Goal: Task Accomplishment & Management: Use online tool/utility

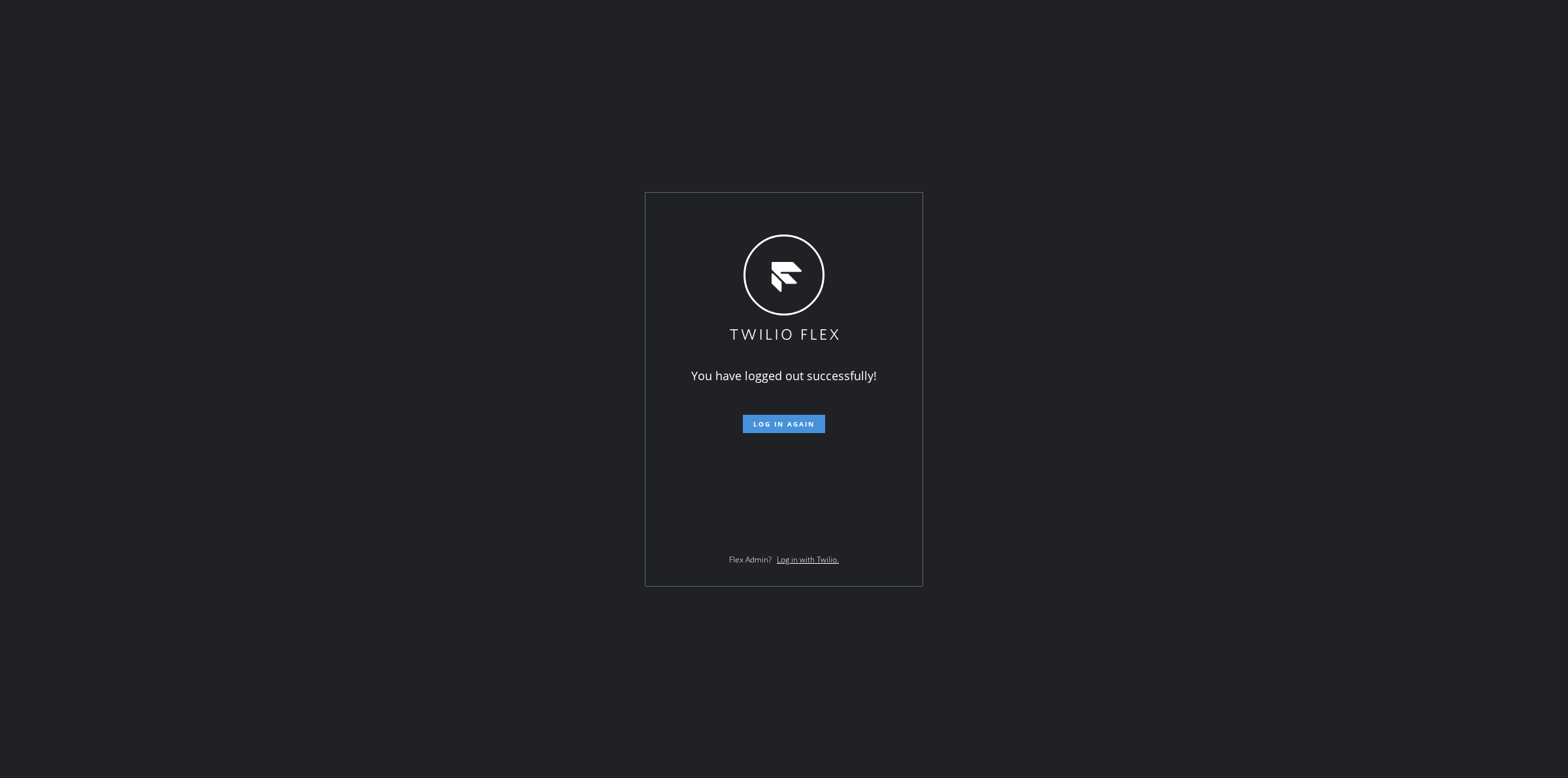
click at [781, 420] on span "Log in again" at bounding box center [784, 424] width 61 height 9
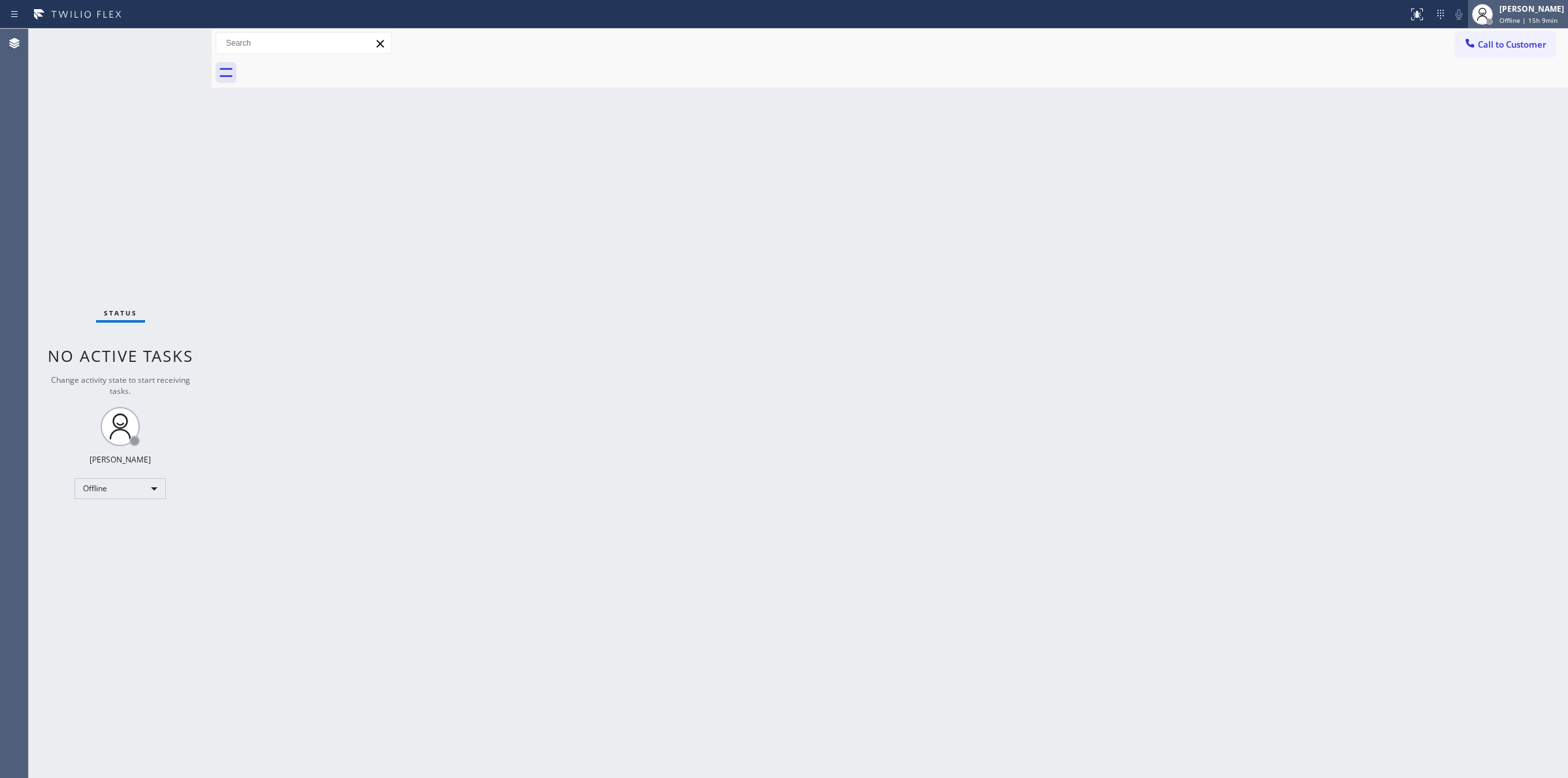
click at [1514, 16] on span "Offline | 15h 9min" at bounding box center [1528, 21] width 58 height 9
click at [1472, 85] on button "Unavailable" at bounding box center [1503, 87] width 131 height 17
drag, startPoint x: 1526, startPoint y: 43, endPoint x: 1506, endPoint y: 45, distance: 20.1
click at [1524, 43] on span "Call to Customer" at bounding box center [1512, 45] width 69 height 12
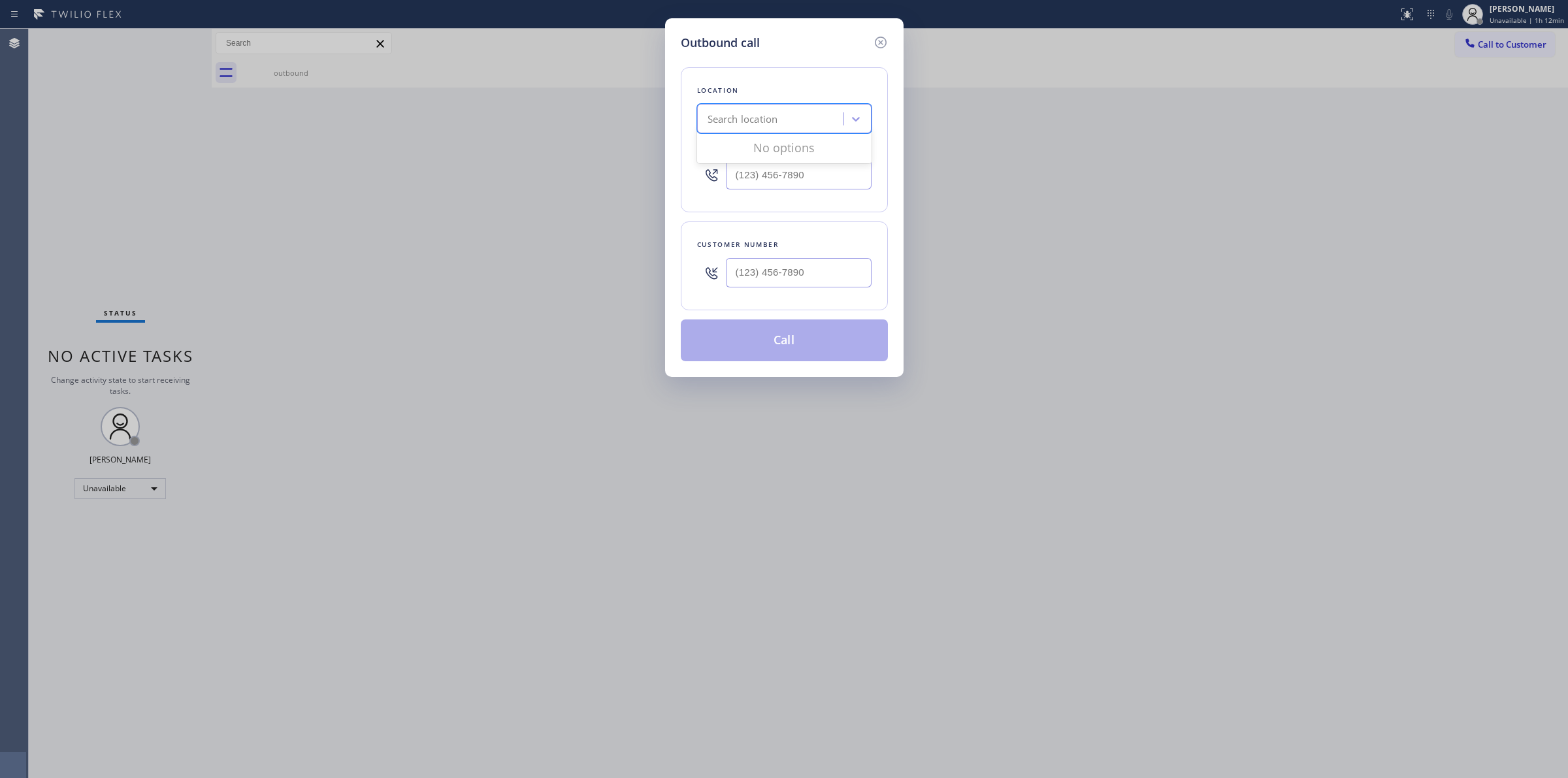
paste input "Subzero Repair Professional"
click at [775, 109] on div "Search location" at bounding box center [772, 119] width 143 height 23
click at [745, 121] on input "Subzero Repair Professionals" at bounding box center [752, 119] width 131 height 11
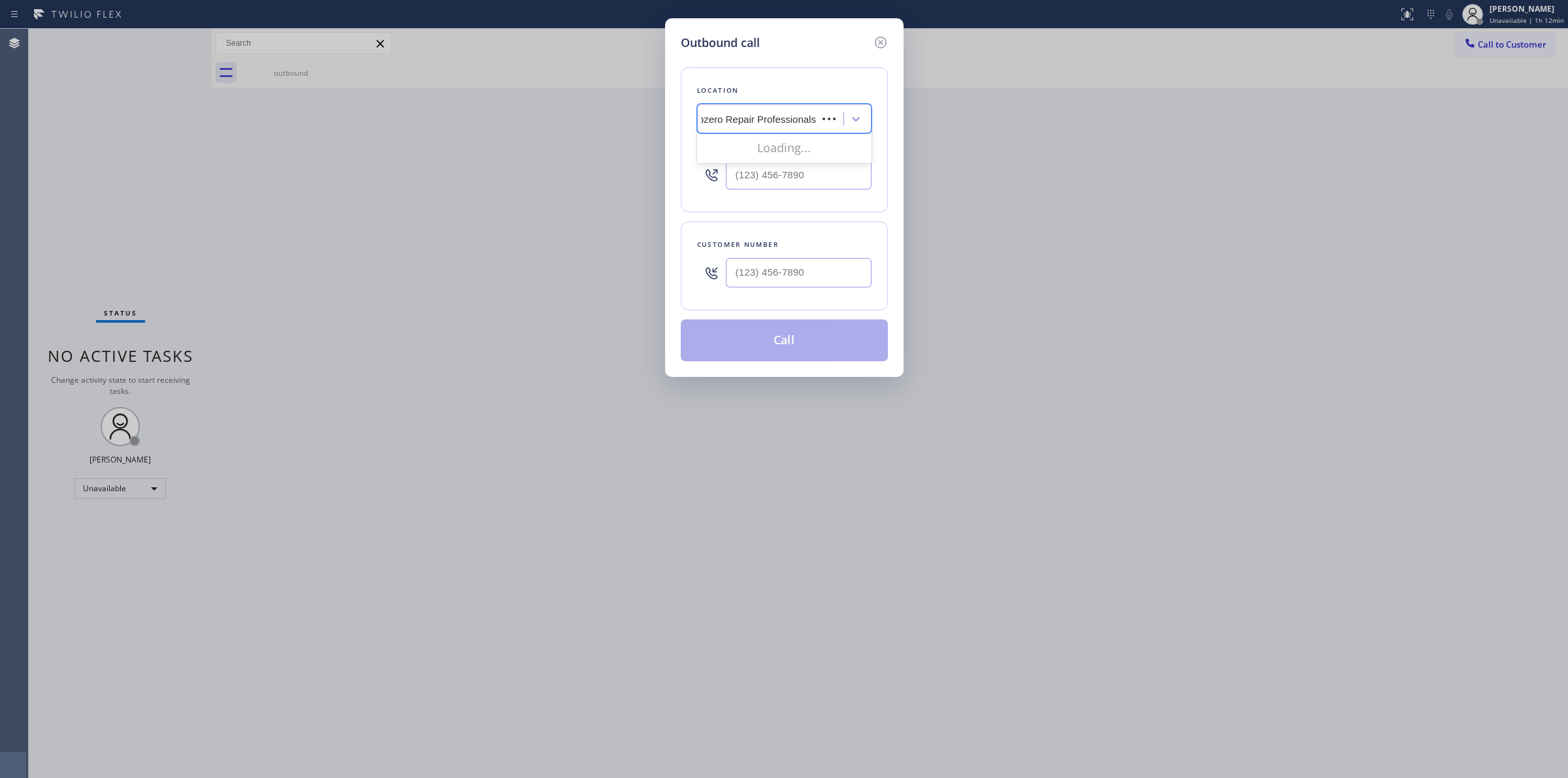
click at [745, 121] on input "Subzero Repair Professionals" at bounding box center [752, 119] width 131 height 11
click at [753, 161] on div "Loading..." at bounding box center [785, 147] width 175 height 31
type input "Subzero Repair Professionals"
click at [773, 197] on div "Location 0 results available for search term Subzero Repair Professionals. Use …" at bounding box center [784, 140] width 207 height 145
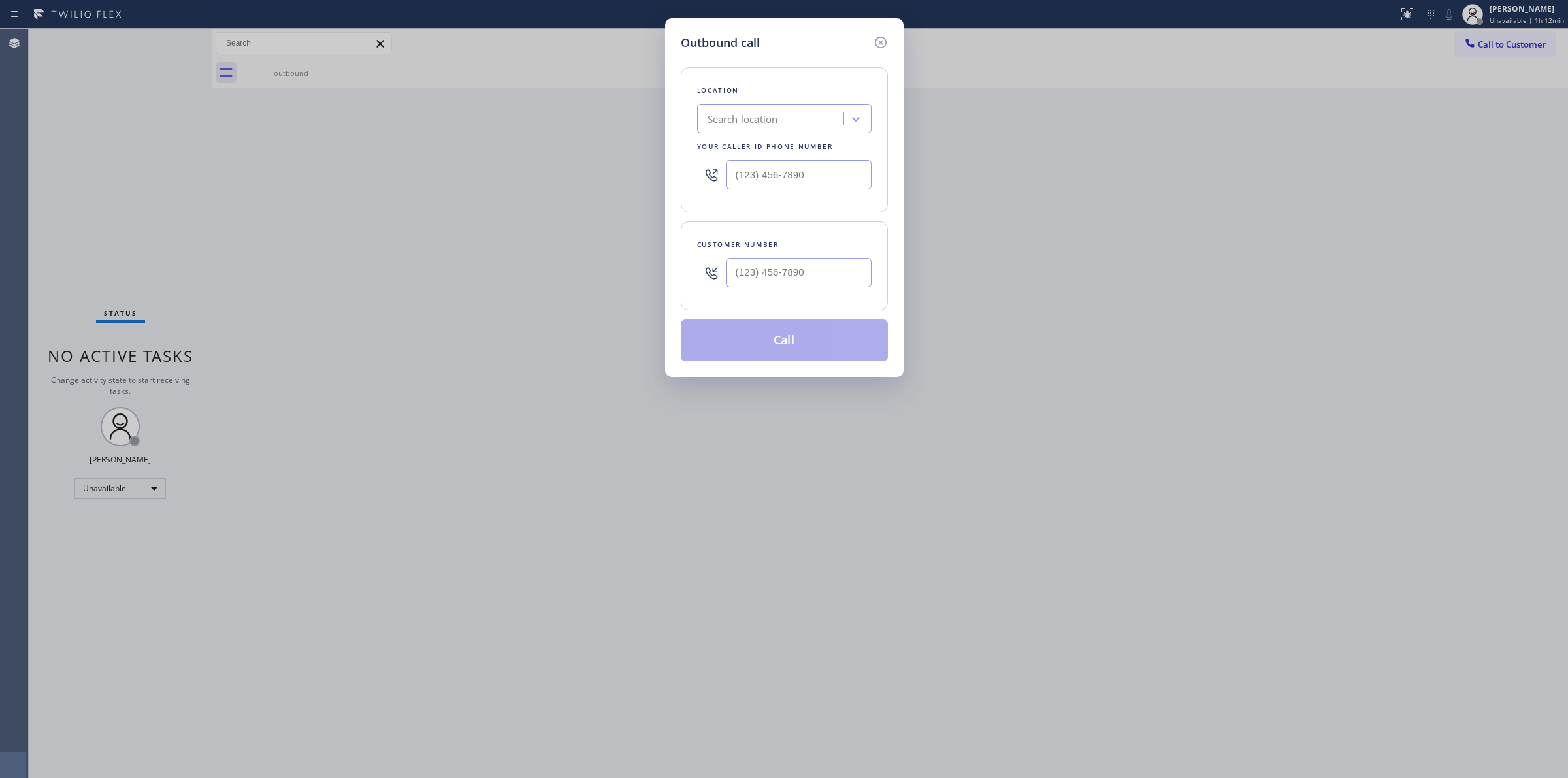
type input "(___) ___-____"
click at [786, 177] on input "(___) ___-____" at bounding box center [799, 175] width 146 height 29
paste input "Subzero Repair Professional"
type input "Subzero Re"
click at [705, 117] on div "Search location" at bounding box center [772, 119] width 143 height 23
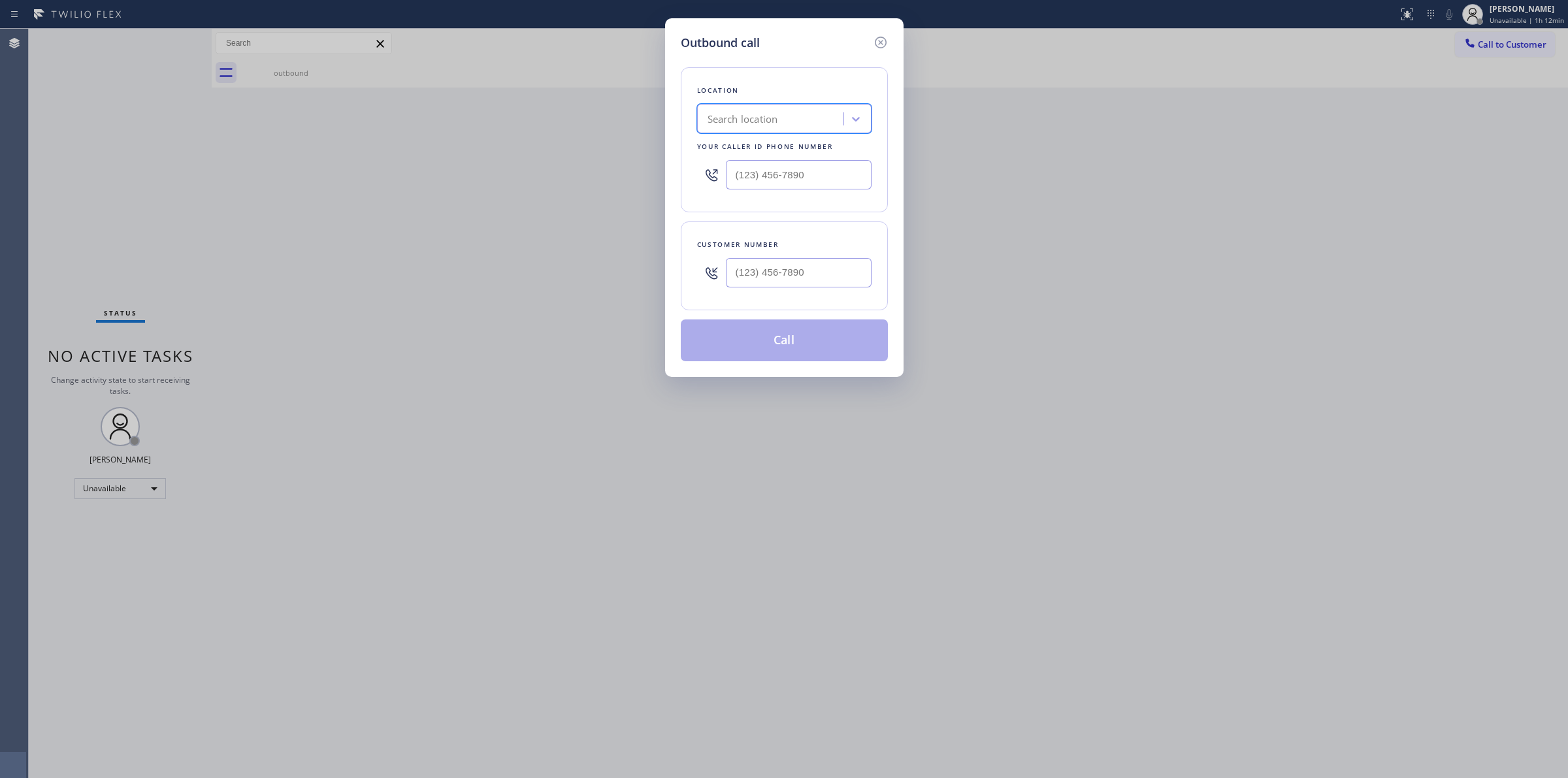
paste input "Subzero Repair Professional"
type input "Subzero Repair Professional"
click at [703, 115] on input "Subzero Repair Professional" at bounding box center [754, 119] width 126 height 11
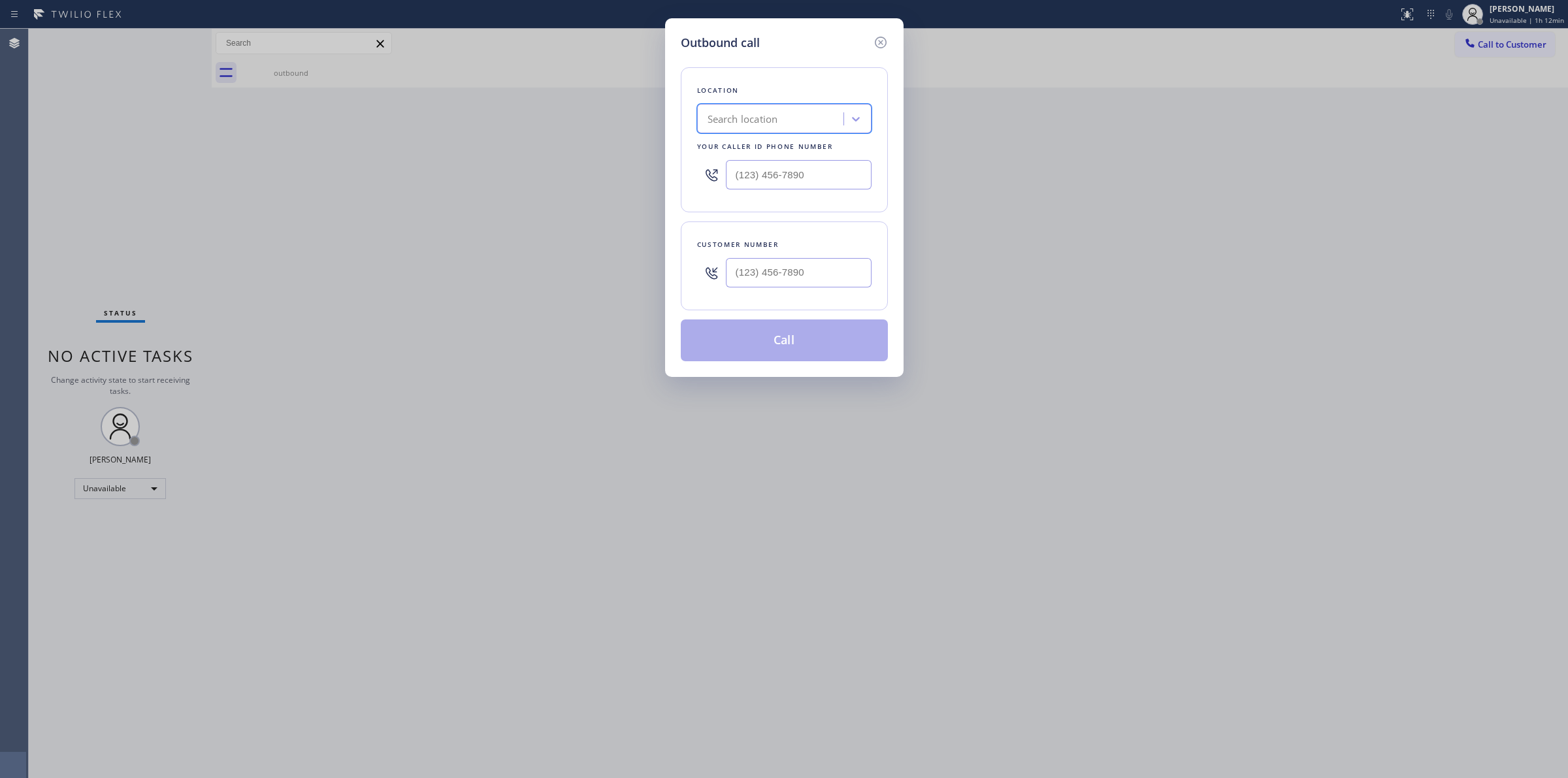
drag, startPoint x: 820, startPoint y: 121, endPoint x: 813, endPoint y: 122, distance: 7.1
paste input "Subzero Repair Professional"
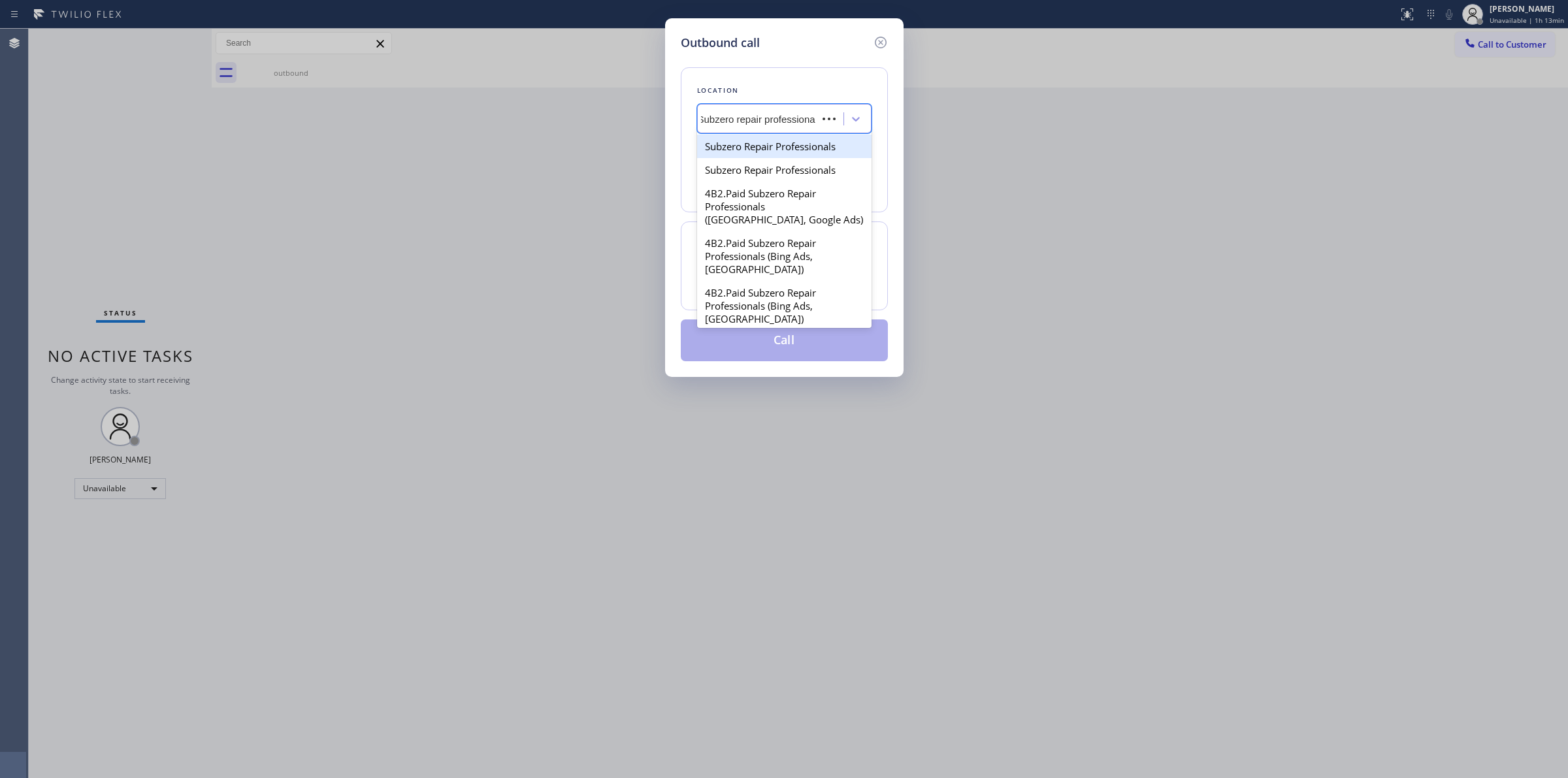
type input "Subzero repair professional"
click at [781, 151] on div "Subzero Repair Professionals" at bounding box center [785, 146] width 175 height 23
type input "(877) 414-7264"
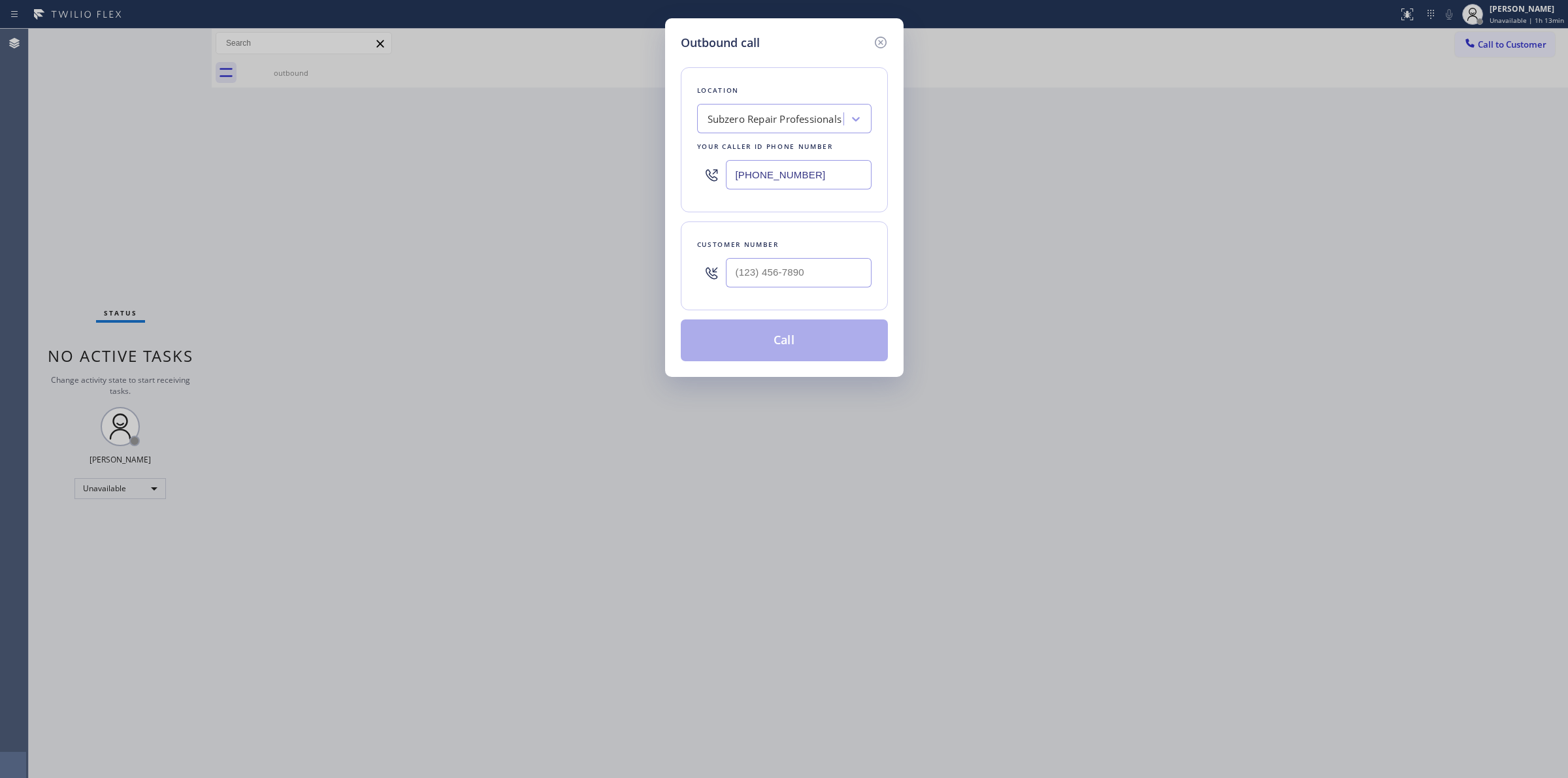
click at [817, 178] on input "(877) 414-7264" at bounding box center [799, 175] width 146 height 29
click at [877, 38] on icon at bounding box center [881, 43] width 16 height 16
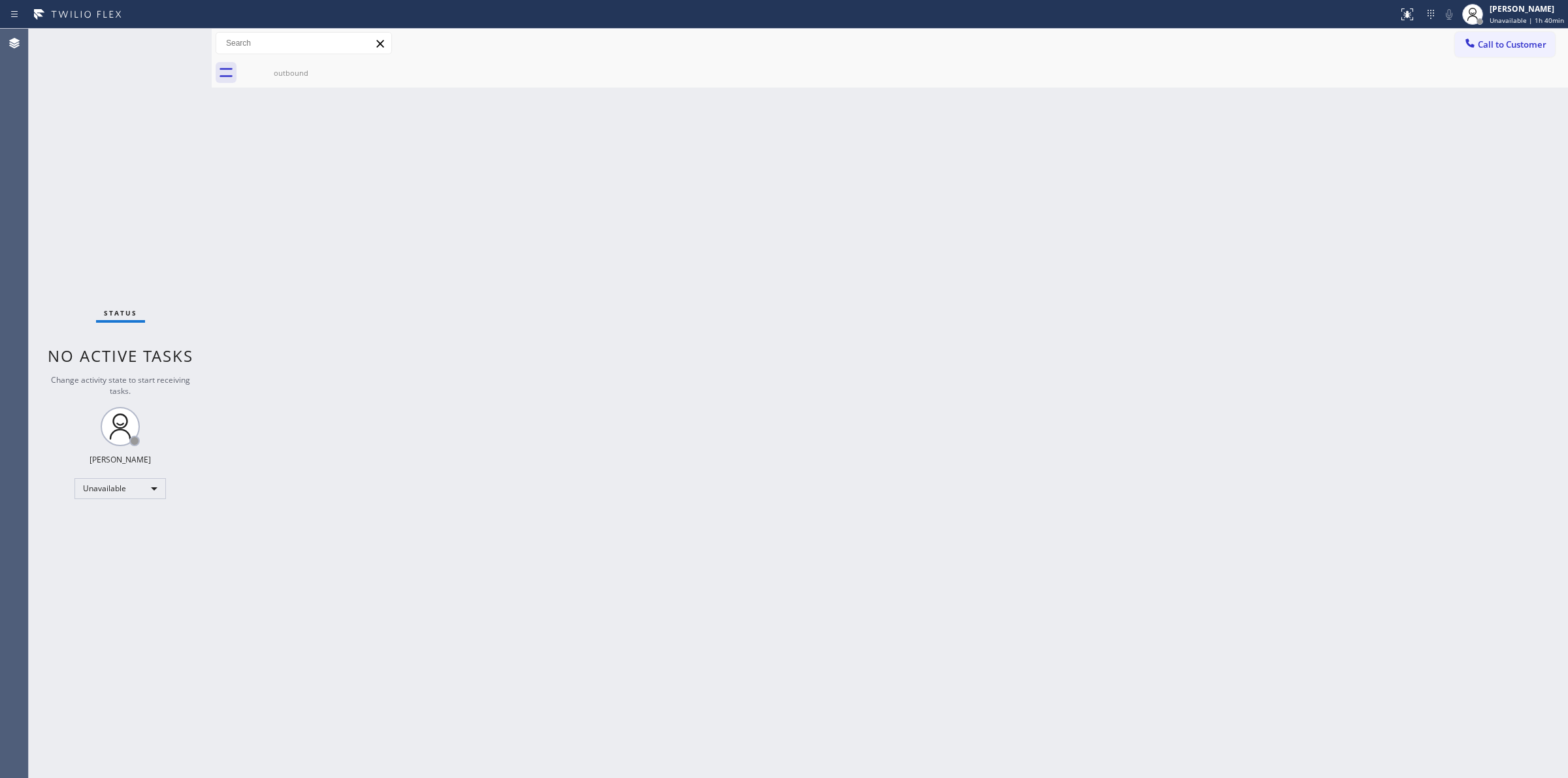
click at [1380, 112] on div "Back to Dashboard Change Sender ID Customers Technicians Select a contact Outbo…" at bounding box center [890, 403] width 1356 height 749
click at [1496, 37] on button "Call to Customer" at bounding box center [1505, 44] width 100 height 25
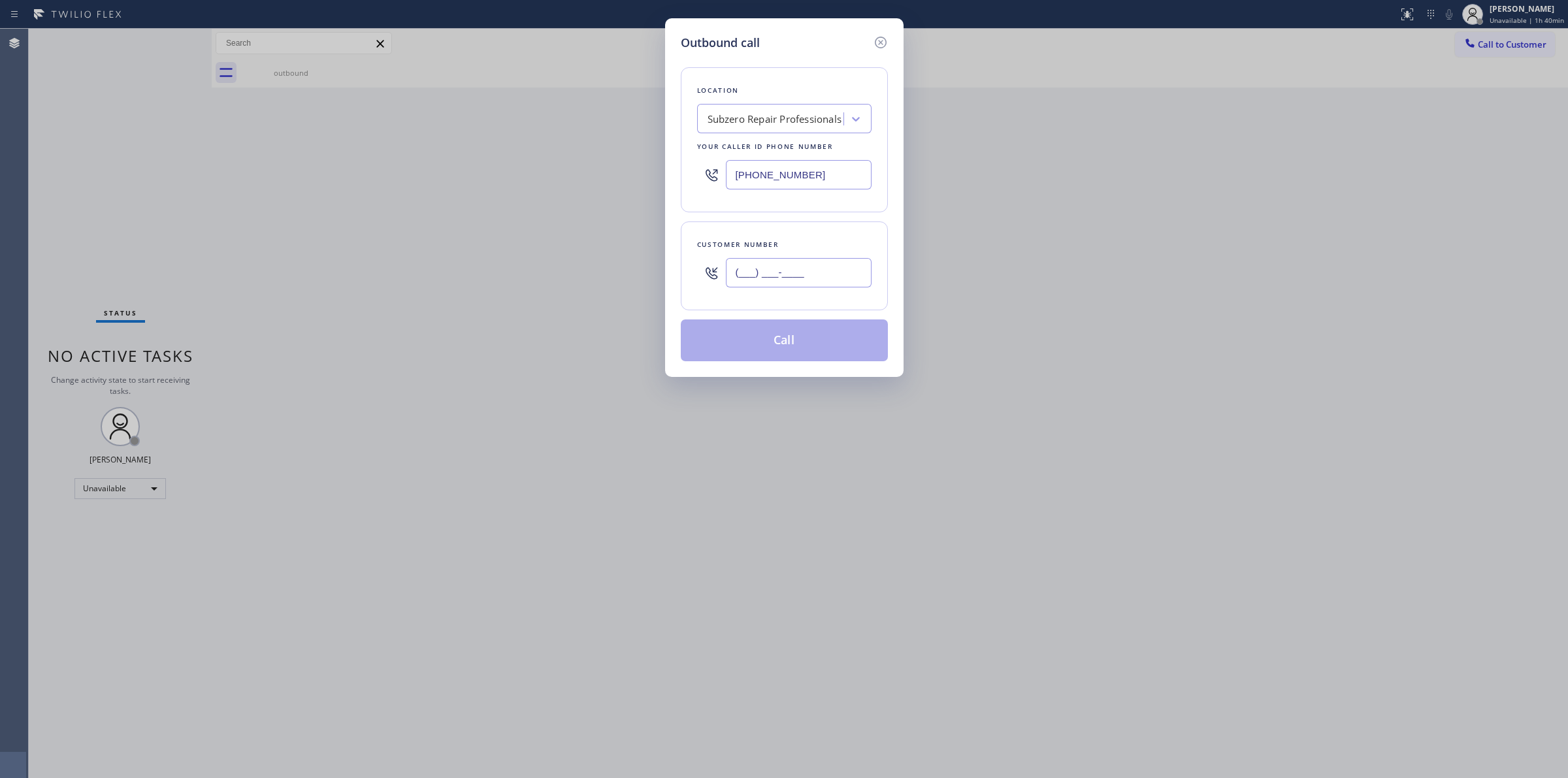
click at [759, 265] on input "(___) ___-____" at bounding box center [799, 272] width 146 height 29
paste input "714) 528-8455"
type input "(714) 528-8455"
click at [795, 336] on button "Call" at bounding box center [784, 340] width 207 height 42
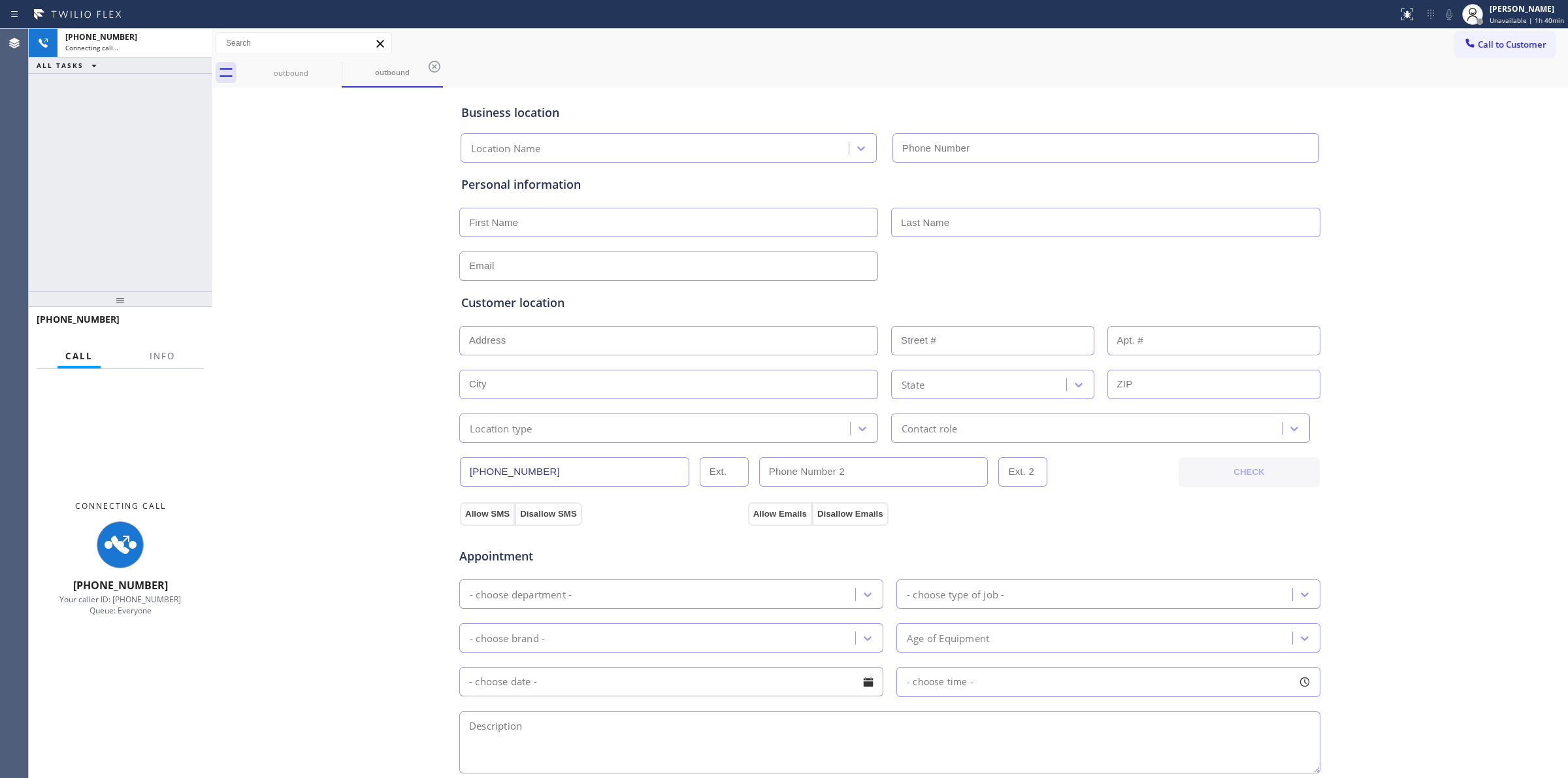
type input "(877) 414-7264"
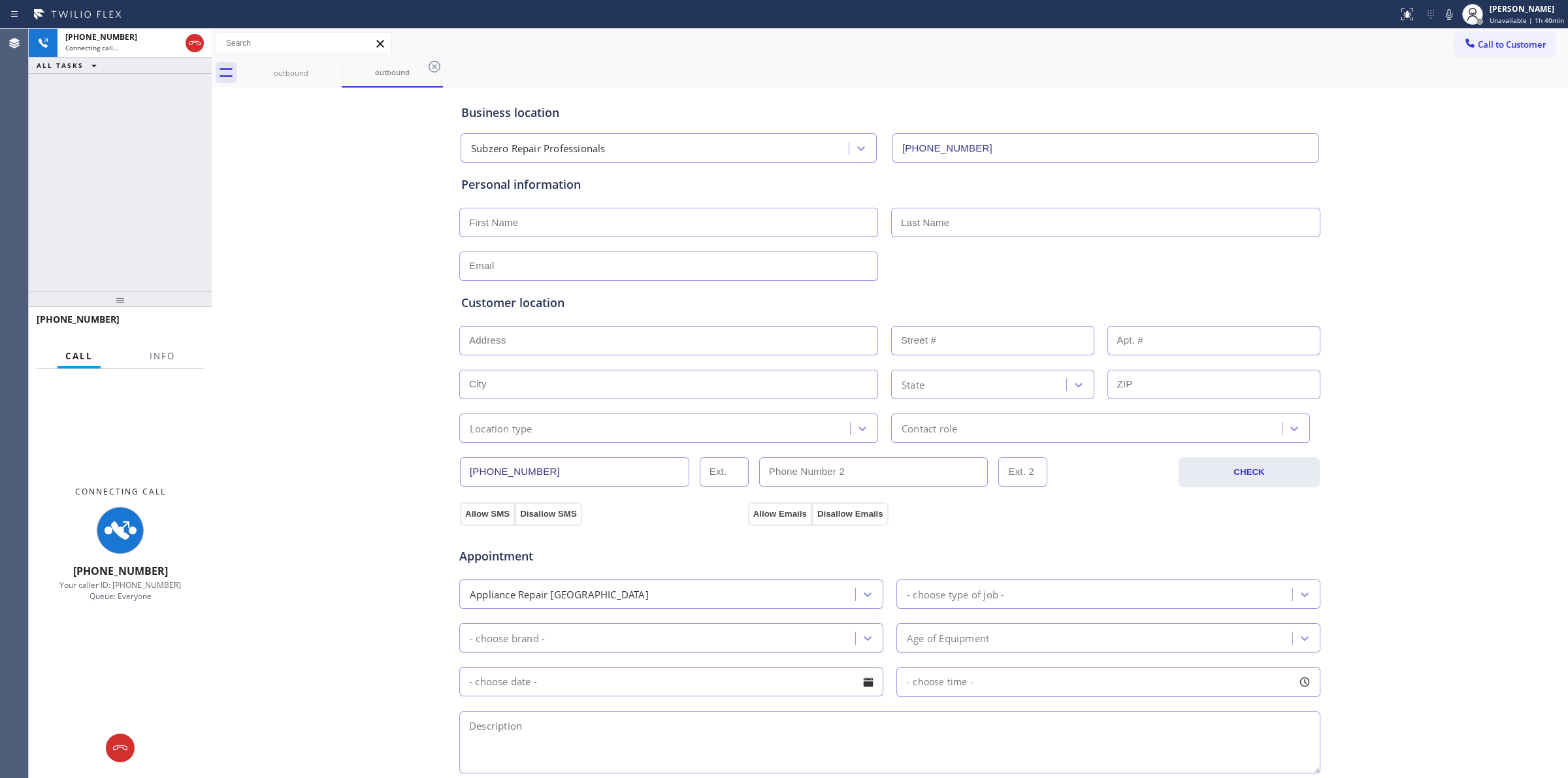
click at [359, 276] on div "Business location Subzero Repair Professionals (877) 414-7264 Personal informat…" at bounding box center [890, 537] width 1350 height 893
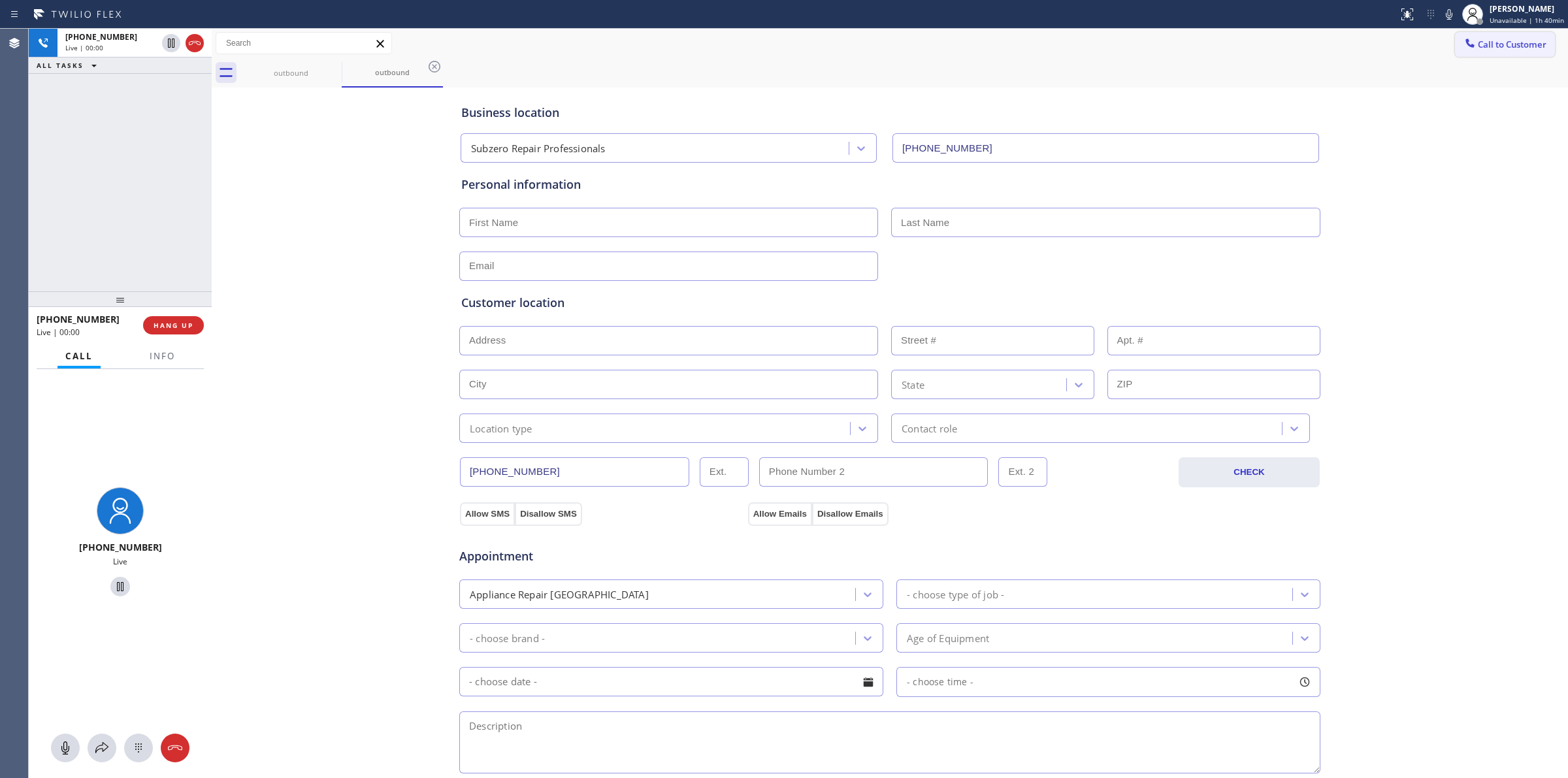
click at [1514, 47] on span "Call to Customer" at bounding box center [1512, 45] width 69 height 12
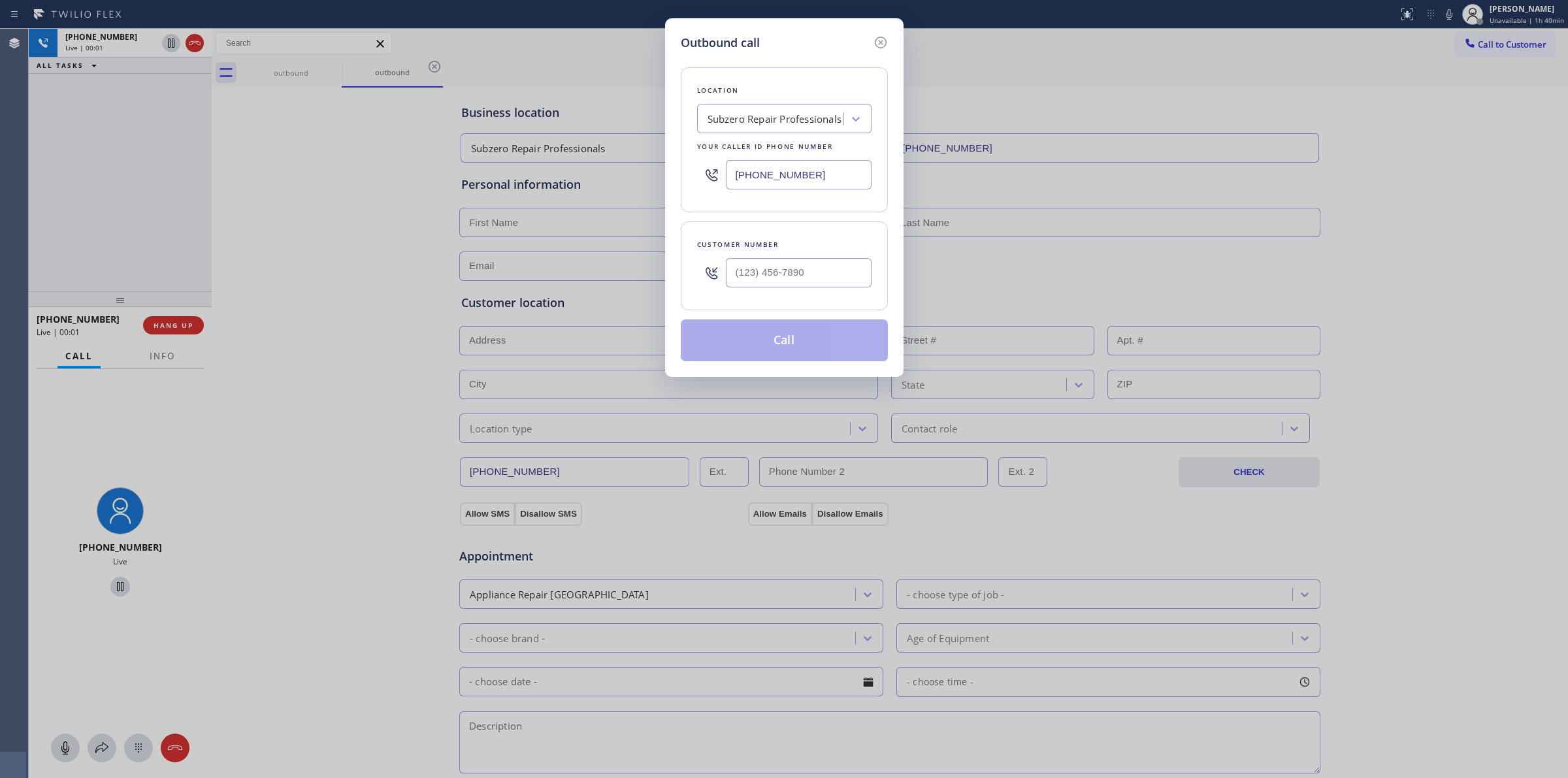
click at [781, 258] on div at bounding box center [799, 273] width 146 height 43
paste input "714) 528-8455"
click at [782, 271] on input "(714) 528-8455" at bounding box center [799, 272] width 146 height 29
type input "(714) 528-8455"
click at [1472, 208] on div "Outbound call Location Subzero Repair Professionals Your caller id phone number…" at bounding box center [784, 389] width 1568 height 778
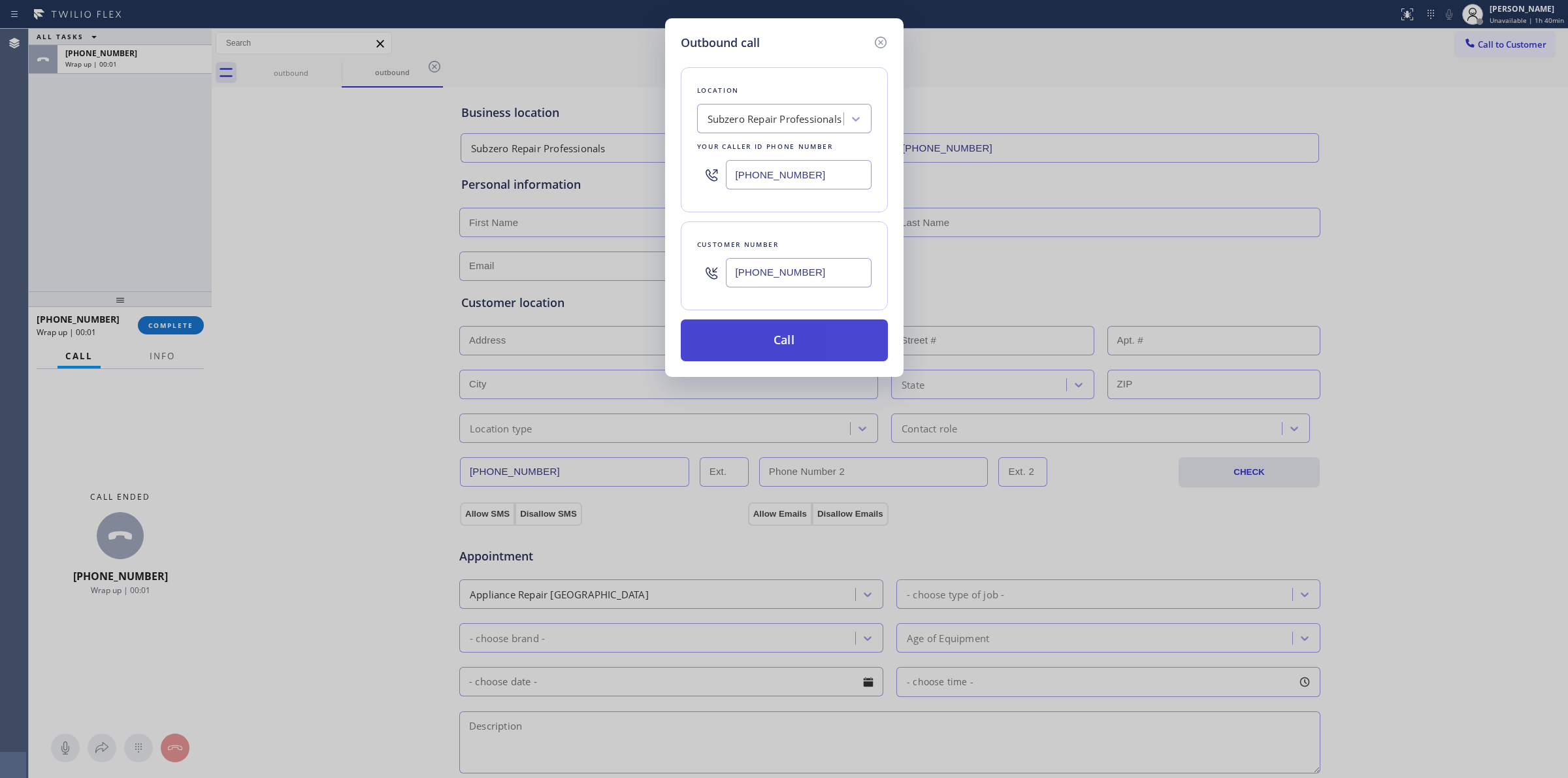
click at [782, 340] on button "Call" at bounding box center [784, 340] width 207 height 42
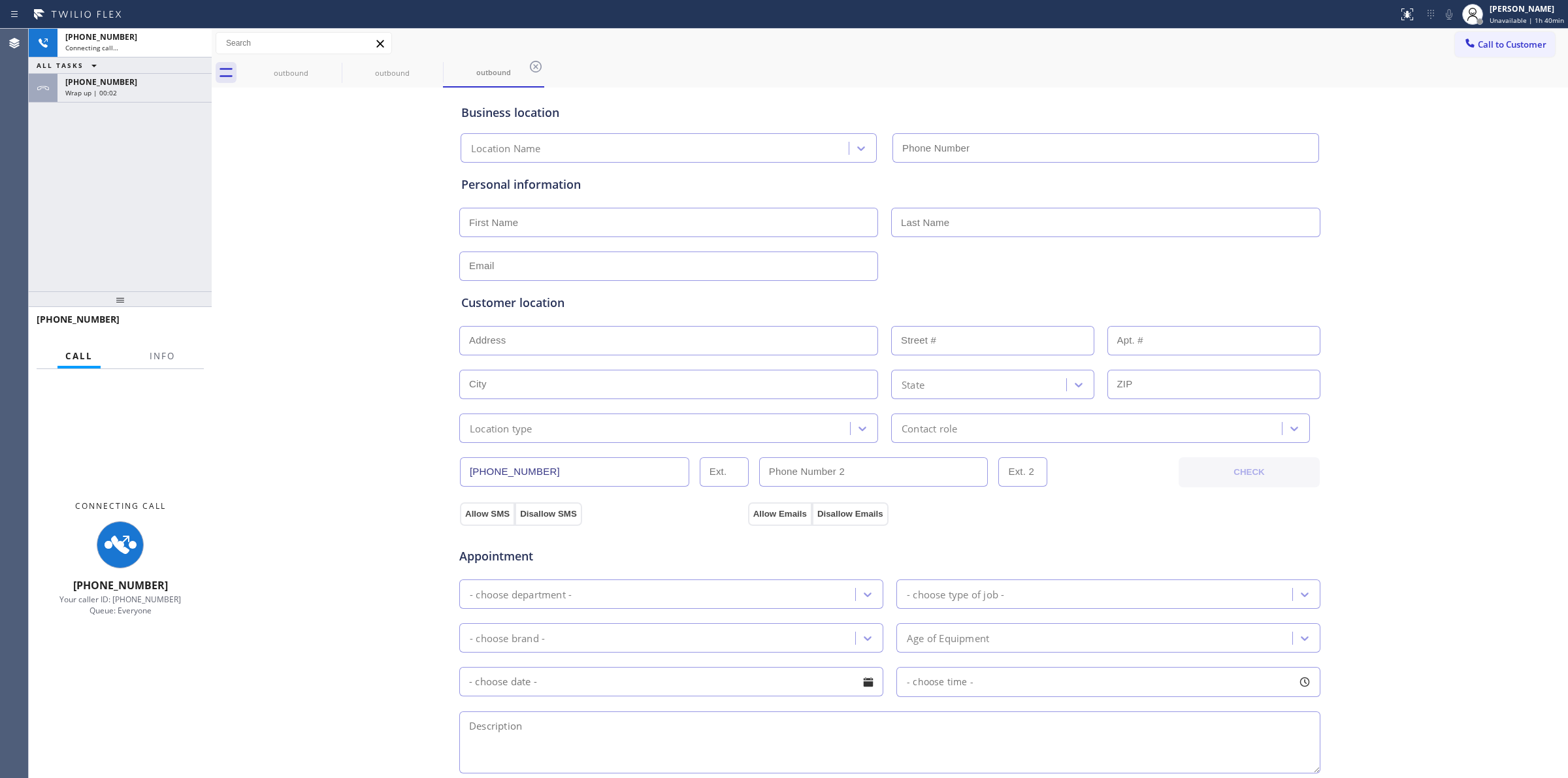
type input "(877) 414-7264"
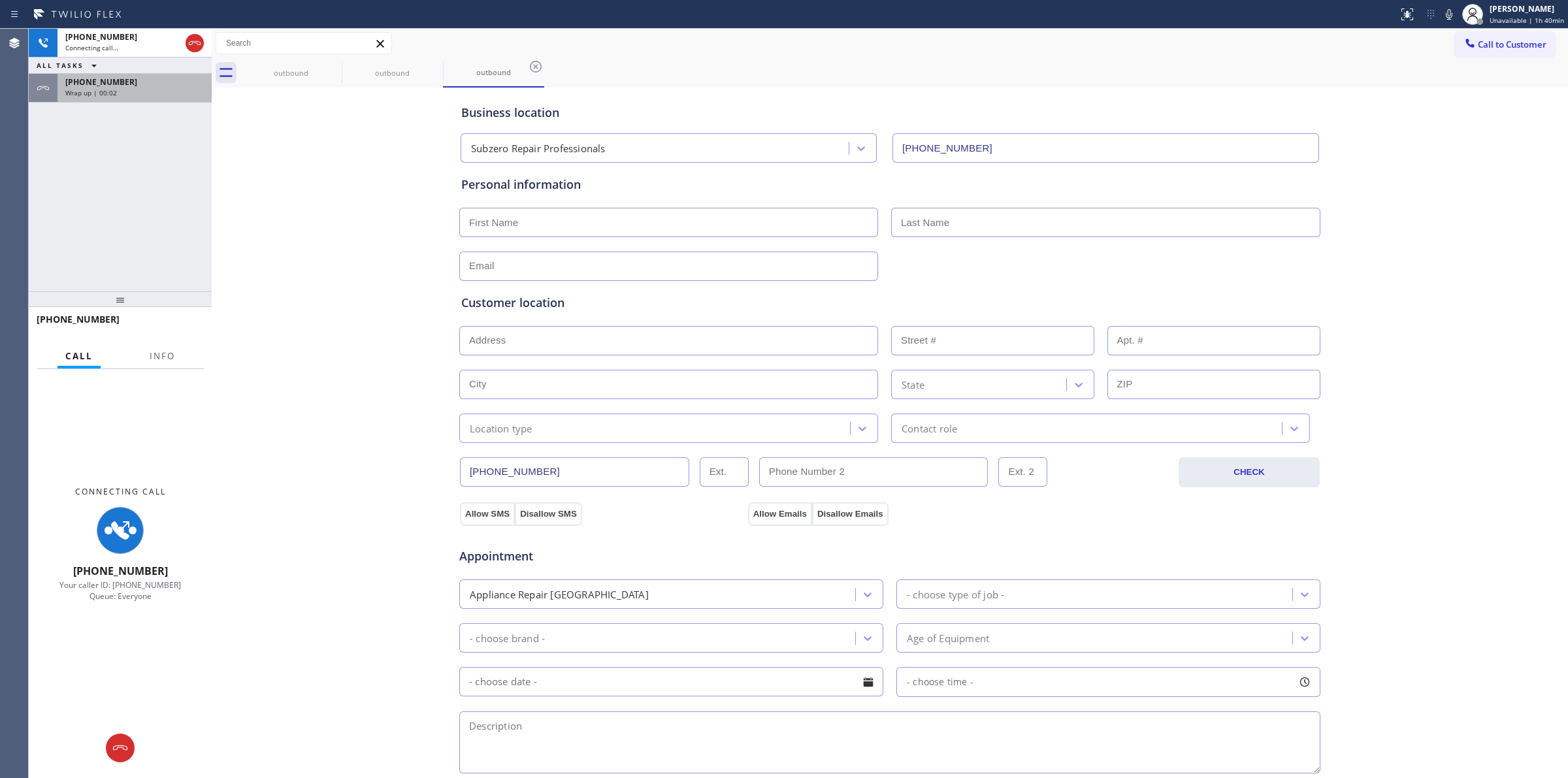
click at [128, 83] on div "+17145288455" at bounding box center [135, 82] width 139 height 11
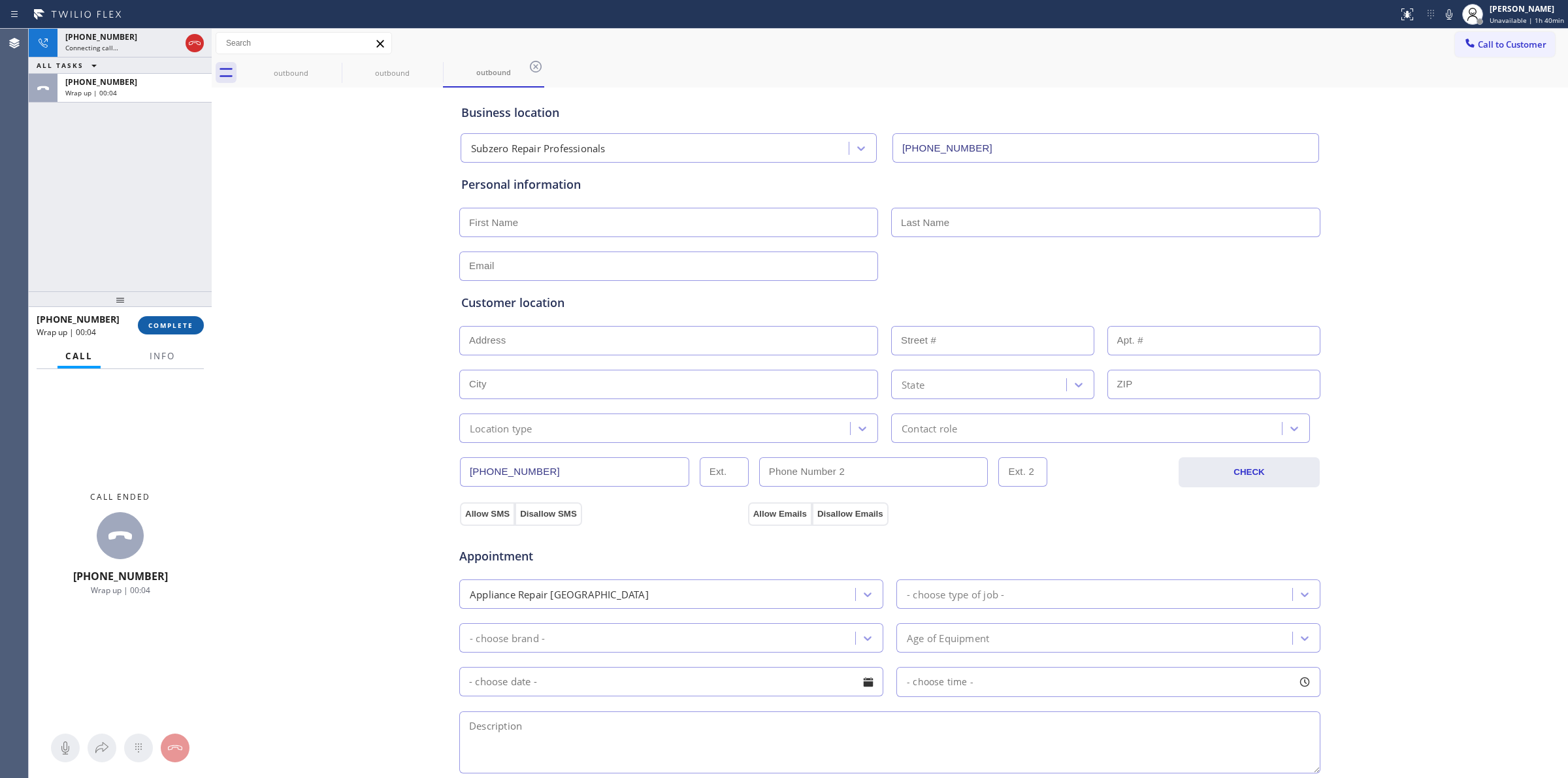
click at [177, 321] on span "COMPLETE" at bounding box center [171, 326] width 45 height 9
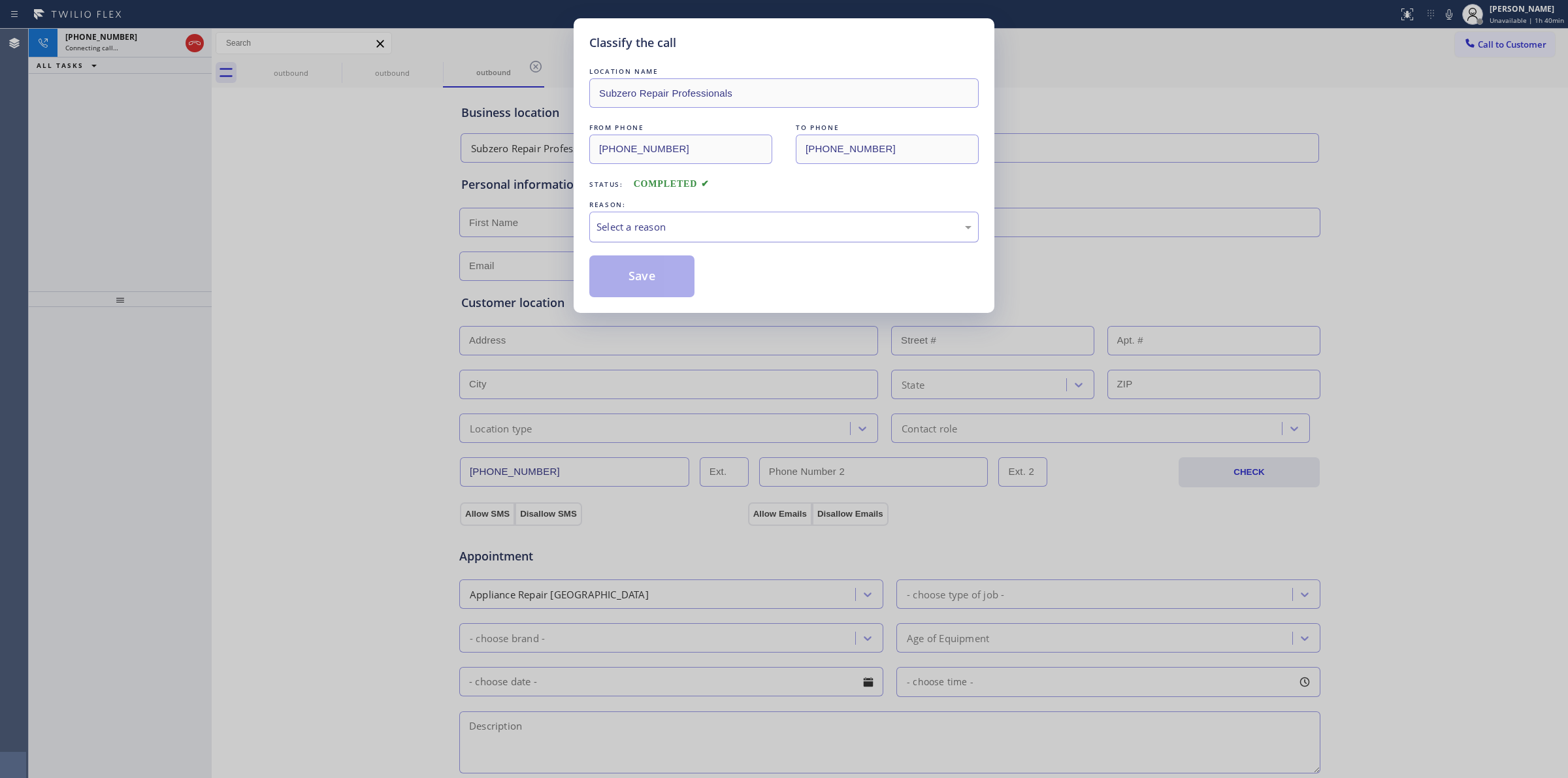
click at [745, 237] on div "Select a reason" at bounding box center [784, 227] width 390 height 31
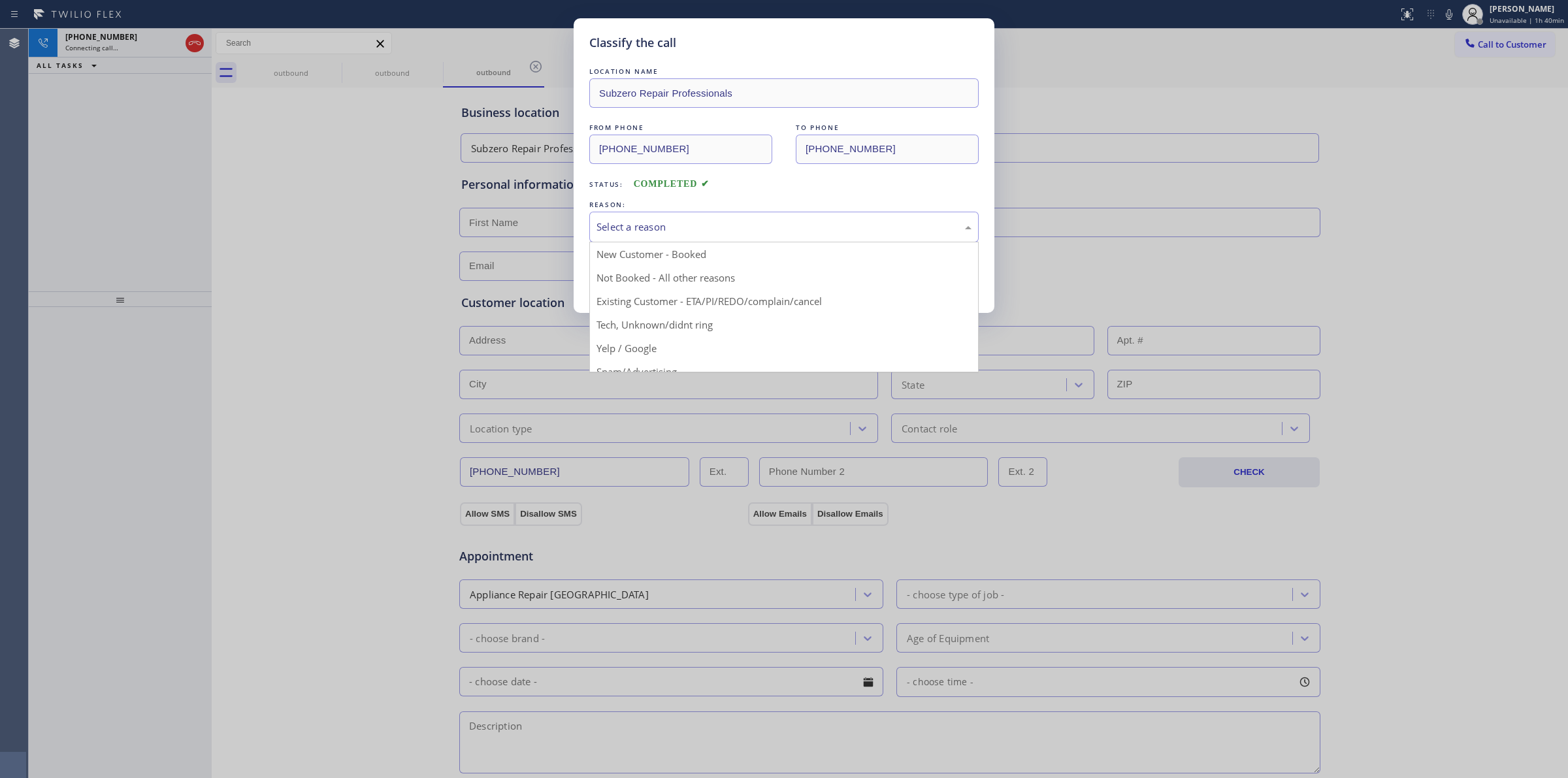
drag, startPoint x: 706, startPoint y: 323, endPoint x: 631, endPoint y: 272, distance: 90.7
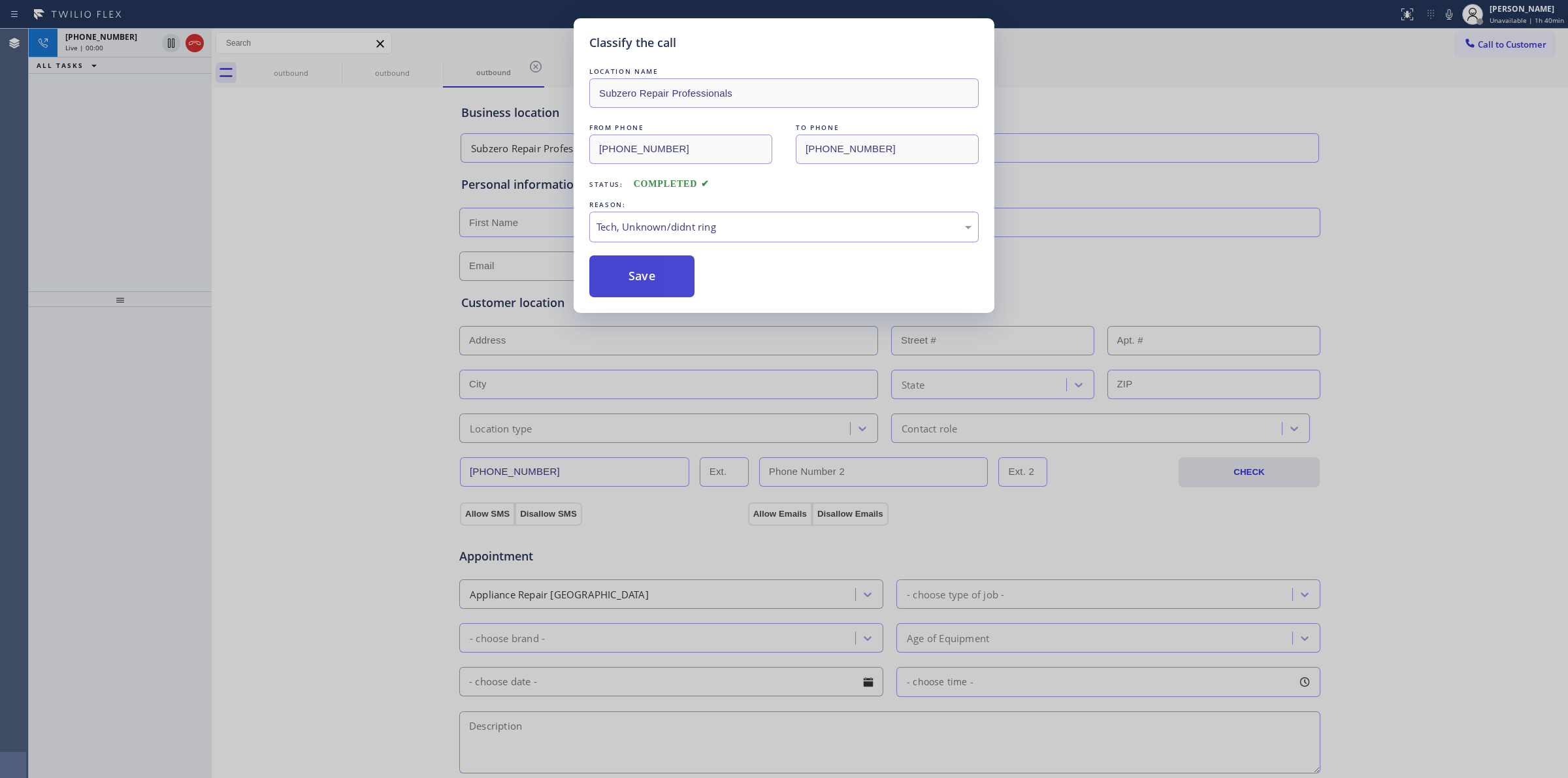
click at [662, 282] on button "Save" at bounding box center [642, 276] width 105 height 42
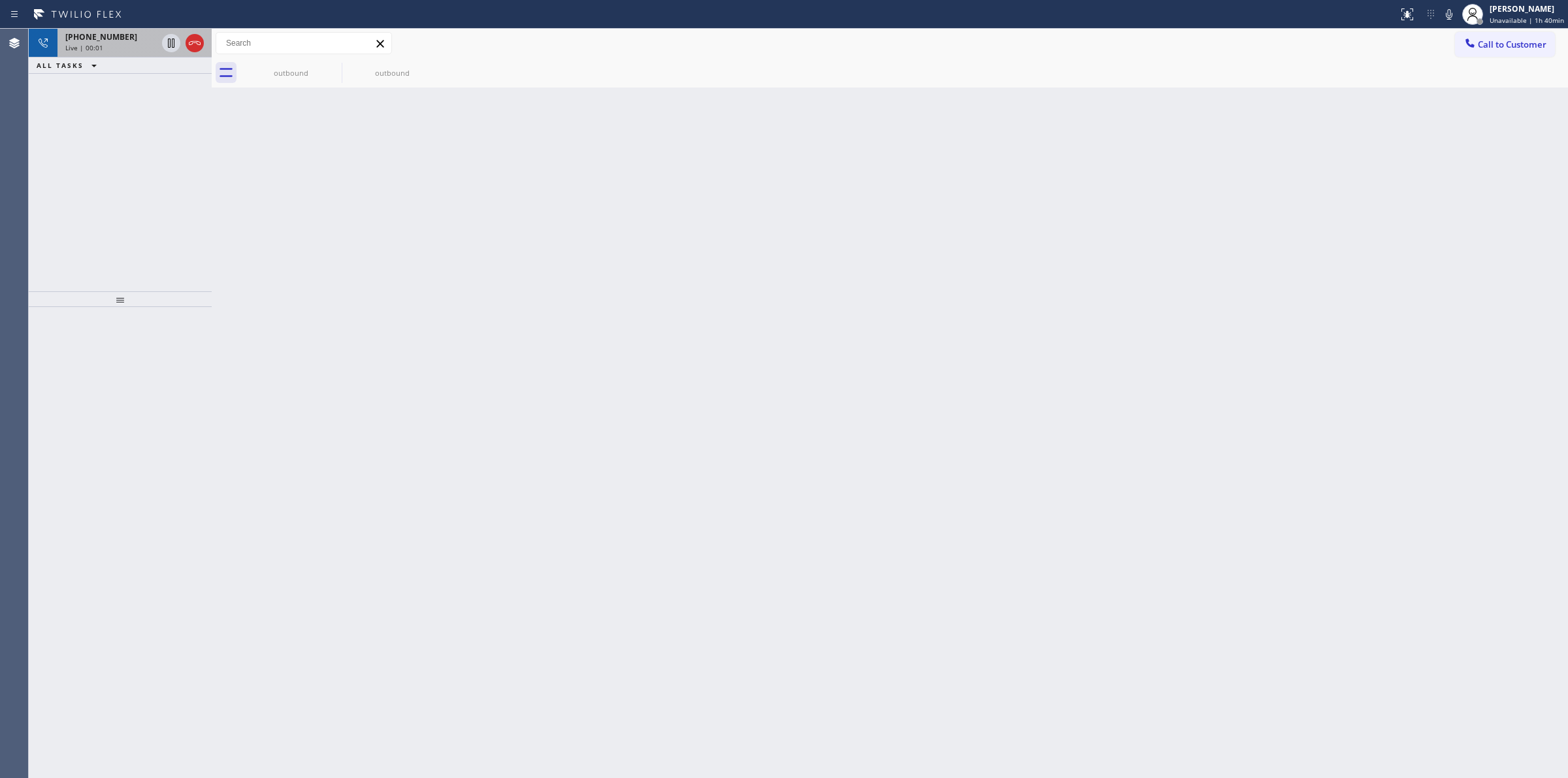
click at [128, 41] on div "+17145288455" at bounding box center [111, 37] width 91 height 11
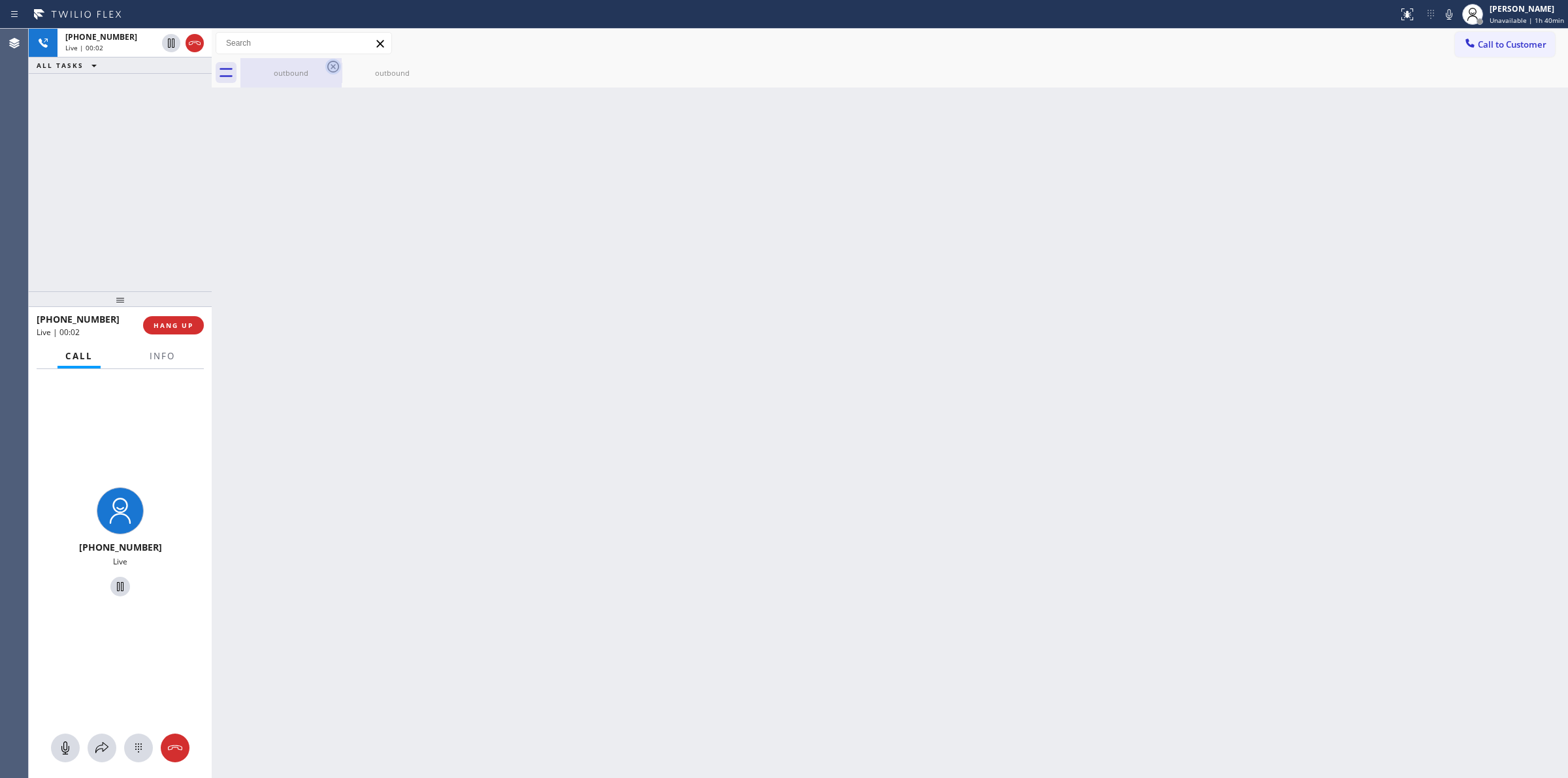
drag, startPoint x: 307, startPoint y: 75, endPoint x: 330, endPoint y: 73, distance: 23.1
click at [308, 74] on div "outbound" at bounding box center [291, 73] width 99 height 10
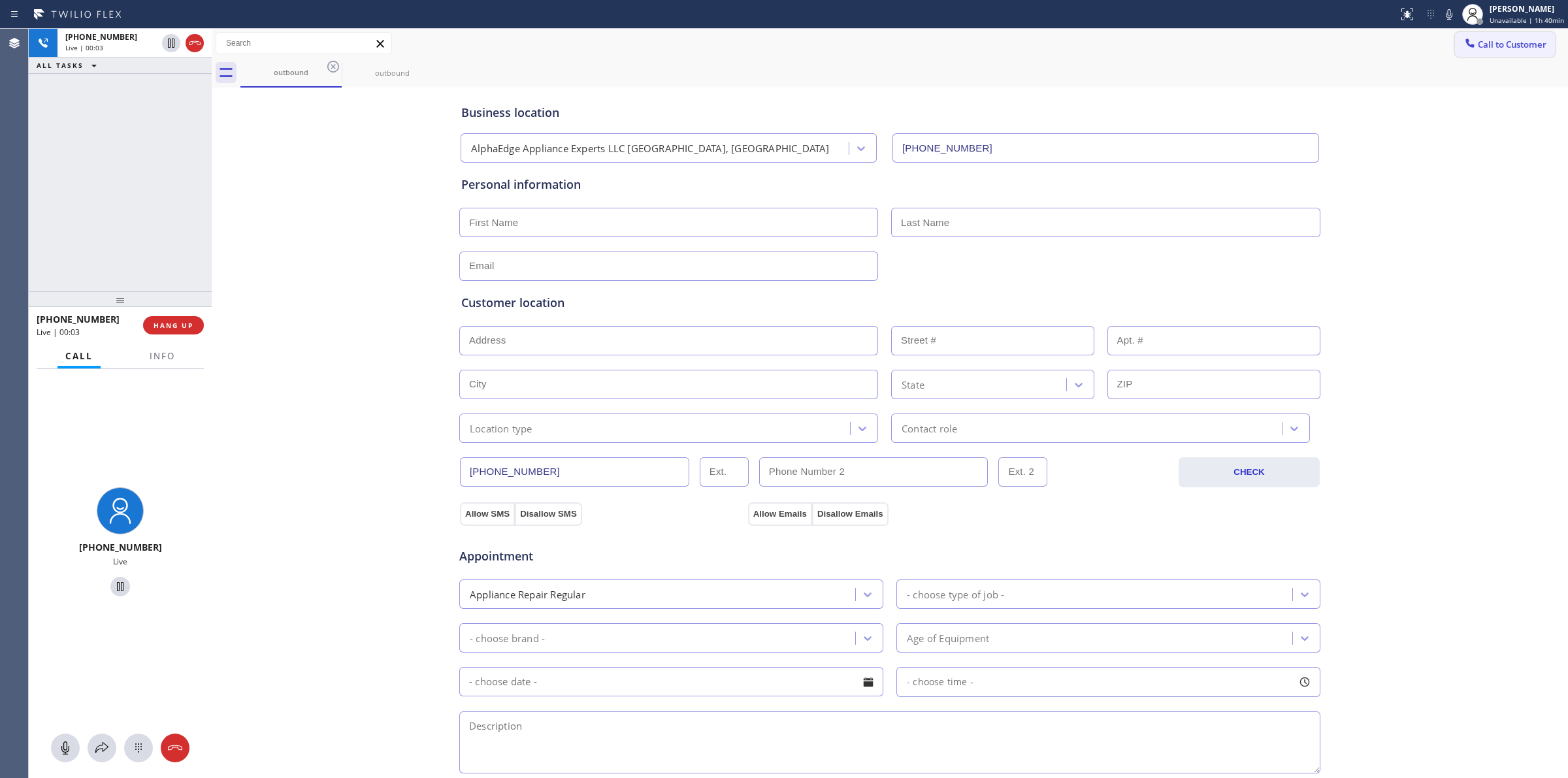
click at [1465, 51] on button "Call to Customer" at bounding box center [1505, 44] width 100 height 25
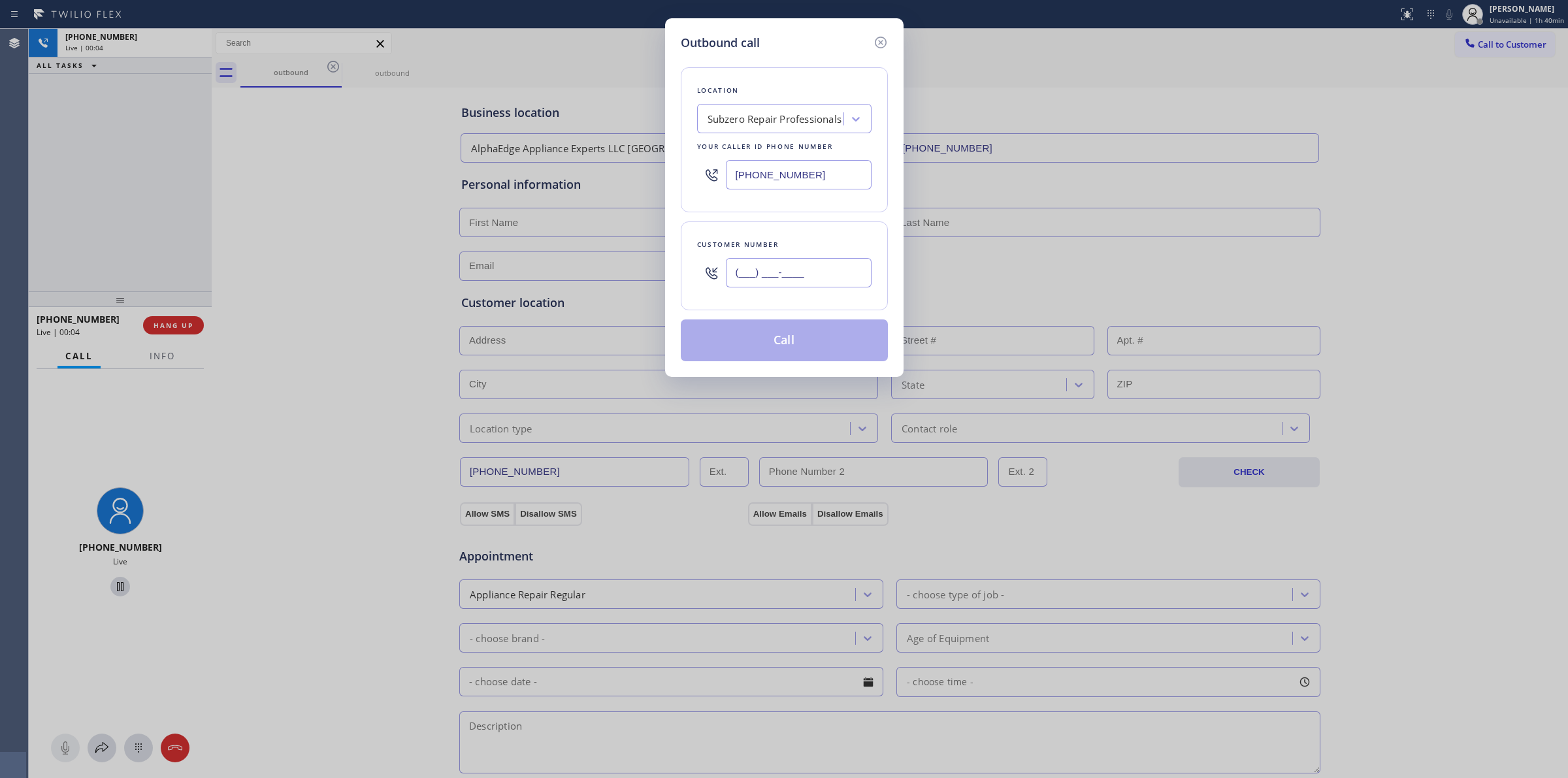
click at [860, 273] on input "(___) ___-____" at bounding box center [799, 272] width 146 height 29
paste input "714) 528-8455"
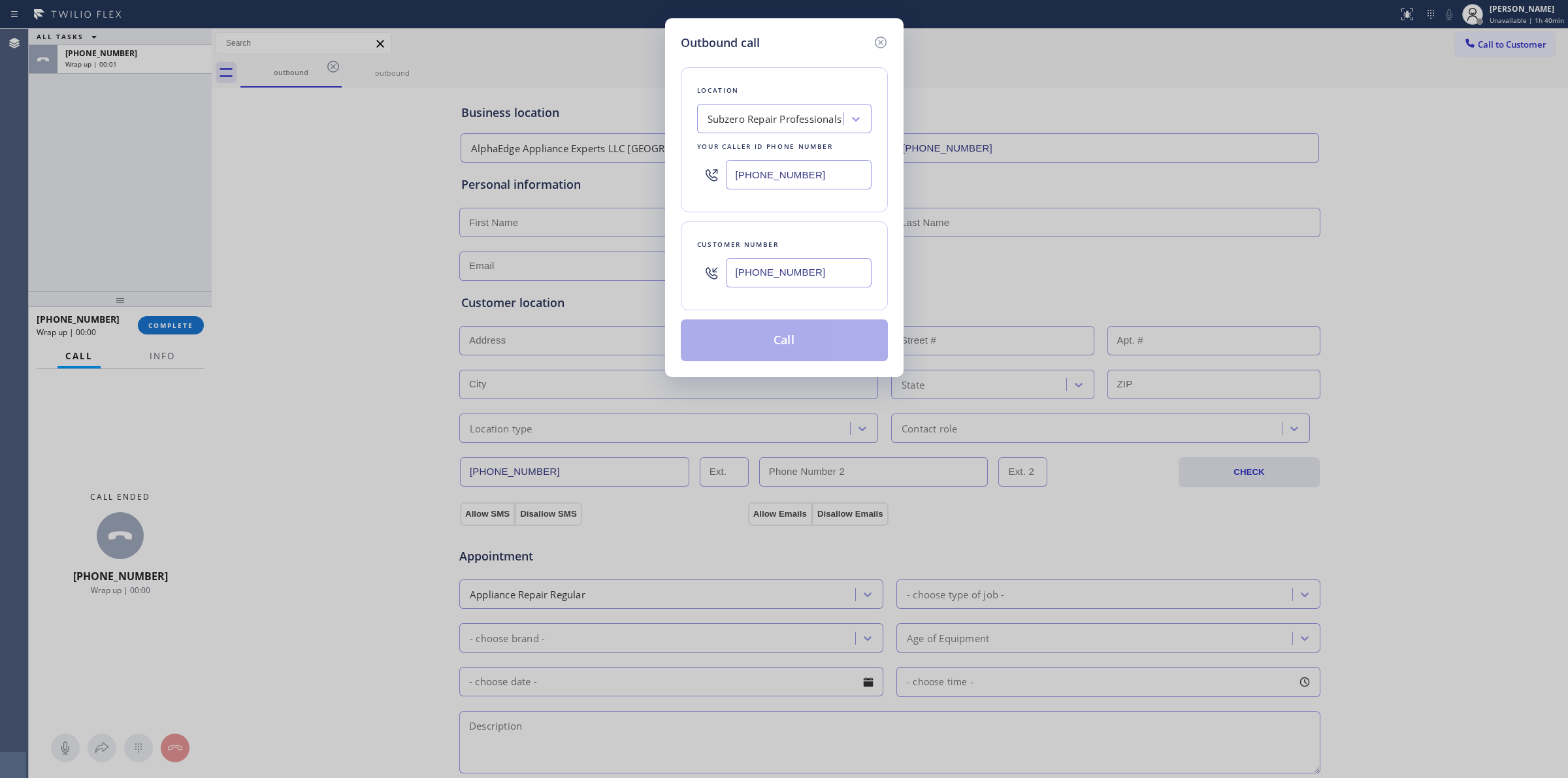
type input "(714) 528-8455"
click at [779, 330] on button "Call" at bounding box center [784, 340] width 207 height 42
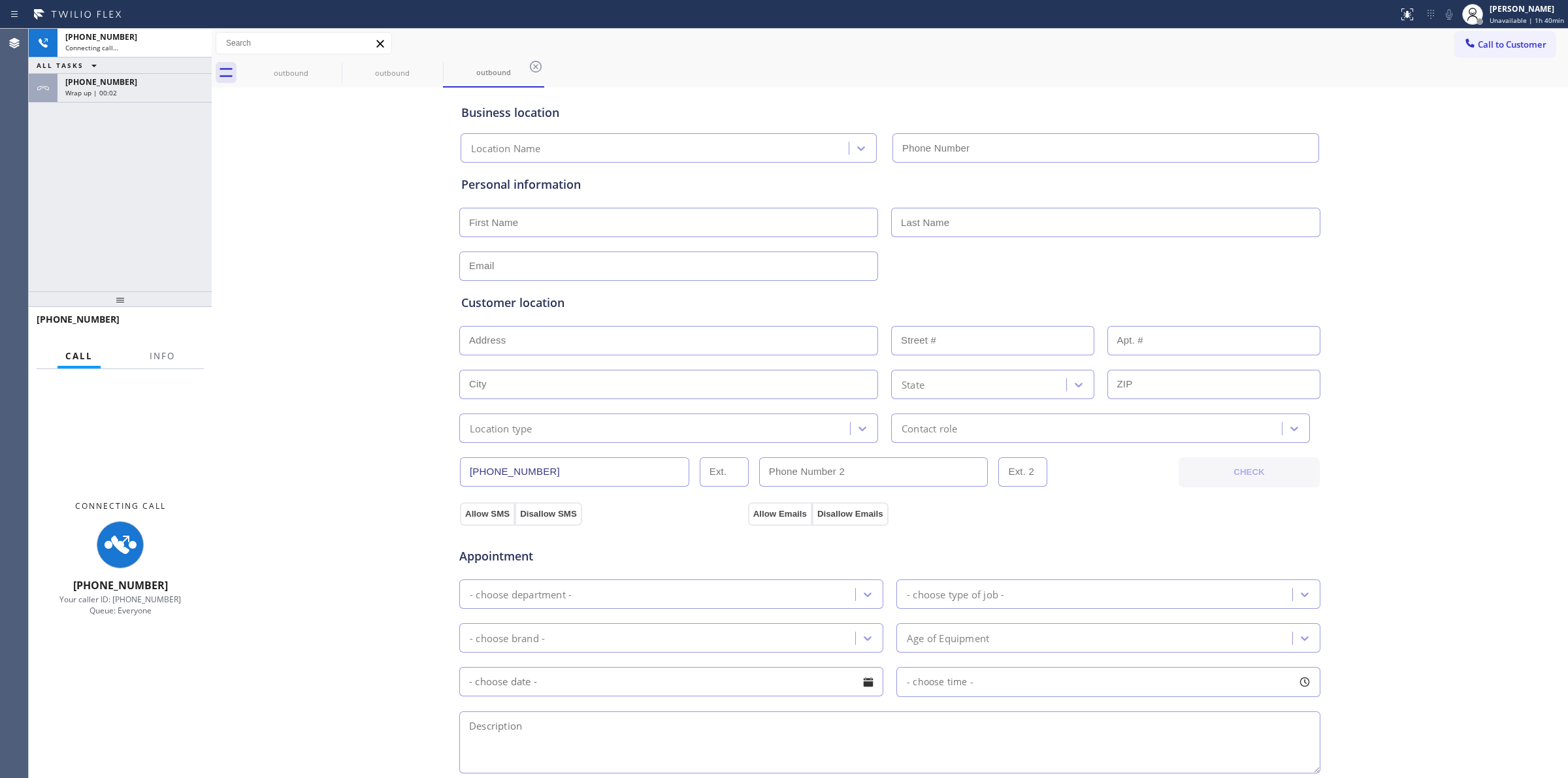
type input "(877) 414-7264"
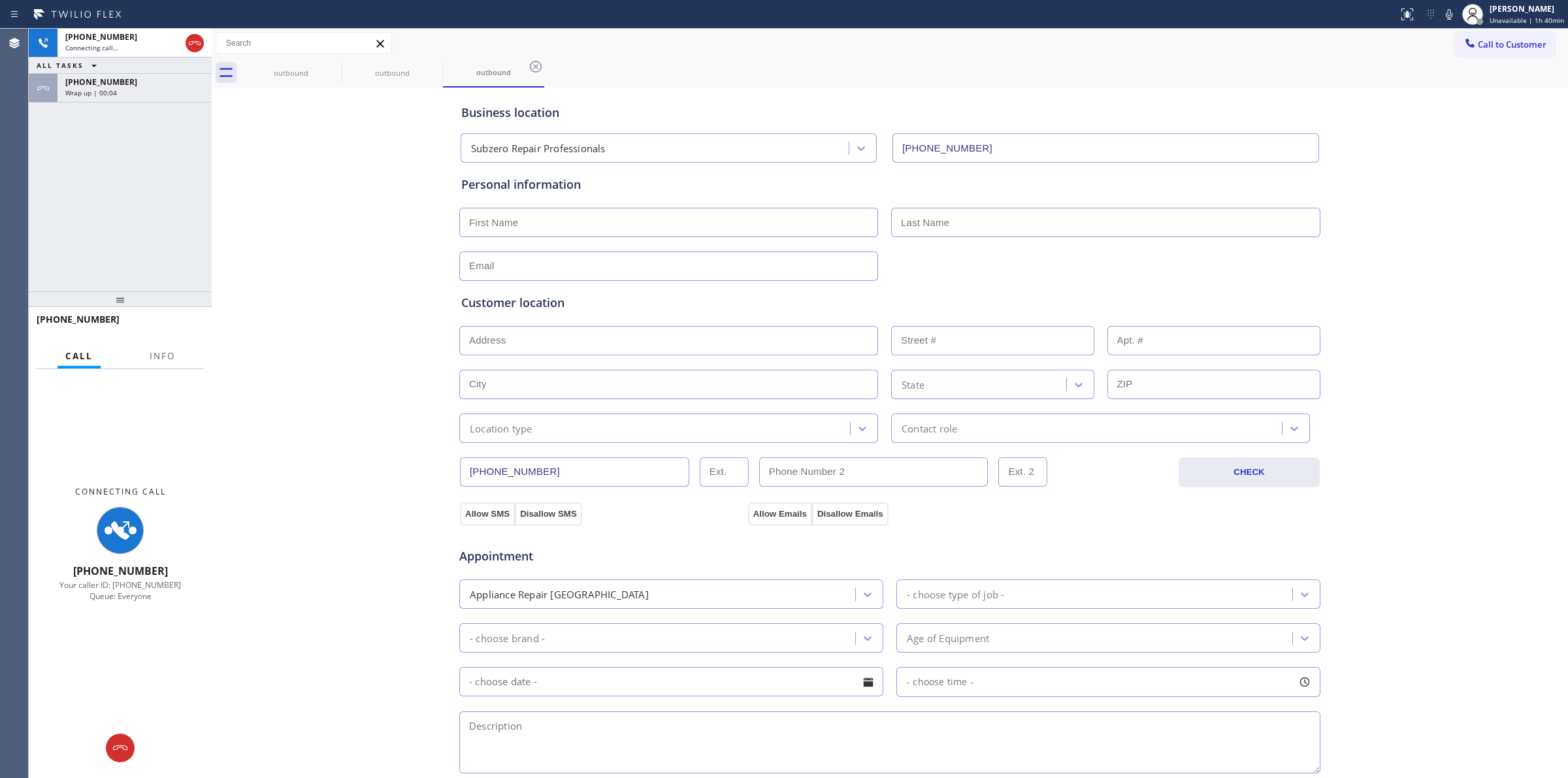
drag, startPoint x: 121, startPoint y: 83, endPoint x: 135, endPoint y: 116, distance: 35.8
click at [121, 83] on div "+17145288455" at bounding box center [135, 82] width 139 height 11
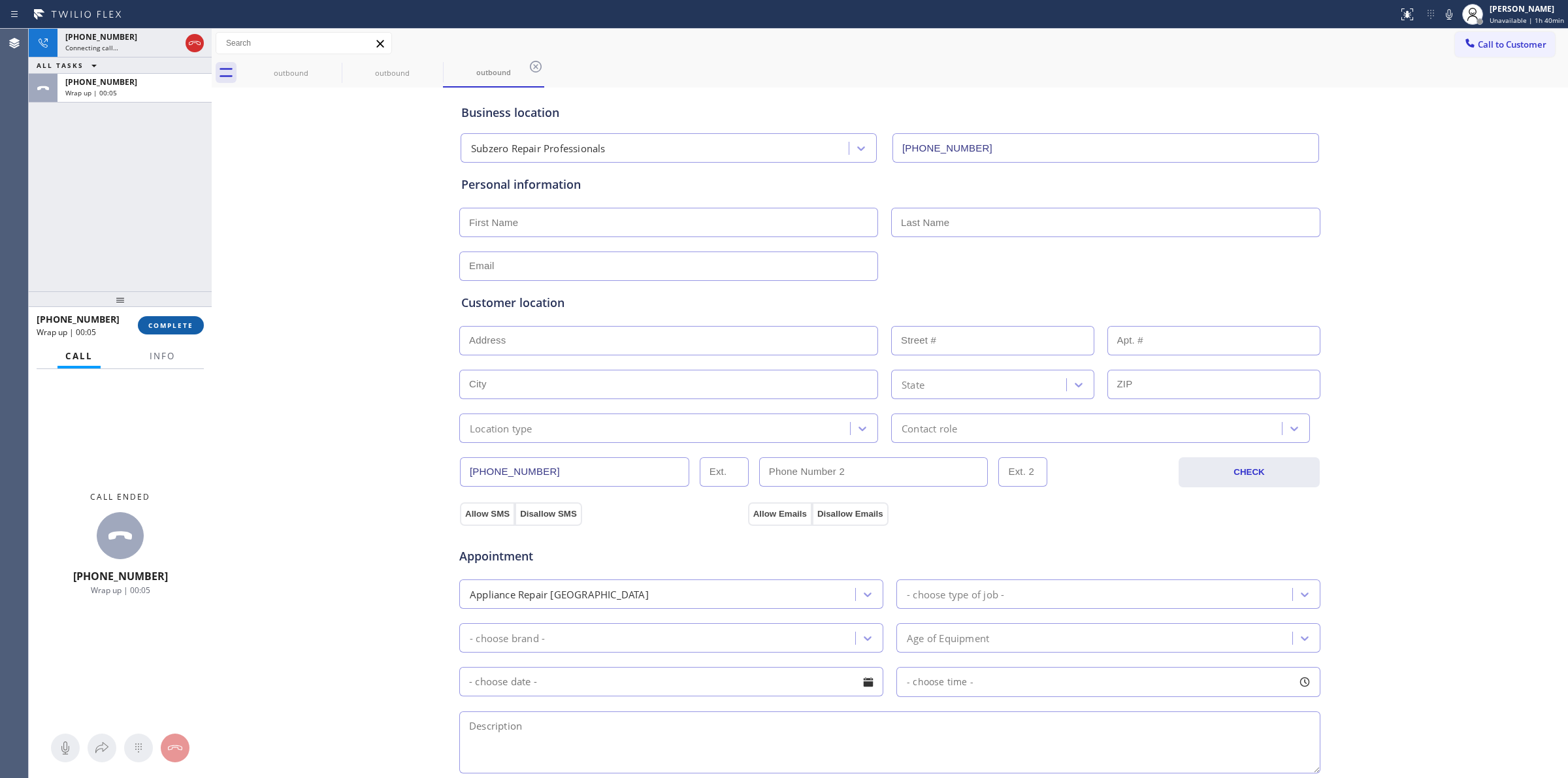
click at [184, 325] on span "COMPLETE" at bounding box center [171, 326] width 45 height 9
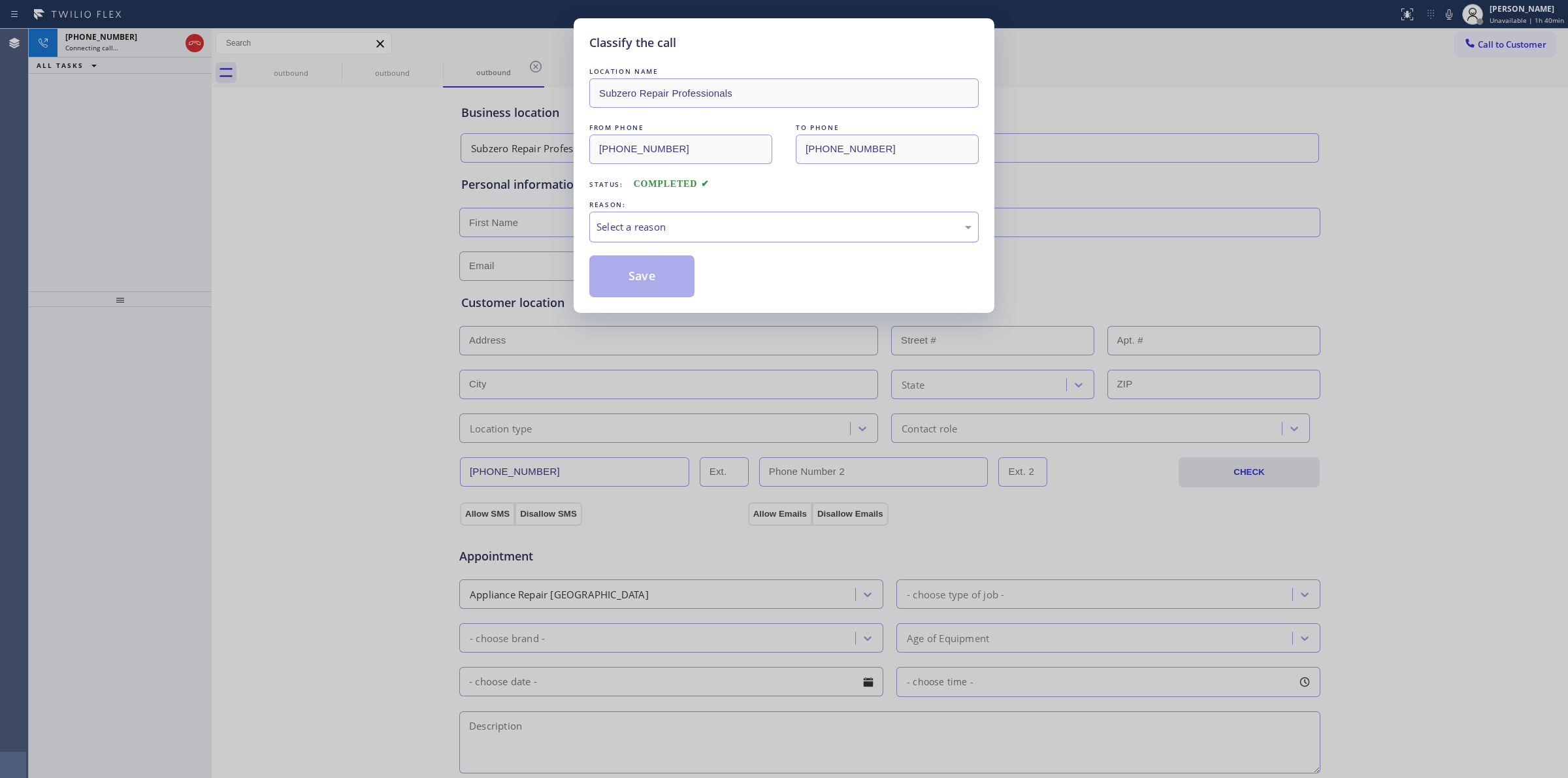
drag, startPoint x: 709, startPoint y: 225, endPoint x: 717, endPoint y: 236, distance: 13.6
click at [709, 225] on div "Select a reason" at bounding box center [783, 227] width 375 height 15
drag, startPoint x: 615, startPoint y: 294, endPoint x: 652, endPoint y: 289, distance: 37.3
click at [619, 291] on button "Save" at bounding box center [642, 276] width 105 height 42
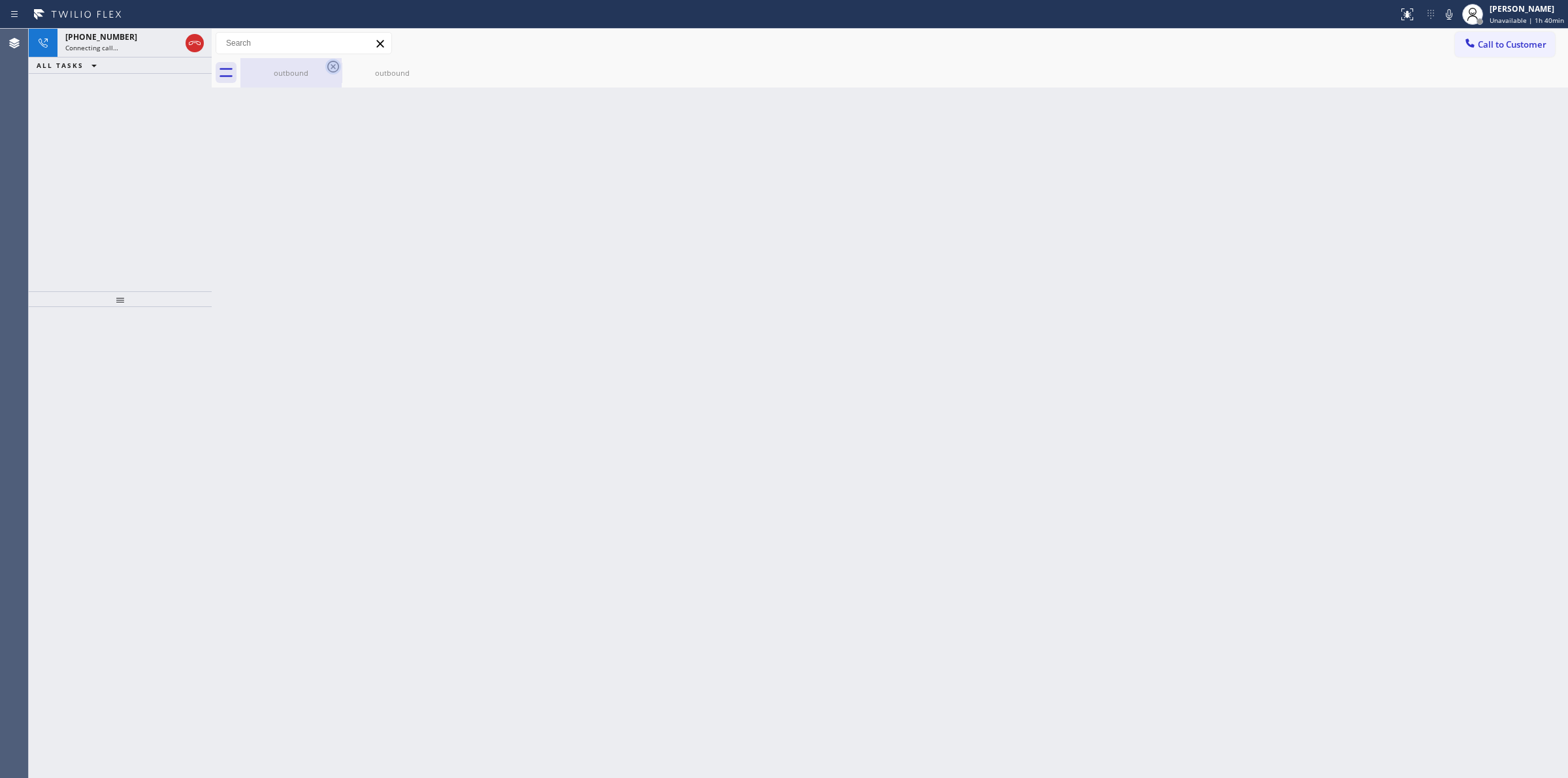
click at [307, 72] on div "outbound" at bounding box center [291, 73] width 99 height 10
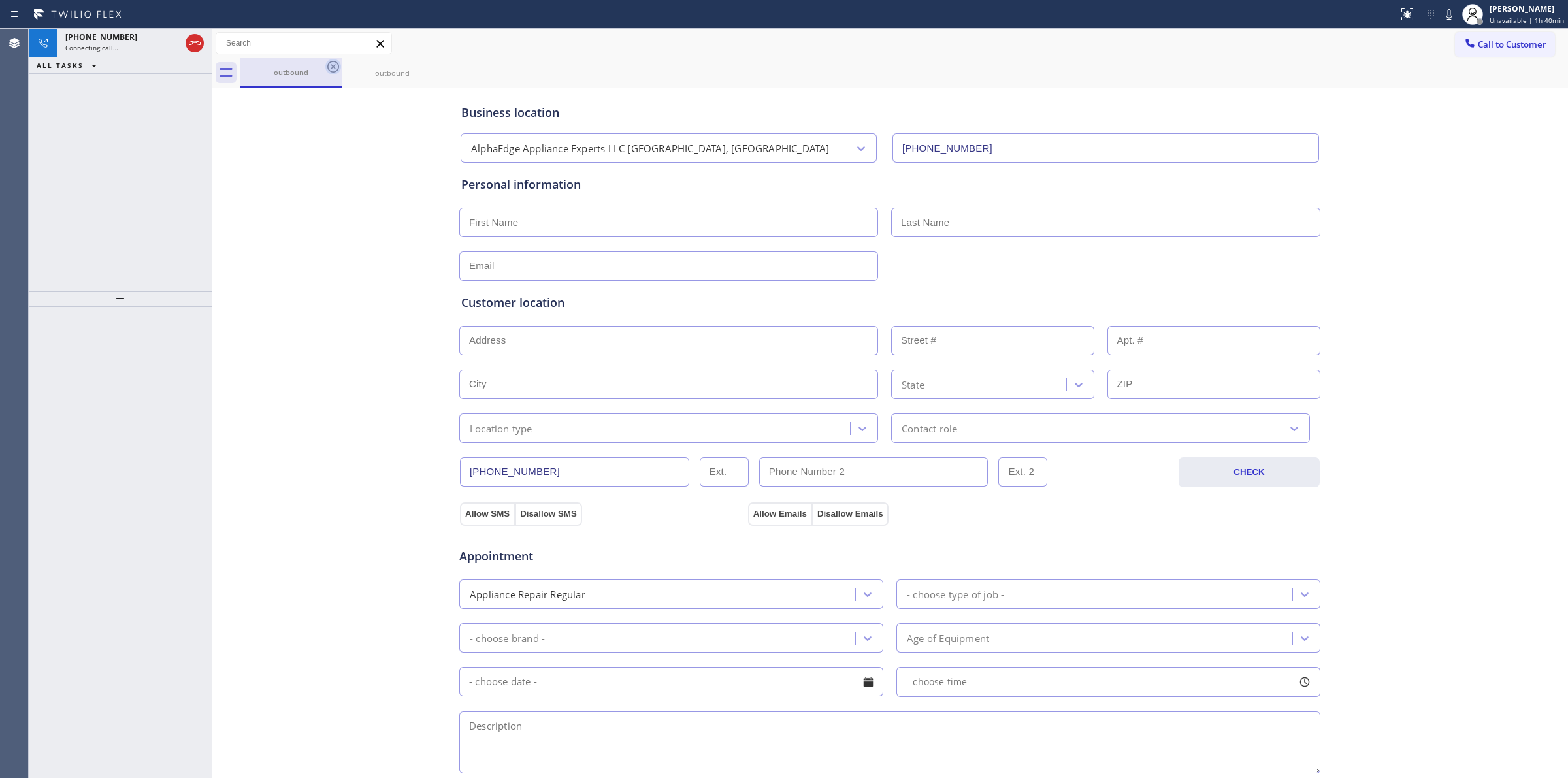
click at [328, 67] on icon at bounding box center [333, 67] width 12 height 12
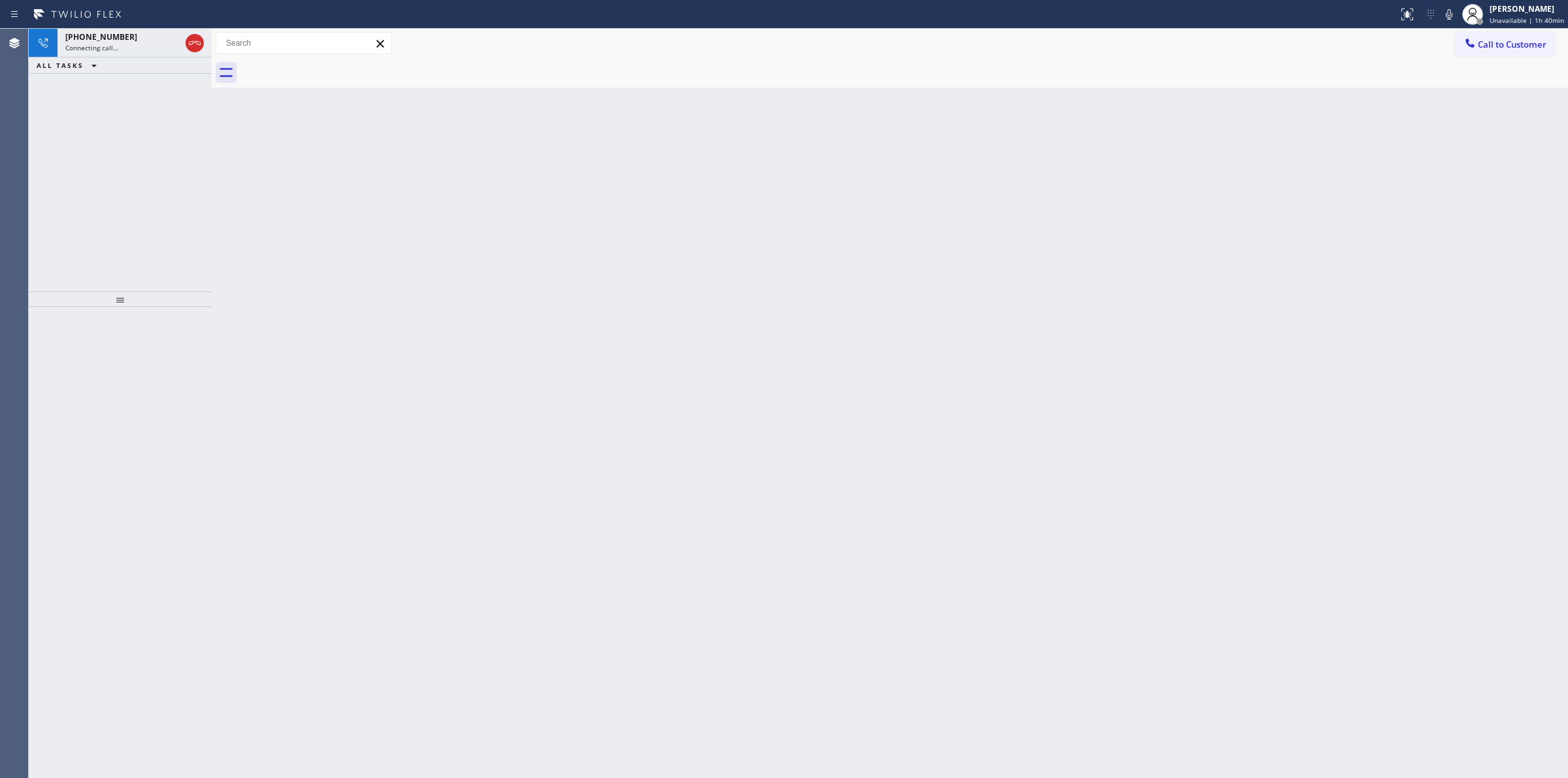
click at [328, 67] on div at bounding box center [904, 73] width 1328 height 29
click at [175, 54] on div "+17145288455 Connecting call…" at bounding box center [120, 43] width 125 height 29
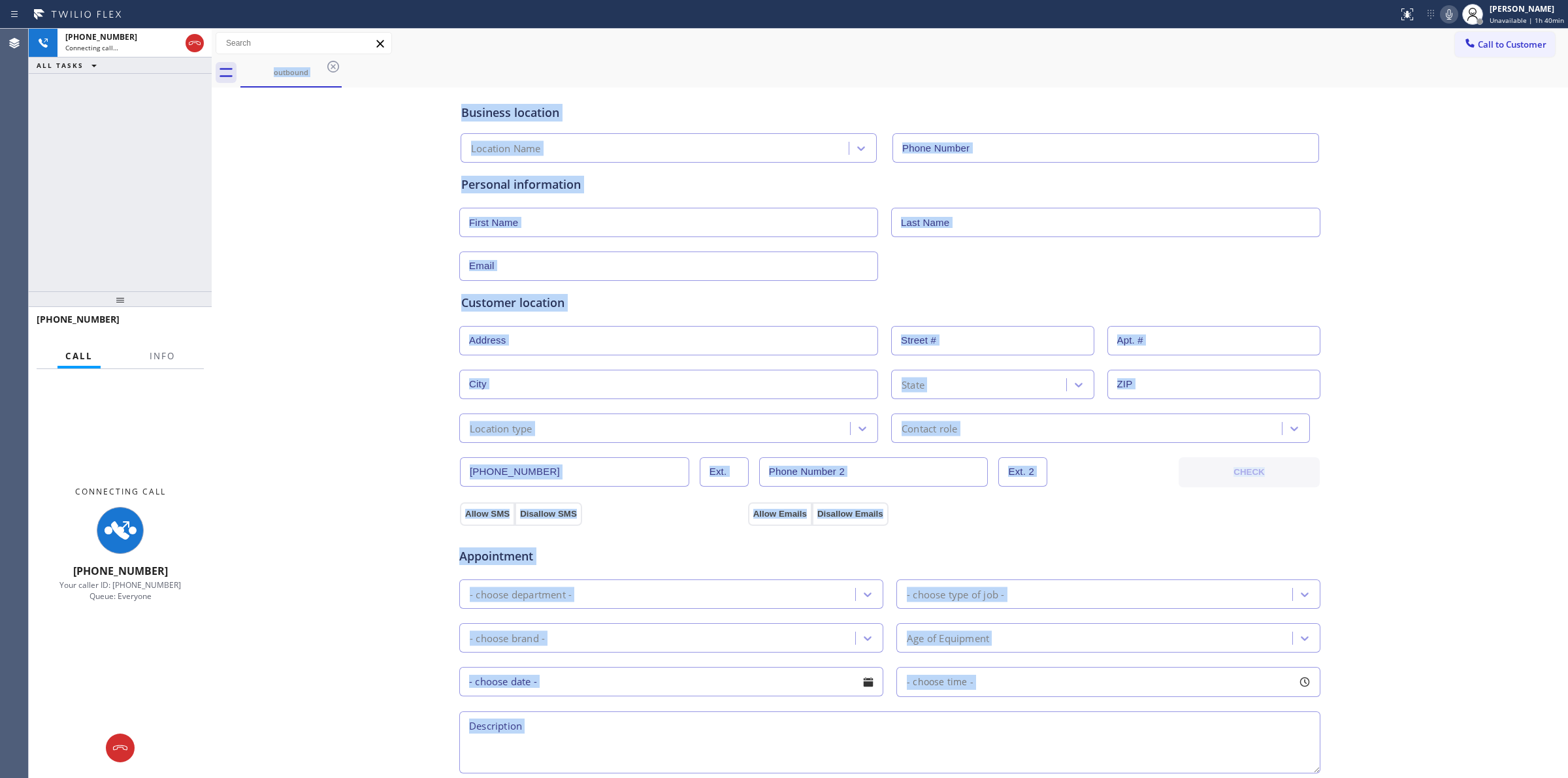
type input "(877) 414-7264"
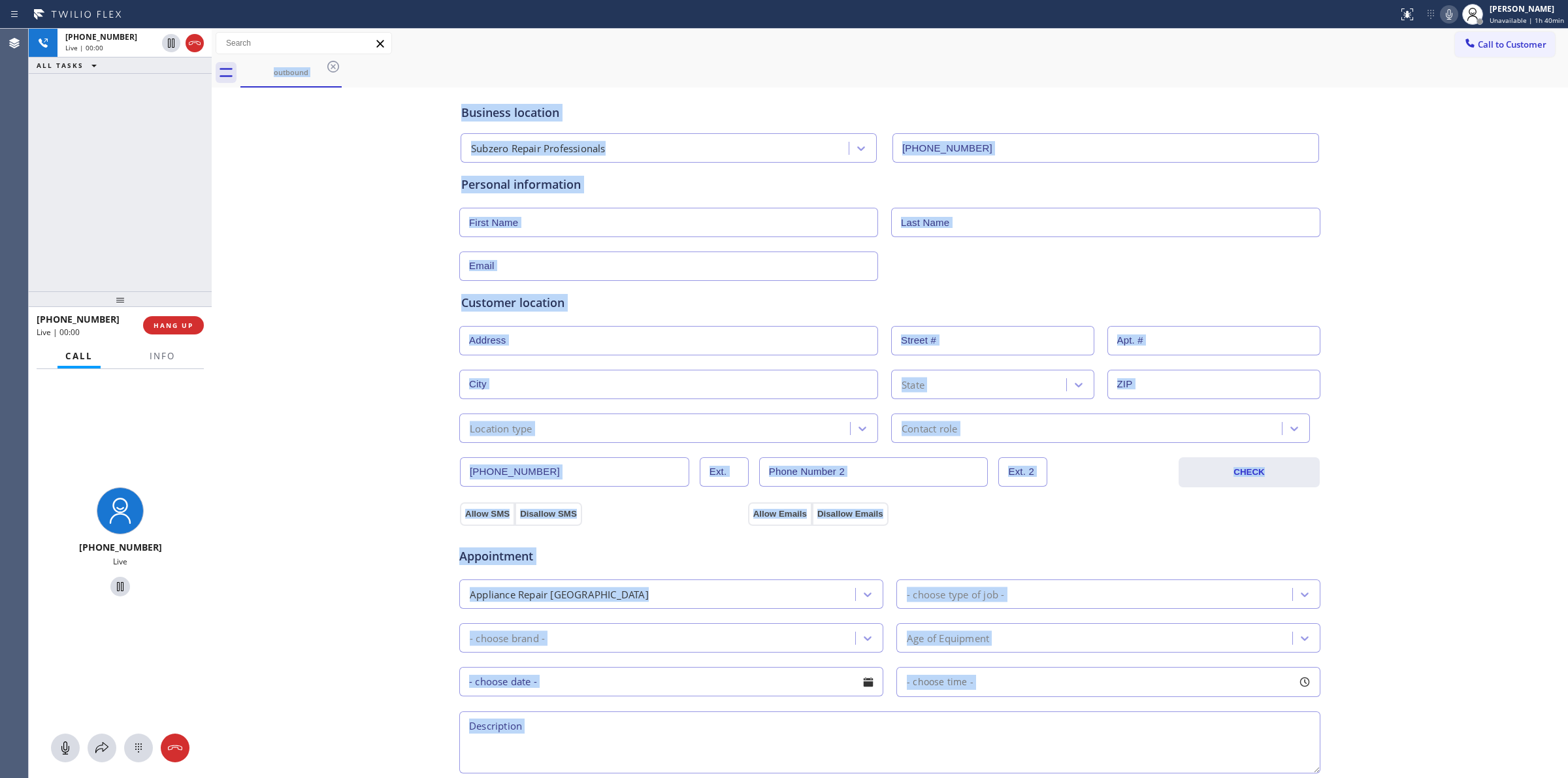
click at [1446, 17] on icon at bounding box center [1449, 15] width 16 height 16
click at [133, 31] on div "+17145288455" at bounding box center [111, 37] width 91 height 11
click at [136, 756] on button at bounding box center [138, 747] width 29 height 29
click at [1487, 50] on span "Call to Customer" at bounding box center [1512, 45] width 69 height 12
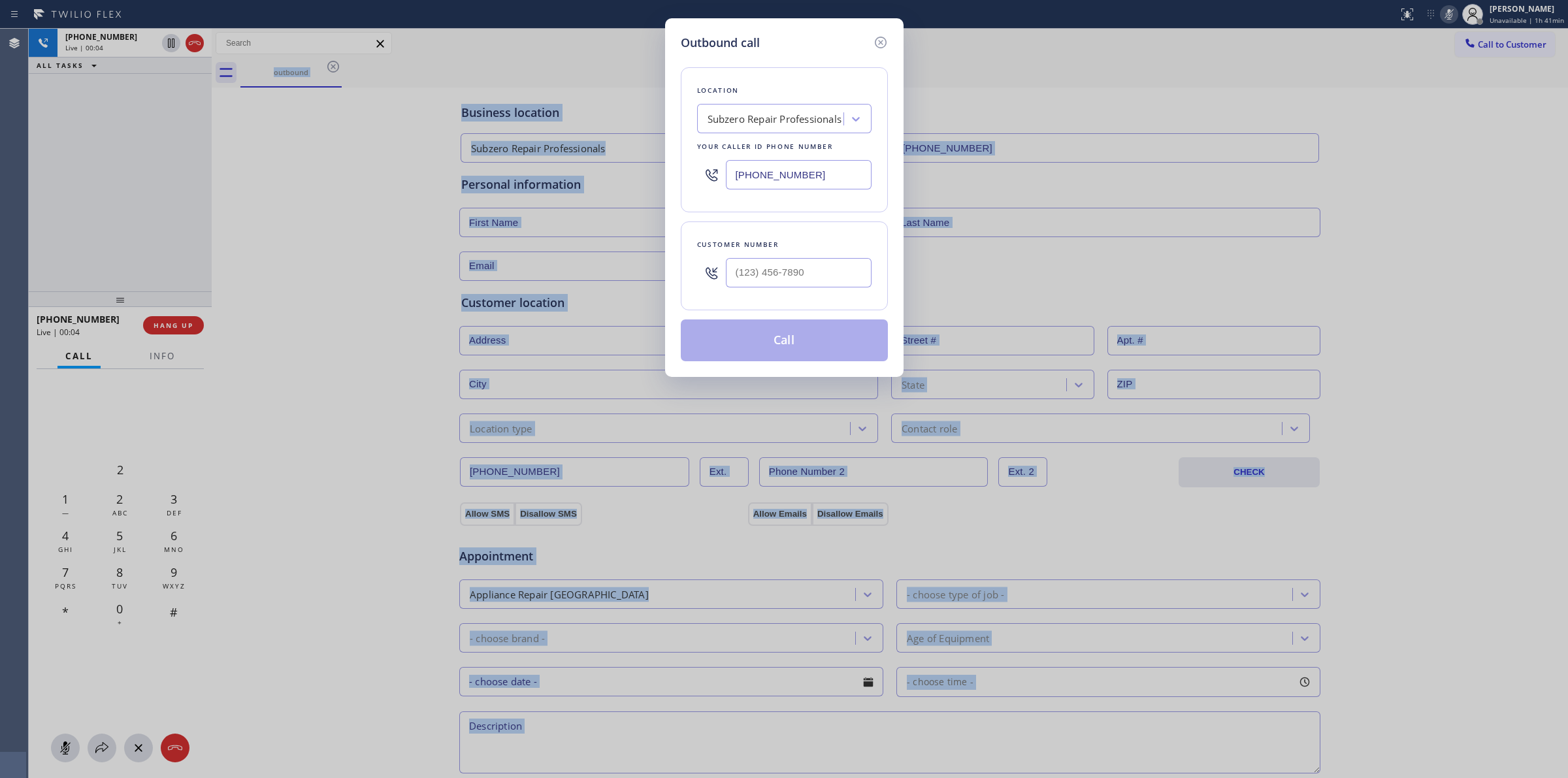
click at [880, 43] on icon at bounding box center [880, 43] width 12 height 12
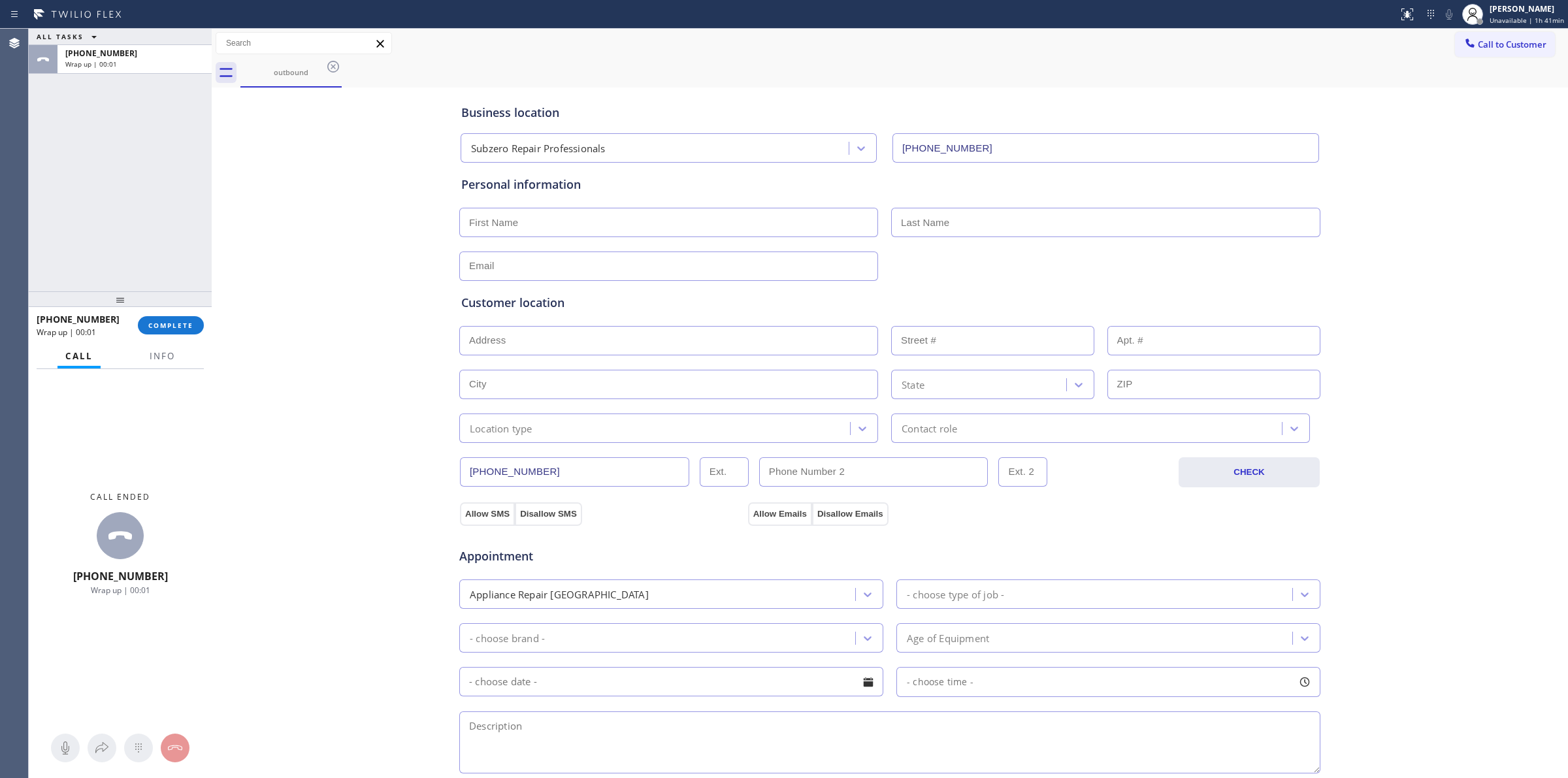
type input "(877) 414-7264"
click at [1478, 49] on span "Call to Customer" at bounding box center [1512, 45] width 69 height 12
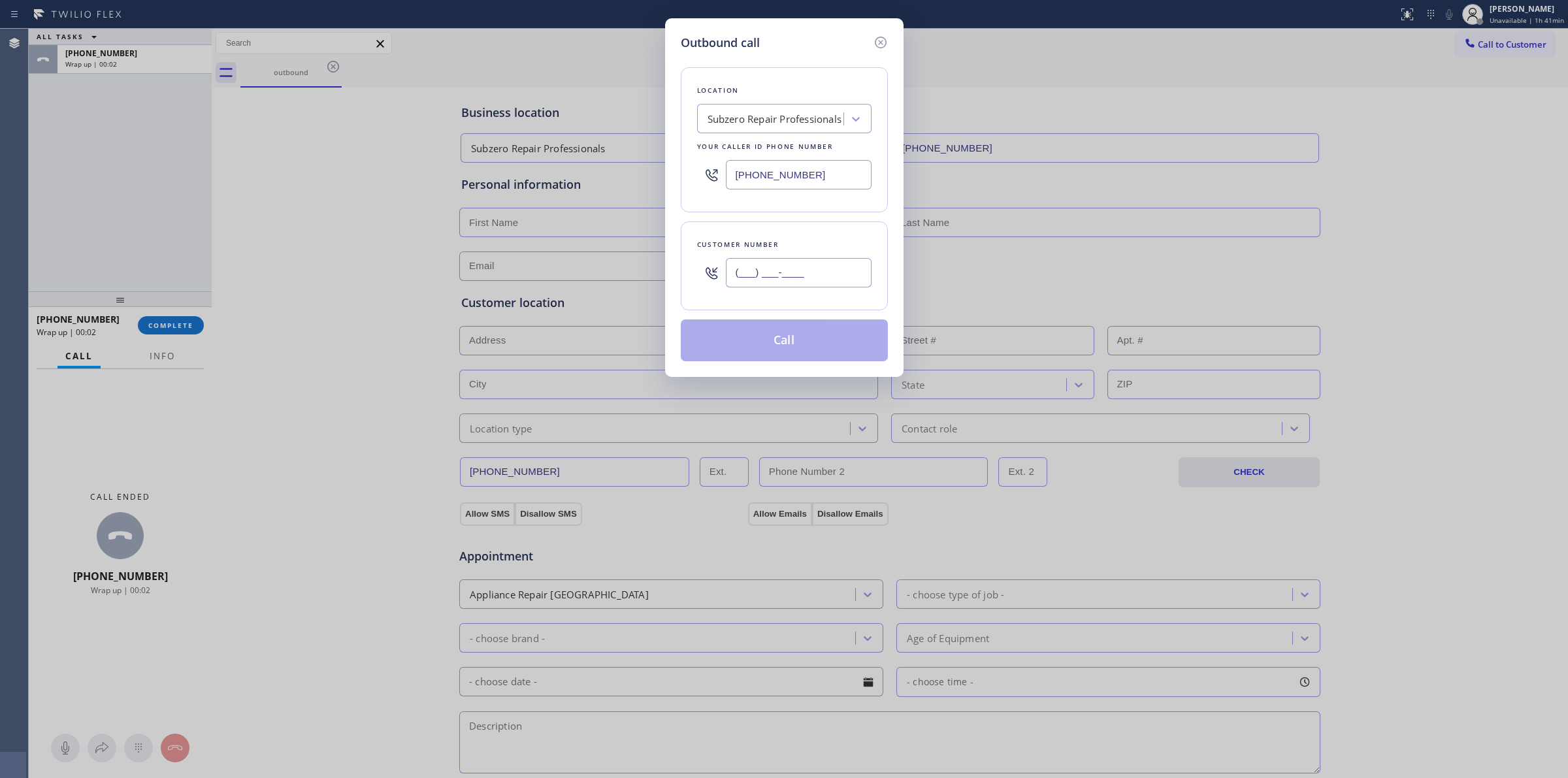
click at [771, 278] on input "(___) ___-____" at bounding box center [799, 272] width 146 height 29
paste input "626) 623-5086"
type input "(626) 623-5086"
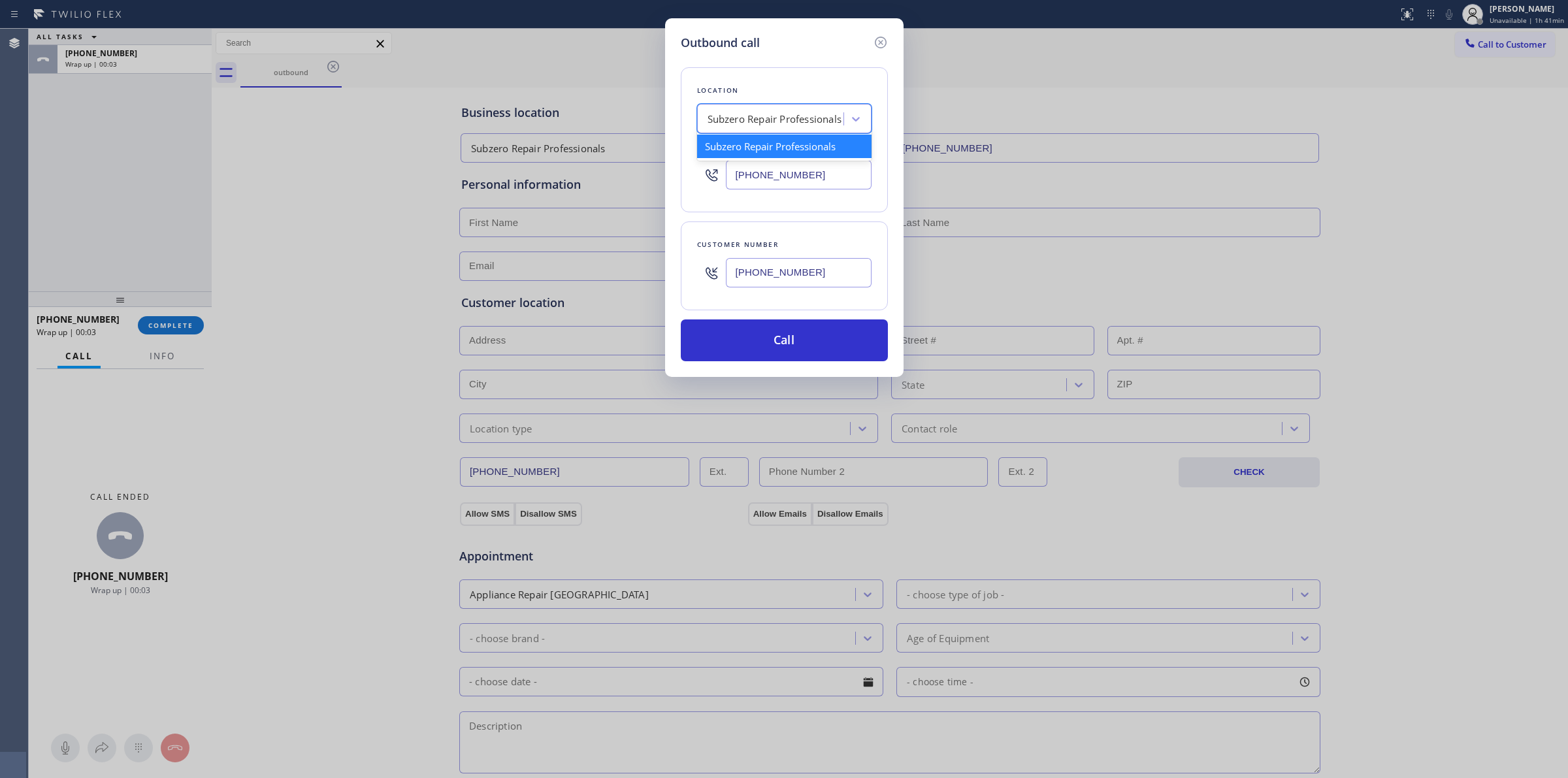
click at [803, 129] on div "Subzero Repair Professionals" at bounding box center [772, 119] width 143 height 23
type input "thermador"
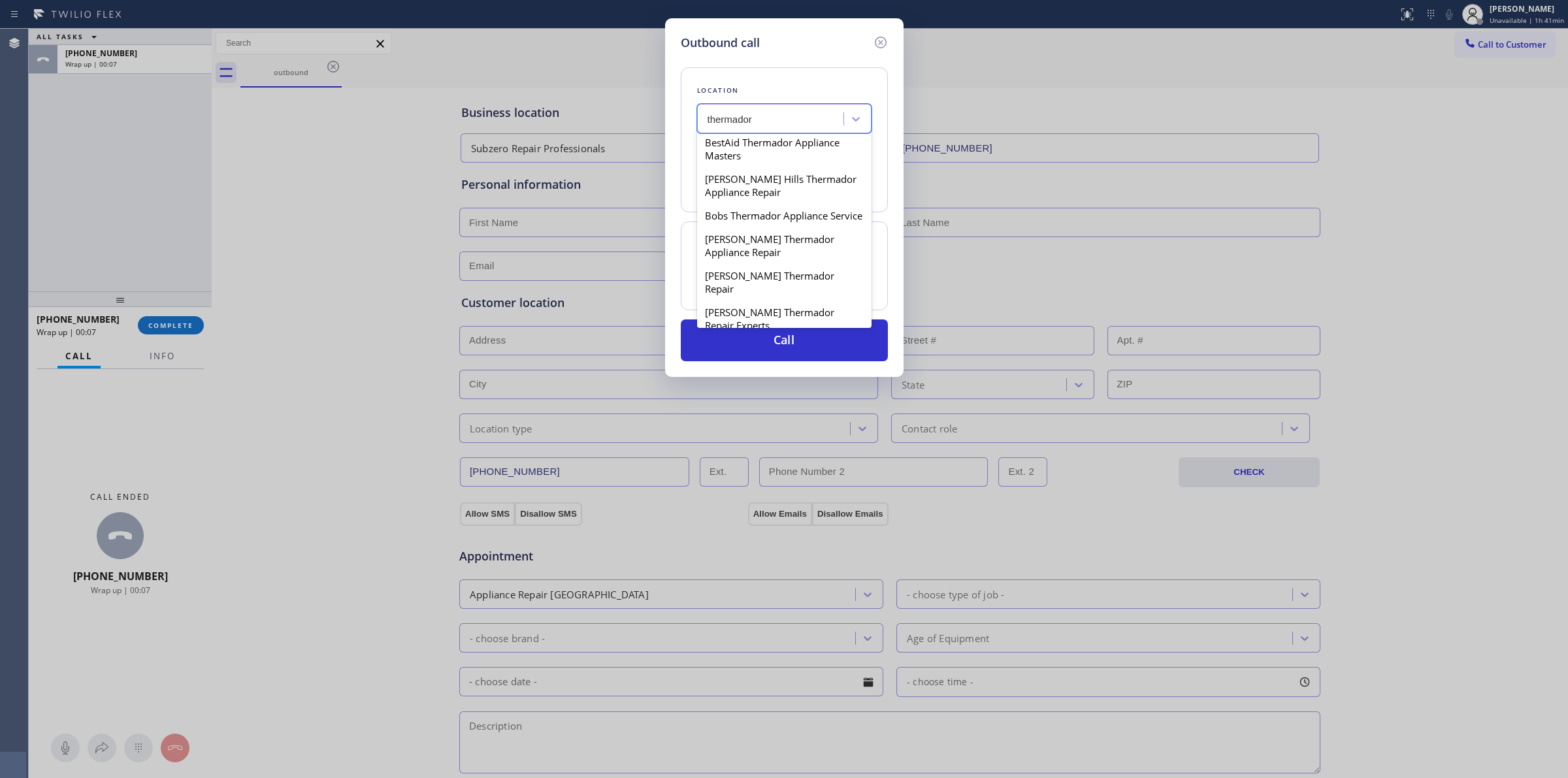
scroll to position [490, 0]
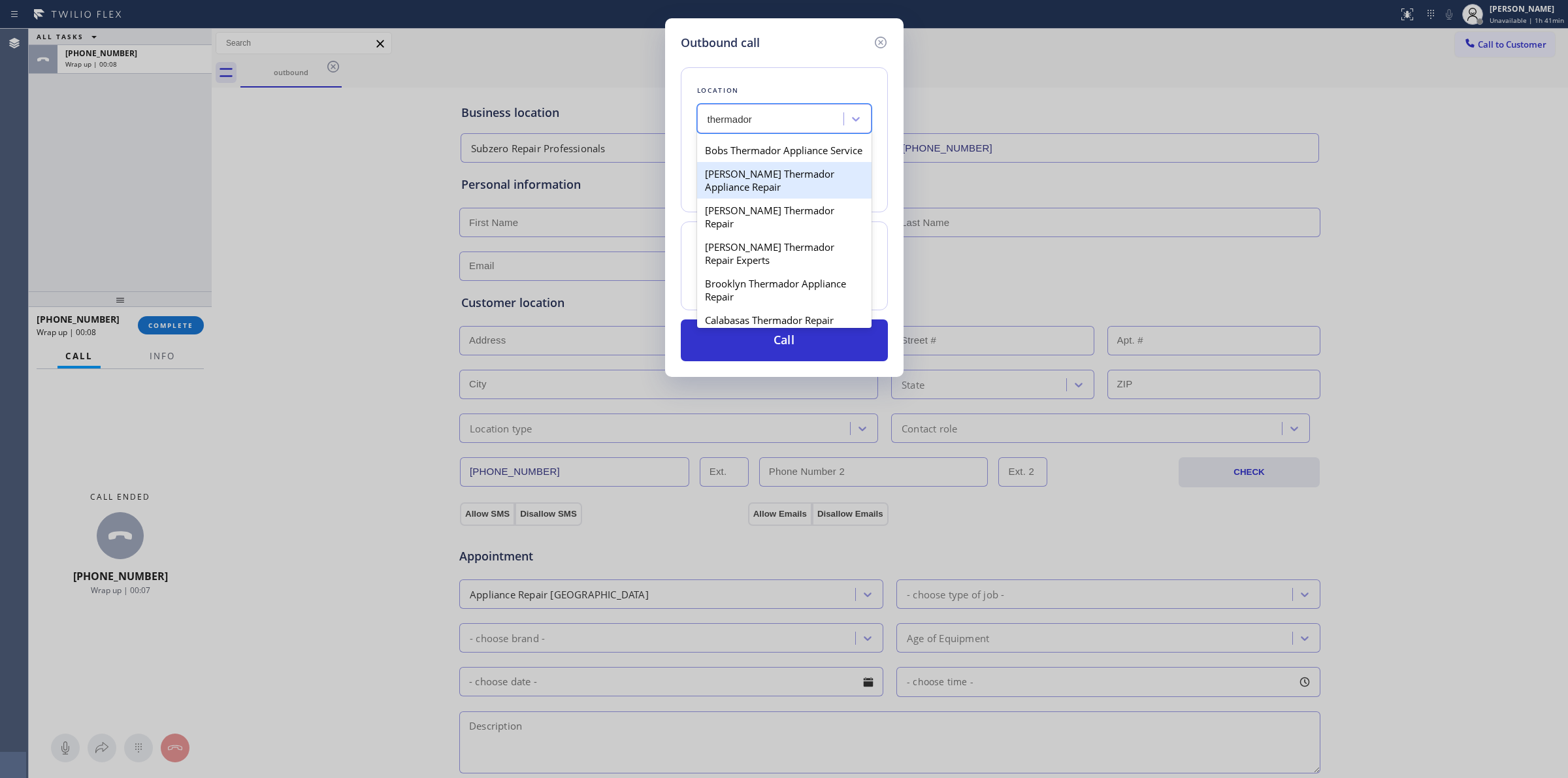
click at [750, 198] on div "Boyer Thermador Appliance Repair" at bounding box center [785, 180] width 175 height 37
type input "(206) 339-7126"
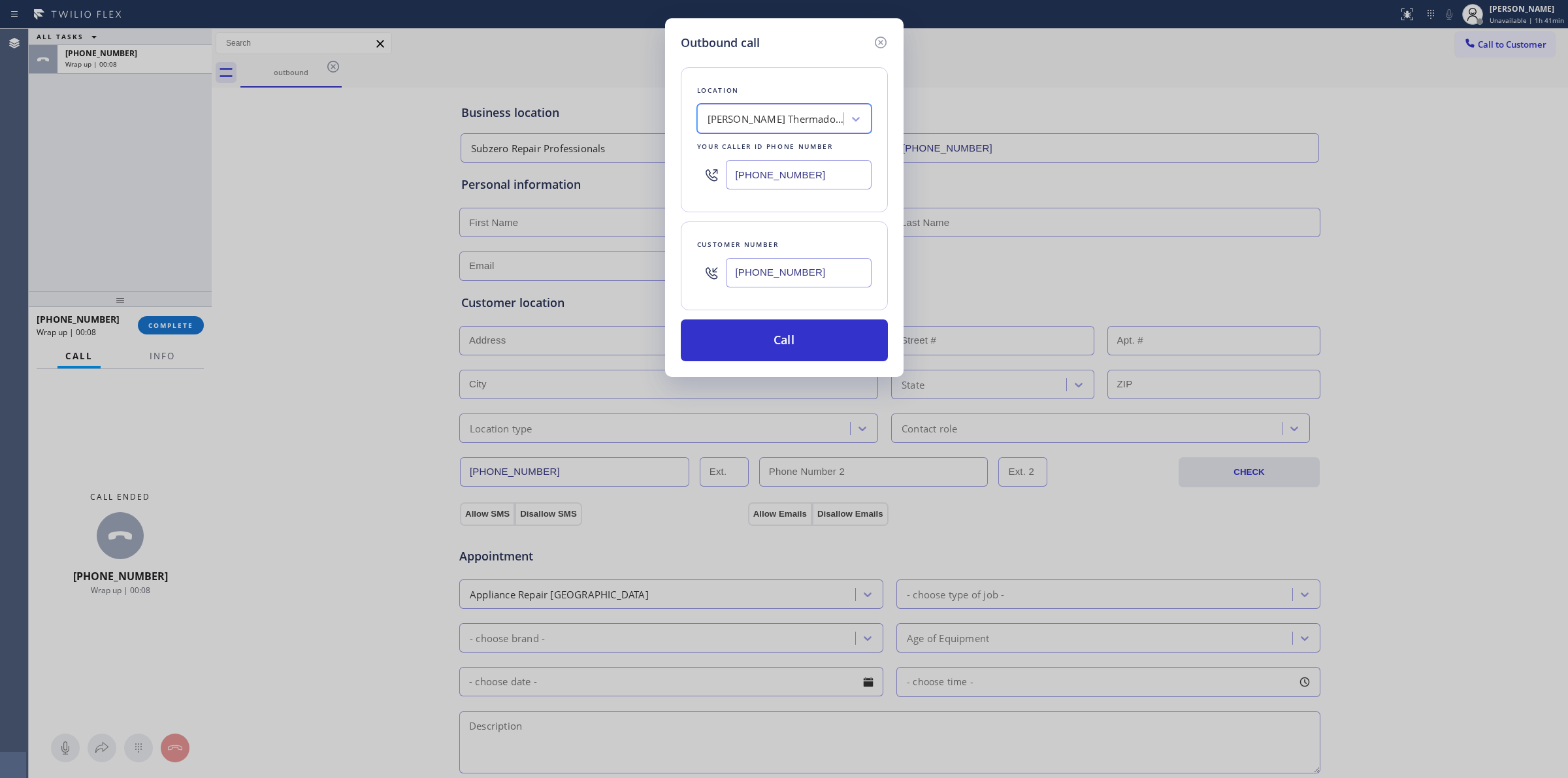
click at [774, 278] on input "(626) 623-5086" at bounding box center [799, 272] width 146 height 29
click at [772, 338] on button "Call" at bounding box center [784, 340] width 207 height 42
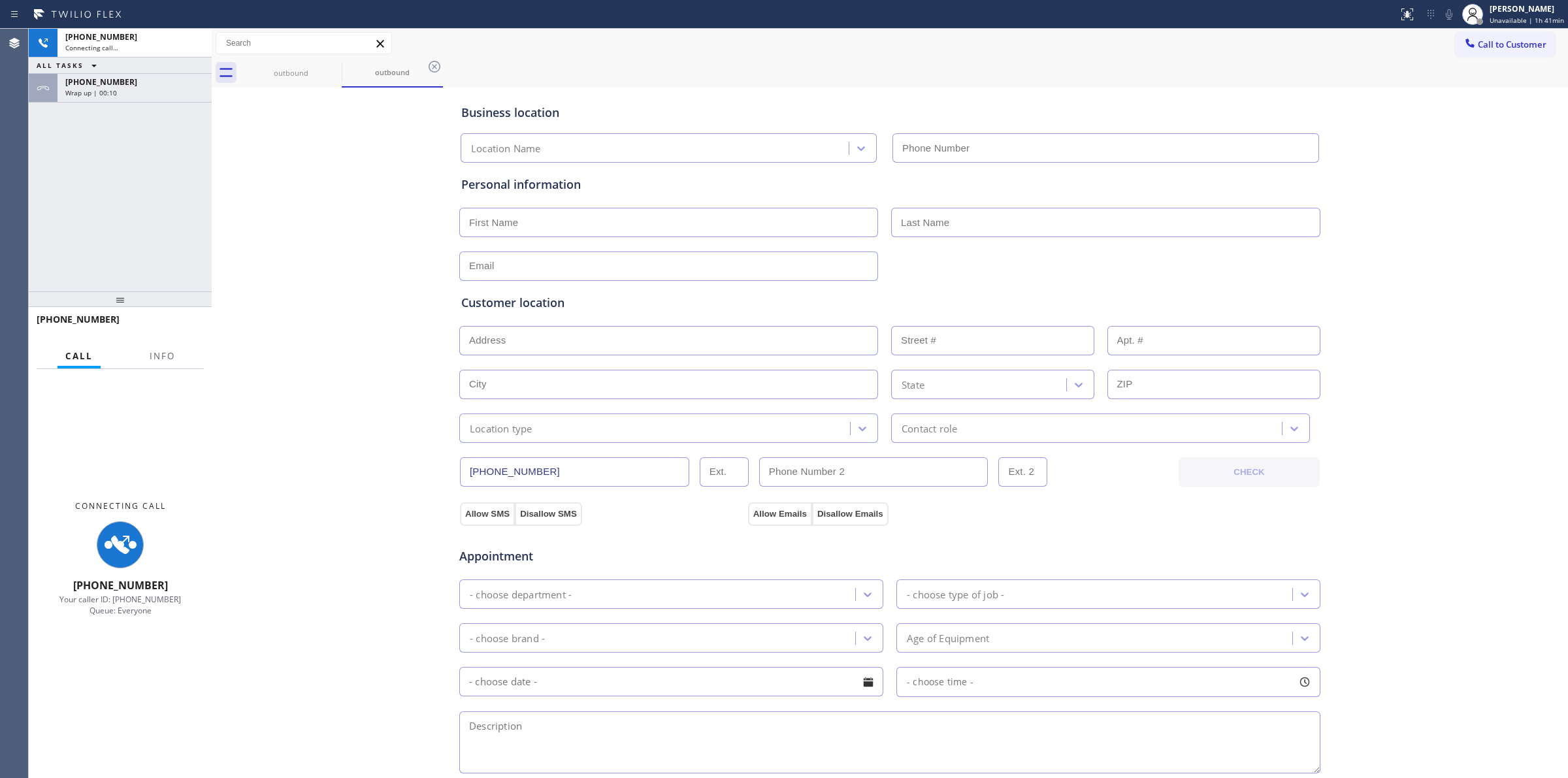
type input "(206) 339-7126"
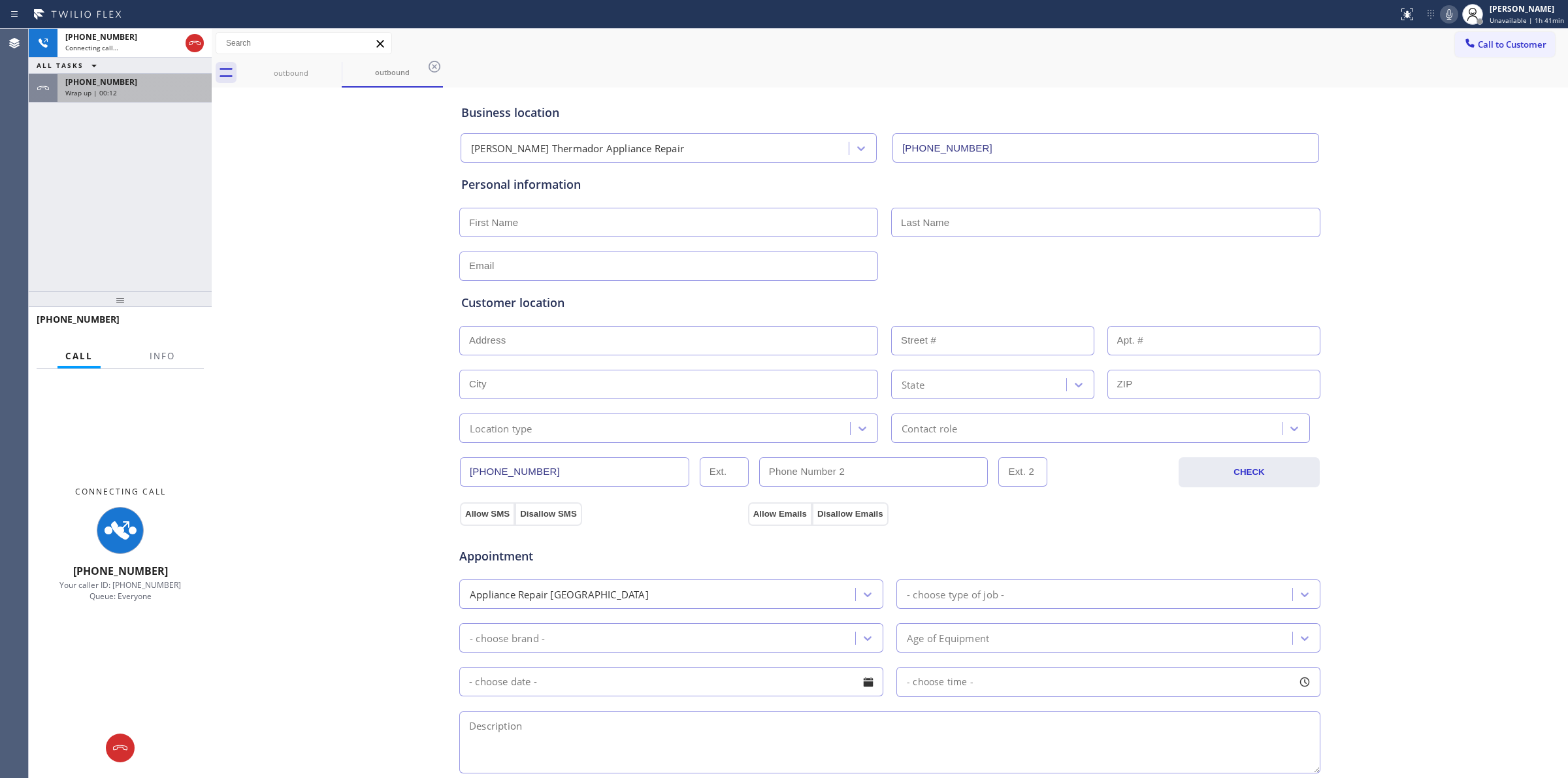
click at [136, 82] on div "+17145288455" at bounding box center [135, 82] width 139 height 11
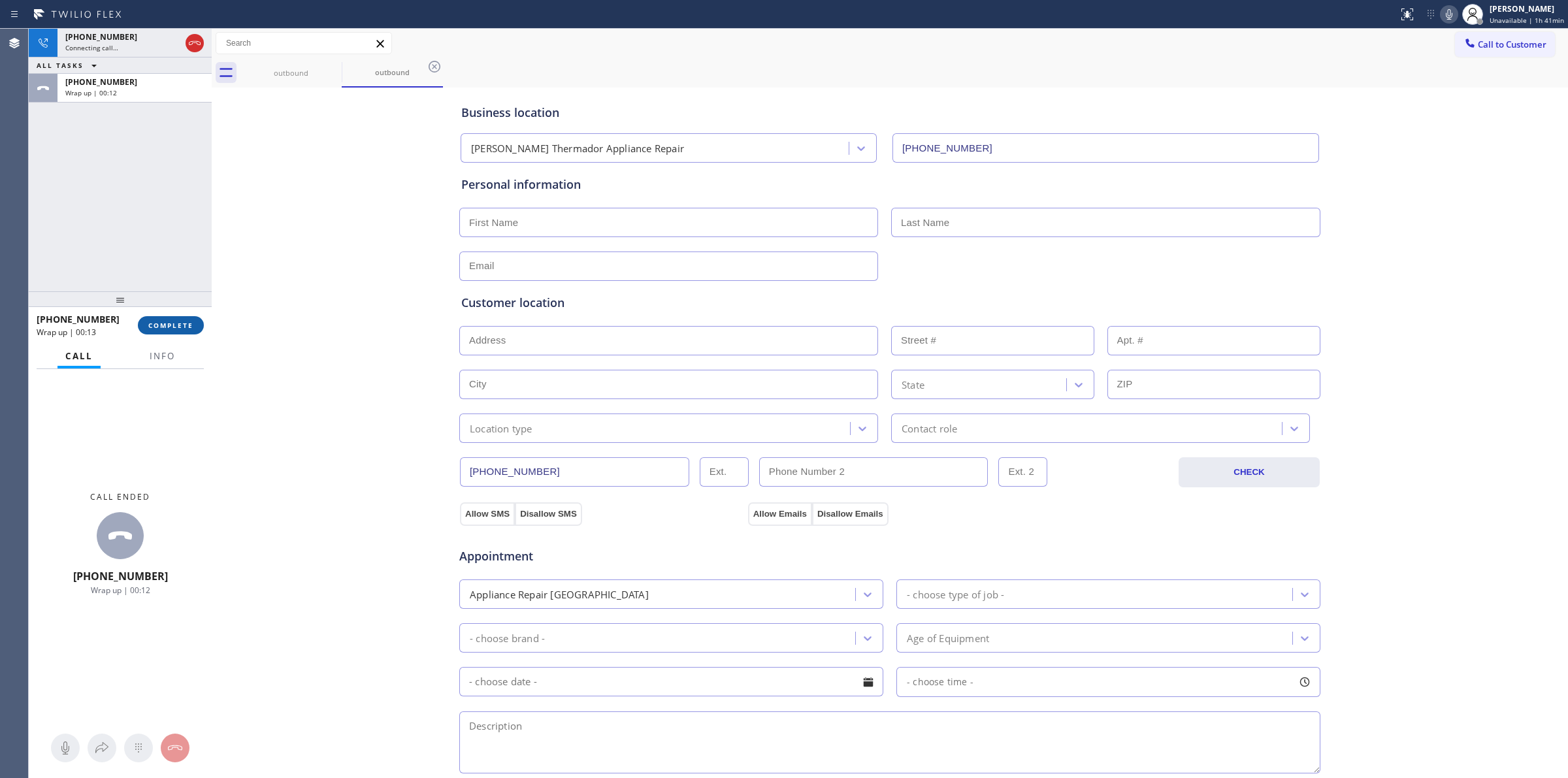
click at [165, 318] on button "COMPLETE" at bounding box center [171, 325] width 66 height 18
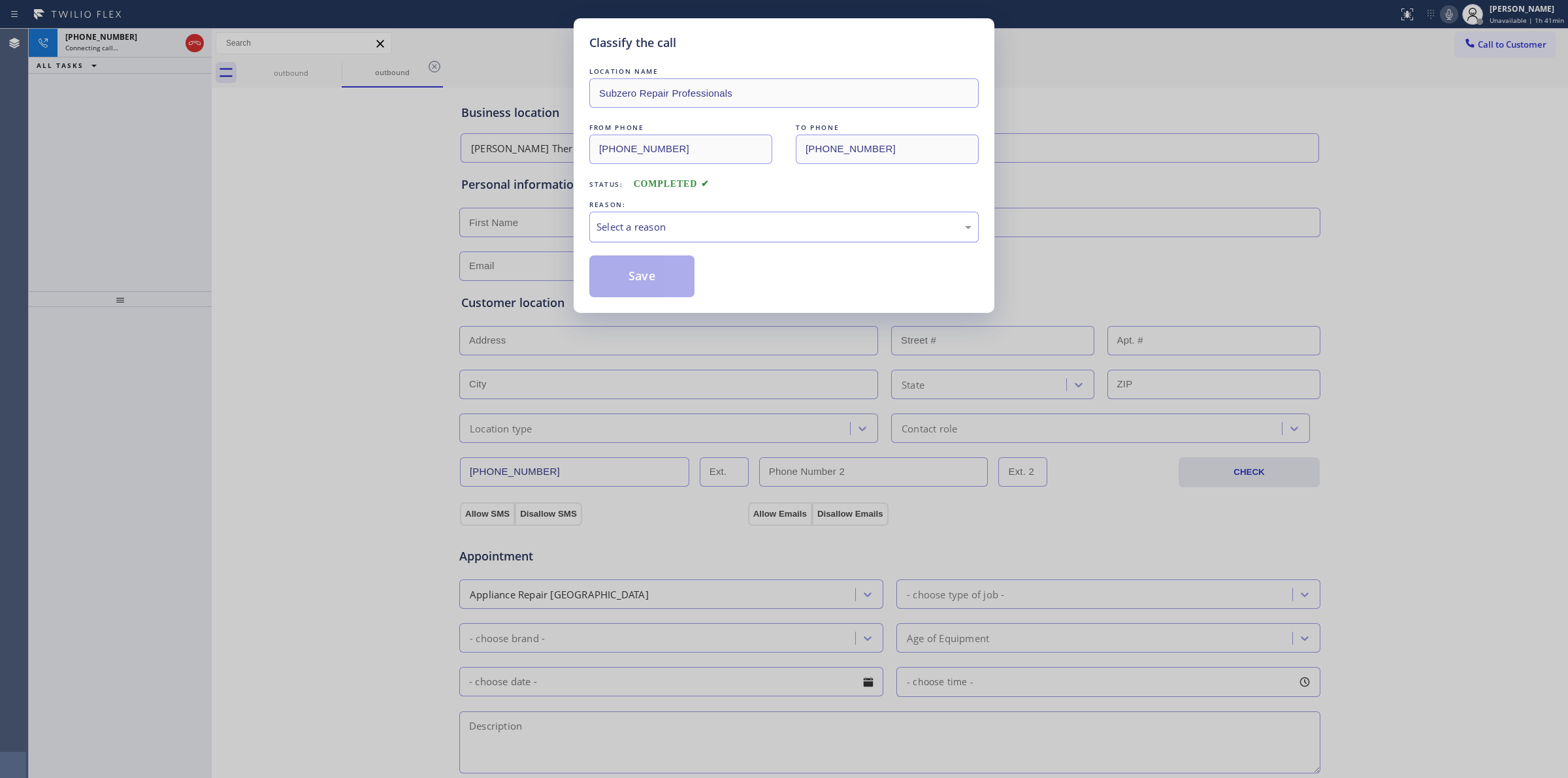
drag, startPoint x: 684, startPoint y: 200, endPoint x: 671, endPoint y: 220, distance: 23.9
click at [683, 200] on div "REASON:" at bounding box center [784, 204] width 390 height 14
drag, startPoint x: 670, startPoint y: 225, endPoint x: 675, endPoint y: 240, distance: 15.8
click at [670, 227] on div "Select a reason" at bounding box center [783, 227] width 375 height 15
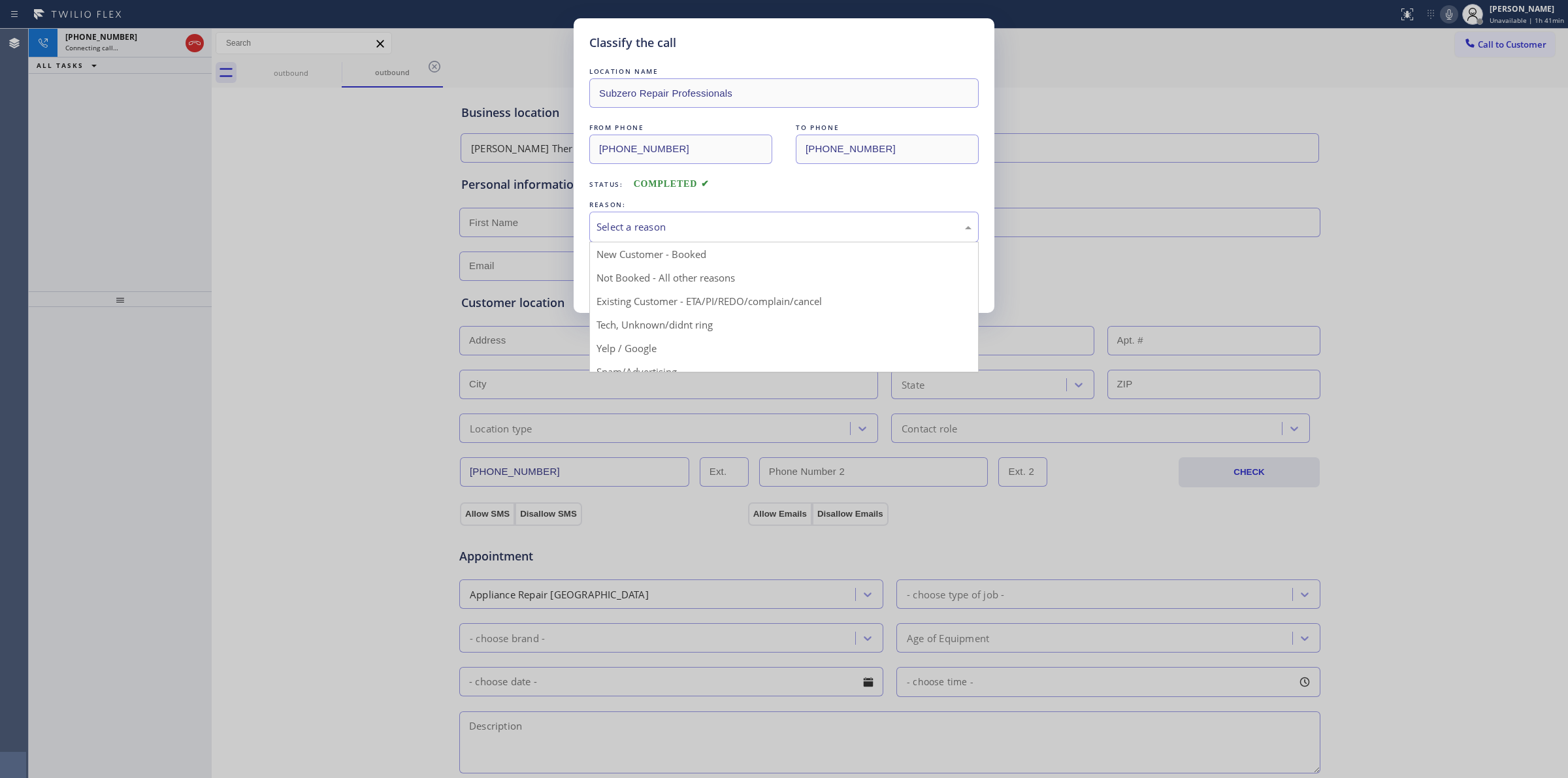
drag, startPoint x: 688, startPoint y: 333, endPoint x: 643, endPoint y: 278, distance: 71.1
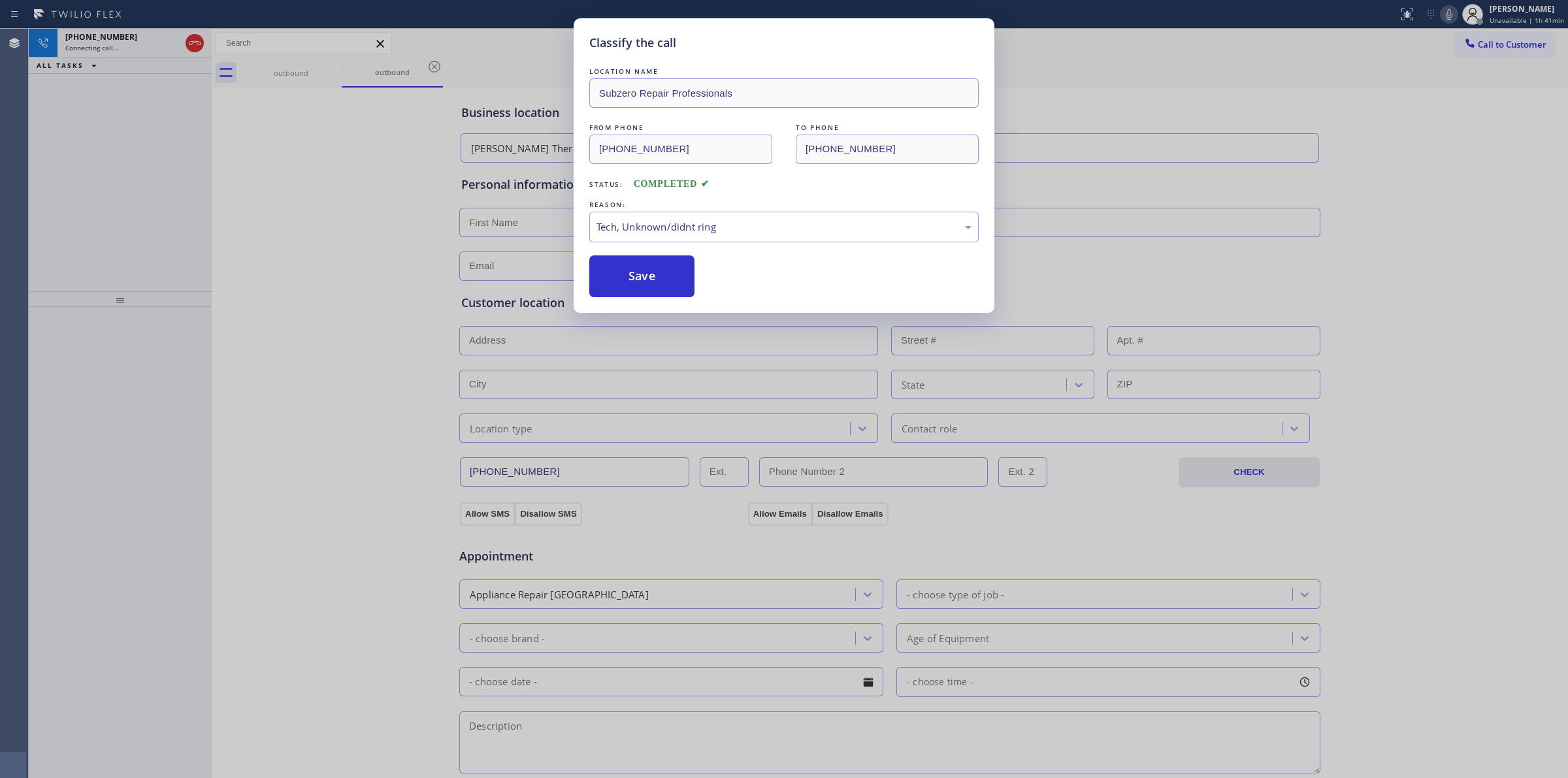
drag, startPoint x: 643, startPoint y: 278, endPoint x: 883, endPoint y: 294, distance: 240.5
click at [675, 276] on button "Save" at bounding box center [642, 276] width 105 height 42
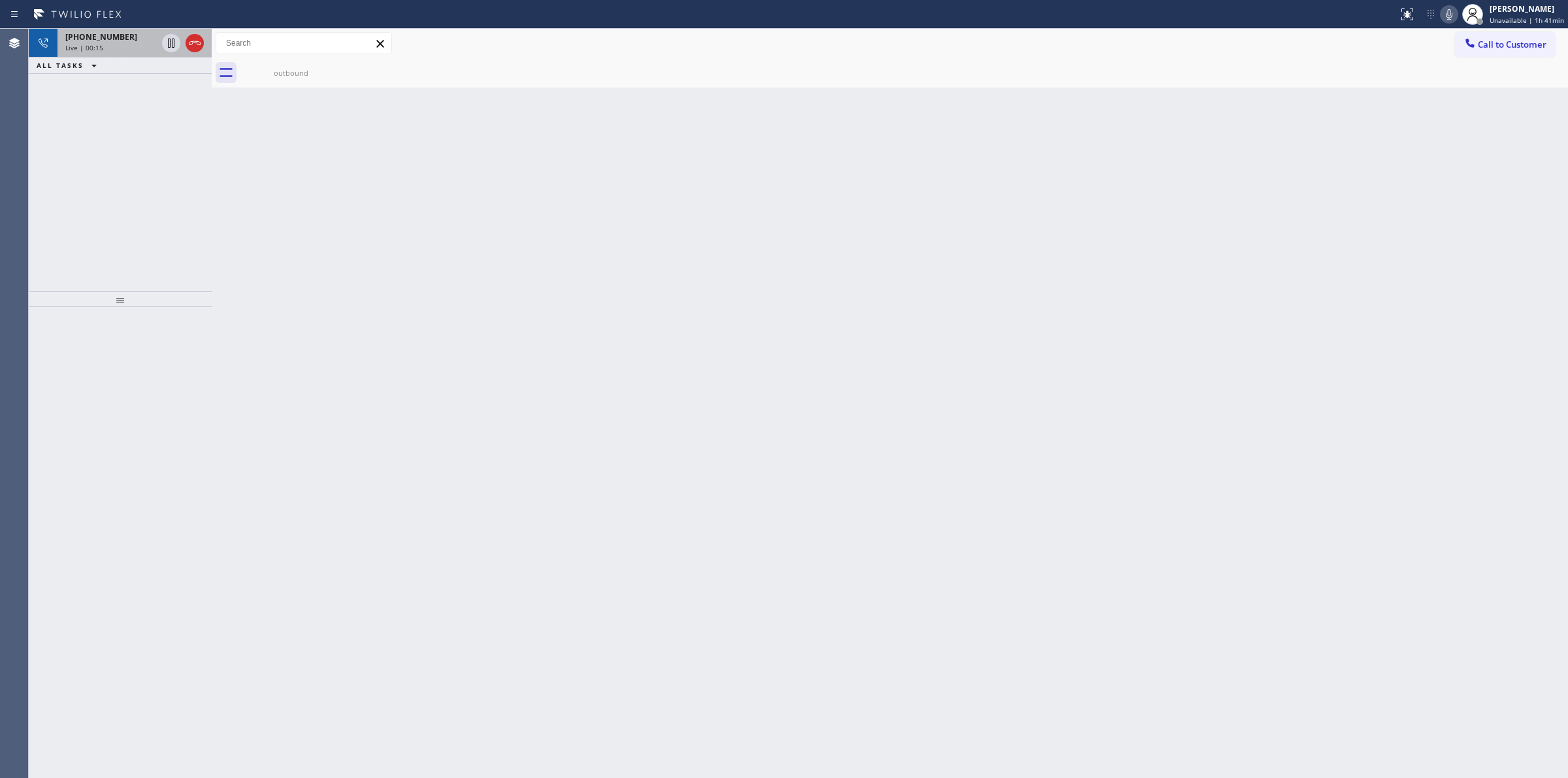
click at [129, 39] on div "+16266235086" at bounding box center [111, 37] width 91 height 11
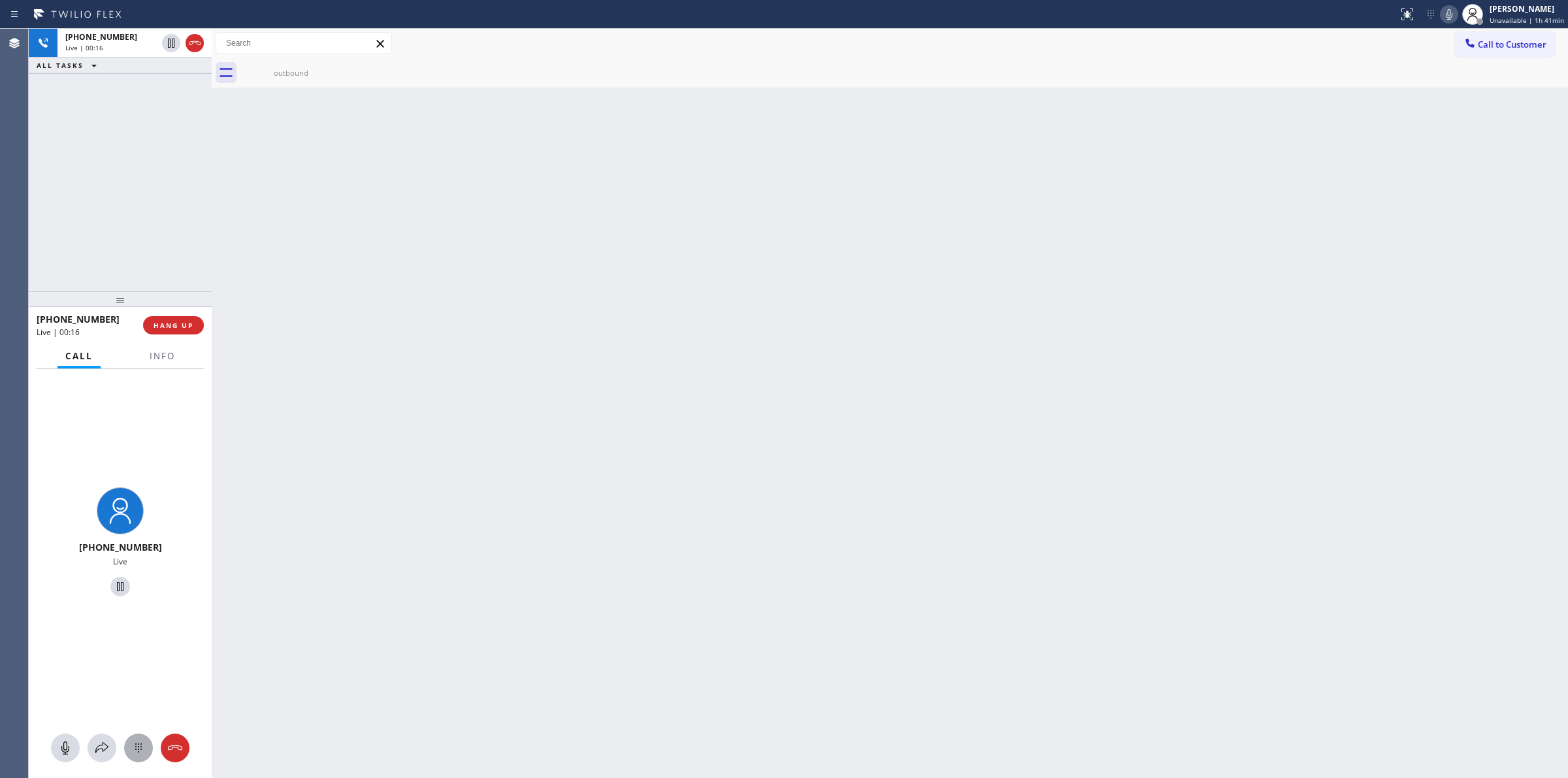
click at [149, 740] on div at bounding box center [138, 748] width 29 height 16
click at [1510, 36] on button "Call to Customer" at bounding box center [1505, 44] width 100 height 25
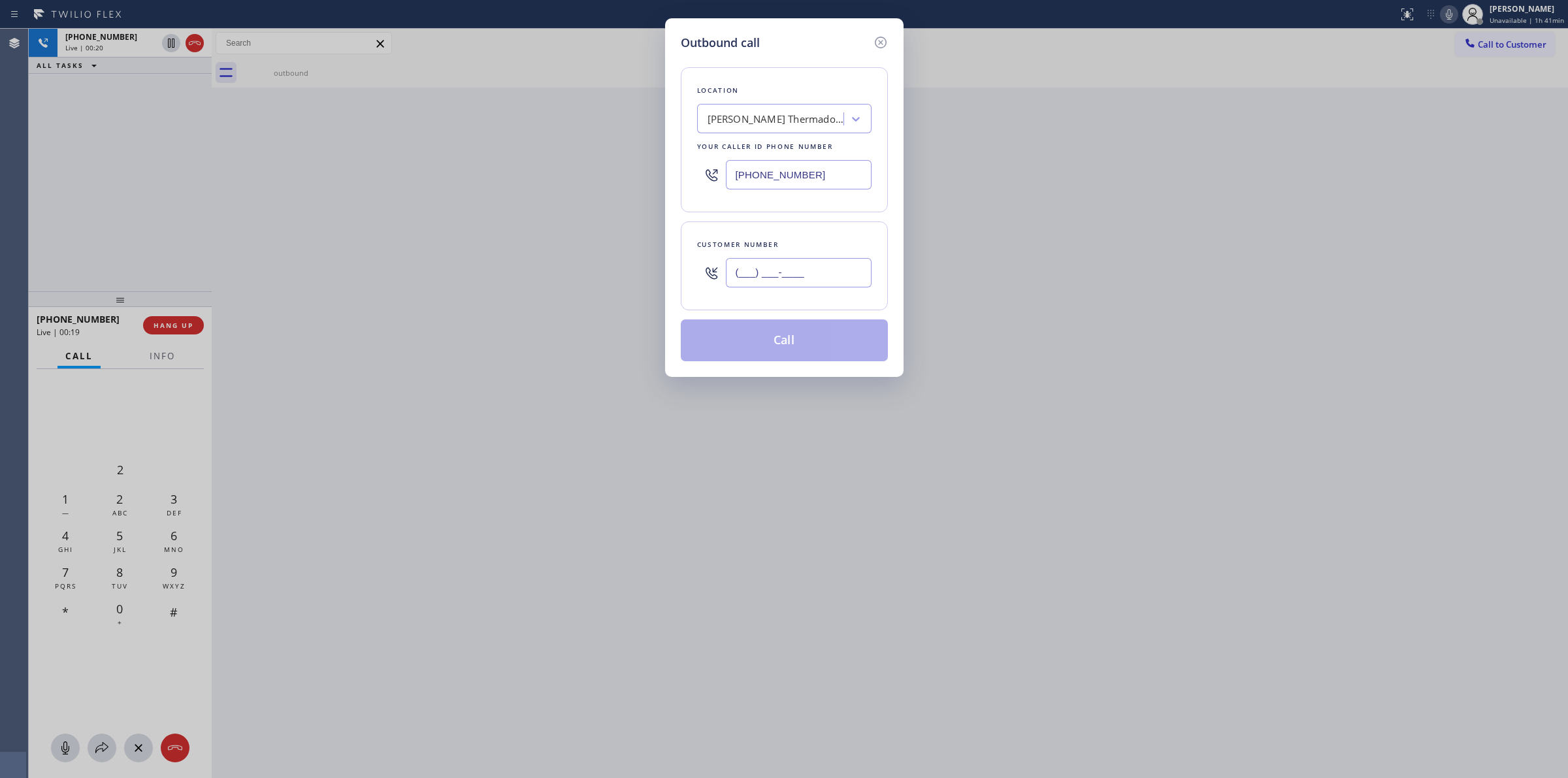
click at [772, 265] on input "(___) ___-____" at bounding box center [799, 272] width 146 height 29
paste input "626) 623-5086"
type input "(626) 623-5086"
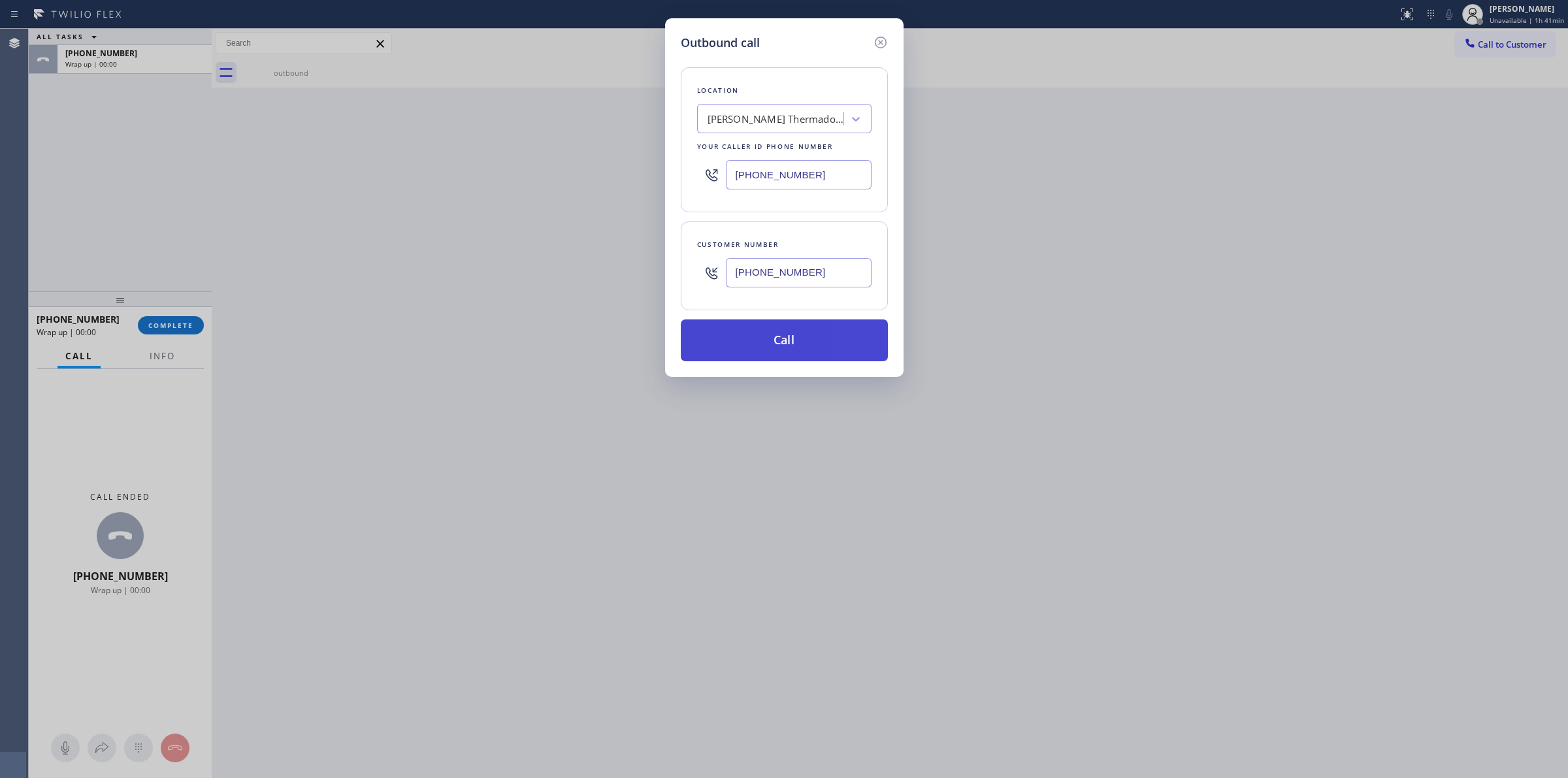
click at [769, 344] on button "Call" at bounding box center [784, 340] width 207 height 42
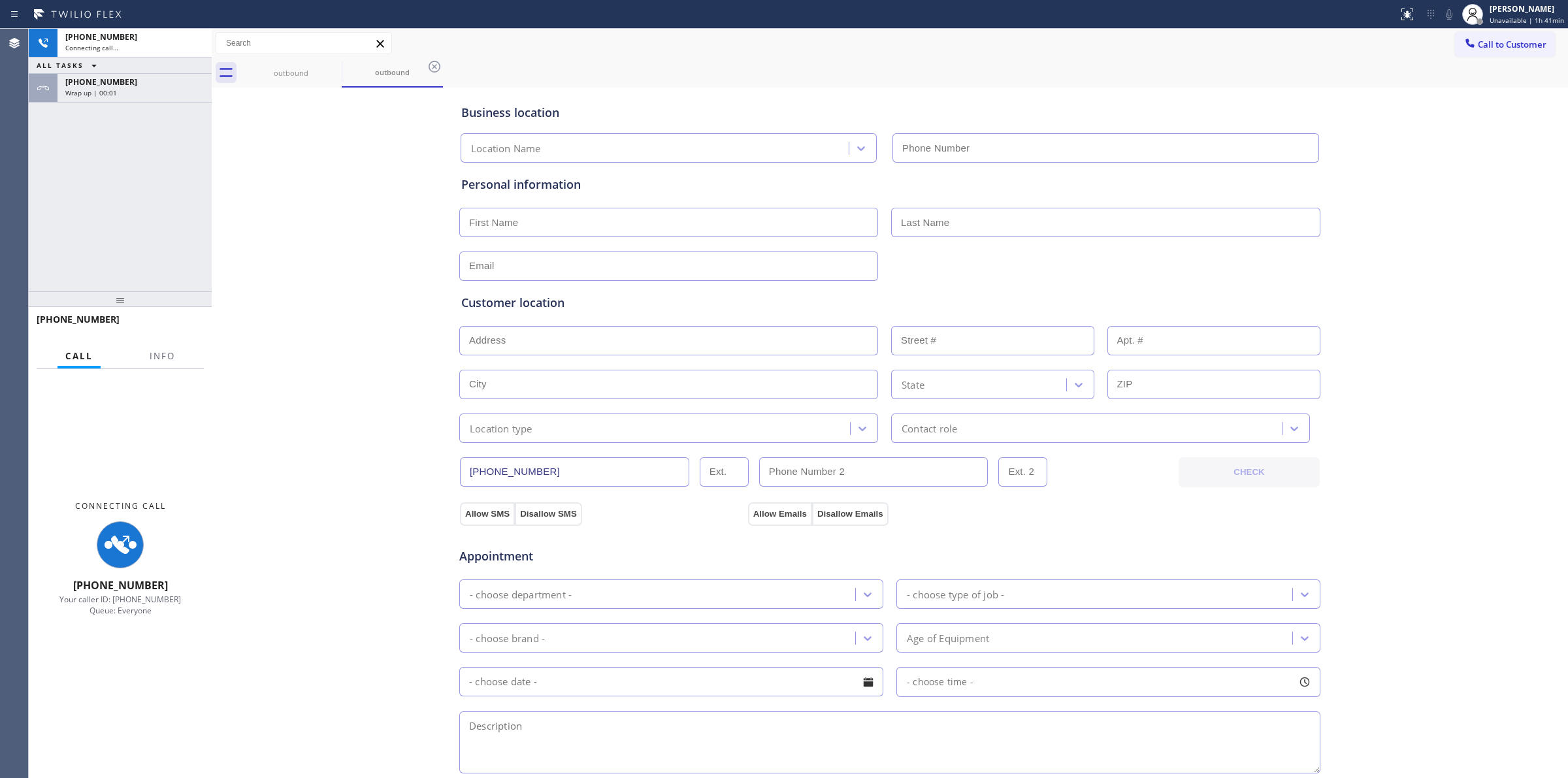
type input "(206) 339-7126"
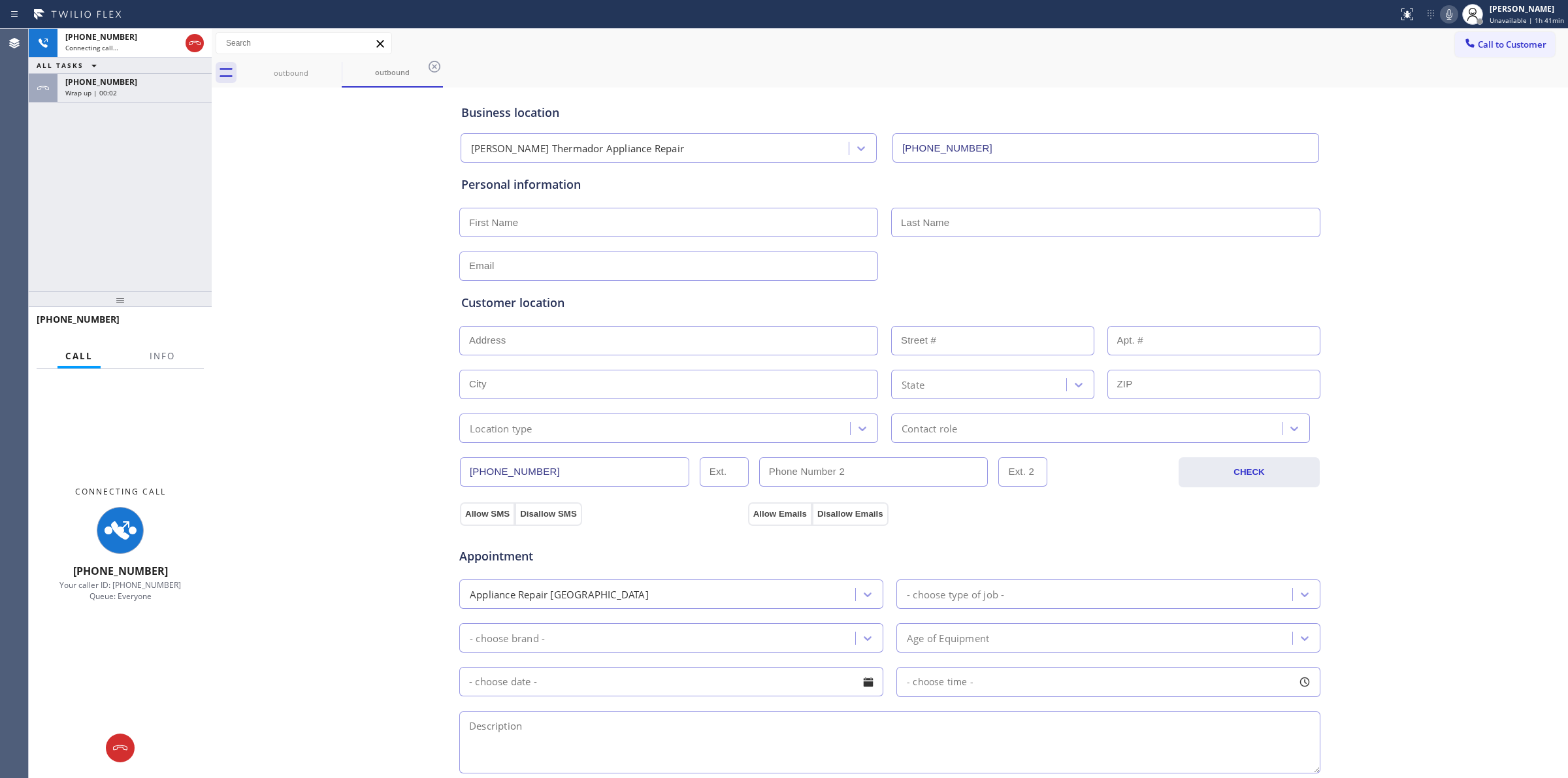
click at [63, 95] on div "+16266235086 Wrap up | 00:02" at bounding box center [132, 88] width 149 height 29
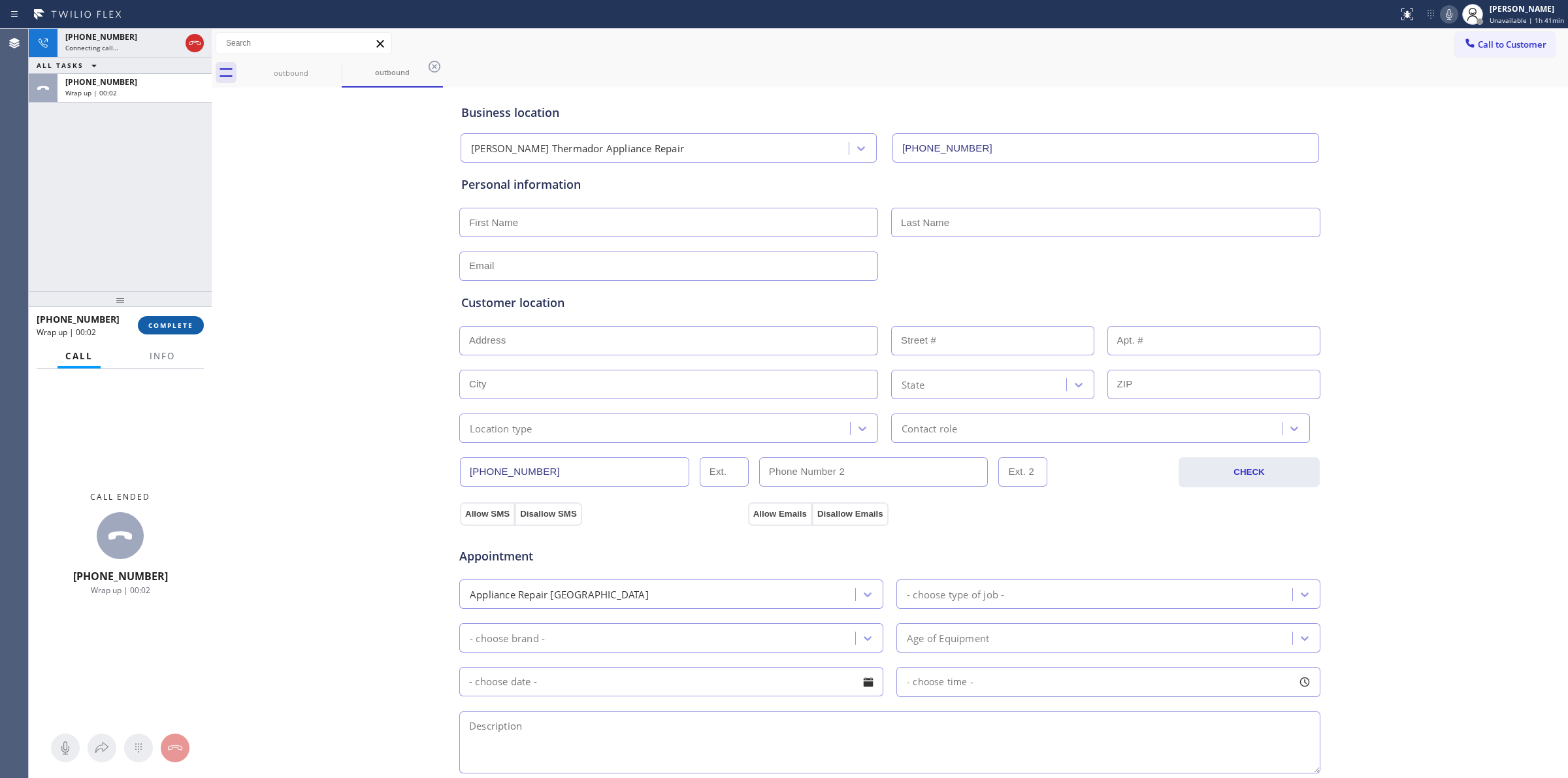
click at [169, 328] on span "COMPLETE" at bounding box center [171, 326] width 45 height 9
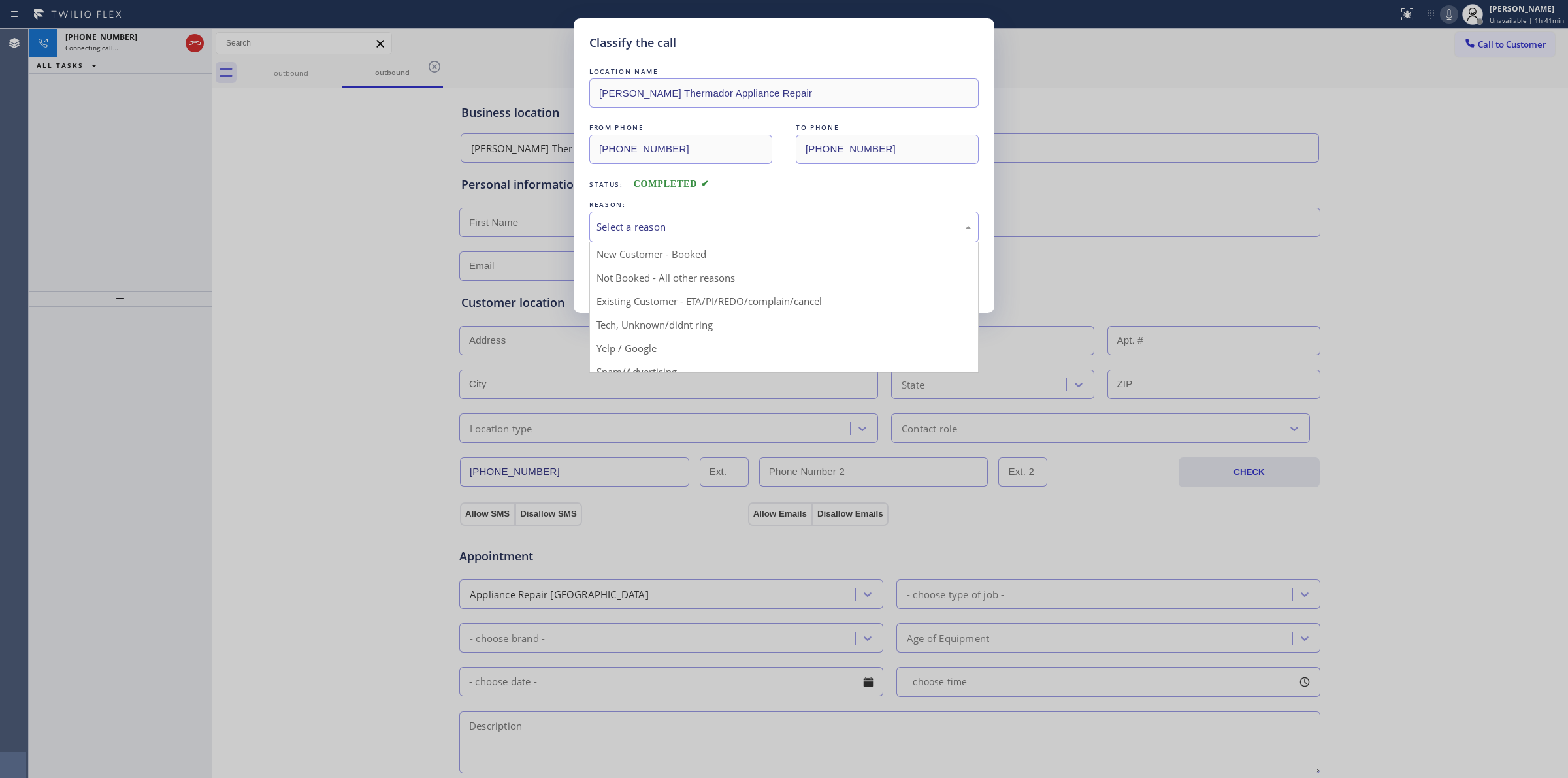
click at [676, 226] on div "Select a reason" at bounding box center [783, 227] width 375 height 15
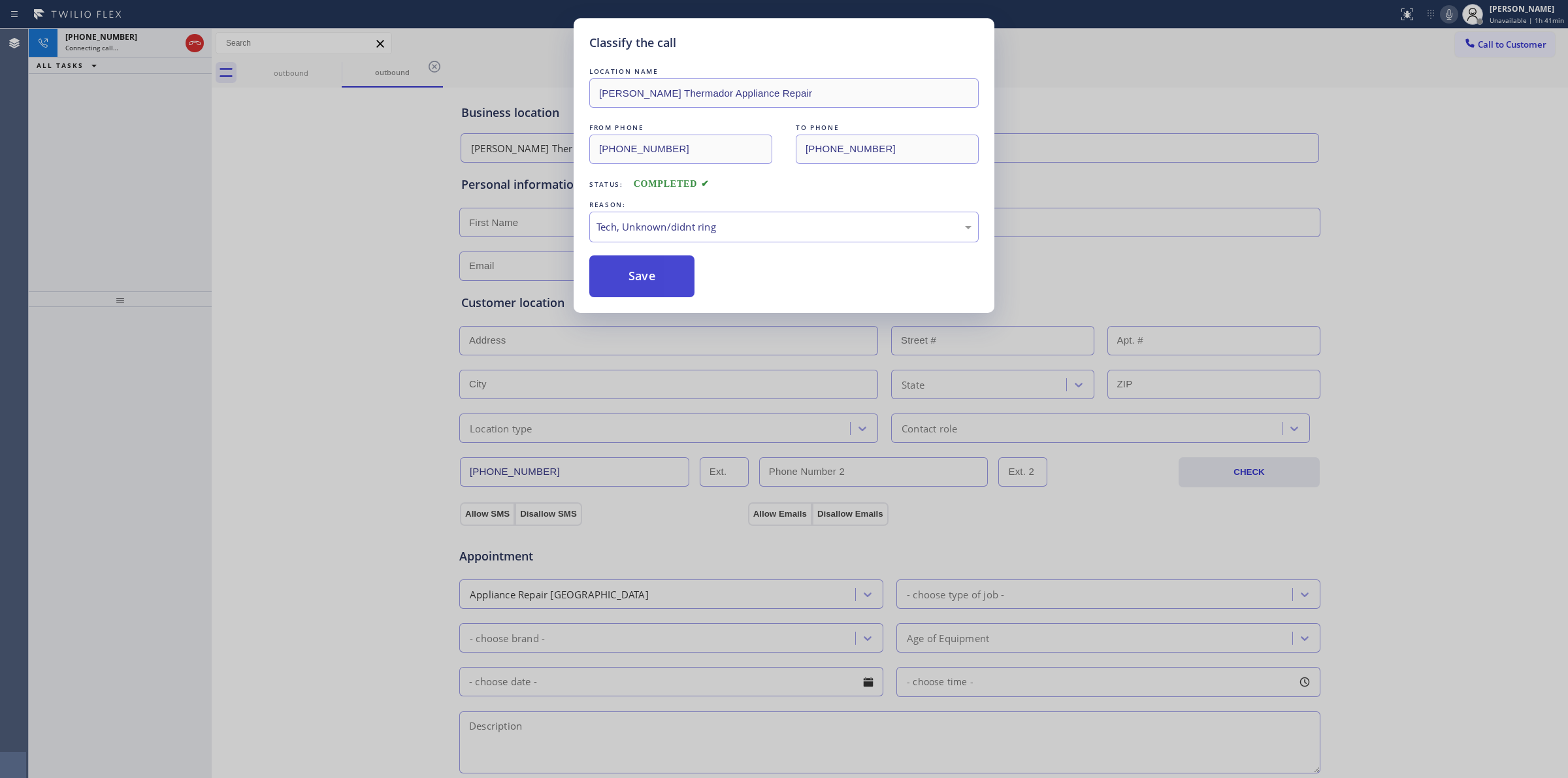
drag, startPoint x: 702, startPoint y: 324, endPoint x: 654, endPoint y: 280, distance: 65.1
drag, startPoint x: 654, startPoint y: 280, endPoint x: 919, endPoint y: 260, distance: 265.8
click at [666, 278] on button "Save" at bounding box center [642, 276] width 105 height 42
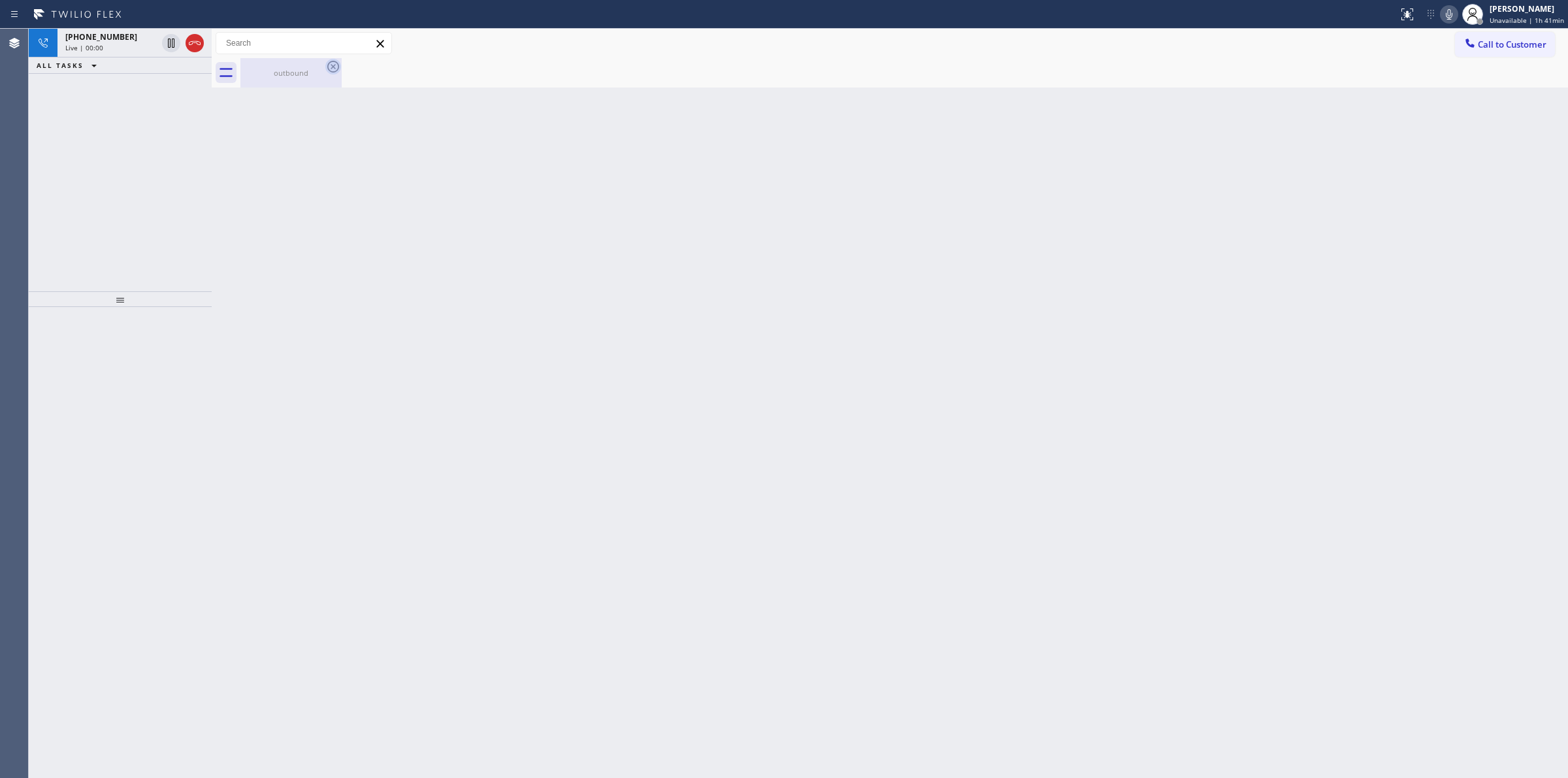
click at [330, 63] on icon at bounding box center [333, 67] width 16 height 16
click at [131, 47] on div "Live | 00:00" at bounding box center [111, 48] width 91 height 9
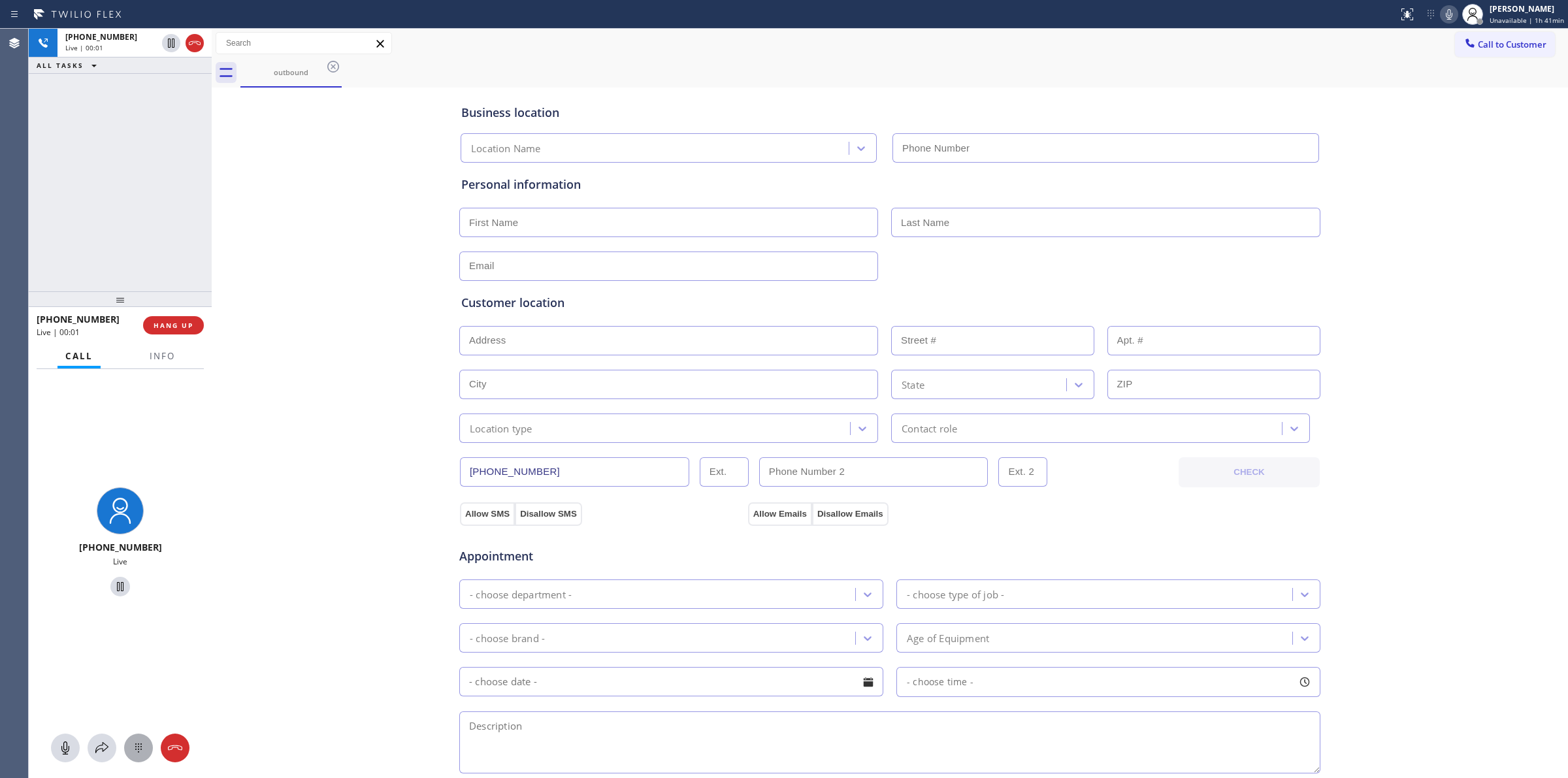
type input "(206) 339-7126"
click at [127, 750] on div at bounding box center [138, 748] width 29 height 16
click at [1493, 43] on span "Call to Customer" at bounding box center [1512, 45] width 69 height 12
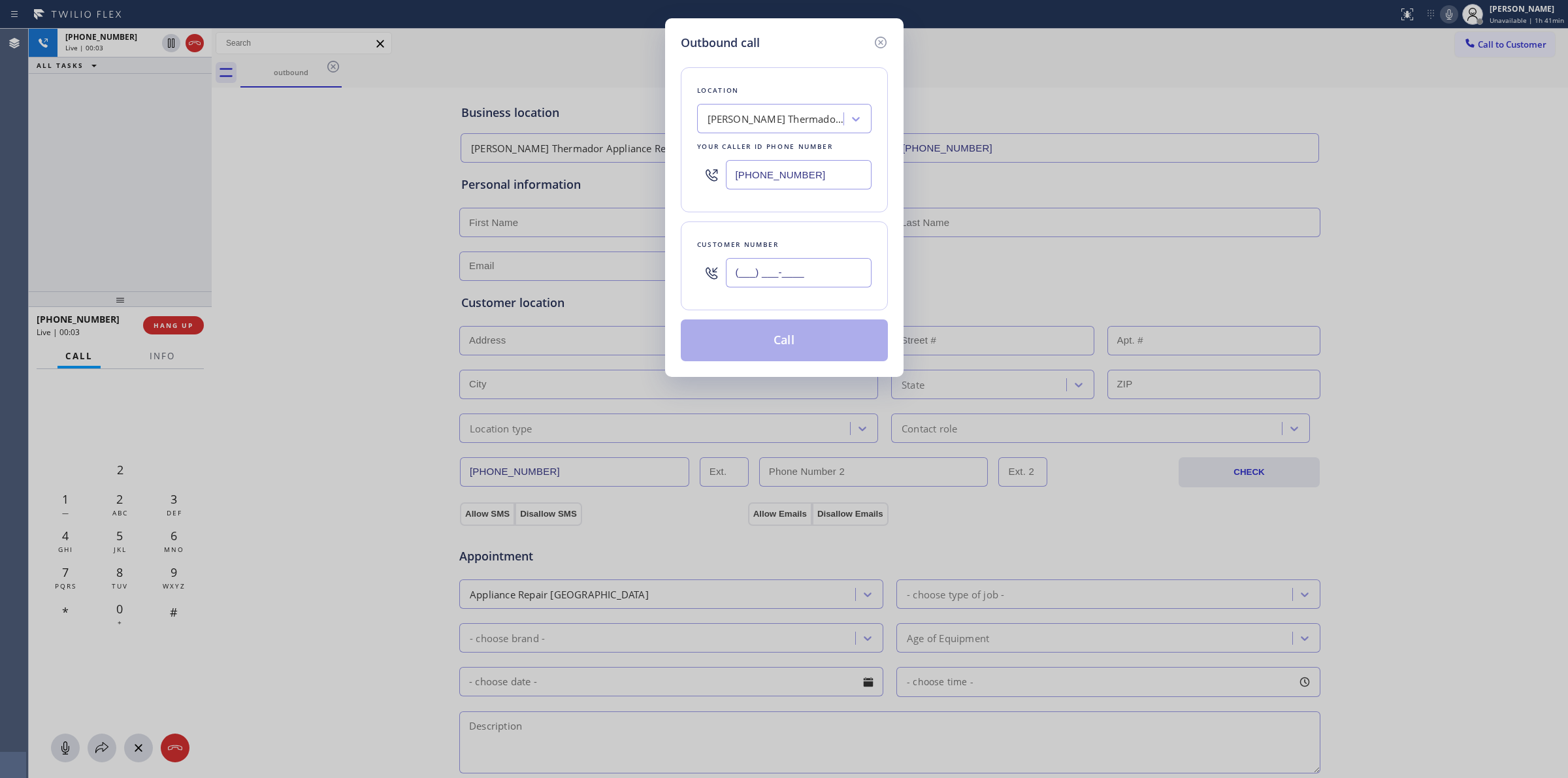
click at [801, 268] on input "(___) ___-____" at bounding box center [799, 272] width 146 height 29
paste input "626) 623-5086"
type input "(626) 623-5086"
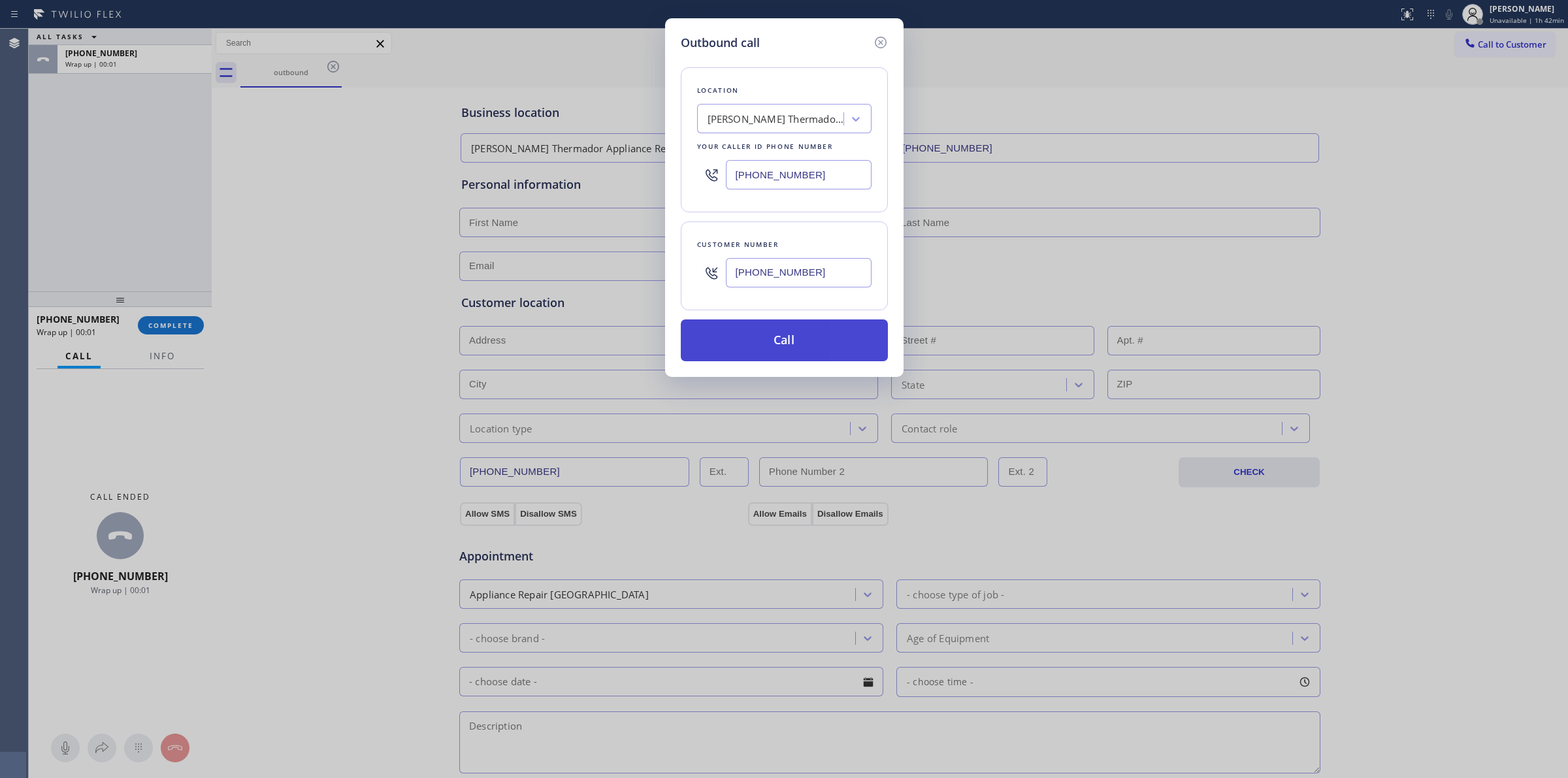
click at [759, 342] on button "Call" at bounding box center [784, 340] width 207 height 42
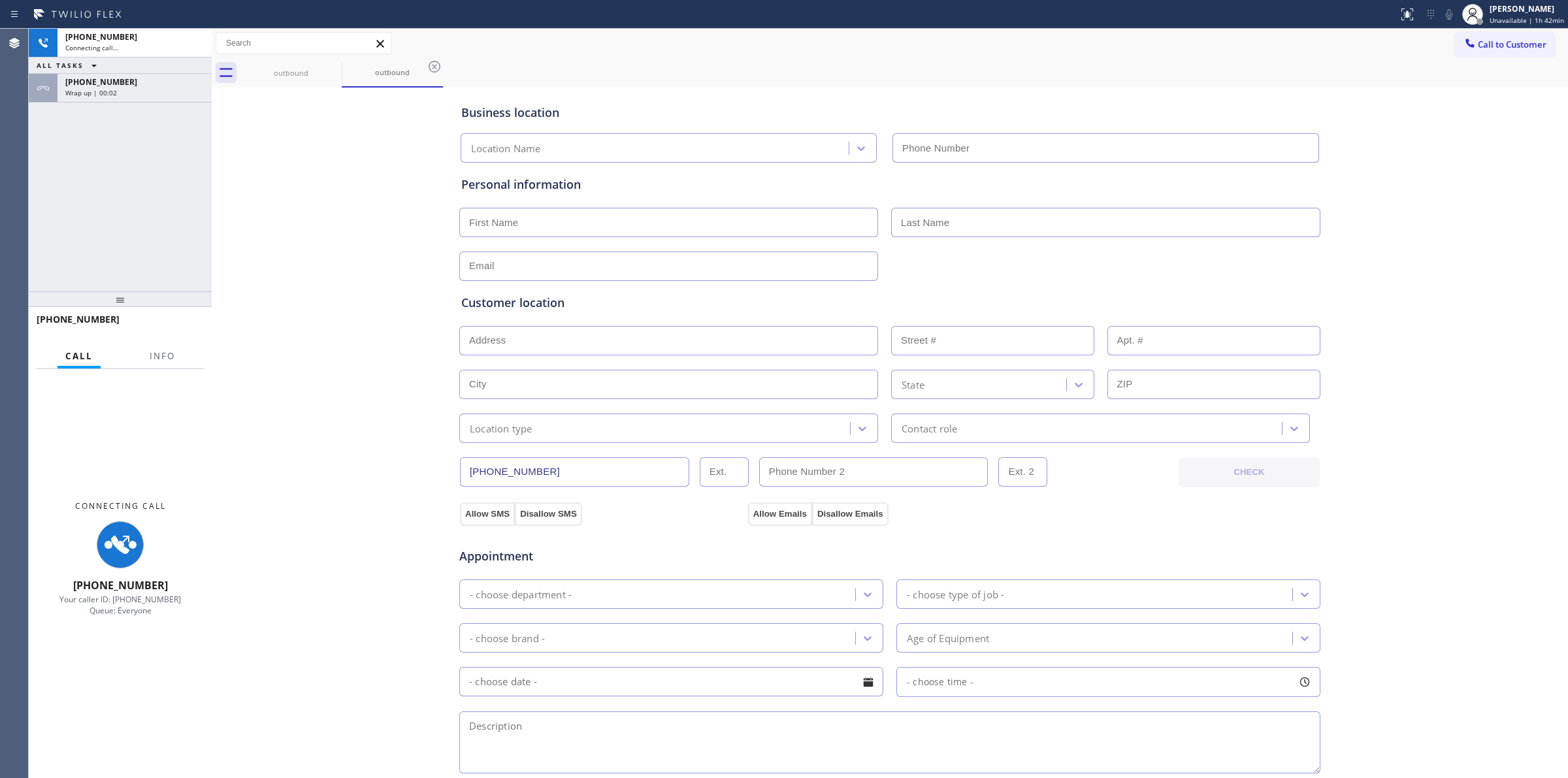
type input "(206) 339-7126"
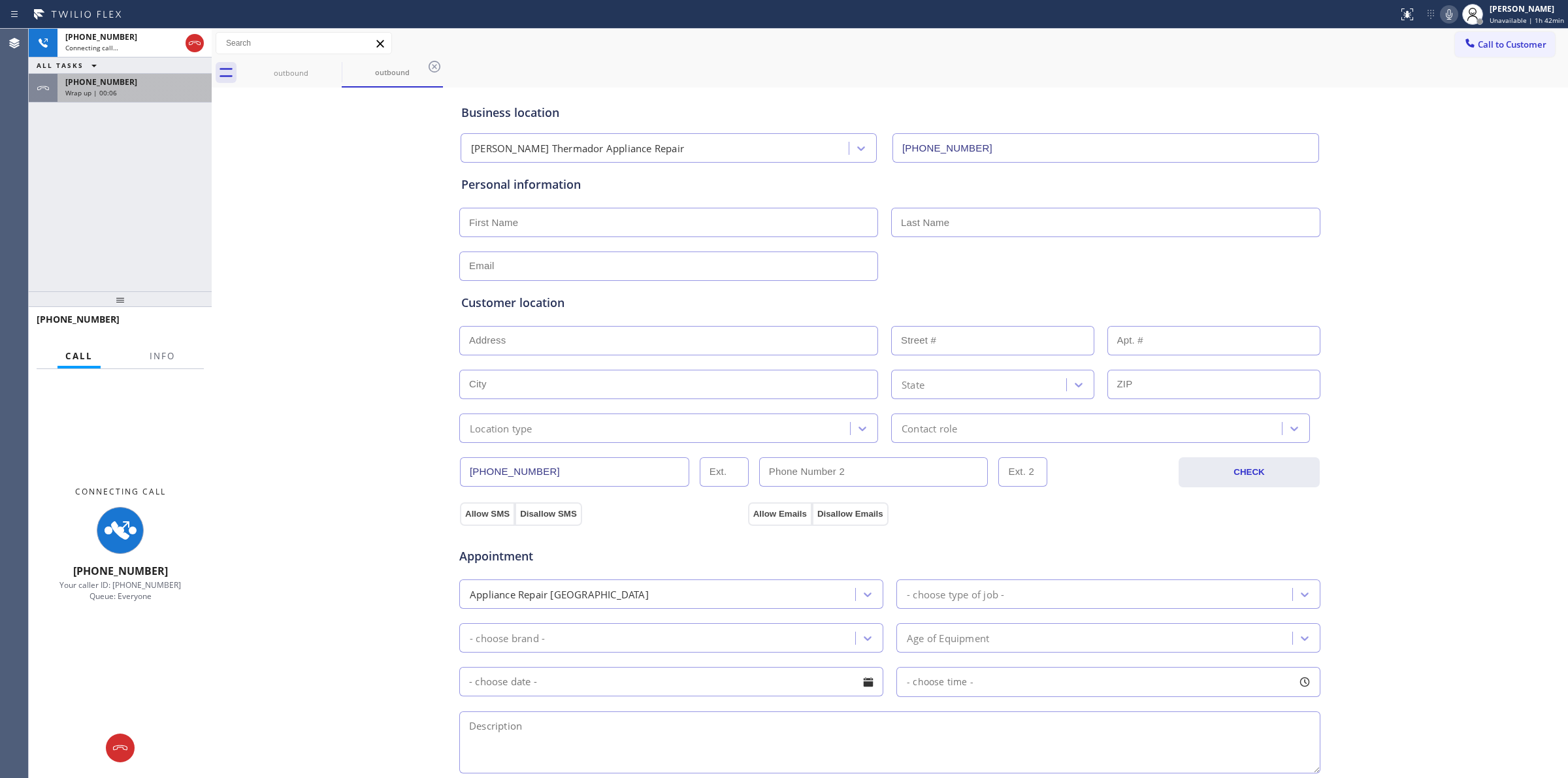
click at [131, 93] on div "Wrap up | 00:06" at bounding box center [135, 93] width 139 height 9
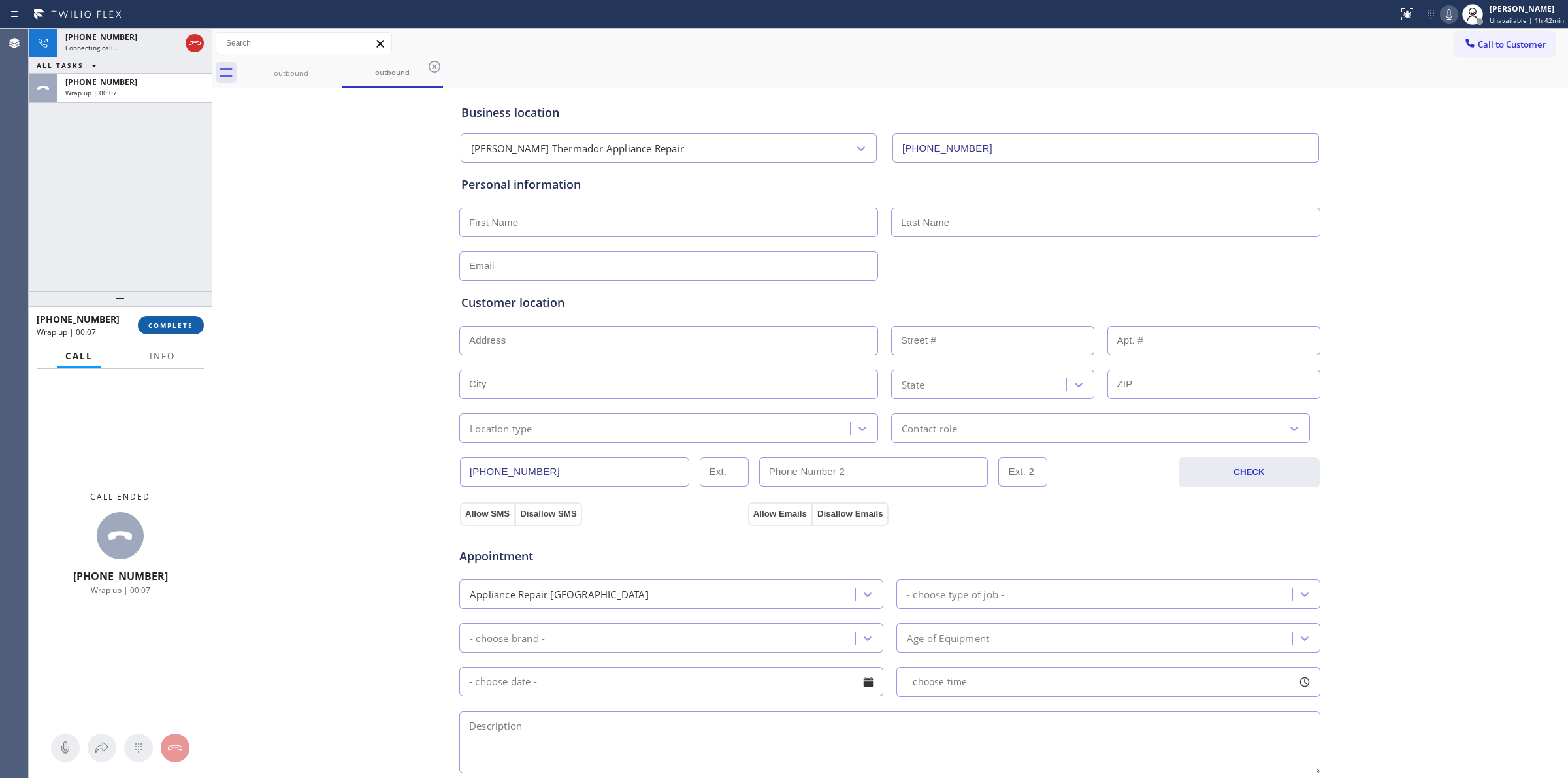
click at [161, 327] on span "COMPLETE" at bounding box center [171, 326] width 45 height 9
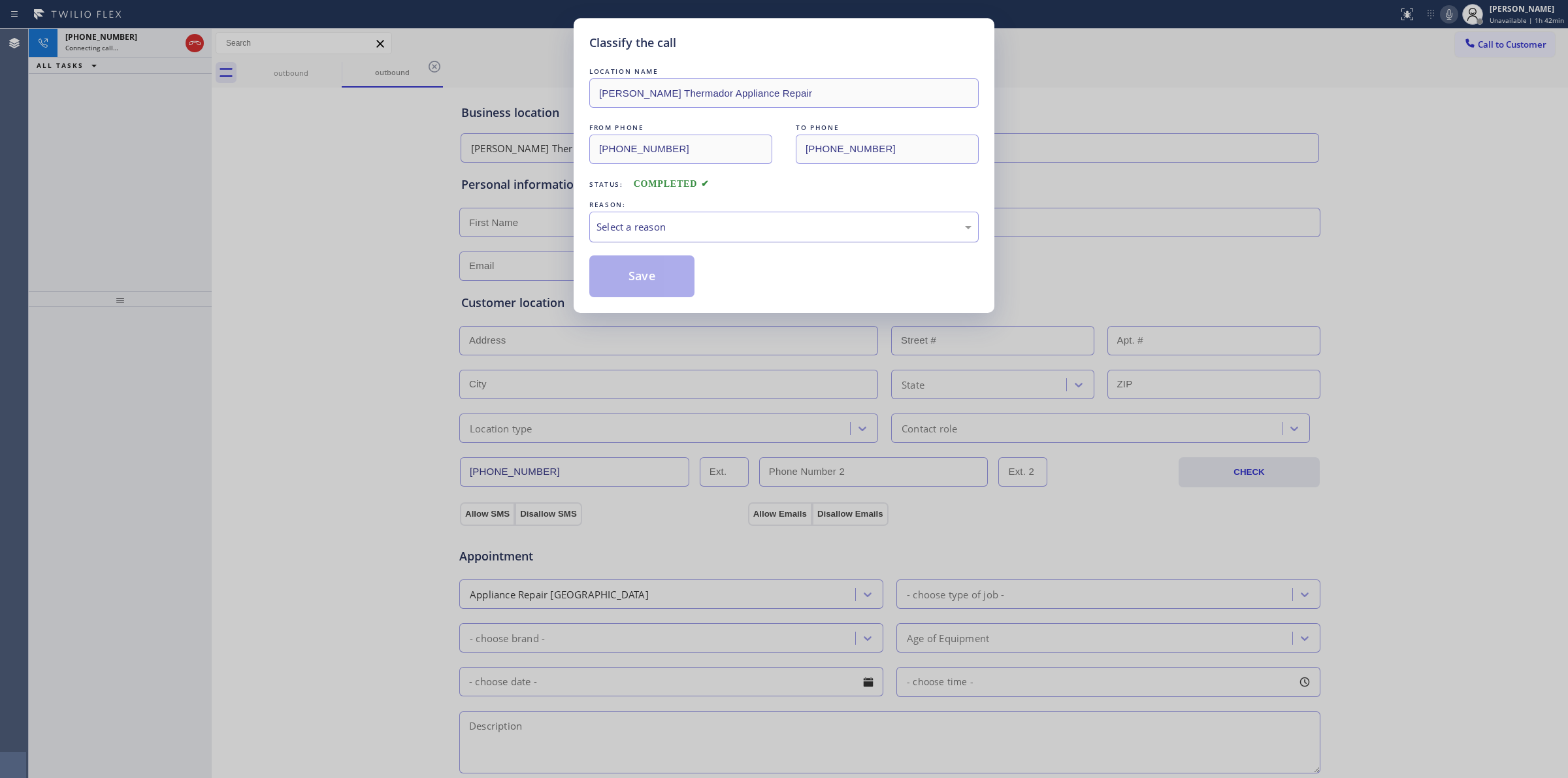
click at [699, 234] on div "Select a reason" at bounding box center [783, 227] width 375 height 15
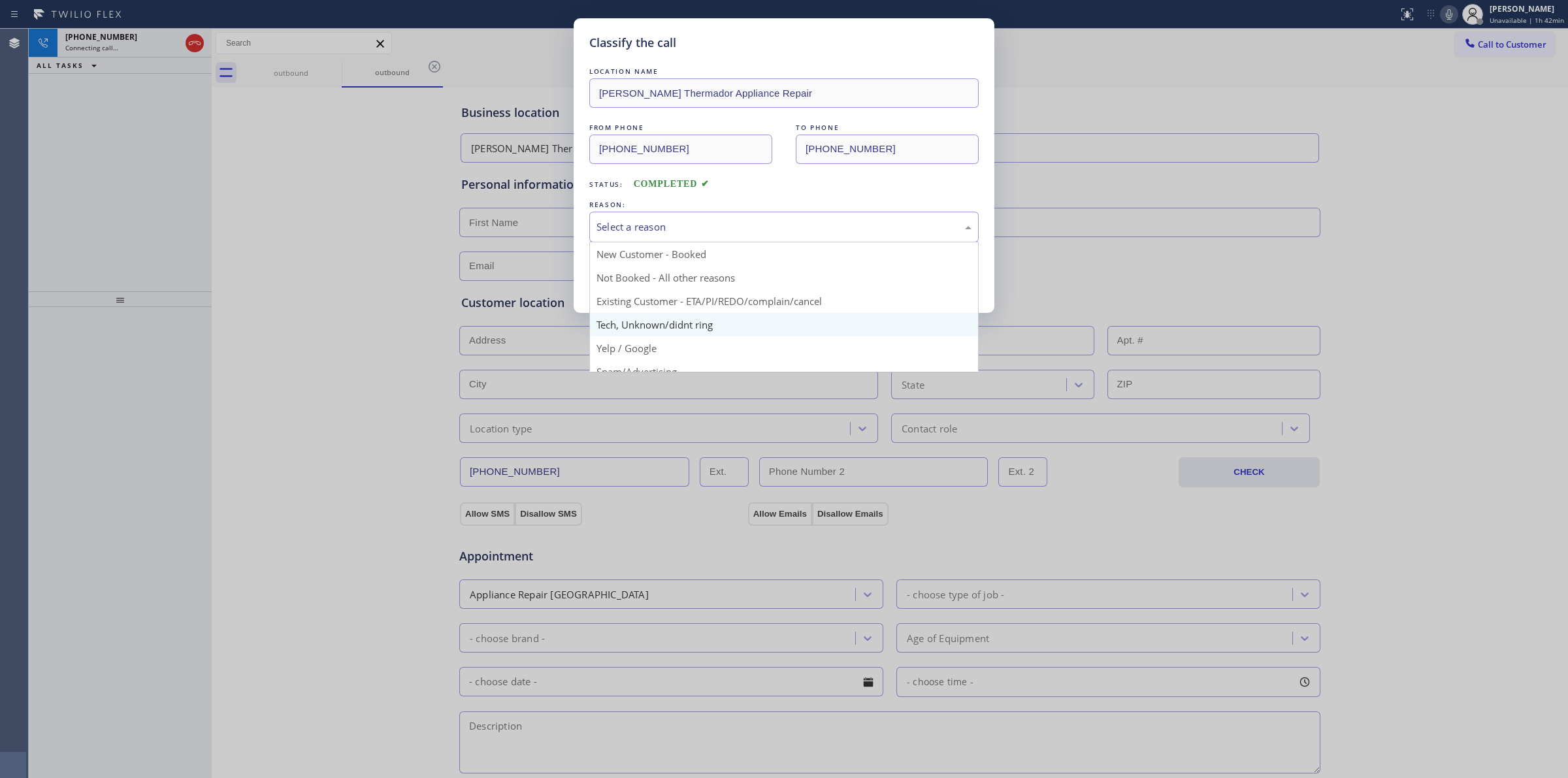
drag, startPoint x: 674, startPoint y: 338, endPoint x: 637, endPoint y: 269, distance: 78.3
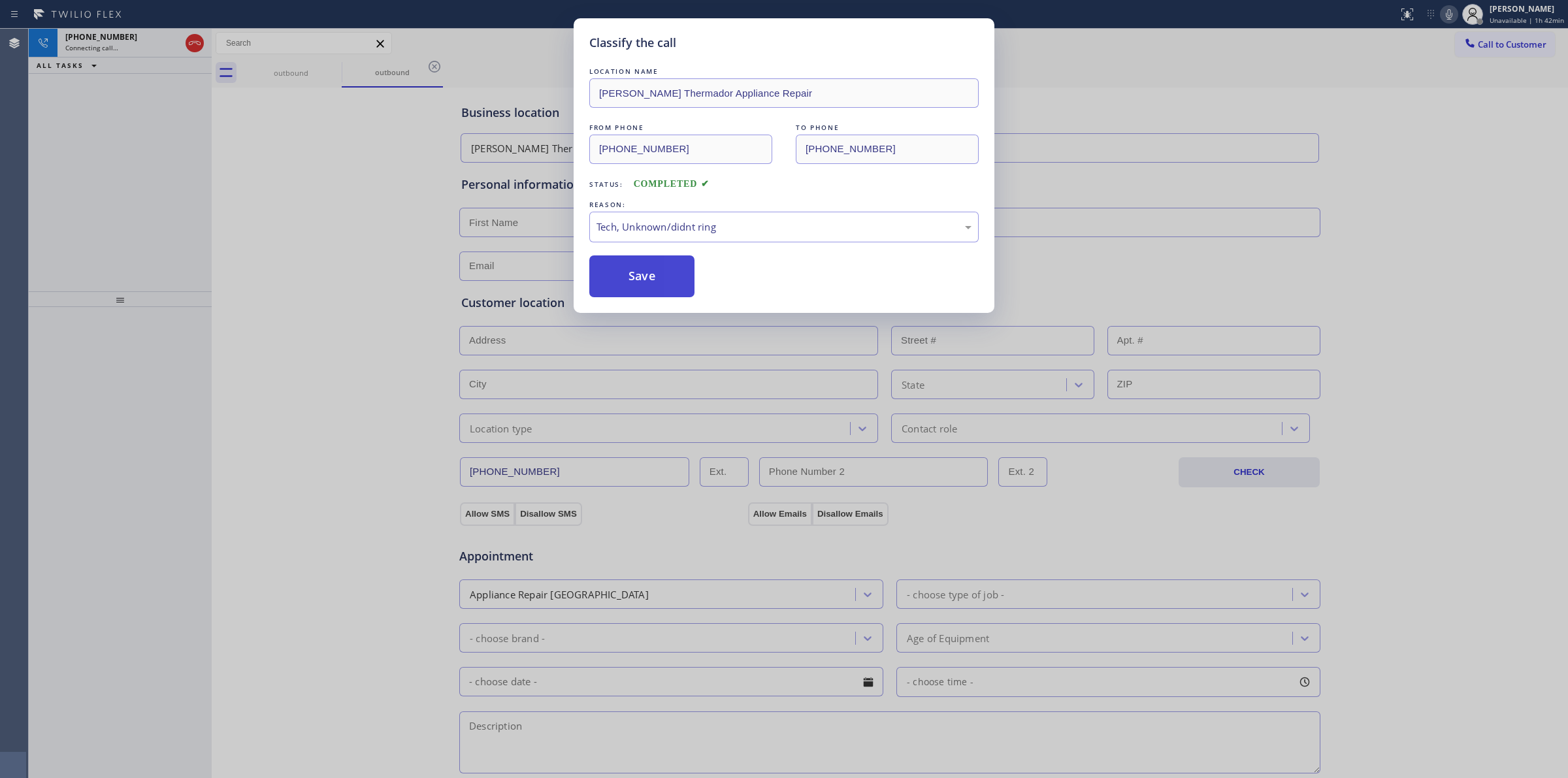
drag, startPoint x: 635, startPoint y: 268, endPoint x: 795, endPoint y: 235, distance: 163.4
click at [641, 268] on button "Save" at bounding box center [642, 276] width 105 height 42
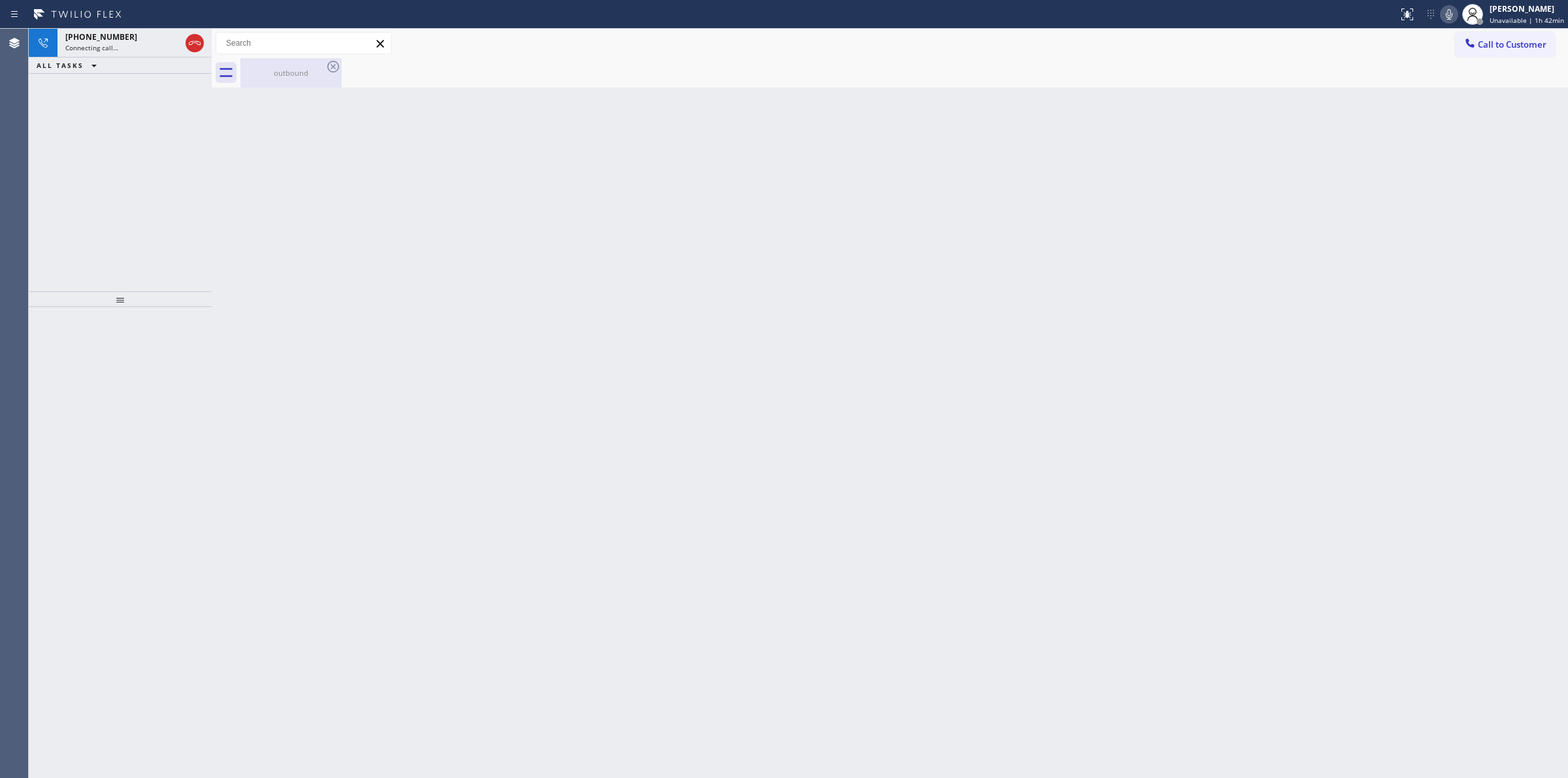
click at [295, 63] on div "outbound" at bounding box center [291, 73] width 99 height 29
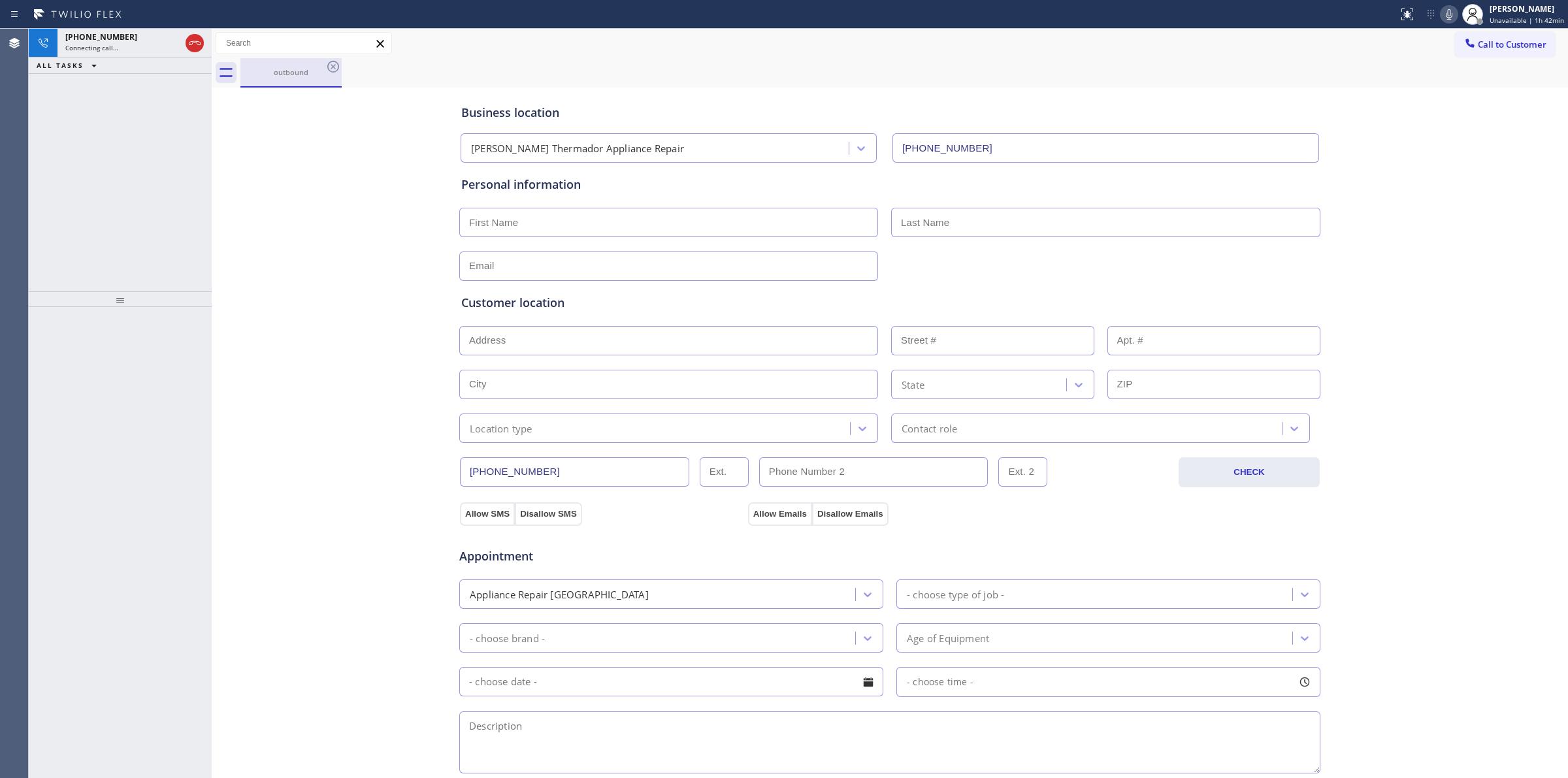
click at [321, 66] on div "outbound" at bounding box center [291, 72] width 99 height 28
drag, startPoint x: 334, startPoint y: 66, endPoint x: 307, endPoint y: 66, distance: 27.0
click at [335, 66] on icon at bounding box center [333, 67] width 16 height 16
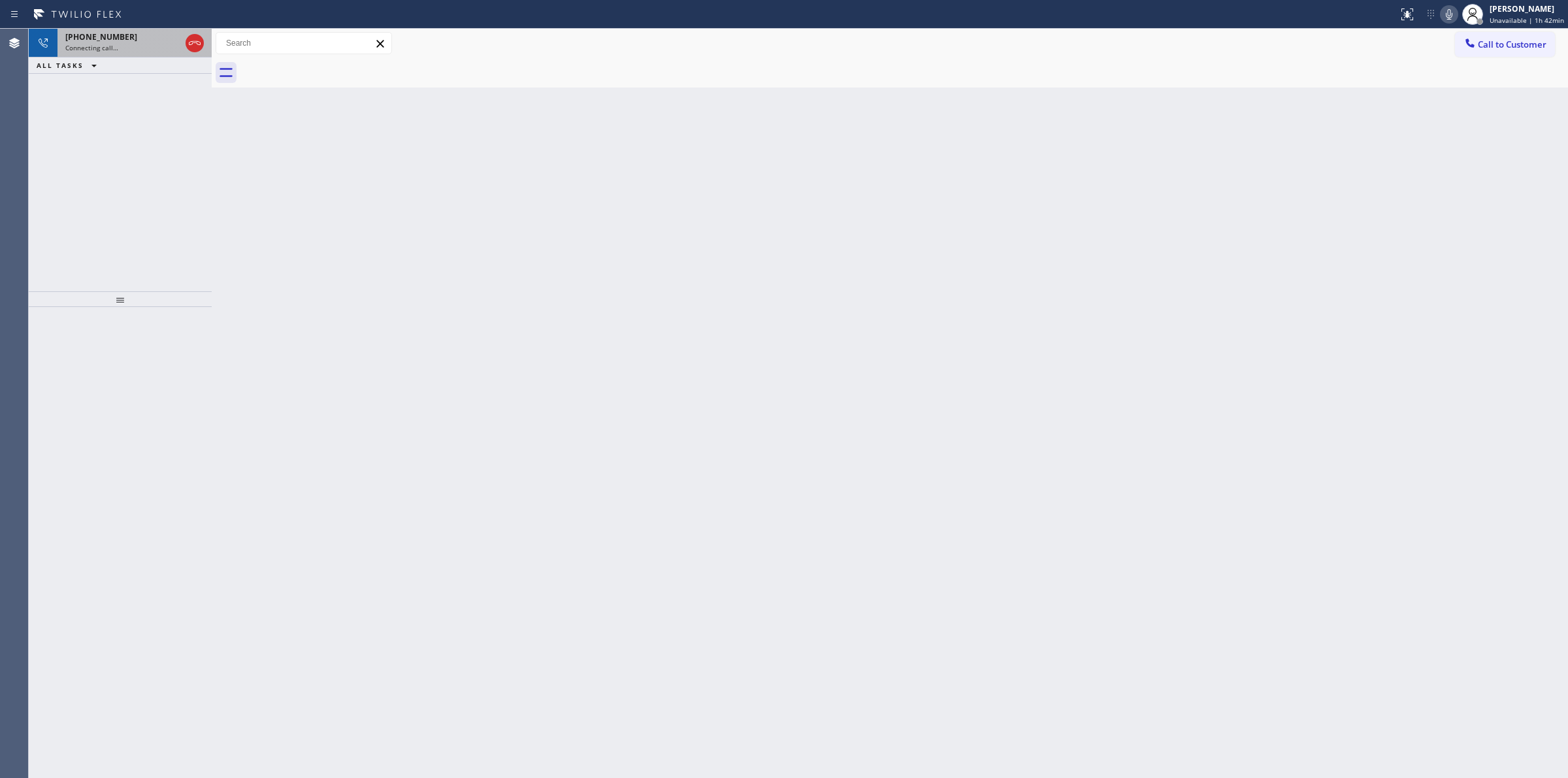
click at [145, 43] on div "Connecting call…" at bounding box center [123, 48] width 115 height 9
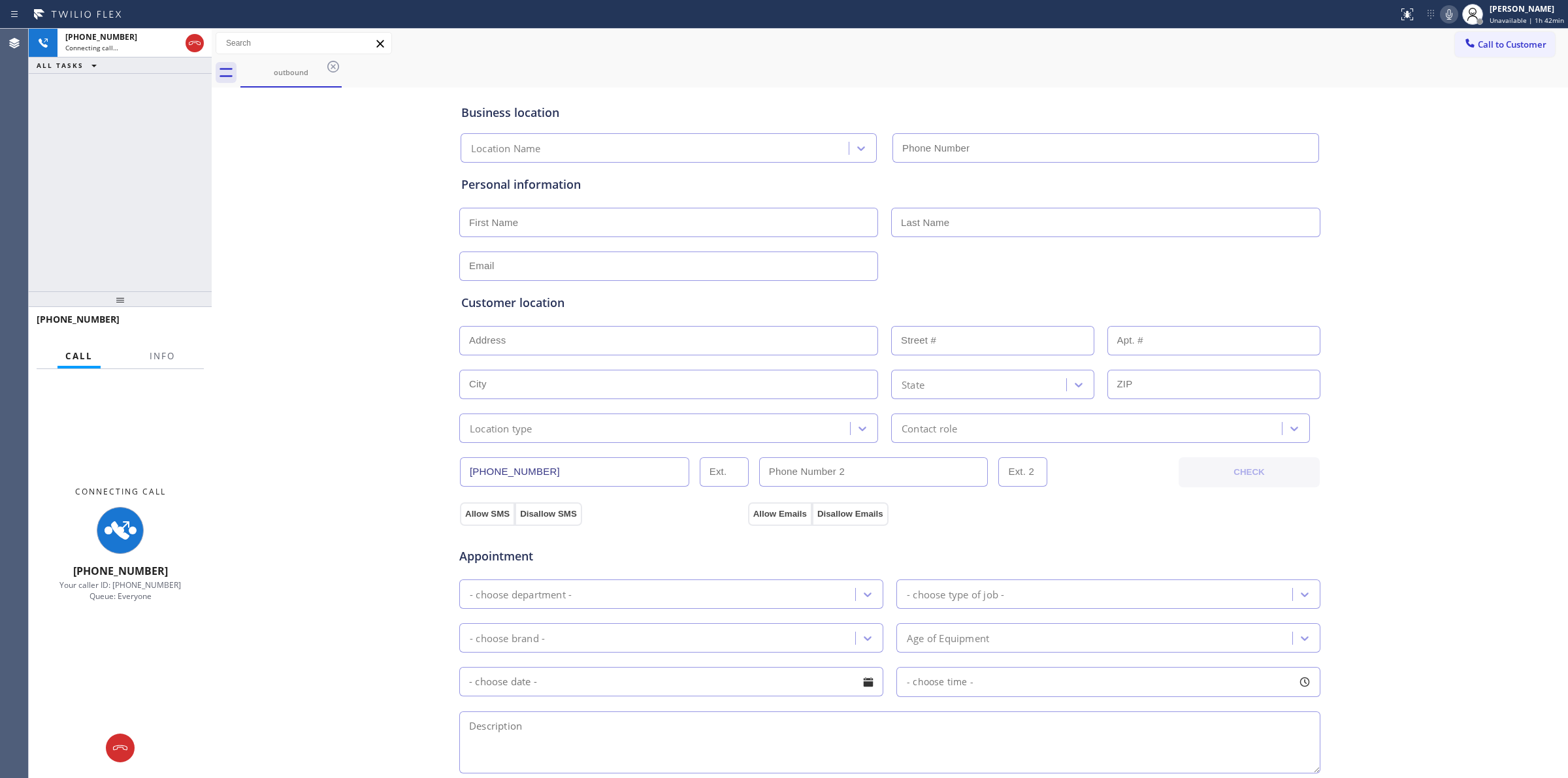
type input "(206) 339-7126"
click at [1447, 13] on icon at bounding box center [1449, 15] width 16 height 16
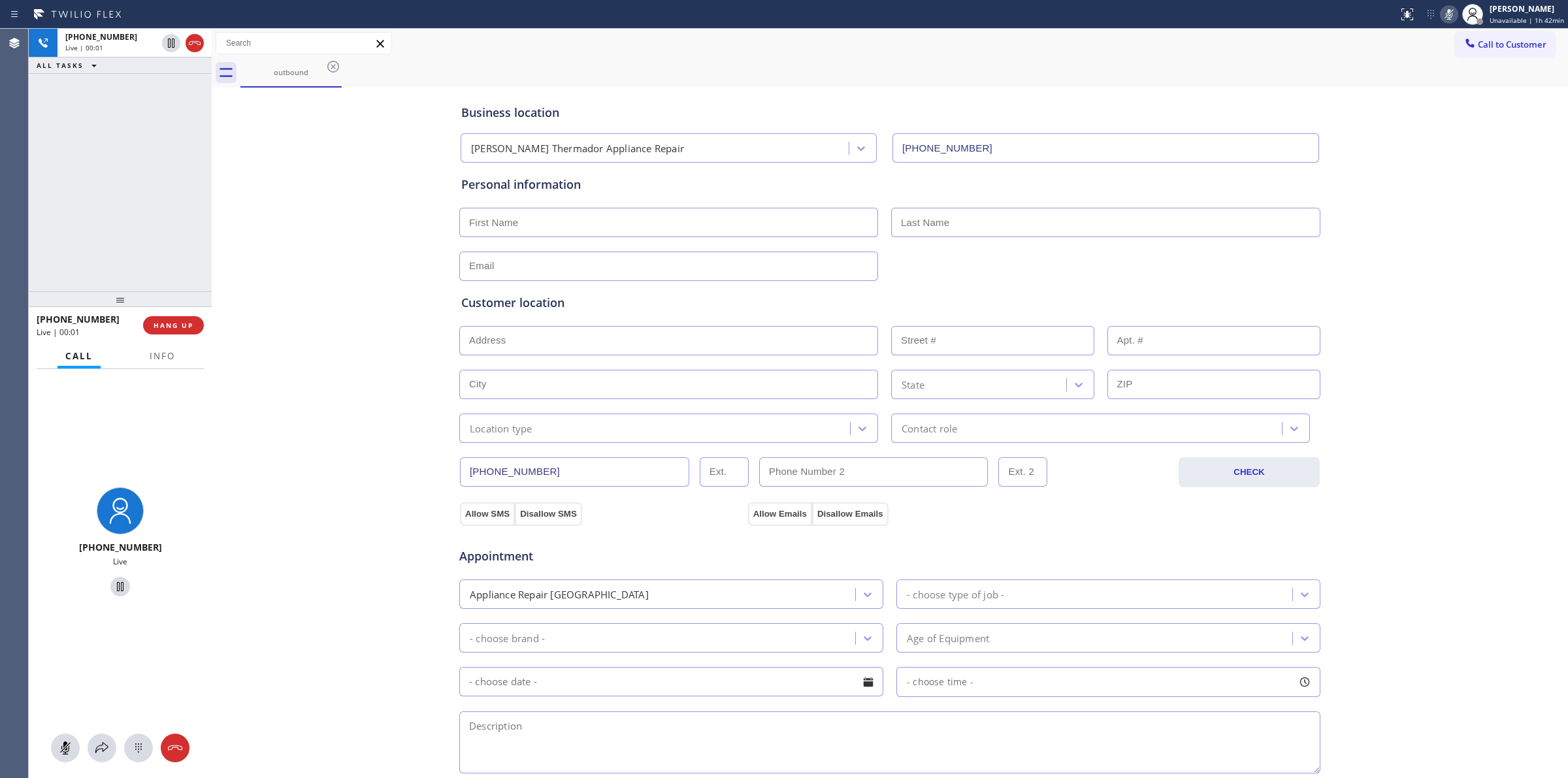
drag, startPoint x: 129, startPoint y: 755, endPoint x: 211, endPoint y: 730, distance: 85.7
click at [131, 755] on icon at bounding box center [139, 748] width 16 height 16
click at [1514, 53] on button "Call to Customer" at bounding box center [1505, 44] width 100 height 25
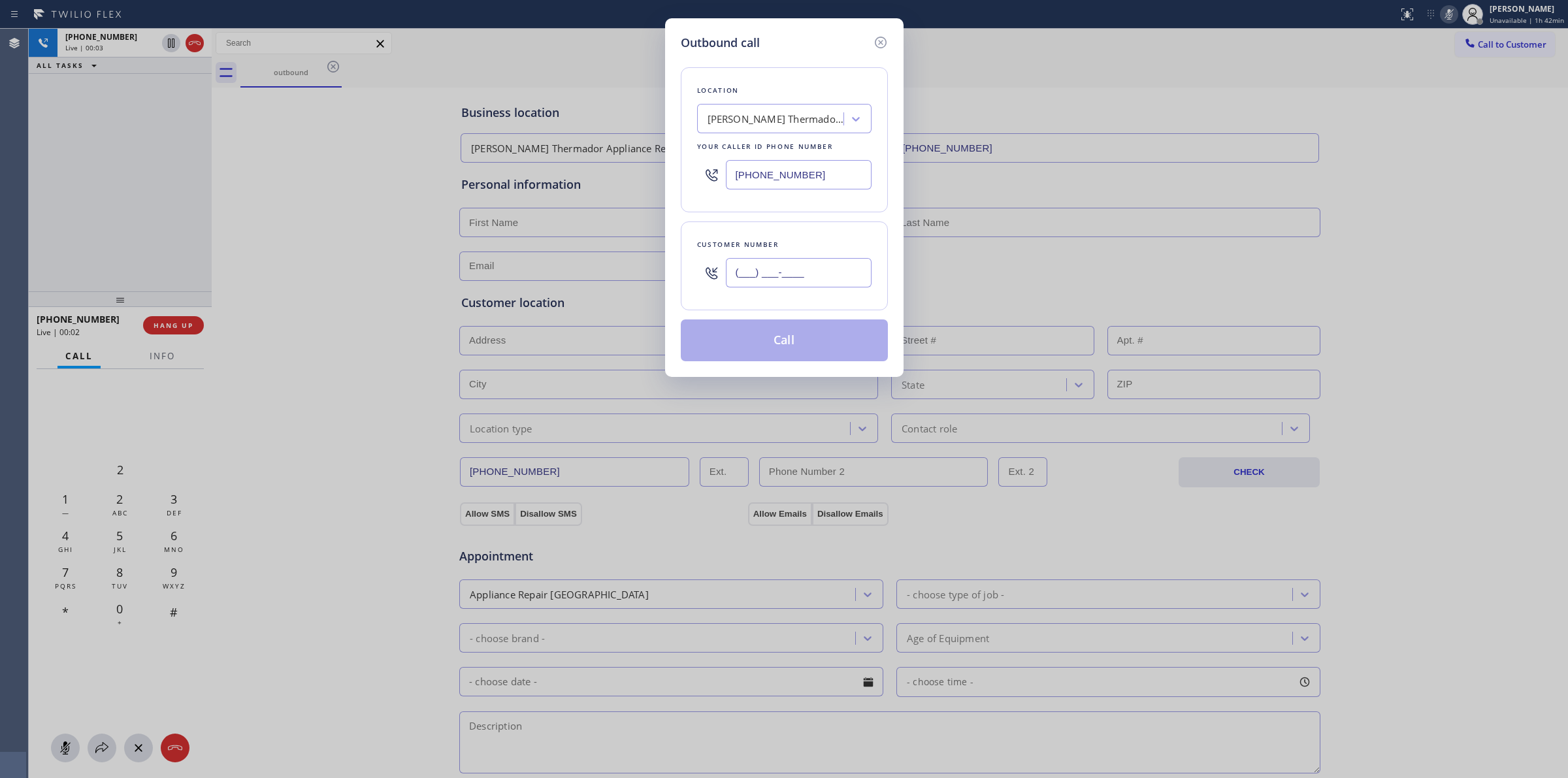
click at [837, 273] on input "(___) ___-____" at bounding box center [799, 272] width 146 height 29
paste input "626) 623-5086"
click at [789, 281] on input "(626) 623-5086" at bounding box center [799, 272] width 146 height 29
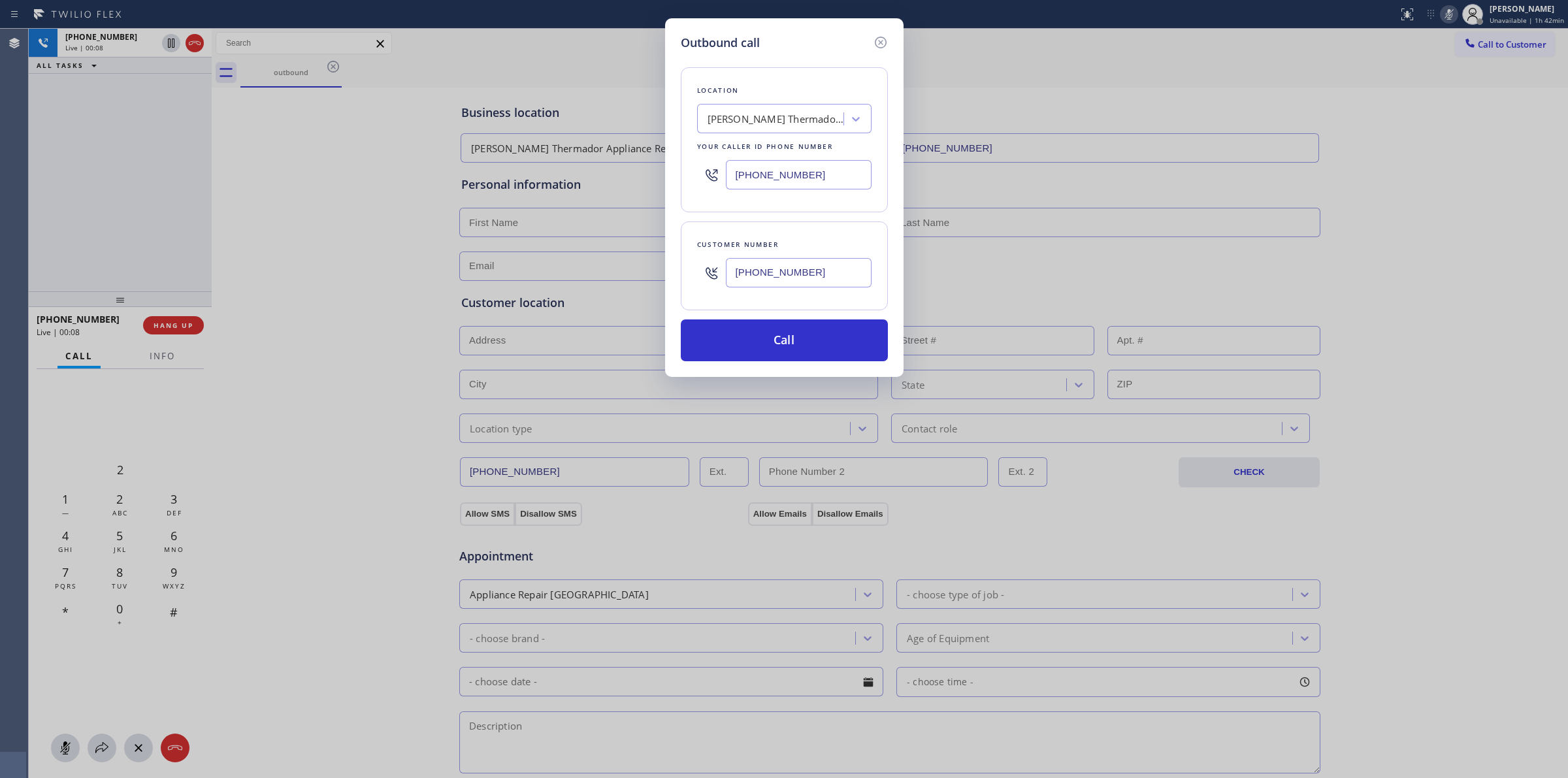
paste input "8) 226-2194"
type input "(628) 226-2194"
click at [778, 119] on div "Boyer Thermador Appliance Repair" at bounding box center [776, 119] width 137 height 15
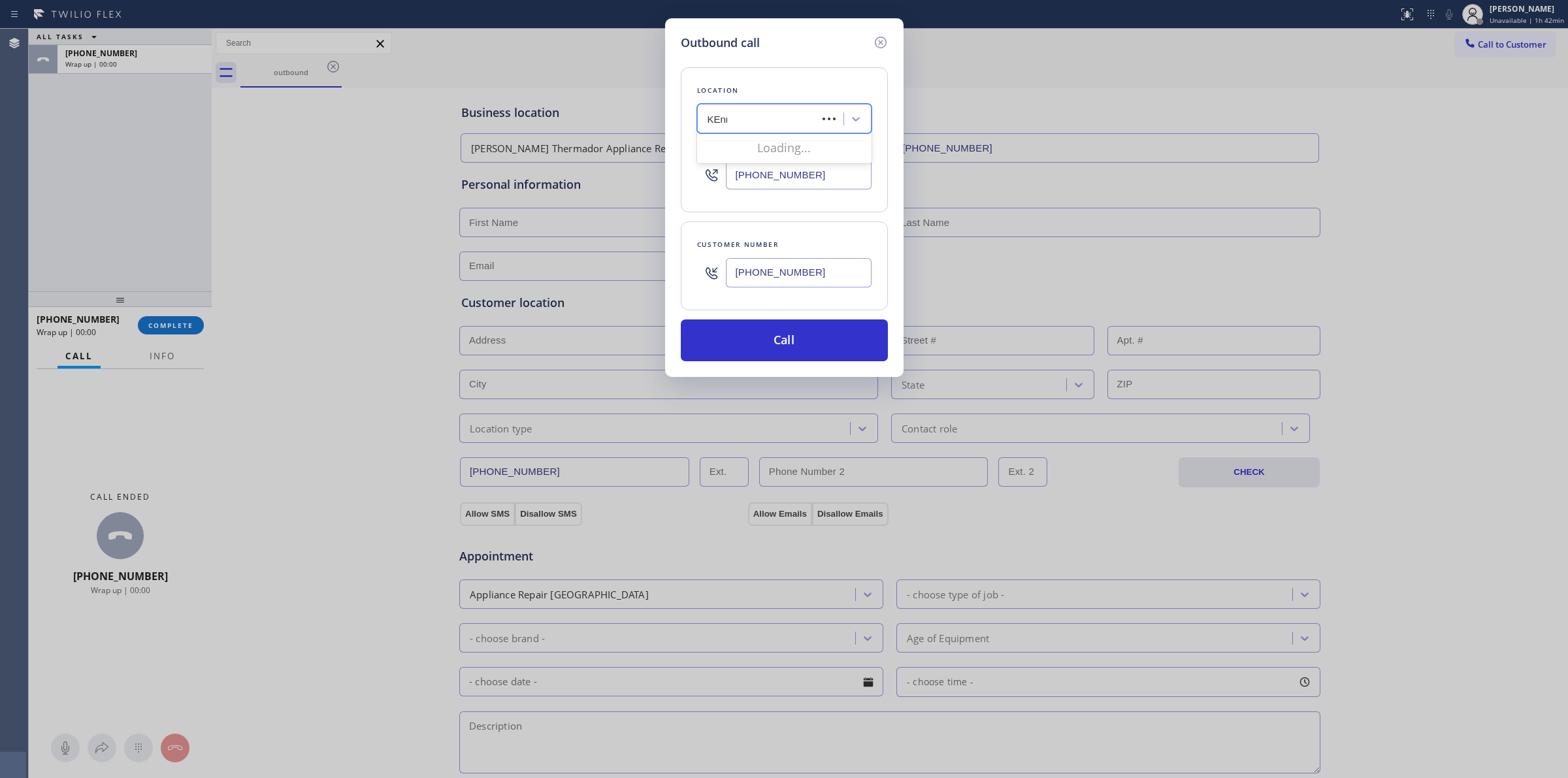
type input "KEnmore"
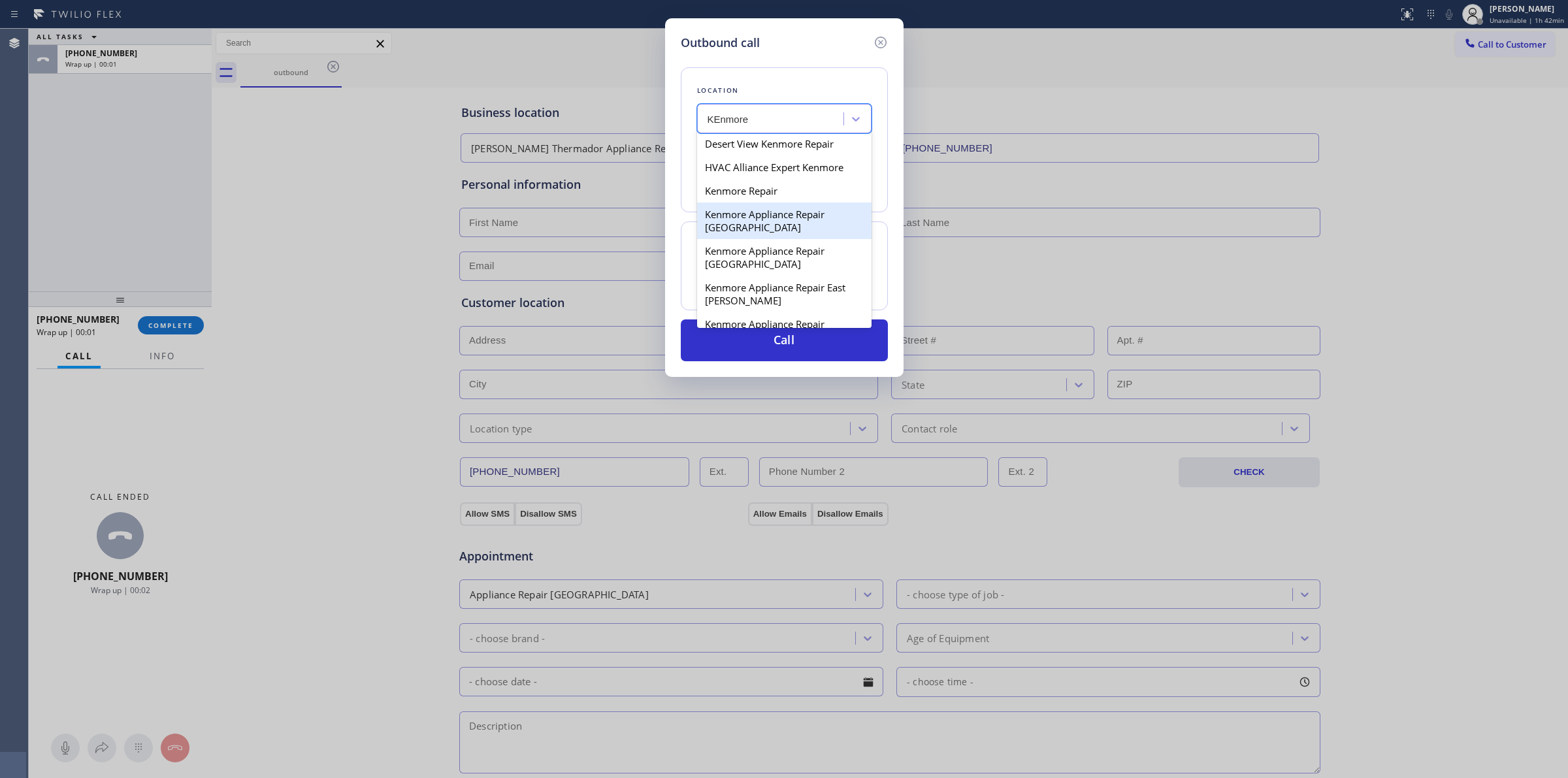
scroll to position [163, 0]
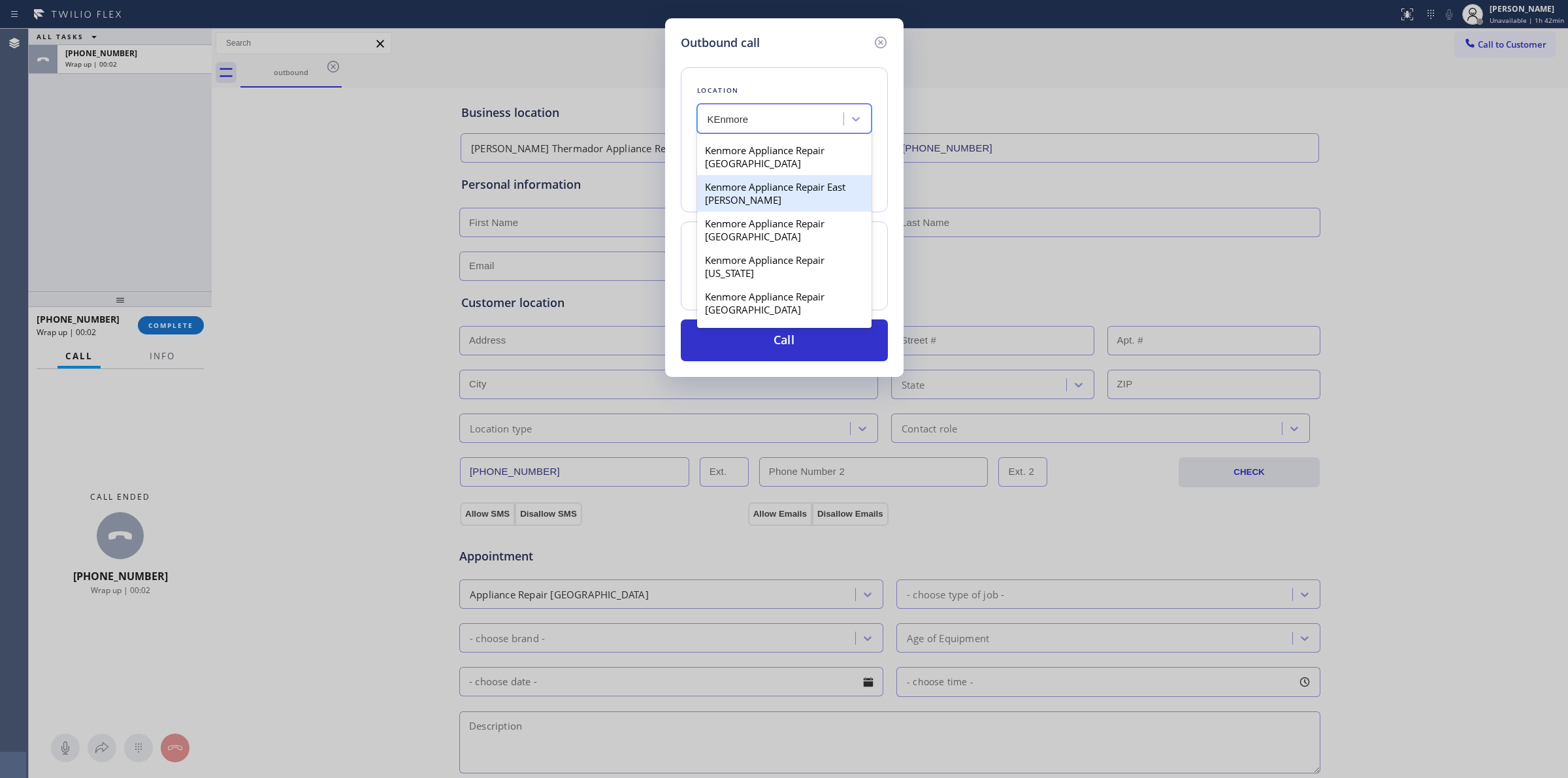
click at [743, 212] on div "Kenmore Appliance Repair East Cesar Chavez" at bounding box center [785, 193] width 175 height 37
type input "(737) 259-4101"
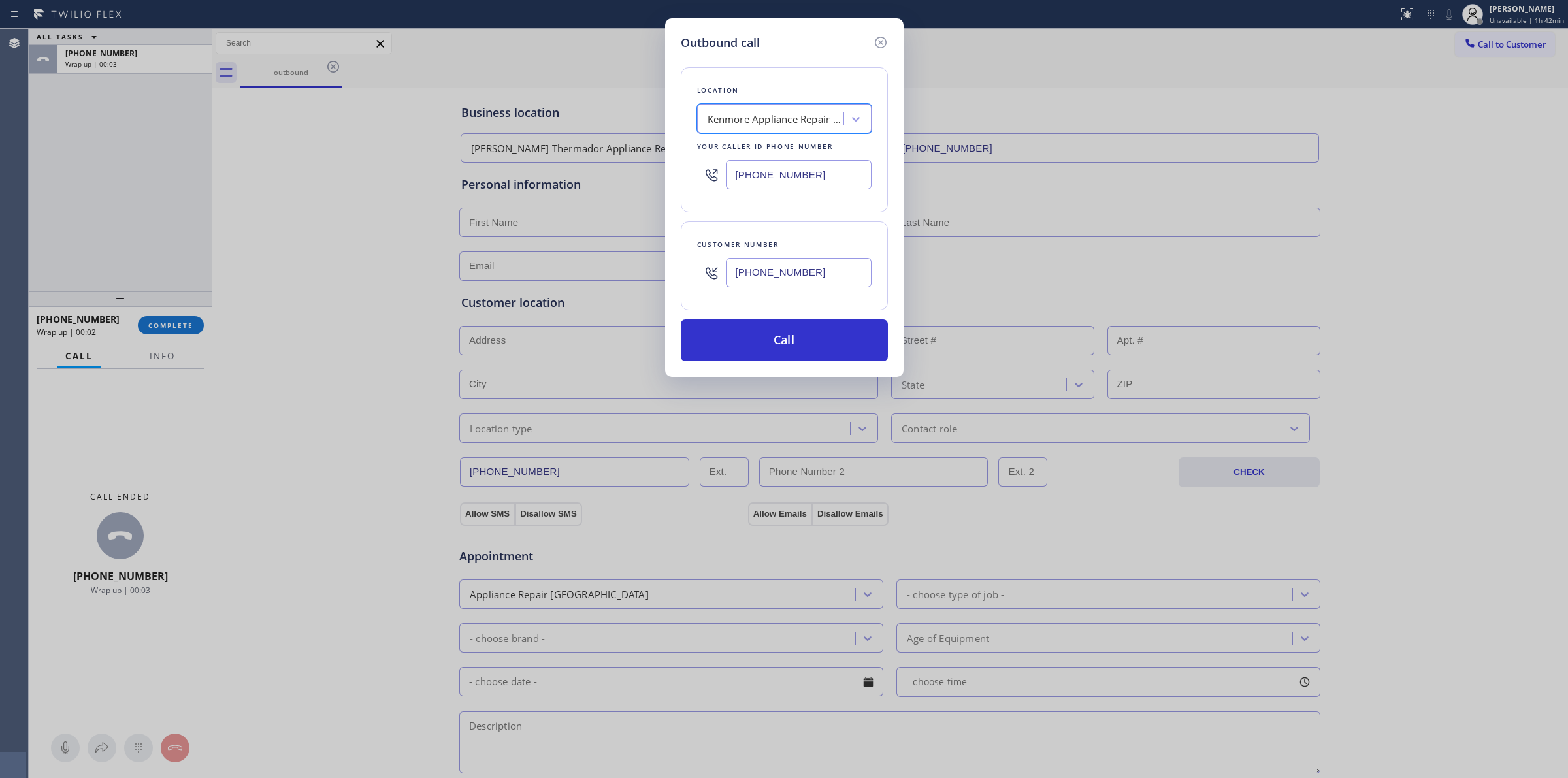
click at [761, 276] on input "(628) 226-2194" at bounding box center [799, 272] width 146 height 29
click at [766, 334] on button "Call" at bounding box center [784, 340] width 207 height 42
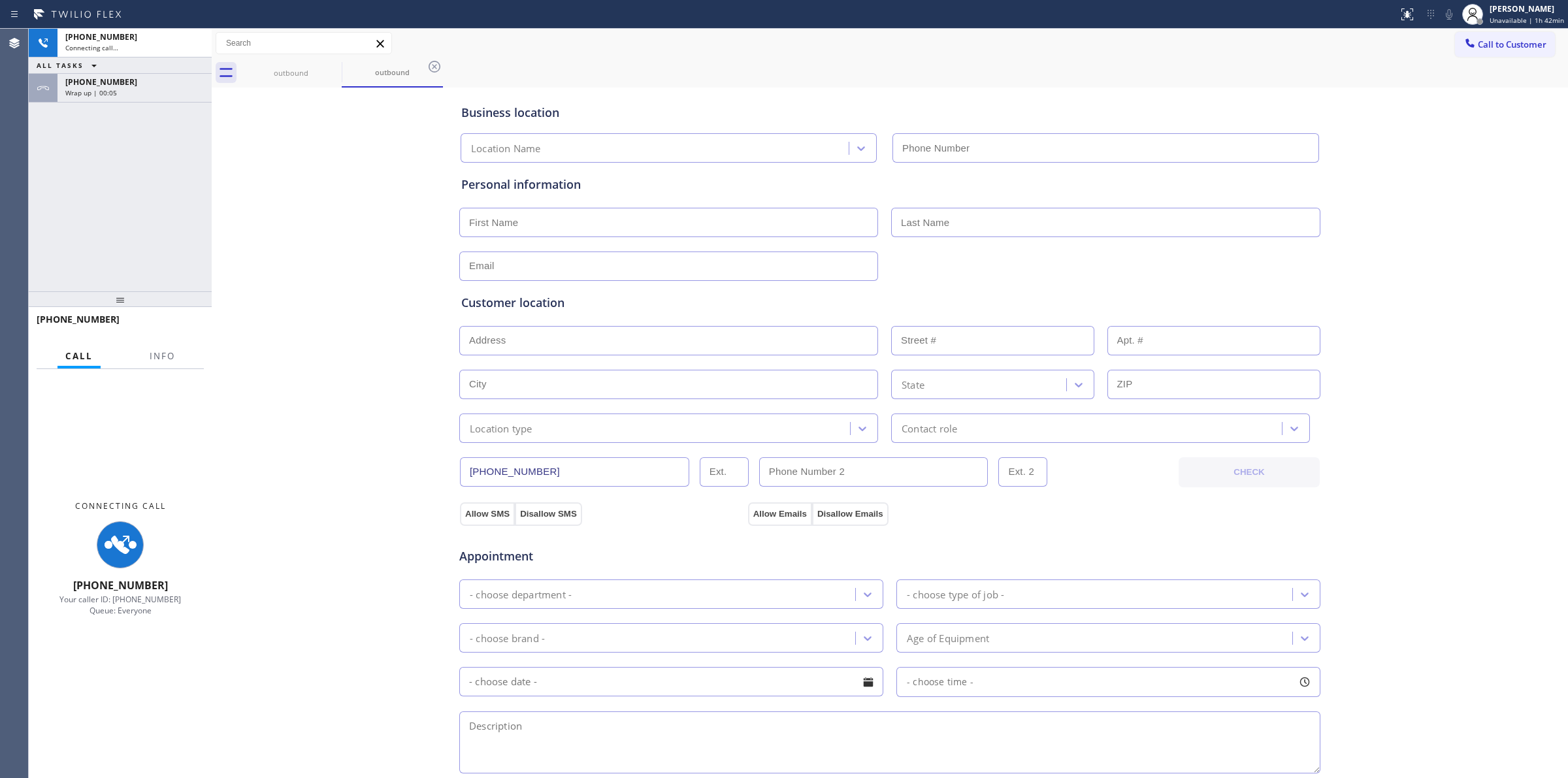
type input "(737) 259-4101"
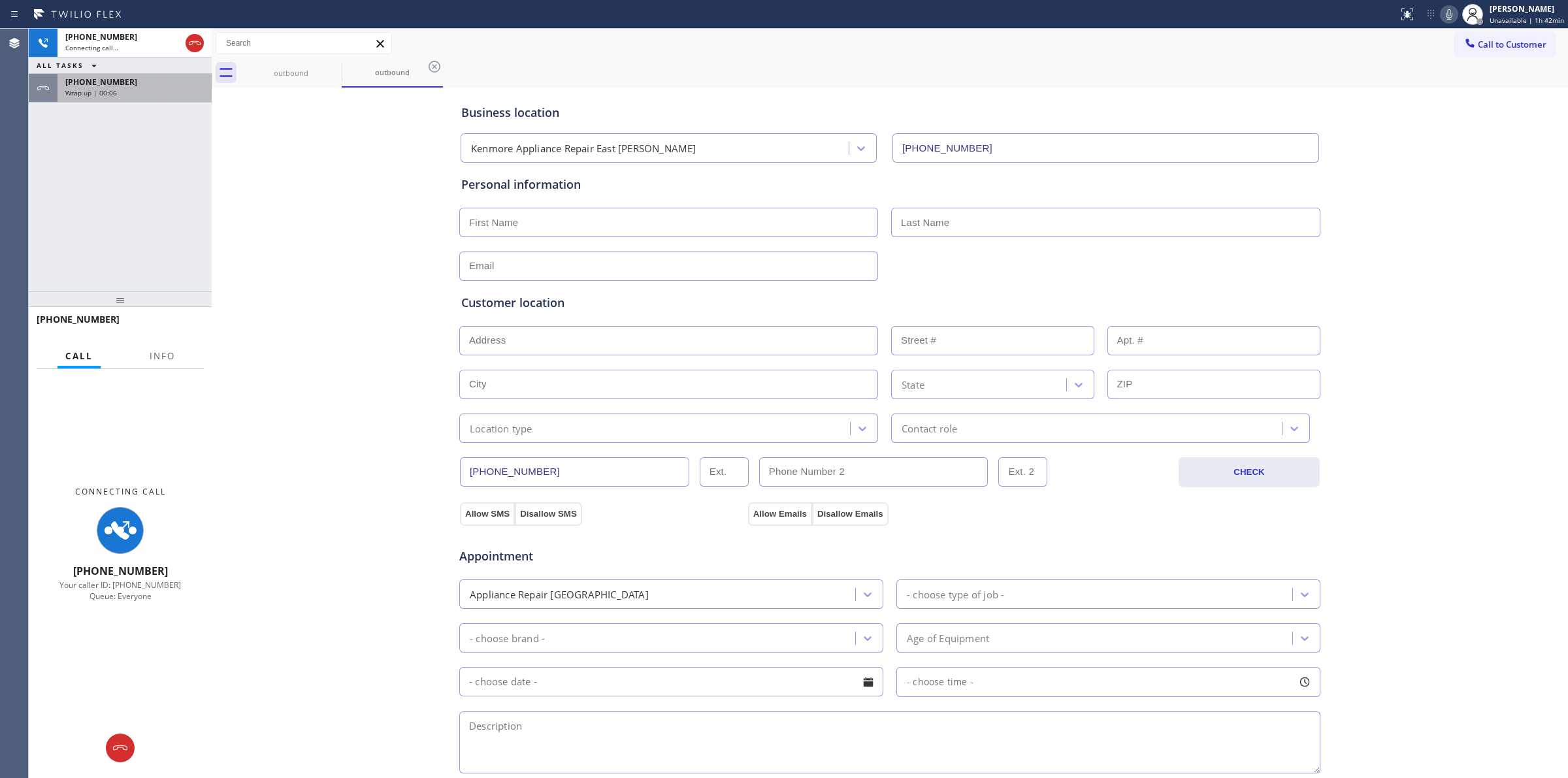
click at [125, 74] on div "+16266235086 Wrap up | 00:06" at bounding box center [132, 88] width 149 height 29
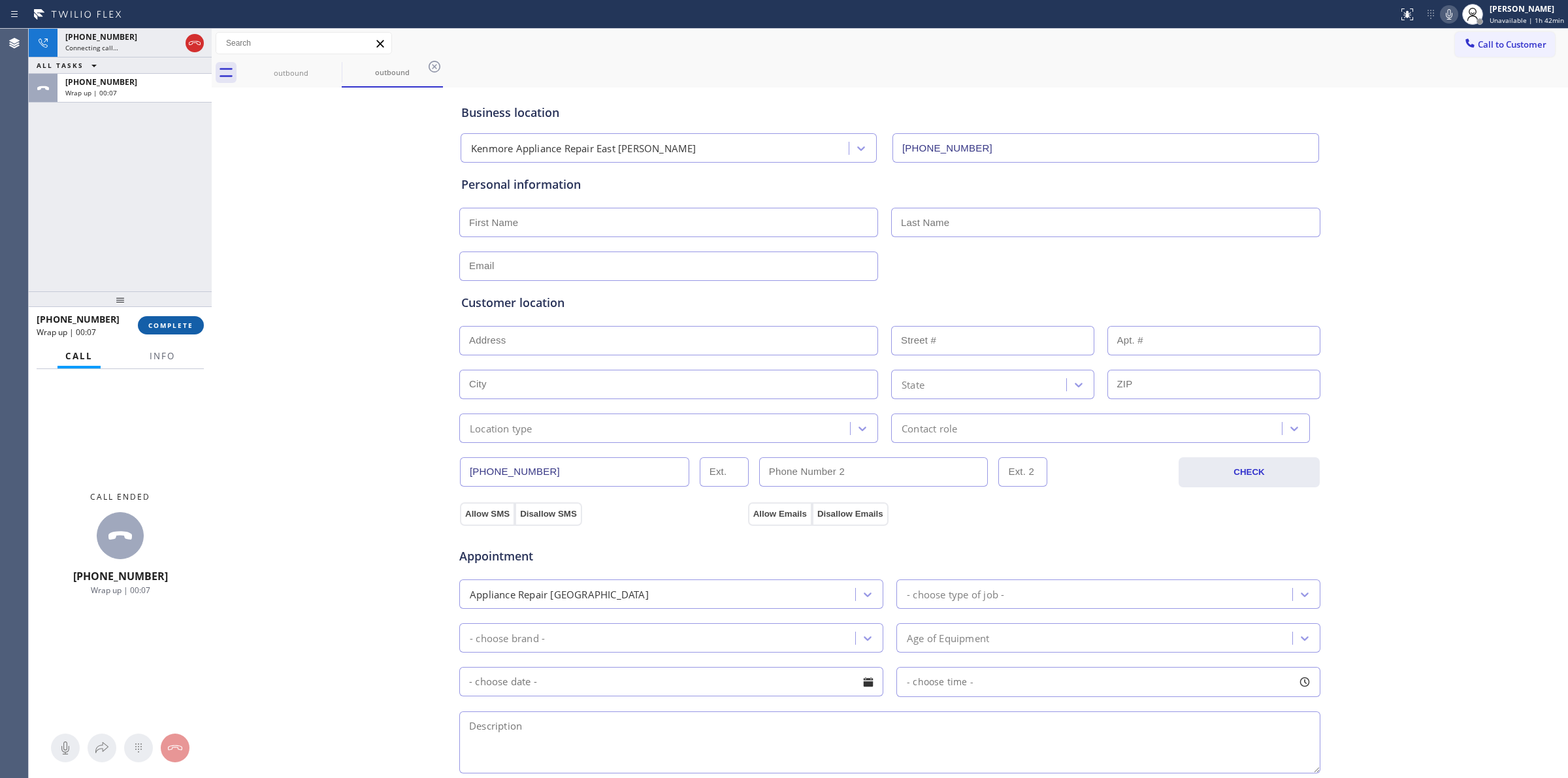
click at [174, 332] on button "COMPLETE" at bounding box center [171, 325] width 66 height 18
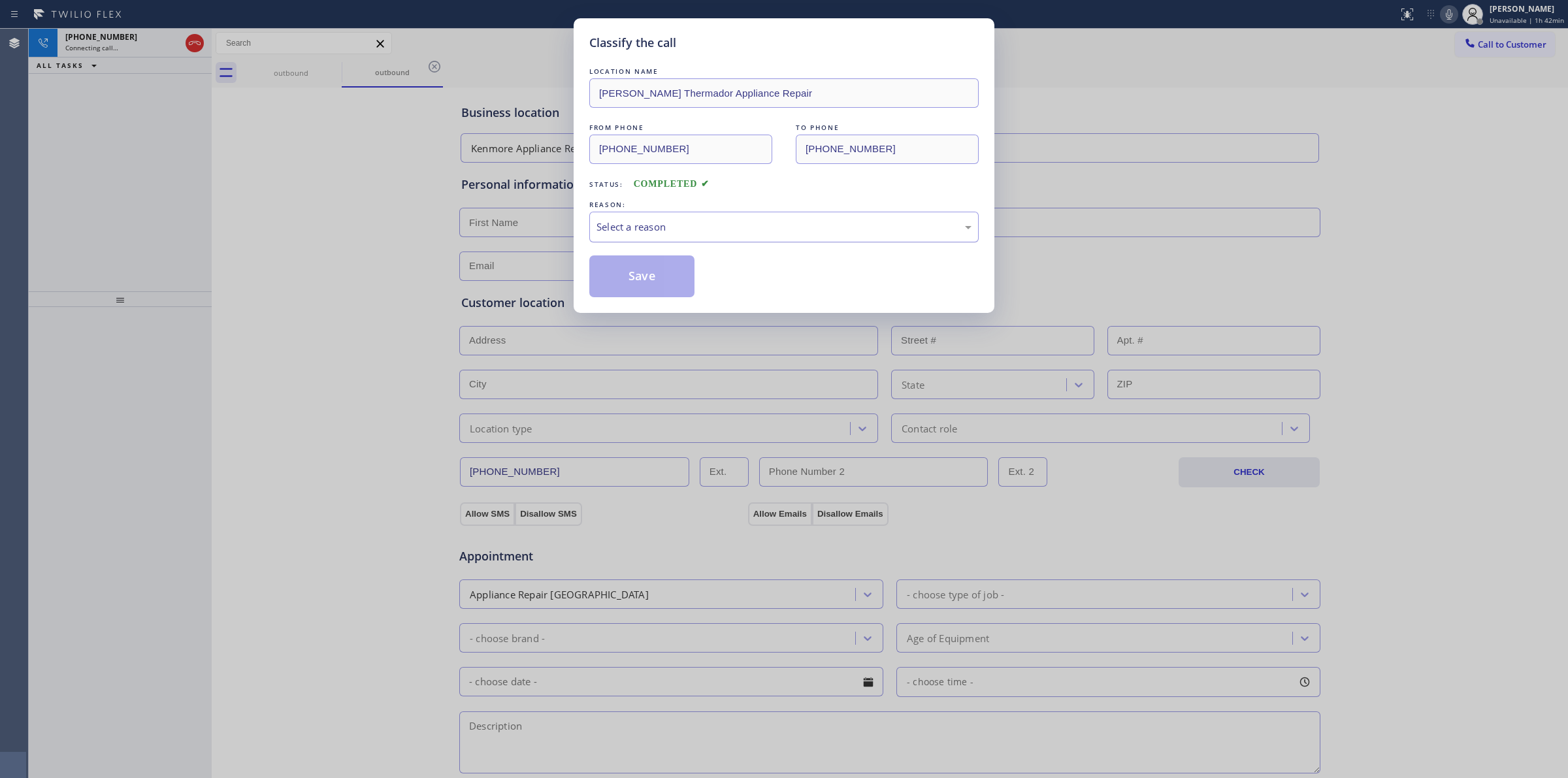
click at [727, 227] on div "Select a reason" at bounding box center [783, 227] width 375 height 15
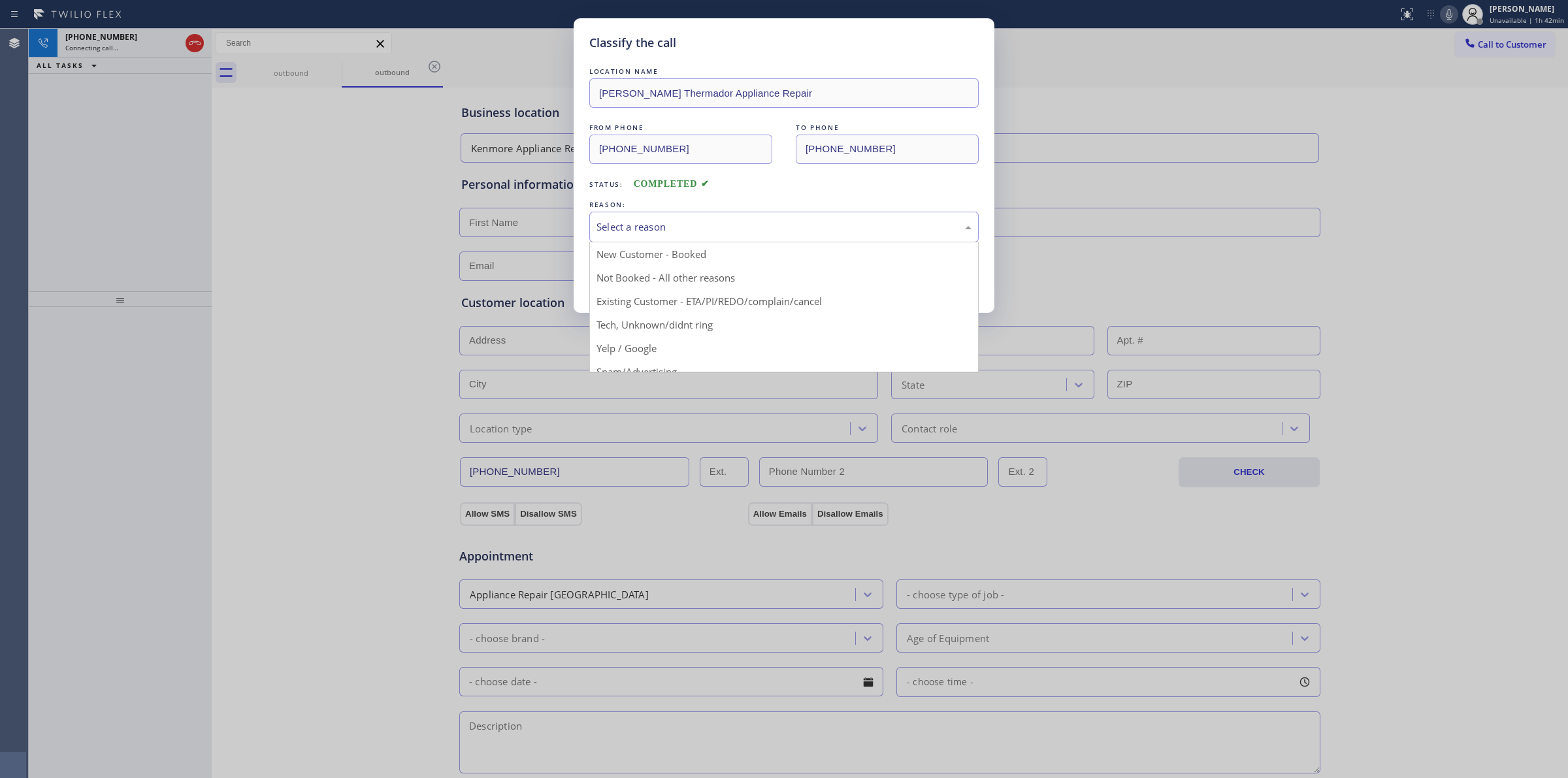
drag, startPoint x: 705, startPoint y: 333, endPoint x: 677, endPoint y: 286, distance: 54.7
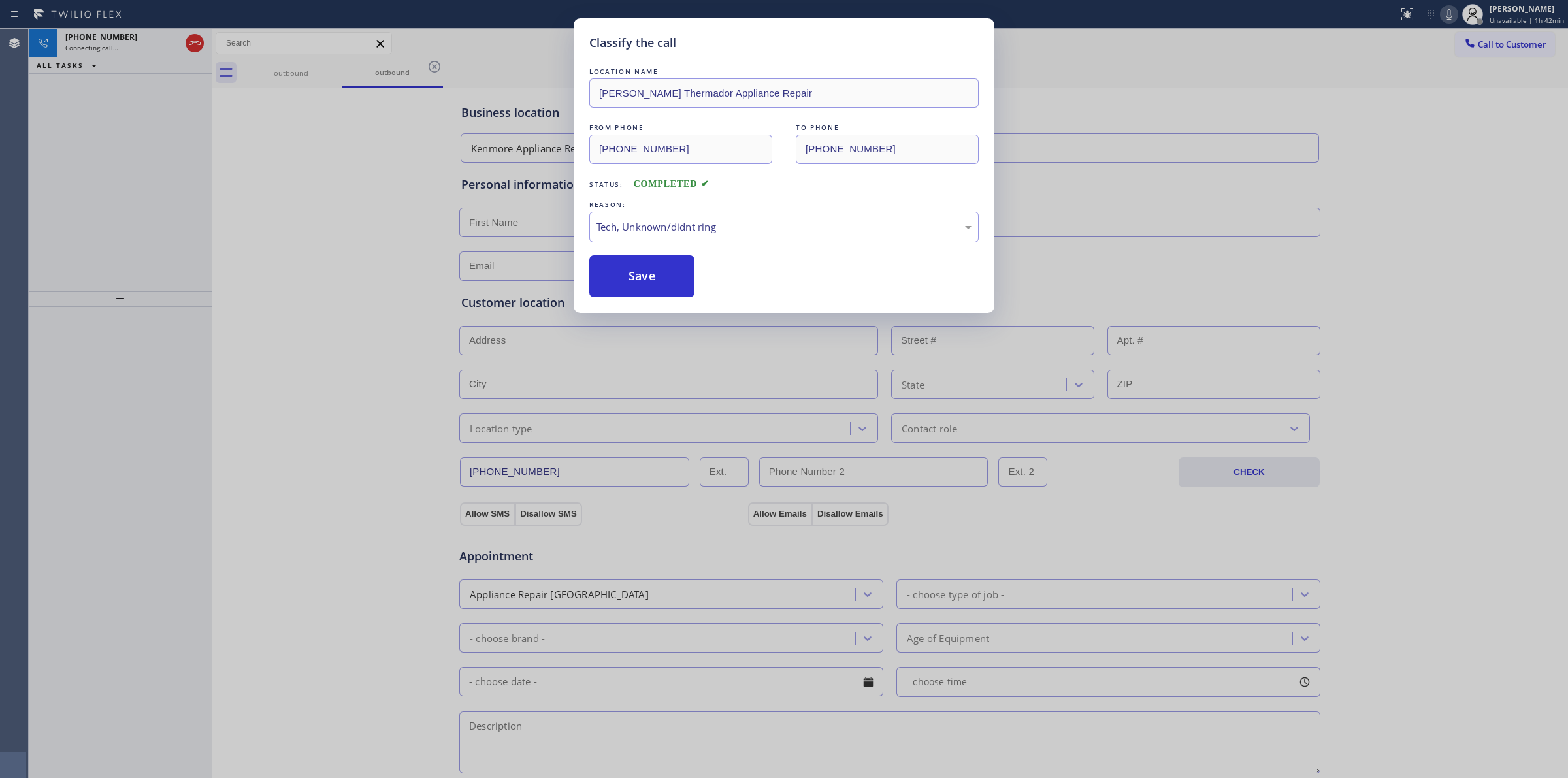
drag, startPoint x: 677, startPoint y: 285, endPoint x: 733, endPoint y: 280, distance: 56.2
click at [676, 282] on button "Save" at bounding box center [642, 276] width 105 height 42
click at [1467, 98] on div "Classify the call LOCATION NAME Boyer Thermador Appliance Repair FROM PHONE (20…" at bounding box center [784, 389] width 1568 height 778
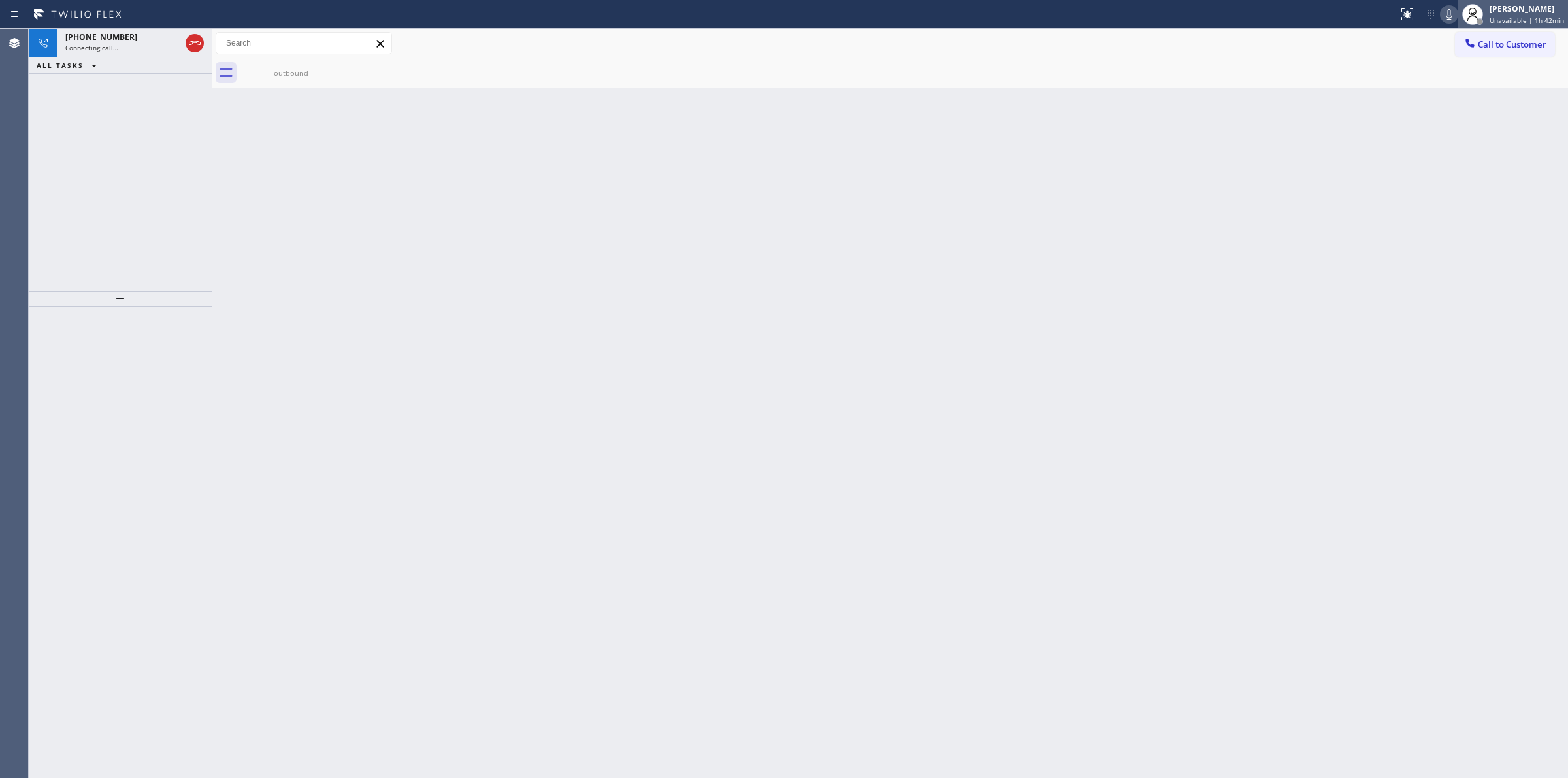
click at [1462, 27] on div at bounding box center [1472, 14] width 29 height 29
click at [1457, 17] on icon at bounding box center [1449, 15] width 16 height 16
click at [348, 69] on div "outbound" at bounding box center [904, 73] width 1328 height 29
click at [321, 65] on div "outbound" at bounding box center [291, 73] width 99 height 29
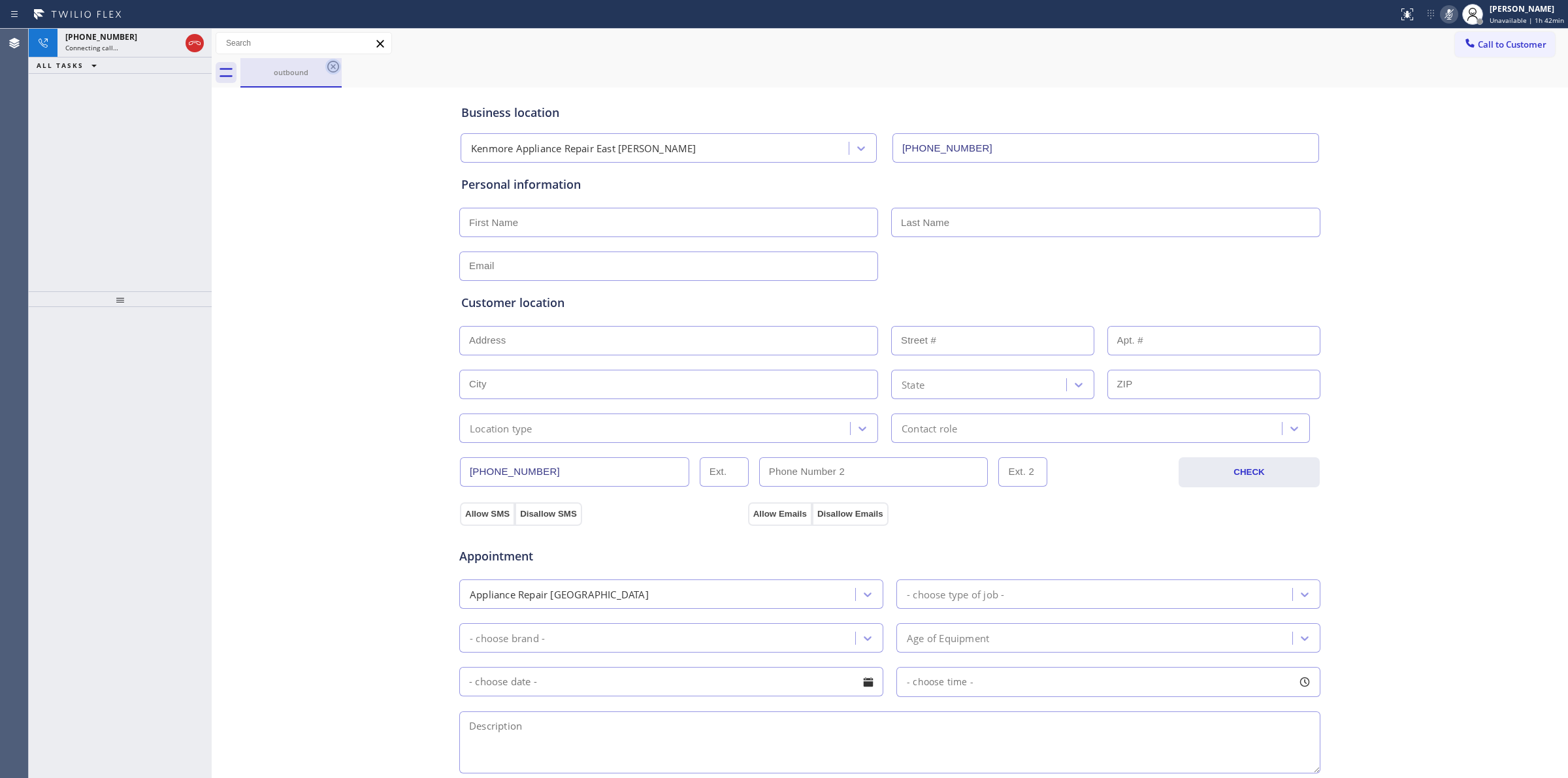
click at [327, 67] on icon at bounding box center [333, 67] width 12 height 12
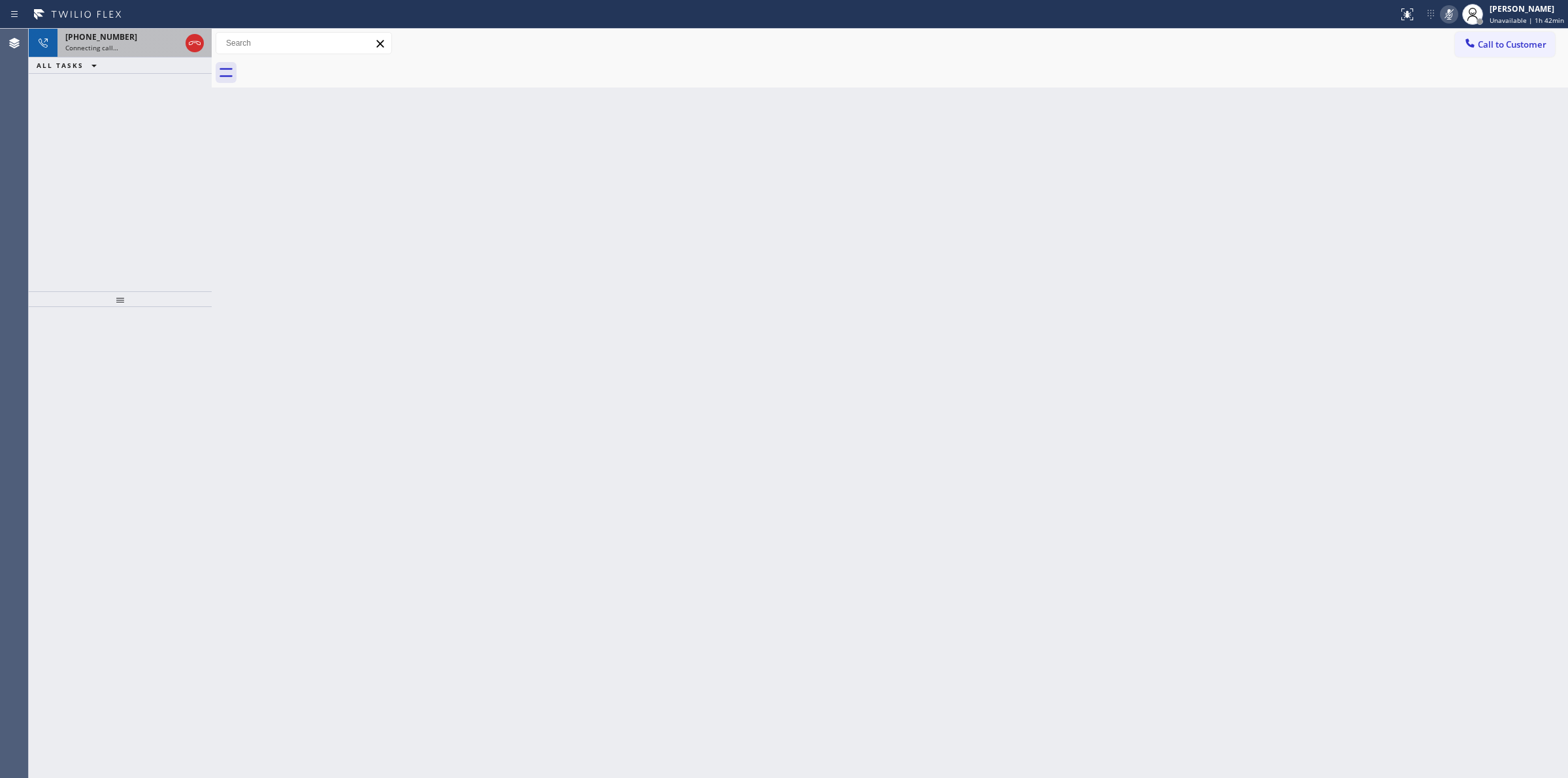
click at [135, 37] on div "+16282262194" at bounding box center [123, 37] width 115 height 11
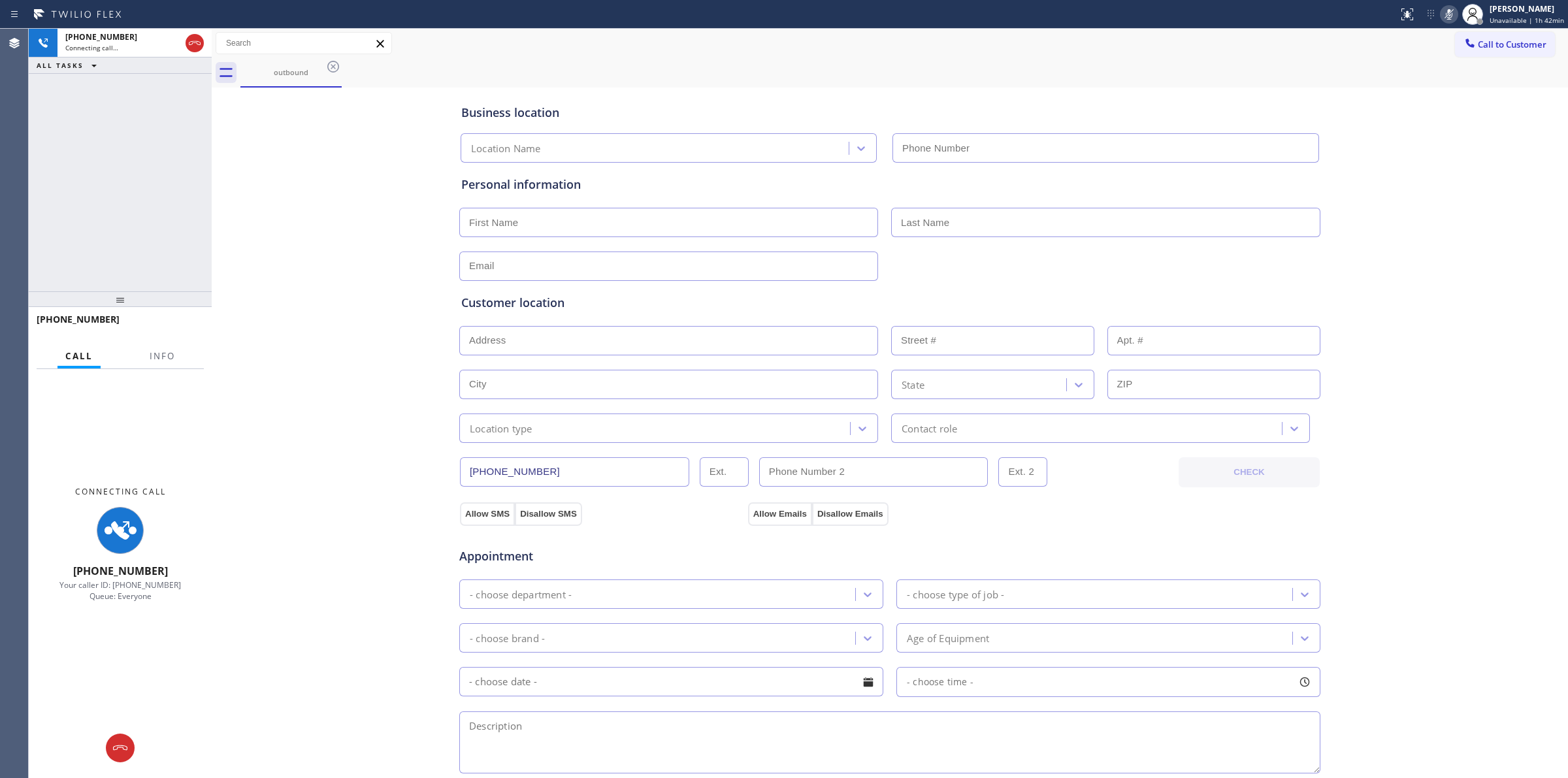
type input "(737) 259-4101"
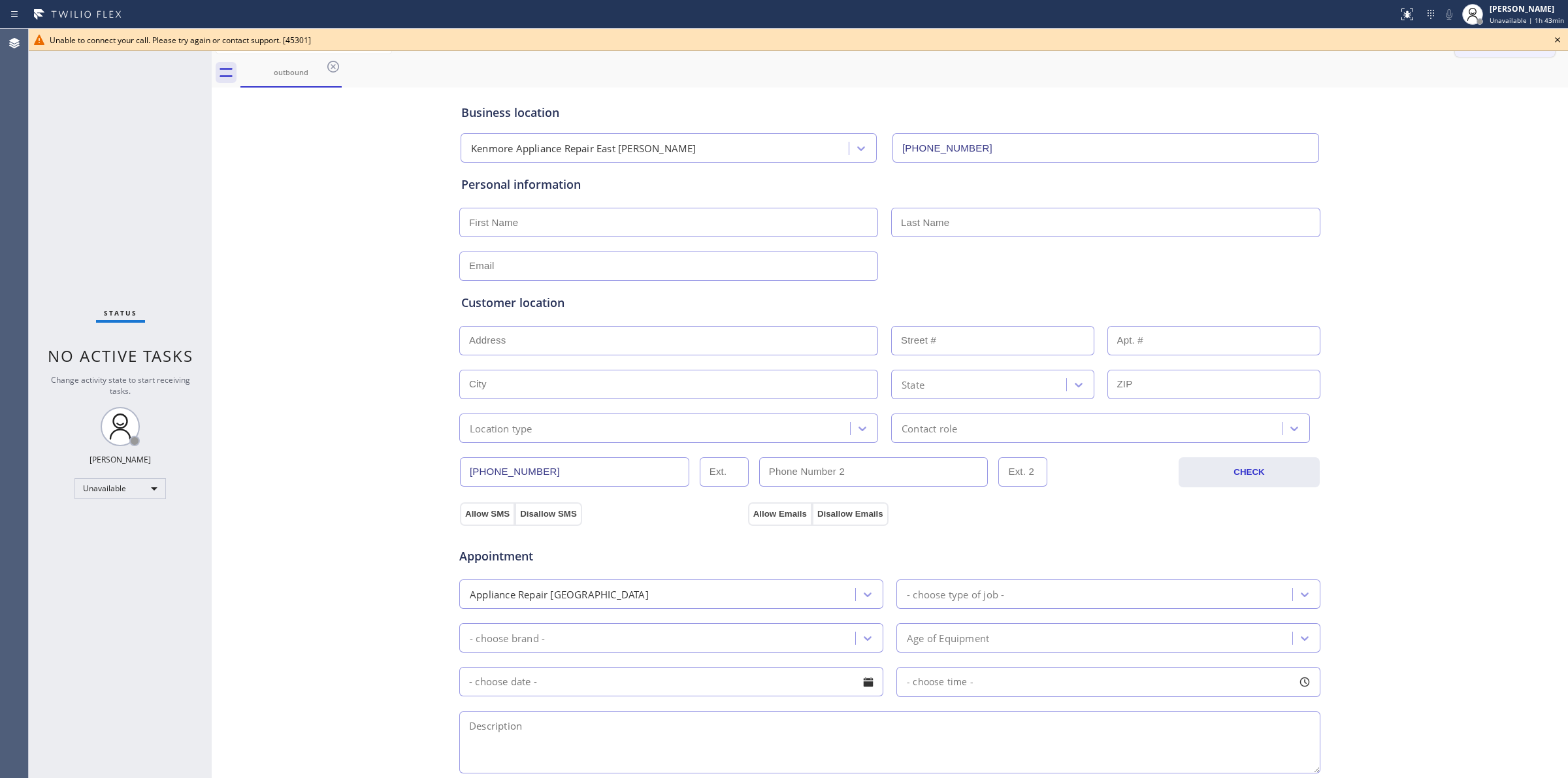
drag, startPoint x: 1519, startPoint y: 113, endPoint x: 1532, endPoint y: 56, distance: 58.5
click at [1520, 105] on div "Business location Kenmore Appliance Repair East Cesar Chavez (737) 259-4101 Per…" at bounding box center [890, 537] width 1350 height 893
click at [1555, 37] on icon at bounding box center [1557, 40] width 5 height 5
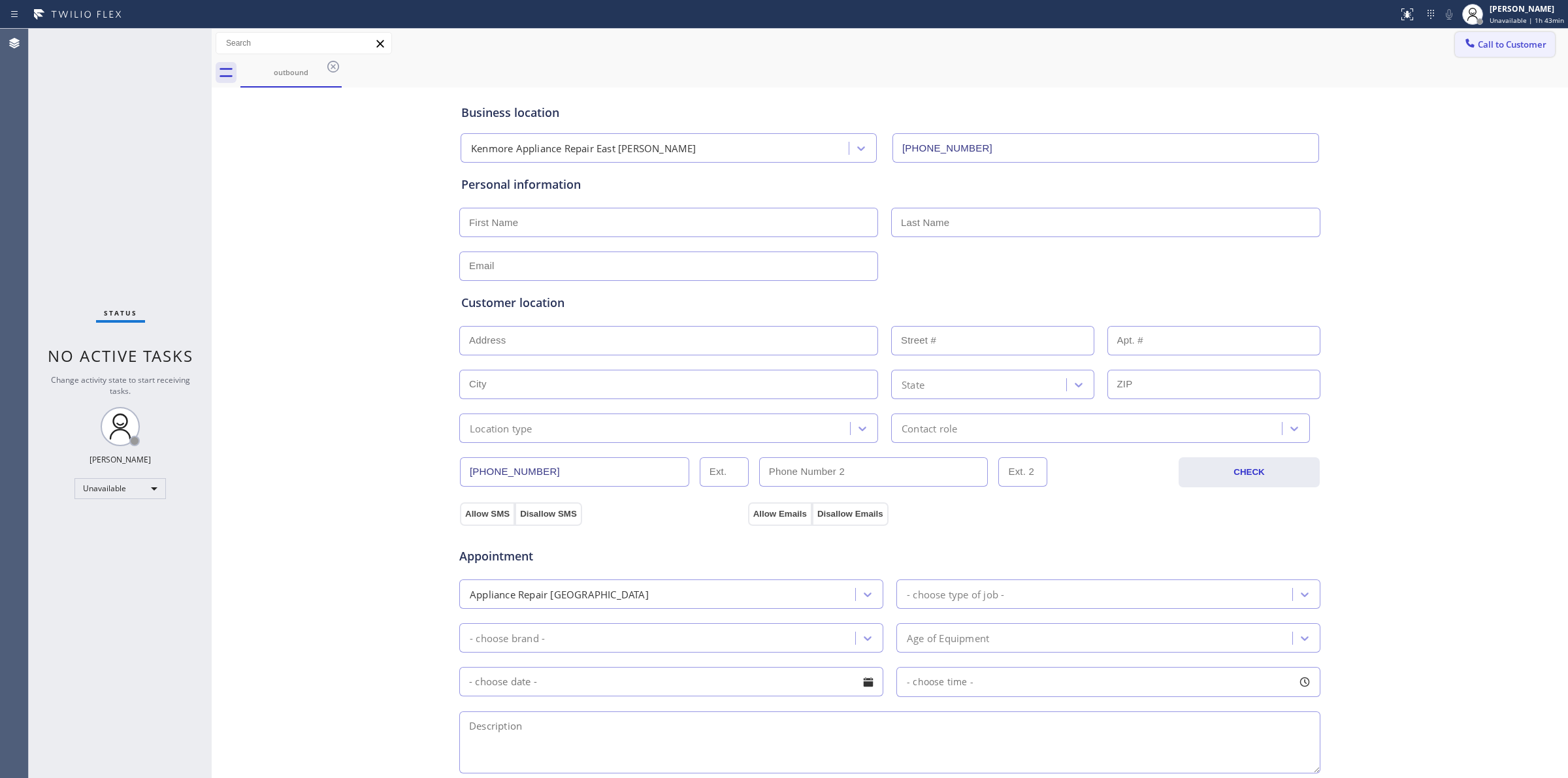
click at [1473, 33] on button "Call to Customer" at bounding box center [1505, 44] width 100 height 25
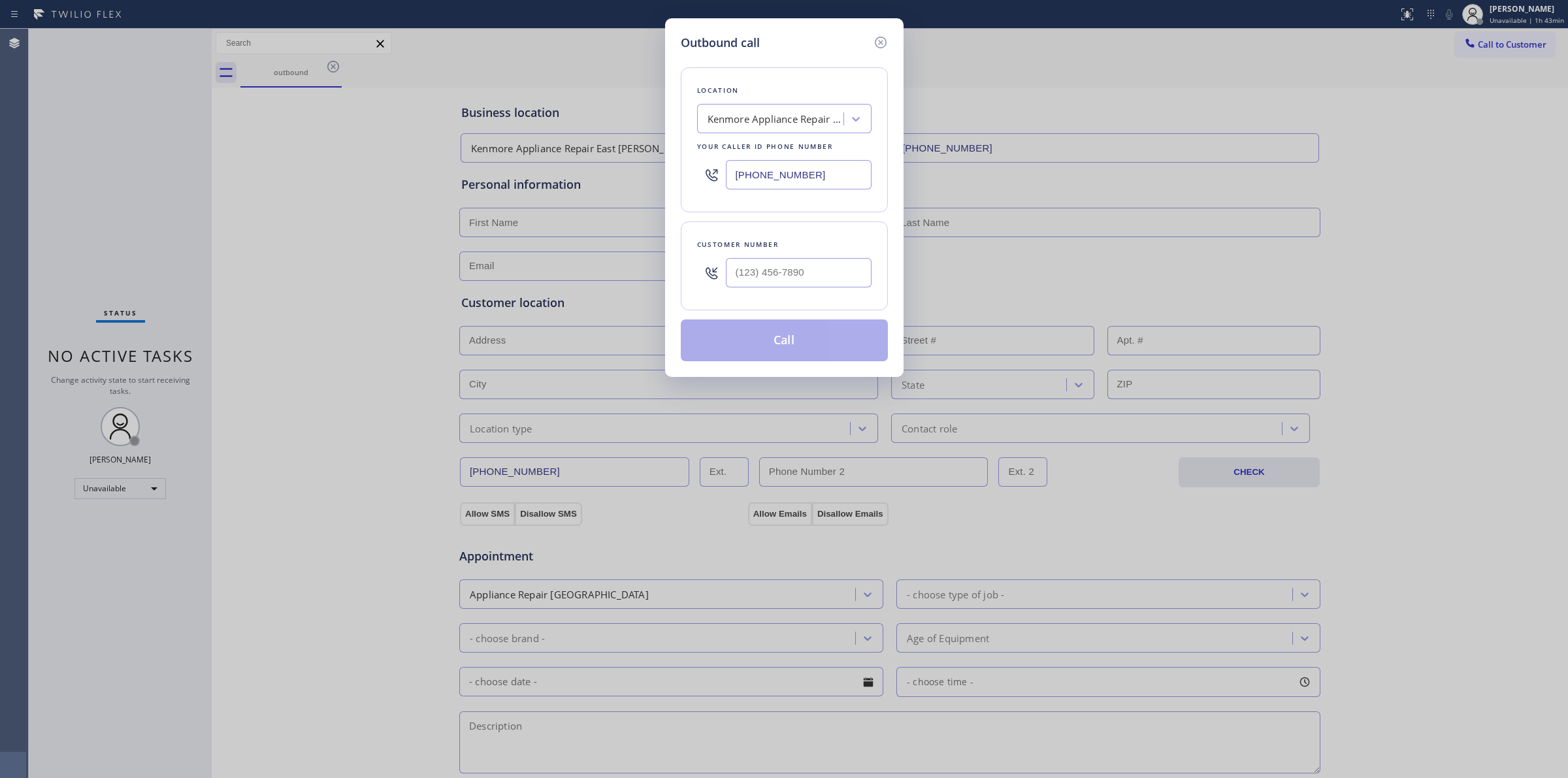
click at [772, 305] on div "Customer number" at bounding box center [784, 265] width 207 height 89
click at [787, 282] on input "(___) ___-____" at bounding box center [799, 272] width 146 height 29
paste input "628) 226-2194"
type input "(628) 226-2194"
click at [787, 337] on button "Call" at bounding box center [784, 340] width 207 height 42
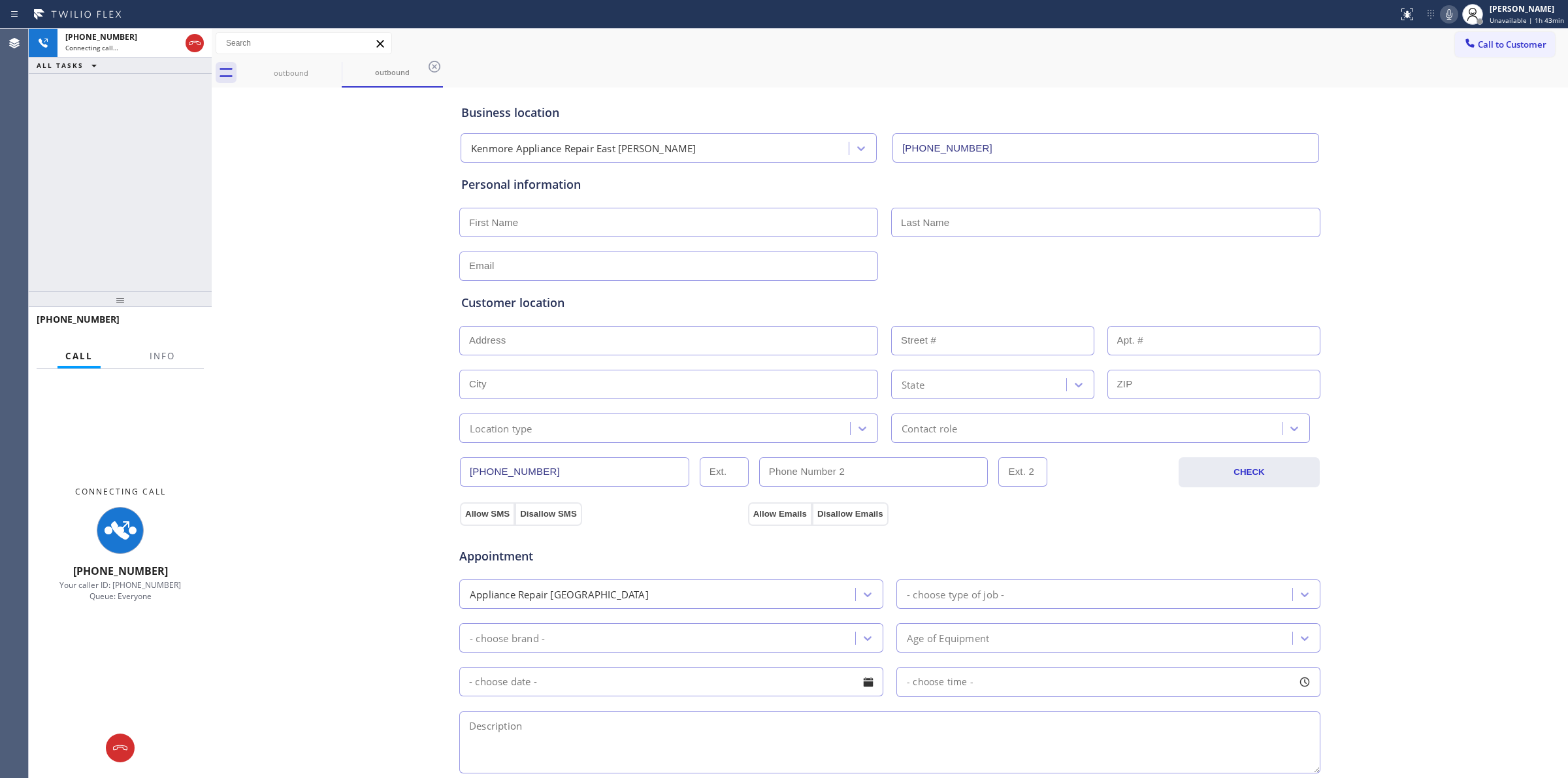
type input "(737) 259-4101"
click at [1419, 141] on div "Business location Kenmore Appliance Repair East Cesar Chavez (737) 259-4101 Per…" at bounding box center [890, 537] width 1350 height 893
click at [1452, 20] on icon at bounding box center [1449, 15] width 16 height 16
drag, startPoint x: 324, startPoint y: 73, endPoint x: 334, endPoint y: 69, distance: 10.8
click at [325, 73] on icon at bounding box center [333, 67] width 16 height 16
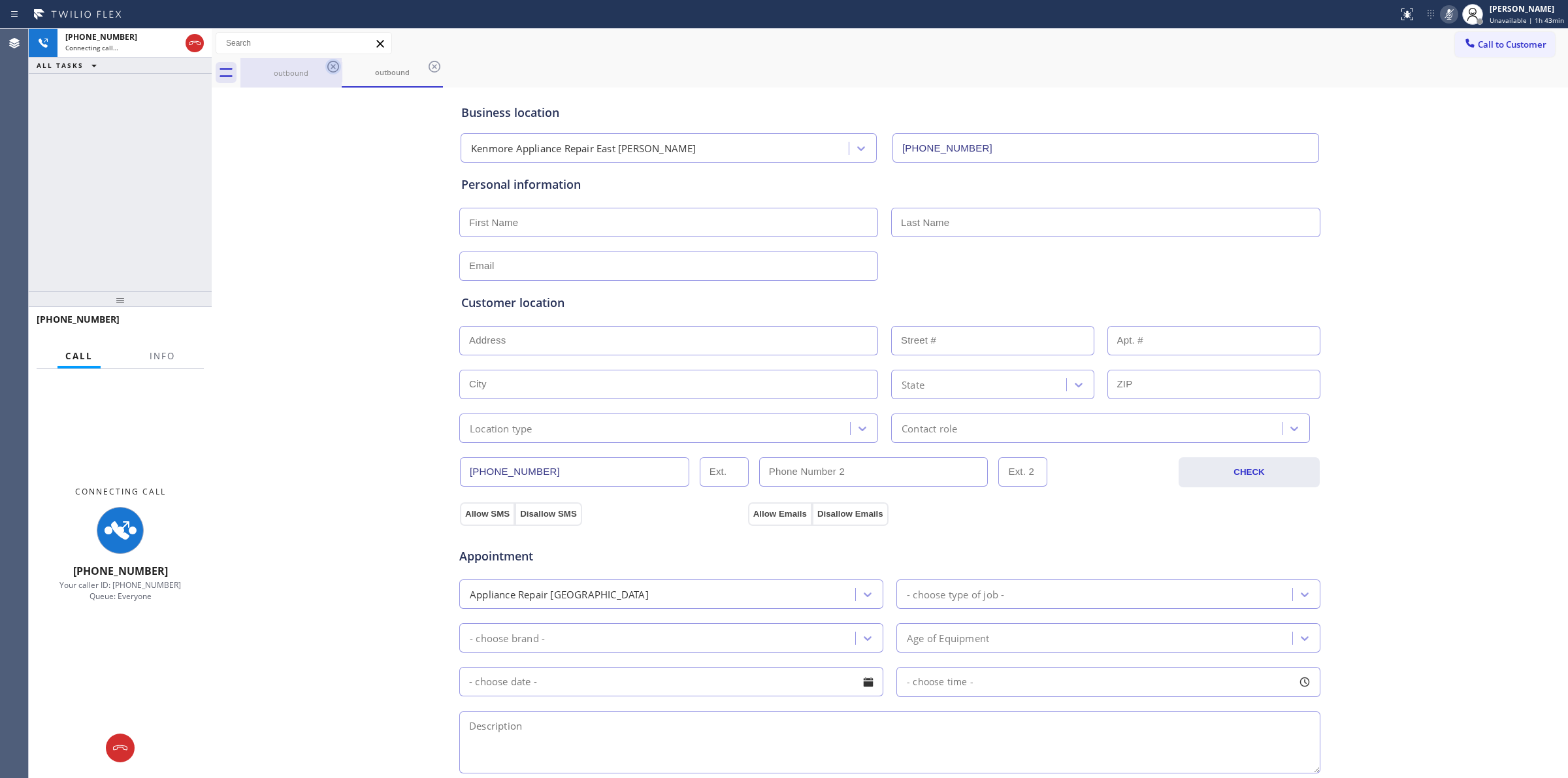
click at [334, 69] on icon at bounding box center [333, 67] width 16 height 16
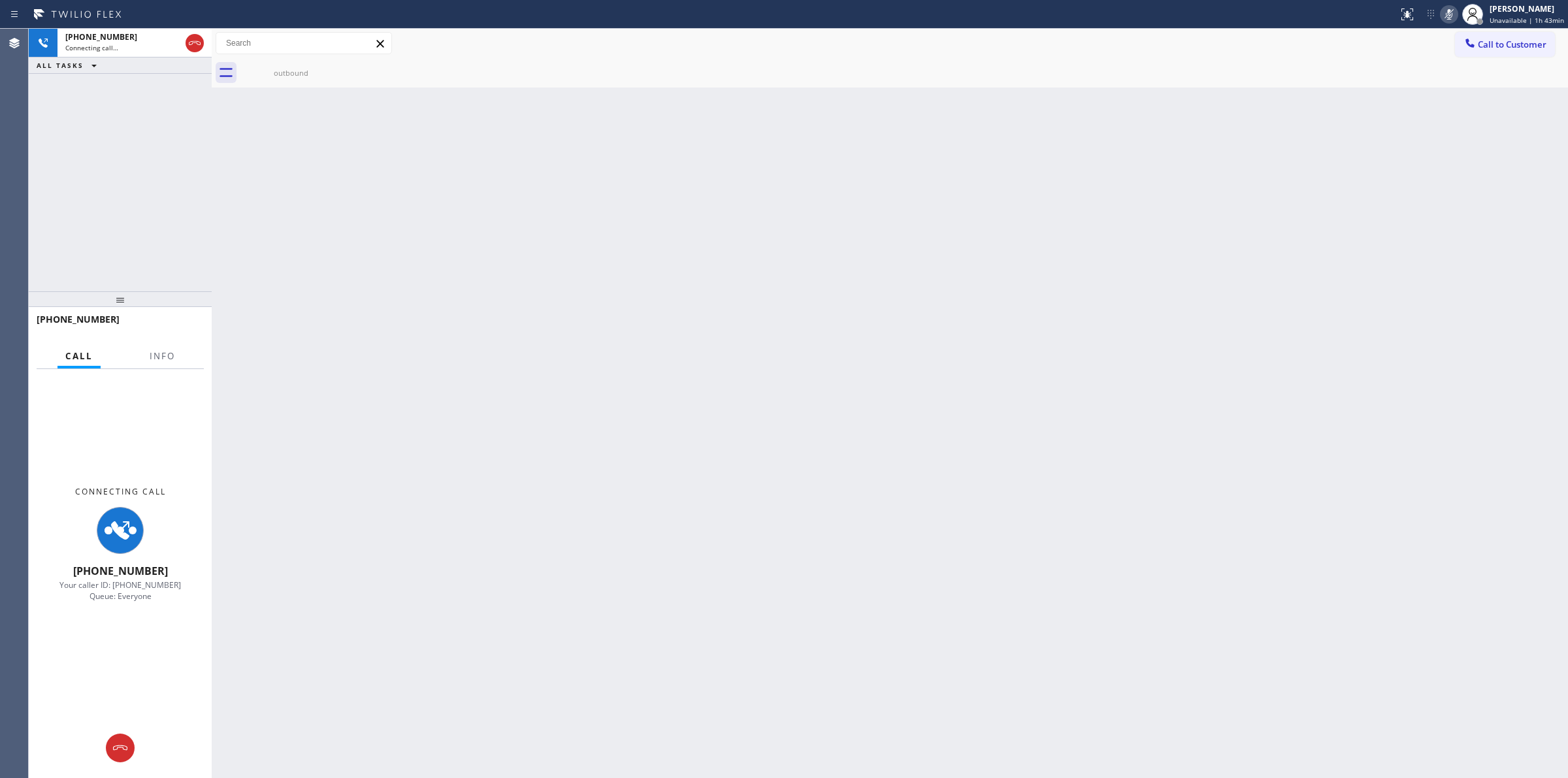
click at [0, 0] on icon at bounding box center [0, 0] width 0 height 0
drag, startPoint x: 328, startPoint y: 63, endPoint x: 314, endPoint y: 65, distance: 14.1
click at [330, 63] on icon at bounding box center [333, 67] width 16 height 16
click at [119, 47] on div "Connecting call…" at bounding box center [123, 48] width 115 height 9
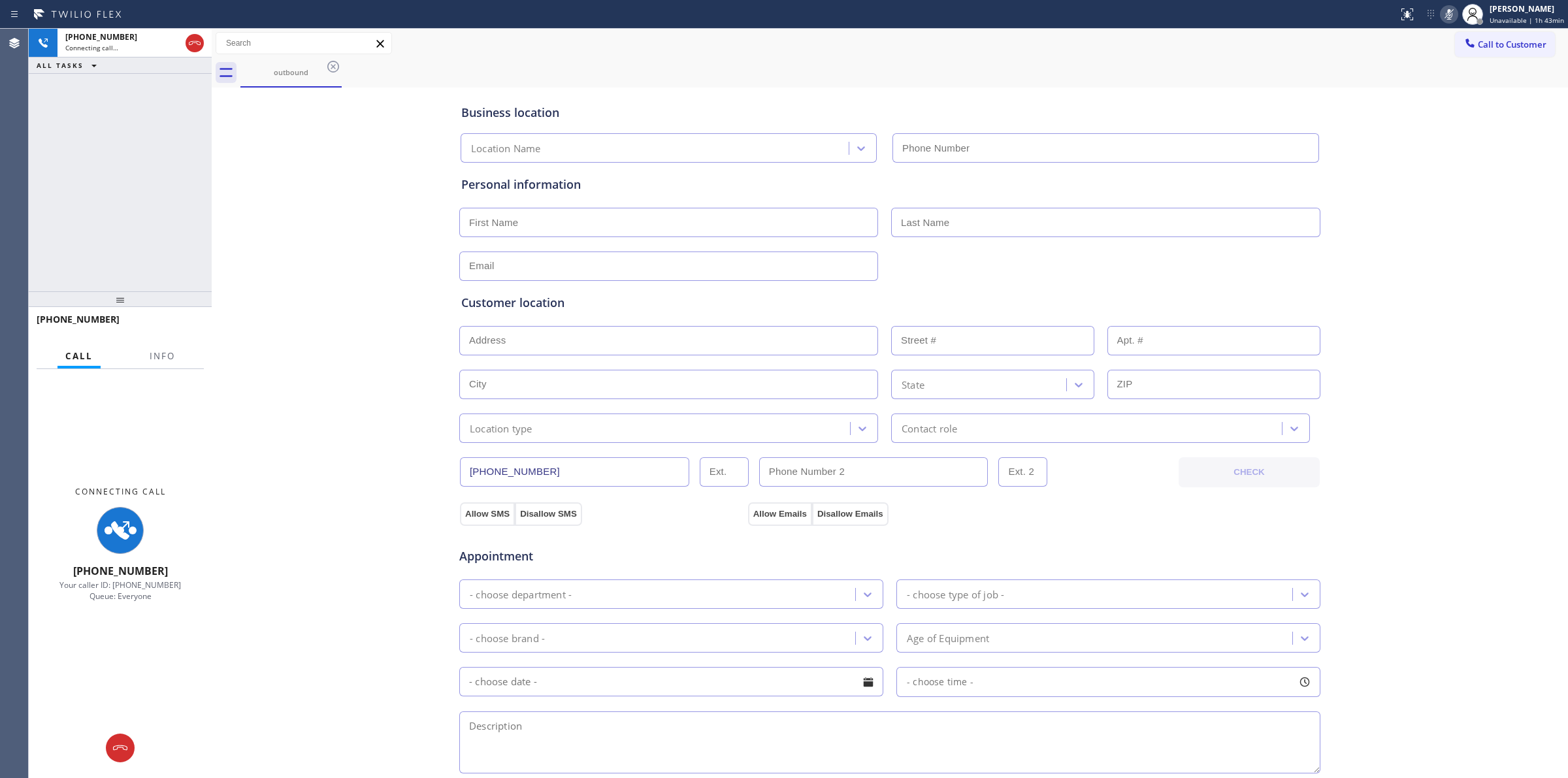
type input "(737) 259-4101"
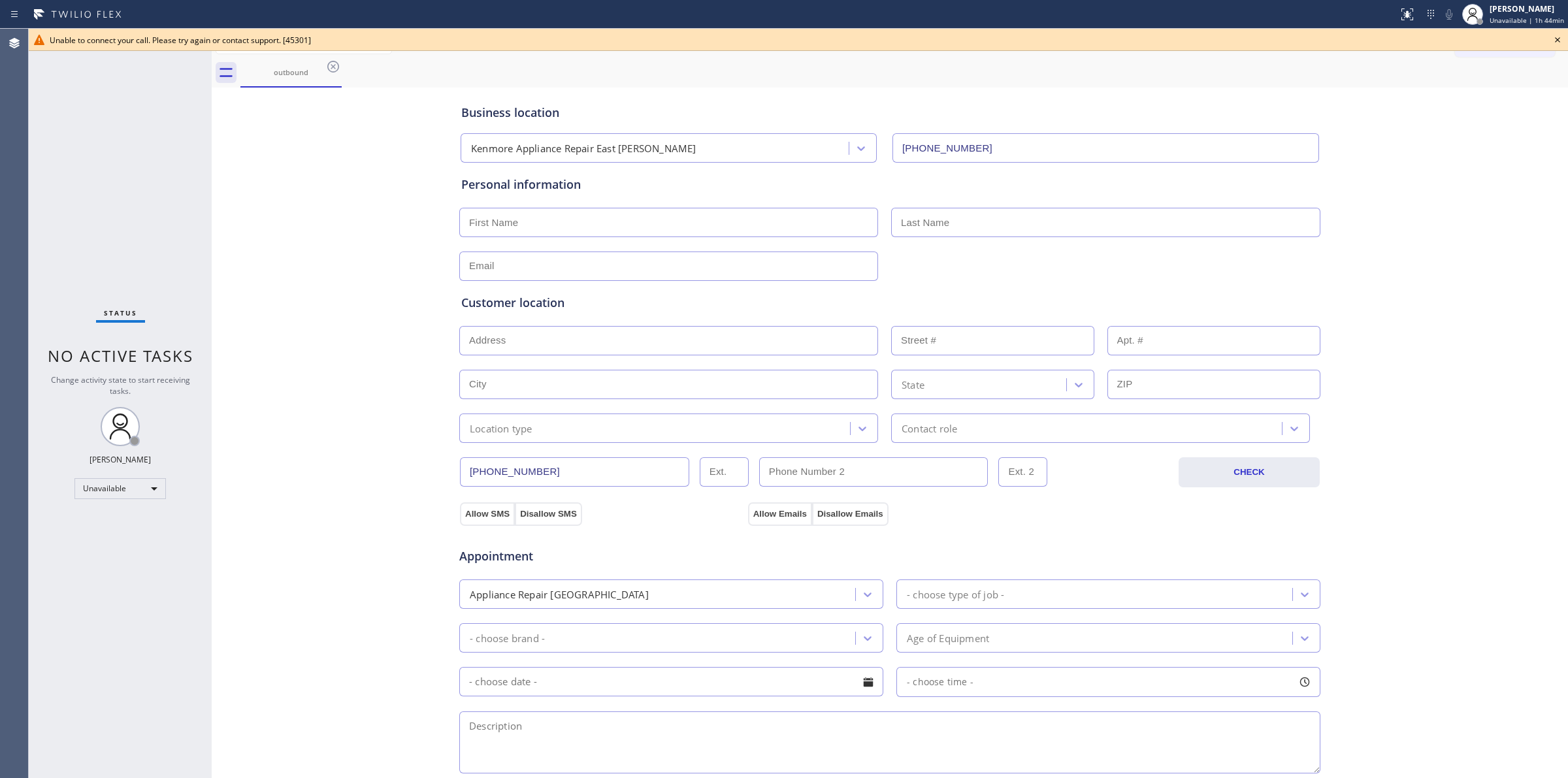
click at [1559, 35] on icon at bounding box center [1557, 40] width 16 height 16
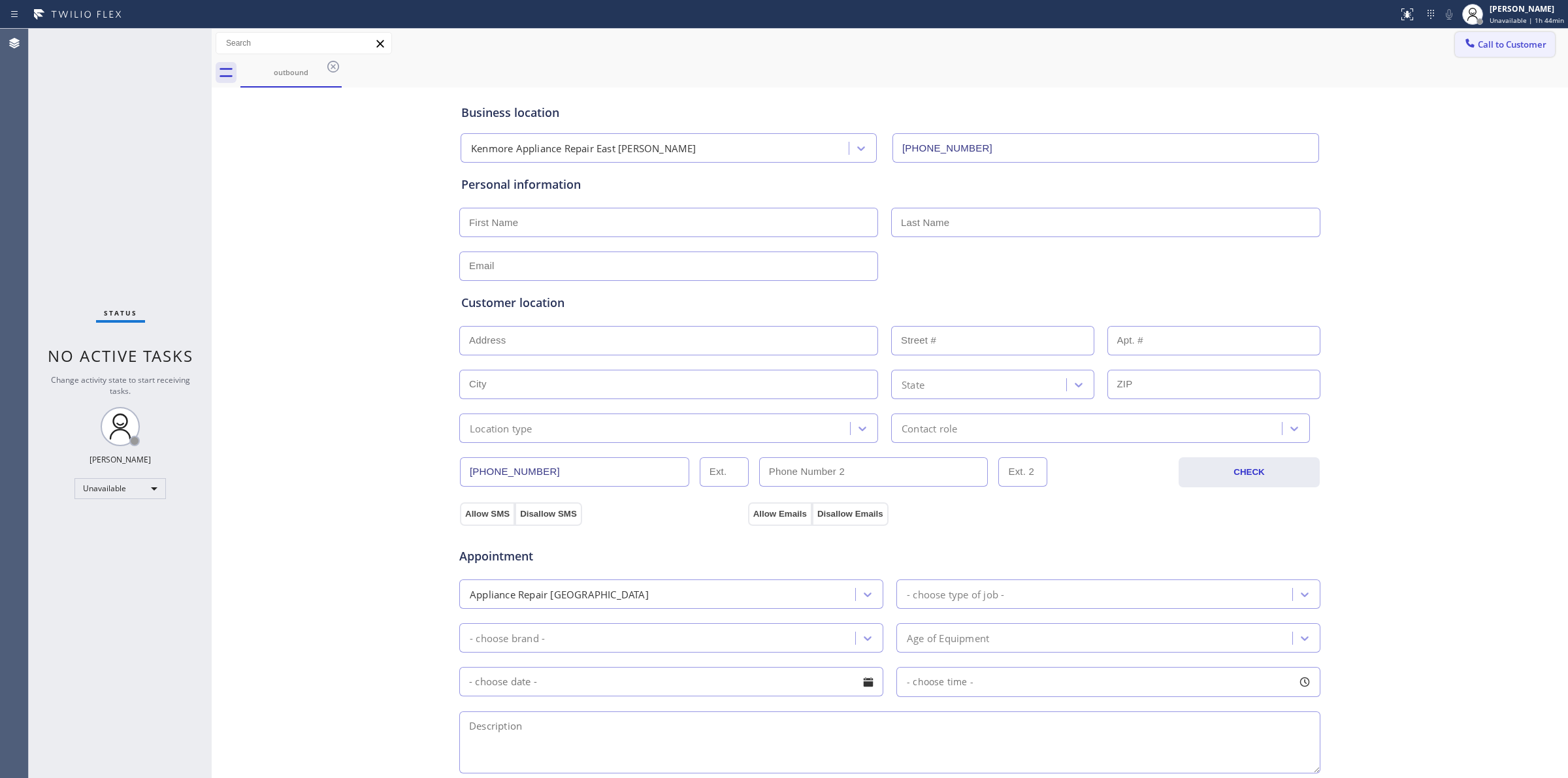
click at [1491, 47] on span "Call to Customer" at bounding box center [1512, 45] width 69 height 12
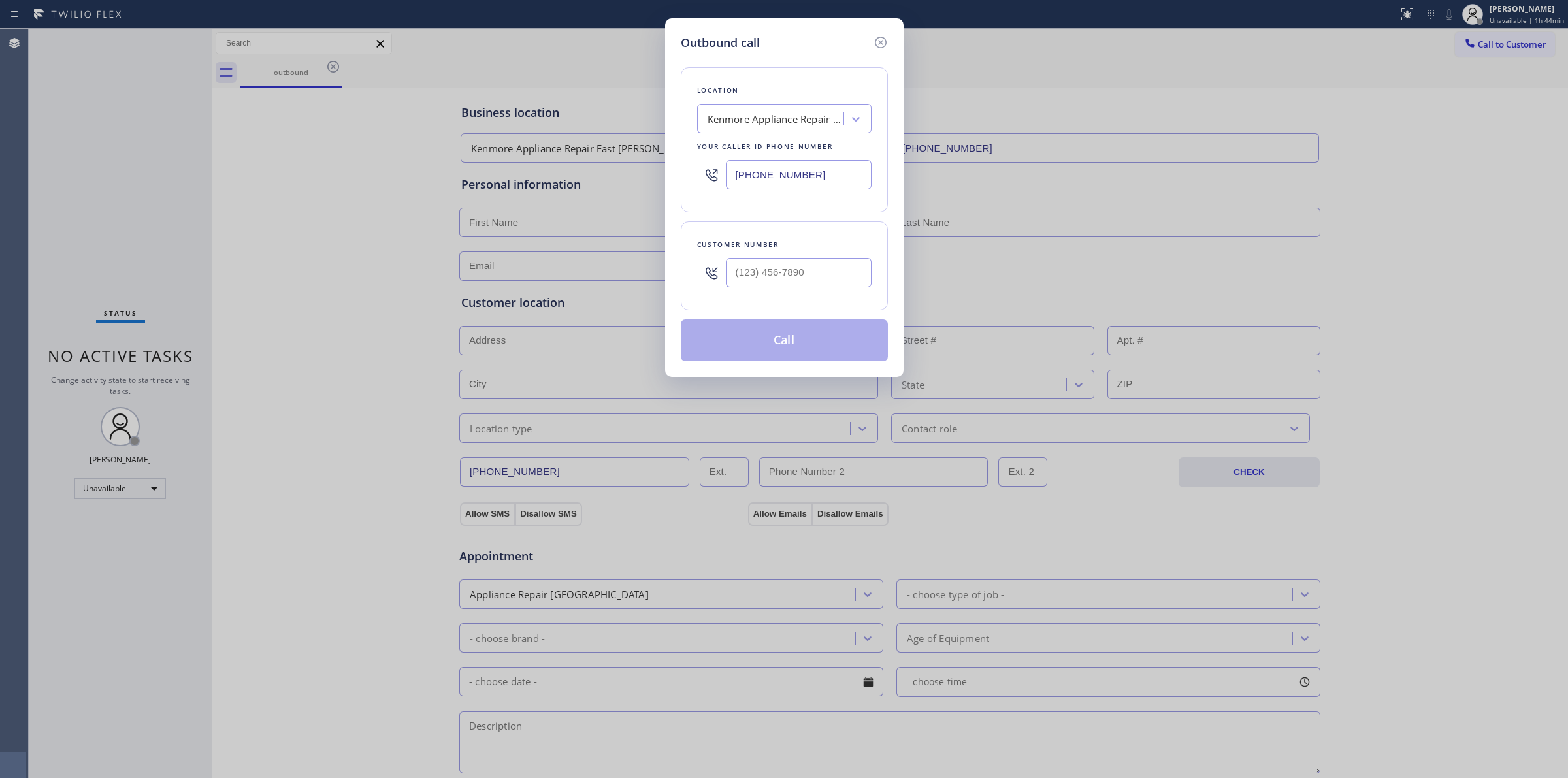
drag, startPoint x: 794, startPoint y: 222, endPoint x: 786, endPoint y: 259, distance: 37.9
click at [791, 228] on div "Customer number" at bounding box center [784, 265] width 207 height 89
click at [785, 264] on input "(___) ___-____" at bounding box center [799, 272] width 146 height 29
paste input "564) 201-6330"
type input "(564) 201-6330"
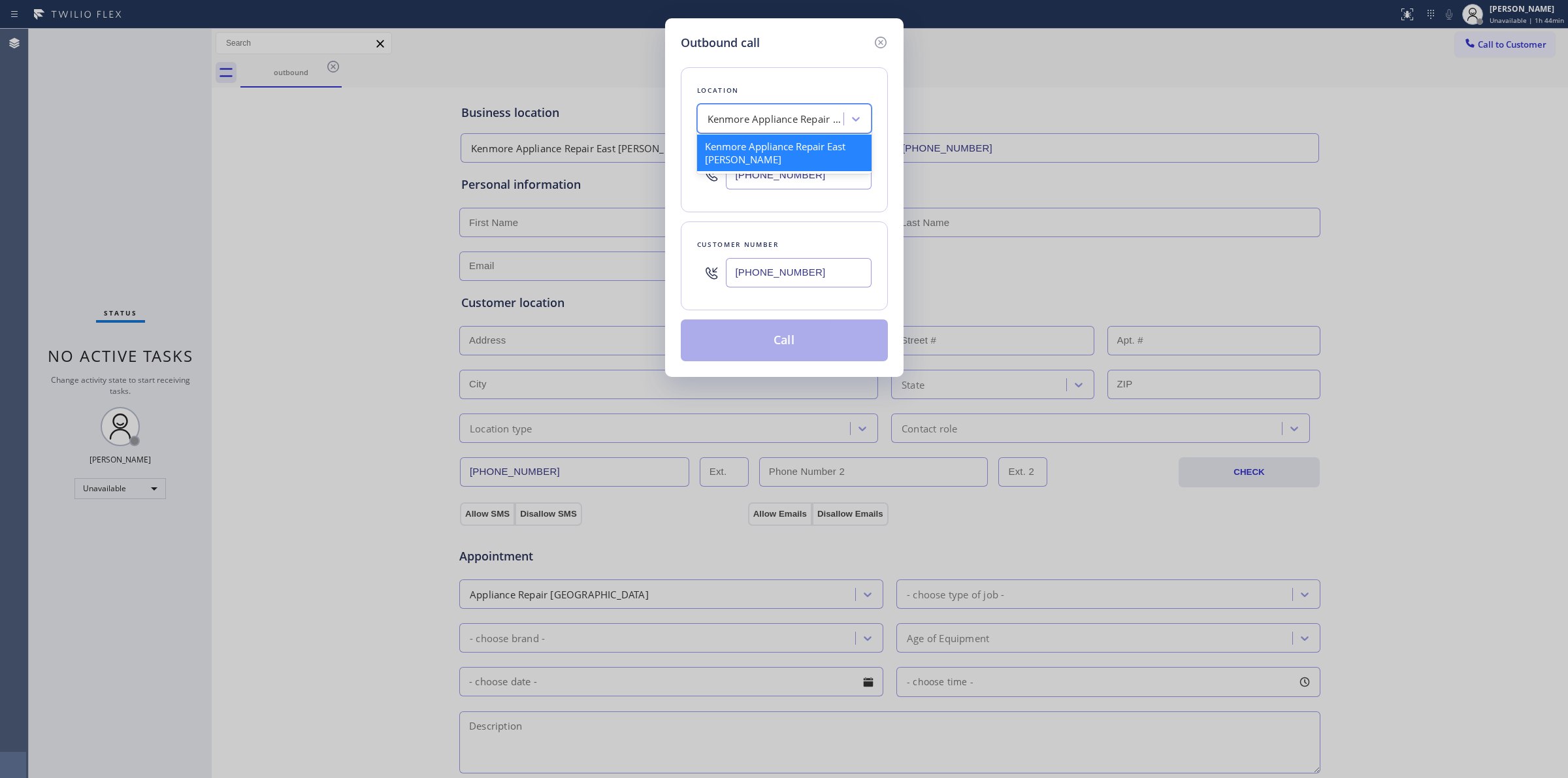
click at [799, 112] on div "Kenmore Appliance Repair East Cesar Chavez" at bounding box center [776, 119] width 137 height 15
type input "LG"
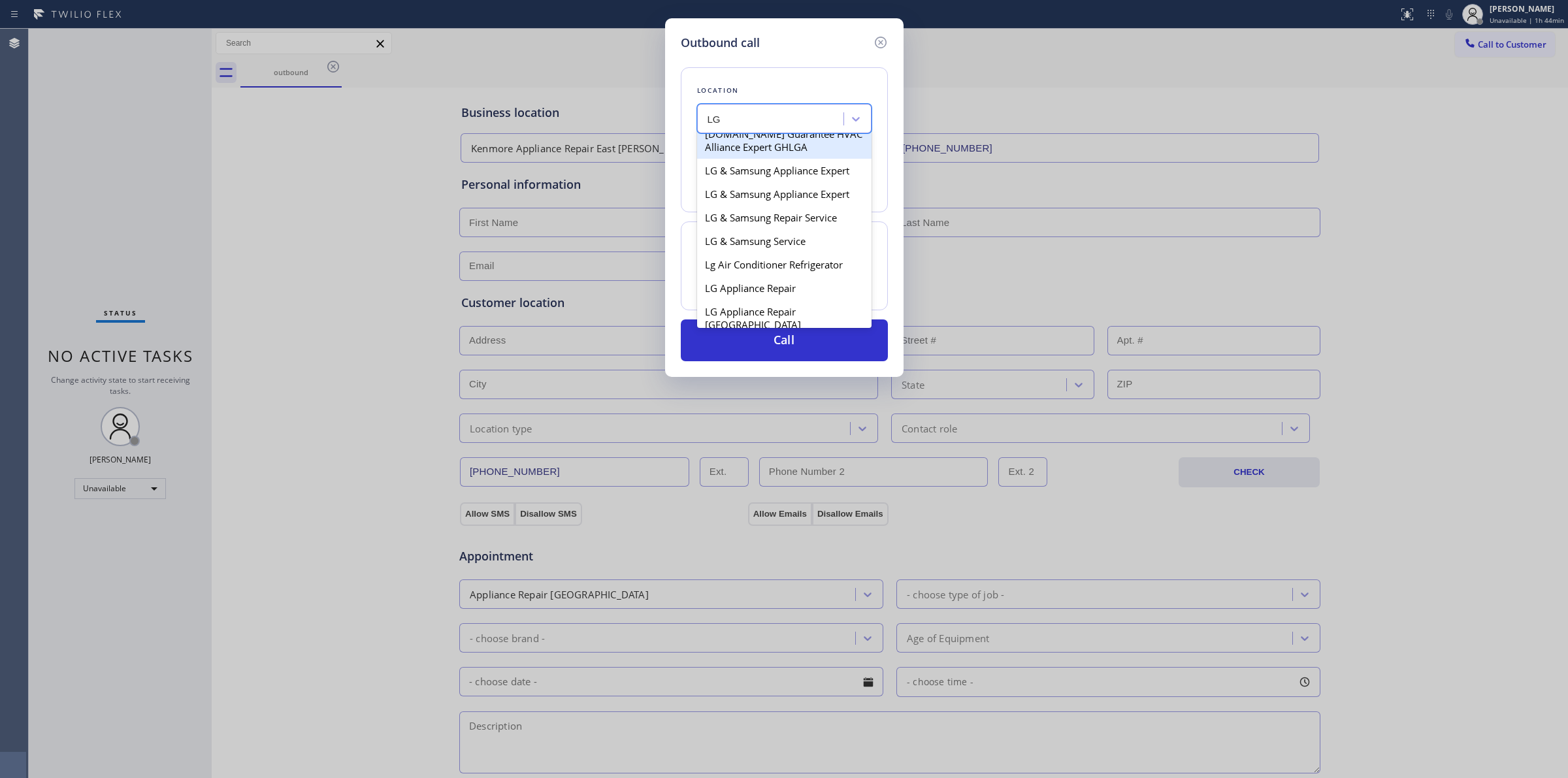
scroll to position [572, 0]
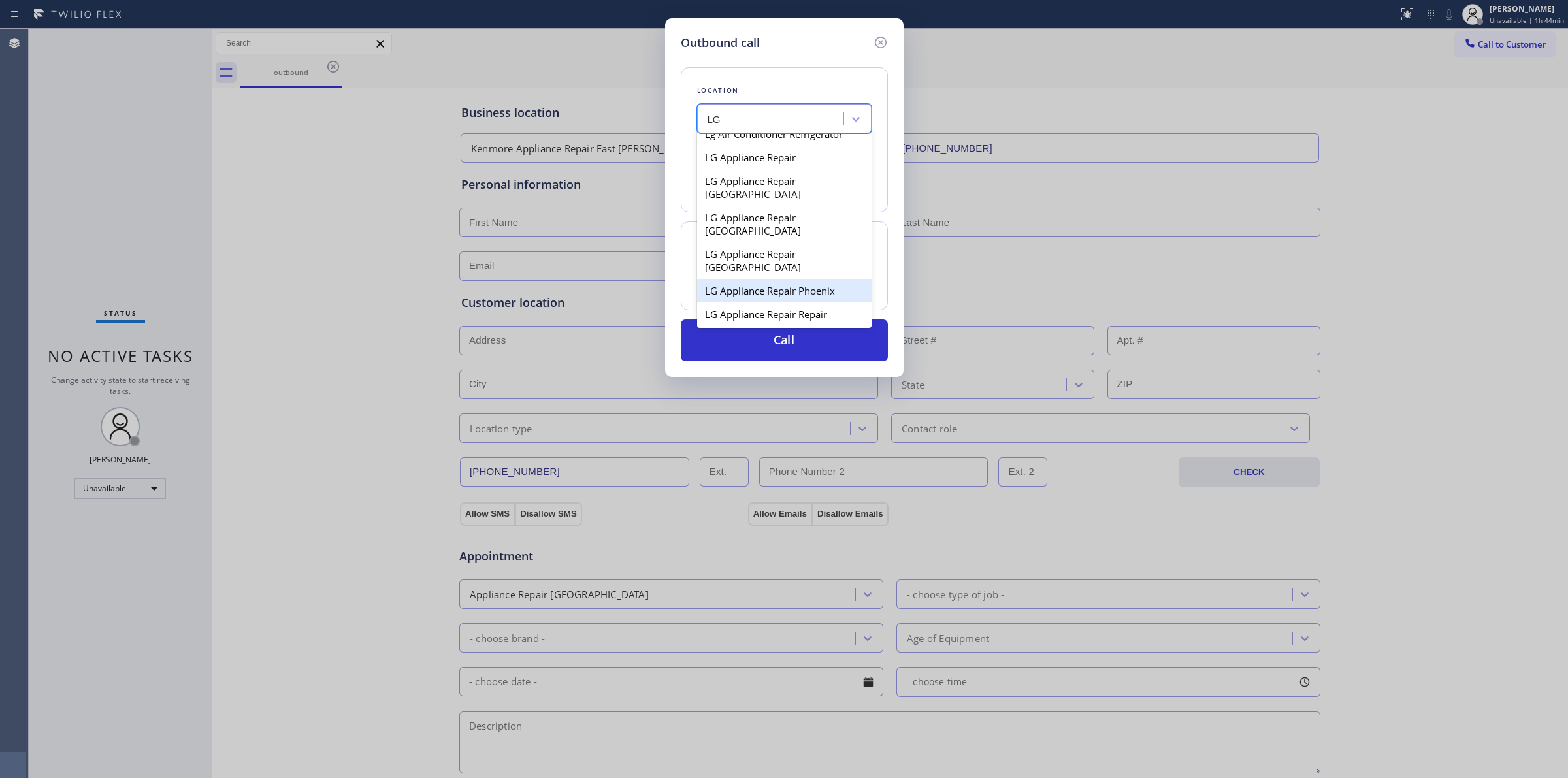
click at [760, 288] on div "LG Appliance Repair Phoenix" at bounding box center [785, 290] width 175 height 23
type input "(602) 755-6621"
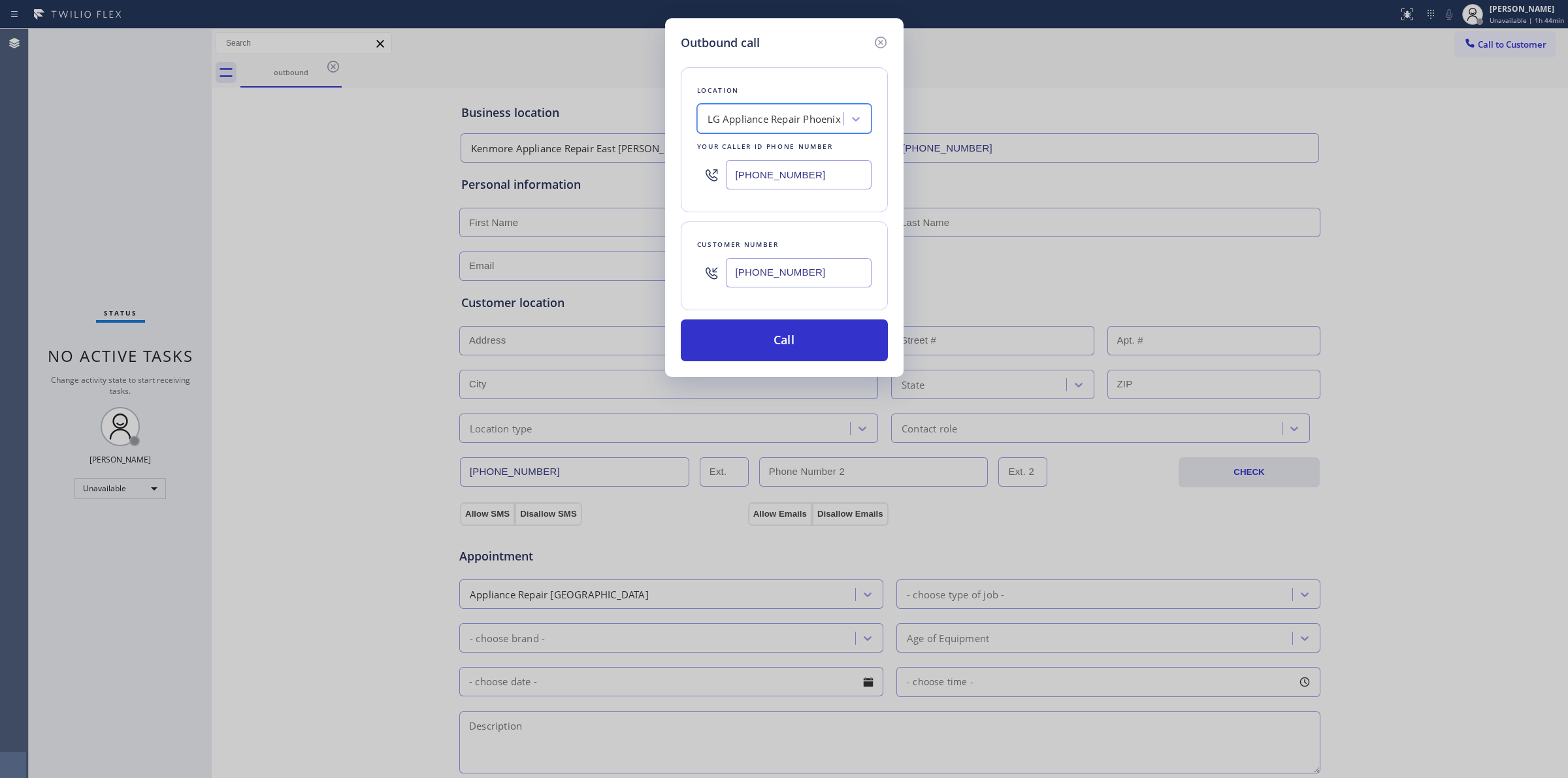
click at [779, 275] on input "(564) 201-6330" at bounding box center [799, 272] width 146 height 29
click at [781, 347] on button "Call" at bounding box center [784, 340] width 207 height 42
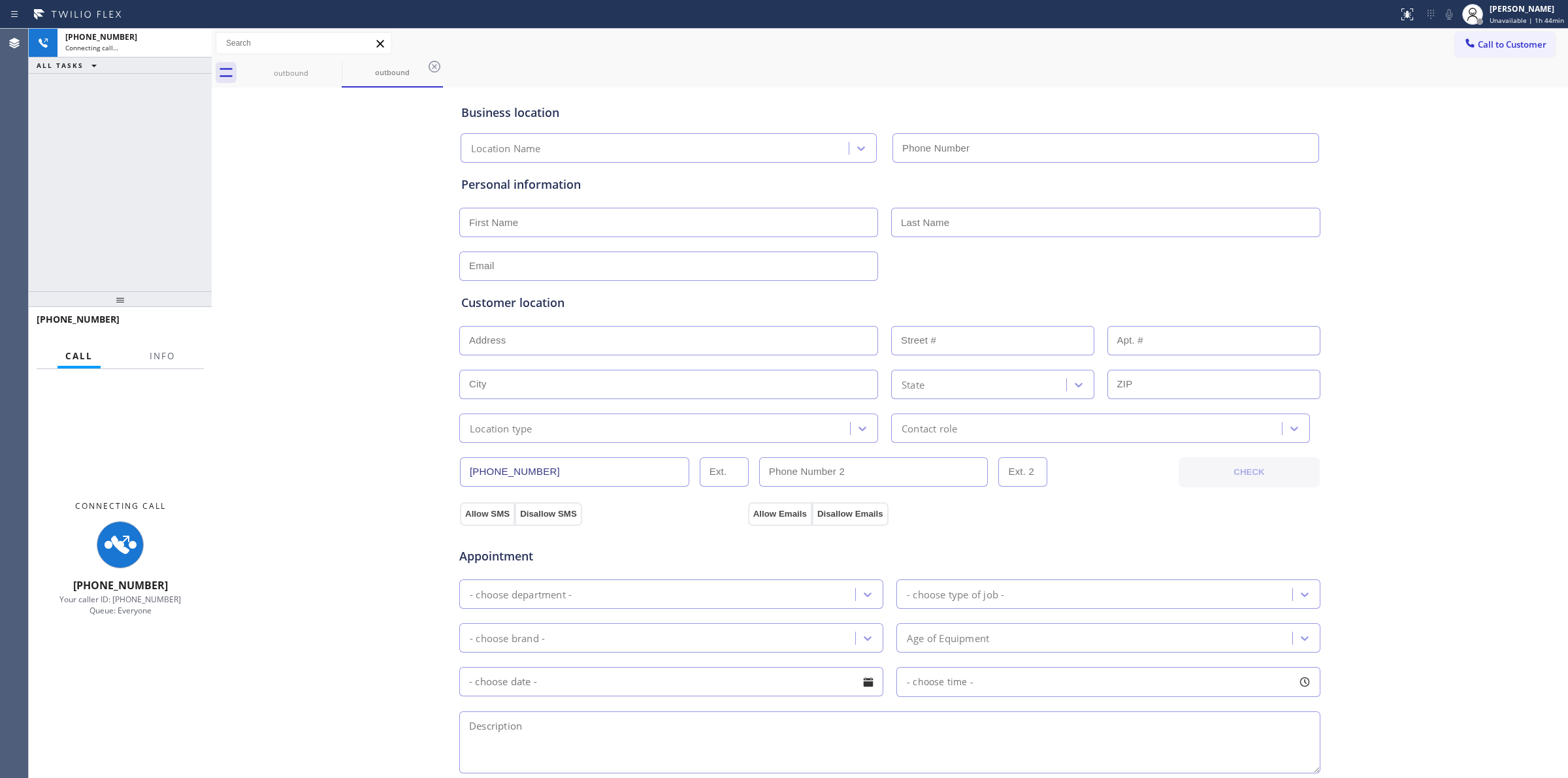
click at [1304, 76] on div "outbound outbound" at bounding box center [904, 73] width 1328 height 29
type input "(602) 755-6621"
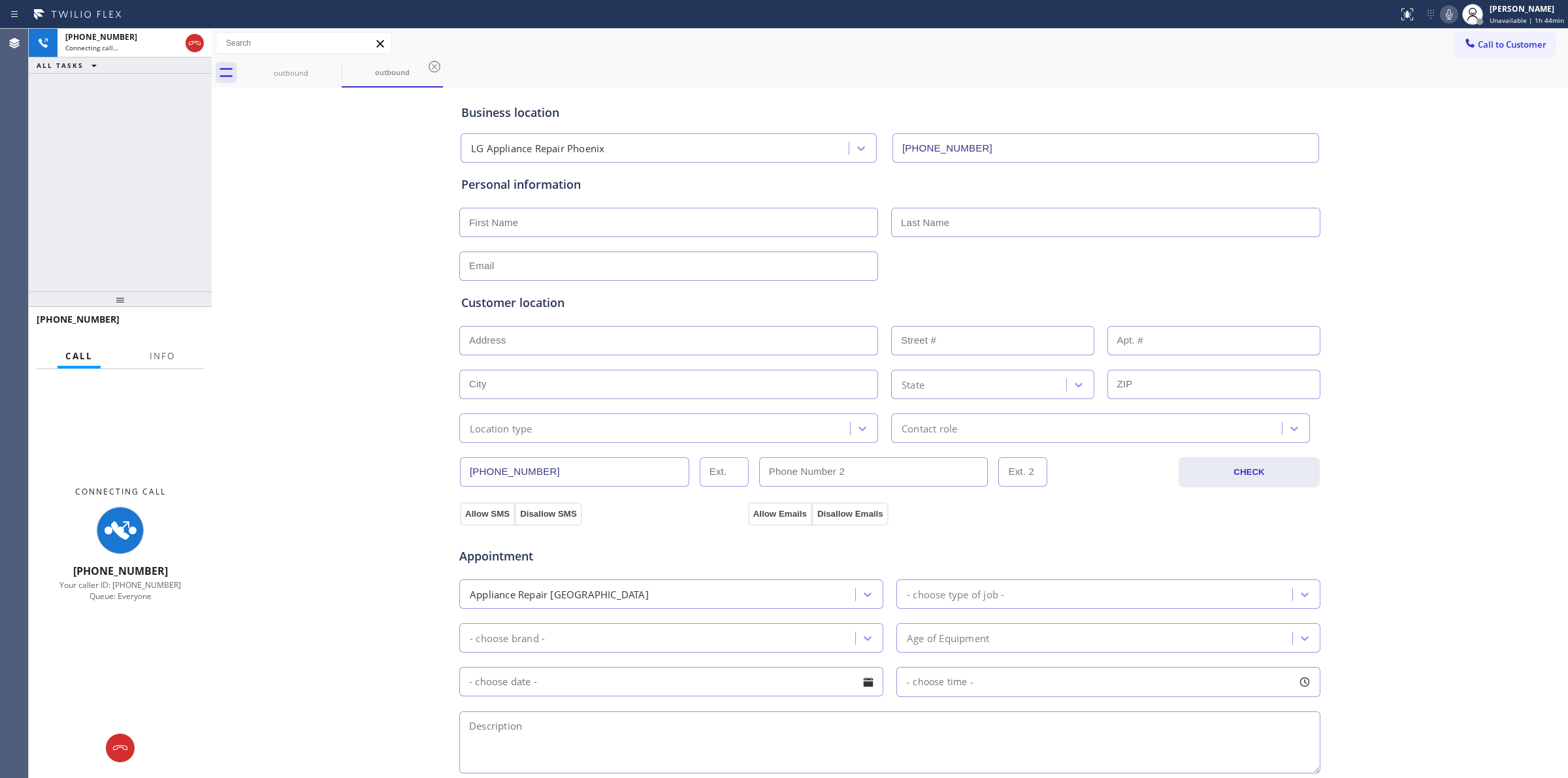
click at [1452, 12] on icon at bounding box center [1449, 15] width 16 height 16
drag, startPoint x: 282, startPoint y: 69, endPoint x: 330, endPoint y: 69, distance: 48.0
click at [288, 69] on div "outbound" at bounding box center [291, 73] width 99 height 10
click at [331, 69] on icon at bounding box center [333, 67] width 16 height 16
click at [331, 69] on icon at bounding box center [333, 67] width 12 height 12
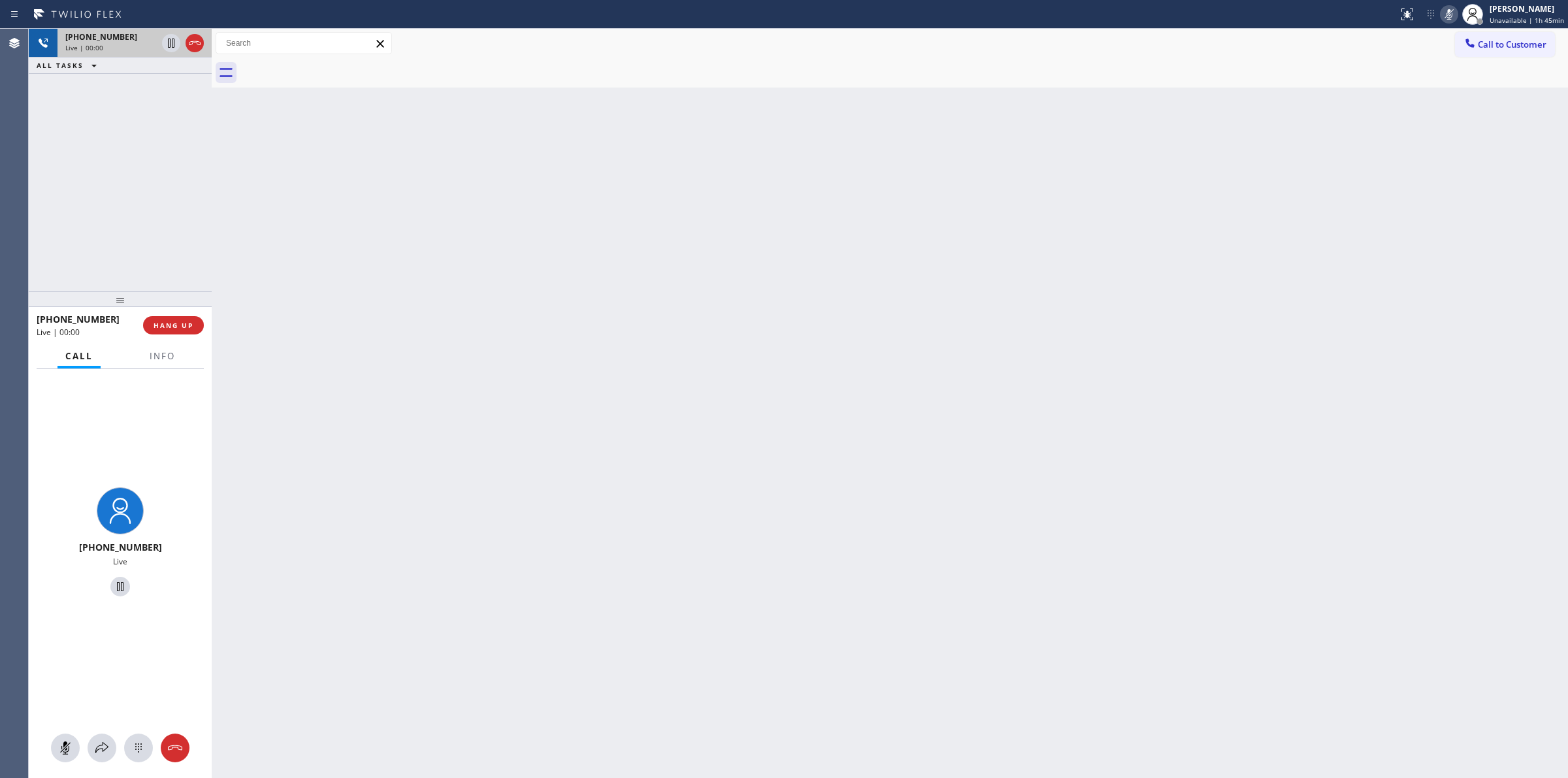
click at [116, 43] on div "Live | 00:00" at bounding box center [111, 48] width 91 height 9
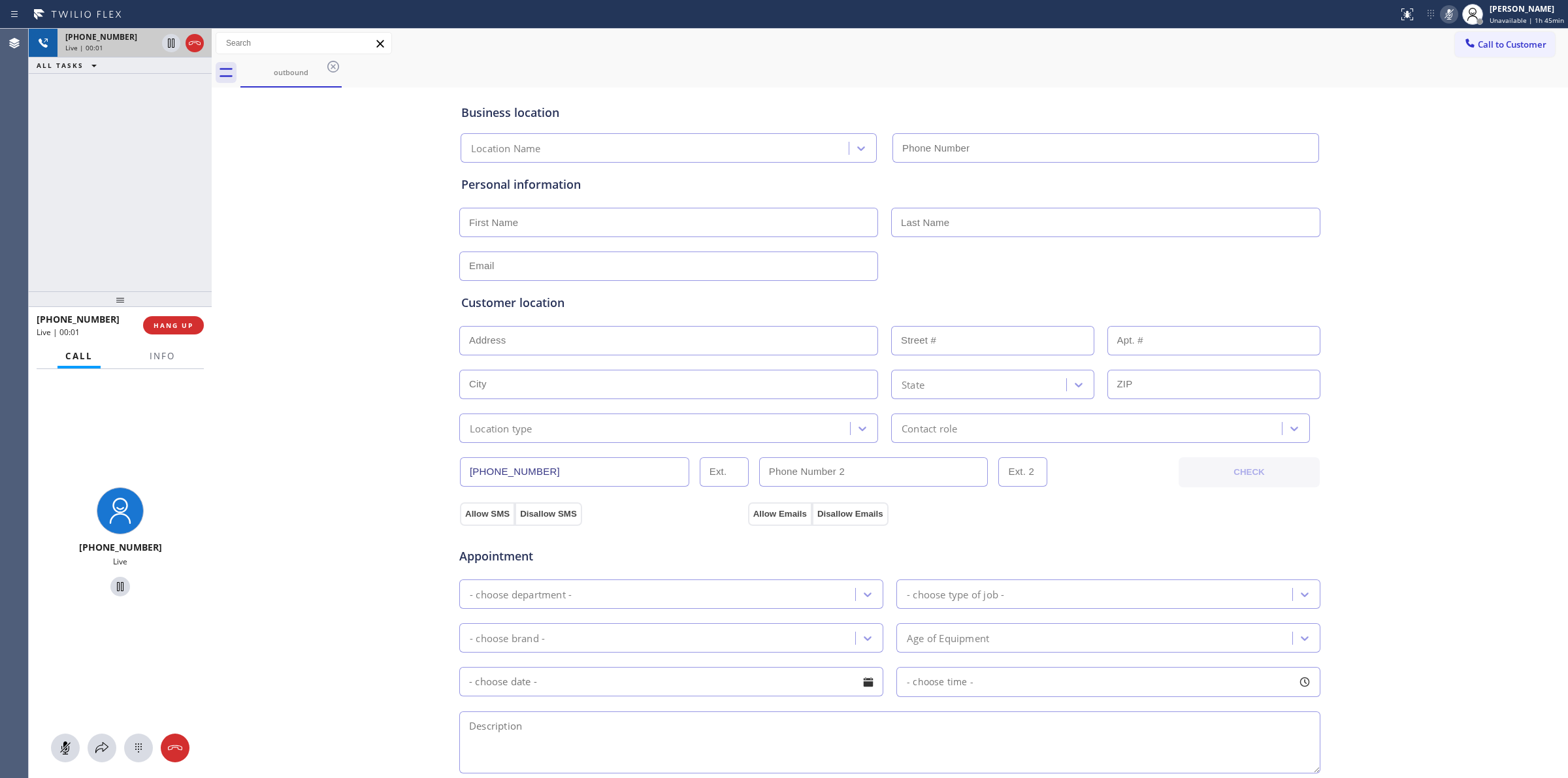
type input "(602) 755-6621"
click at [1478, 48] on span "Call to Customer" at bounding box center [1512, 45] width 69 height 12
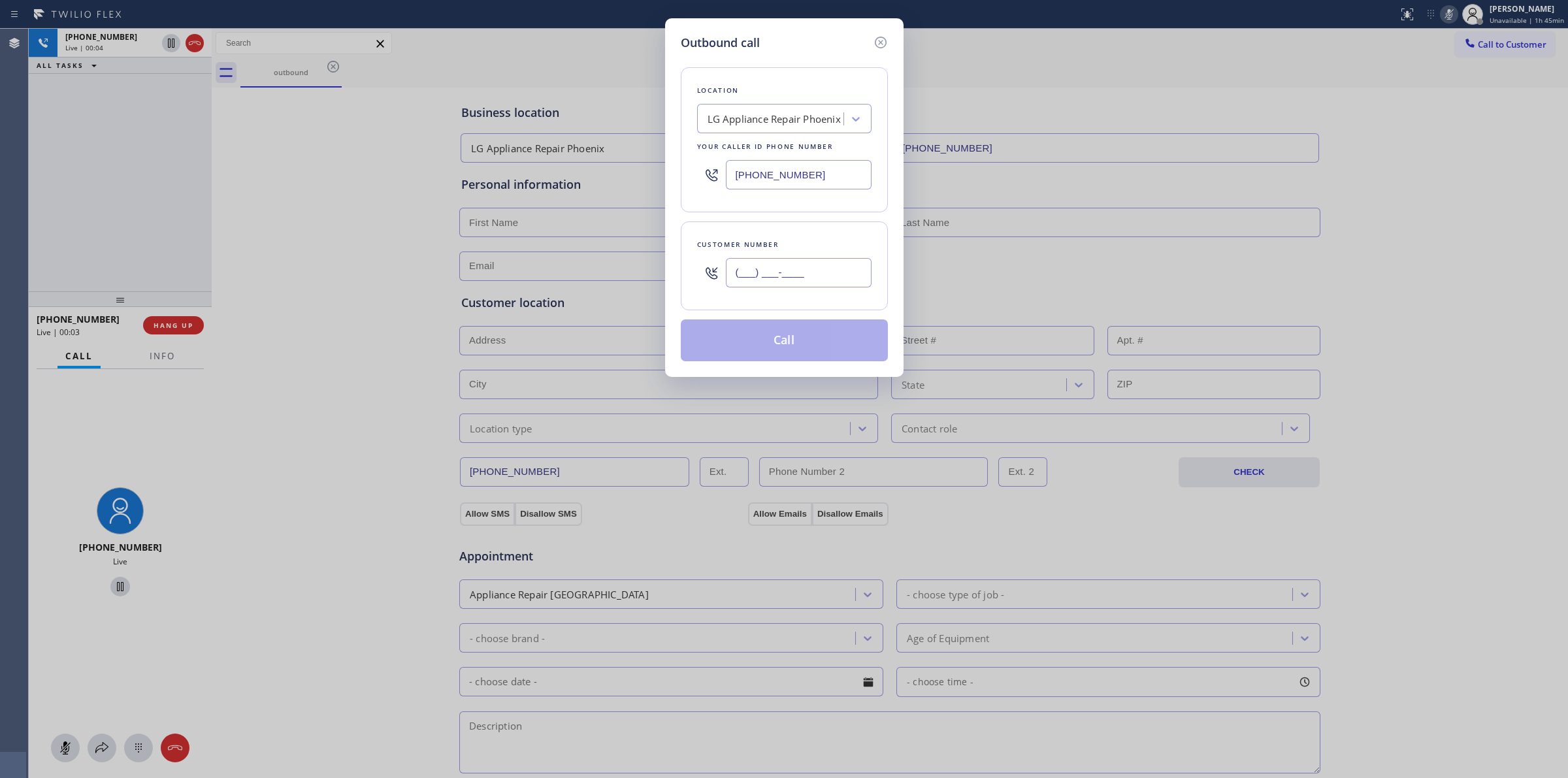
paste input "564) 201-6330"
click at [795, 268] on input "(___) ___-____" at bounding box center [799, 272] width 146 height 29
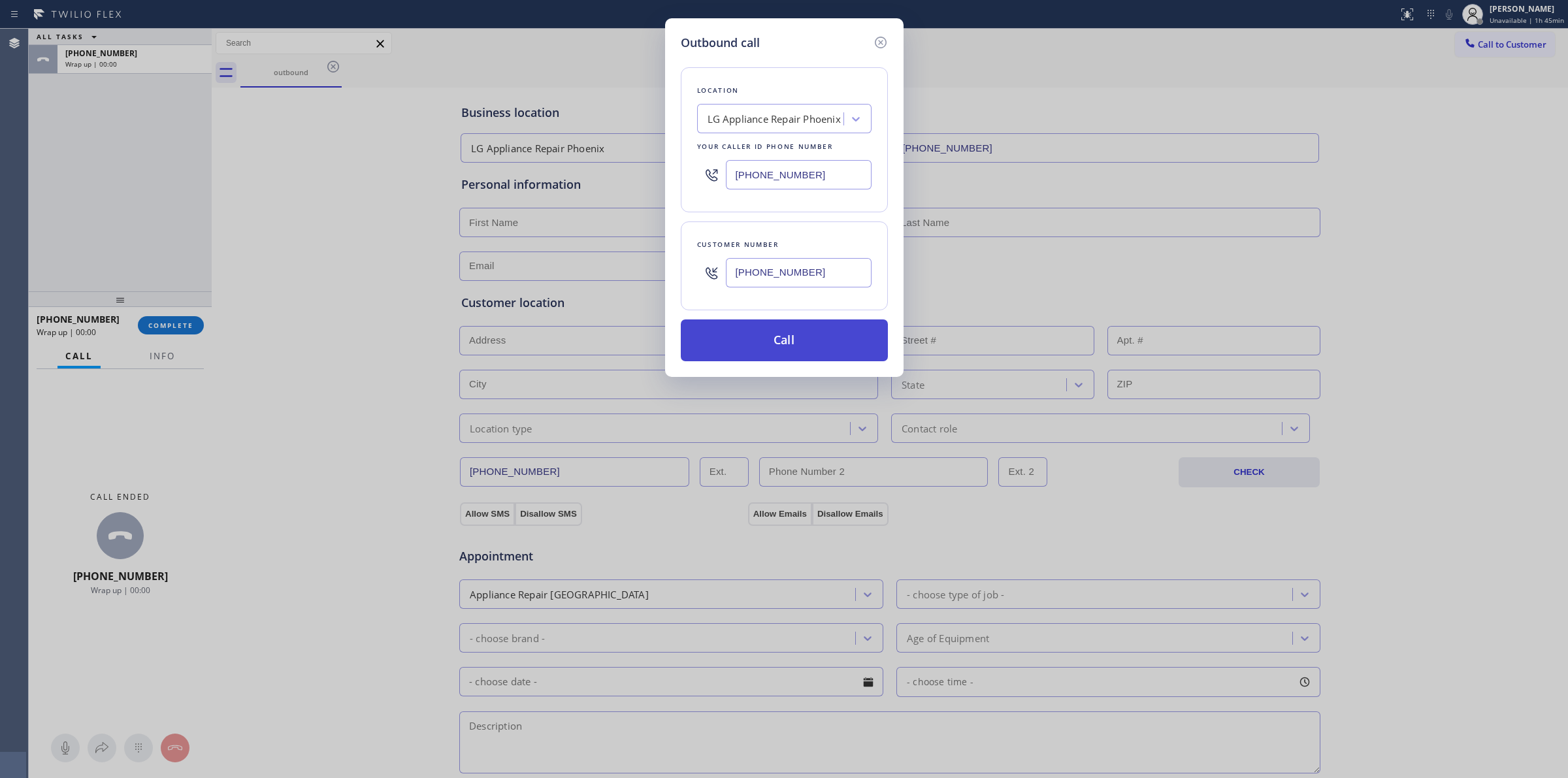
type input "(564) 201-6330"
click at [794, 348] on button "Call" at bounding box center [784, 340] width 207 height 42
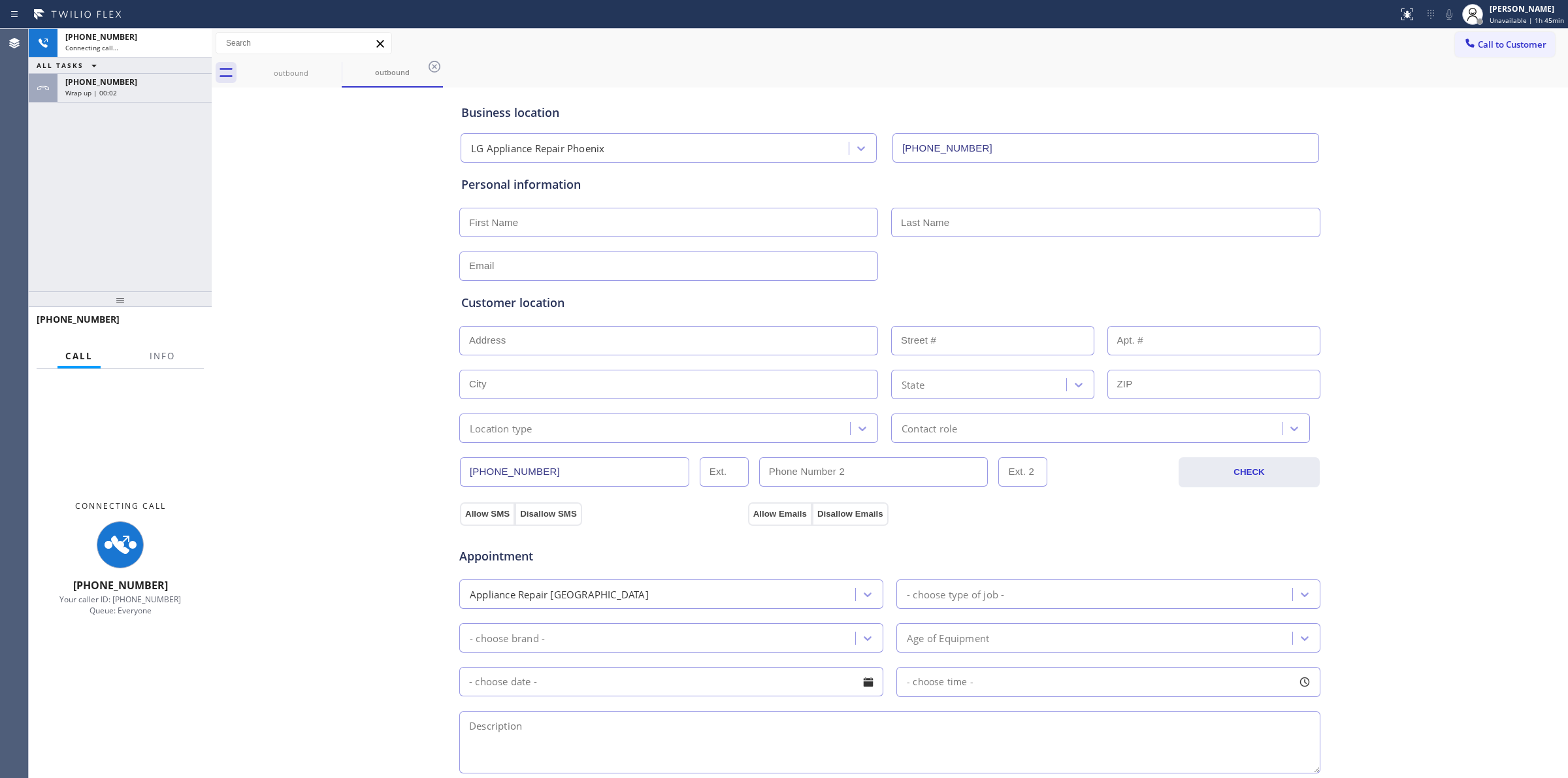
type input "(602) 755-6621"
click at [323, 68] on div "outbound" at bounding box center [291, 73] width 99 height 10
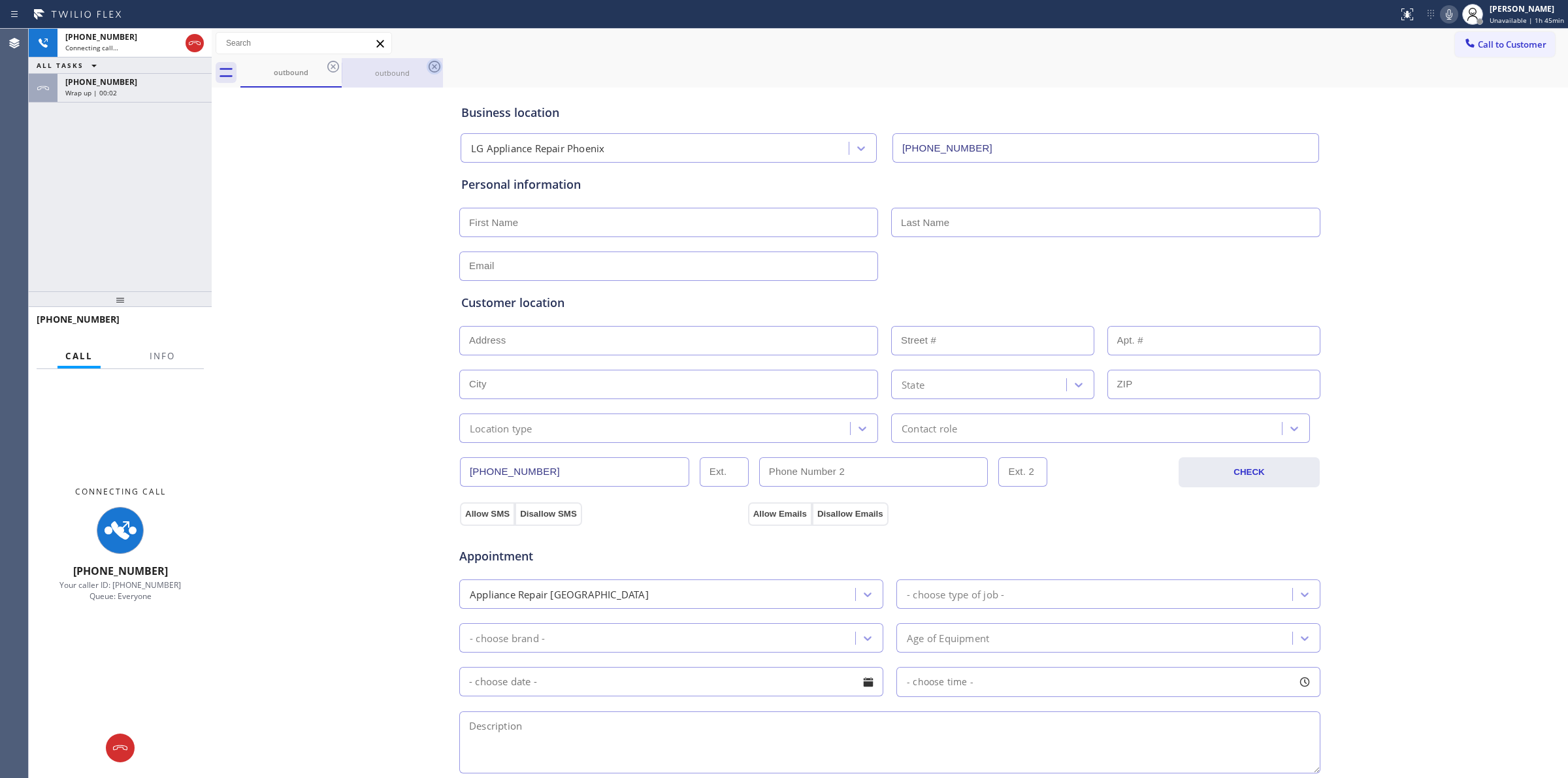
click at [331, 65] on icon at bounding box center [333, 67] width 16 height 16
click at [152, 93] on div "Wrap up | 00:03" at bounding box center [135, 93] width 139 height 9
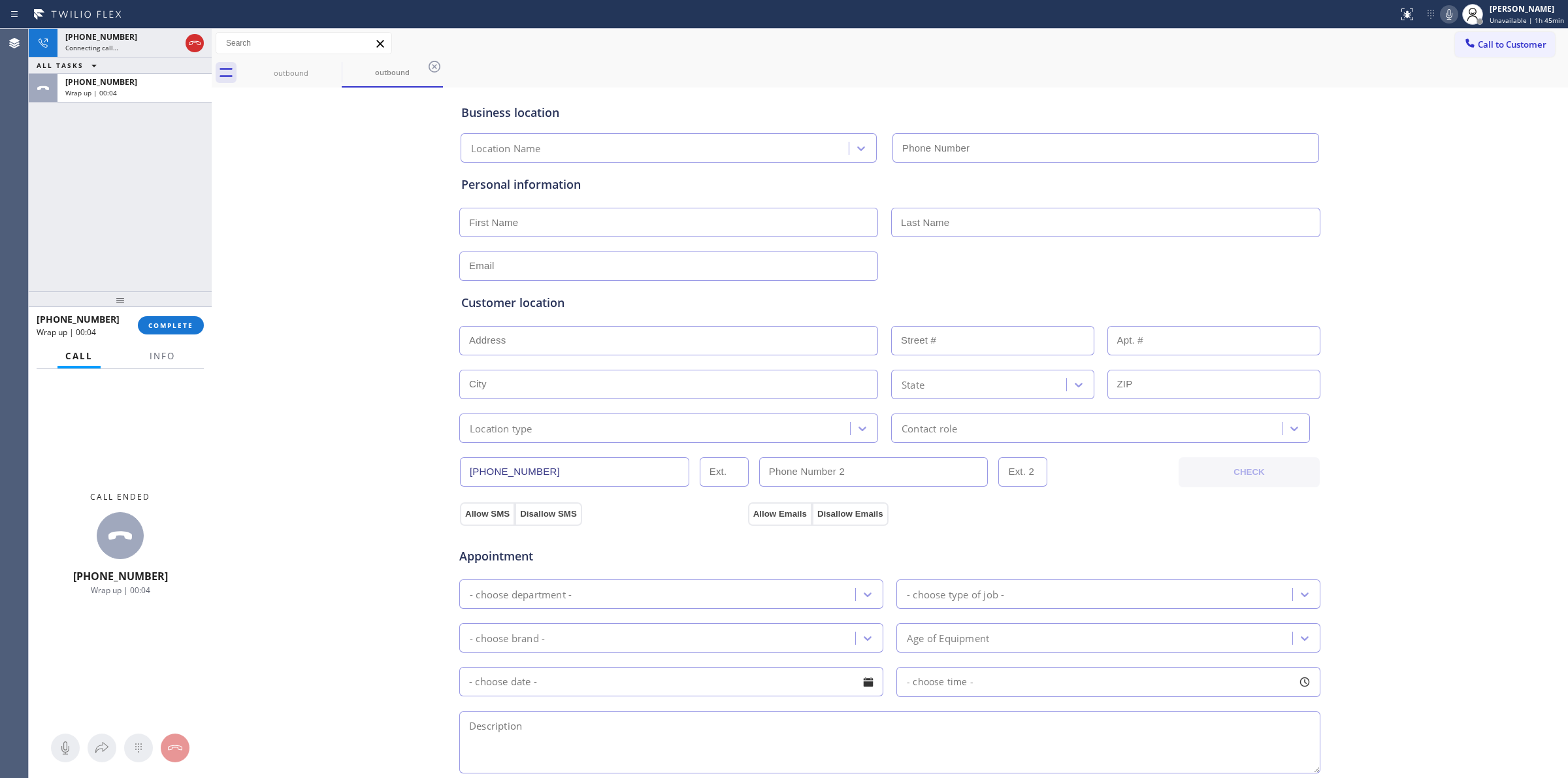
type input "(602) 755-6621"
click at [177, 322] on span "COMPLETE" at bounding box center [171, 326] width 45 height 9
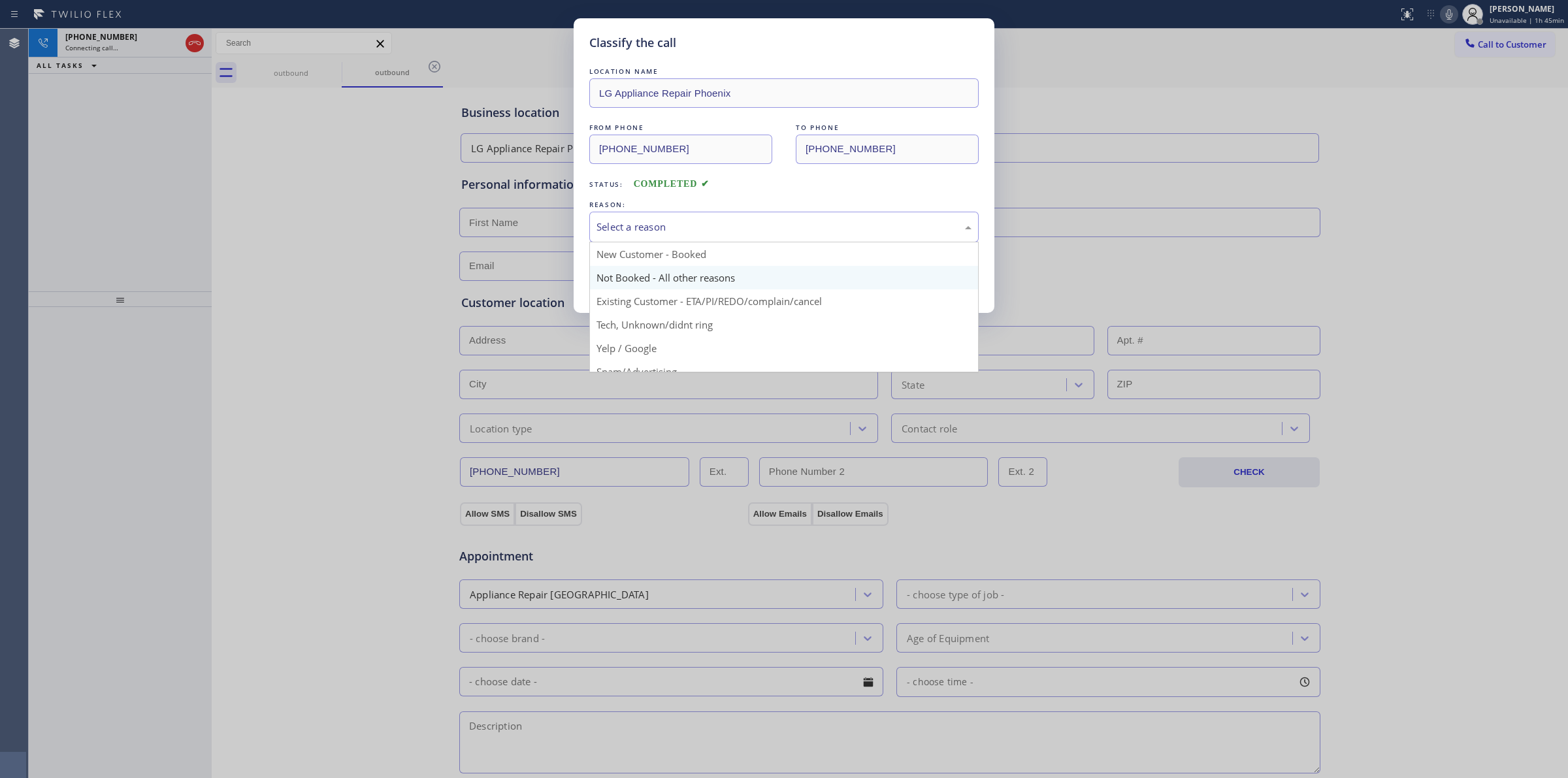
drag, startPoint x: 683, startPoint y: 236, endPoint x: 687, endPoint y: 278, distance: 42.2
click at [684, 236] on div "Select a reason" at bounding box center [784, 227] width 390 height 31
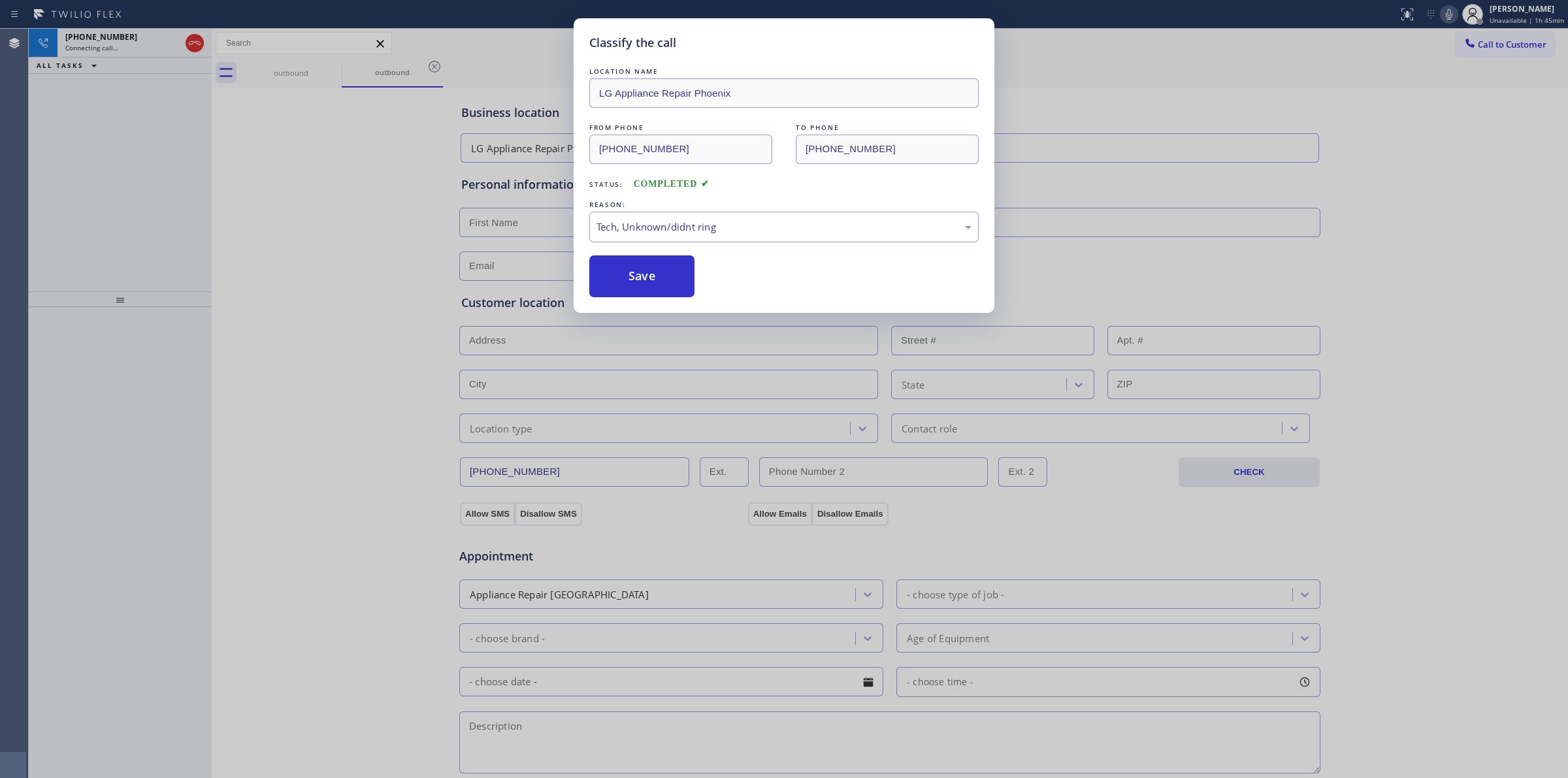
drag, startPoint x: 640, startPoint y: 272, endPoint x: 994, endPoint y: 214, distance: 358.7
click at [643, 269] on button "Save" at bounding box center [642, 276] width 105 height 42
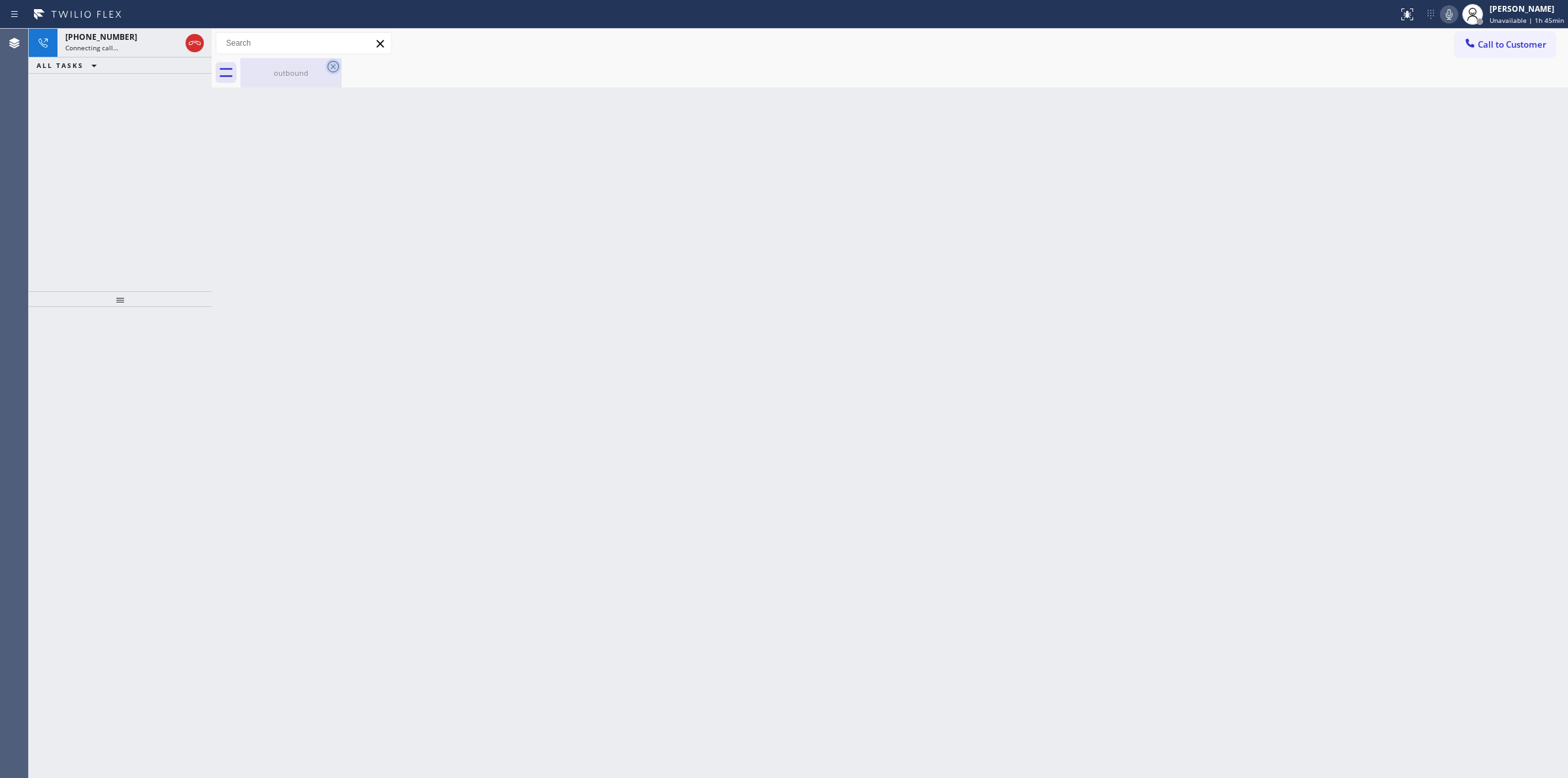
click at [321, 59] on div "outbound" at bounding box center [291, 73] width 99 height 29
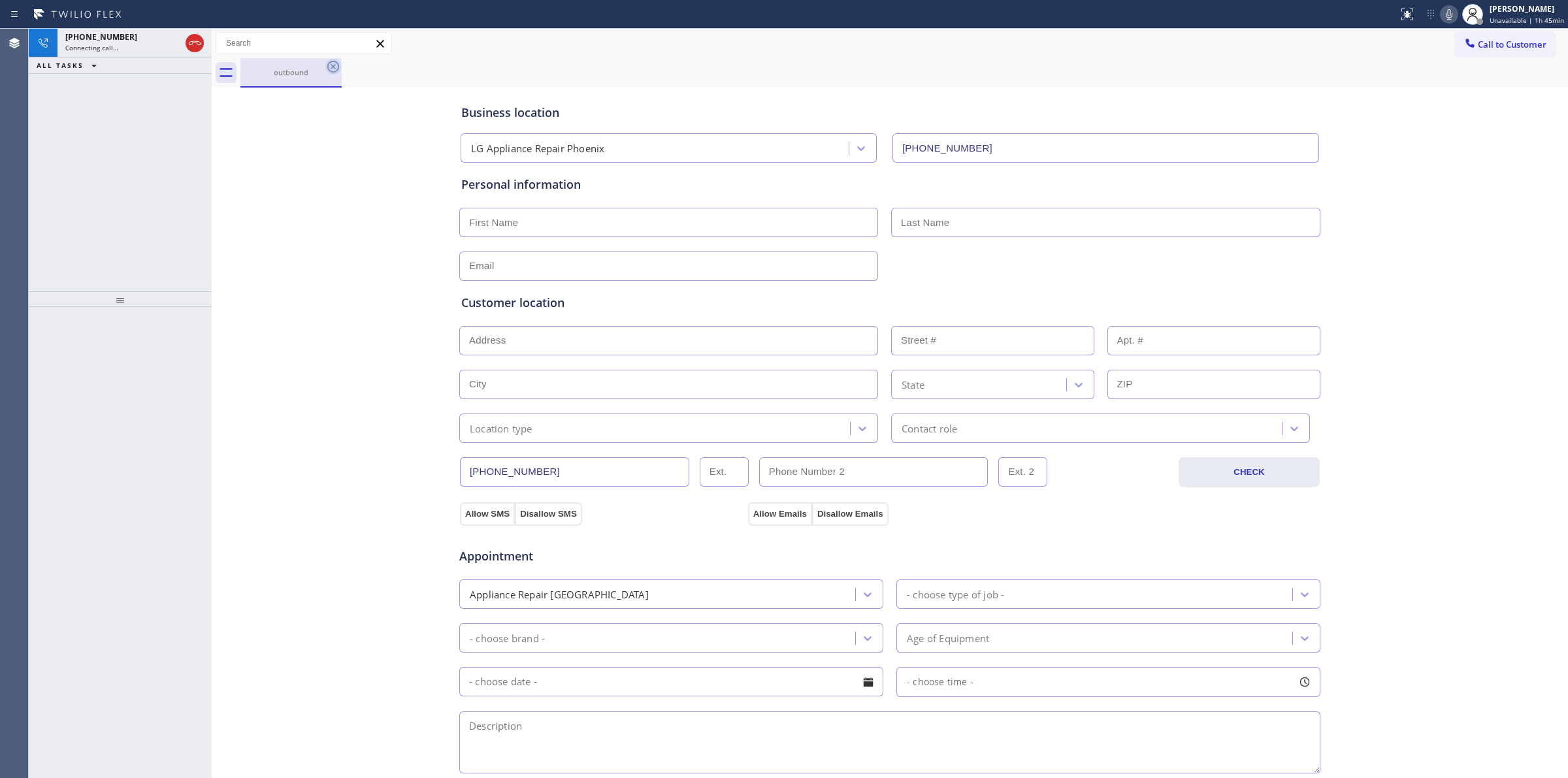
click at [325, 67] on icon at bounding box center [333, 67] width 16 height 16
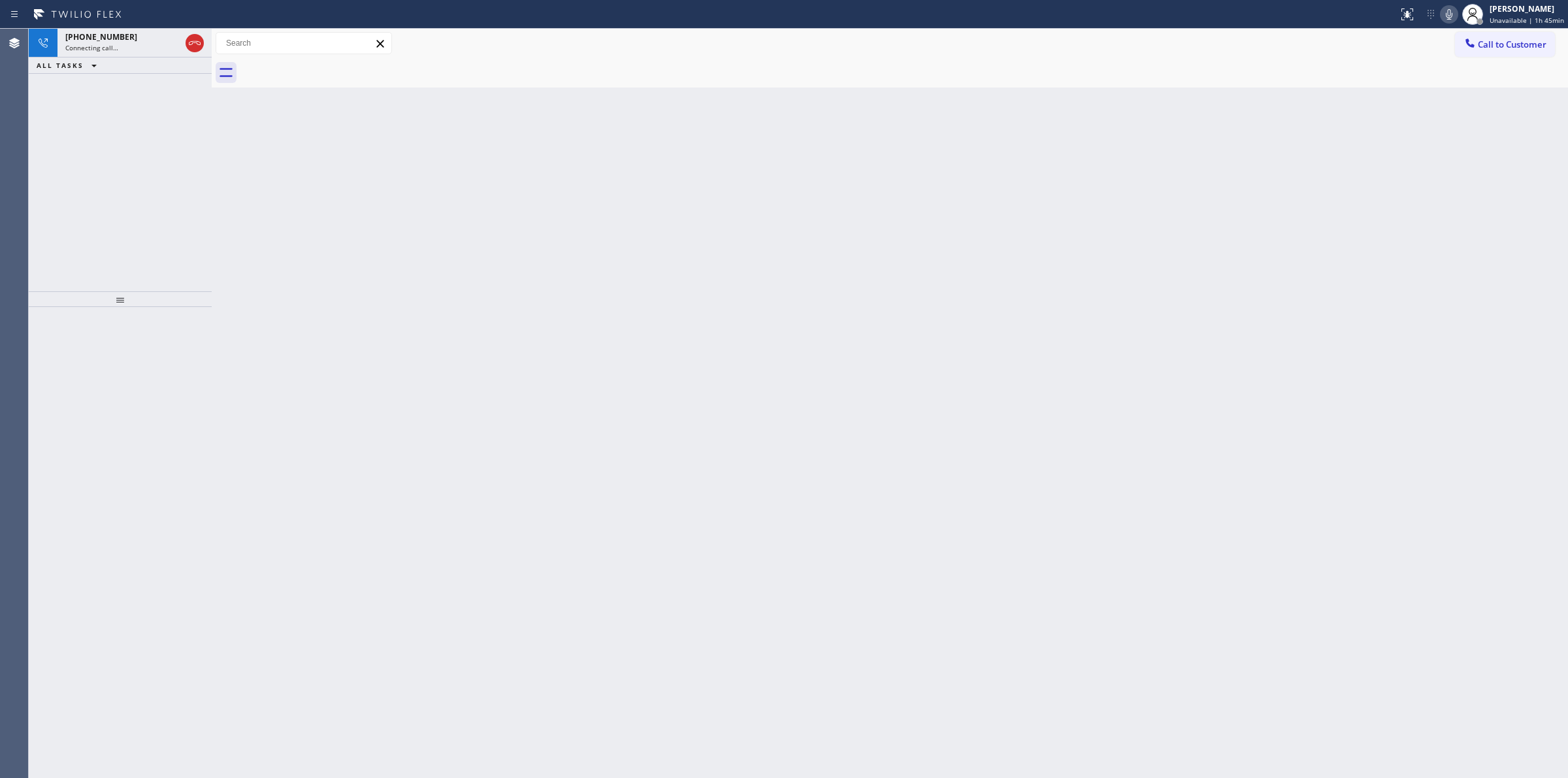
click at [1457, 14] on icon at bounding box center [1449, 15] width 16 height 16
drag, startPoint x: 129, startPoint y: 48, endPoint x: 171, endPoint y: 301, distance: 256.5
click at [131, 47] on div "Connecting call…" at bounding box center [123, 48] width 115 height 9
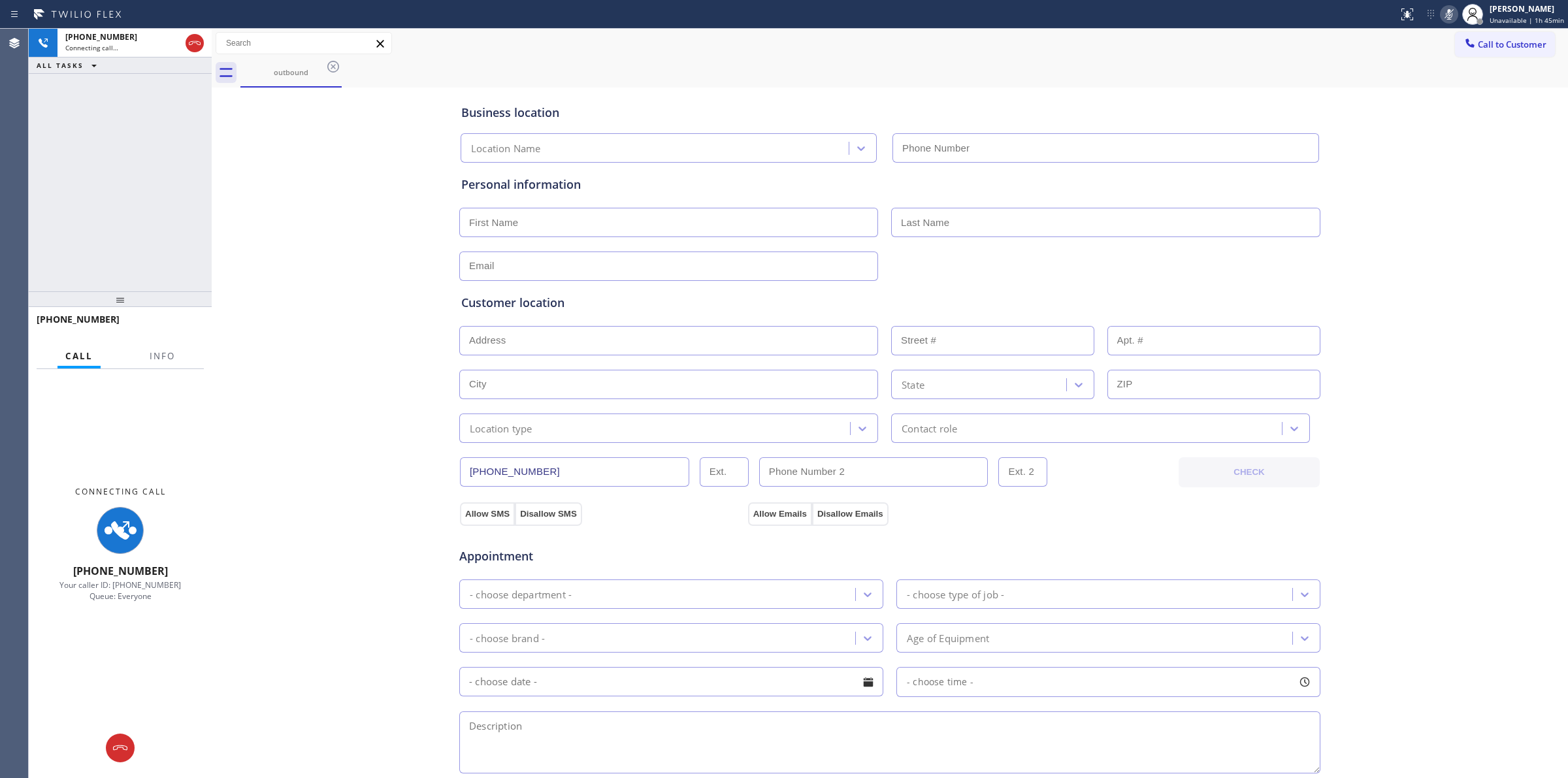
type input "(602) 755-6621"
click at [1418, 122] on div "Business location LG Appliance Repair Phoenix (602) 755-6621 Personal informati…" at bounding box center [890, 537] width 1350 height 893
drag, startPoint x: 312, startPoint y: 73, endPoint x: 322, endPoint y: 69, distance: 10.8
click at [317, 71] on div "outbound" at bounding box center [291, 72] width 99 height 10
click at [324, 69] on div "outbound" at bounding box center [291, 72] width 99 height 10
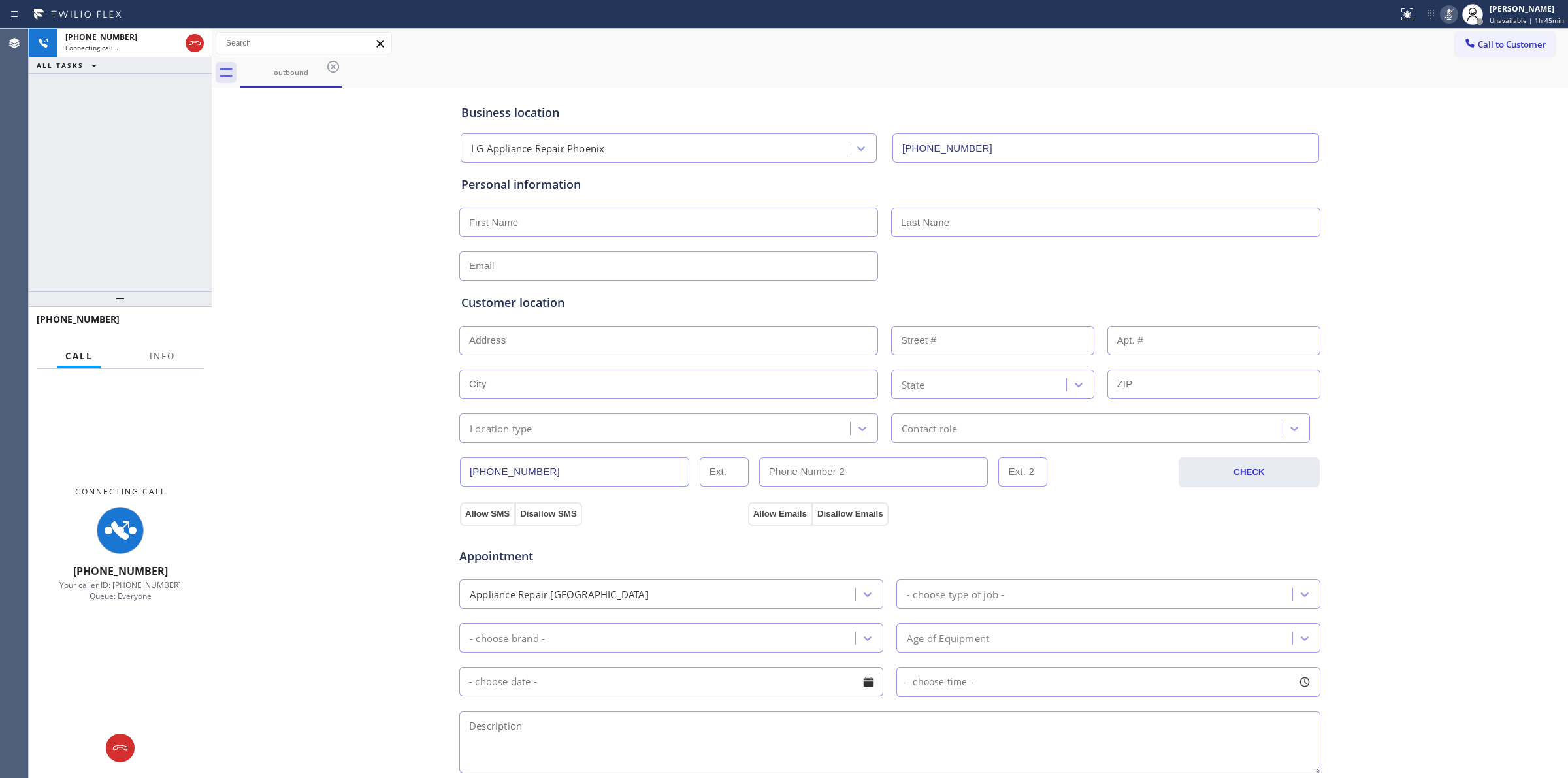
click at [328, 69] on icon at bounding box center [333, 67] width 16 height 16
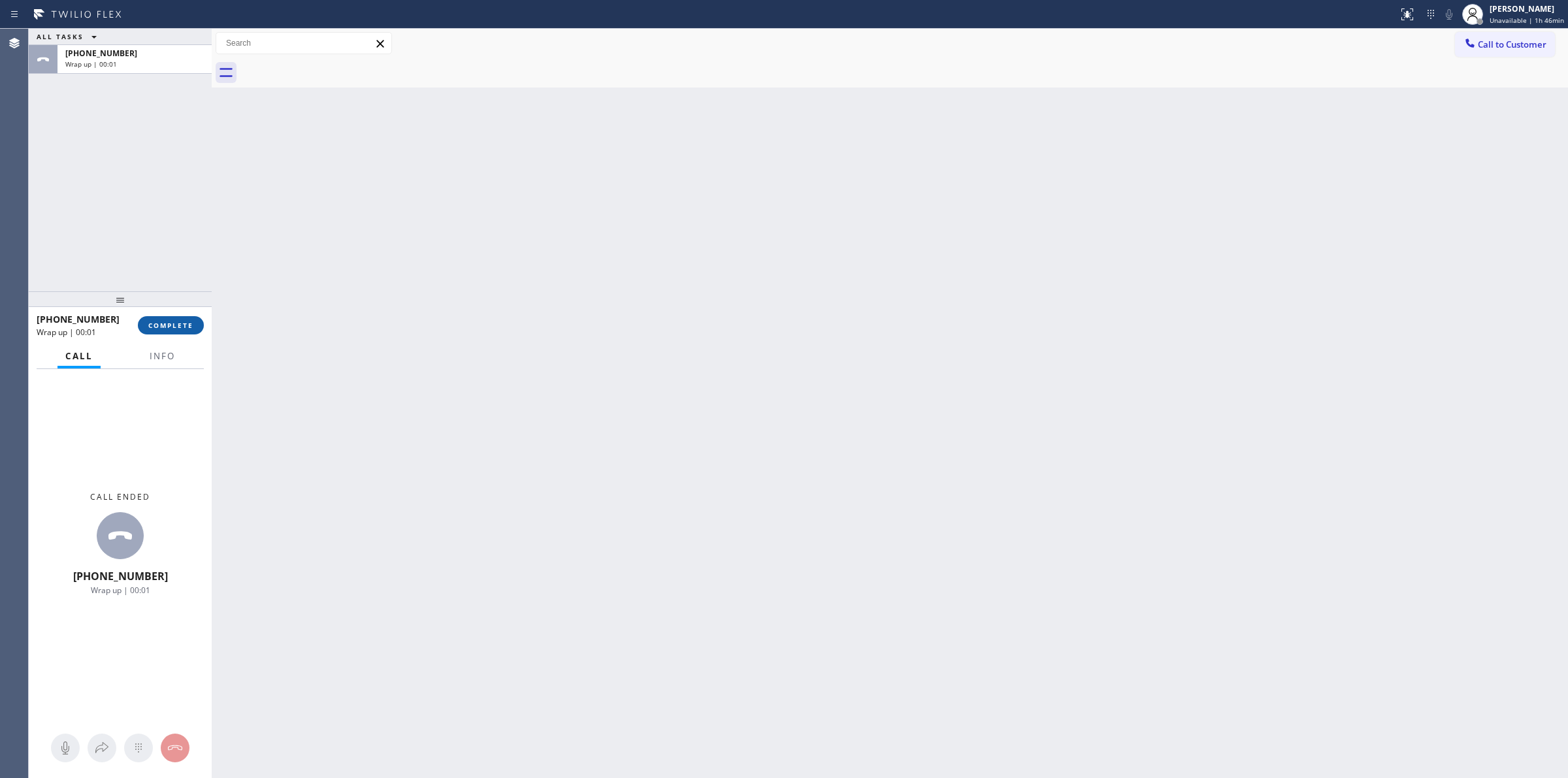
click at [184, 327] on span "COMPLETE" at bounding box center [171, 326] width 45 height 9
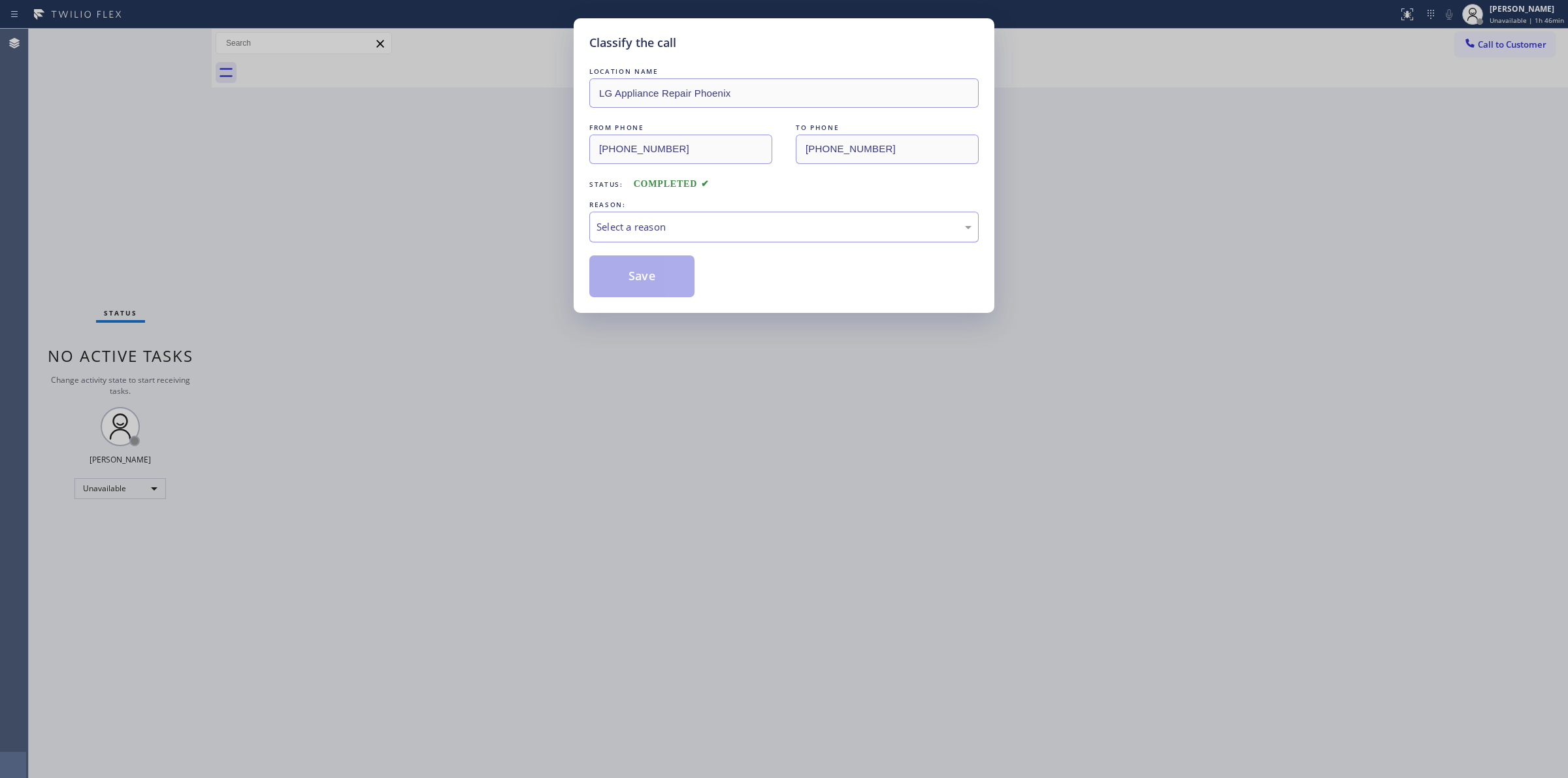
click at [695, 240] on div "Select a reason" at bounding box center [784, 227] width 390 height 31
click at [644, 280] on button "Save" at bounding box center [642, 276] width 105 height 42
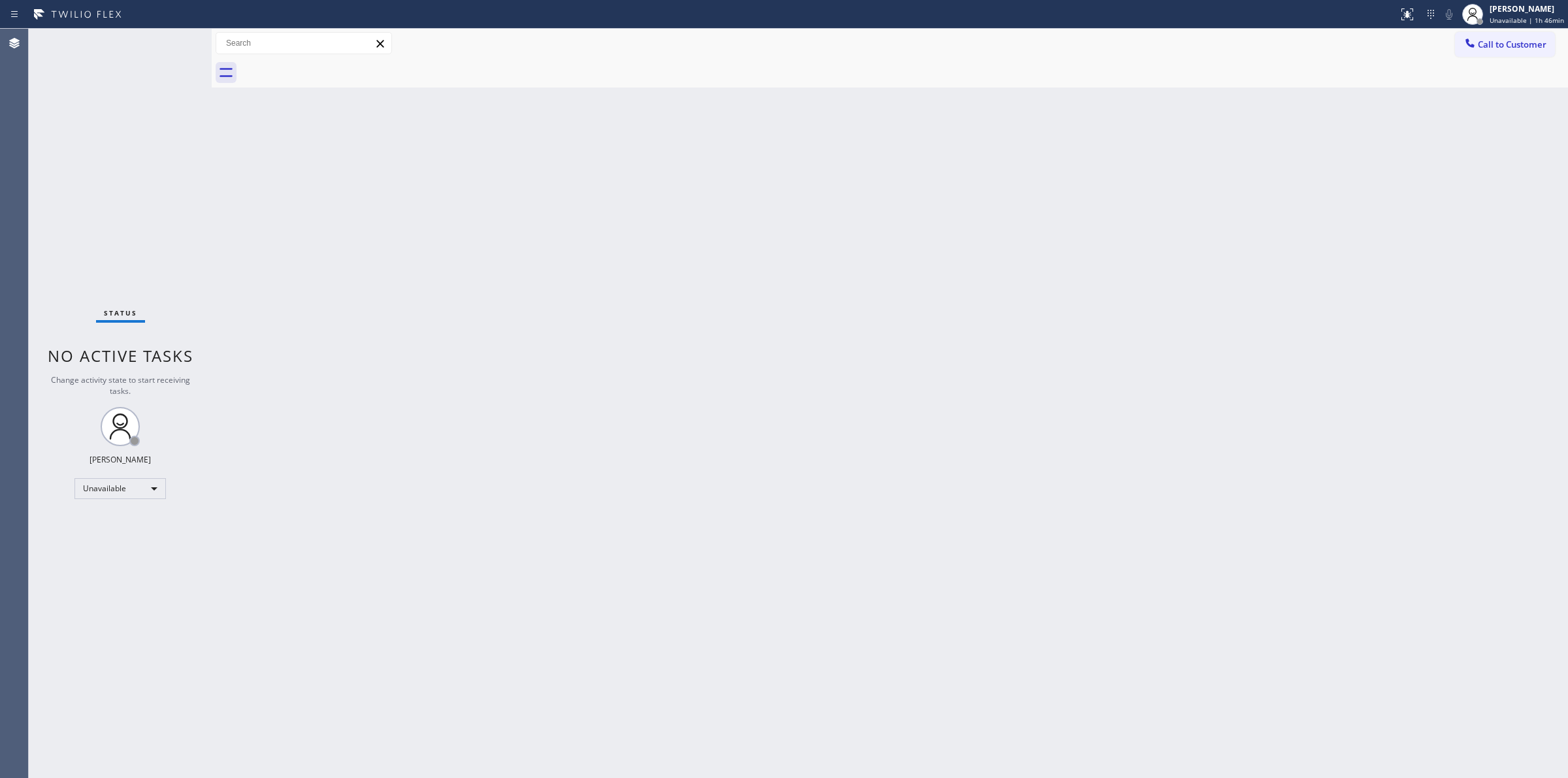
click at [778, 175] on div "Back to Dashboard Change Sender ID Customers Technicians Select a contact Outbo…" at bounding box center [890, 403] width 1356 height 749
click at [1501, 39] on span "Call to Customer" at bounding box center [1512, 45] width 69 height 12
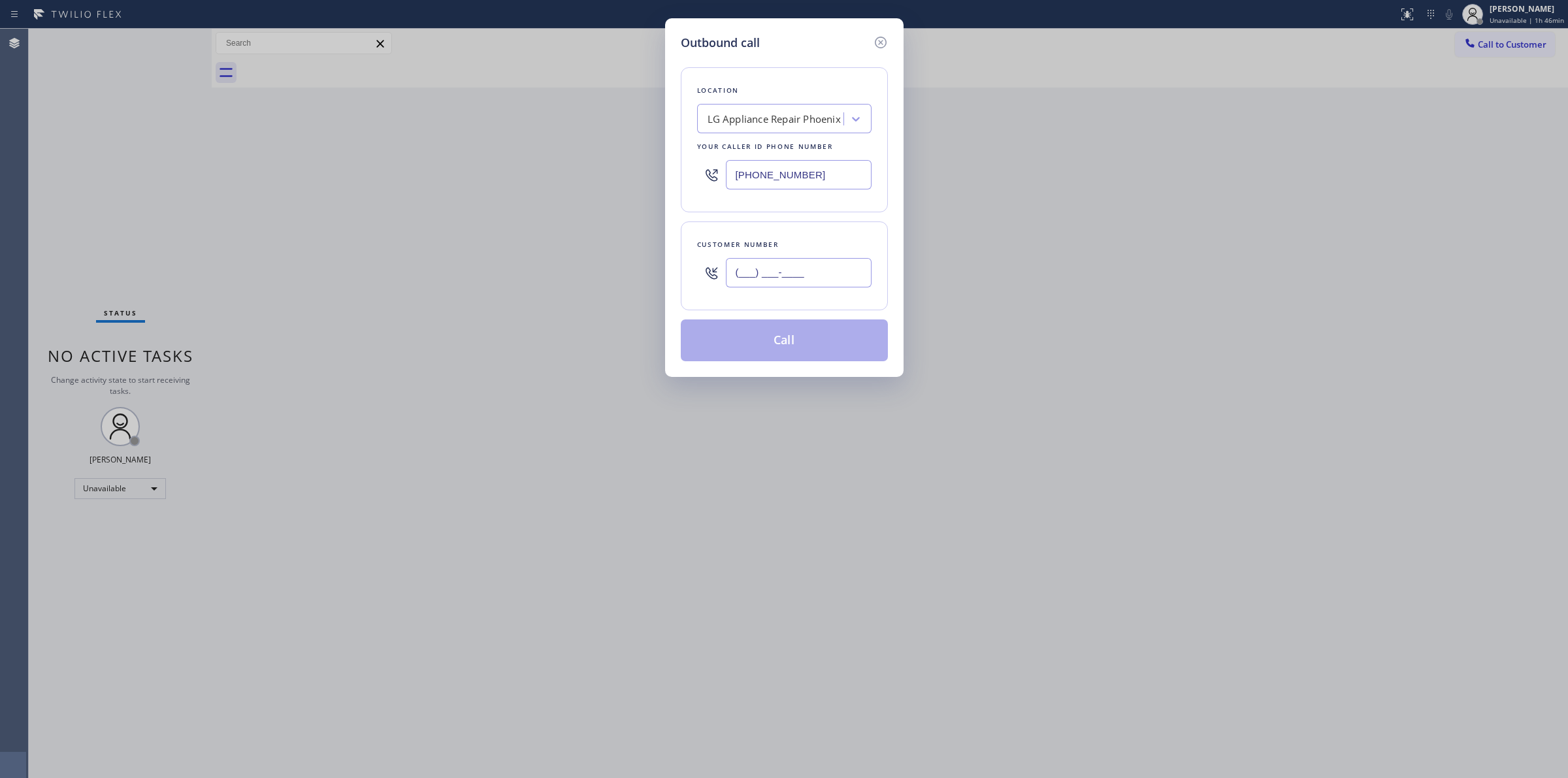
paste input "979) 921-7766"
click at [807, 285] on input "(___) ___-____" at bounding box center [799, 272] width 146 height 29
type input "(979) 921-7766"
click at [817, 138] on div "Location LG Appliance Repair Phoenix Your caller id phone number (602) 755-6621" at bounding box center [784, 140] width 207 height 145
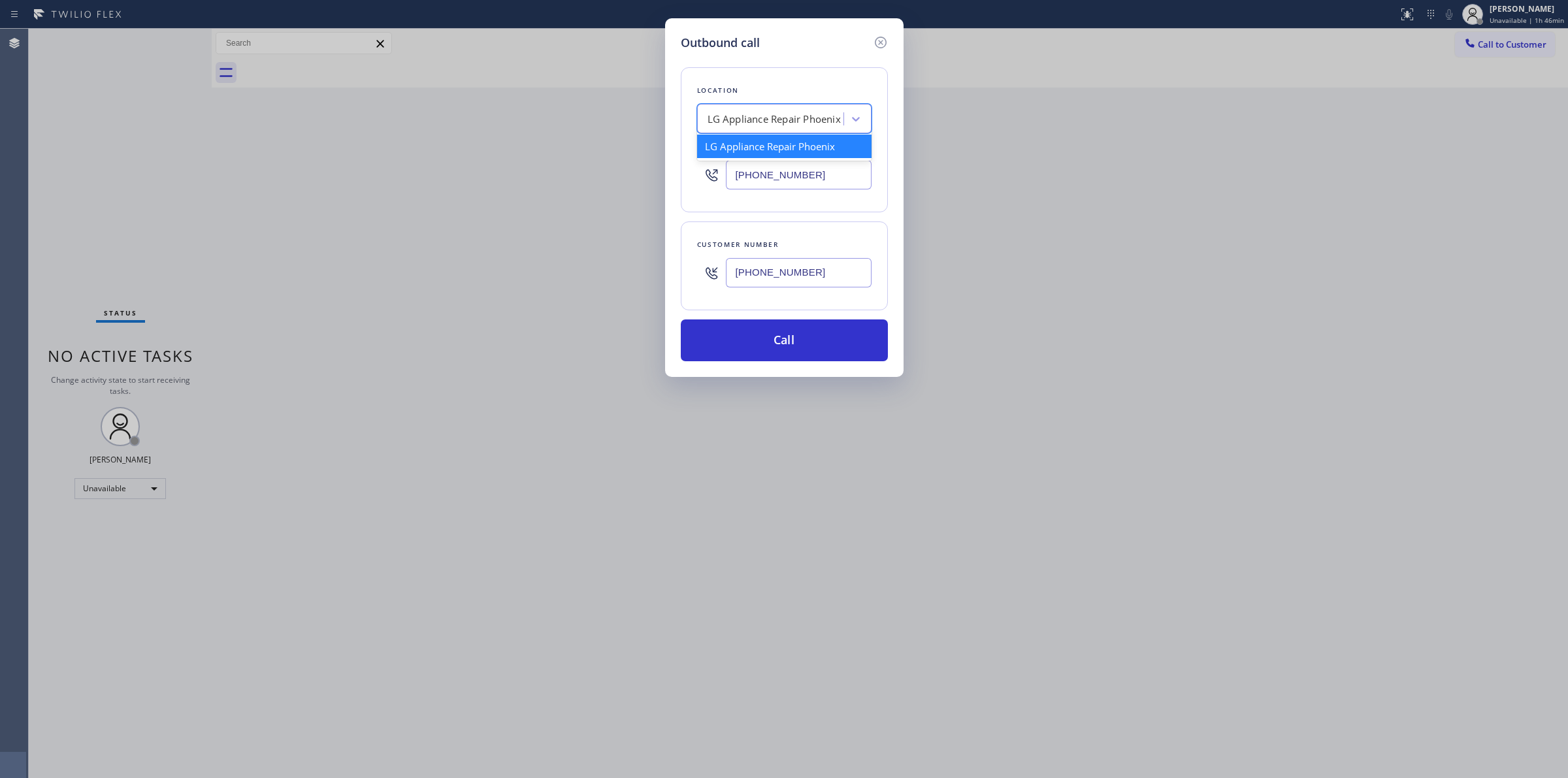
click at [817, 122] on div "LG Appliance Repair Phoenix" at bounding box center [774, 119] width 133 height 15
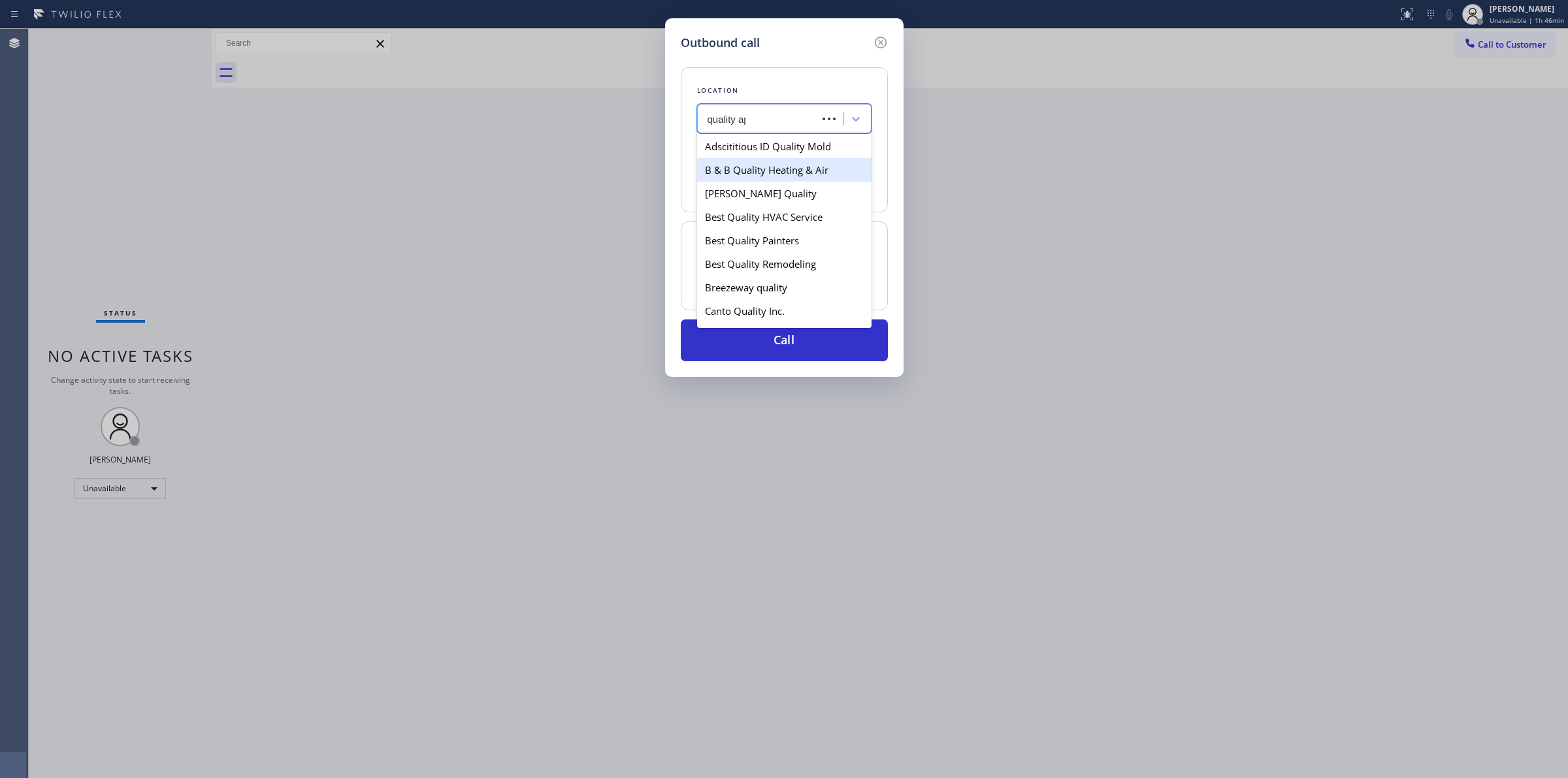
type input "quality appl"
click at [774, 193] on div "Quality Appliance Masters" at bounding box center [785, 193] width 175 height 23
type input "(617) 428-0036"
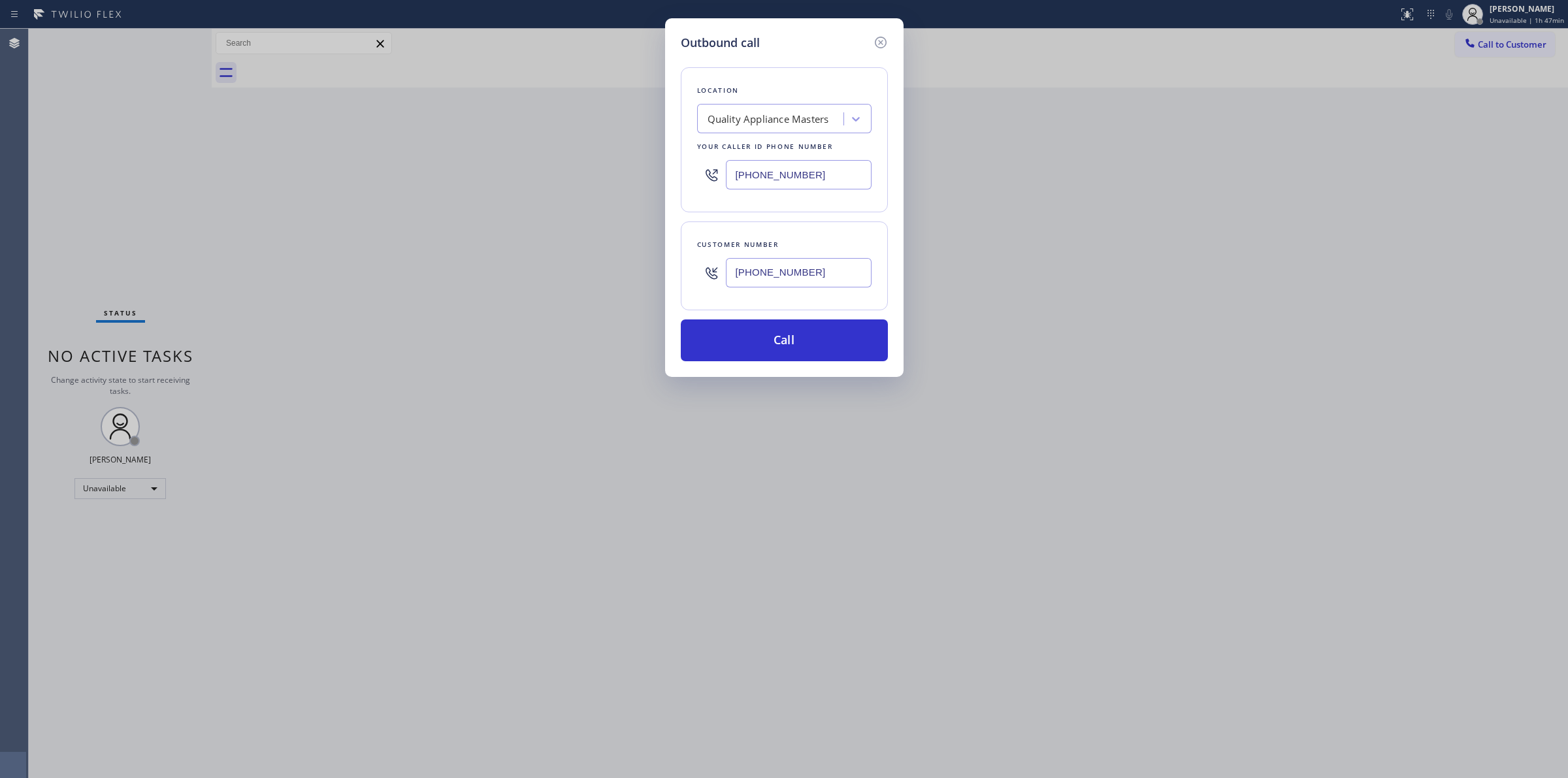
click at [775, 278] on input "(979) 921-7766" at bounding box center [799, 272] width 146 height 29
click at [775, 355] on button "Call" at bounding box center [784, 340] width 207 height 42
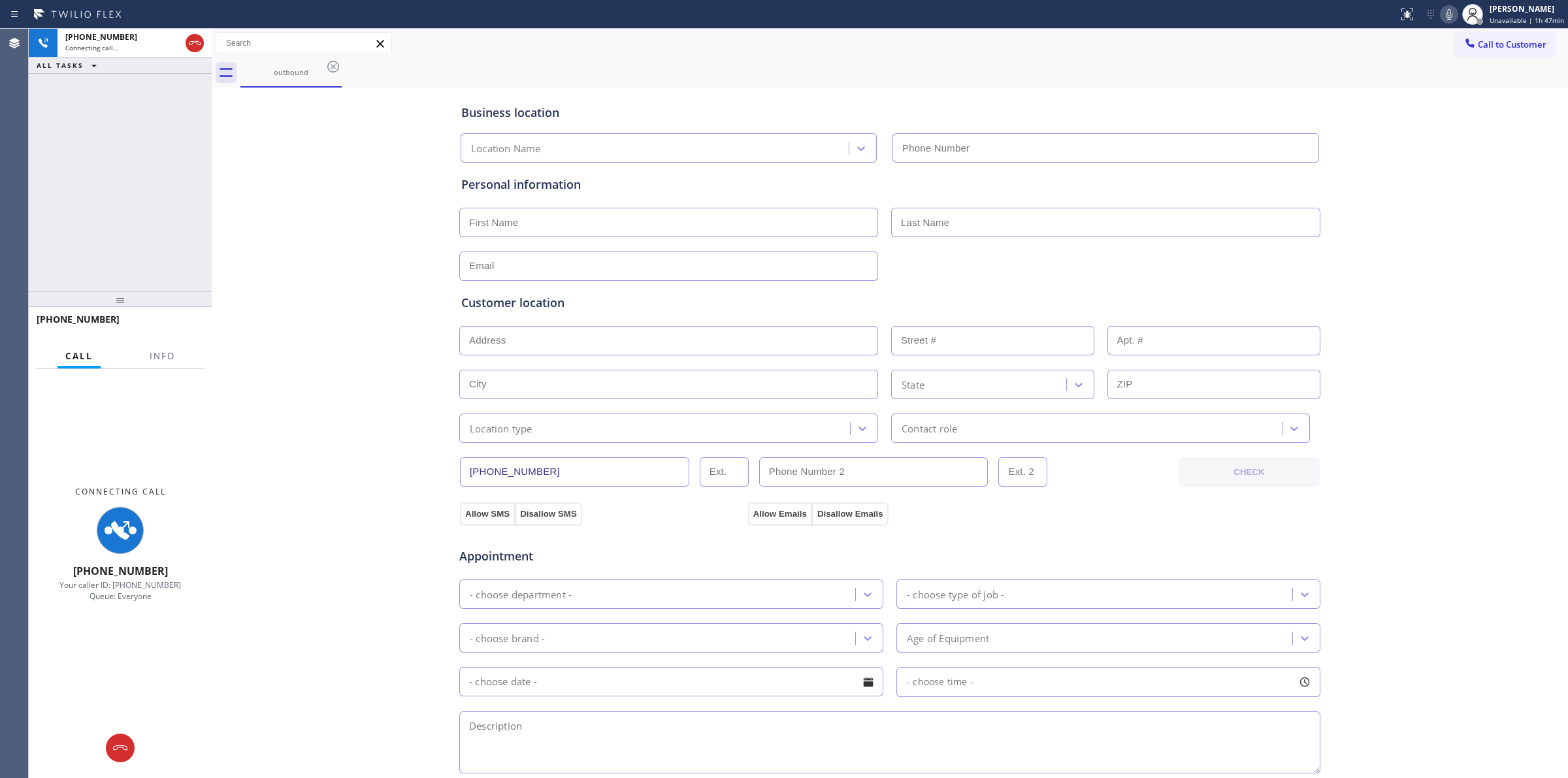
click at [1356, 148] on div "Business location Location Name Personal information Customer location >> ADD N…" at bounding box center [890, 537] width 1350 height 893
click at [1445, 2] on div "Status report No issues detected If you experience an issue, please download th…" at bounding box center [1480, 14] width 175 height 29
type input "(617) 428-0036"
click at [1452, 13] on icon at bounding box center [1449, 15] width 16 height 16
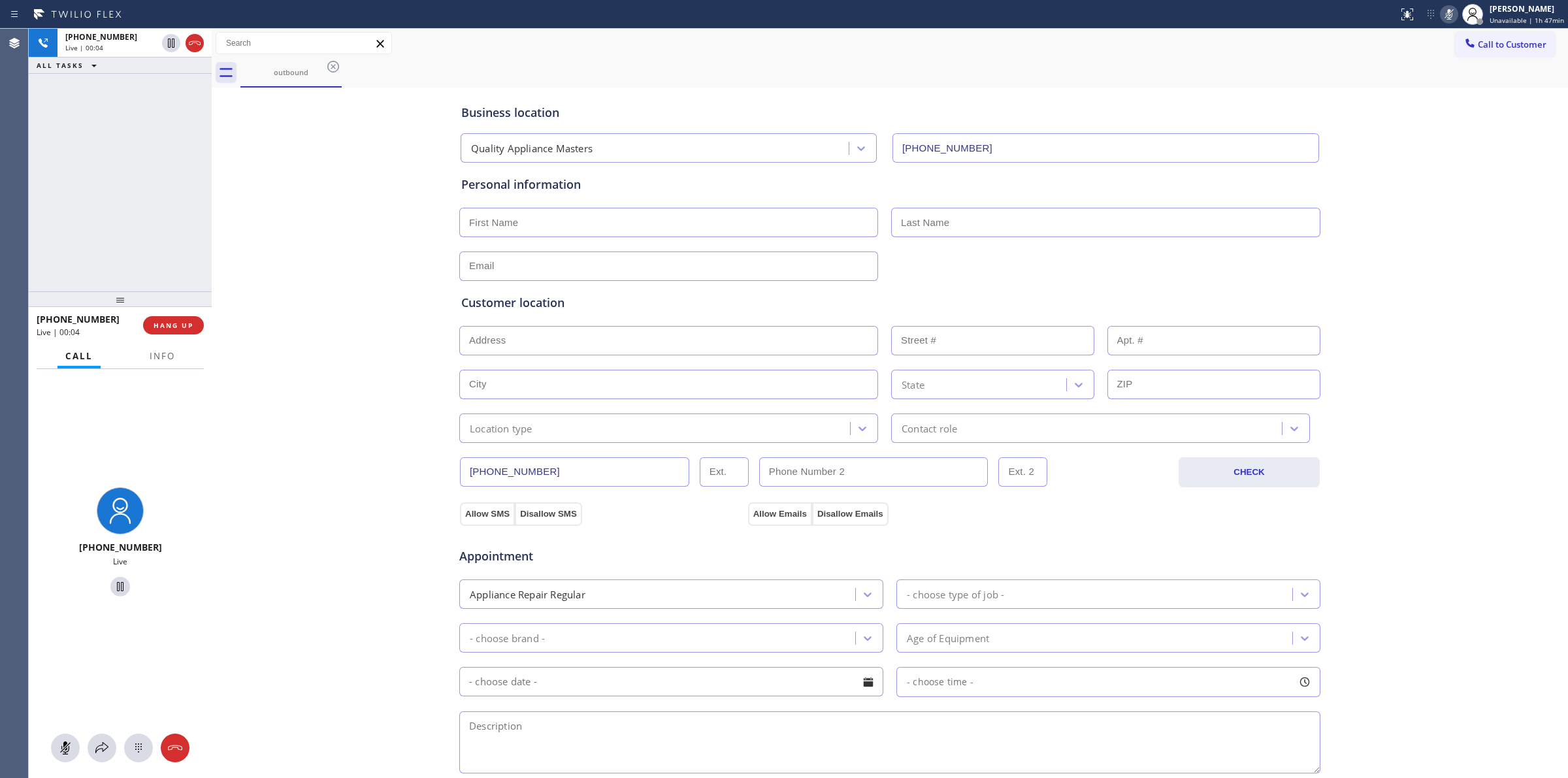
click at [162, 737] on div at bounding box center [120, 747] width 183 height 29
click at [143, 739] on button at bounding box center [138, 747] width 29 height 29
click at [1481, 53] on button "Call to Customer" at bounding box center [1505, 44] width 100 height 25
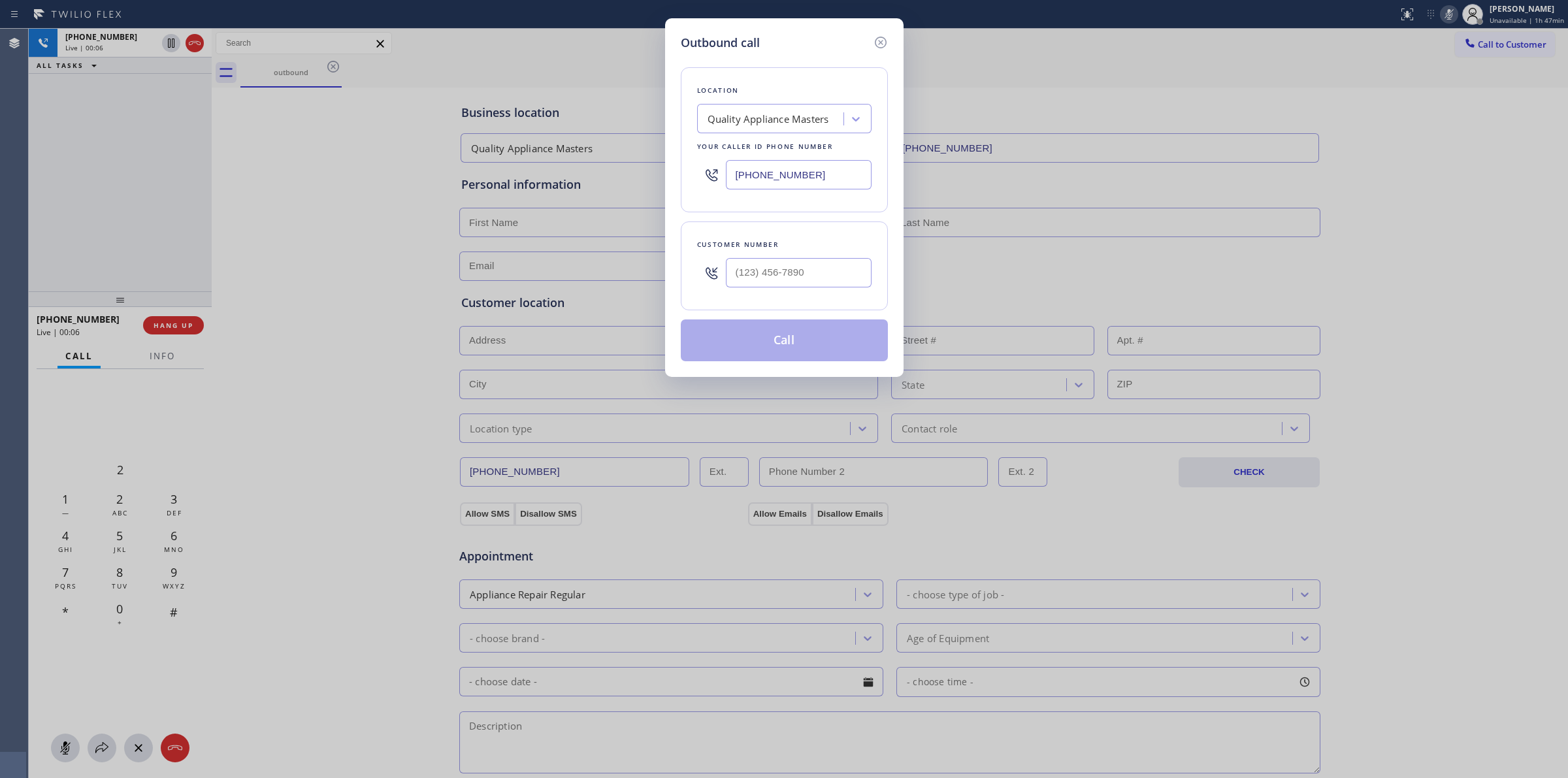
type input "(___) ___-____"
click at [800, 266] on input "(___) ___-____" at bounding box center [799, 272] width 146 height 29
click at [880, 47] on icon at bounding box center [881, 43] width 16 height 16
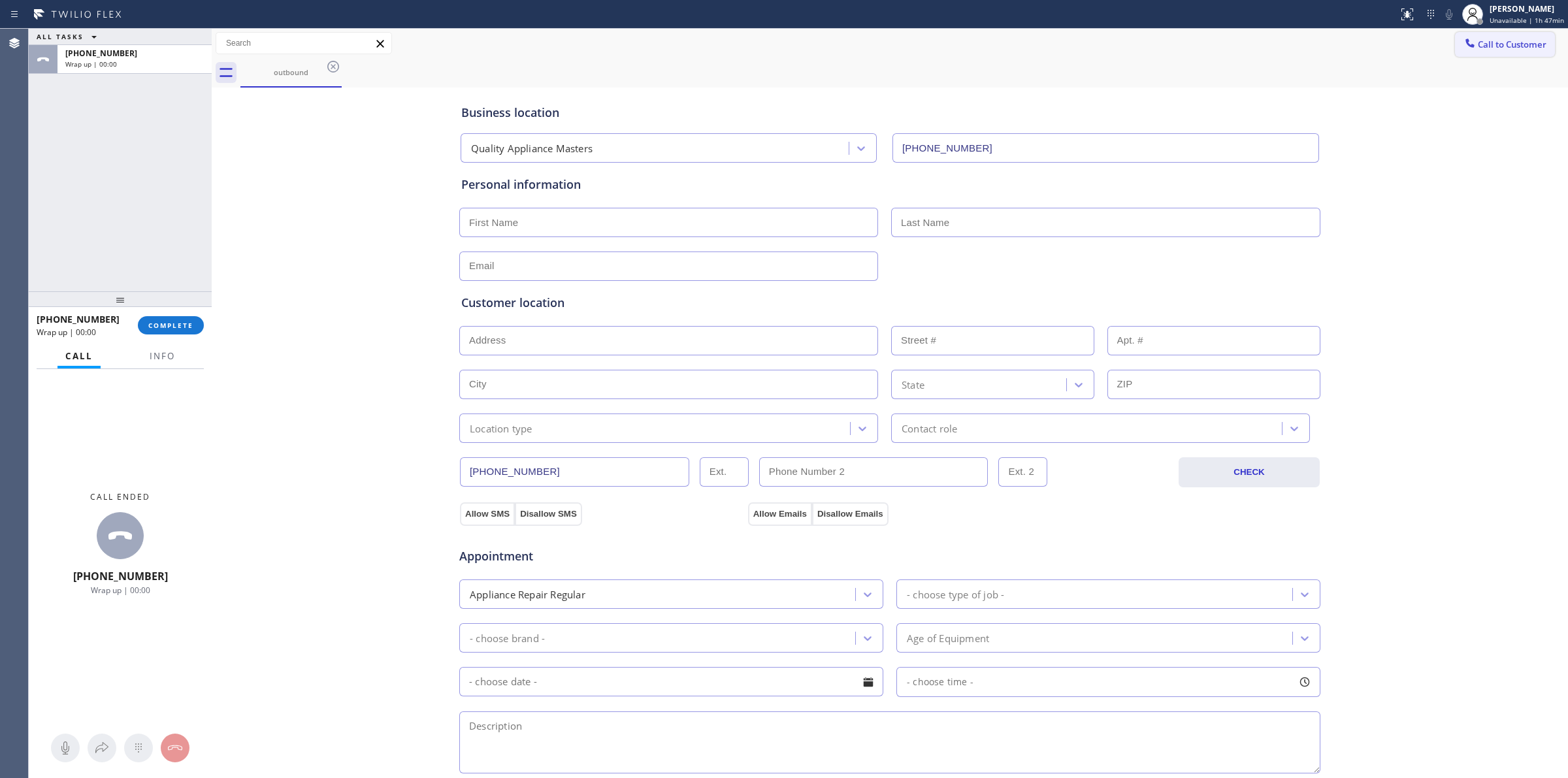
click at [1480, 43] on span "Call to Customer" at bounding box center [1512, 45] width 69 height 12
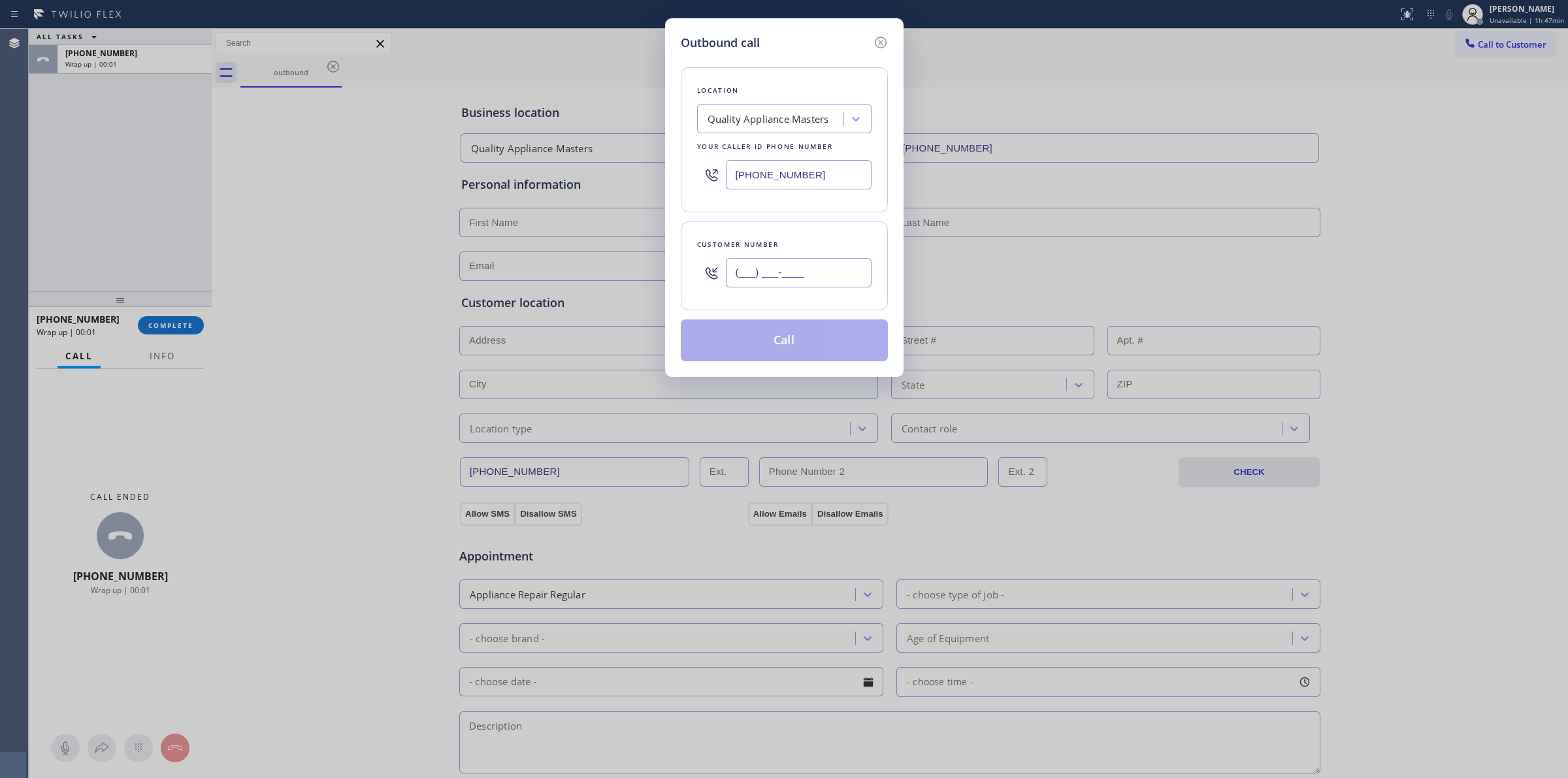
click at [857, 278] on input "(___) ___-____" at bounding box center [799, 272] width 146 height 29
paste input "979) 921-7766"
type input "(979) 921-7766"
click at [807, 341] on button "Call" at bounding box center [784, 340] width 207 height 42
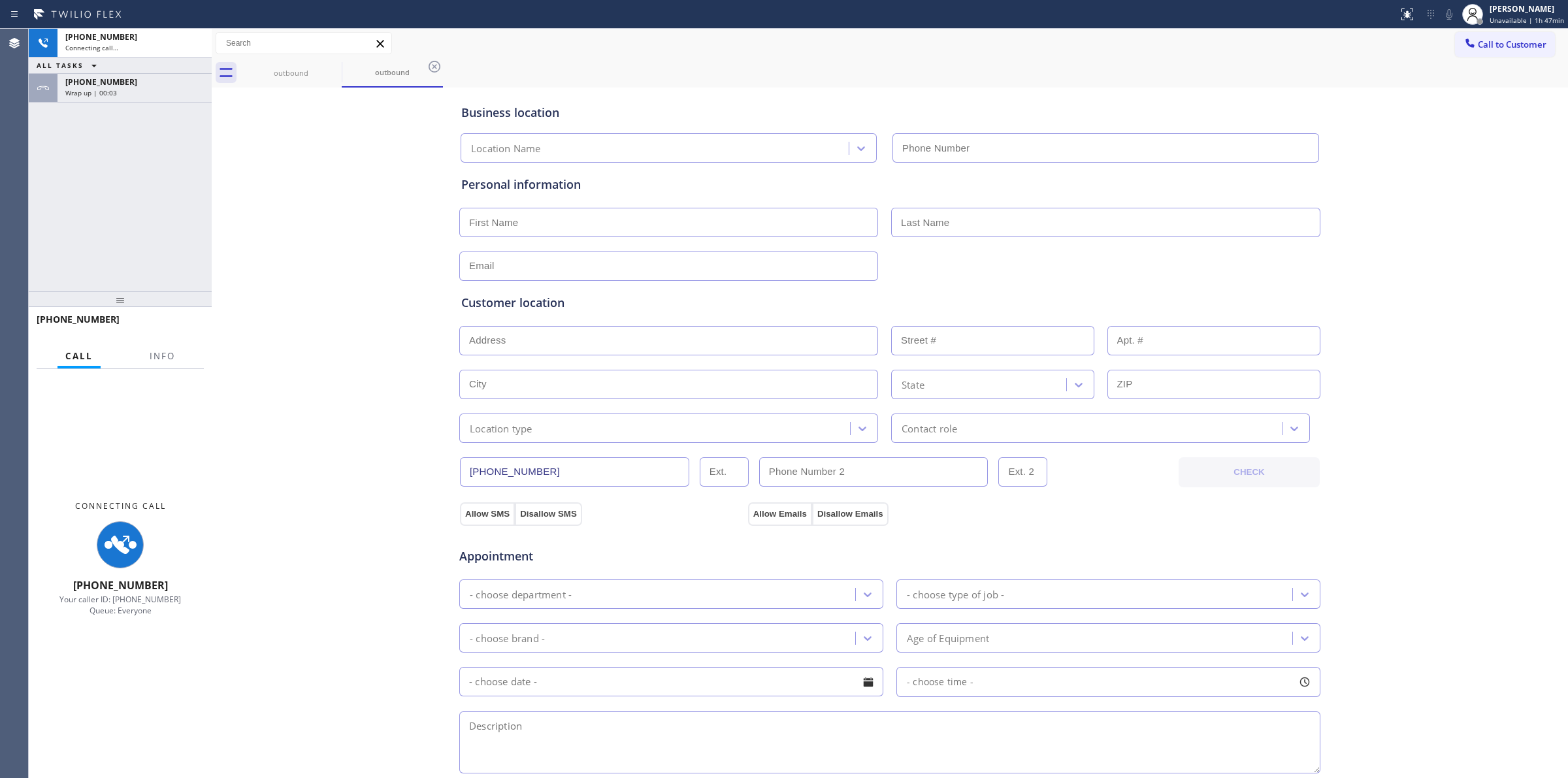
type input "(617) 428-0036"
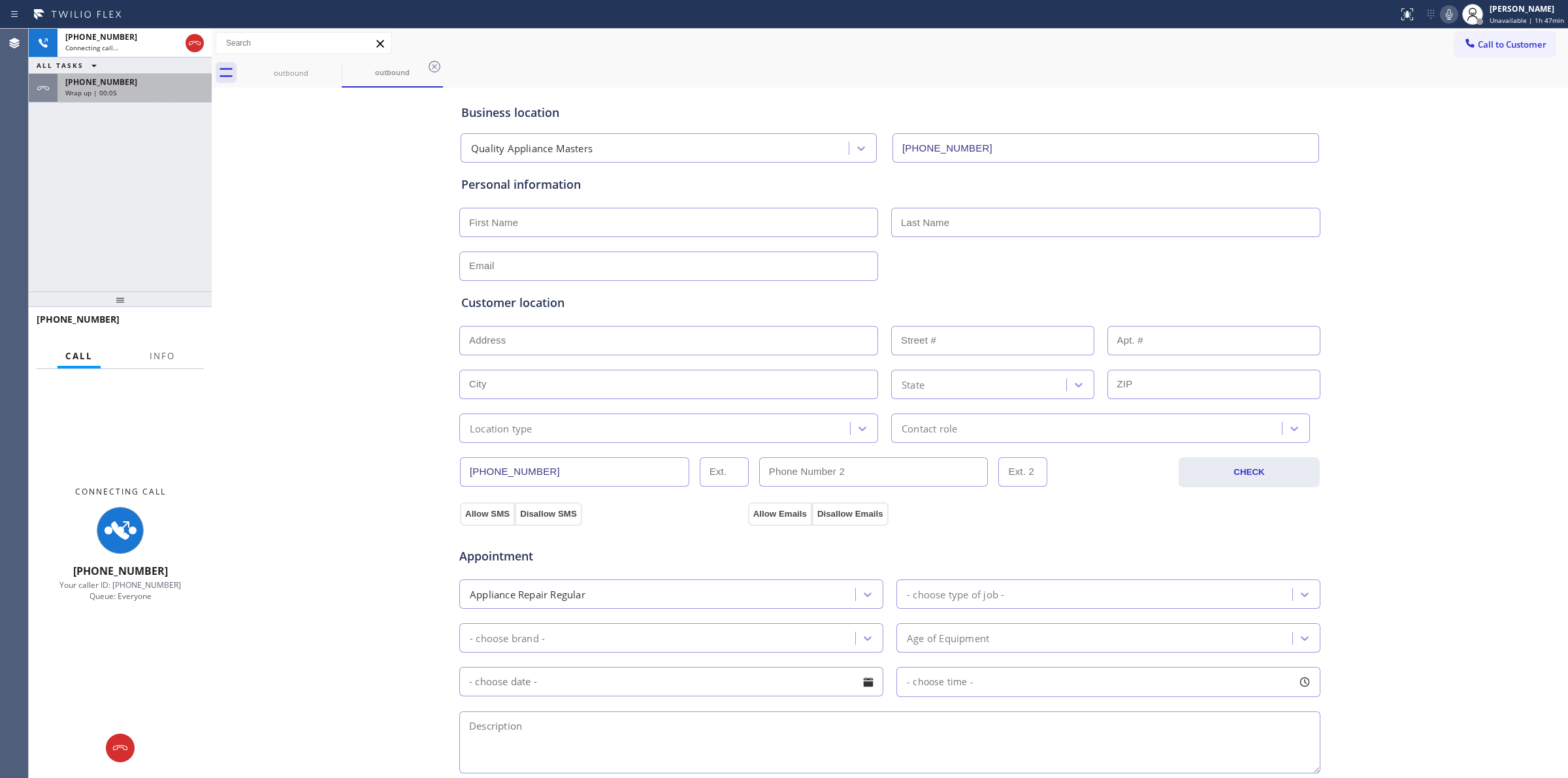
click at [129, 92] on div "Wrap up | 00:05" at bounding box center [135, 93] width 139 height 9
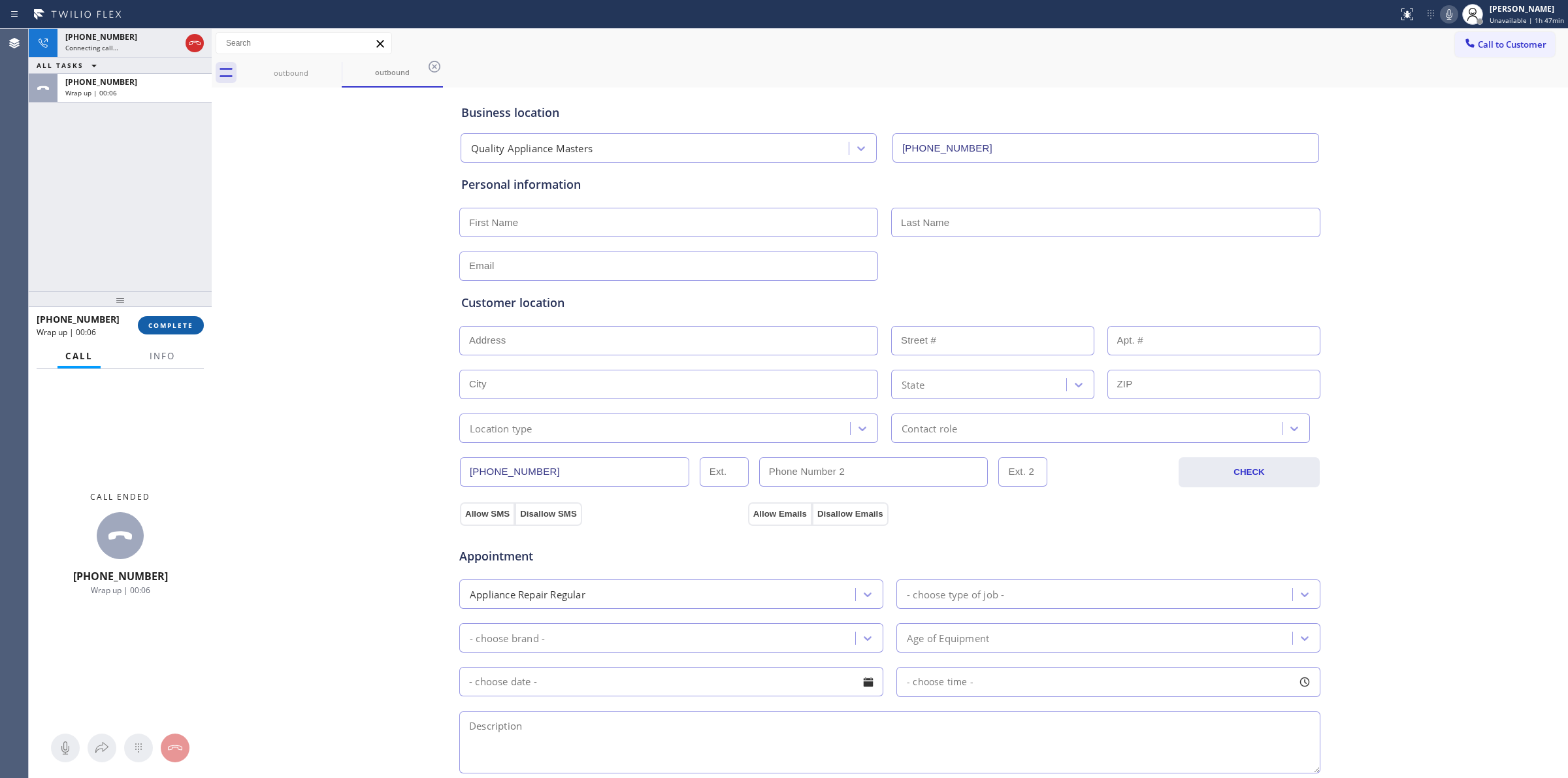
click at [167, 323] on span "COMPLETE" at bounding box center [171, 326] width 45 height 9
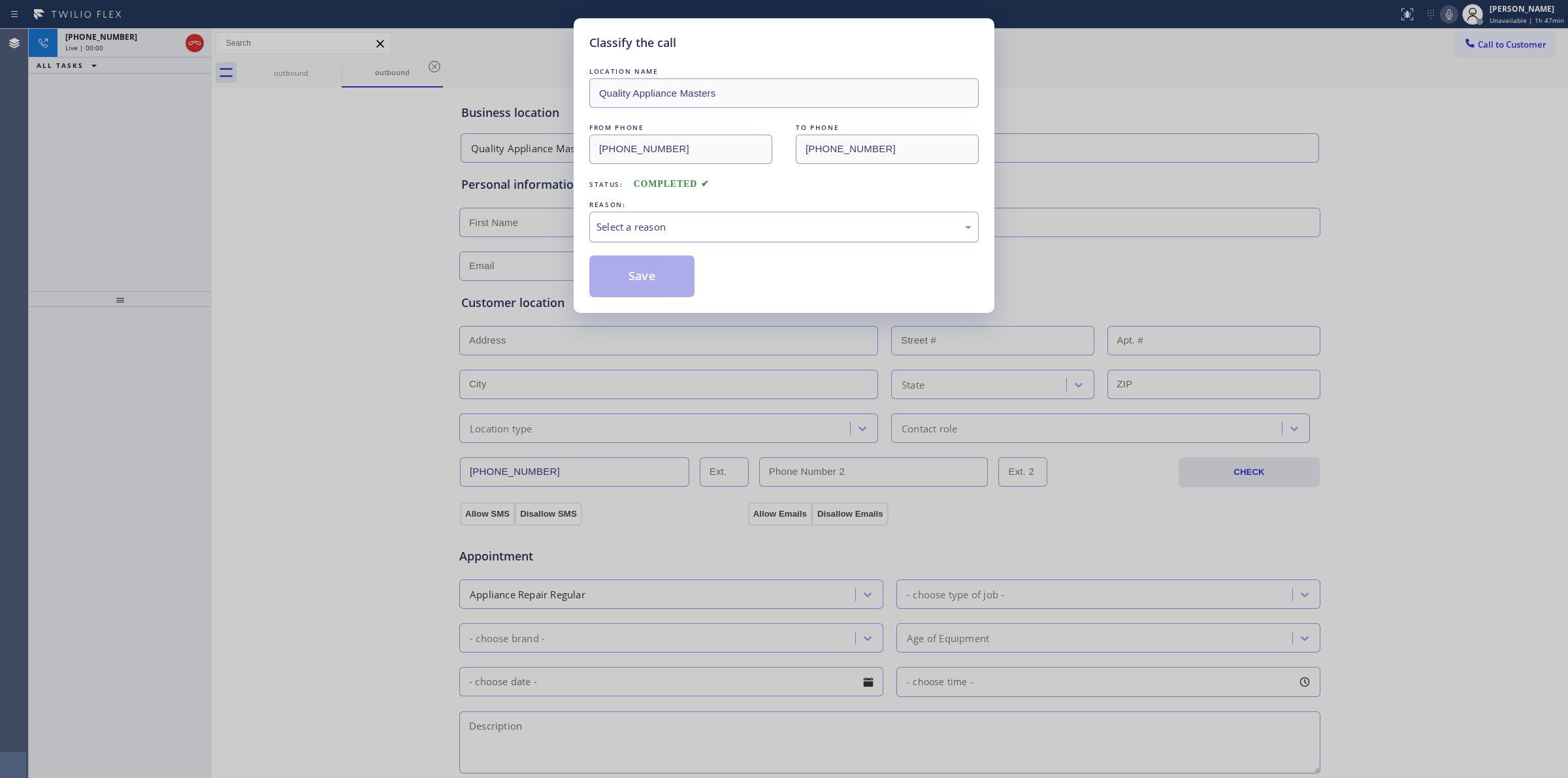
click at [709, 222] on div "Select a reason" at bounding box center [783, 227] width 375 height 15
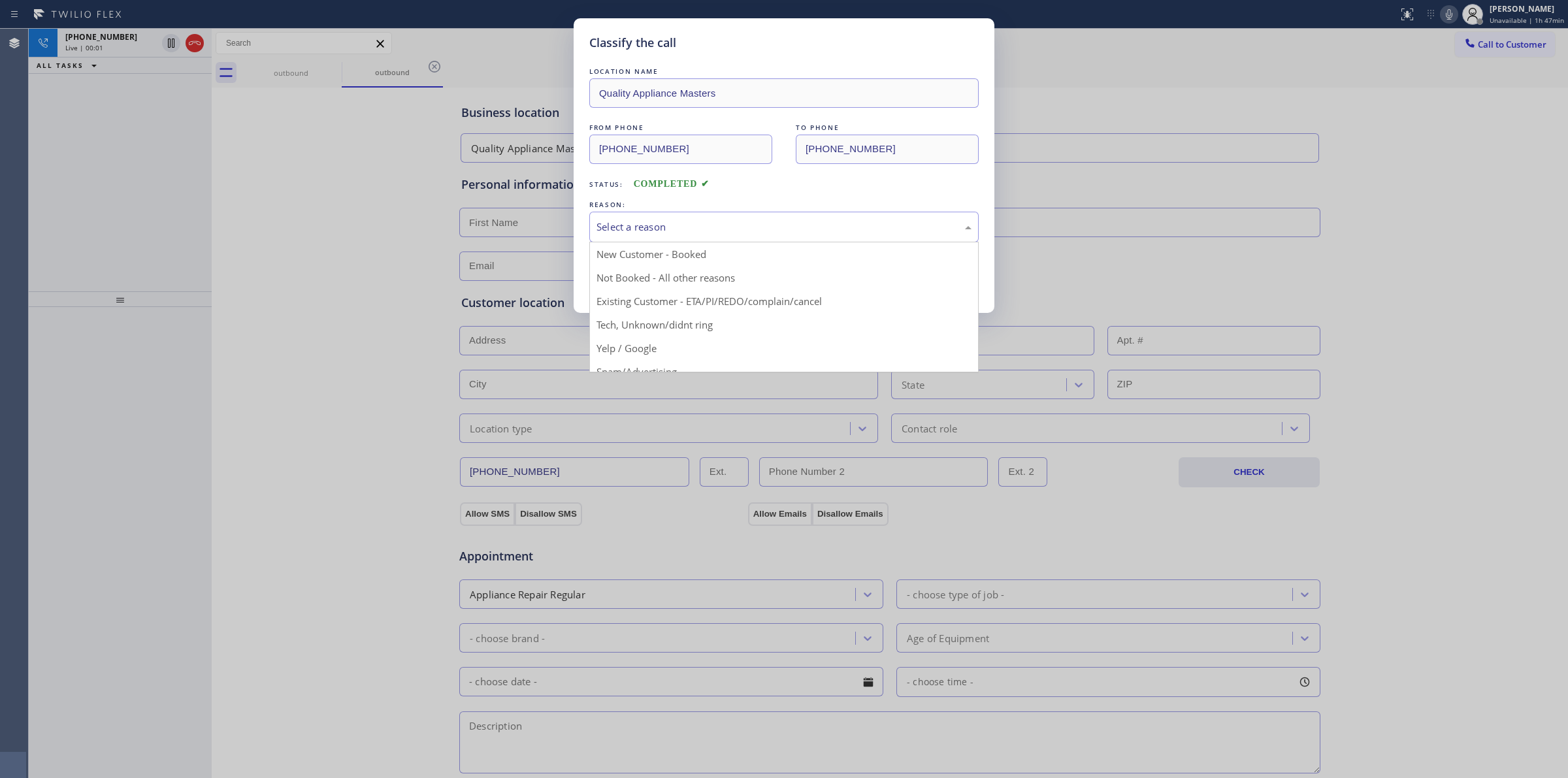
drag, startPoint x: 687, startPoint y: 332, endPoint x: 637, endPoint y: 292, distance: 64.0
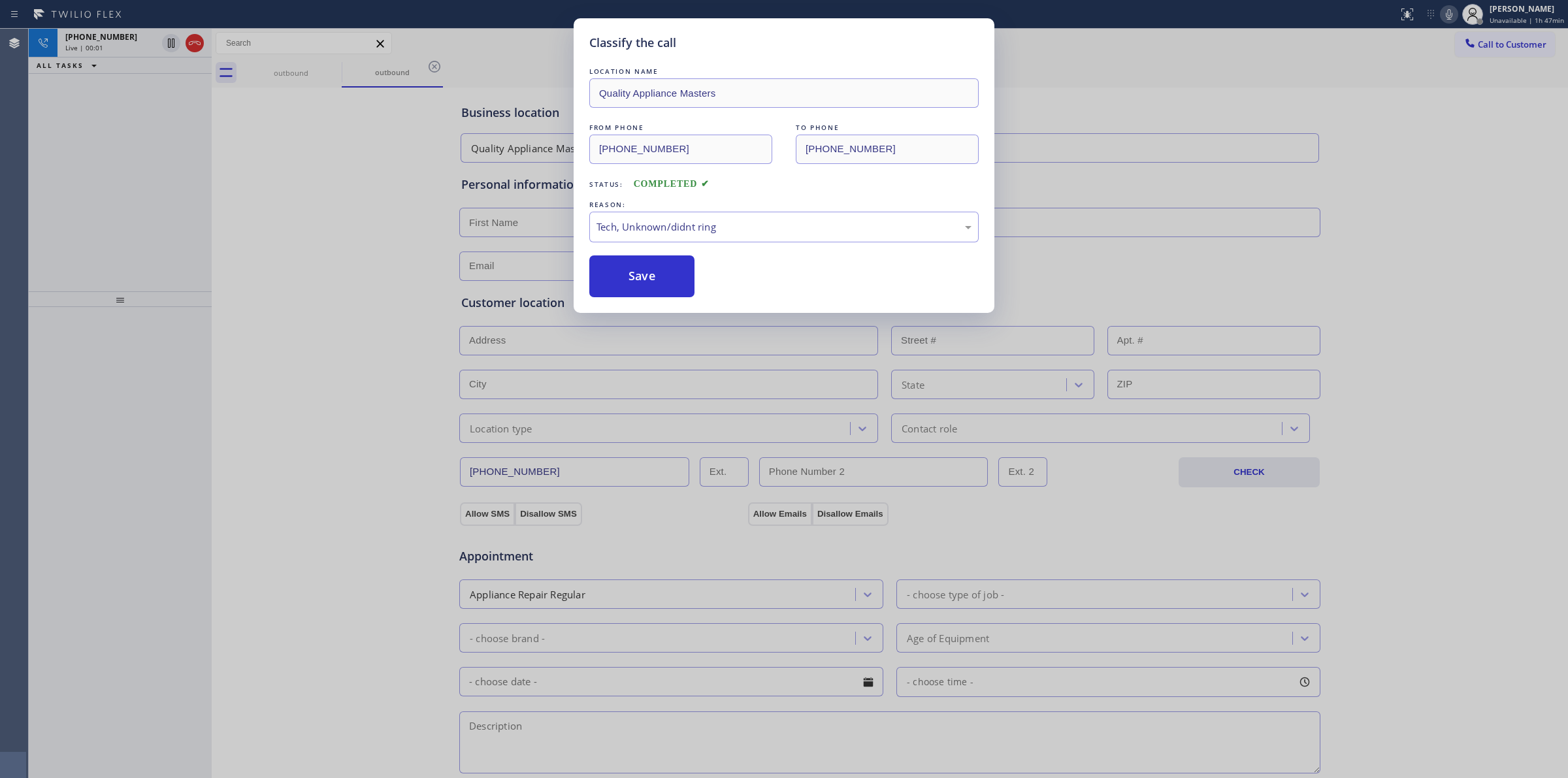
drag, startPoint x: 637, startPoint y: 292, endPoint x: 810, endPoint y: 282, distance: 173.3
click at [637, 292] on button "Save" at bounding box center [642, 276] width 105 height 42
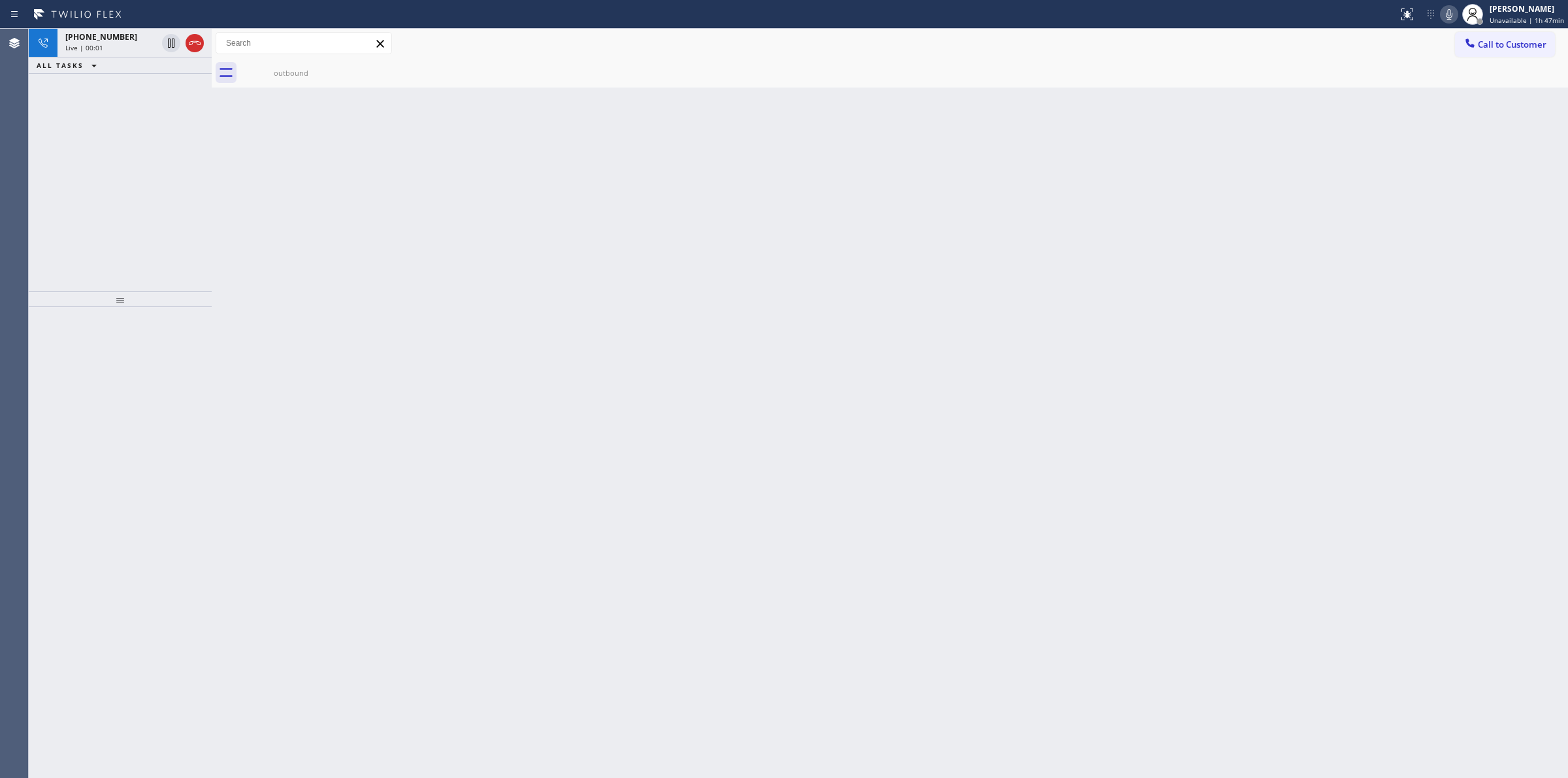
click at [119, 47] on div "Live | 00:01" at bounding box center [111, 48] width 91 height 9
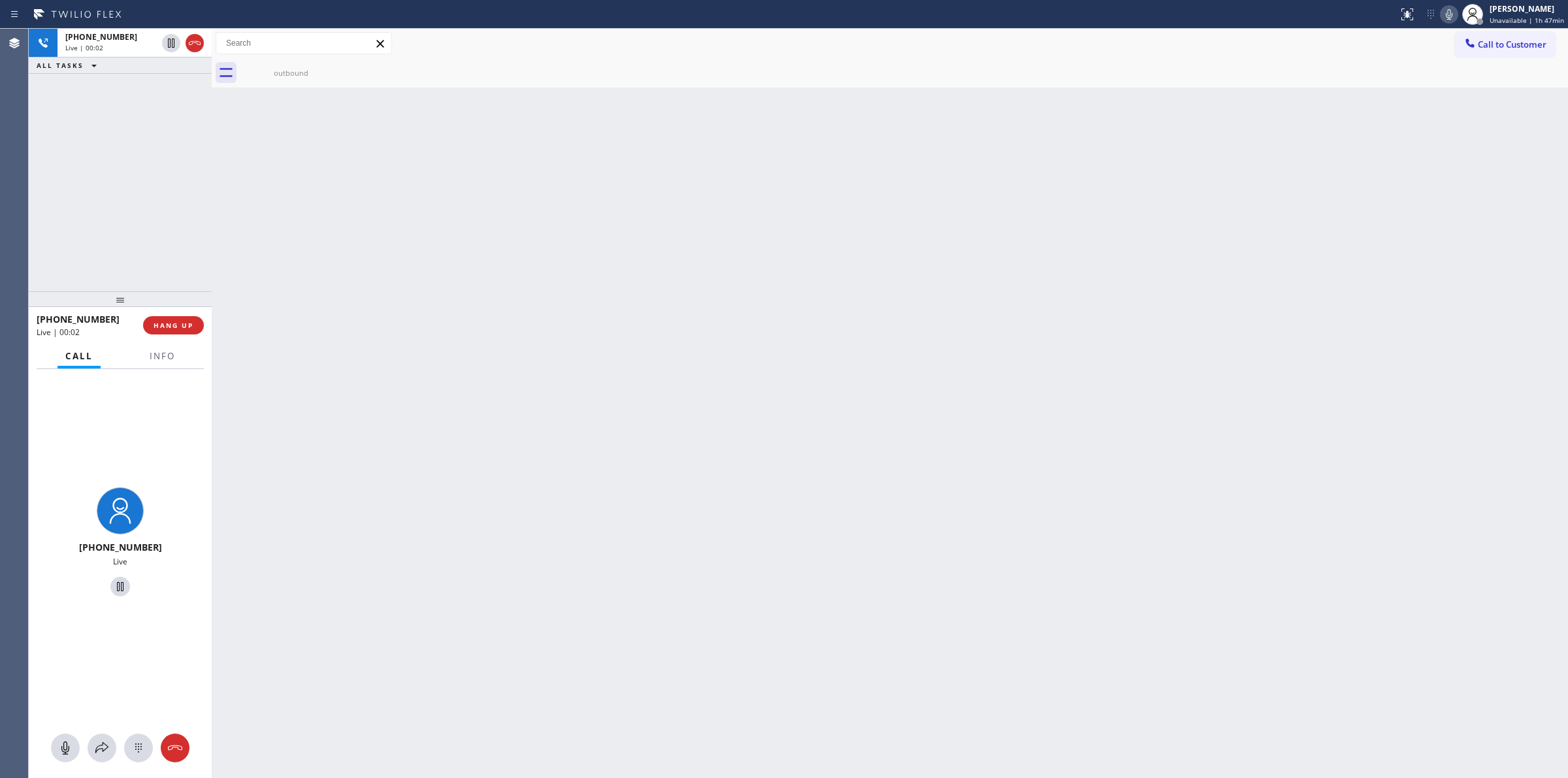
click at [119, 47] on div "Live | 00:02" at bounding box center [111, 48] width 91 height 9
click at [141, 752] on icon at bounding box center [139, 748] width 16 height 16
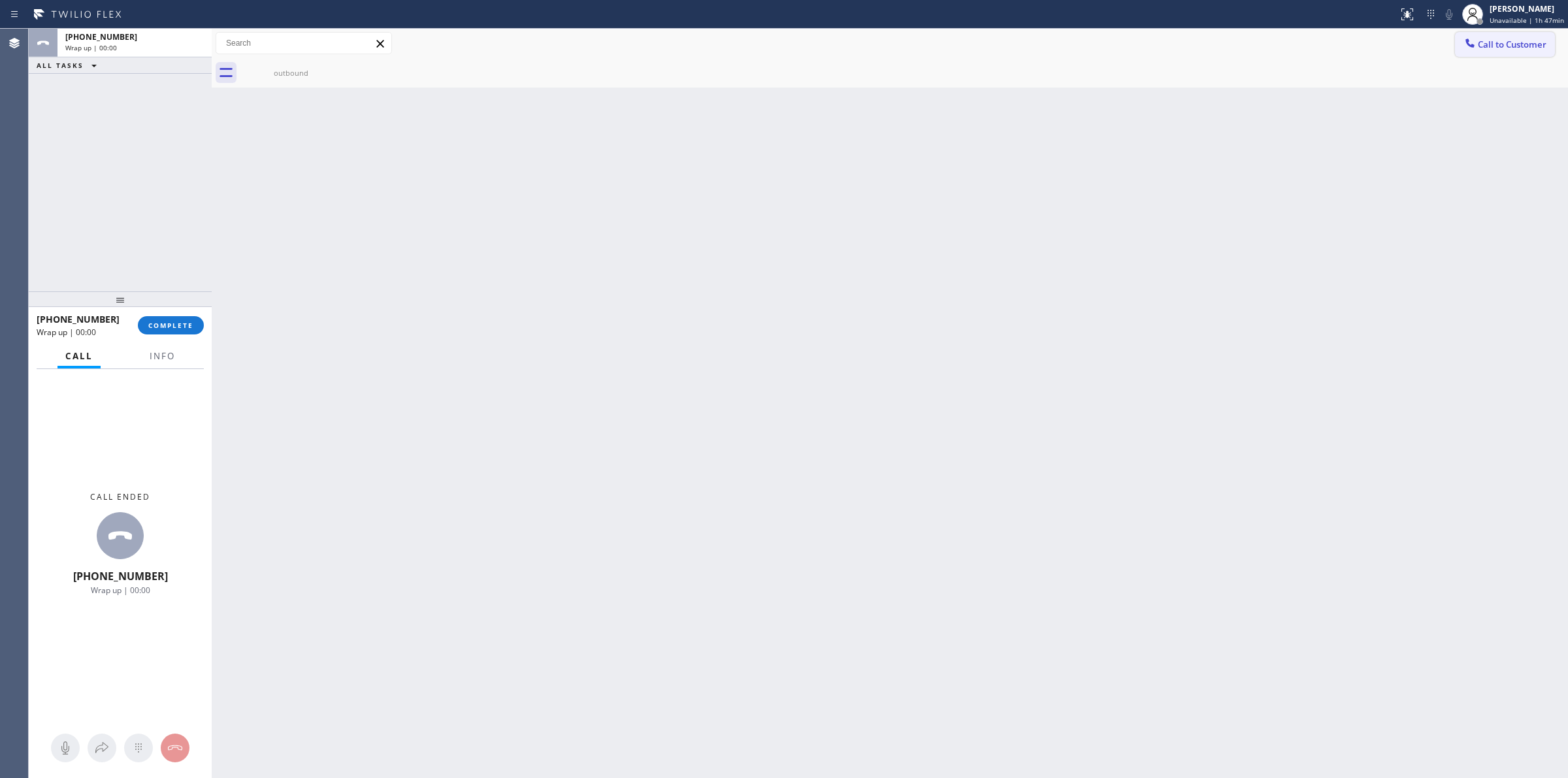
click at [1465, 53] on button "Call to Customer" at bounding box center [1505, 44] width 100 height 25
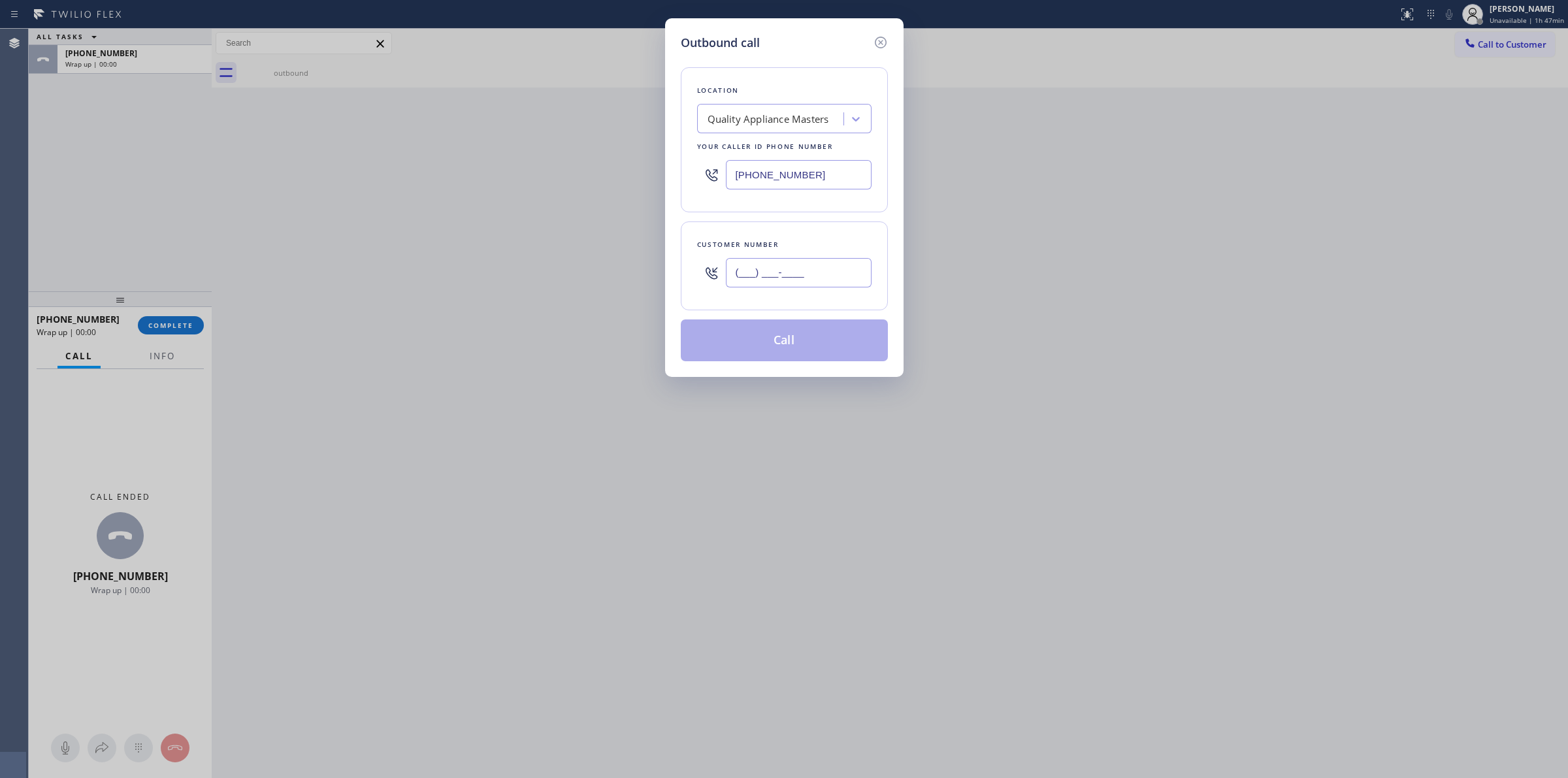
click at [822, 285] on input "(___) ___-____" at bounding box center [799, 272] width 146 height 29
paste input "979) 921-7766"
type input "(979) 921-7766"
click at [794, 358] on button "Call" at bounding box center [784, 340] width 207 height 42
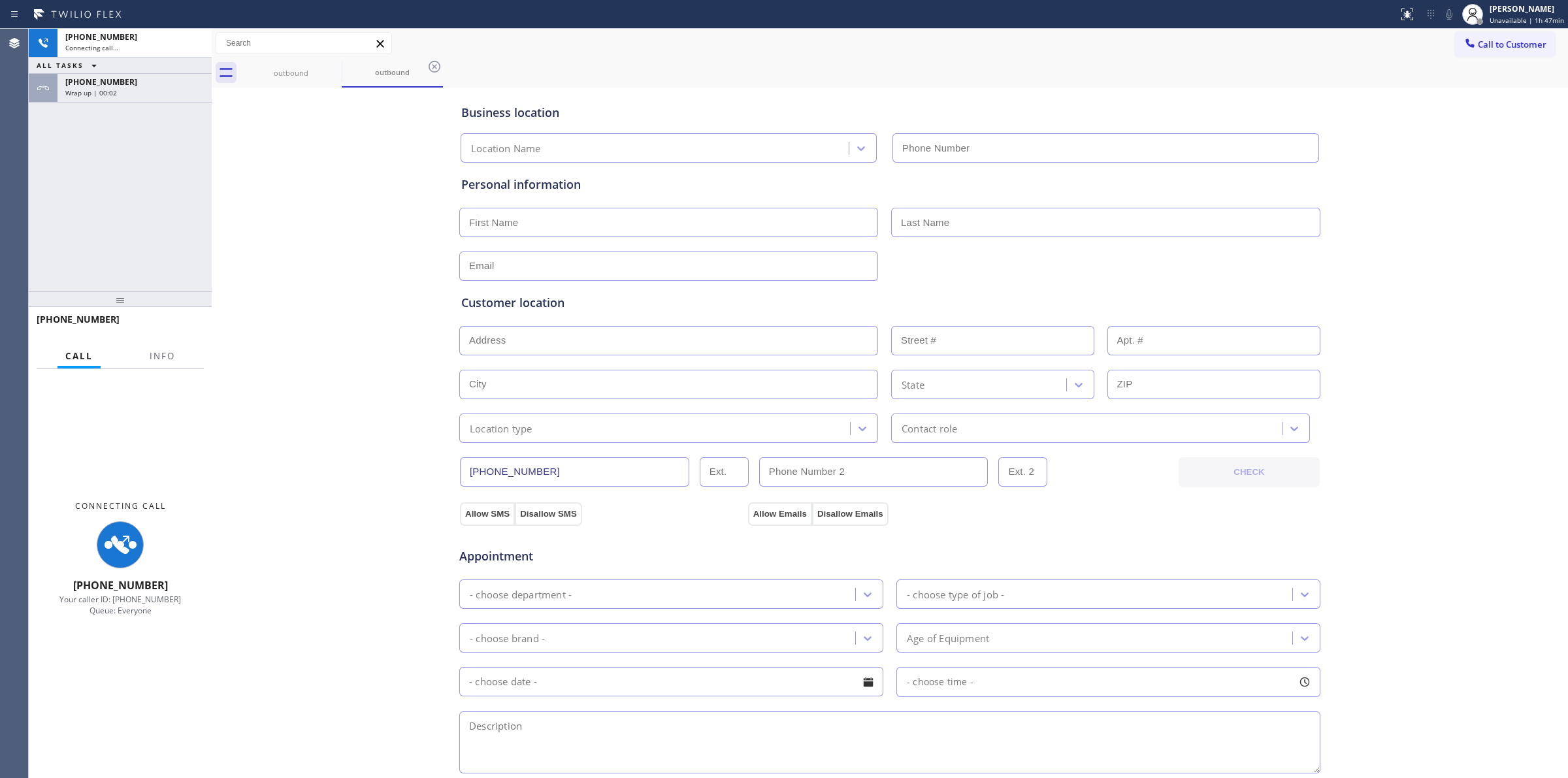
type input "(617) 428-0036"
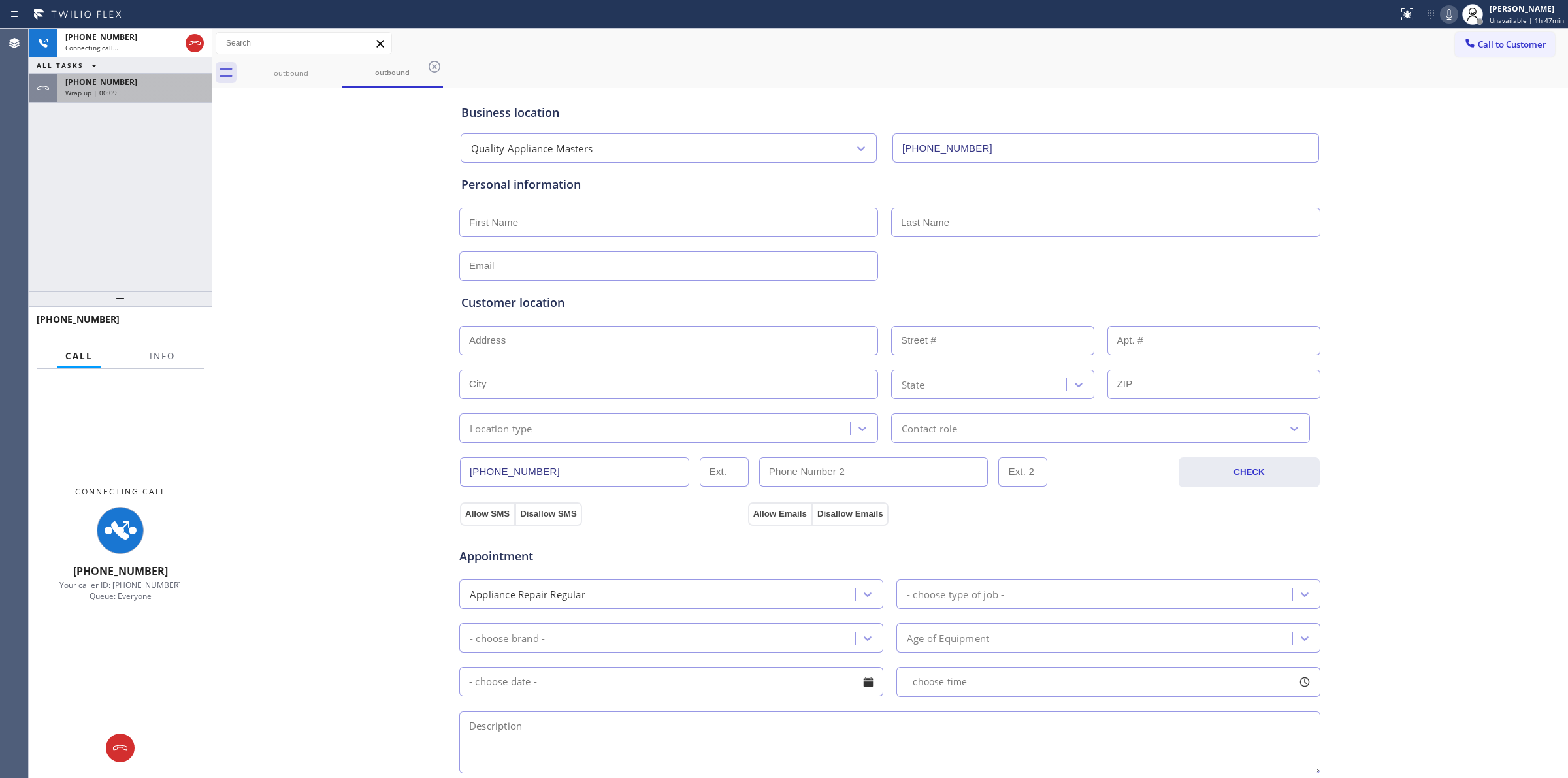
click at [146, 92] on div "Wrap up | 00:09" at bounding box center [135, 93] width 139 height 9
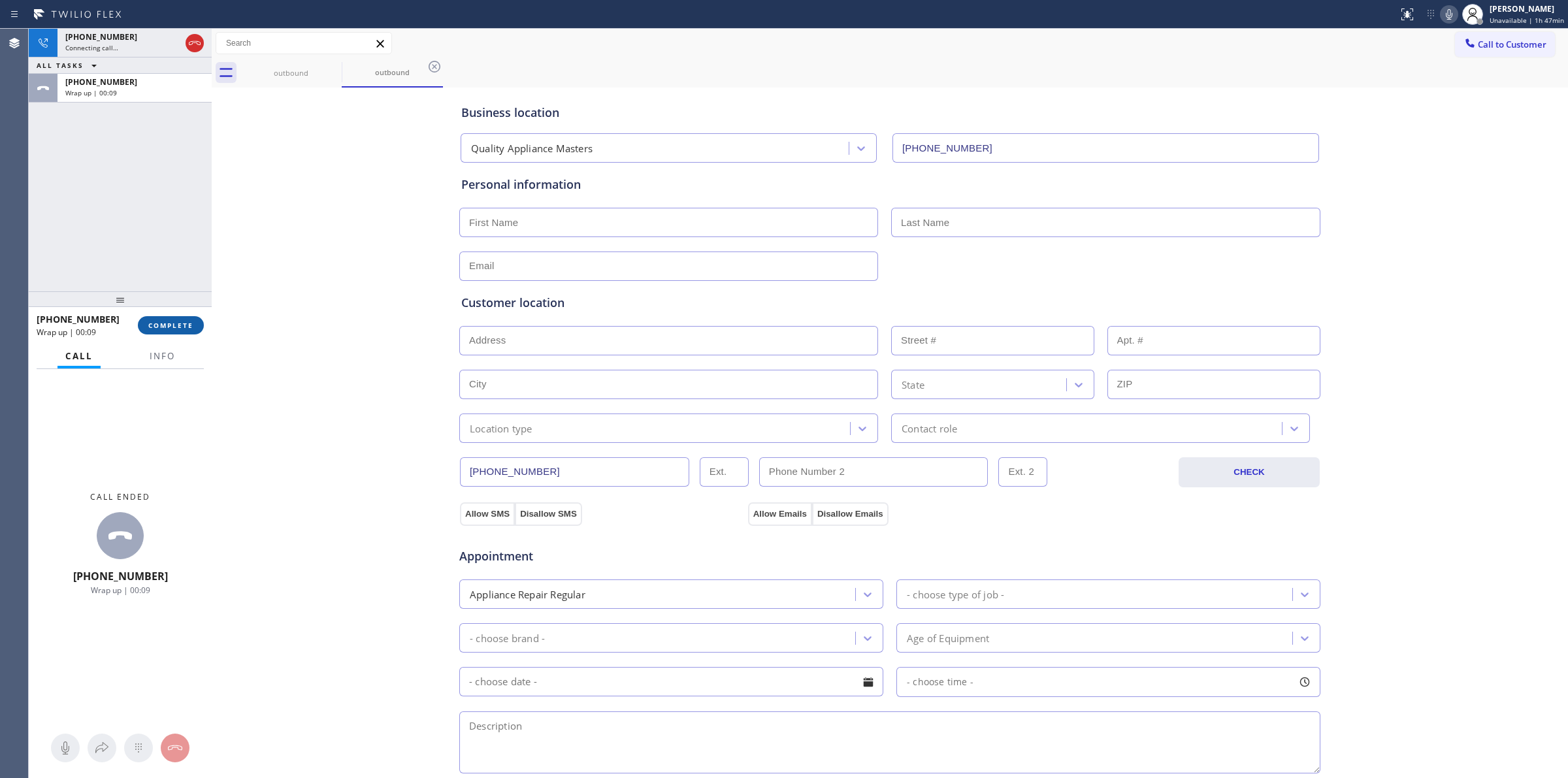
click at [175, 321] on span "COMPLETE" at bounding box center [171, 326] width 45 height 9
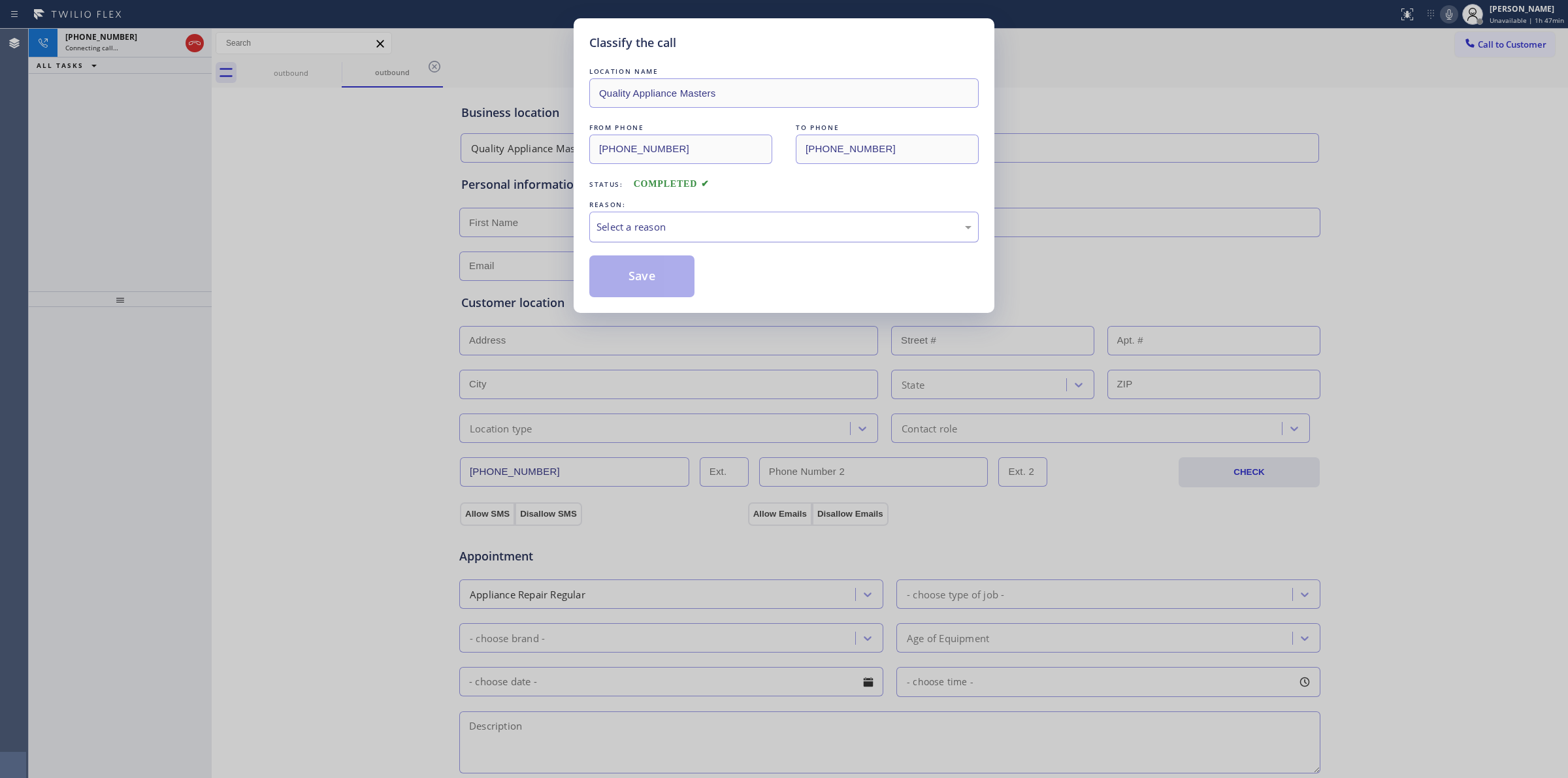
click at [700, 234] on div "Select a reason" at bounding box center [783, 227] width 375 height 15
click at [643, 284] on button "Save" at bounding box center [642, 276] width 105 height 42
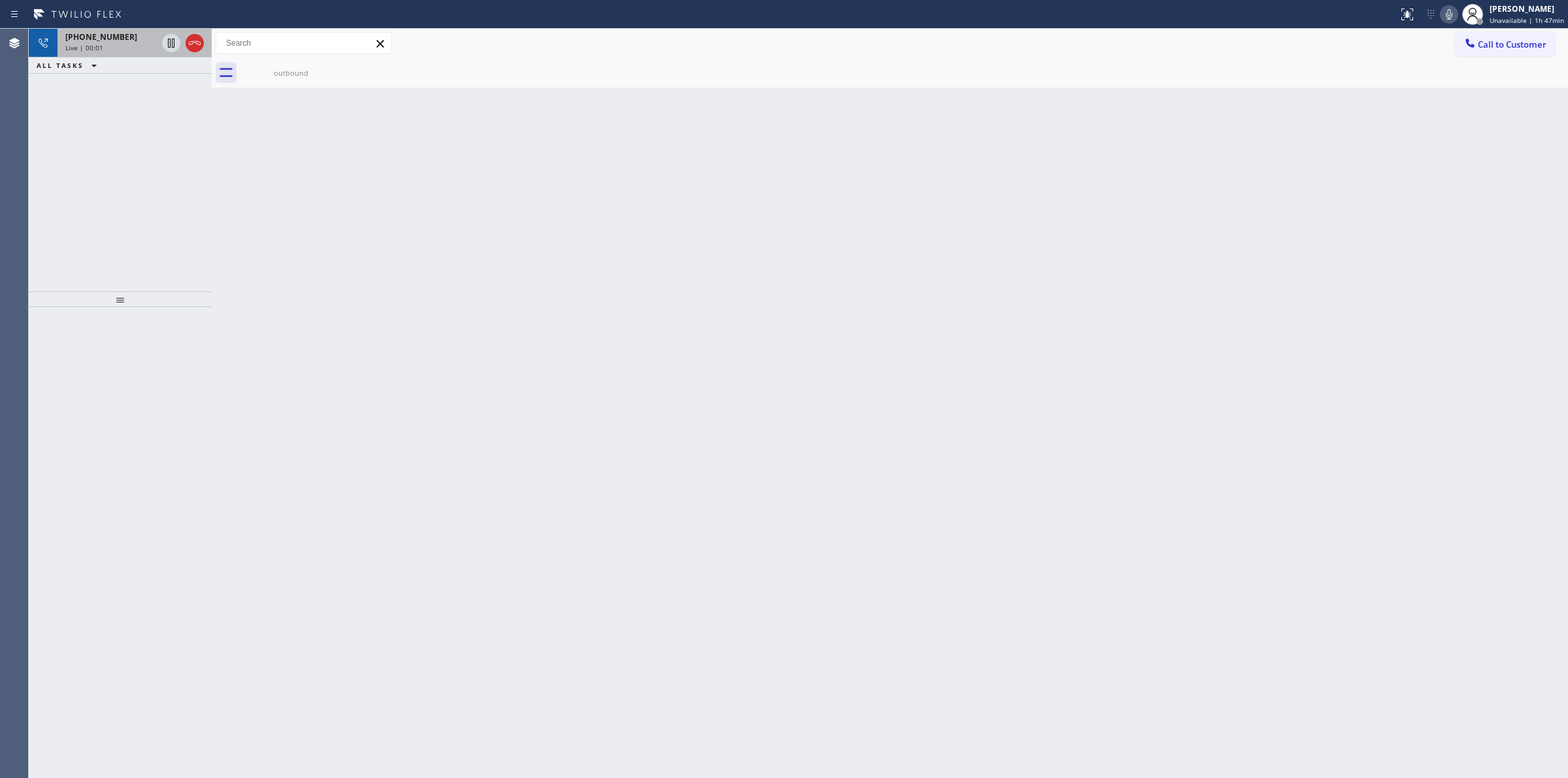
click at [134, 40] on div "+19799217766" at bounding box center [111, 37] width 91 height 11
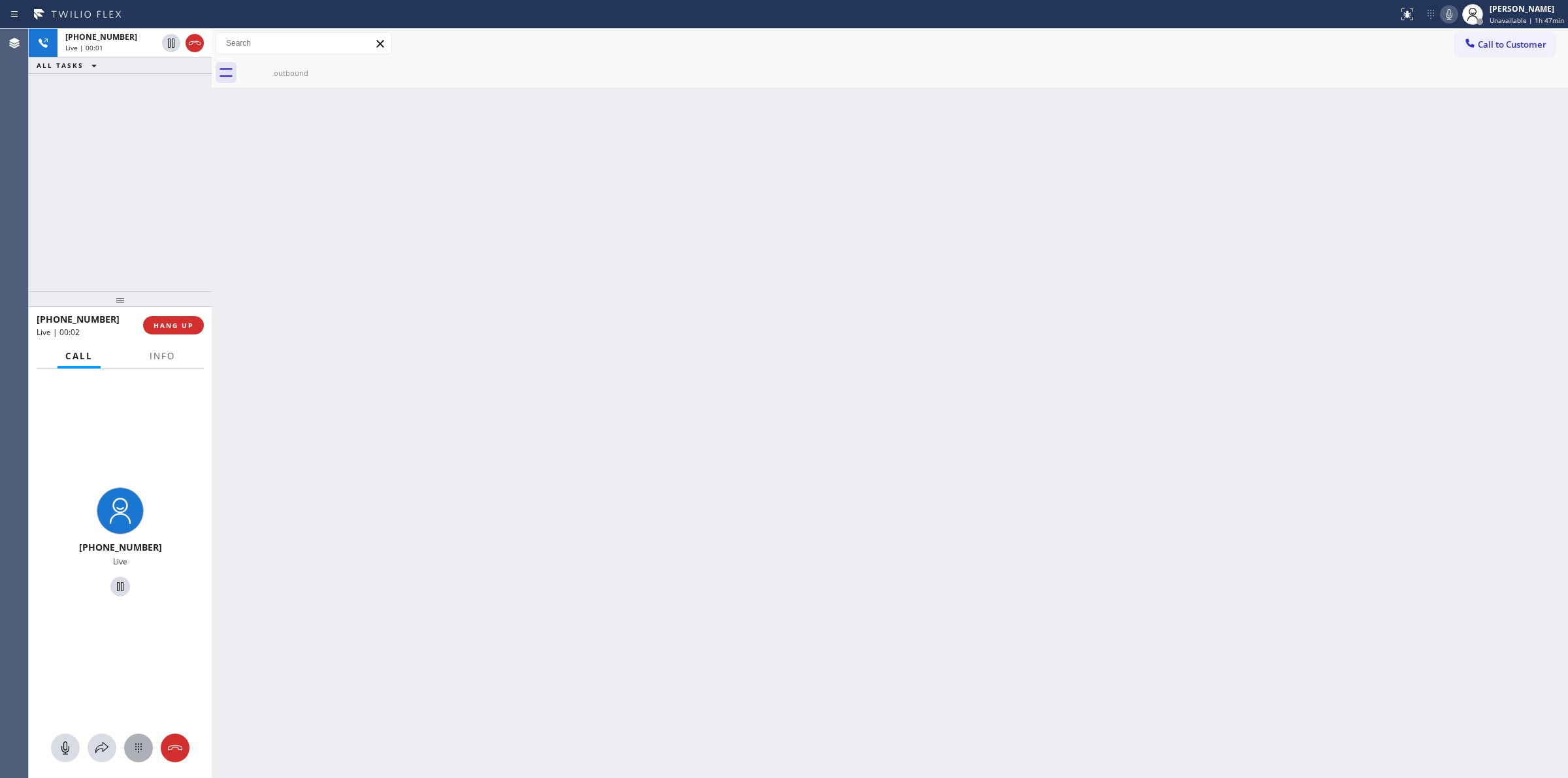
click at [137, 752] on icon at bounding box center [139, 748] width 16 height 16
click at [1488, 39] on span "Call to Customer" at bounding box center [1512, 45] width 69 height 12
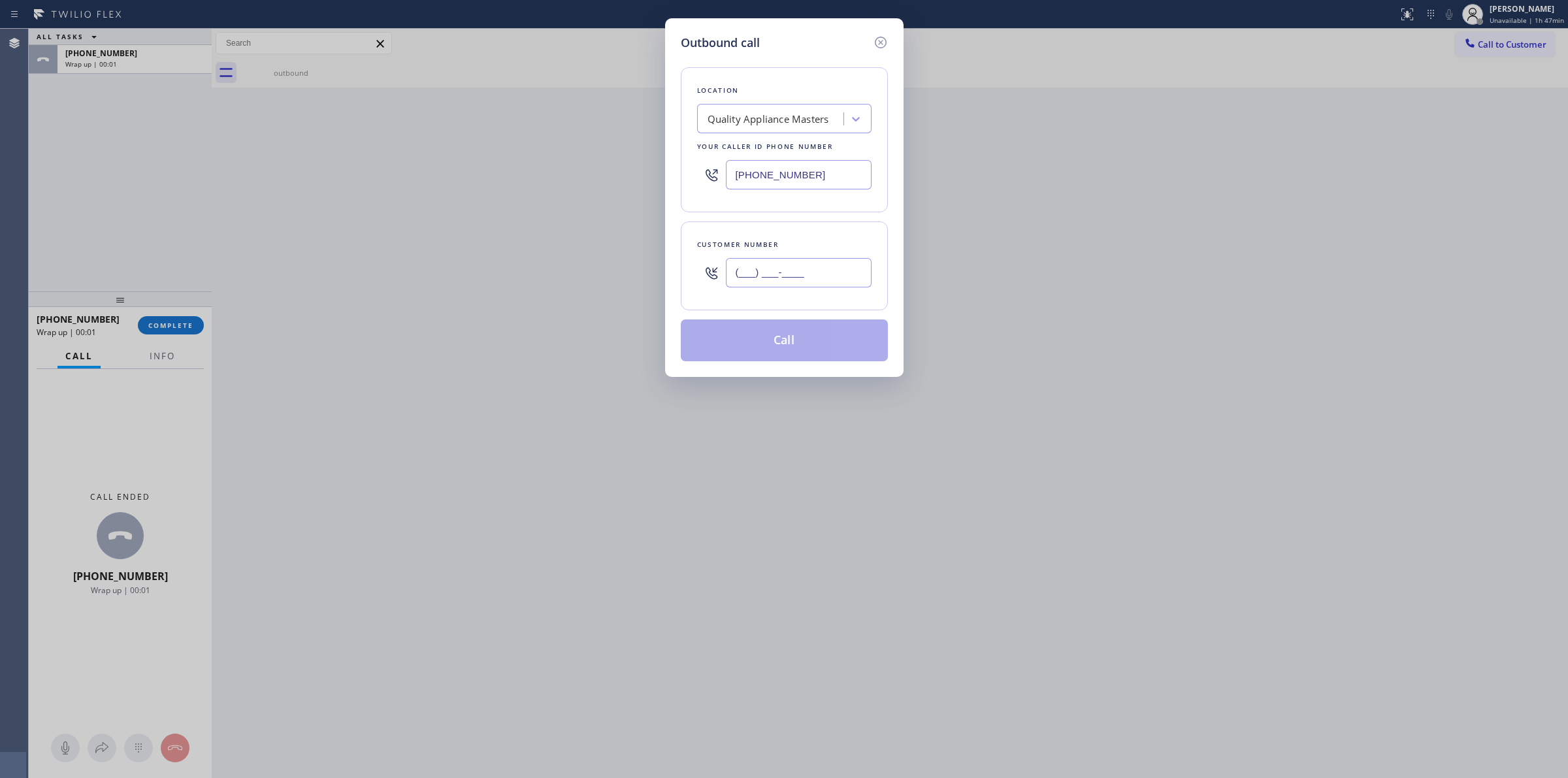
paste input "9-7992"
click at [773, 266] on input "(___) ___-____" at bounding box center [799, 272] width 146 height 29
drag, startPoint x: 837, startPoint y: 278, endPoint x: 601, endPoint y: 278, distance: 236.0
click at [603, 278] on div "Outbound call Location Quality Appliance Masters Your caller id phone number (6…" at bounding box center [784, 389] width 1568 height 778
paste input "979) 921-7766"
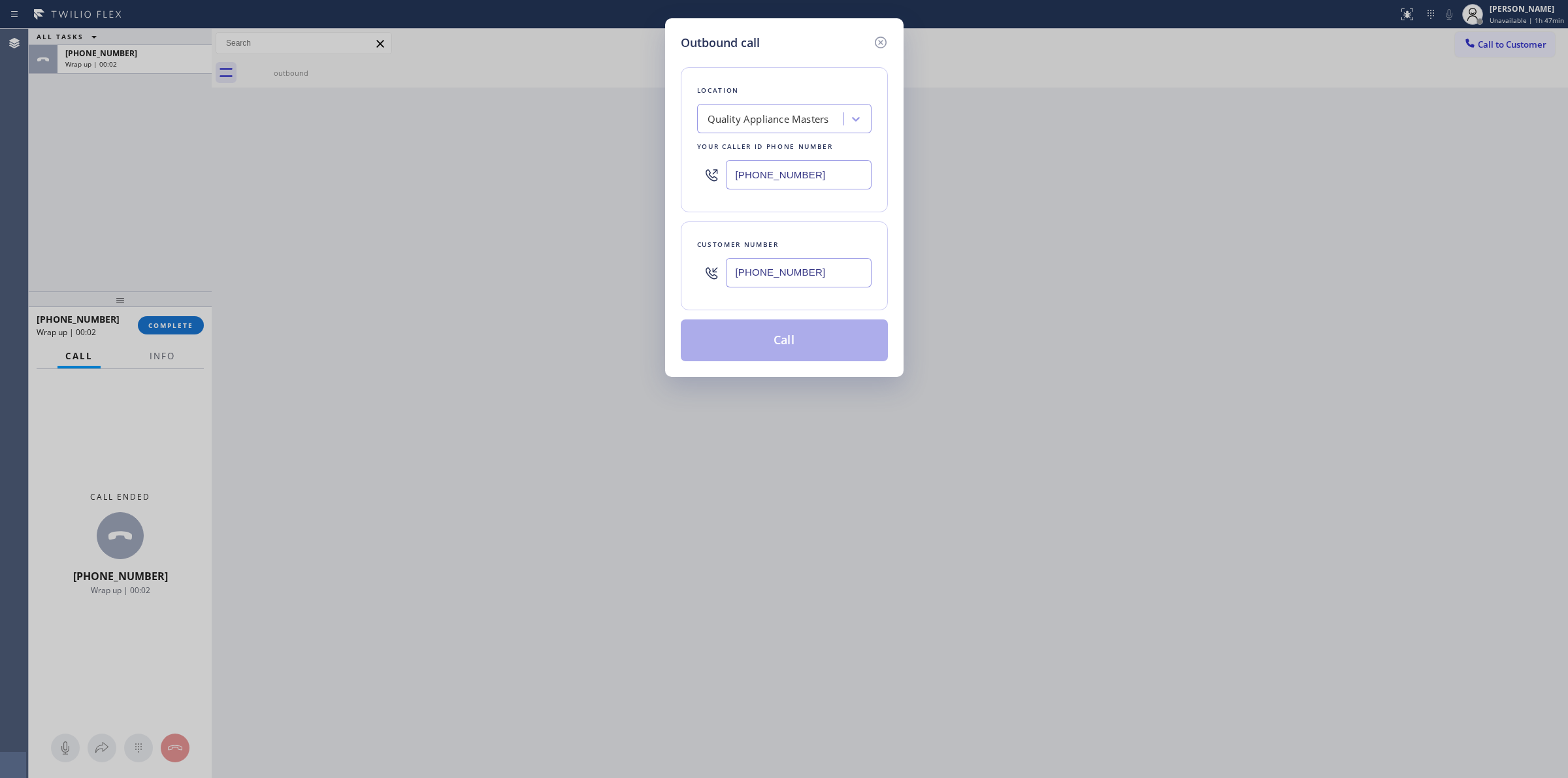
type input "(979) 921-7766"
click at [760, 343] on button "Call" at bounding box center [784, 340] width 207 height 42
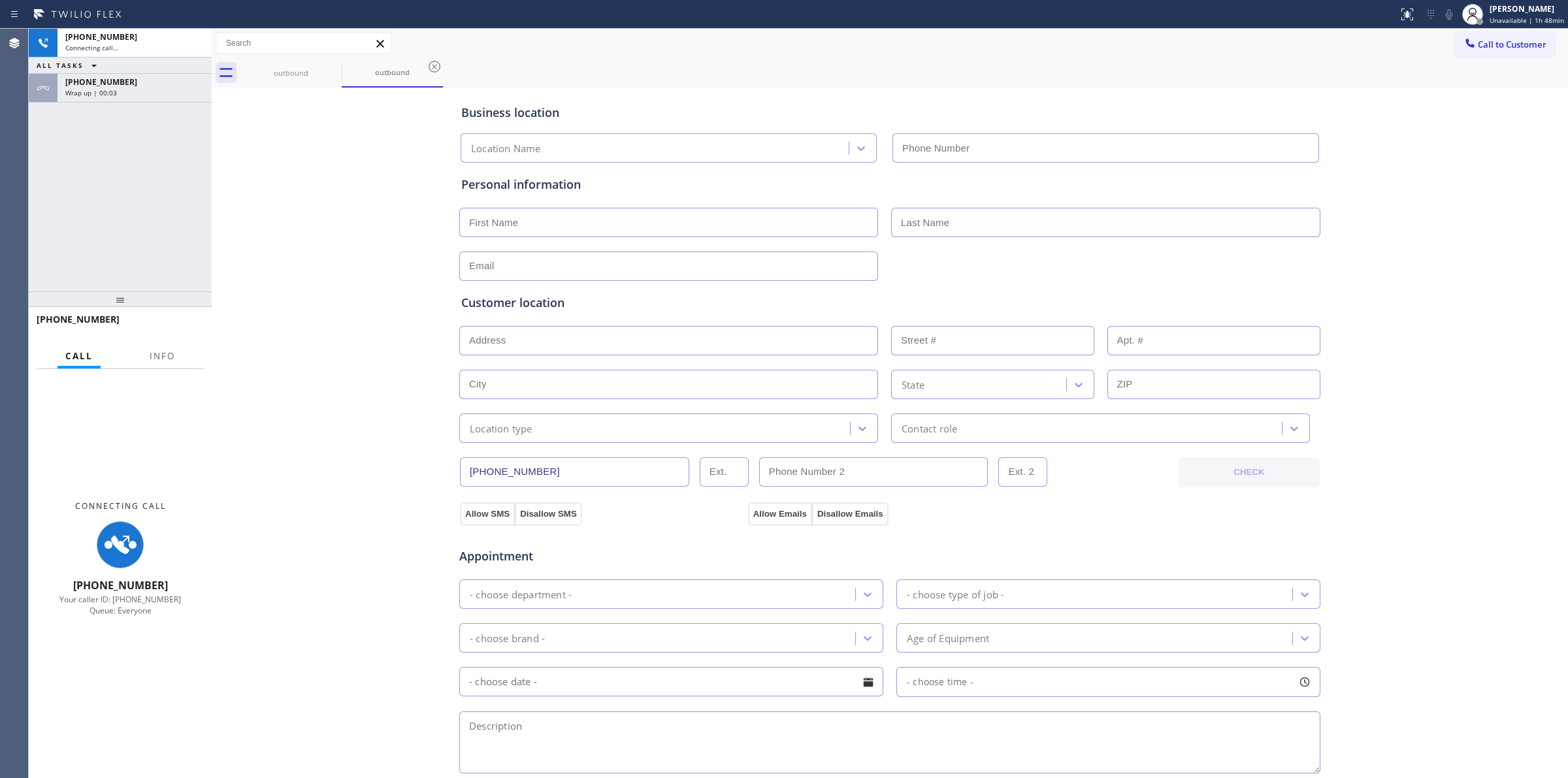
type input "(617) 428-0036"
click at [171, 88] on div "Wrap up | 00:04" at bounding box center [135, 93] width 139 height 9
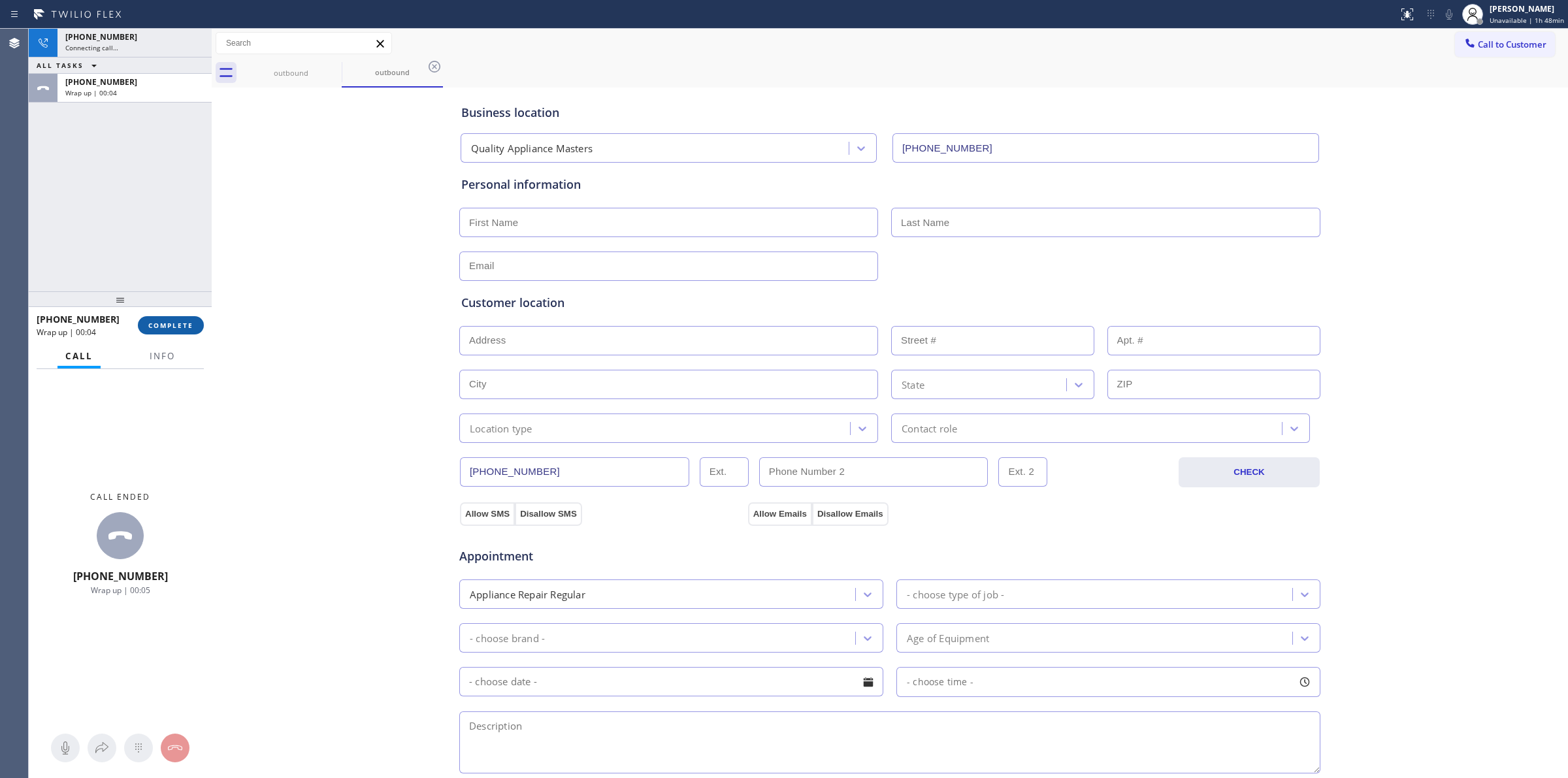
click at [171, 323] on span "COMPLETE" at bounding box center [171, 326] width 45 height 9
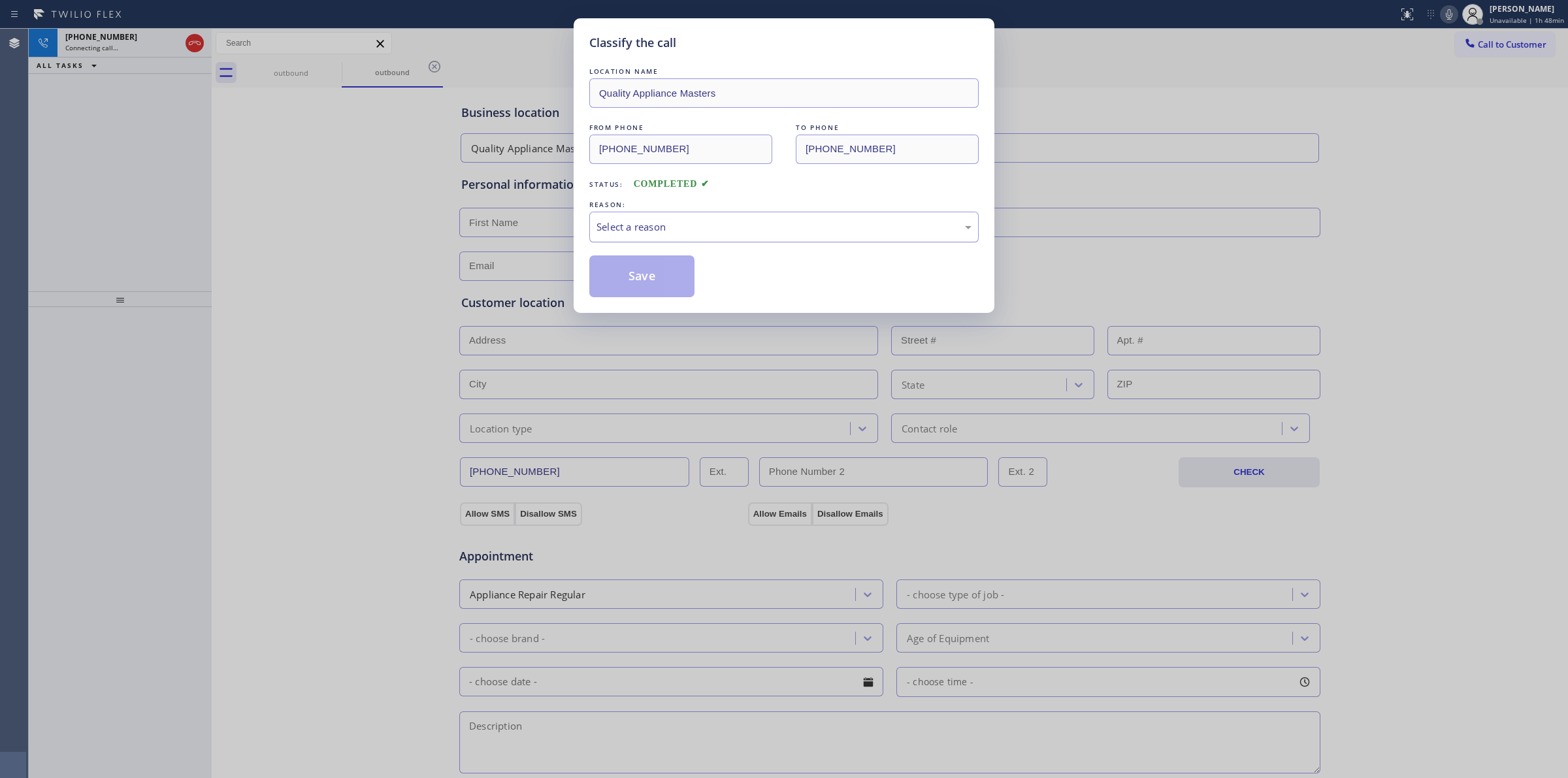
click at [673, 224] on div "Select a reason" at bounding box center [783, 227] width 375 height 15
click at [631, 263] on button "Save" at bounding box center [642, 276] width 105 height 42
click at [112, 43] on div "Classify the call LOCATION NAME Subzero Repair Professionals FROM PHONE (877) 4…" at bounding box center [798, 403] width 1539 height 749
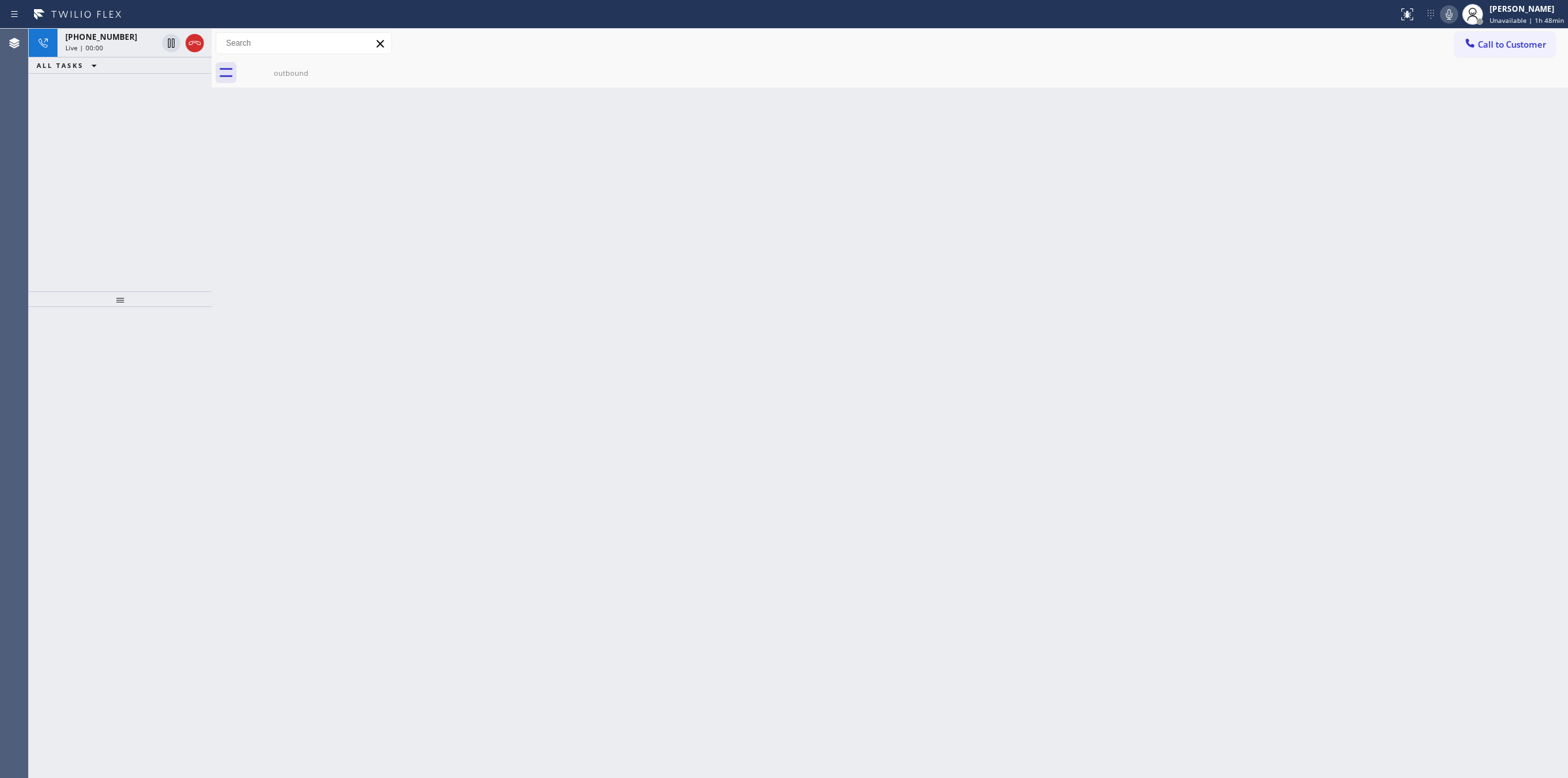
click at [112, 43] on div "Live | 00:00" at bounding box center [111, 48] width 91 height 9
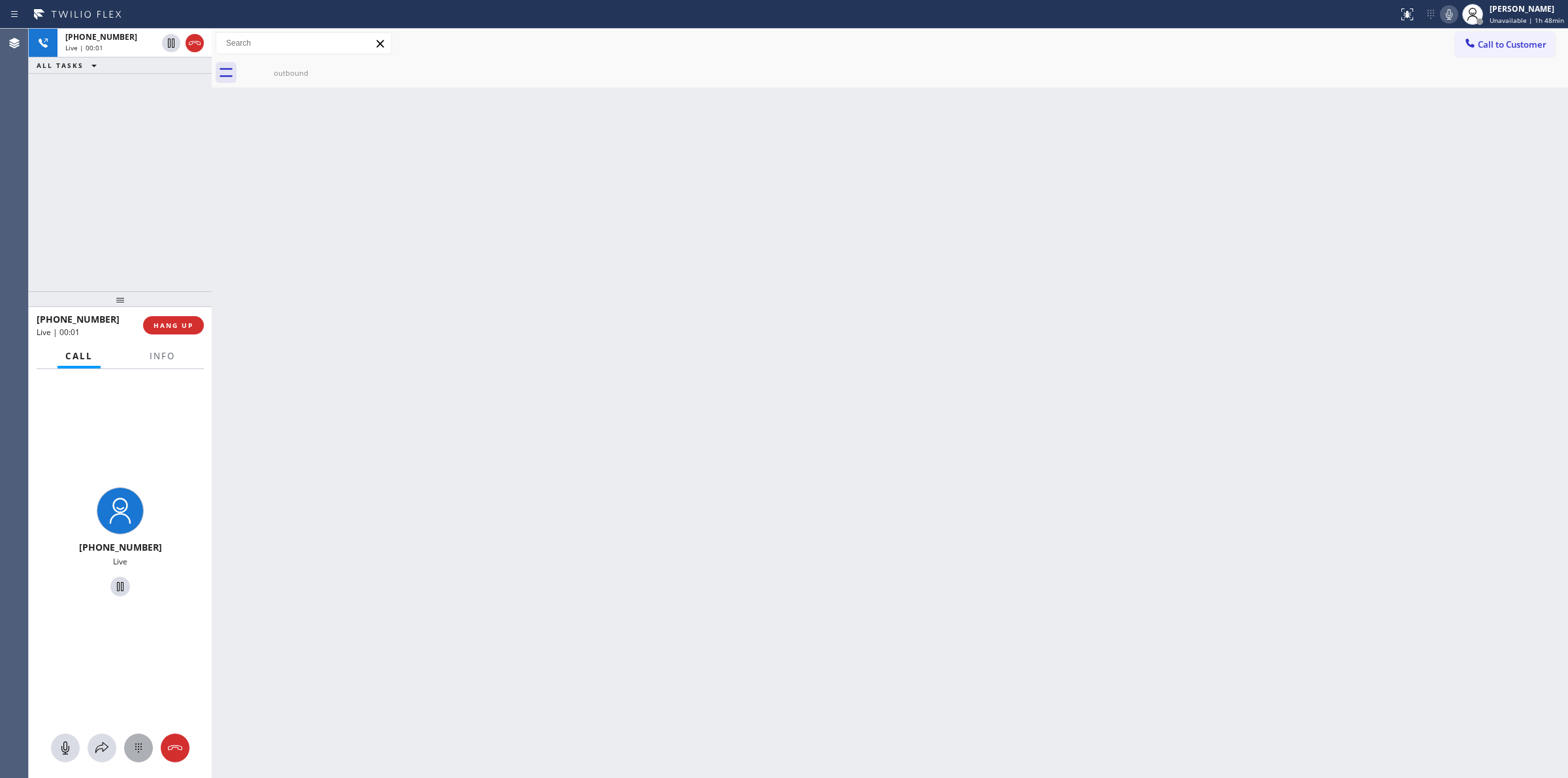
click at [139, 750] on icon at bounding box center [139, 748] width 16 height 16
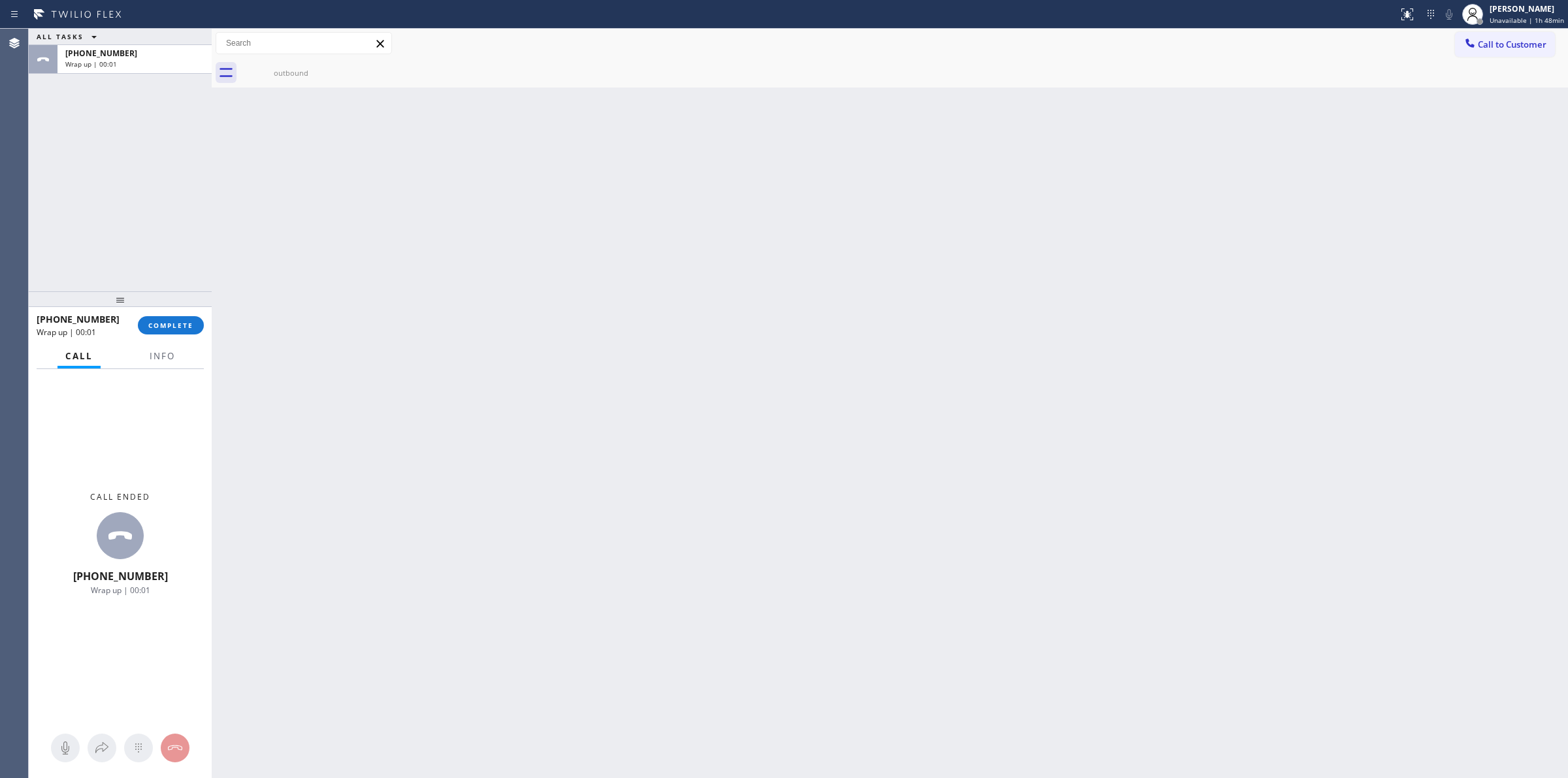
click at [663, 522] on div "Back to Dashboard Change Sender ID Customers Technicians Select a contact Outbo…" at bounding box center [890, 403] width 1356 height 749
click at [181, 326] on span "COMPLETE" at bounding box center [171, 326] width 45 height 9
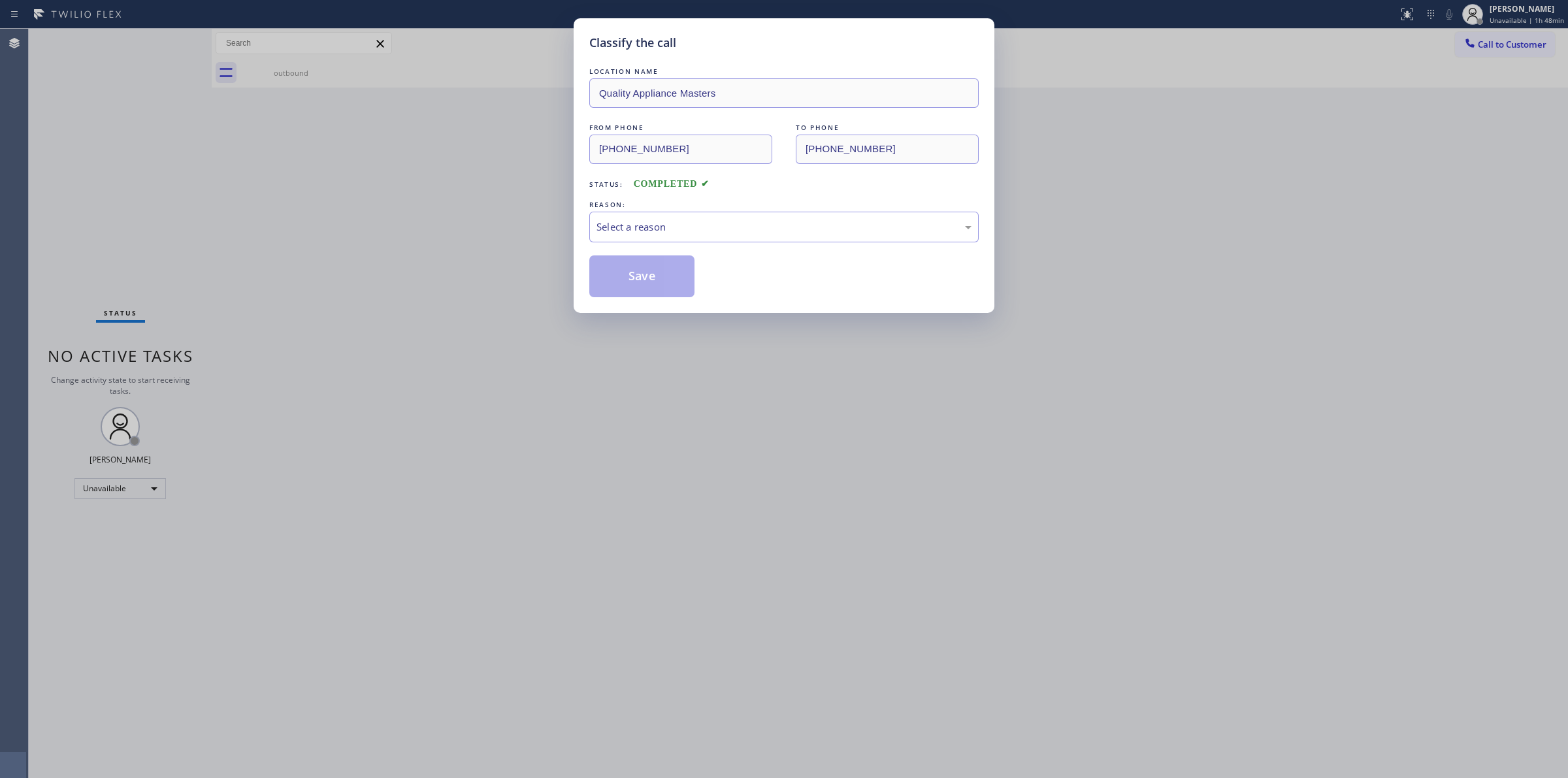
click at [652, 250] on div "LOCATION NAME Quality Appliance Masters FROM PHONE (617) 428-0036 TO PHONE (979…" at bounding box center [784, 181] width 390 height 232
click at [673, 230] on div "Select a reason" at bounding box center [783, 227] width 375 height 15
click at [642, 286] on button "Save" at bounding box center [642, 276] width 105 height 42
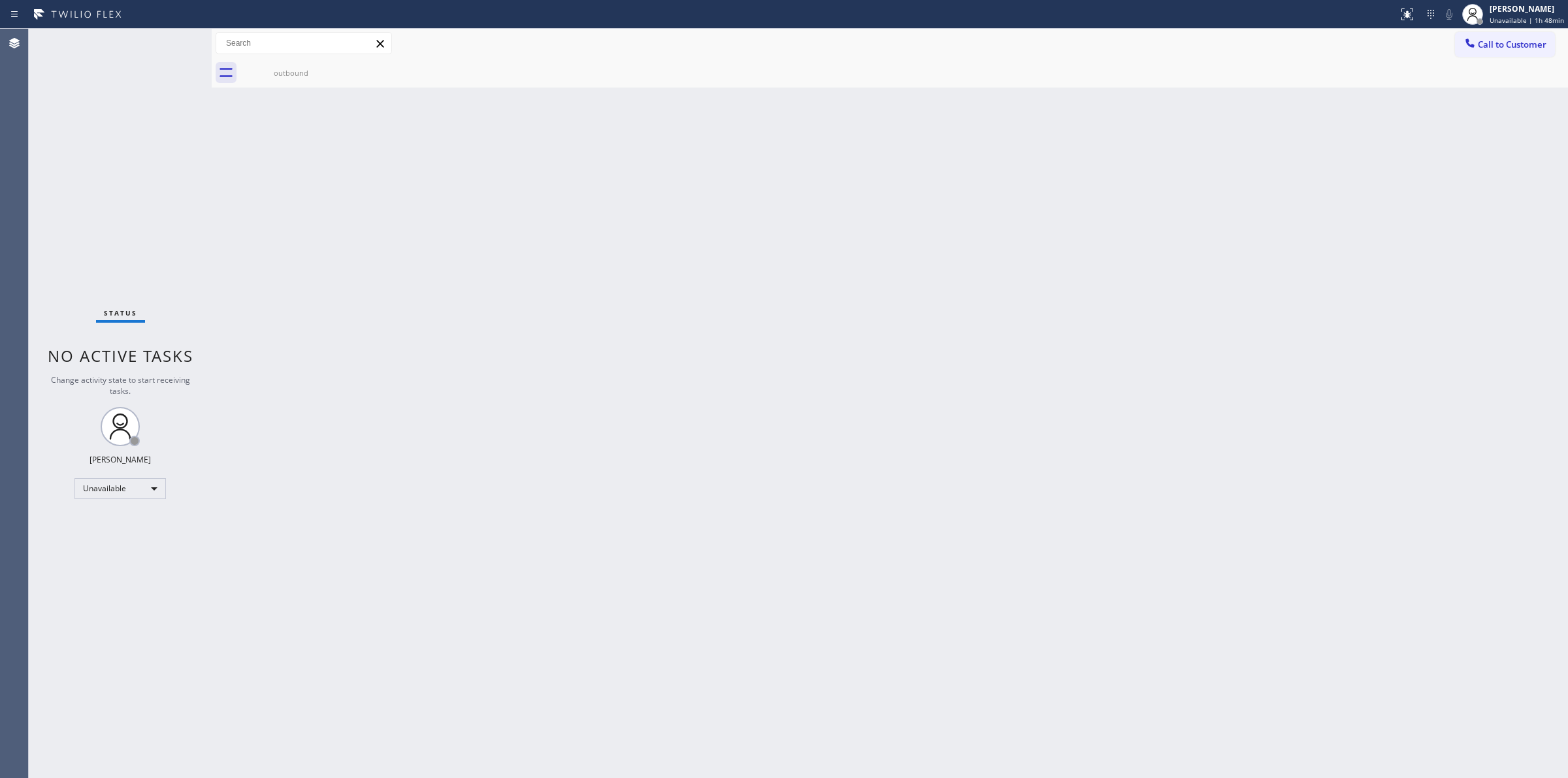
drag, startPoint x: 1423, startPoint y: 155, endPoint x: 1423, endPoint y: 90, distance: 65.0
click at [1426, 145] on div "Back to Dashboard Change Sender ID Customers Technicians Select a contact Outbo…" at bounding box center [890, 403] width 1356 height 749
click at [1469, 31] on div "Call to Customer Outbound call Location Quality Appliance Masters Your caller i…" at bounding box center [890, 43] width 1356 height 29
click at [1523, 45] on span "Call to Customer" at bounding box center [1512, 45] width 69 height 12
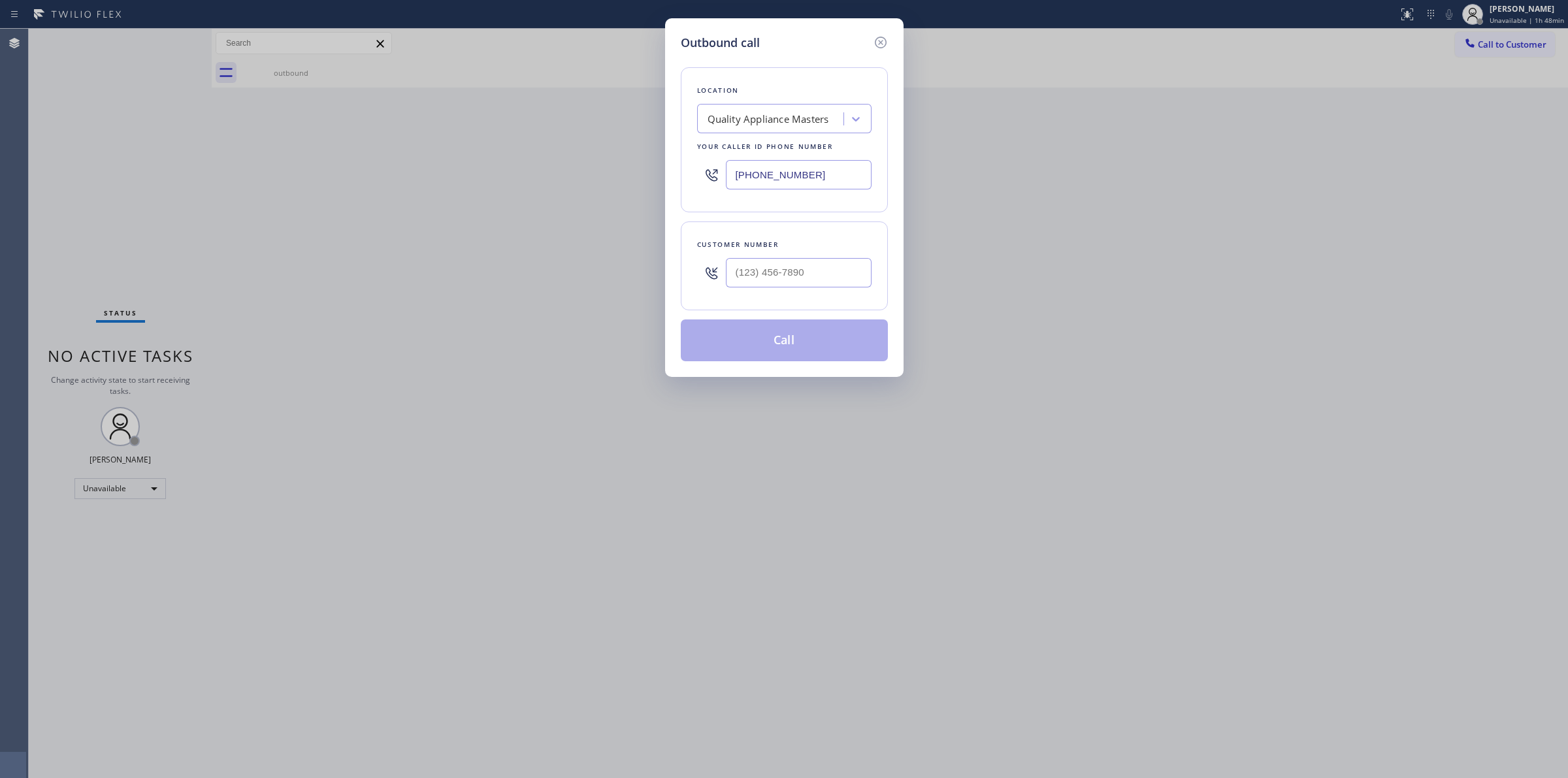
drag, startPoint x: 801, startPoint y: 296, endPoint x: 803, endPoint y: 272, distance: 24.1
click at [801, 292] on div "Customer number" at bounding box center [784, 265] width 207 height 89
paste input "817) 417-0326"
click at [803, 272] on input "(817) 417-0326" at bounding box center [799, 272] width 146 height 29
type input "(817) 417-0326"
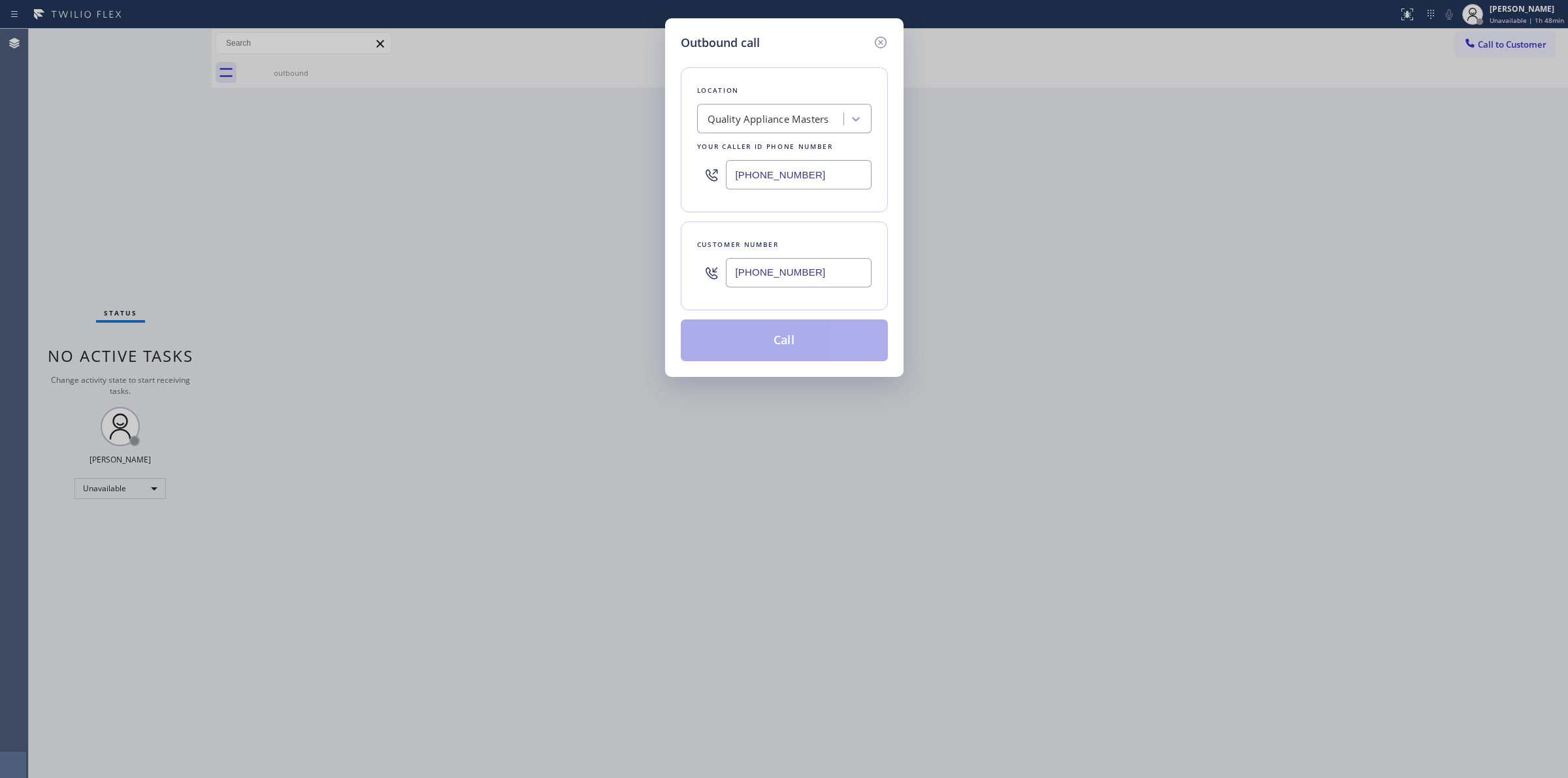
click at [803, 121] on div "Quality Appliance Masters" at bounding box center [768, 119] width 121 height 15
type input "SAmsung"
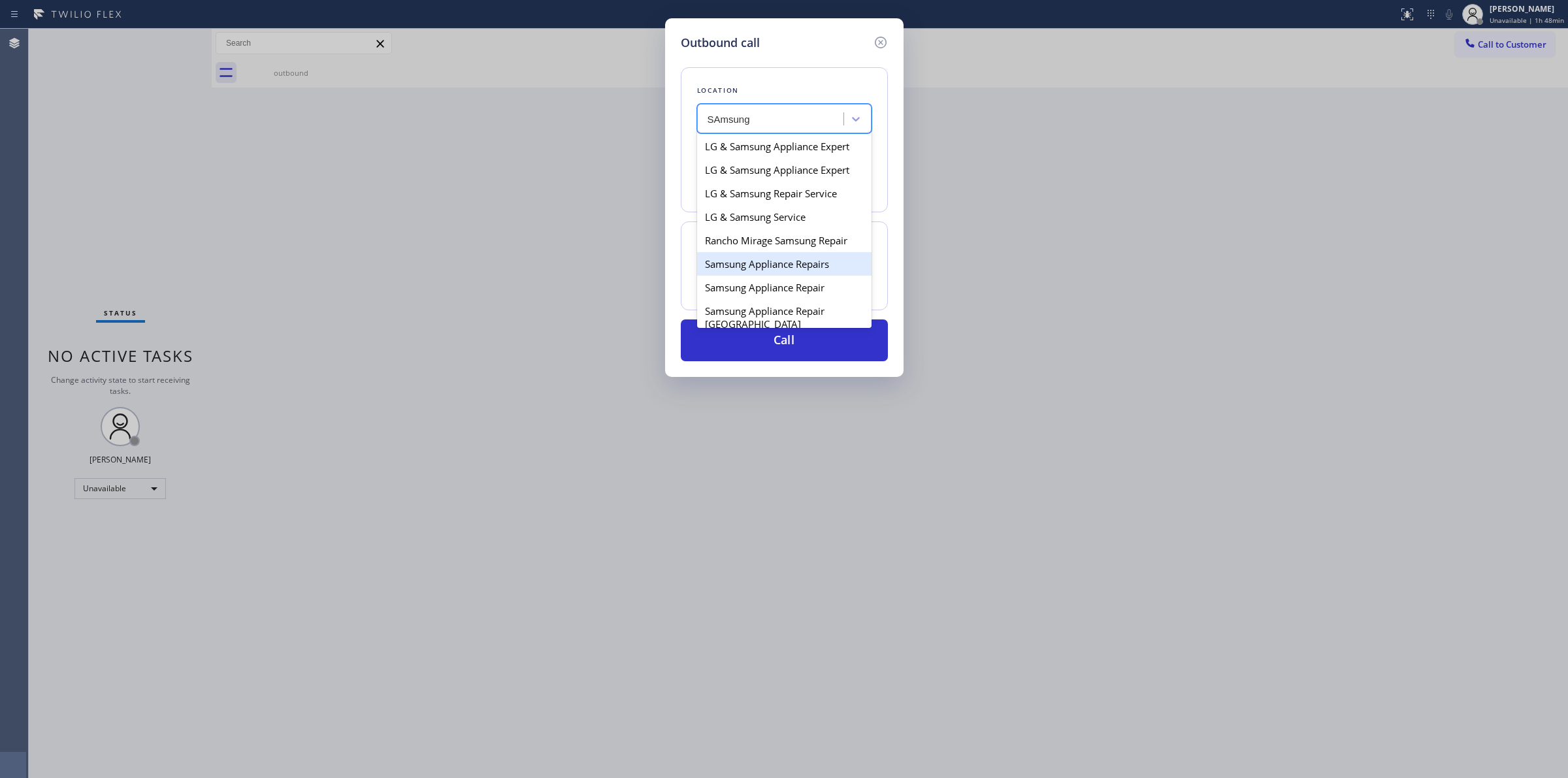
click at [757, 259] on div "Samsung Appliance Repairs" at bounding box center [785, 264] width 175 height 23
type input "(855) 976-5118"
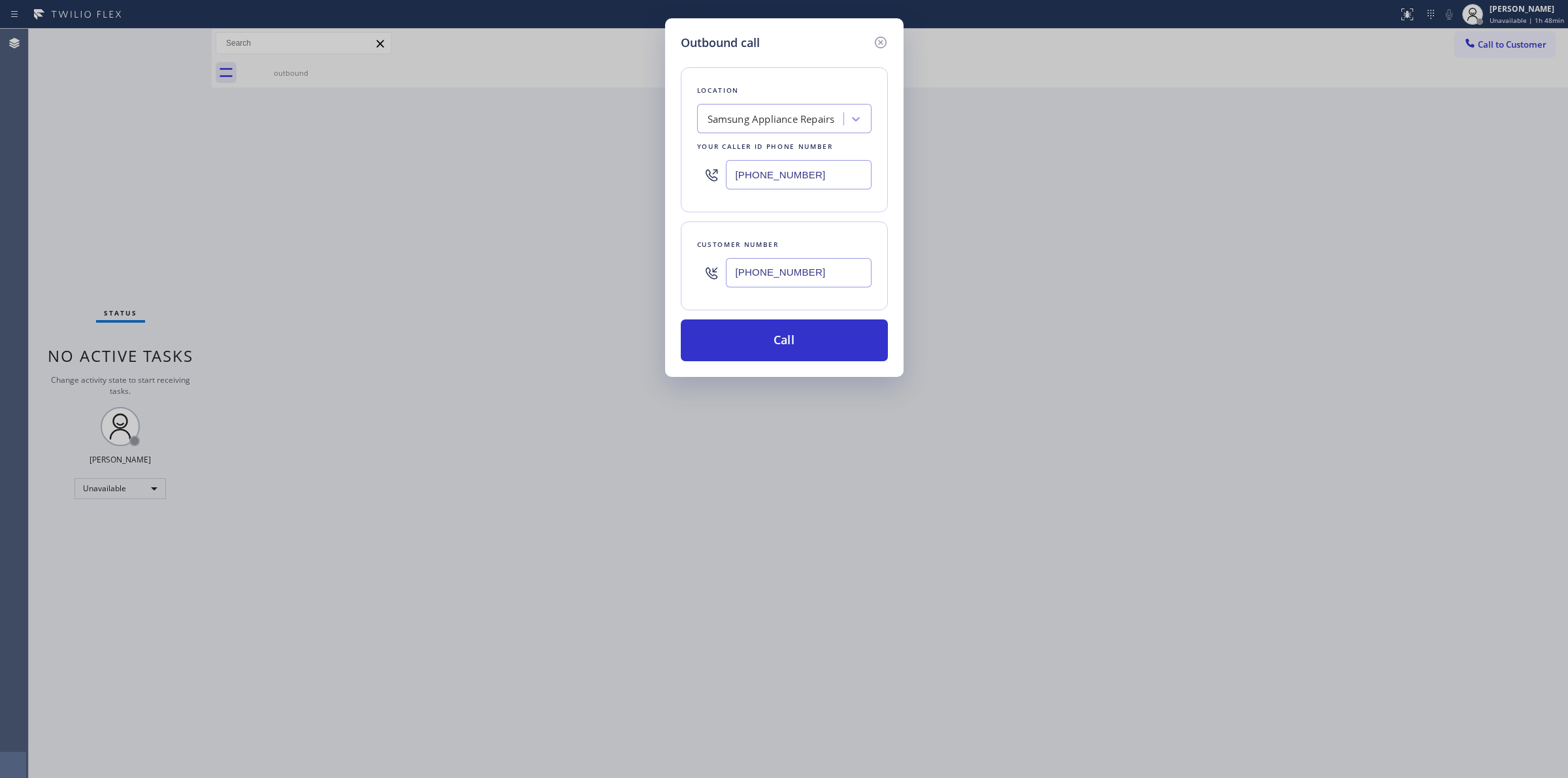
click at [797, 279] on input "(817) 417-0326" at bounding box center [799, 272] width 146 height 29
click at [804, 330] on button "Call" at bounding box center [784, 340] width 207 height 42
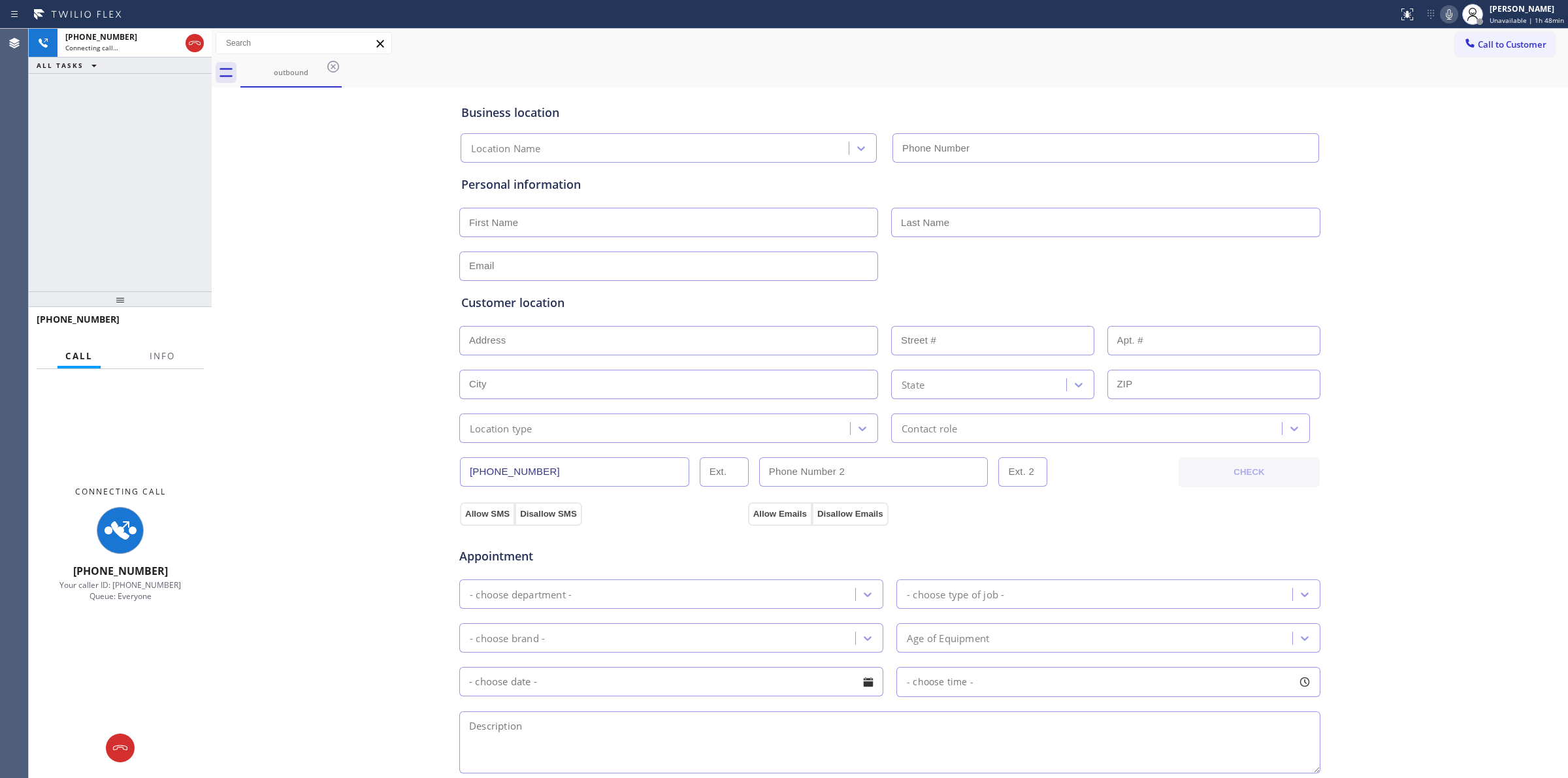
click at [1451, 141] on div "Business location Location Name Personal information Customer location >> ADD N…" at bounding box center [890, 537] width 1350 height 893
type input "(855) 976-5118"
click at [1452, 15] on icon at bounding box center [1449, 15] width 7 height 11
drag, startPoint x: 1500, startPoint y: 208, endPoint x: 1481, endPoint y: 168, distance: 44.3
click at [1498, 204] on div "Business location Samsung Appliance Repairs (855) 976-5118 Personal information…" at bounding box center [890, 537] width 1350 height 893
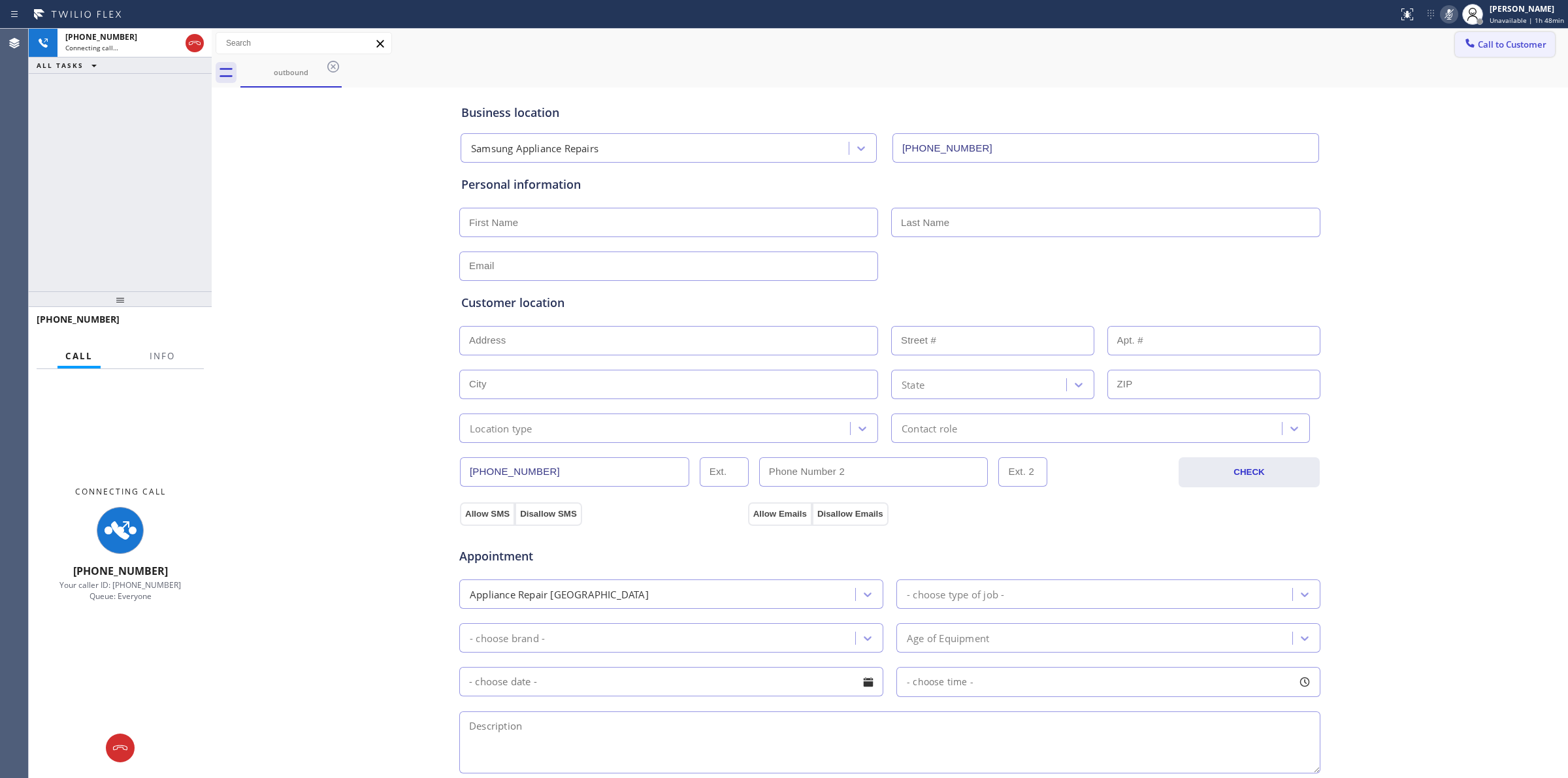
click at [1527, 33] on button "Call to Customer" at bounding box center [1505, 44] width 100 height 25
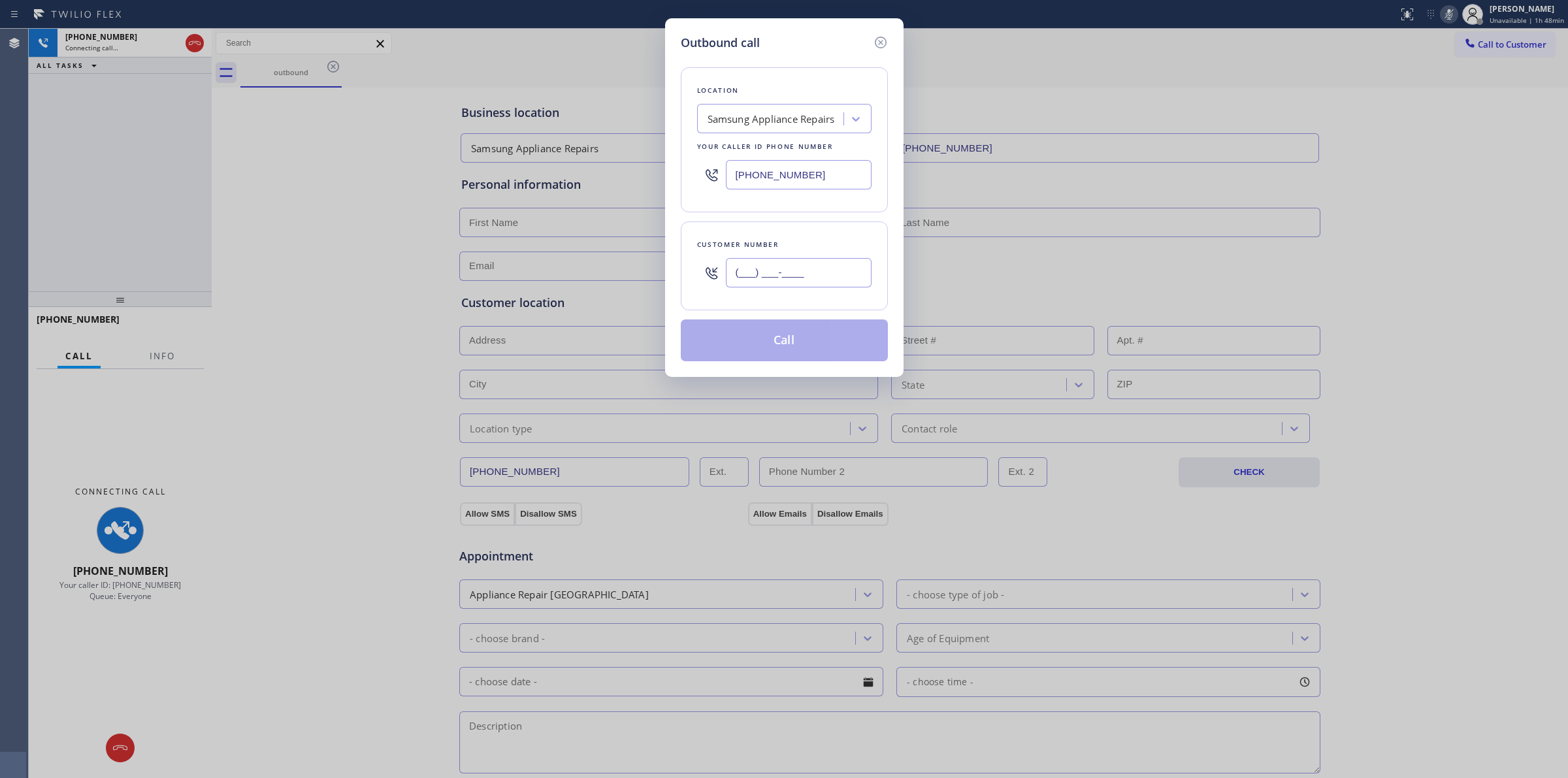
paste input "817) 417-0326"
click at [781, 284] on input "(817) 417-0326" at bounding box center [799, 272] width 146 height 29
type input "(817) 417-0326"
drag, startPoint x: 883, startPoint y: 41, endPoint x: 894, endPoint y: 44, distance: 11.4
click at [885, 41] on icon at bounding box center [881, 43] width 16 height 16
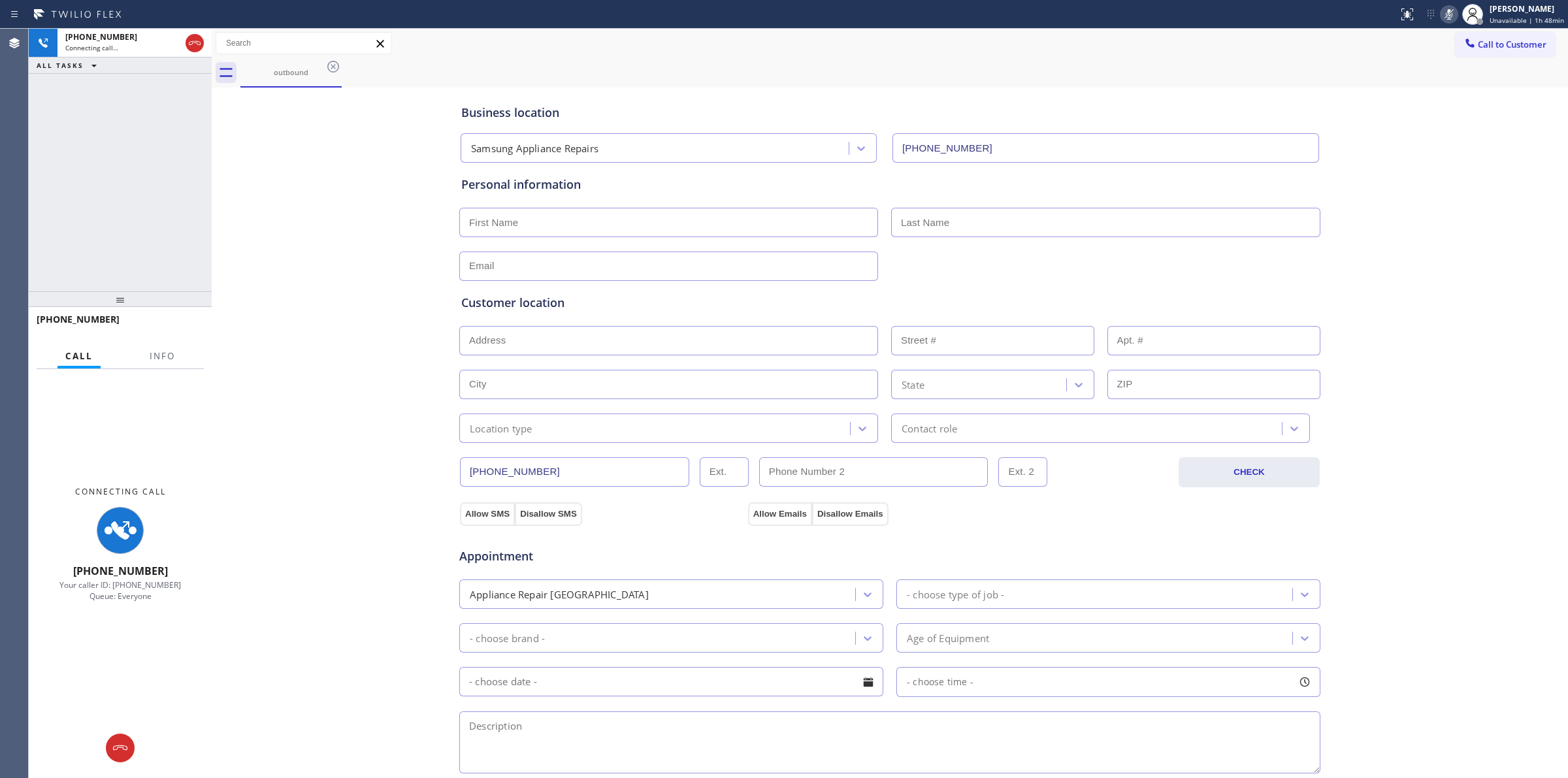
click at [1400, 159] on div "Business location Samsung Appliance Repairs (855) 976-5118 Personal information…" at bounding box center [890, 537] width 1350 height 893
click at [334, 65] on icon at bounding box center [333, 67] width 12 height 12
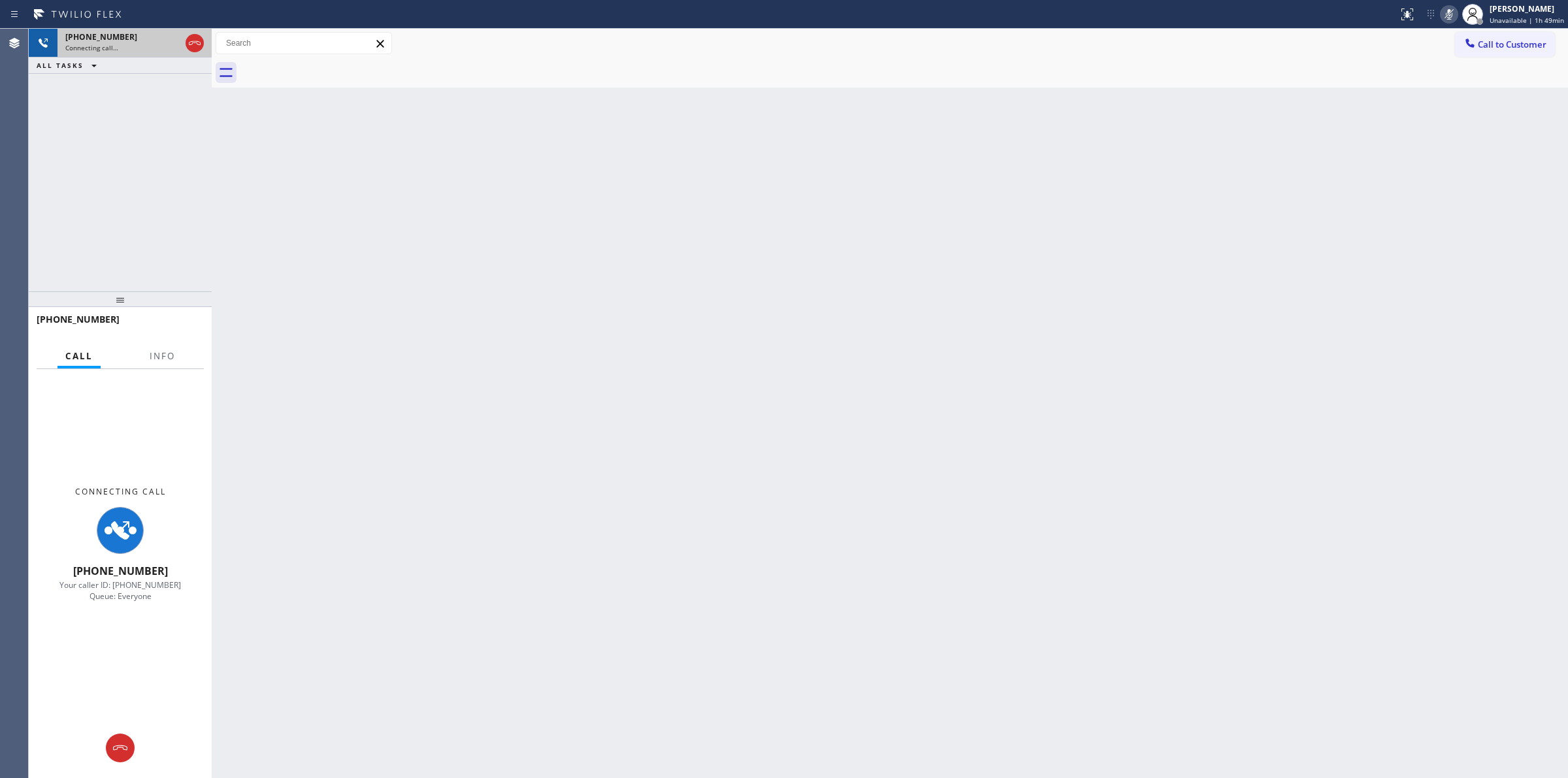
click at [151, 49] on div "Connecting call…" at bounding box center [123, 48] width 115 height 9
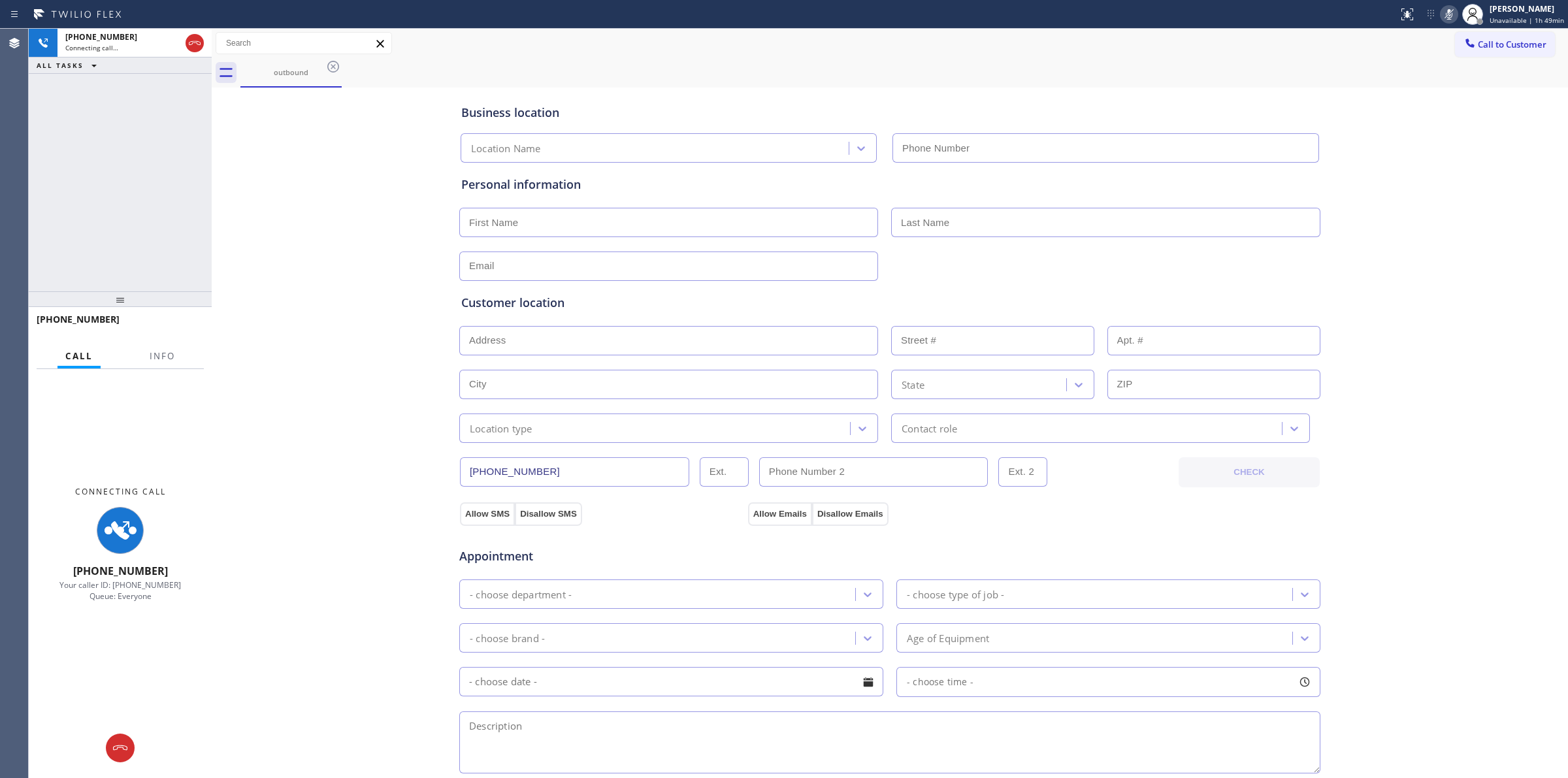
type input "(855) 976-5118"
drag, startPoint x: 193, startPoint y: 41, endPoint x: 343, endPoint y: 53, distance: 150.5
click at [193, 41] on icon at bounding box center [195, 43] width 16 height 16
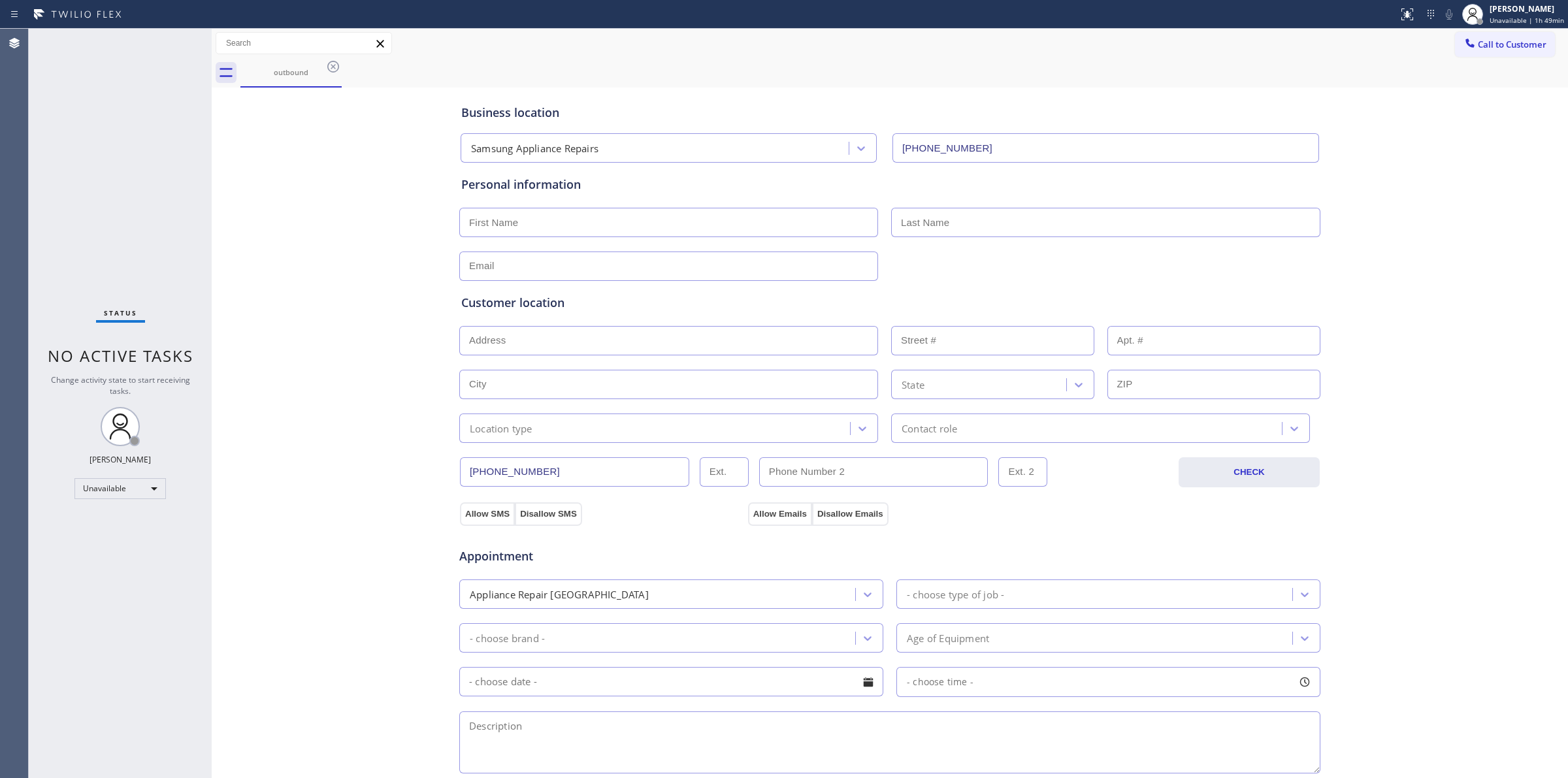
drag, startPoint x: 1467, startPoint y: 93, endPoint x: 1480, endPoint y: 82, distance: 17.0
click at [1473, 89] on div "Business location Samsung Appliance Repairs (855) 976-5118 Personal information…" at bounding box center [890, 550] width 1356 height 925
click at [1493, 52] on button "Call to Customer" at bounding box center [1505, 44] width 100 height 25
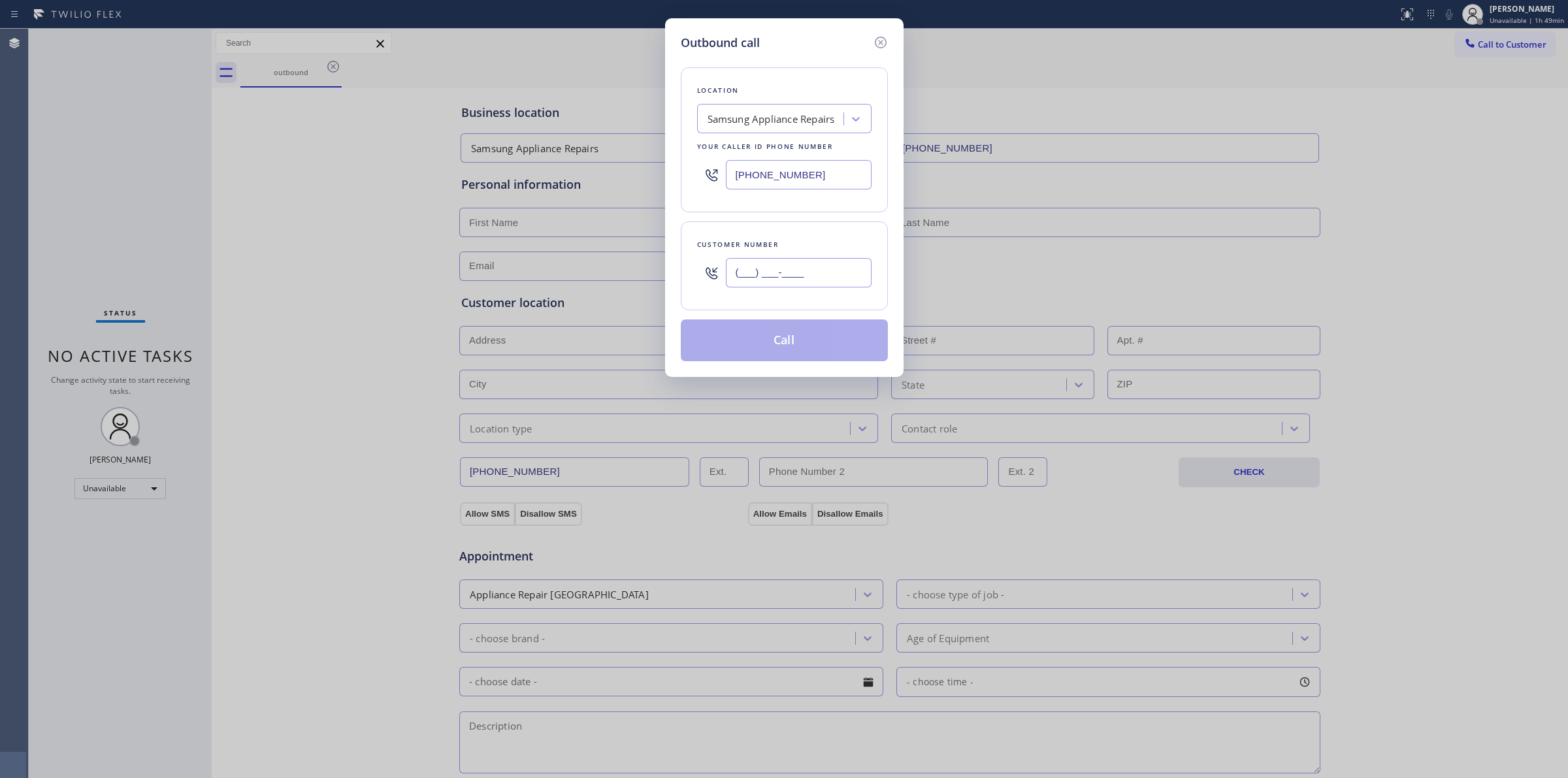
click at [827, 262] on input "(___) ___-____" at bounding box center [799, 272] width 146 height 29
paste input "707) 378-0148"
type input "(707) 378-0148"
click at [813, 124] on div "Samsung Appliance Repairs" at bounding box center [771, 119] width 127 height 15
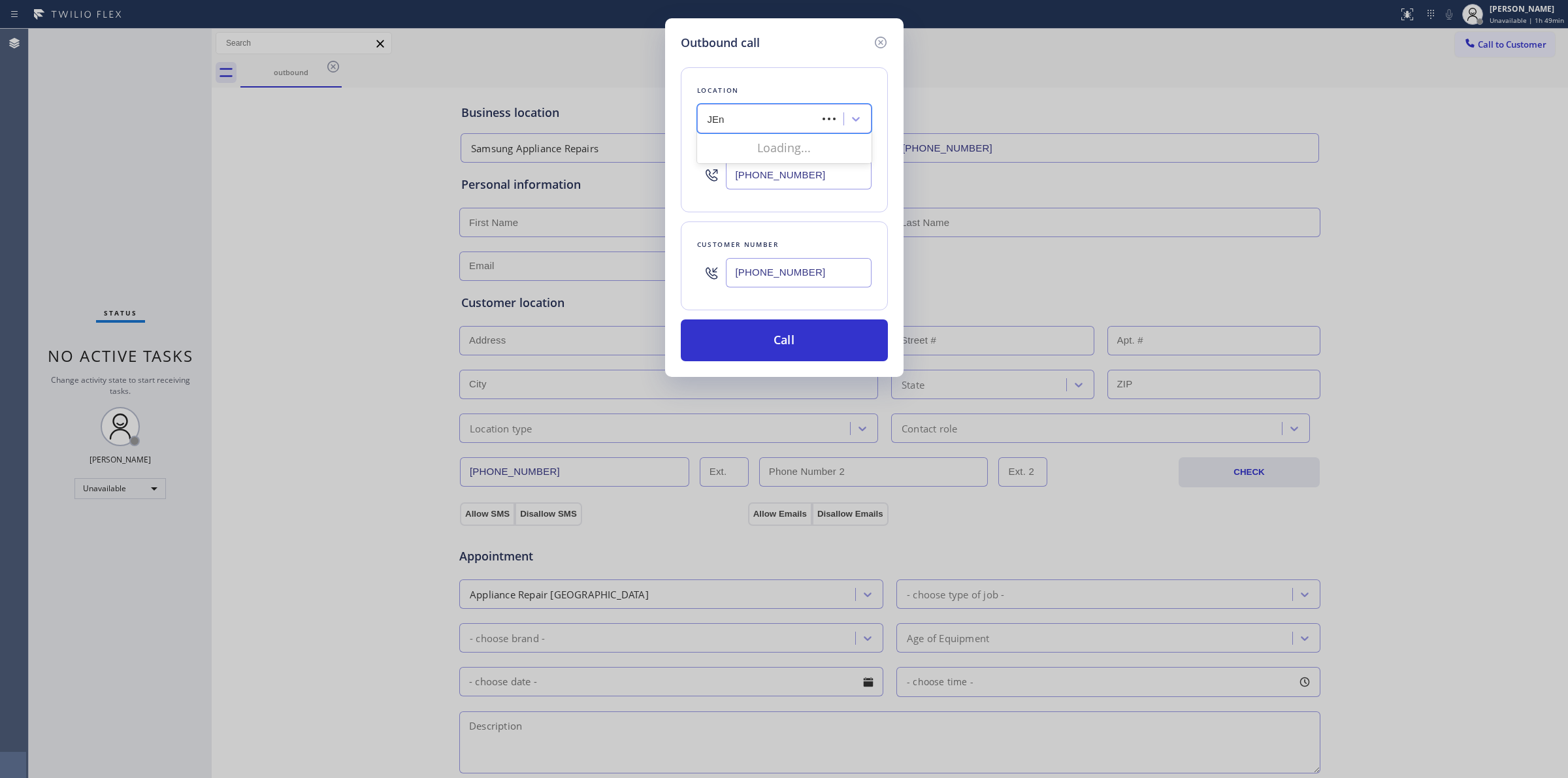
type input "JEnn"
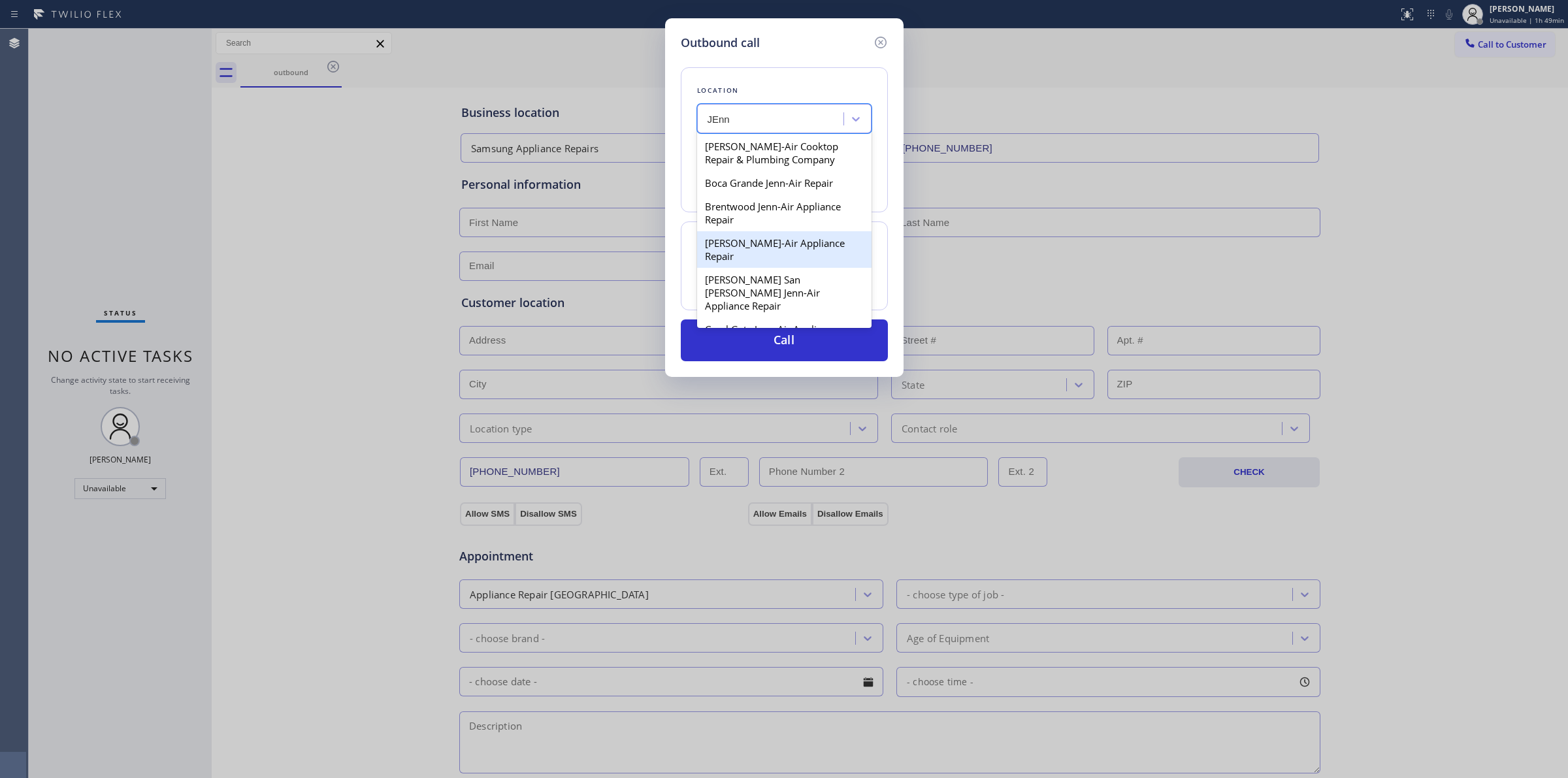
click at [761, 258] on div "Carroll's Jenn-Air Appliance Repair" at bounding box center [785, 249] width 175 height 37
type input "(312) 667-3644"
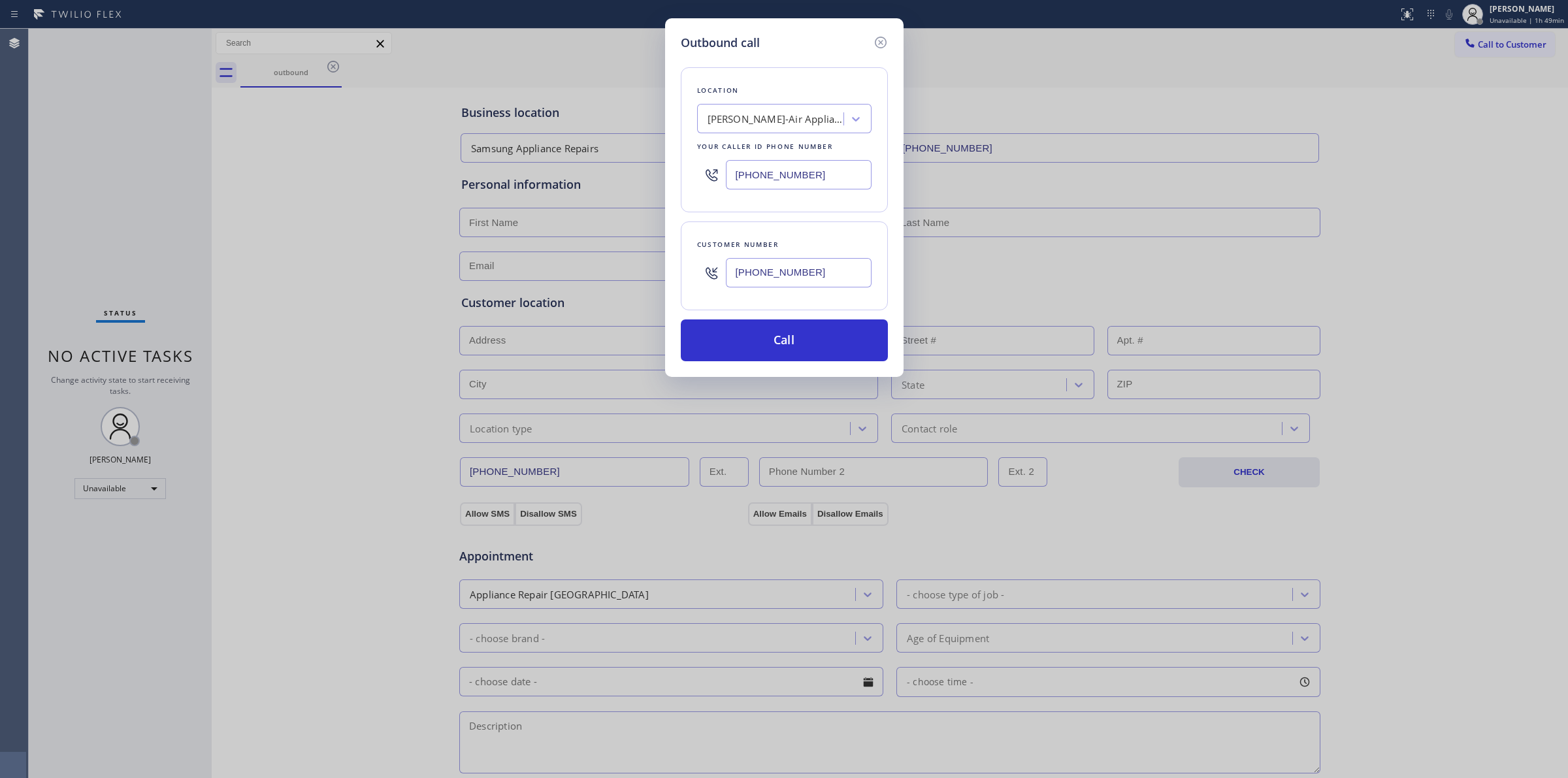
click at [782, 282] on input "(707) 378-0148" at bounding box center [799, 272] width 146 height 29
click at [775, 334] on button "Call" at bounding box center [784, 340] width 207 height 42
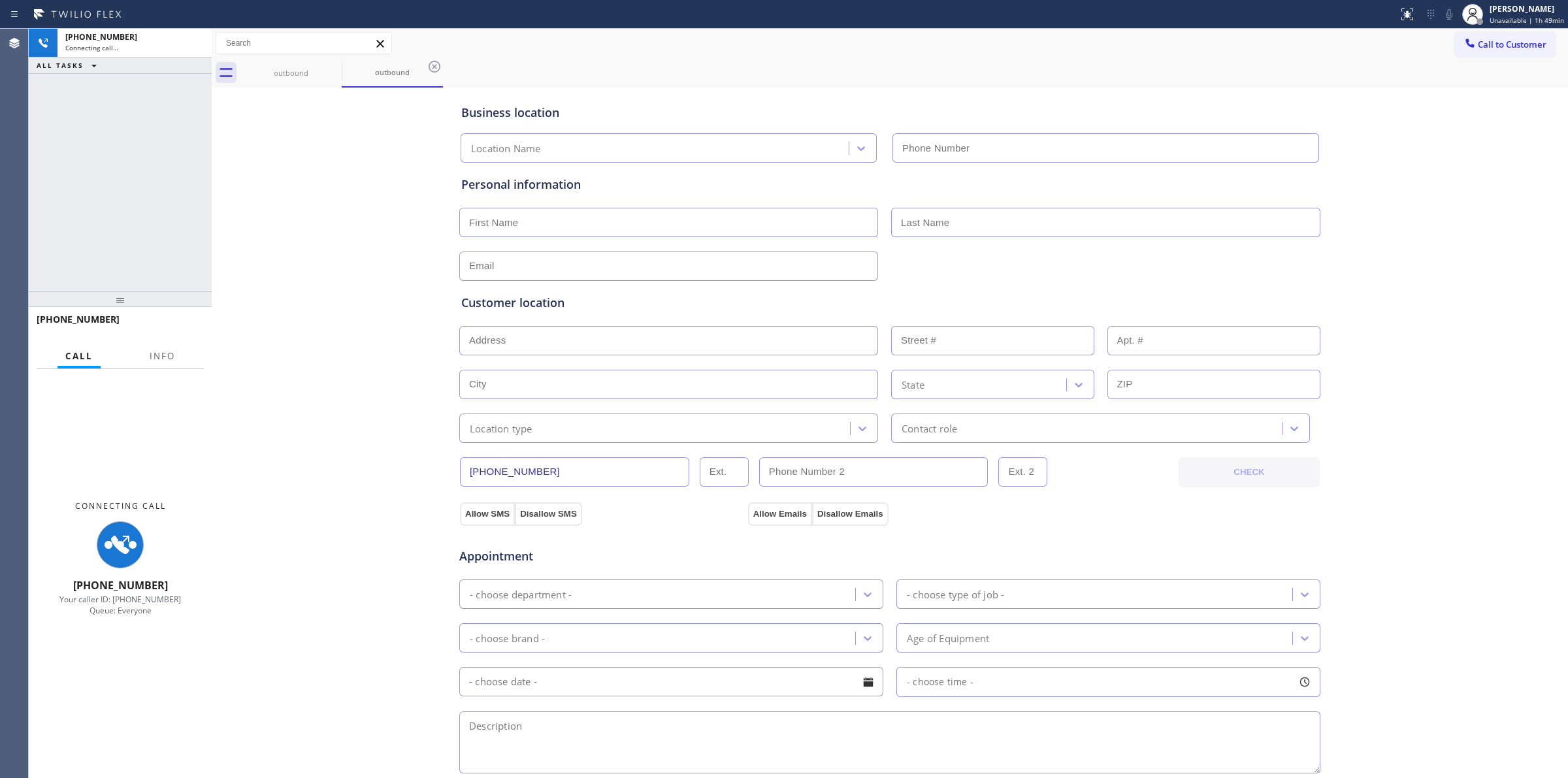
drag, startPoint x: 1421, startPoint y: 171, endPoint x: 1452, endPoint y: 103, distance: 74.7
click at [1423, 170] on div "Business location Location Name Personal information Customer location >> ADD N…" at bounding box center [890, 537] width 1350 height 893
type input "(312) 667-3644"
drag, startPoint x: 322, startPoint y: 70, endPoint x: 331, endPoint y: 65, distance: 10.3
click at [327, 69] on div "outbound" at bounding box center [291, 73] width 101 height 29
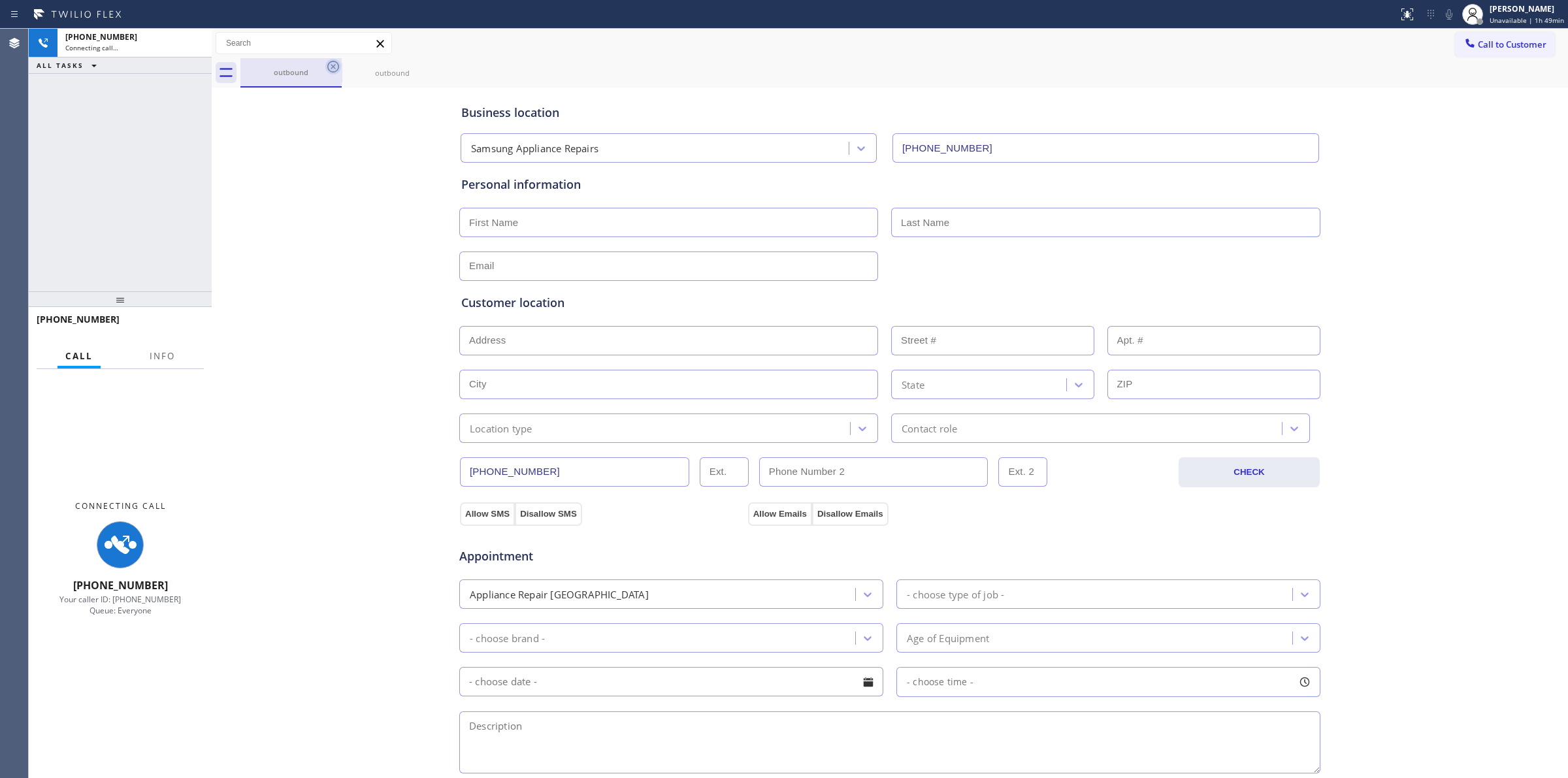
click at [332, 64] on icon at bounding box center [333, 67] width 16 height 16
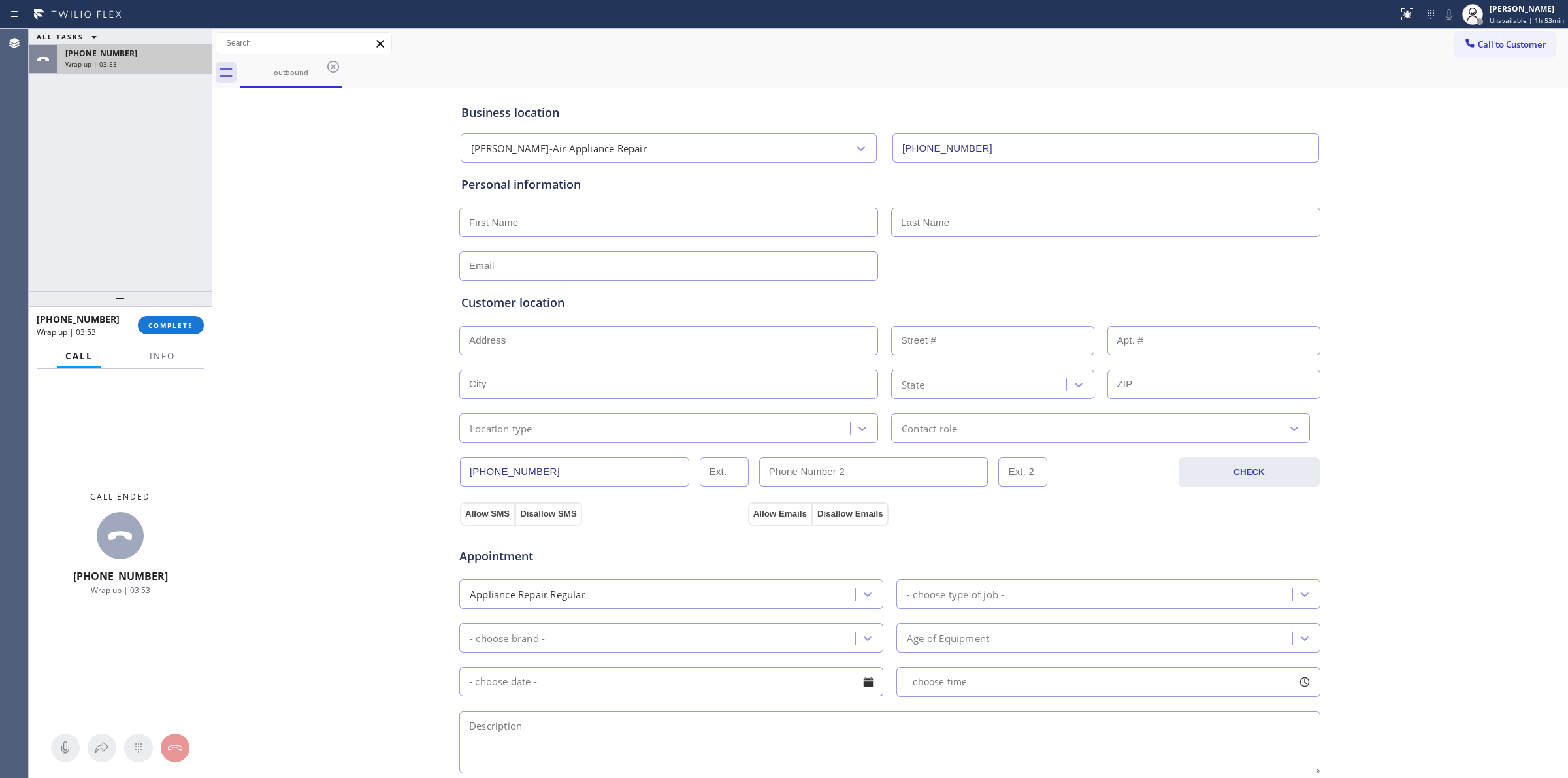
click at [123, 69] on div "+17073780148 Wrap up | 03:53" at bounding box center [132, 59] width 149 height 29
click at [162, 321] on span "COMPLETE" at bounding box center [171, 326] width 45 height 9
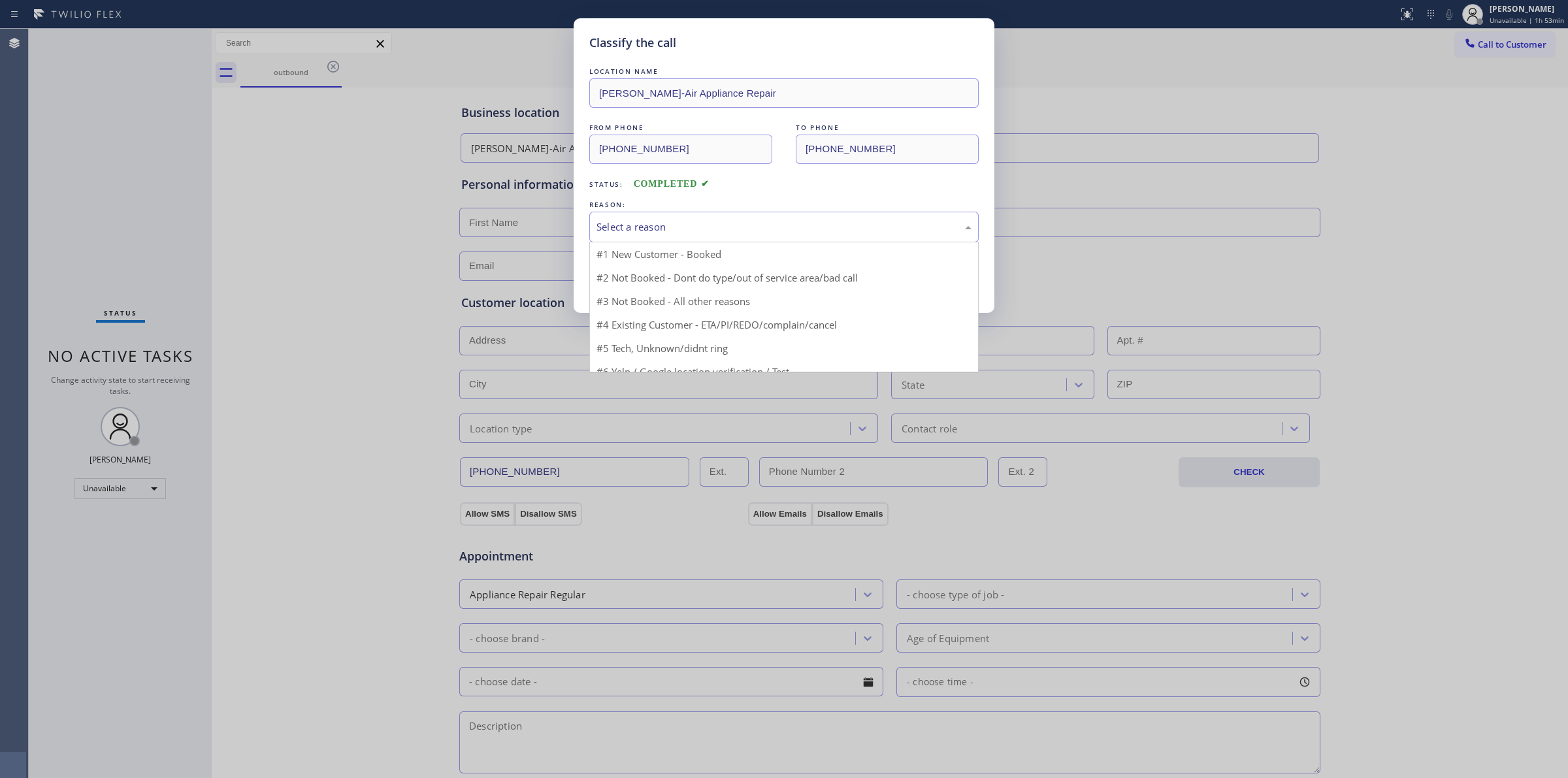
click at [671, 214] on div "Select a reason" at bounding box center [784, 227] width 390 height 31
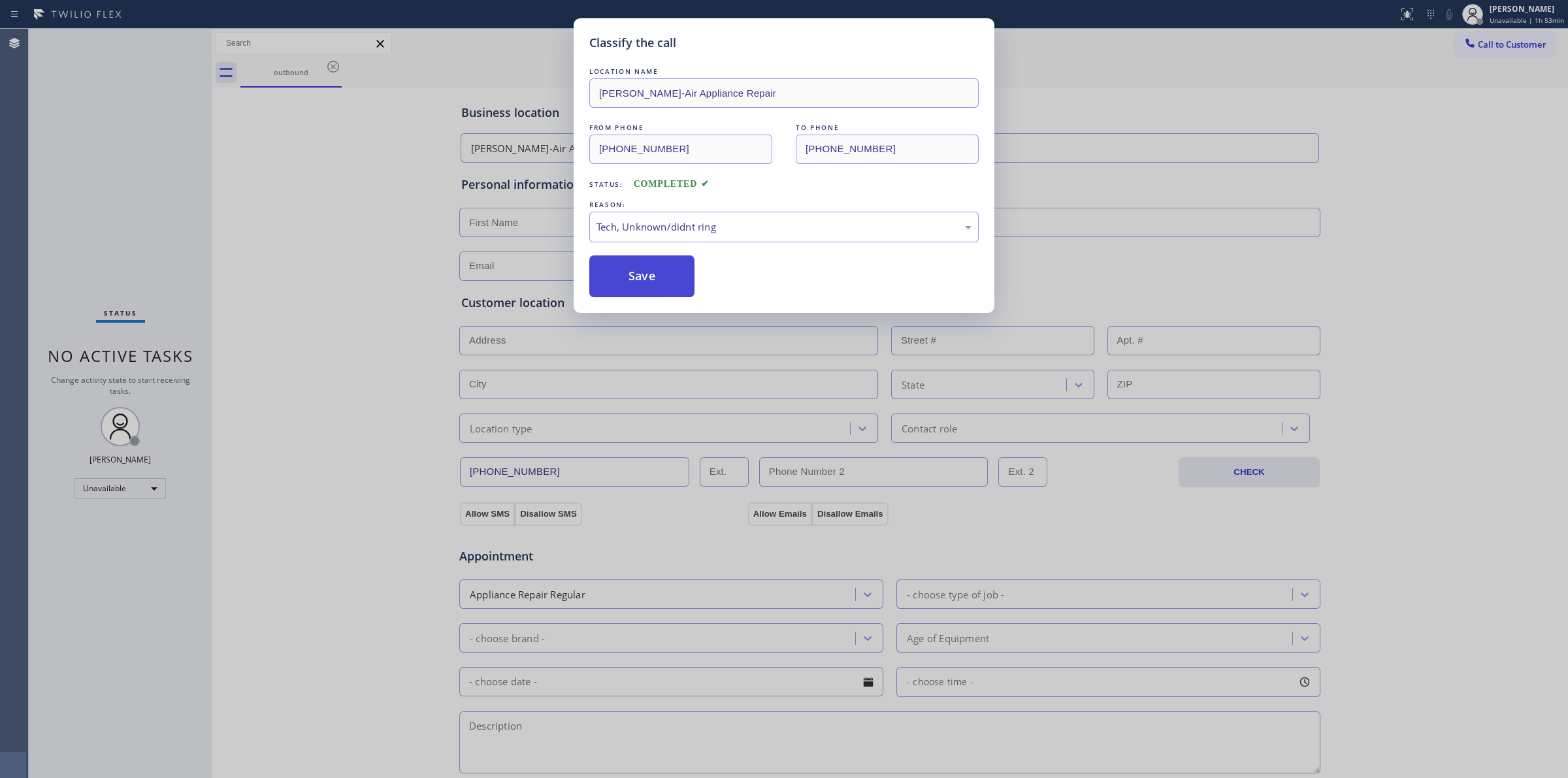
click at [655, 276] on button "Save" at bounding box center [642, 276] width 105 height 42
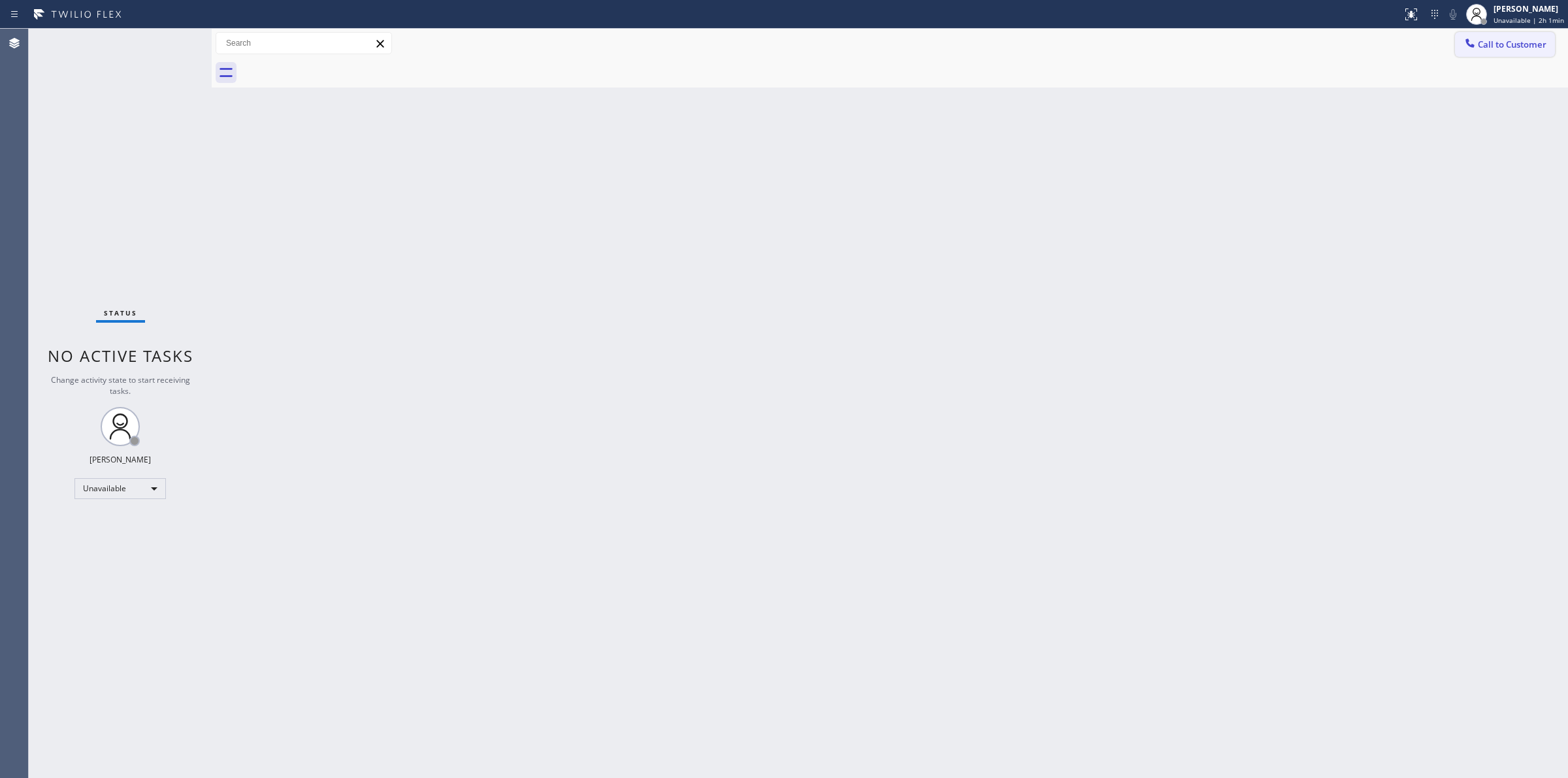
click at [1494, 41] on span "Call to Customer" at bounding box center [1512, 45] width 69 height 12
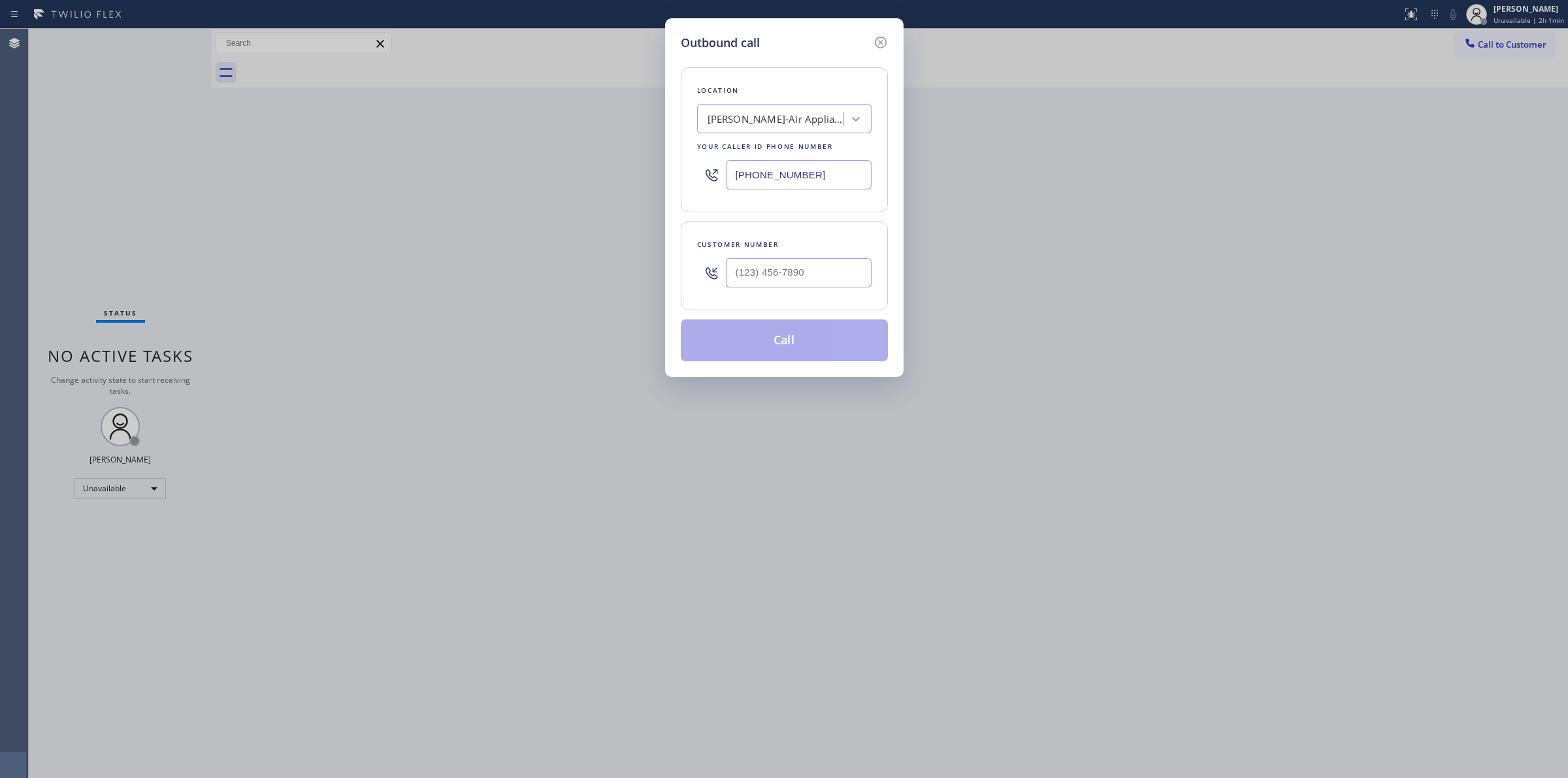
drag, startPoint x: 821, startPoint y: 292, endPoint x: 813, endPoint y: 270, distance: 23.4
click at [820, 292] on div at bounding box center [799, 273] width 146 height 43
paste input "817) 417-0326"
click at [813, 270] on input "(817) 417-0326" at bounding box center [799, 272] width 146 height 29
type input "(817) 417-0326"
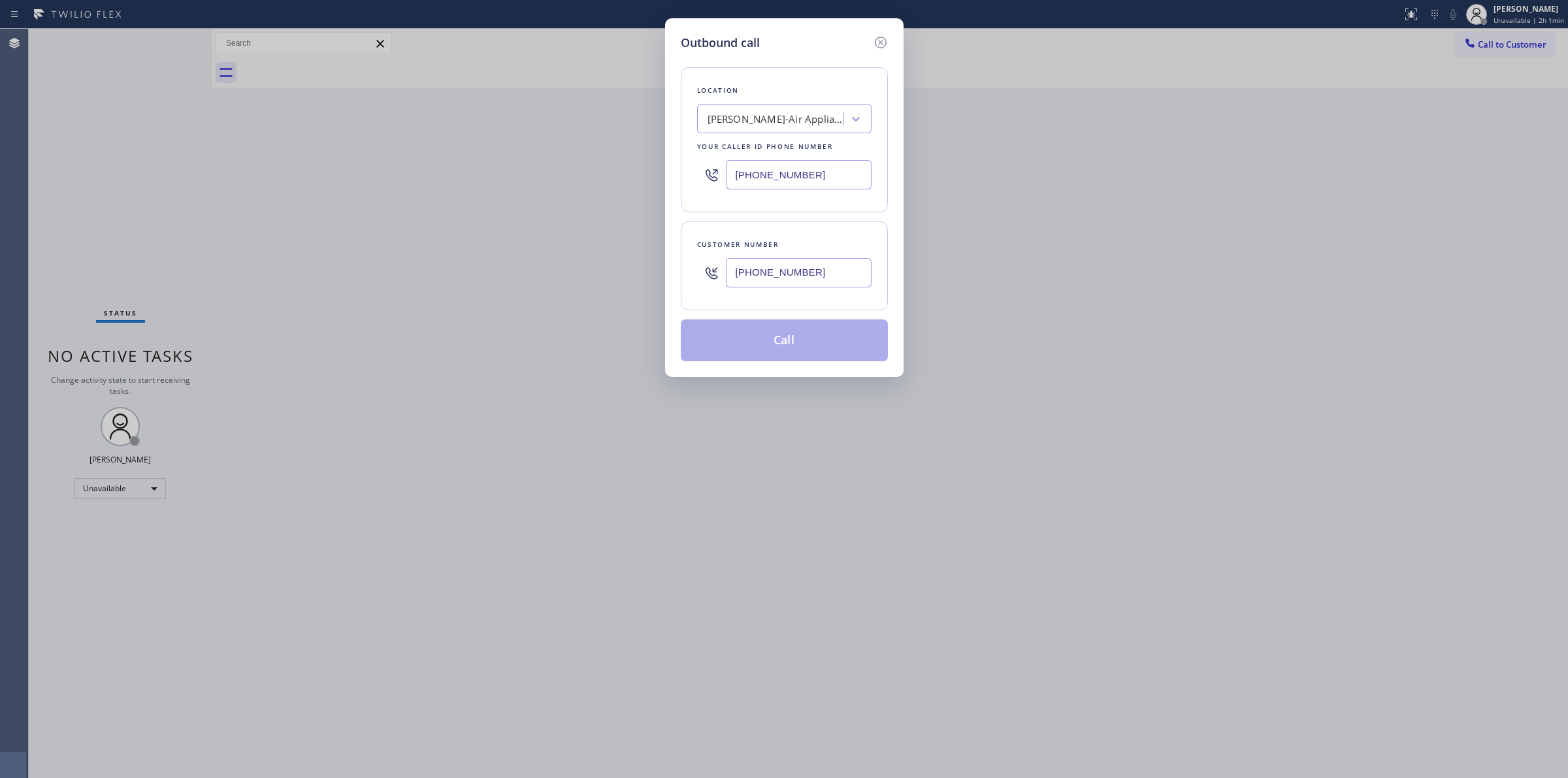
click at [807, 338] on button "Call" at bounding box center [784, 340] width 207 height 42
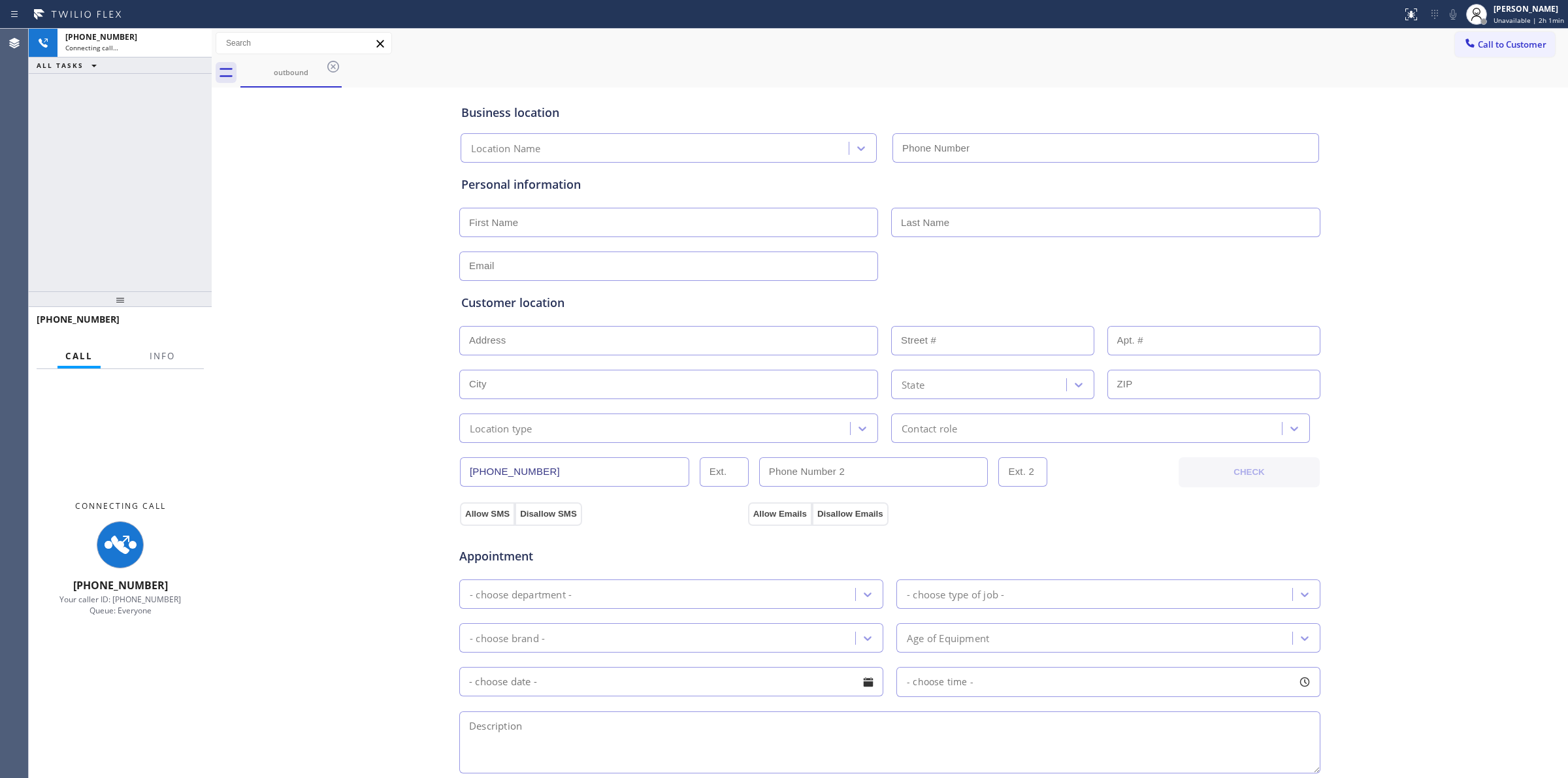
type input "(312) 667-3644"
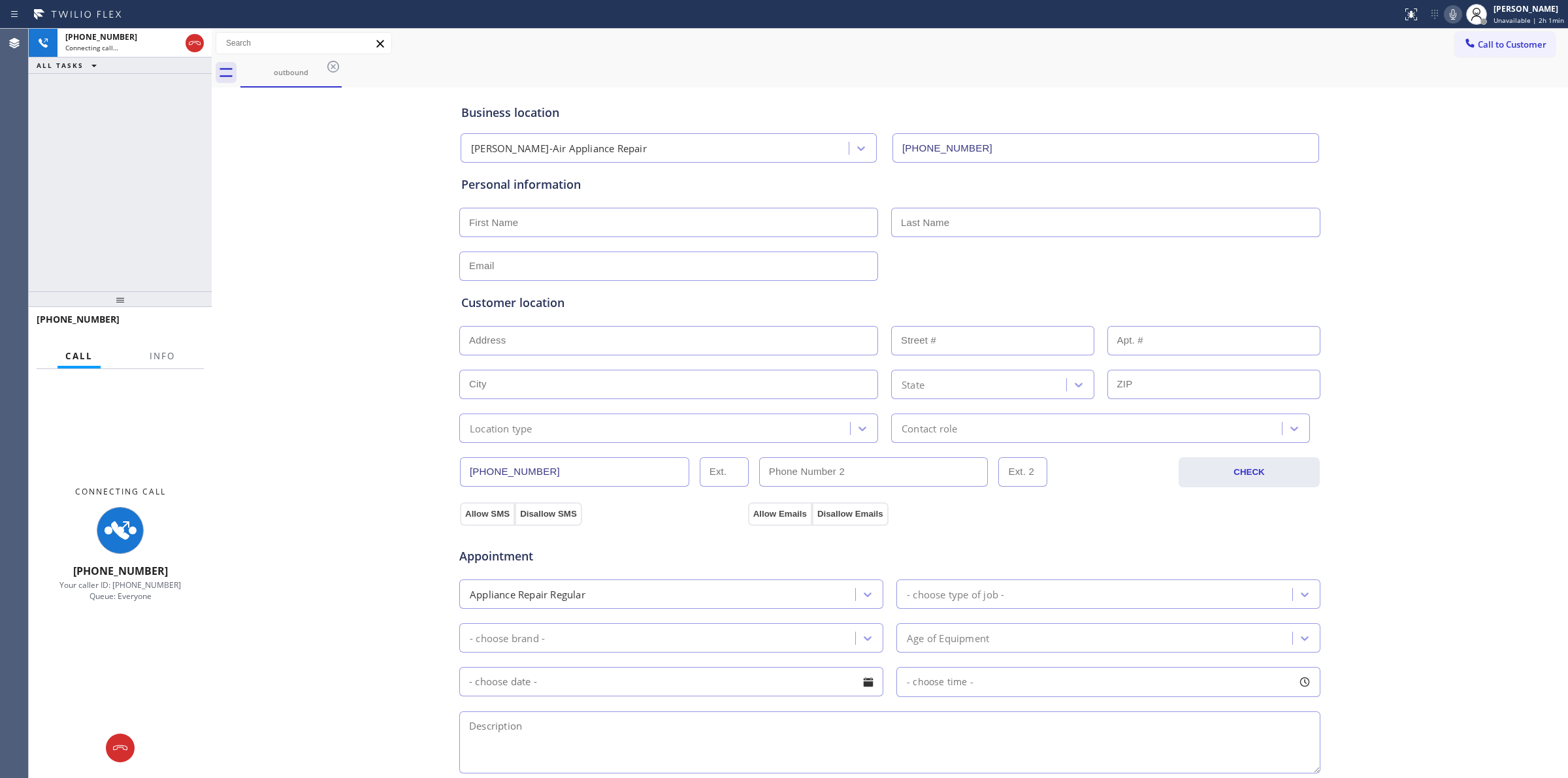
click at [1454, 12] on icon at bounding box center [1453, 15] width 16 height 16
drag, startPoint x: 189, startPoint y: 47, endPoint x: 223, endPoint y: 67, distance: 39.4
click at [190, 46] on icon at bounding box center [195, 43] width 16 height 16
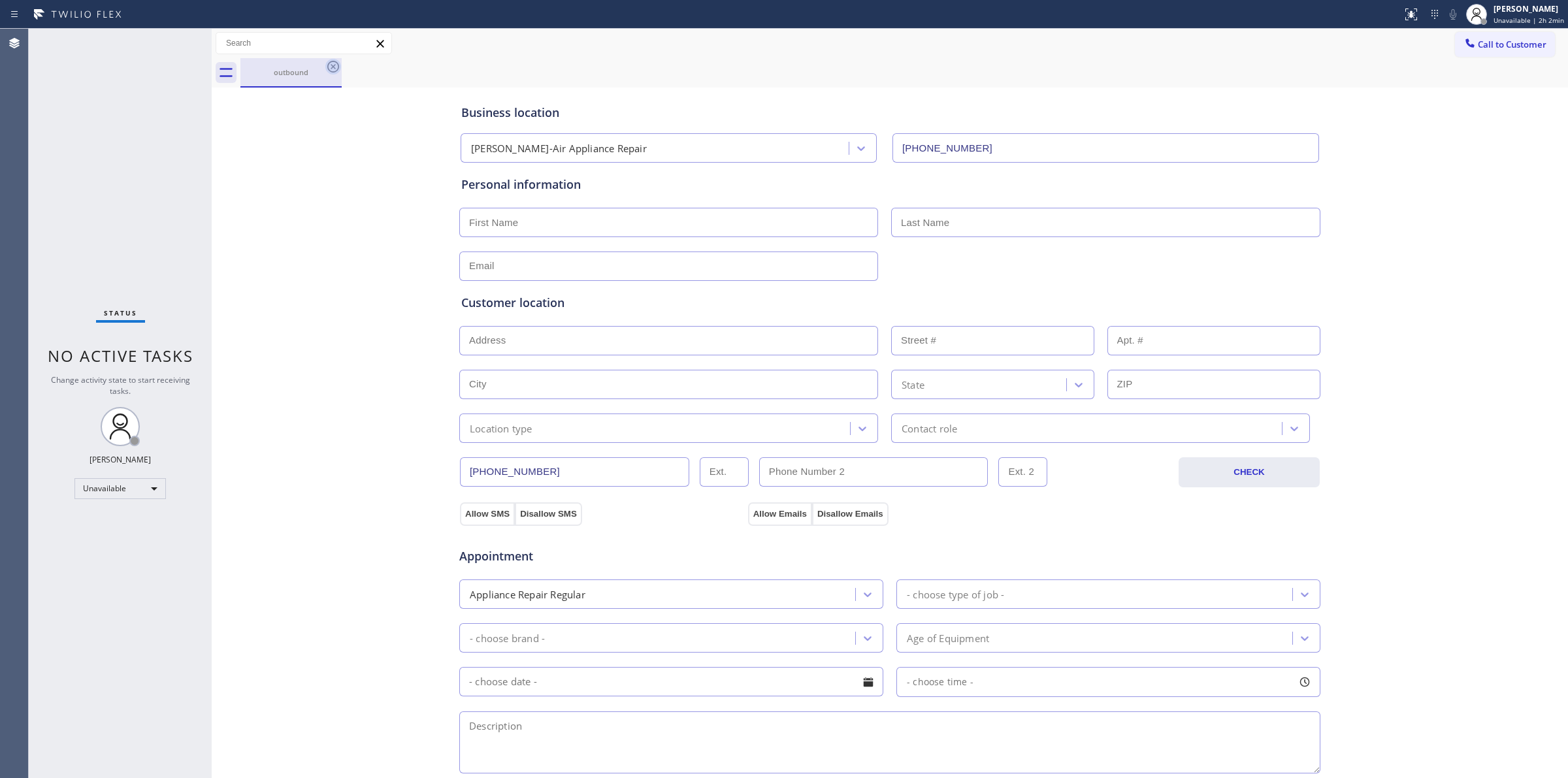
click at [338, 67] on icon at bounding box center [333, 67] width 12 height 12
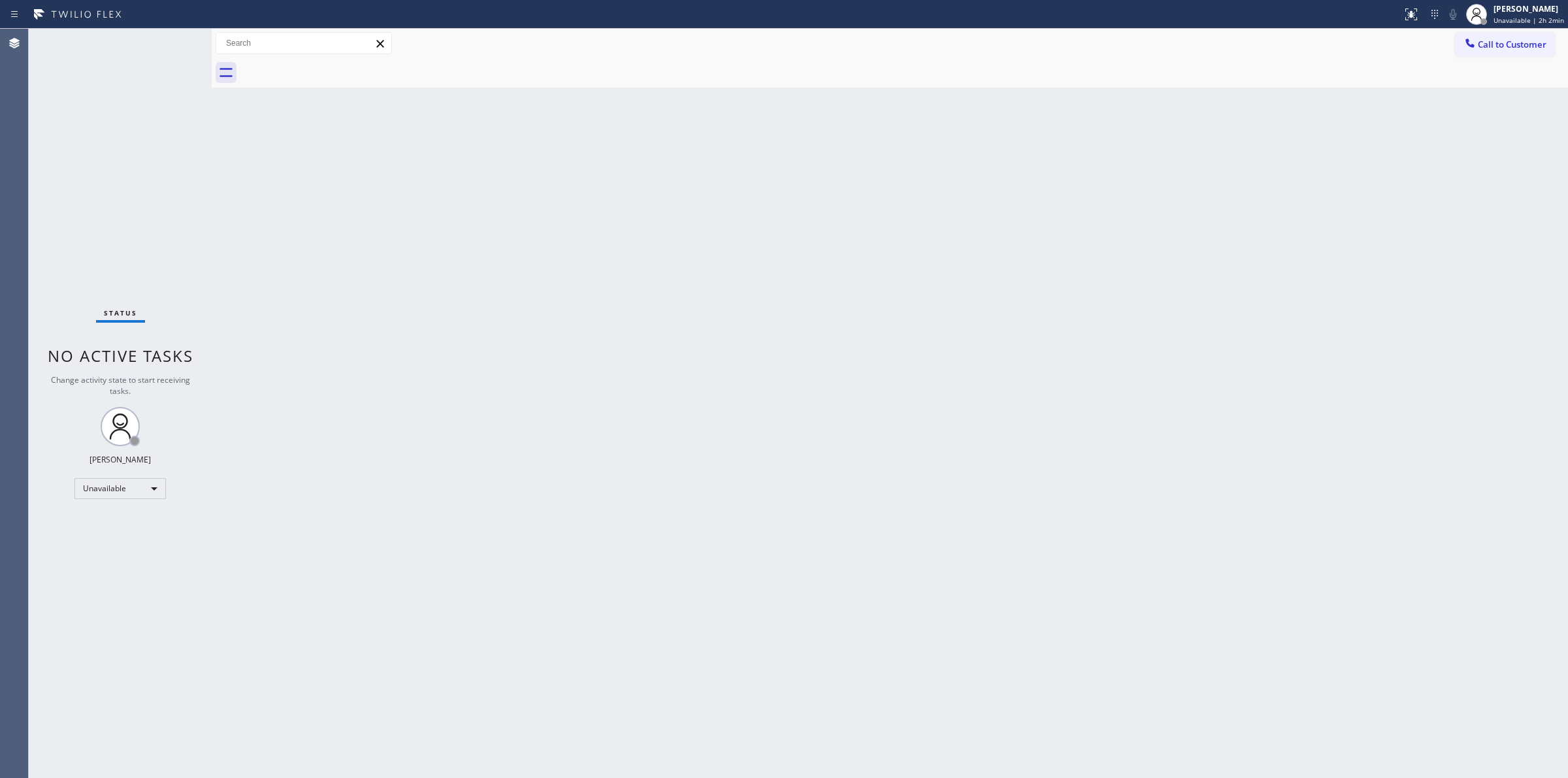
drag, startPoint x: 1395, startPoint y: 124, endPoint x: 1431, endPoint y: 83, distance: 54.6
click at [1405, 117] on div "Back to Dashboard Change Sender ID Customers Technicians Select a contact Outbo…" at bounding box center [890, 403] width 1356 height 749
click at [1469, 50] on div at bounding box center [1470, 45] width 16 height 16
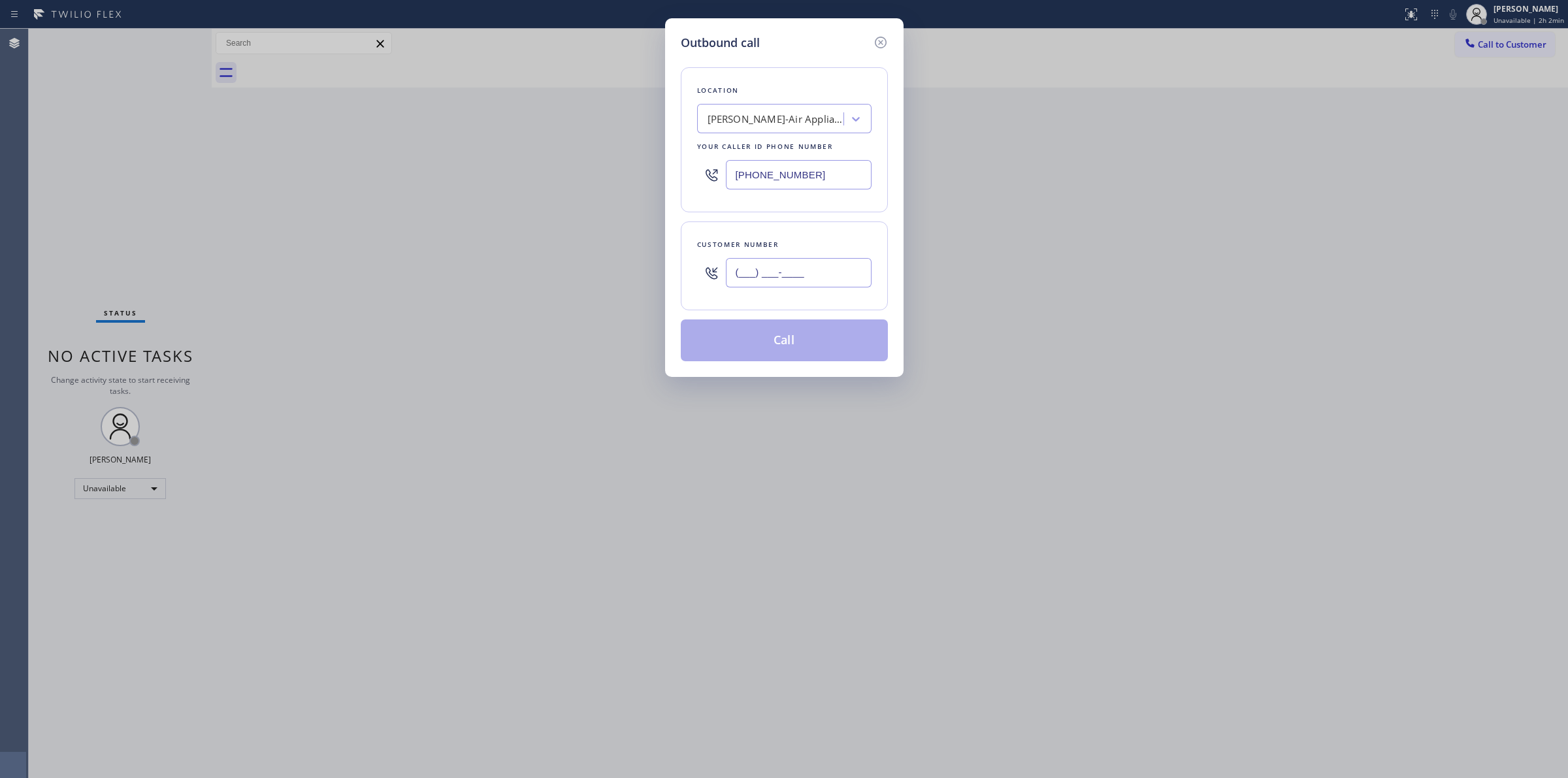
paste input "707) 378-0148"
click at [804, 282] on input "(___) ___-____" at bounding box center [799, 272] width 146 height 29
type input "(707) 378-0148"
click at [796, 124] on div "Carroll's Jenn-Air Appliance Repair" at bounding box center [776, 119] width 137 height 15
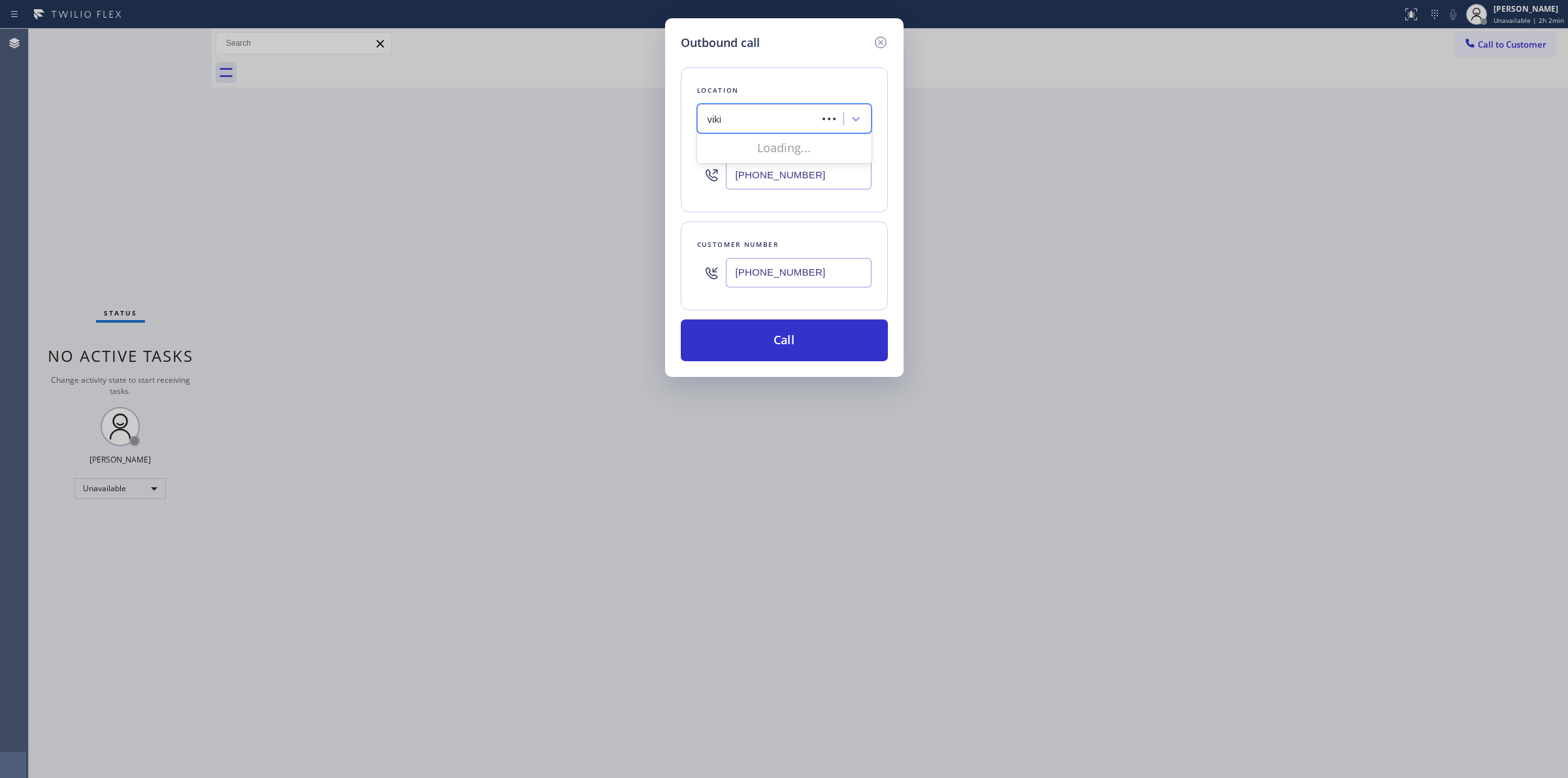
type input "viking"
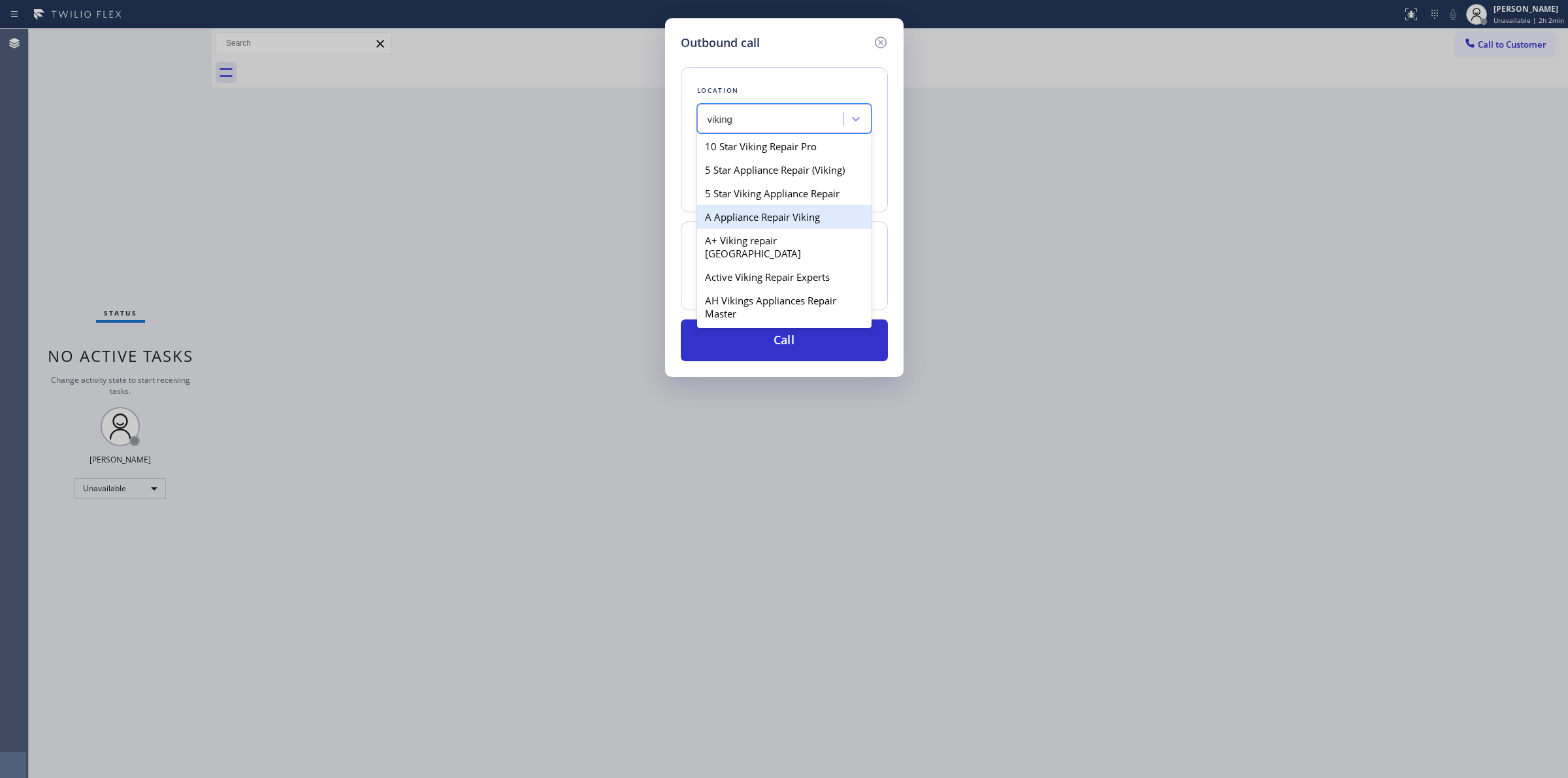
click at [769, 217] on div "A Appliance Repair Viking" at bounding box center [785, 216] width 175 height 23
type input "(949) 506-4787"
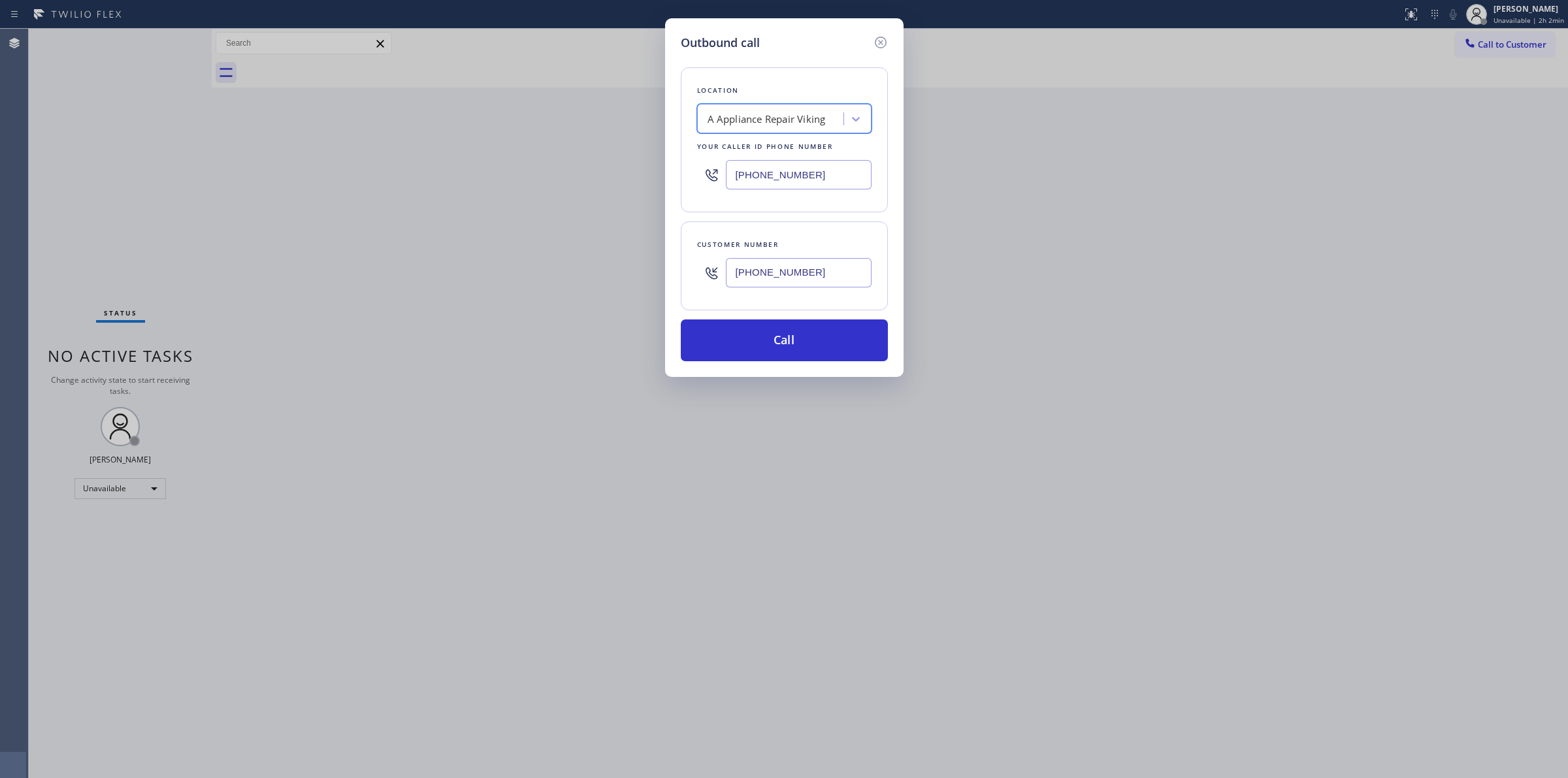
click at [784, 264] on input "(707) 378-0148" at bounding box center [799, 272] width 146 height 29
click at [789, 322] on button "Call" at bounding box center [784, 340] width 207 height 42
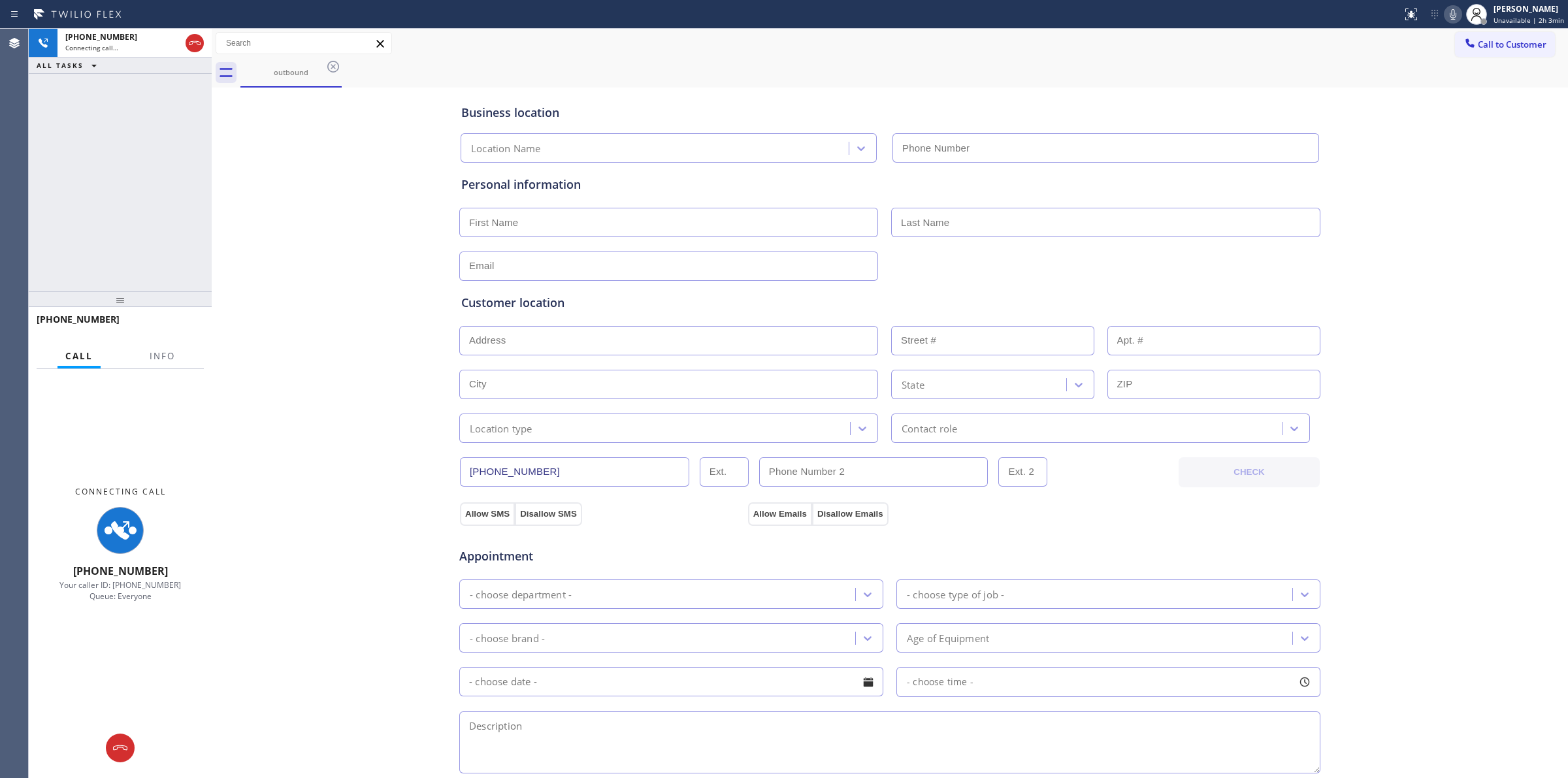
type input "(949) 506-4787"
click at [1451, 7] on icon at bounding box center [1453, 15] width 16 height 16
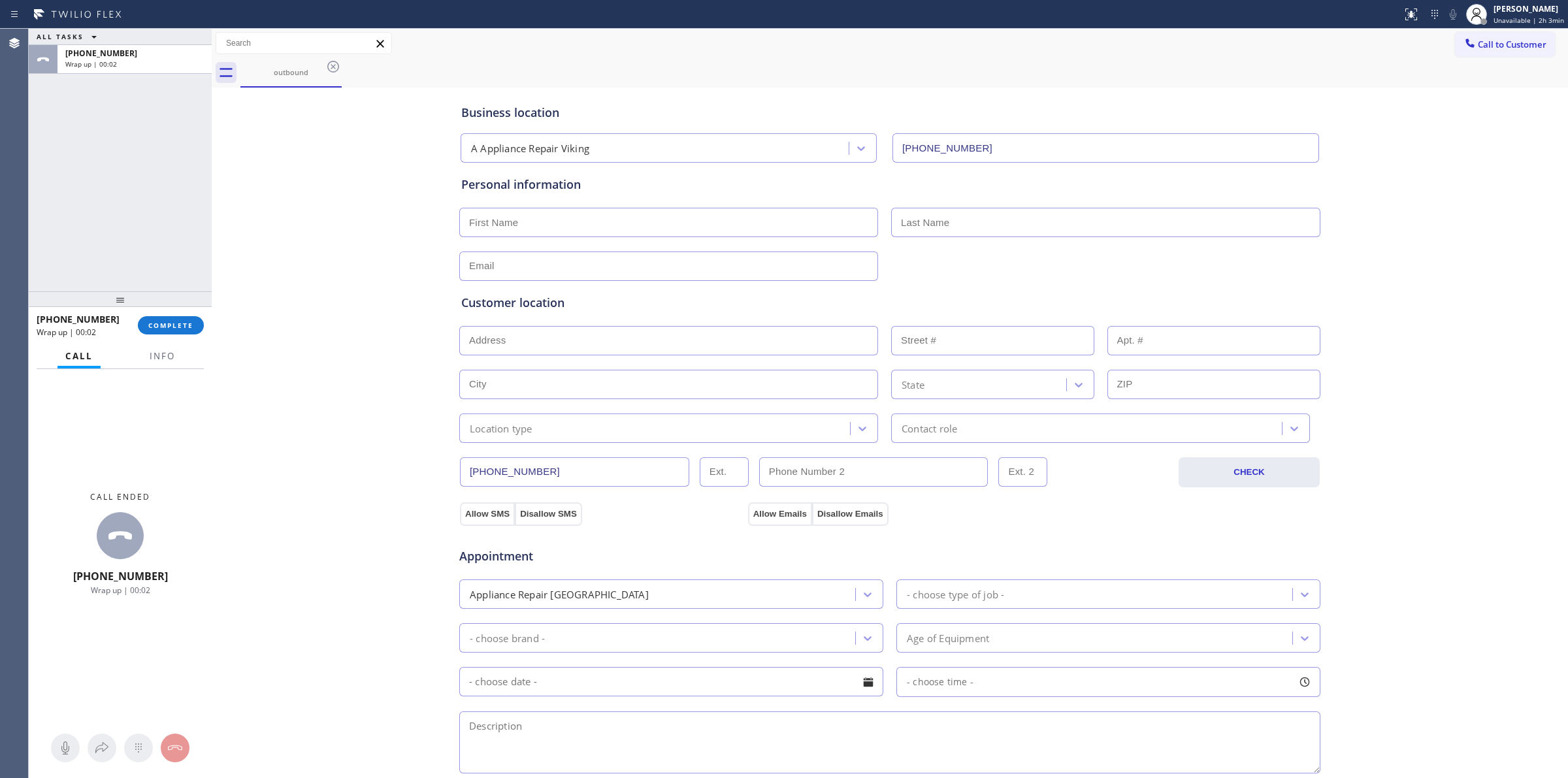
drag, startPoint x: 1513, startPoint y: 47, endPoint x: 1358, endPoint y: 102, distance: 164.5
click at [1513, 47] on span "Call to Customer" at bounding box center [1512, 45] width 69 height 12
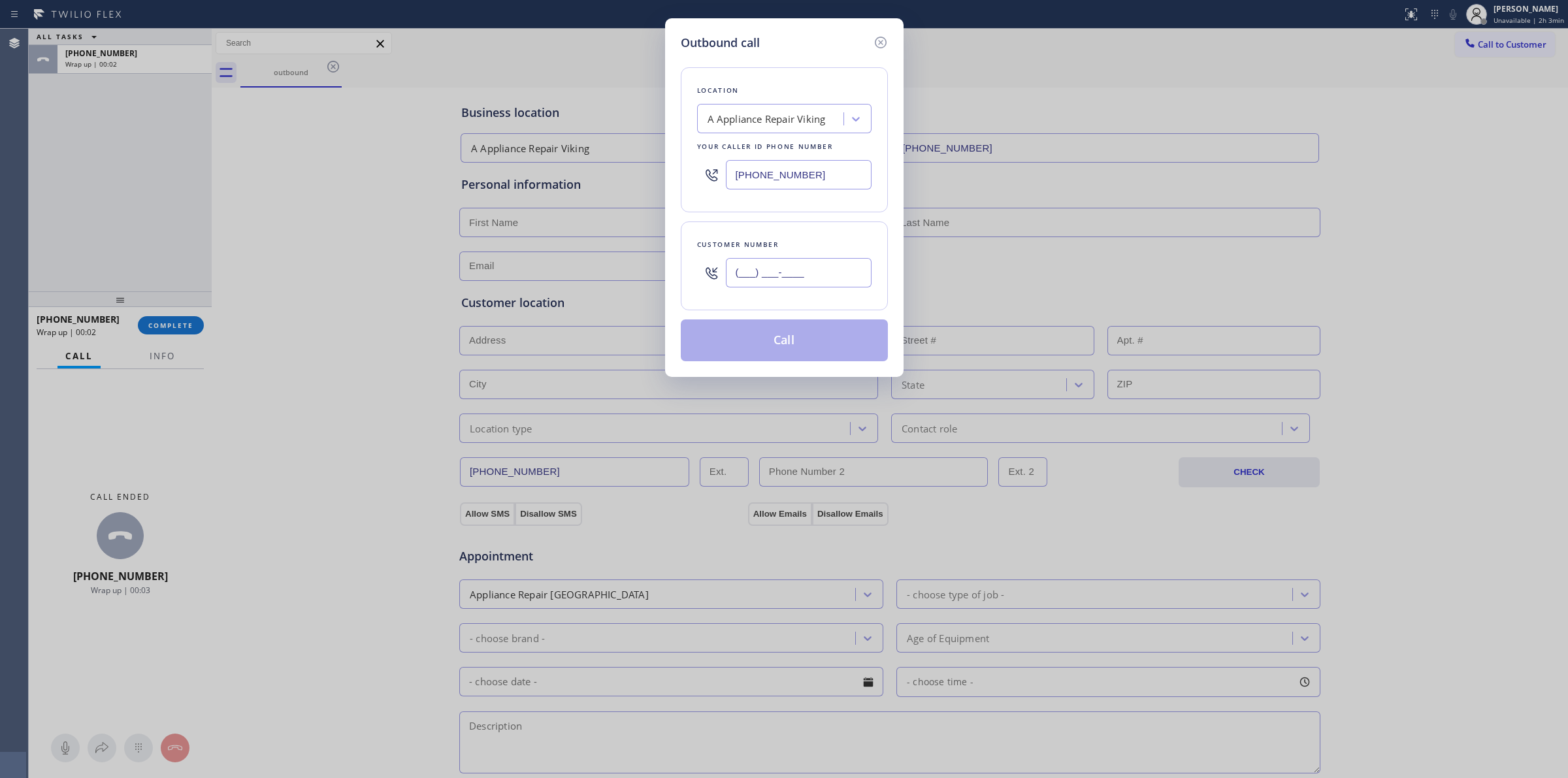
paste input "707) 378-0148"
click at [847, 279] on input "(707) 378-0148" at bounding box center [799, 272] width 146 height 29
type input "(707) 378-0148"
click at [805, 344] on button "Call" at bounding box center [784, 340] width 207 height 42
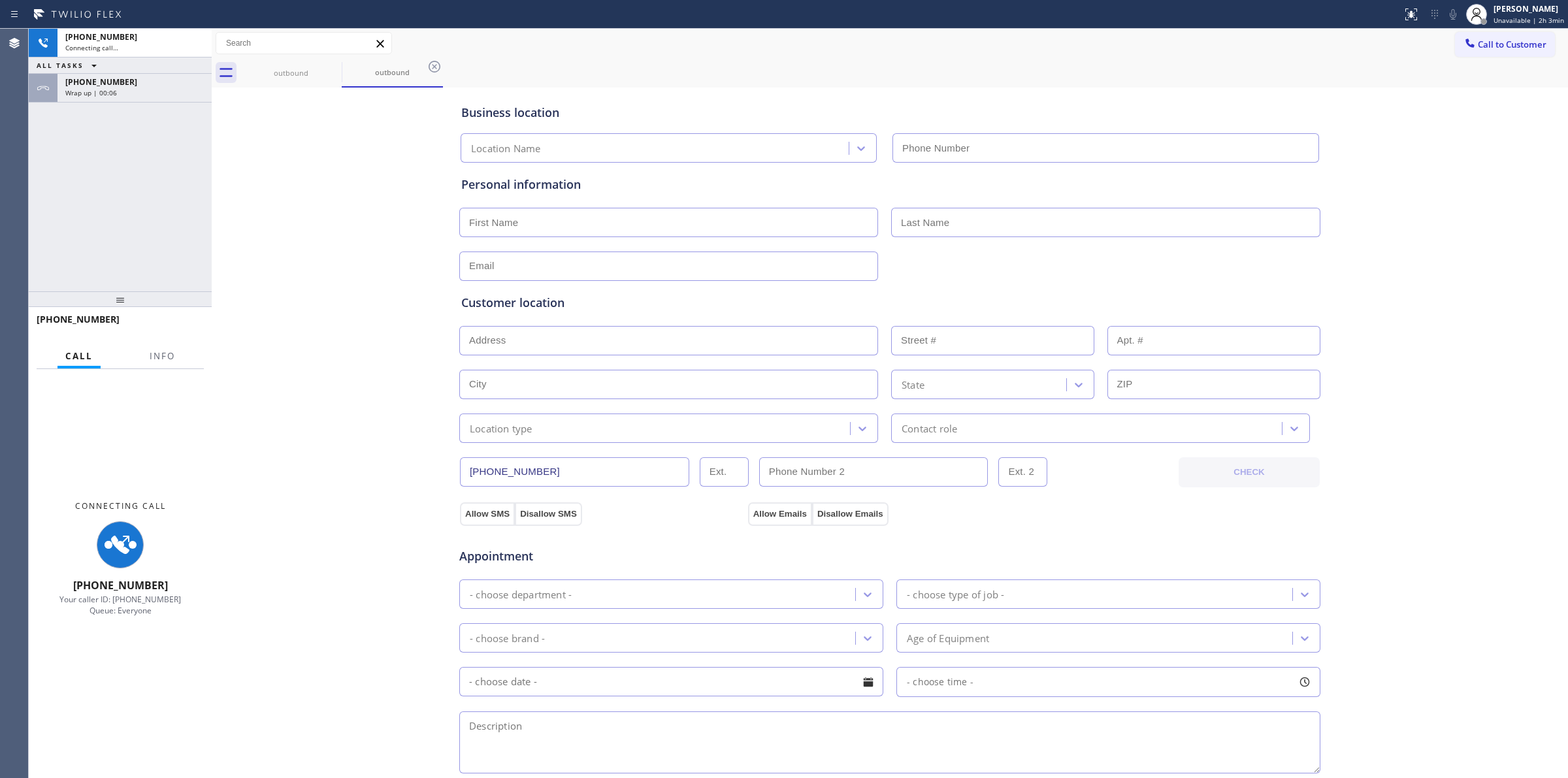
type input "(949) 506-4787"
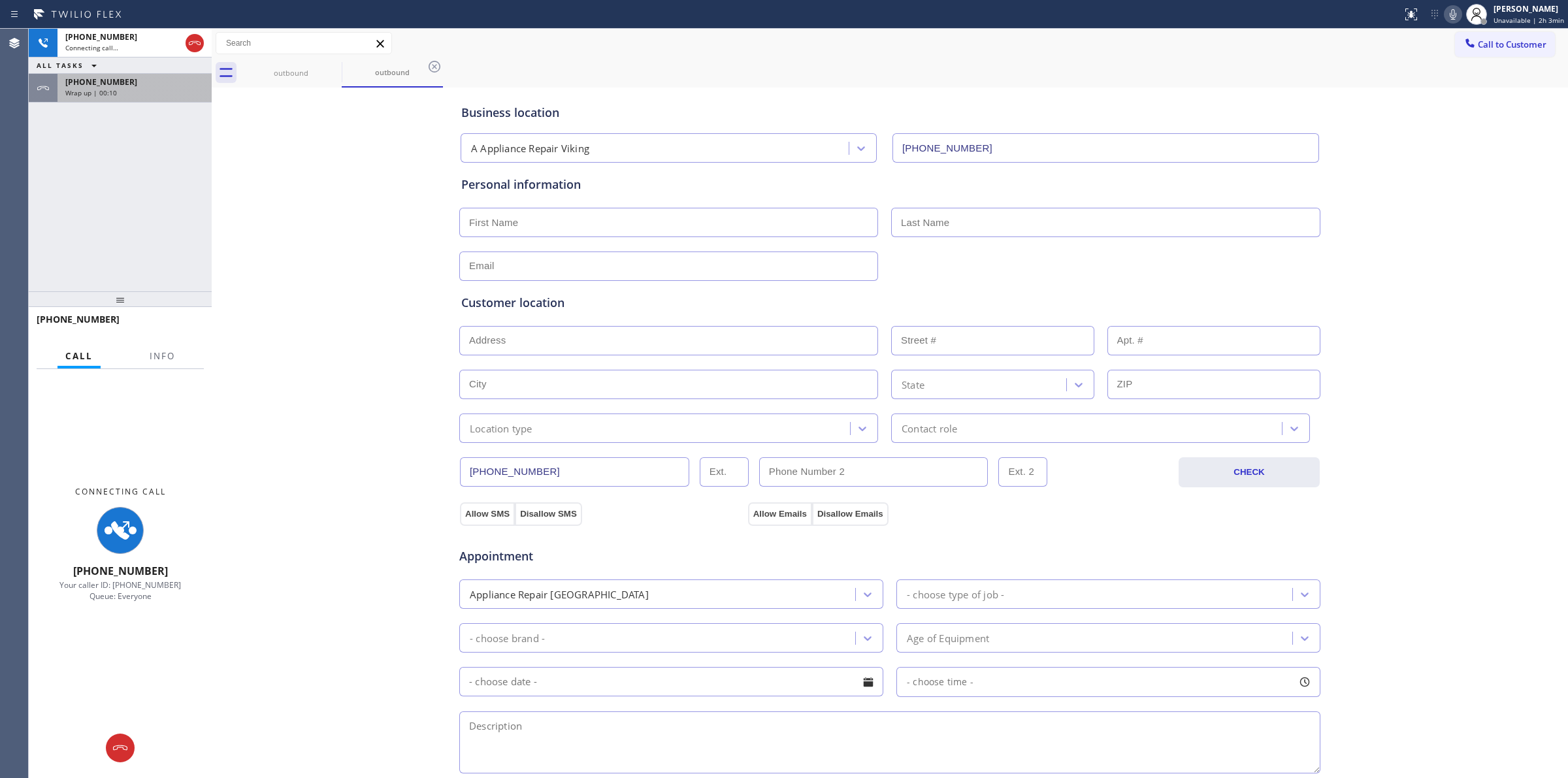
click at [148, 88] on div "Wrap up | 00:10" at bounding box center [135, 93] width 139 height 9
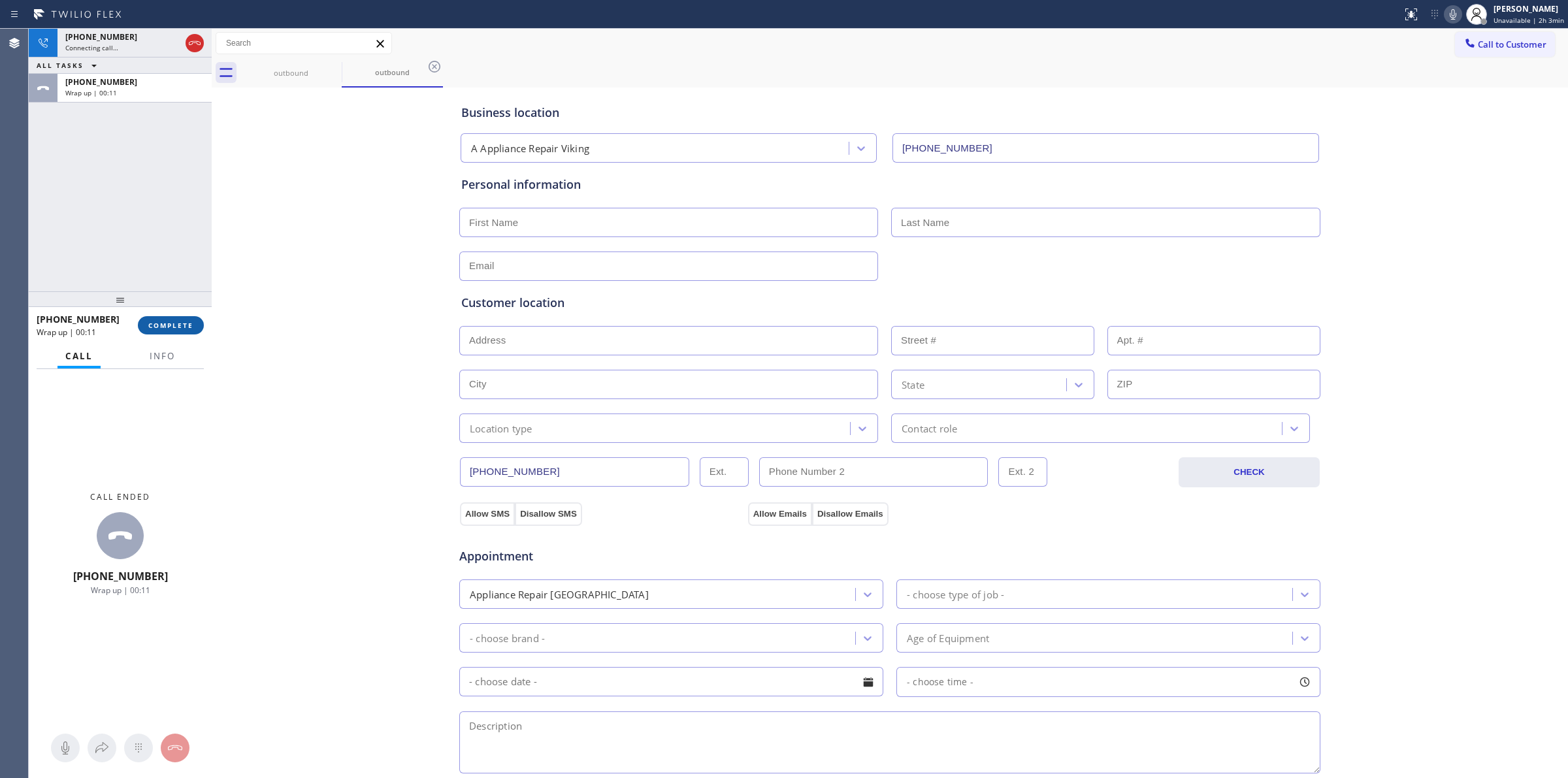
click at [179, 327] on span "COMPLETE" at bounding box center [171, 326] width 45 height 9
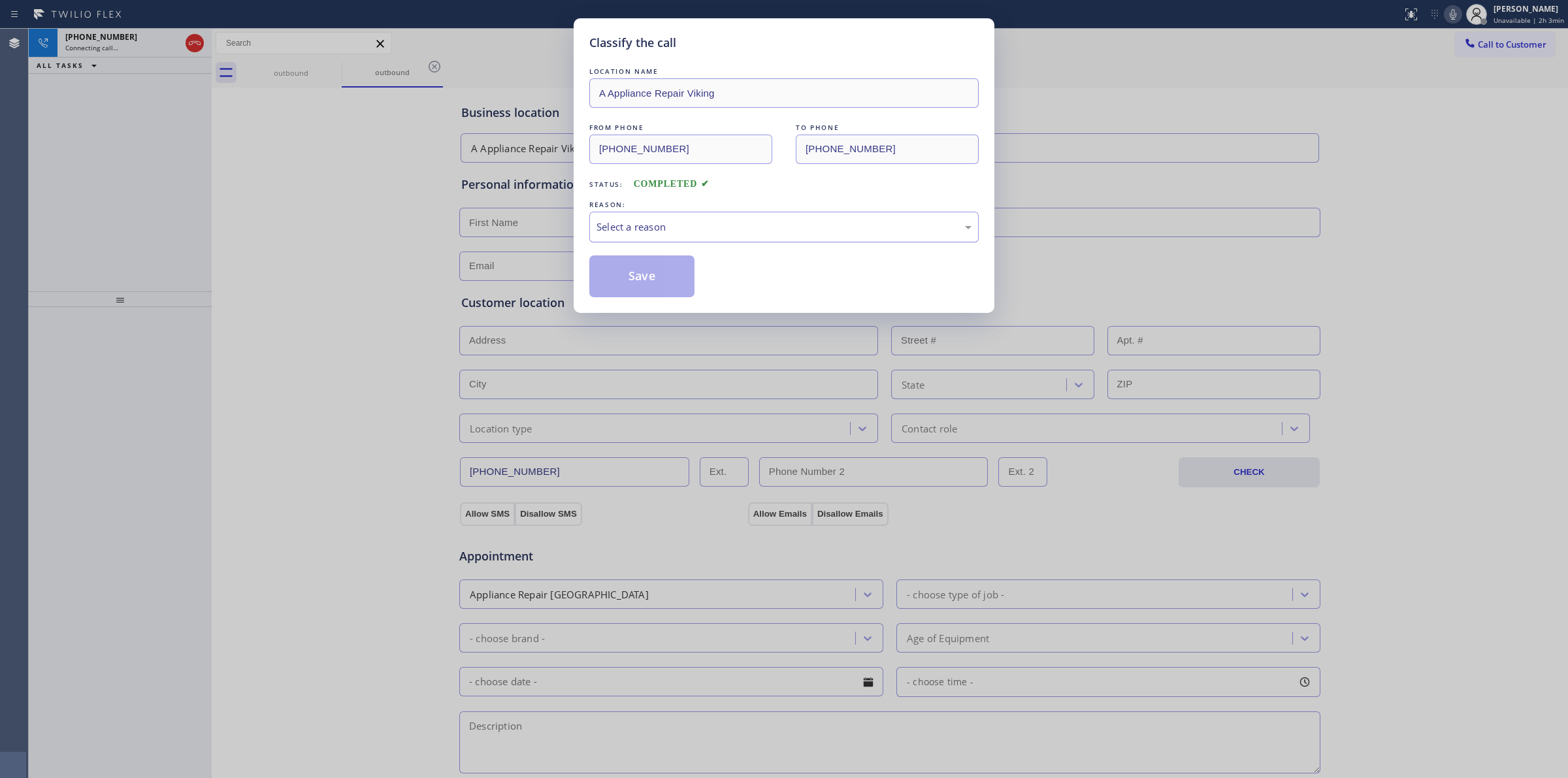
click at [659, 226] on div "Select a reason" at bounding box center [783, 227] width 375 height 15
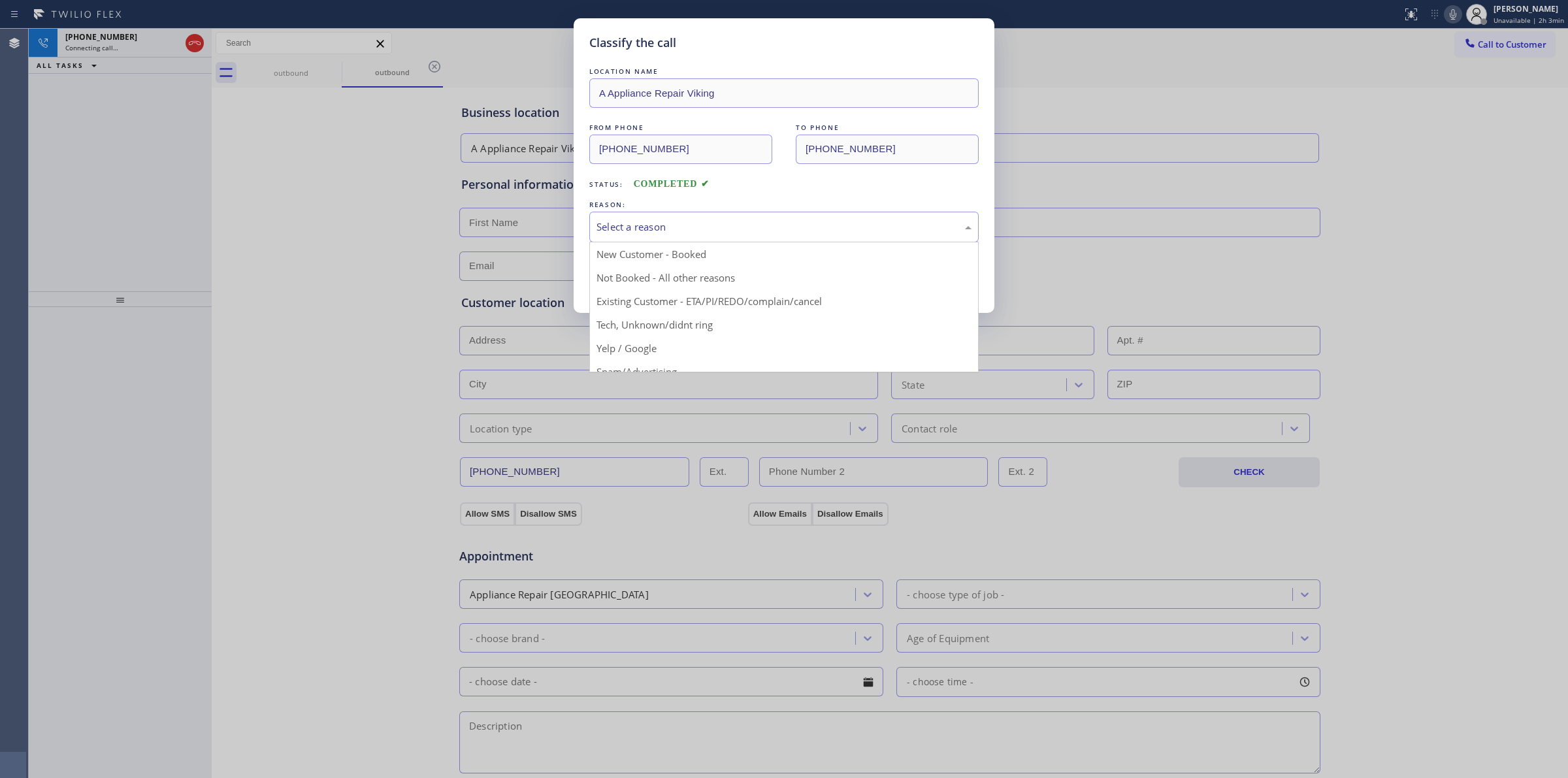
drag, startPoint x: 663, startPoint y: 328, endPoint x: 638, endPoint y: 292, distance: 43.8
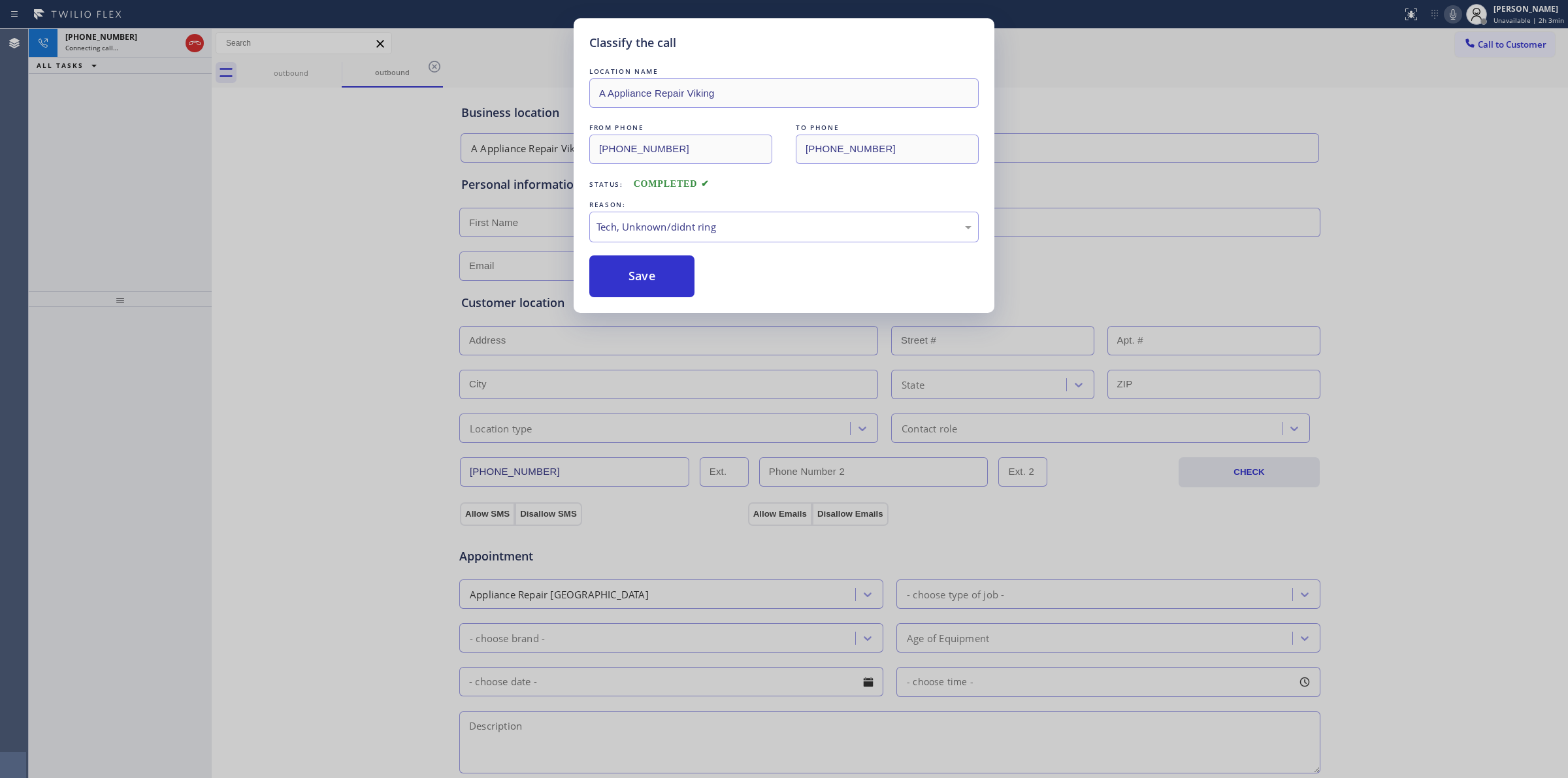
drag, startPoint x: 635, startPoint y: 286, endPoint x: 717, endPoint y: 200, distance: 118.8
click at [651, 281] on button "Save" at bounding box center [642, 276] width 105 height 42
click at [135, 43] on div "Classify the call LOCATION NAME Subzero Repair Professionals FROM PHONE (877) 4…" at bounding box center [798, 403] width 1539 height 749
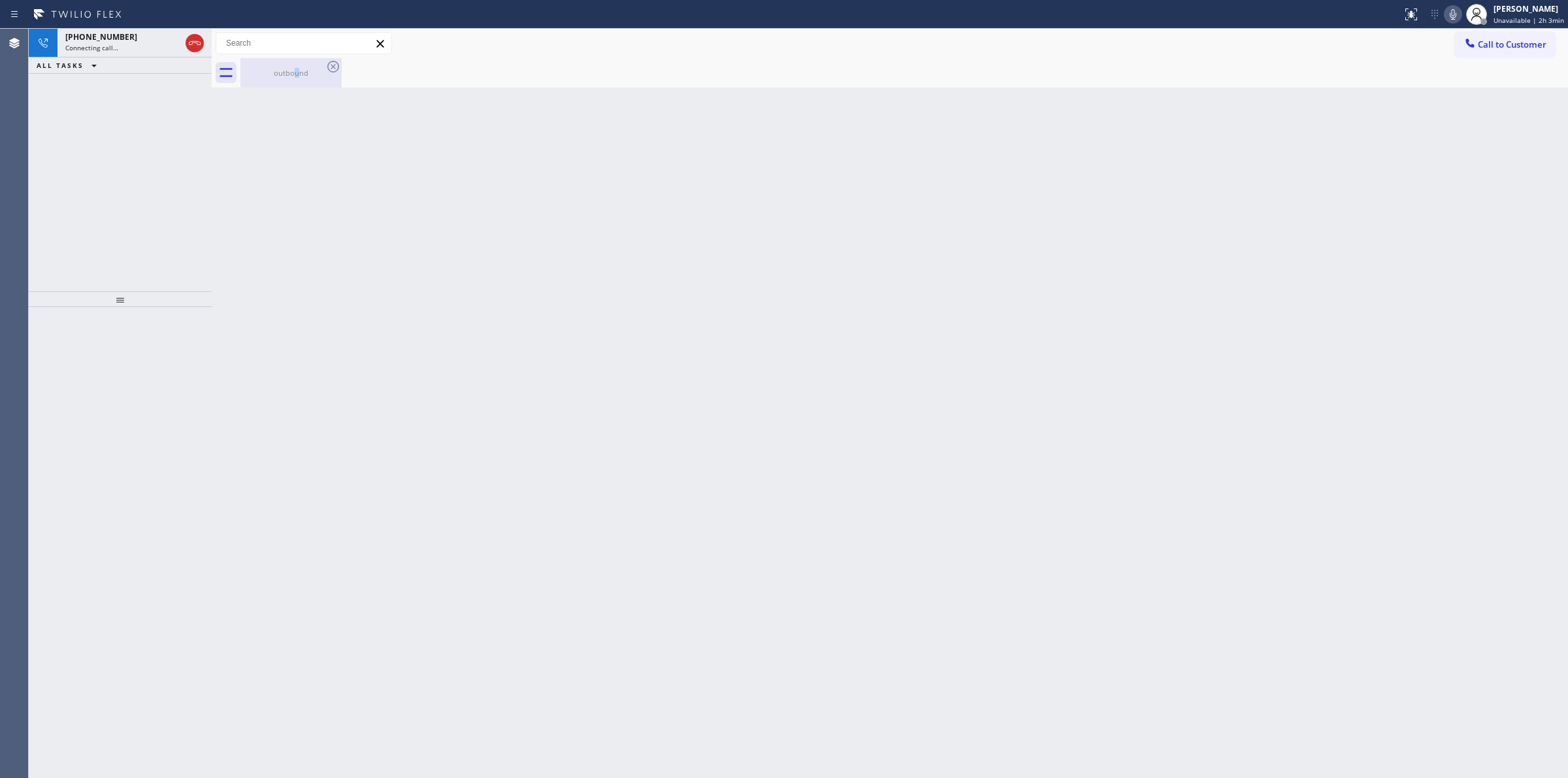
click at [302, 76] on div "outbound" at bounding box center [291, 73] width 99 height 29
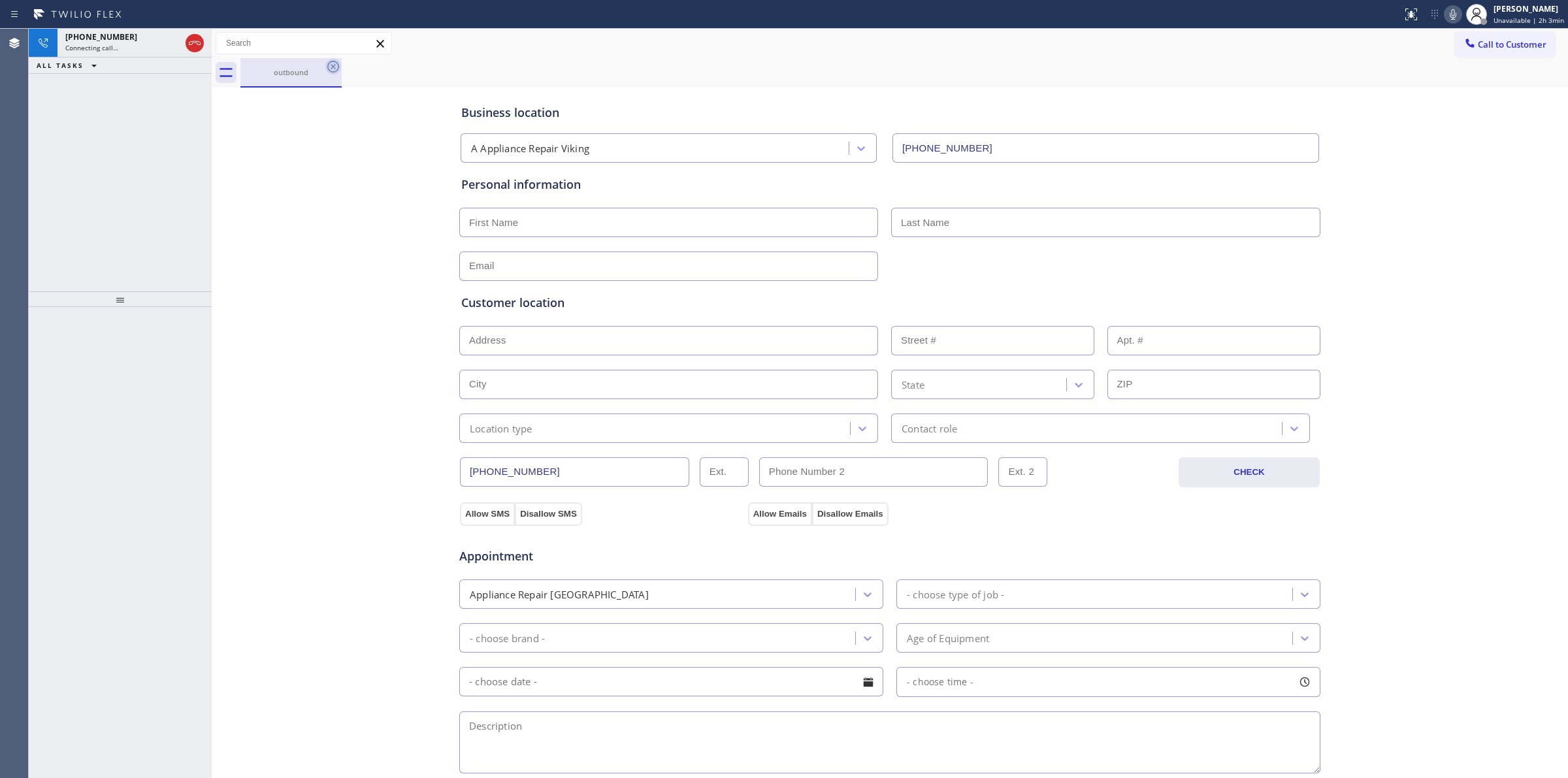
click at [333, 62] on icon at bounding box center [333, 67] width 16 height 16
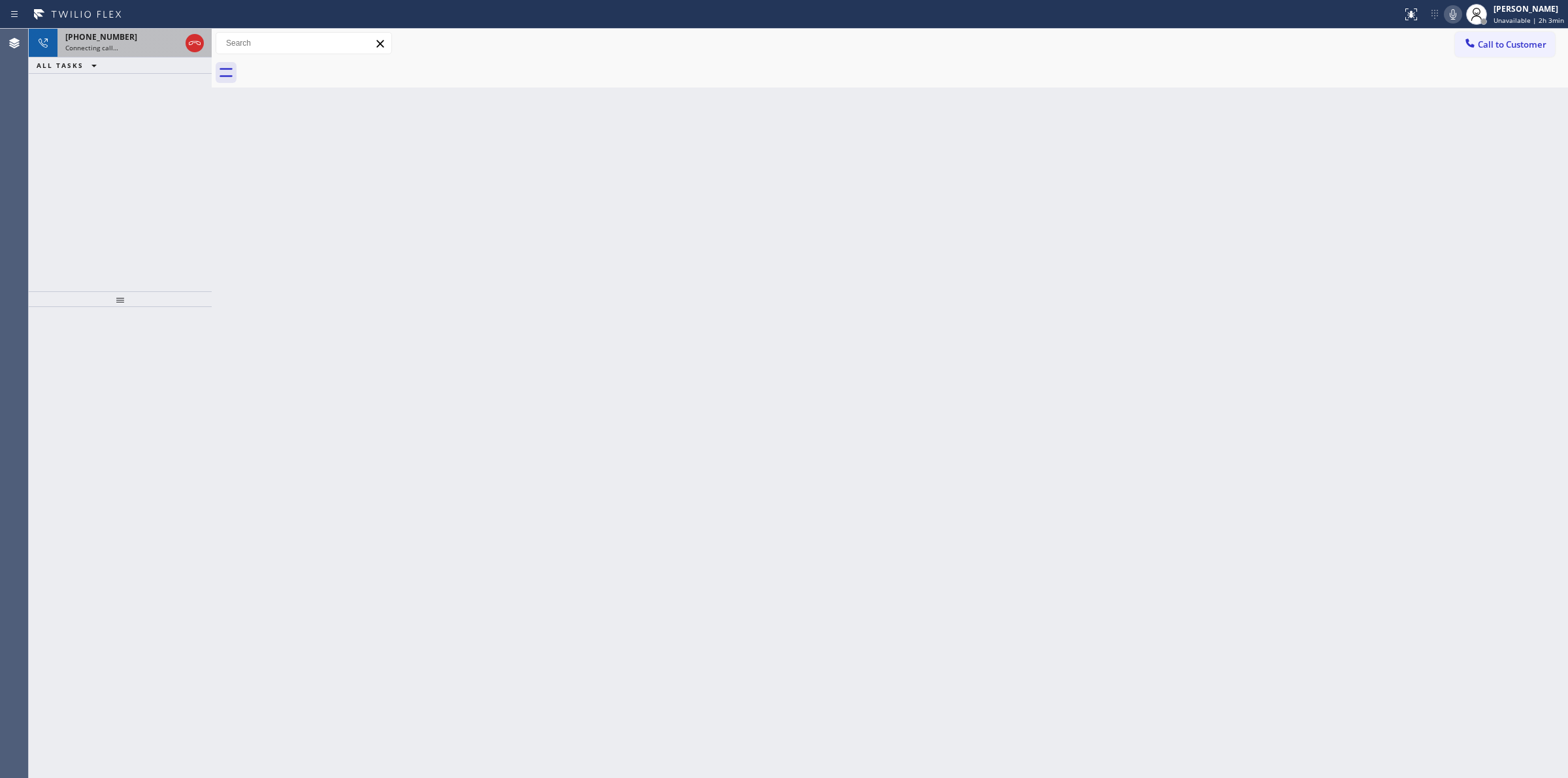
drag, startPoint x: 99, startPoint y: 63, endPoint x: 125, endPoint y: 45, distance: 31.6
click at [102, 57] on button "ALL TASKS" at bounding box center [69, 65] width 81 height 16
click at [129, 43] on div "Connecting call…" at bounding box center [123, 48] width 115 height 9
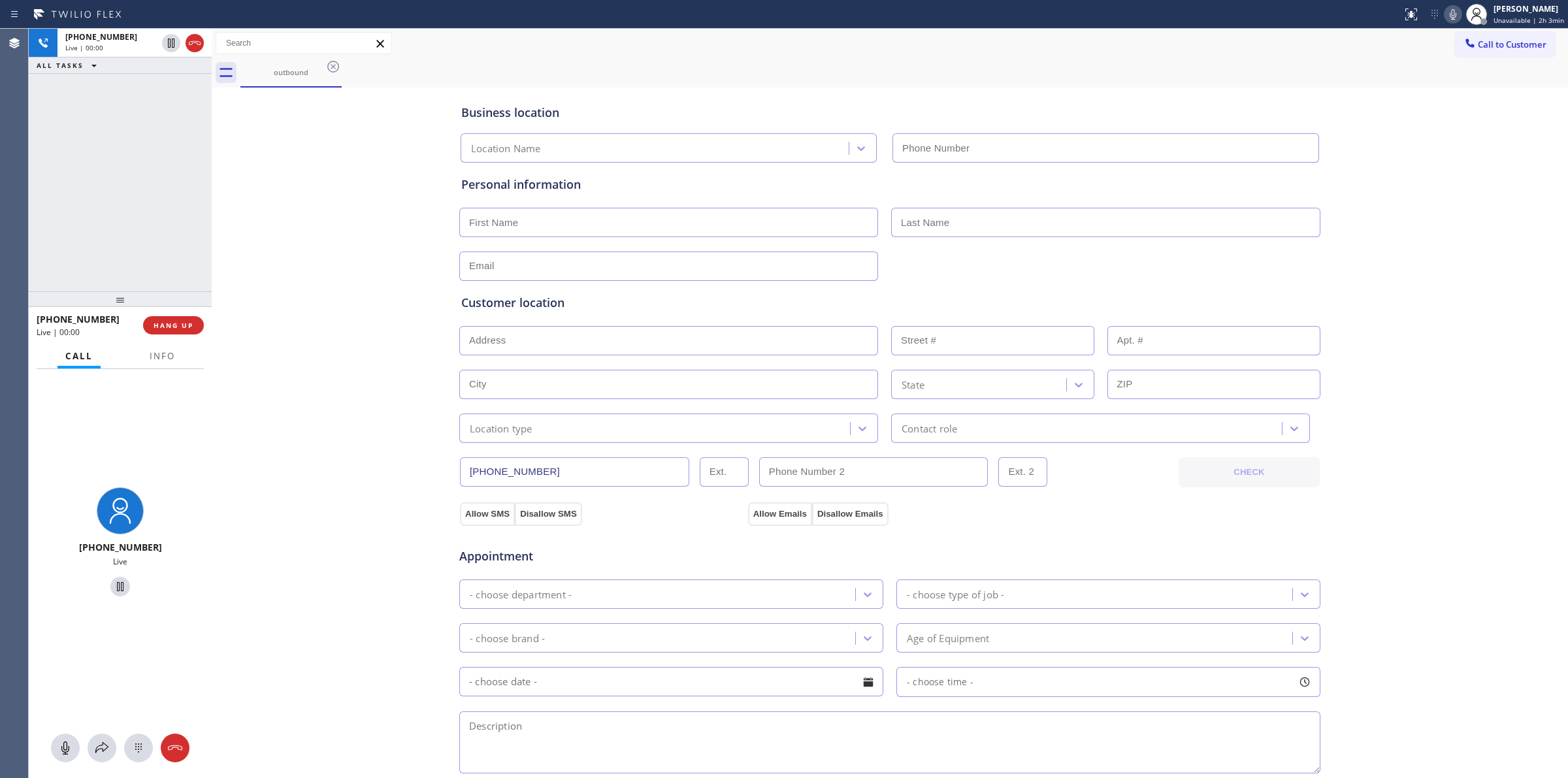
type input "(949) 506-4787"
click at [127, 757] on button at bounding box center [138, 747] width 29 height 29
click at [1495, 45] on span "Call to Customer" at bounding box center [1512, 45] width 69 height 12
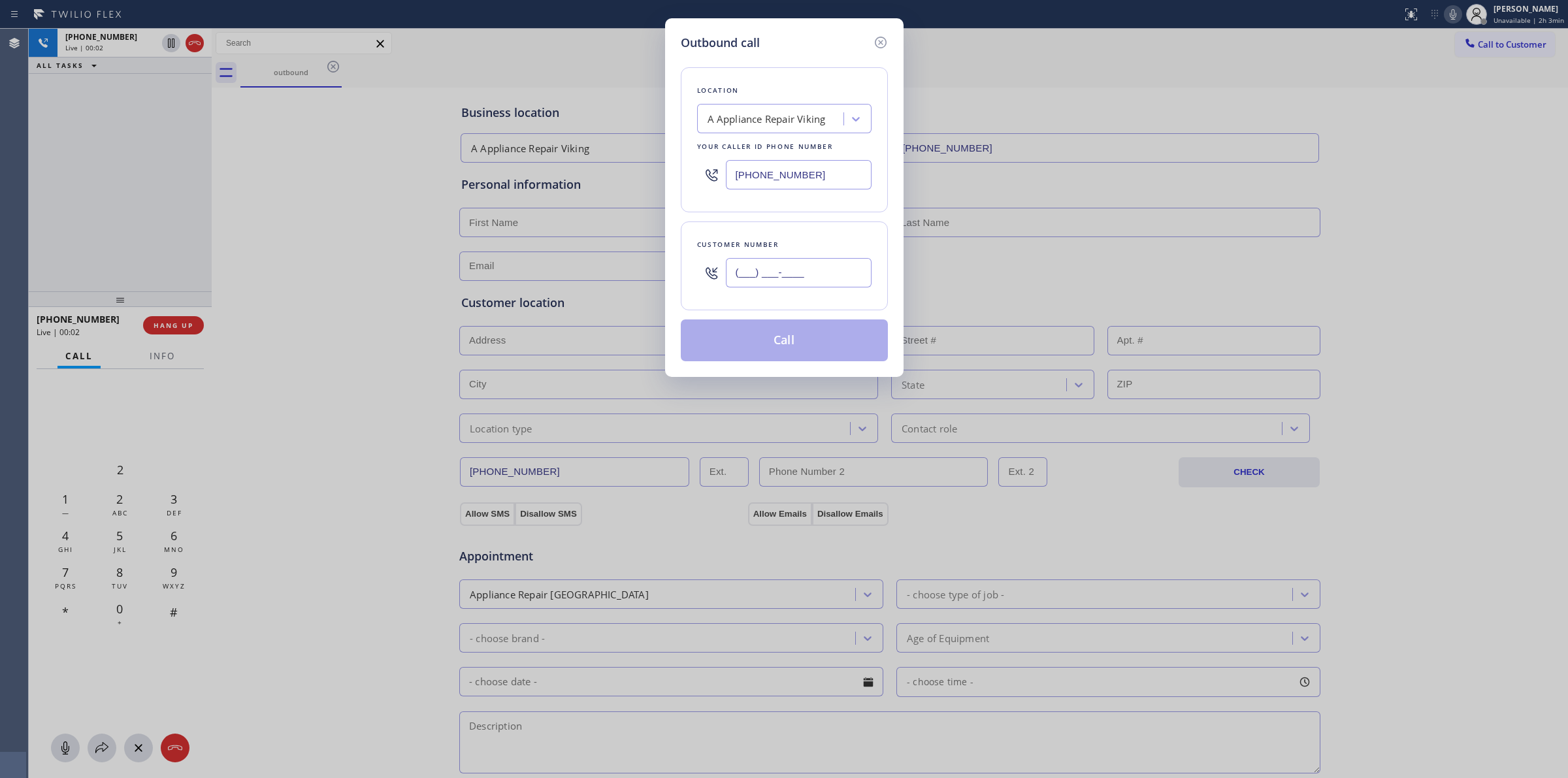
click at [769, 268] on input "(___) ___-____" at bounding box center [799, 272] width 146 height 29
paste input "707) 378-0148"
type input "(707) 378-0148"
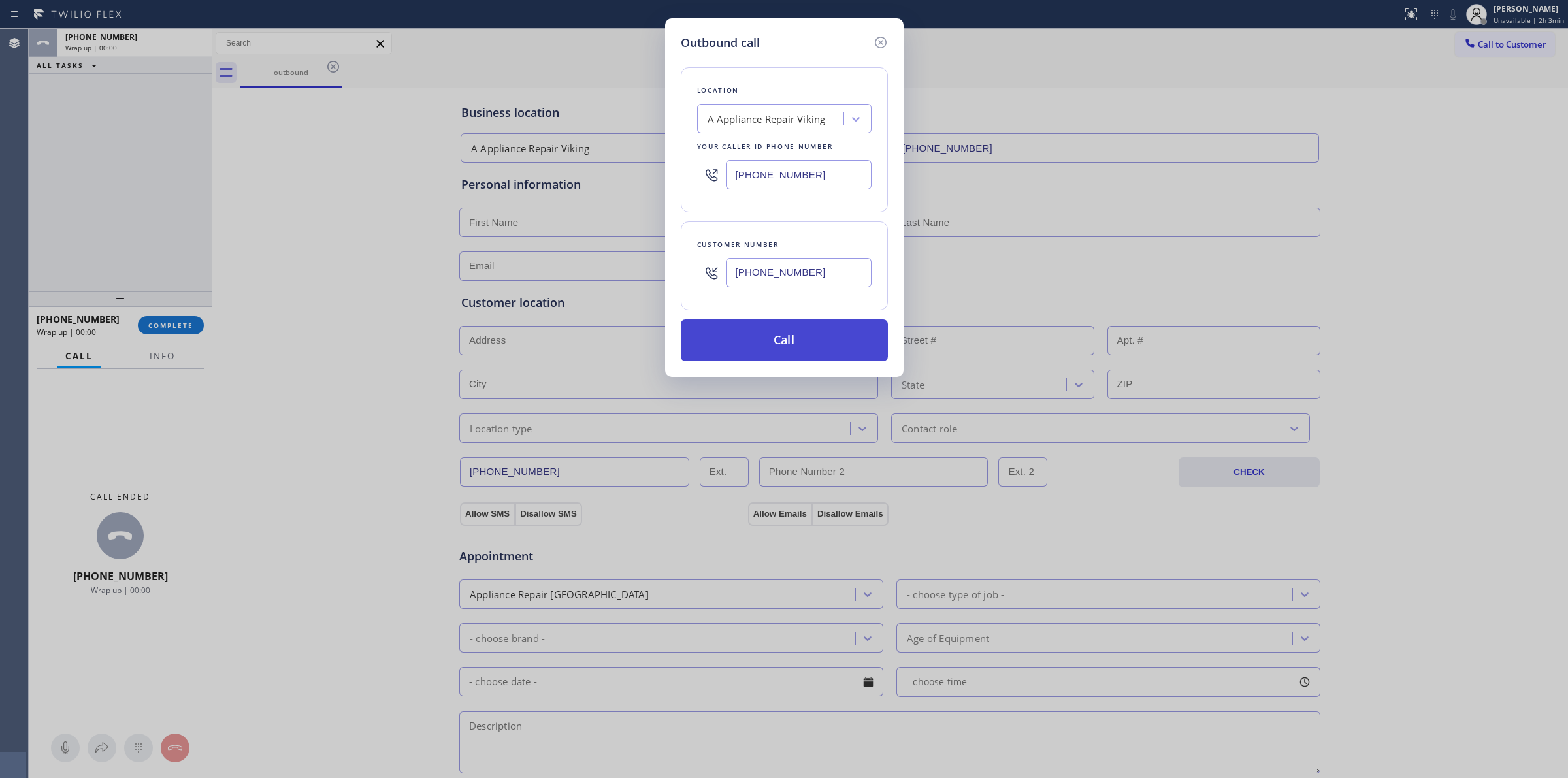
click at [800, 338] on button "Call" at bounding box center [784, 340] width 207 height 42
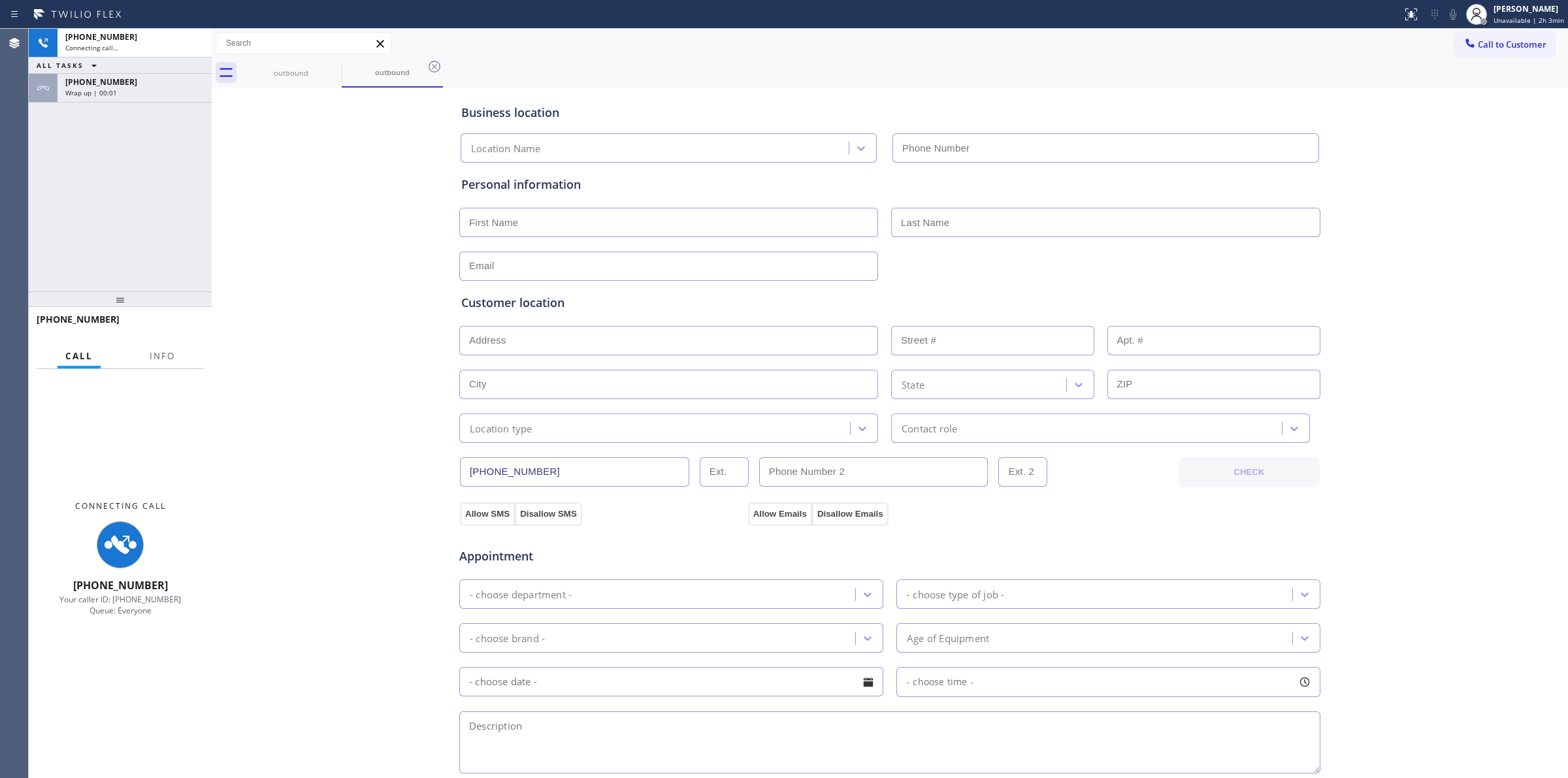
type input "(949) 506-4787"
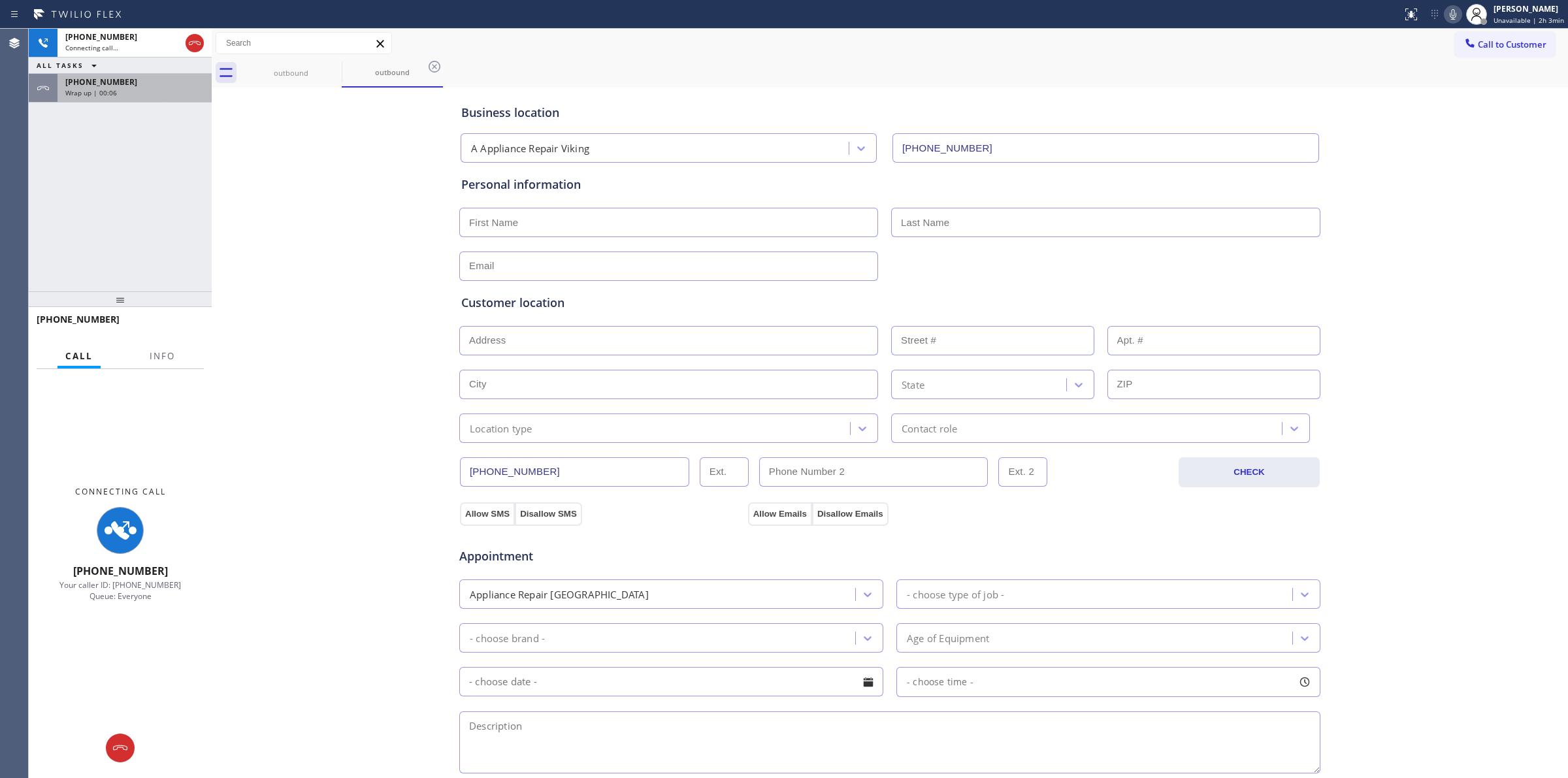
click at [127, 93] on div "Wrap up | 00:06" at bounding box center [135, 93] width 139 height 9
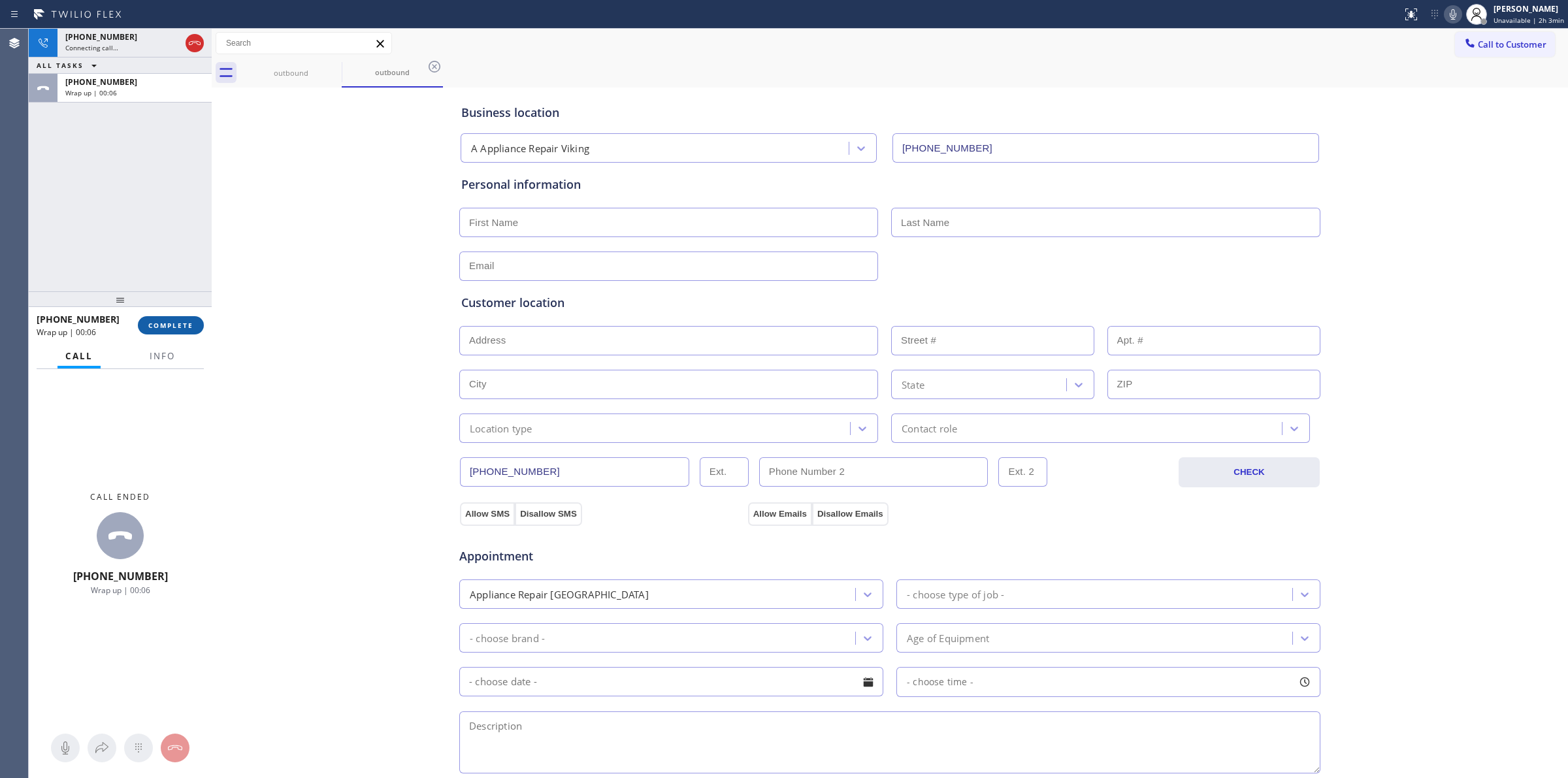
click at [178, 325] on span "COMPLETE" at bounding box center [171, 326] width 45 height 9
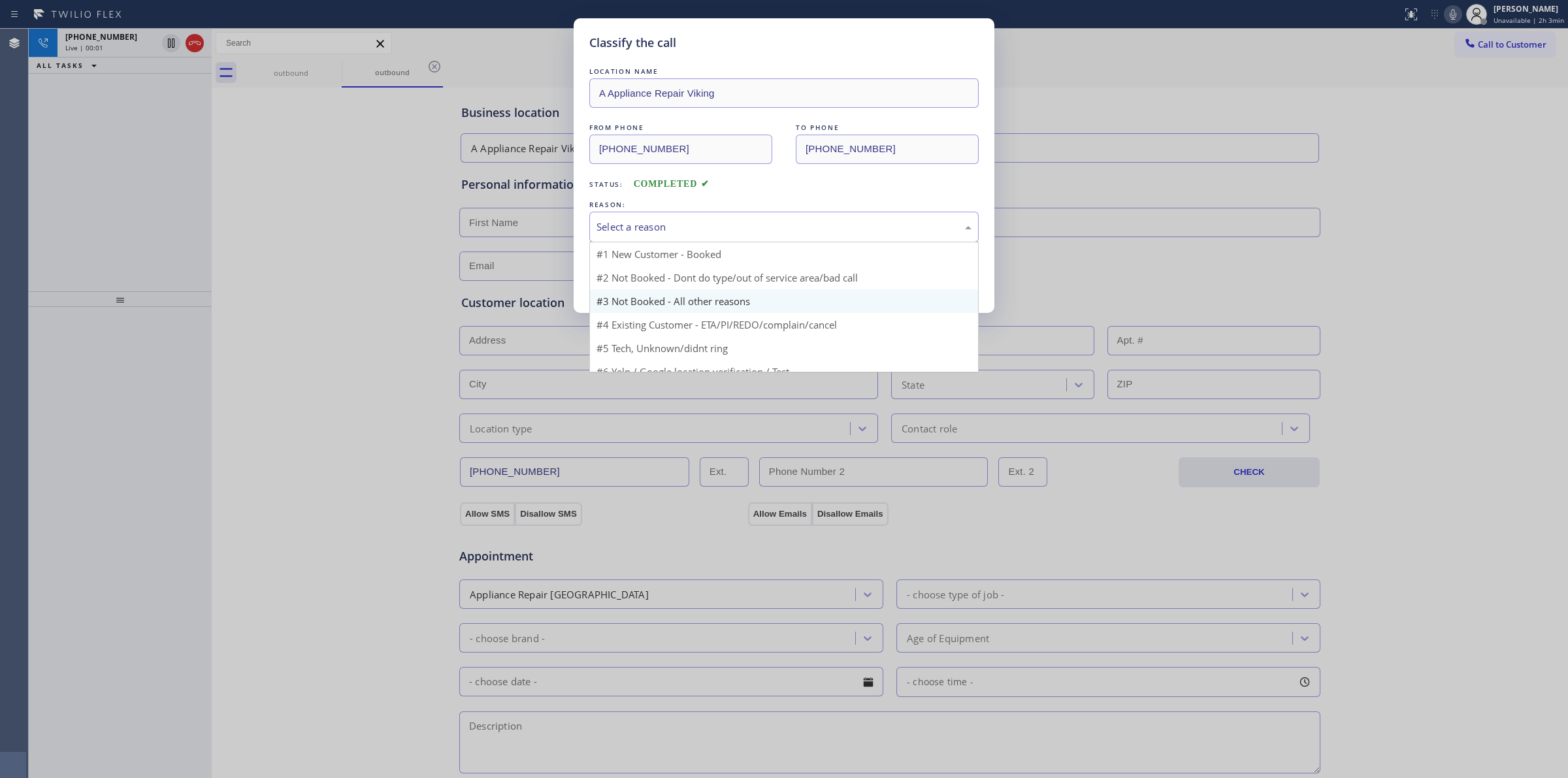
drag, startPoint x: 625, startPoint y: 233, endPoint x: 647, endPoint y: 283, distance: 54.6
click at [627, 233] on div "Select a reason" at bounding box center [783, 227] width 375 height 15
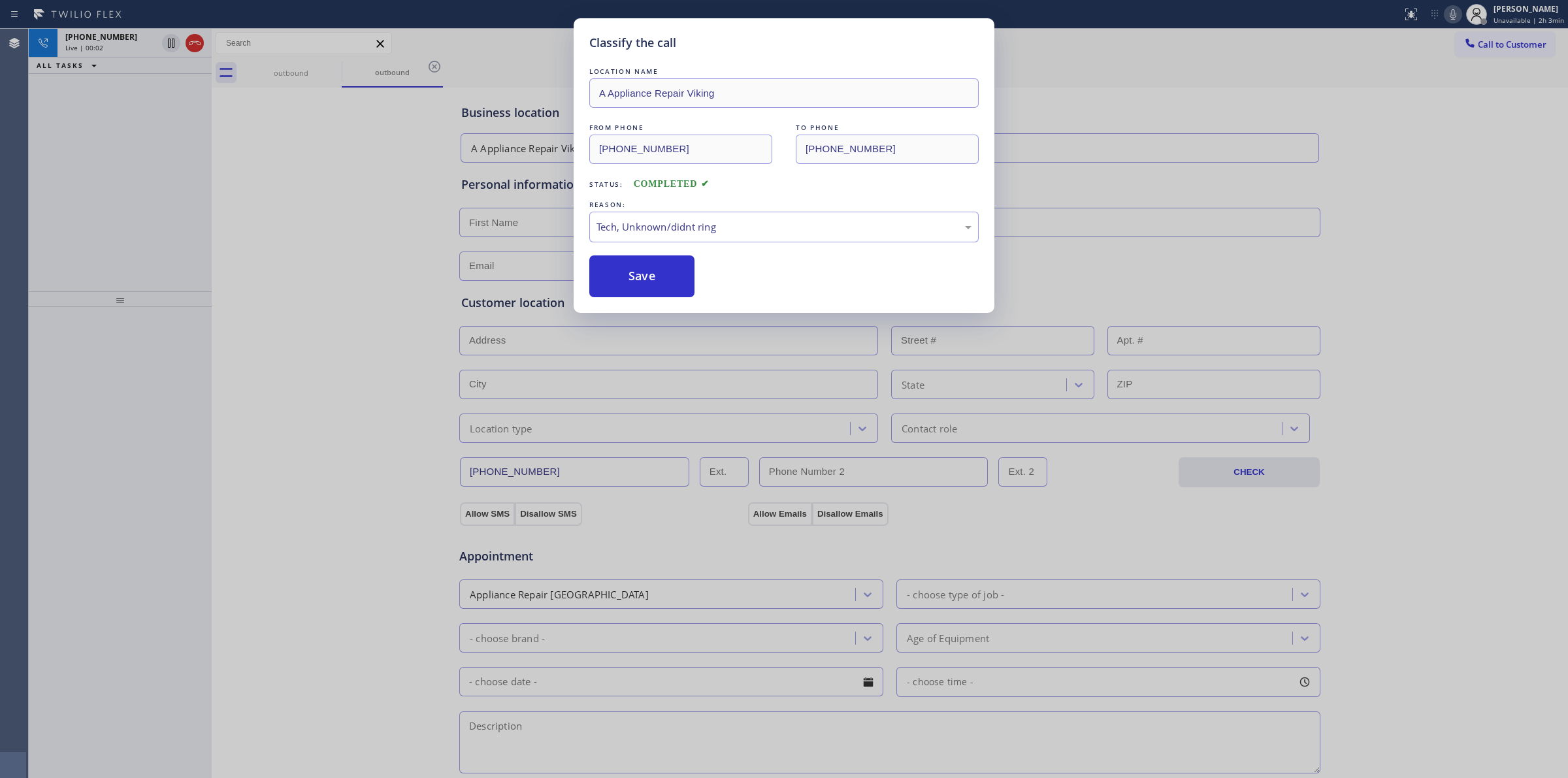
drag, startPoint x: 631, startPoint y: 283, endPoint x: 787, endPoint y: 272, distance: 156.4
click at [661, 283] on button "Save" at bounding box center [642, 276] width 105 height 42
click at [335, 66] on div "Classify the call LOCATION NAME A Appliance Repair Viking FROM PHONE (949) 506-…" at bounding box center [784, 389] width 1568 height 778
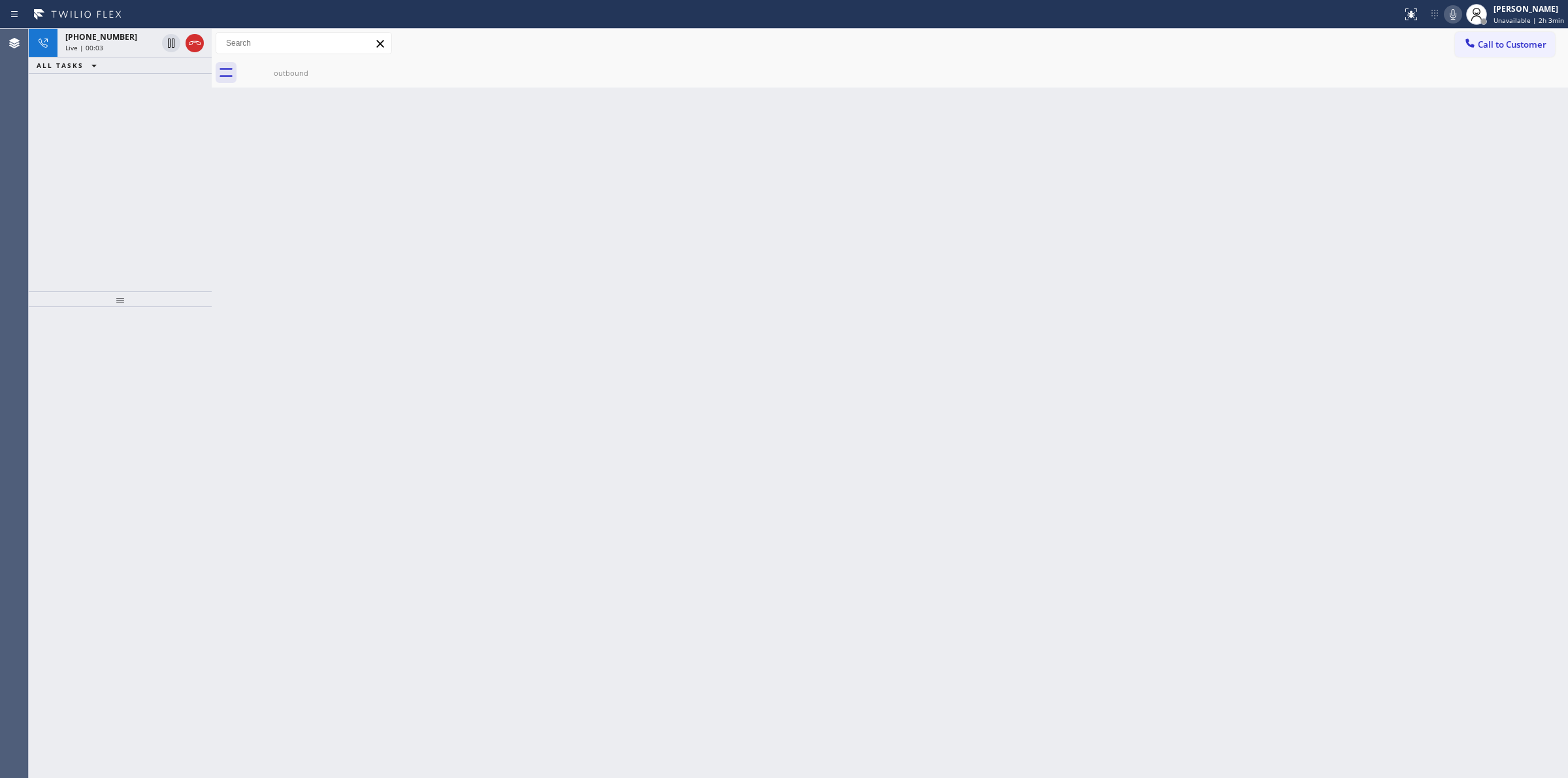
click at [0, 0] on icon at bounding box center [0, 0] width 0 height 0
click at [328, 66] on icon at bounding box center [333, 67] width 12 height 12
click at [131, 38] on div "+17073780148" at bounding box center [111, 37] width 91 height 11
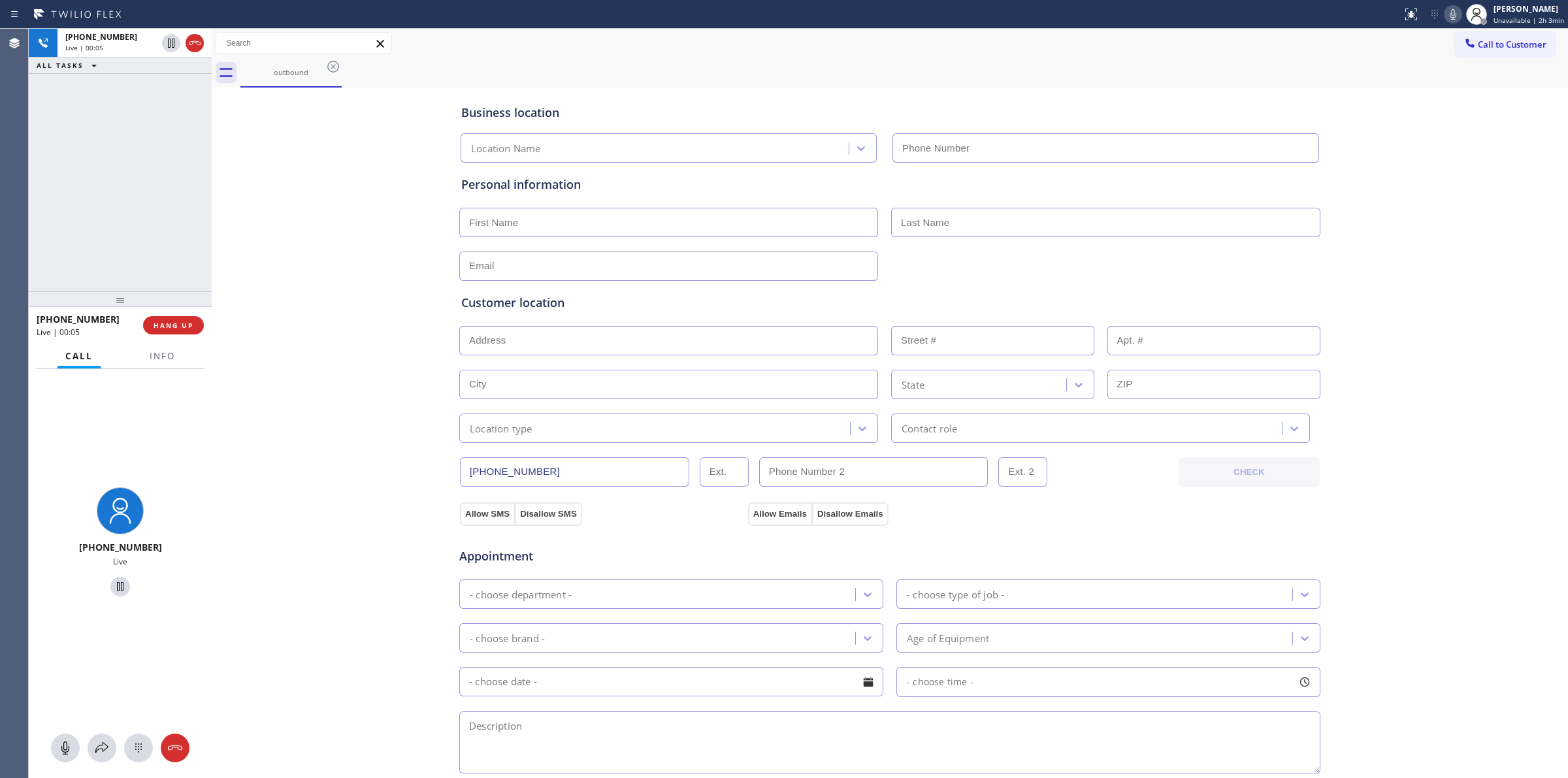
type input "(949) 506-4787"
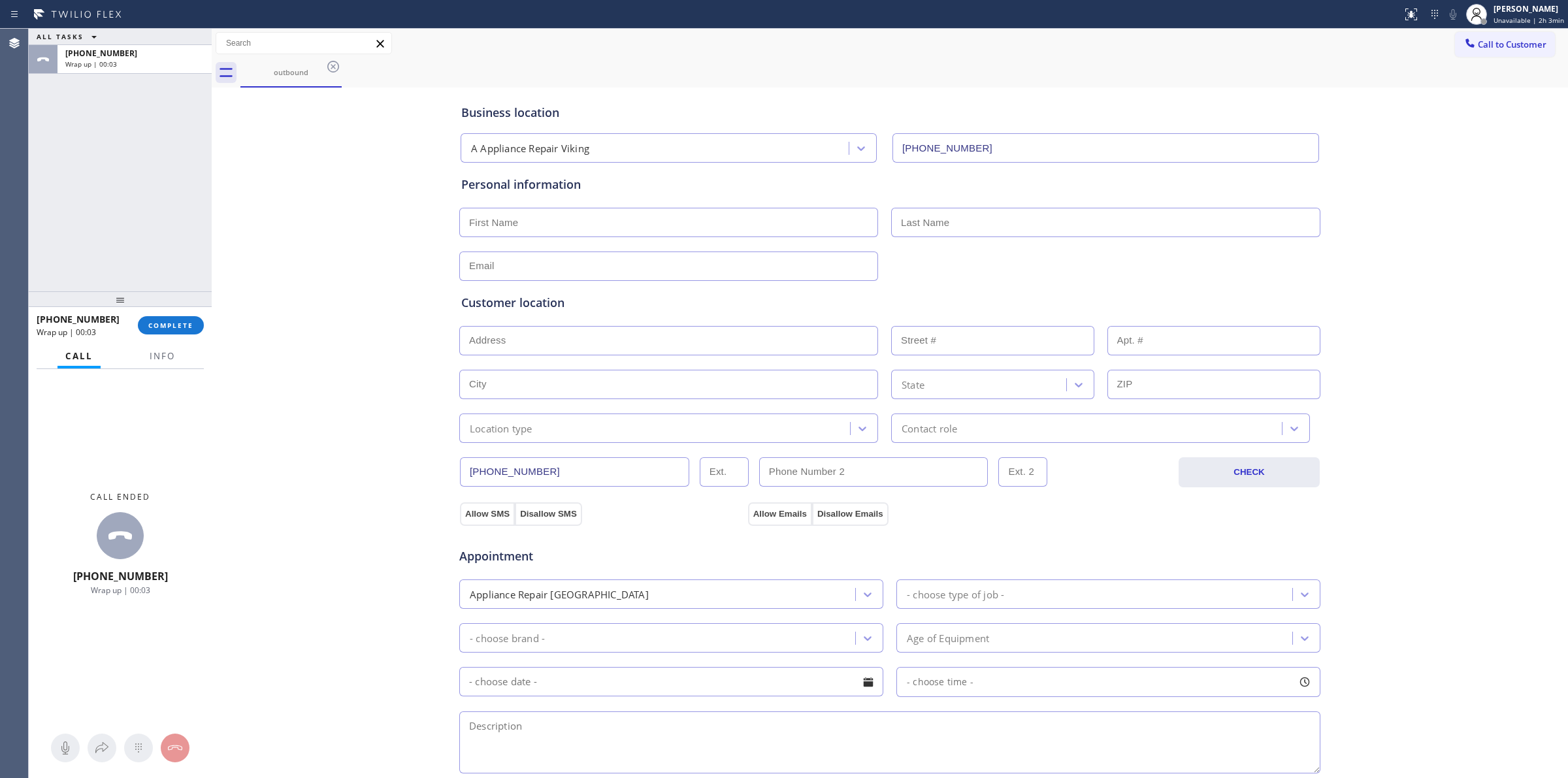
drag, startPoint x: 1468, startPoint y: 161, endPoint x: 1475, endPoint y: 121, distance: 40.6
click at [1474, 153] on div "Business location A Appliance Repair Viking (949) 506-4787 Personal information…" at bounding box center [890, 537] width 1350 height 893
click at [1483, 47] on span "Call to Customer" at bounding box center [1512, 45] width 69 height 12
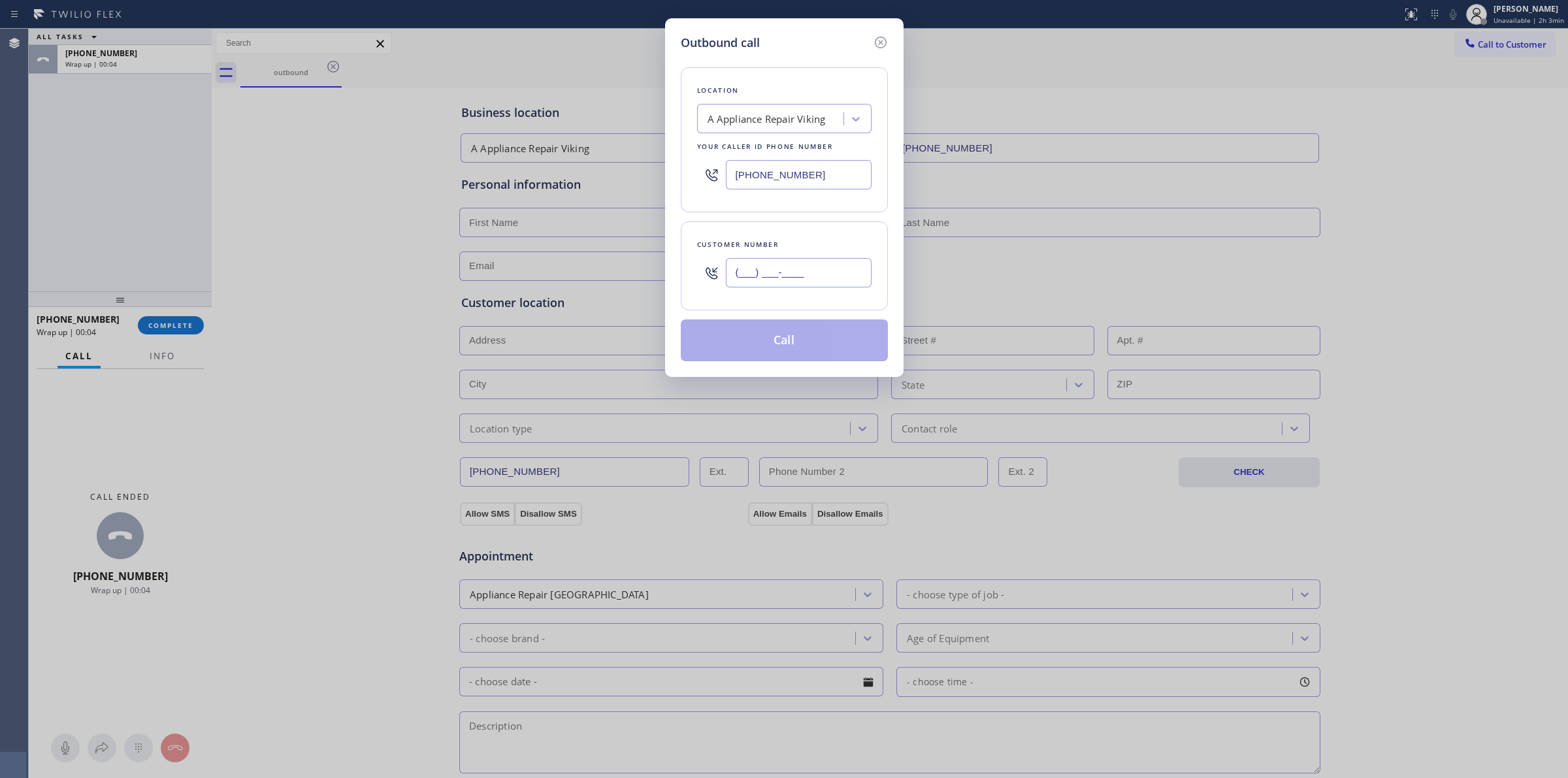
click at [794, 263] on input "(___) ___-____" at bounding box center [799, 272] width 146 height 29
paste input "805) 327-0970"
type input "(805) 327-0970"
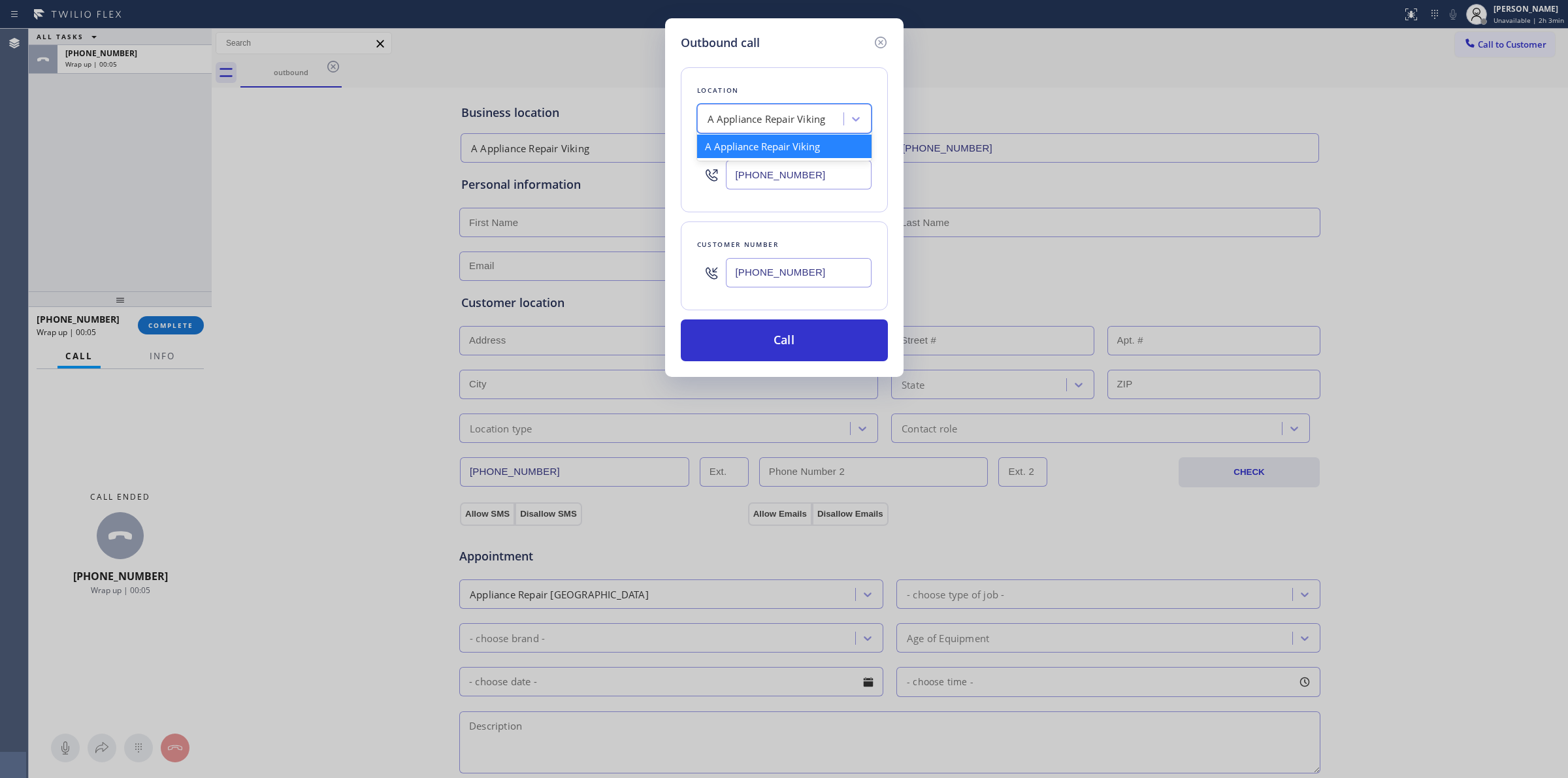
click at [792, 112] on div "A Appliance Repair Viking" at bounding box center [767, 119] width 119 height 15
type input "subzer"
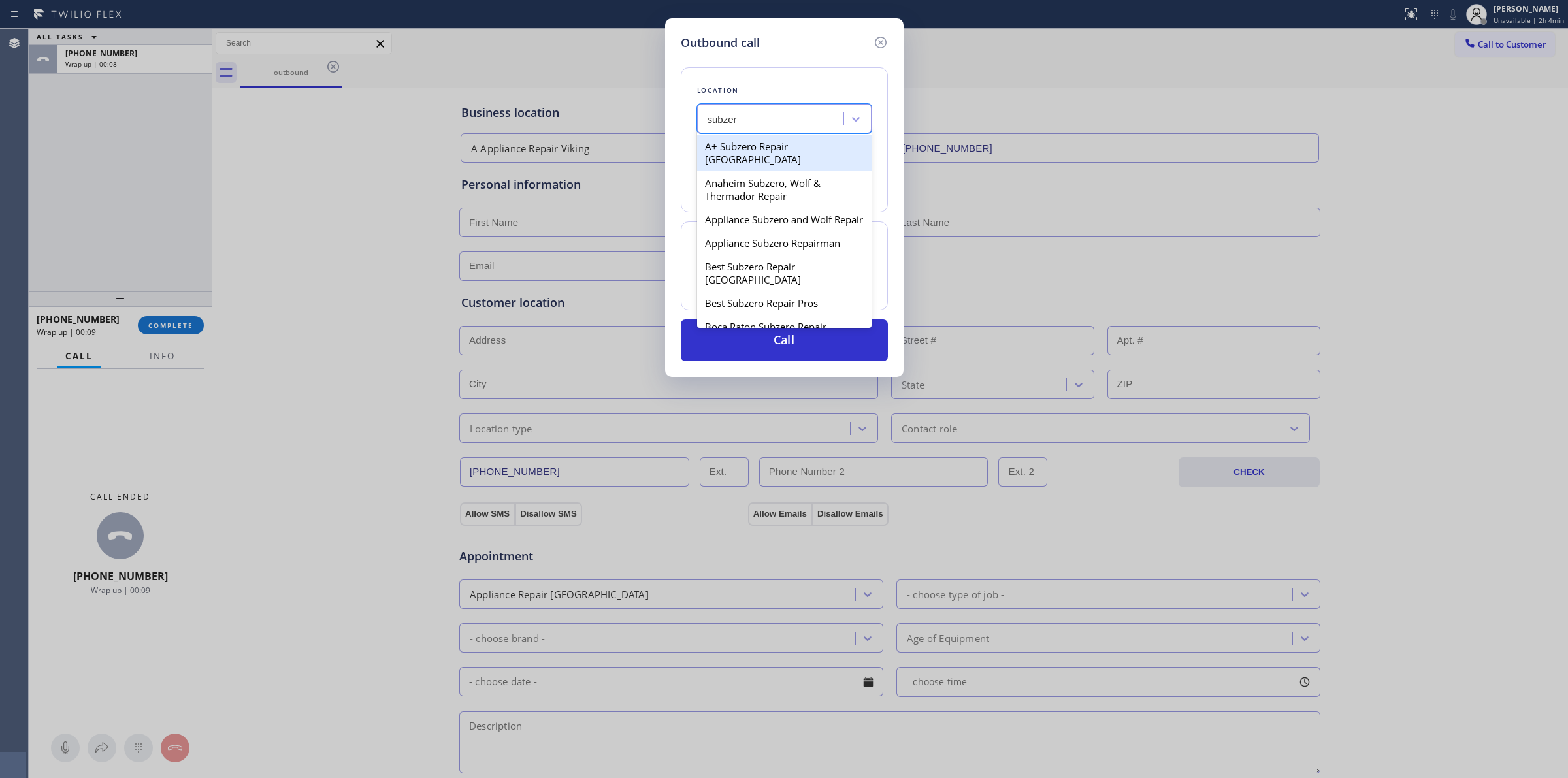
click at [797, 147] on div "A+ Subzero Repair Pasadena" at bounding box center [785, 153] width 175 height 37
type input "(626) 779-8491"
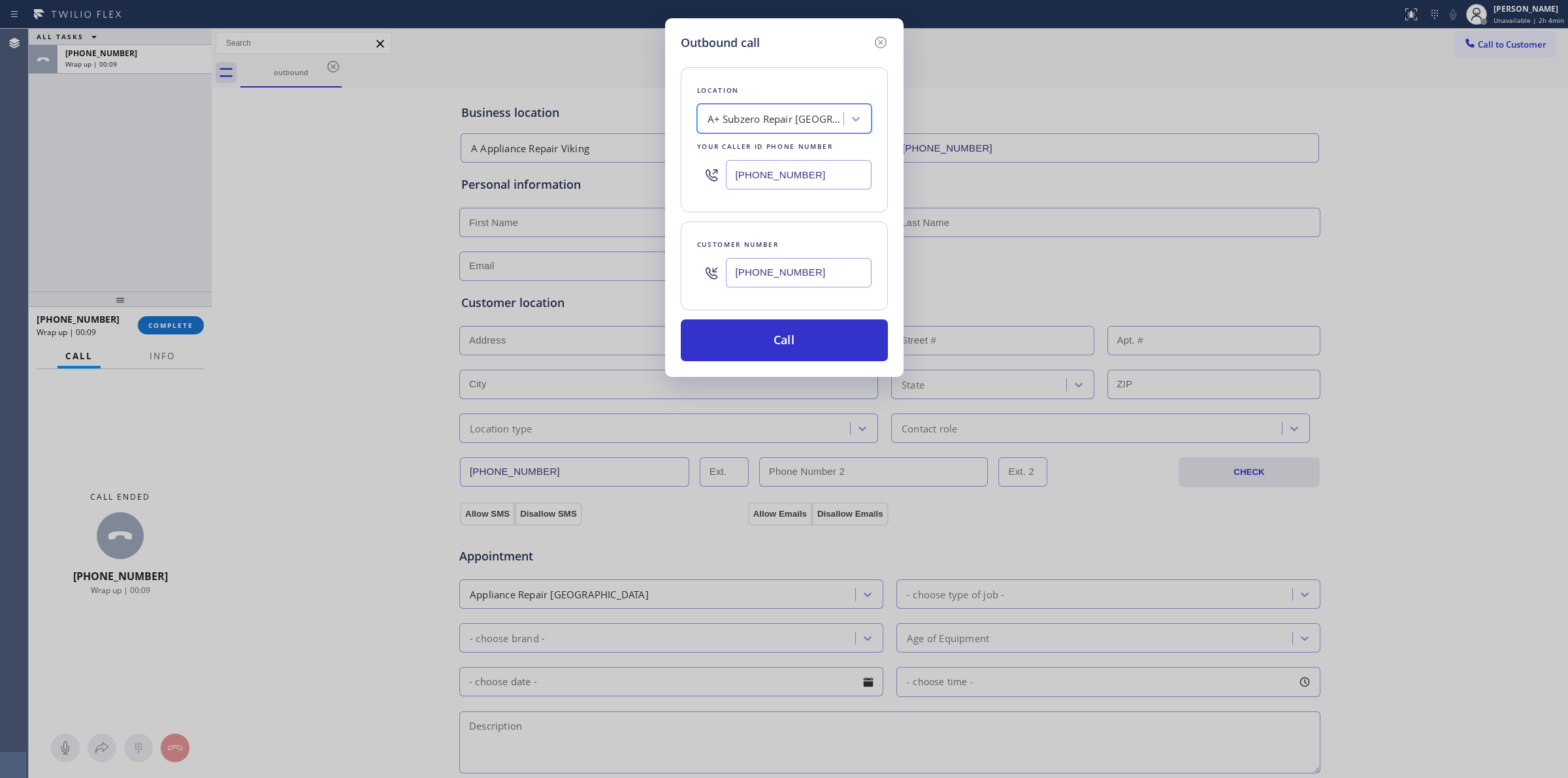
click at [769, 276] on input "(805) 327-0970" at bounding box center [799, 272] width 146 height 29
click at [767, 340] on button "Call" at bounding box center [784, 340] width 207 height 42
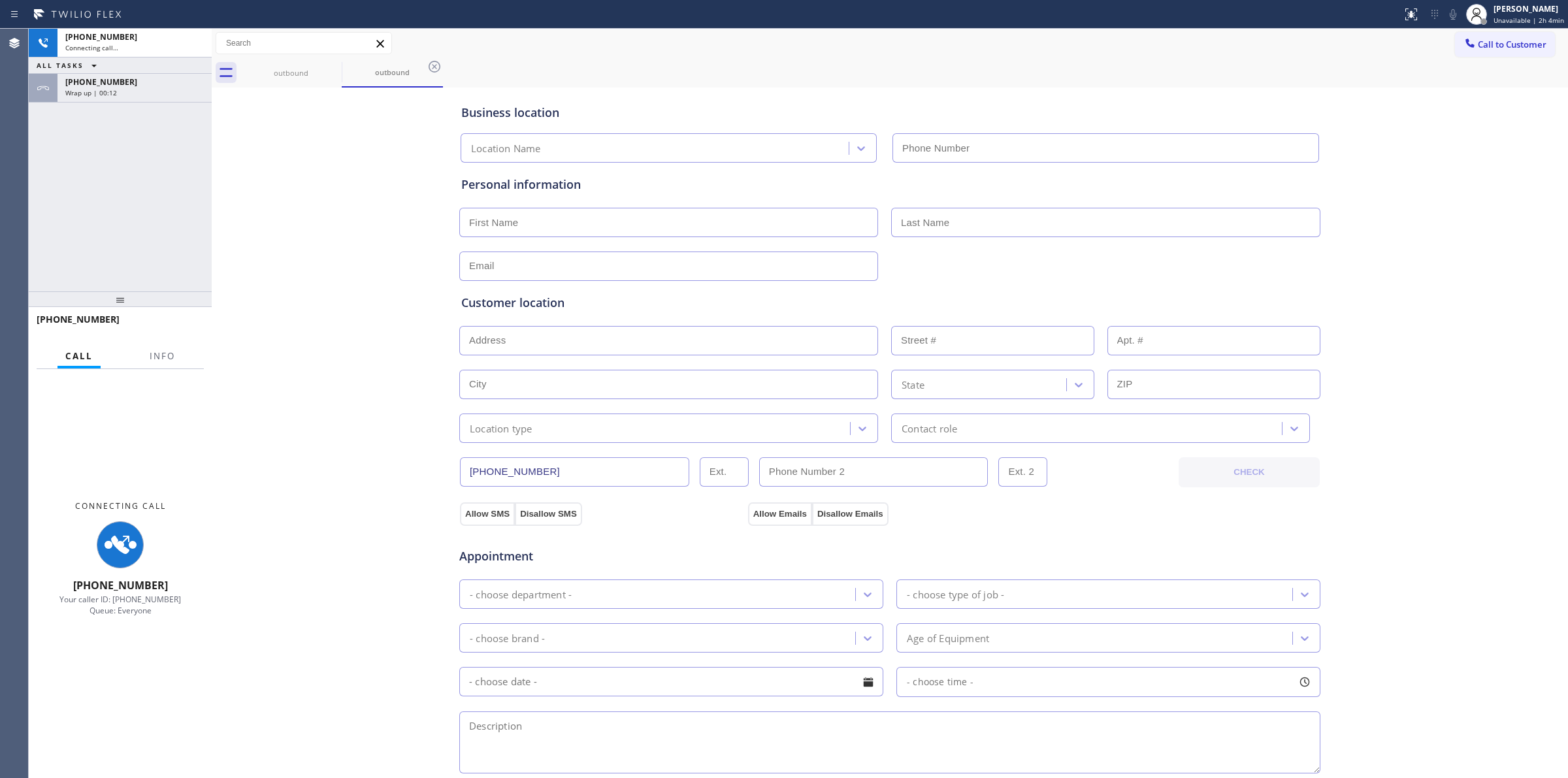
type input "(626) 779-8491"
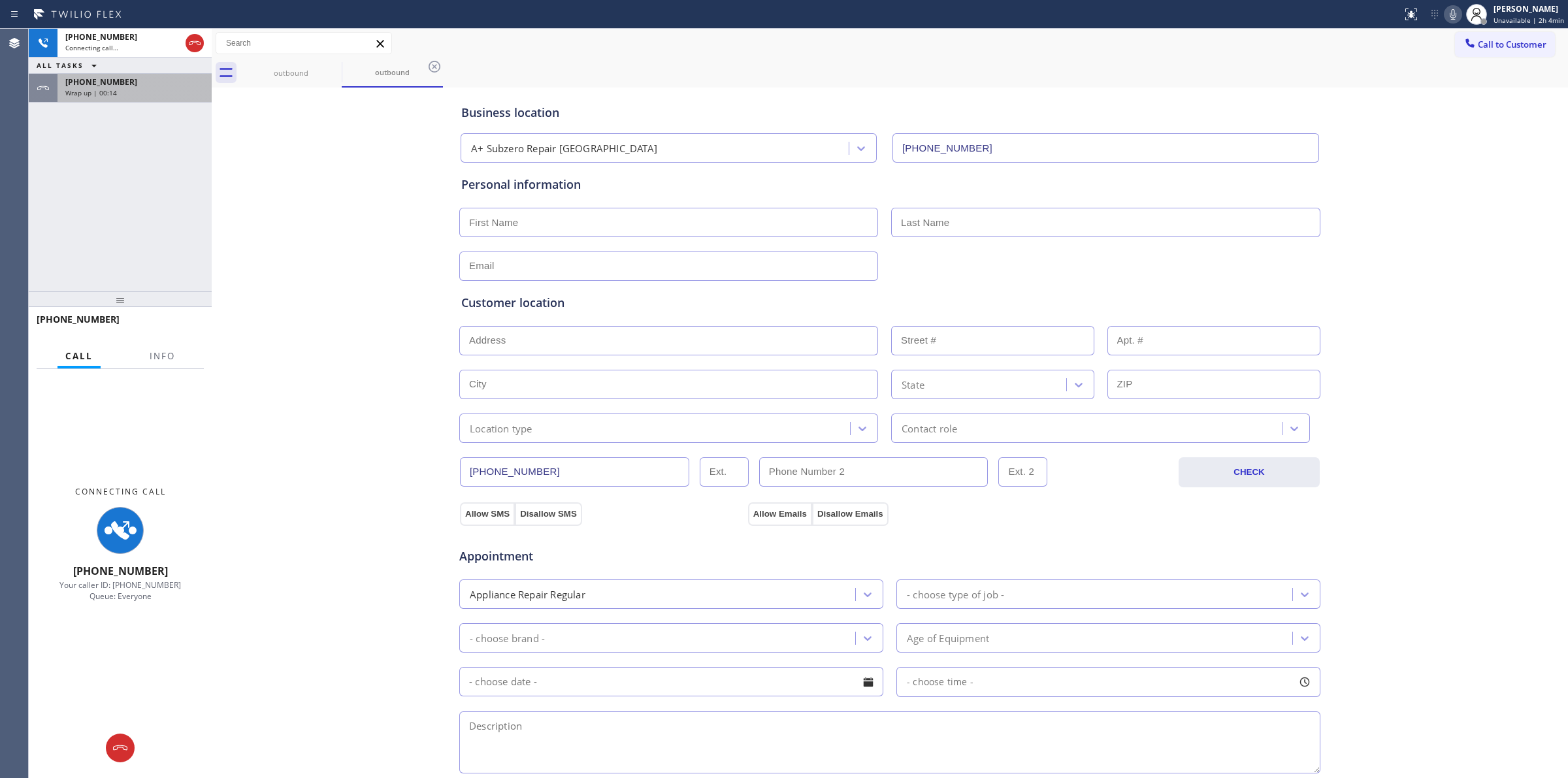
click at [121, 85] on div "+17073780148" at bounding box center [135, 82] width 139 height 11
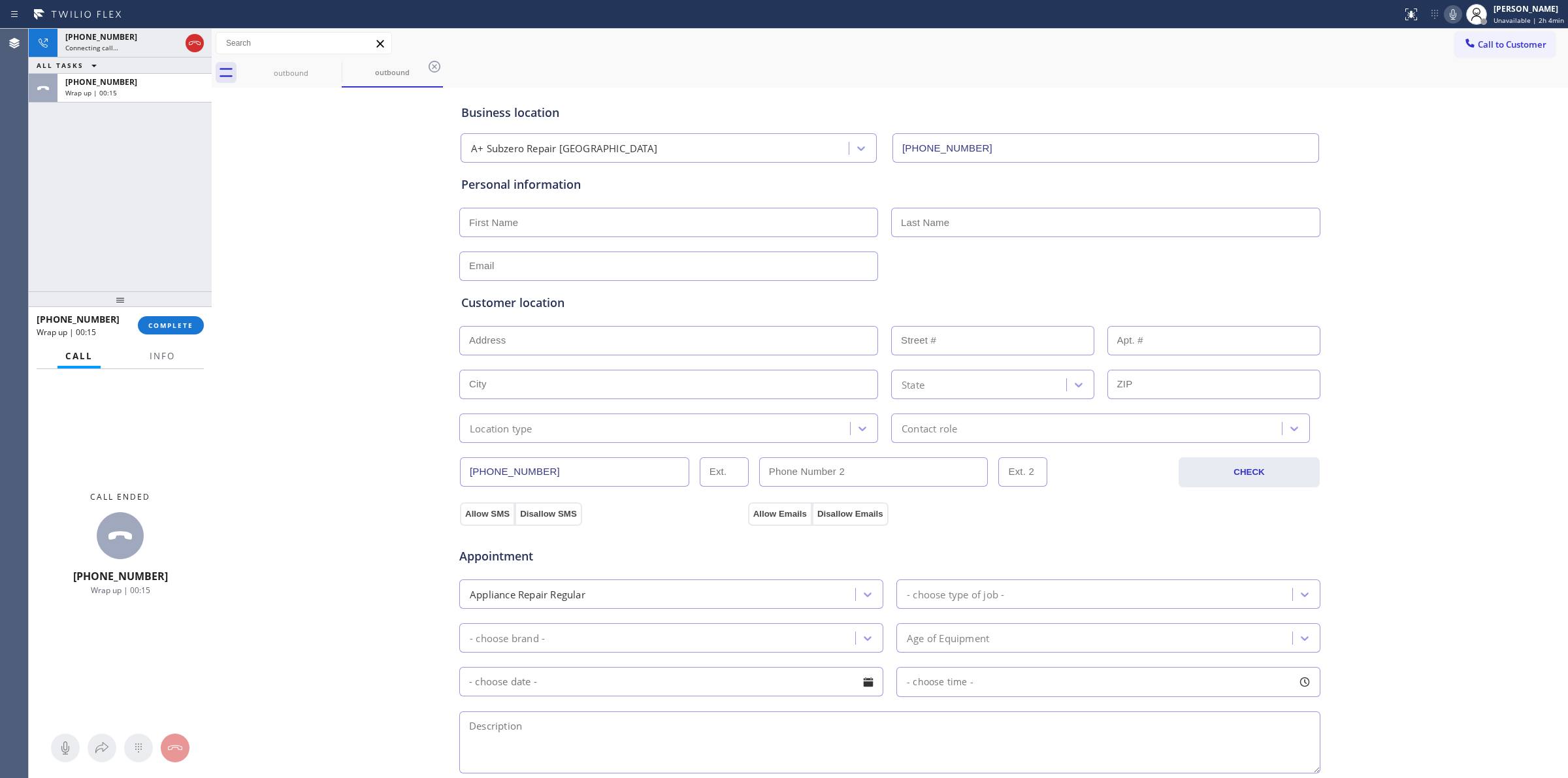
click at [177, 338] on div "+17073780148 Wrap up | 00:15 COMPLETE" at bounding box center [120, 325] width 167 height 34
drag, startPoint x: 184, startPoint y: 322, endPoint x: 213, endPoint y: 324, distance: 29.1
click at [184, 322] on span "COMPLETE" at bounding box center [171, 326] width 45 height 9
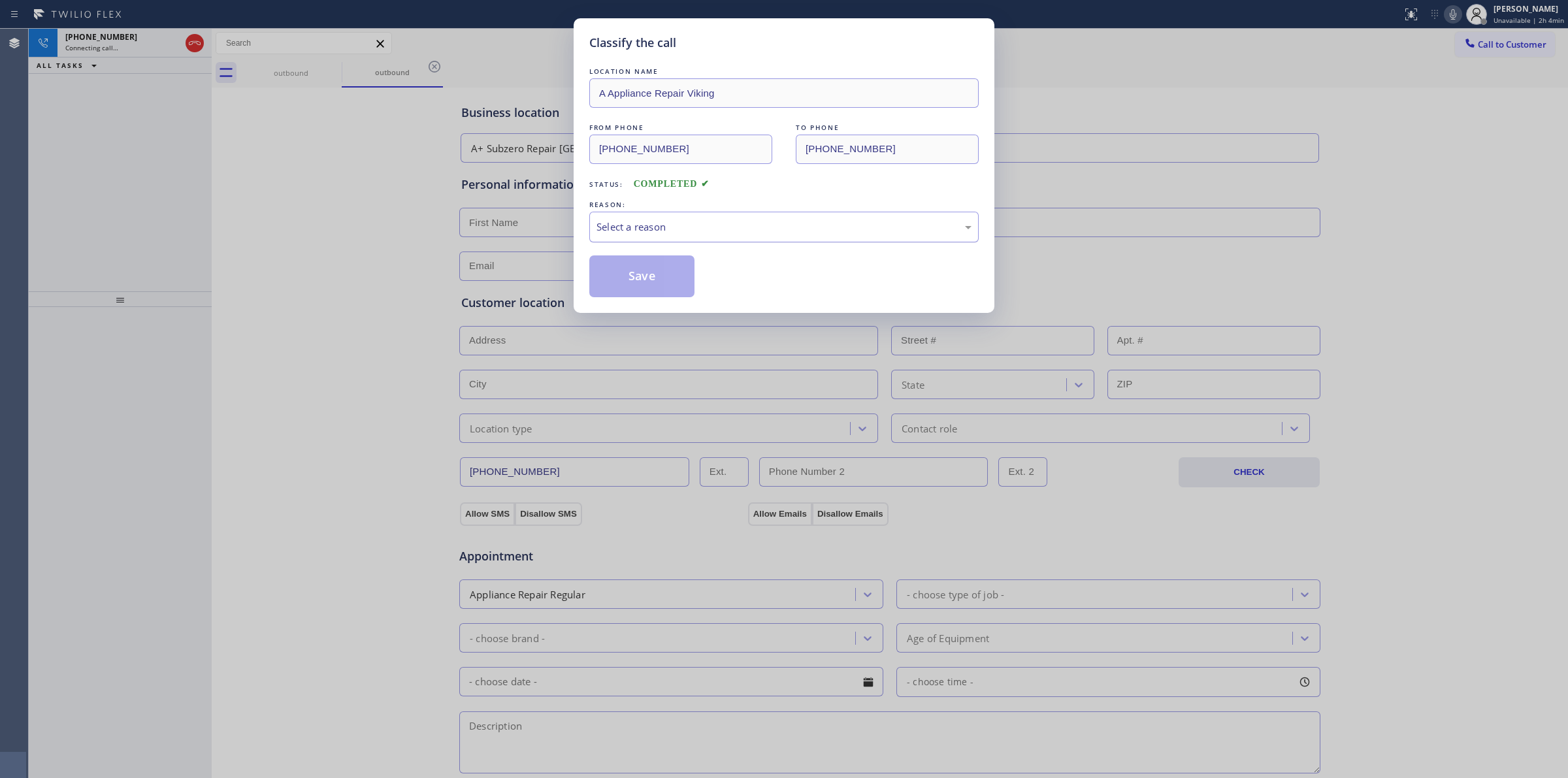
drag, startPoint x: 697, startPoint y: 221, endPoint x: 701, endPoint y: 240, distance: 19.4
click at [697, 221] on div "Select a reason" at bounding box center [783, 227] width 375 height 15
drag, startPoint x: 691, startPoint y: 335, endPoint x: 641, endPoint y: 272, distance: 80.4
drag, startPoint x: 641, startPoint y: 272, endPoint x: 527, endPoint y: 115, distance: 194.0
click at [663, 269] on button "Save" at bounding box center [642, 276] width 105 height 42
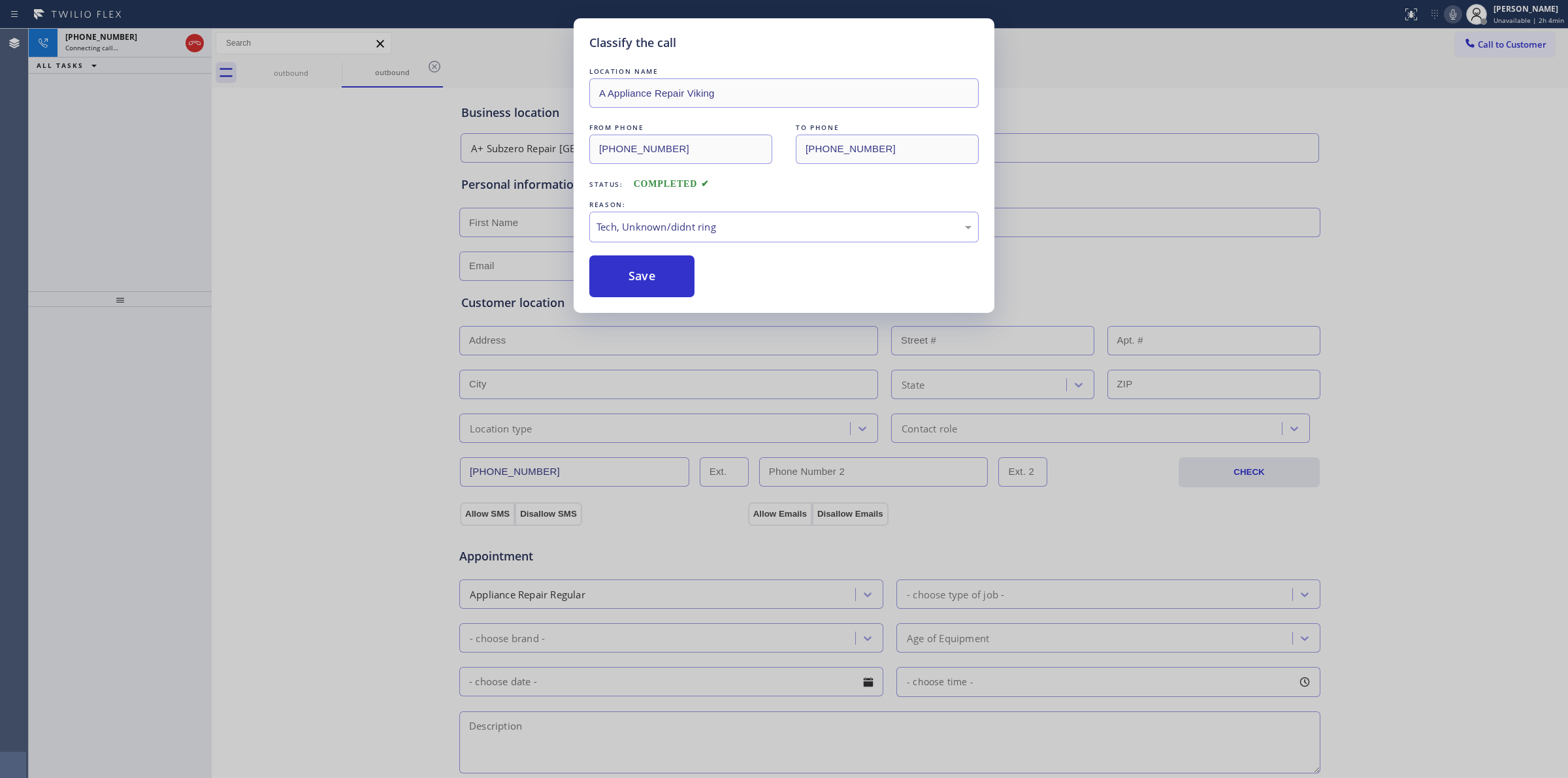
click at [342, 73] on div "outbound" at bounding box center [392, 73] width 101 height 29
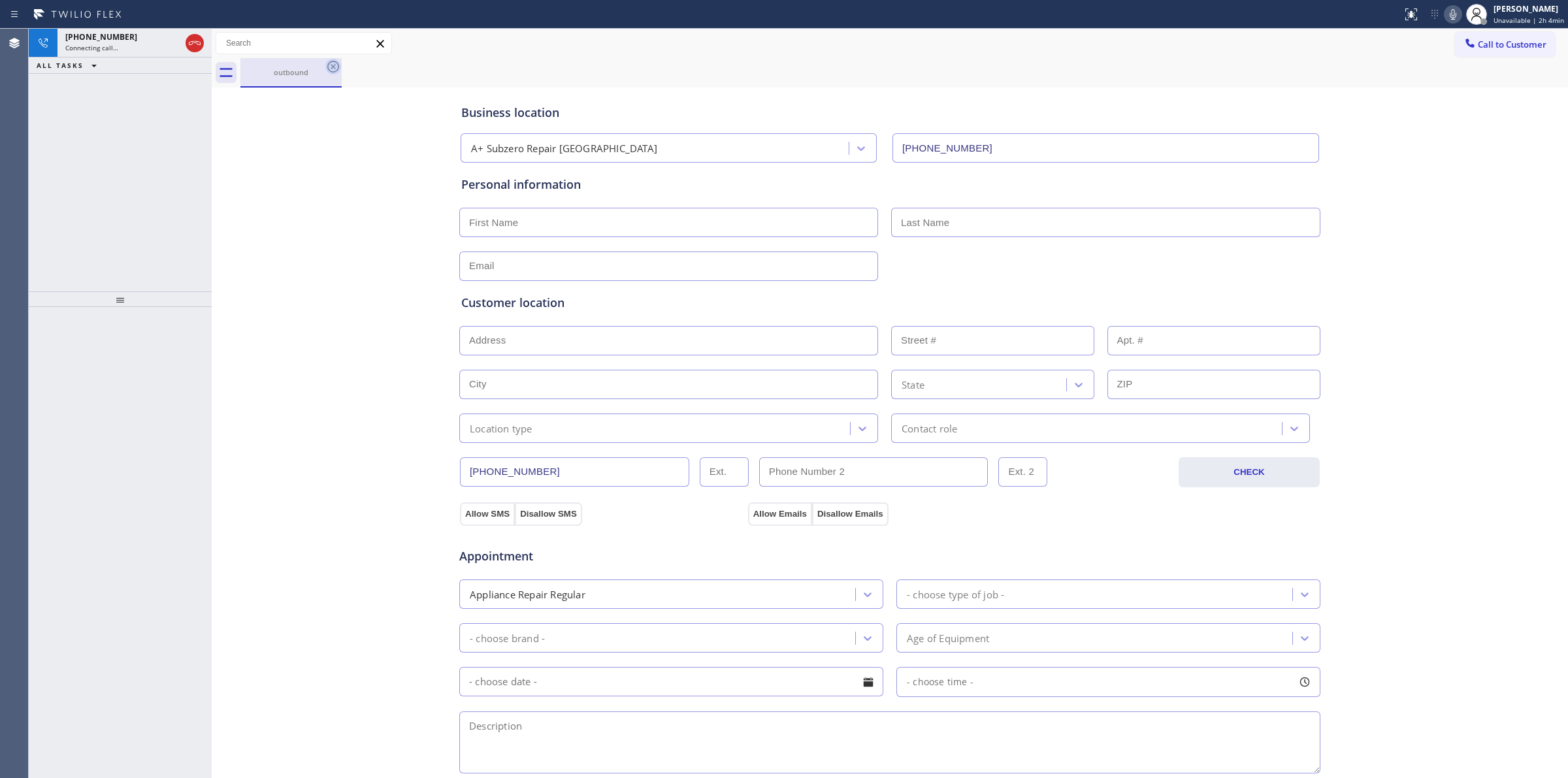
click at [334, 69] on icon at bounding box center [333, 67] width 16 height 16
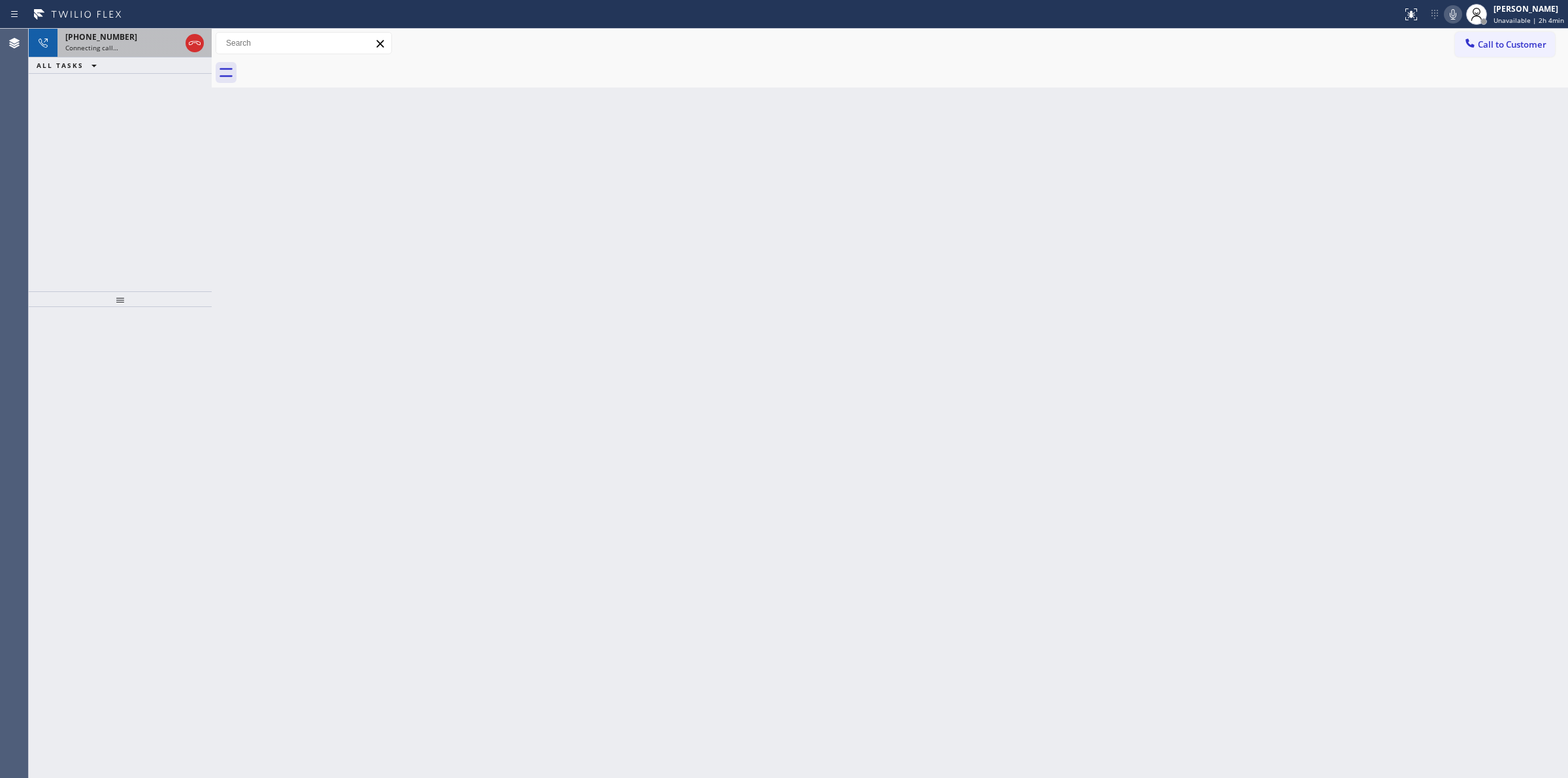
drag, startPoint x: 172, startPoint y: 41, endPoint x: 163, endPoint y: 41, distance: 9.0
click at [168, 41] on div "+18053270970" at bounding box center [123, 37] width 115 height 11
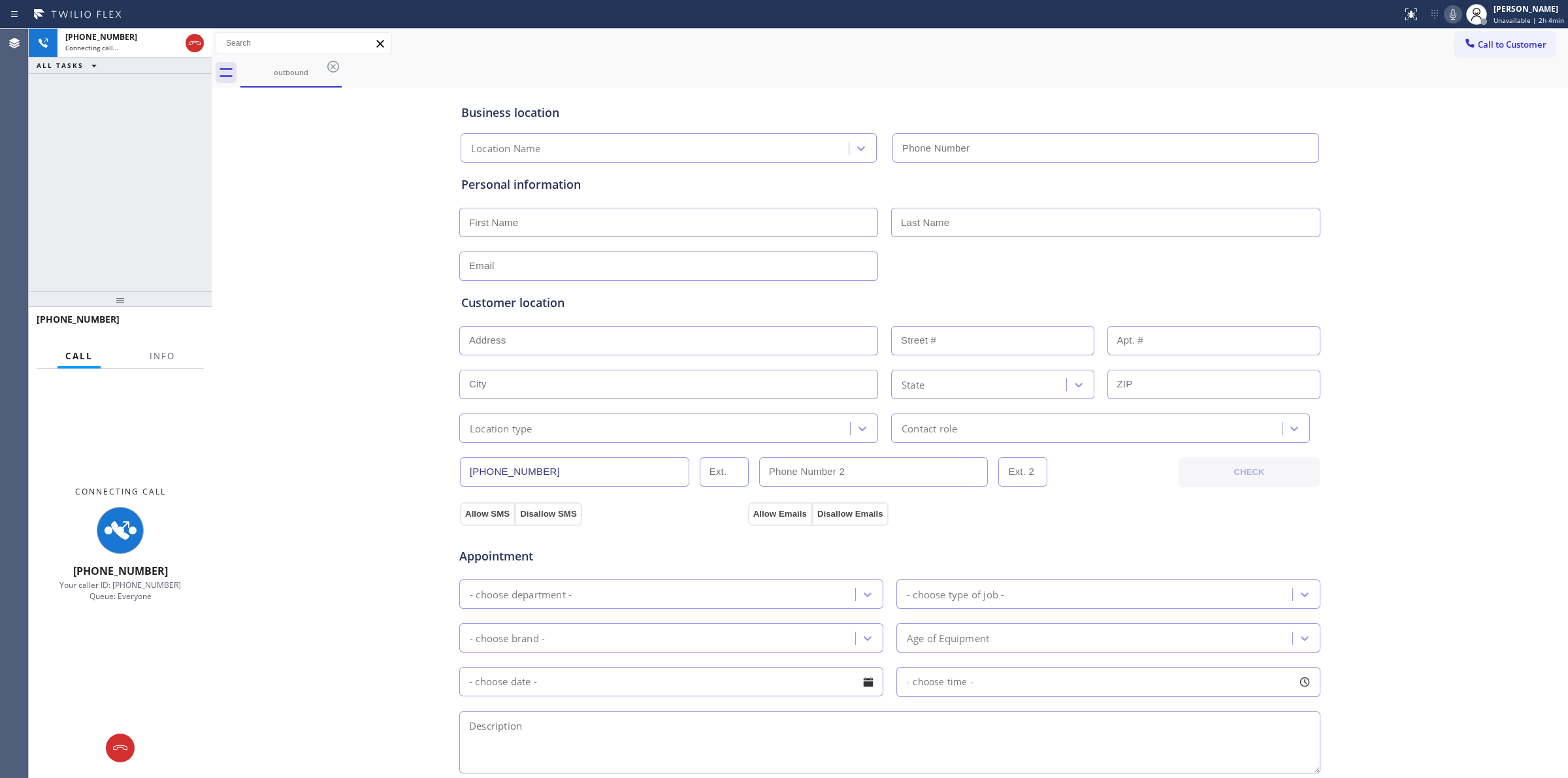
type input "(626) 779-8491"
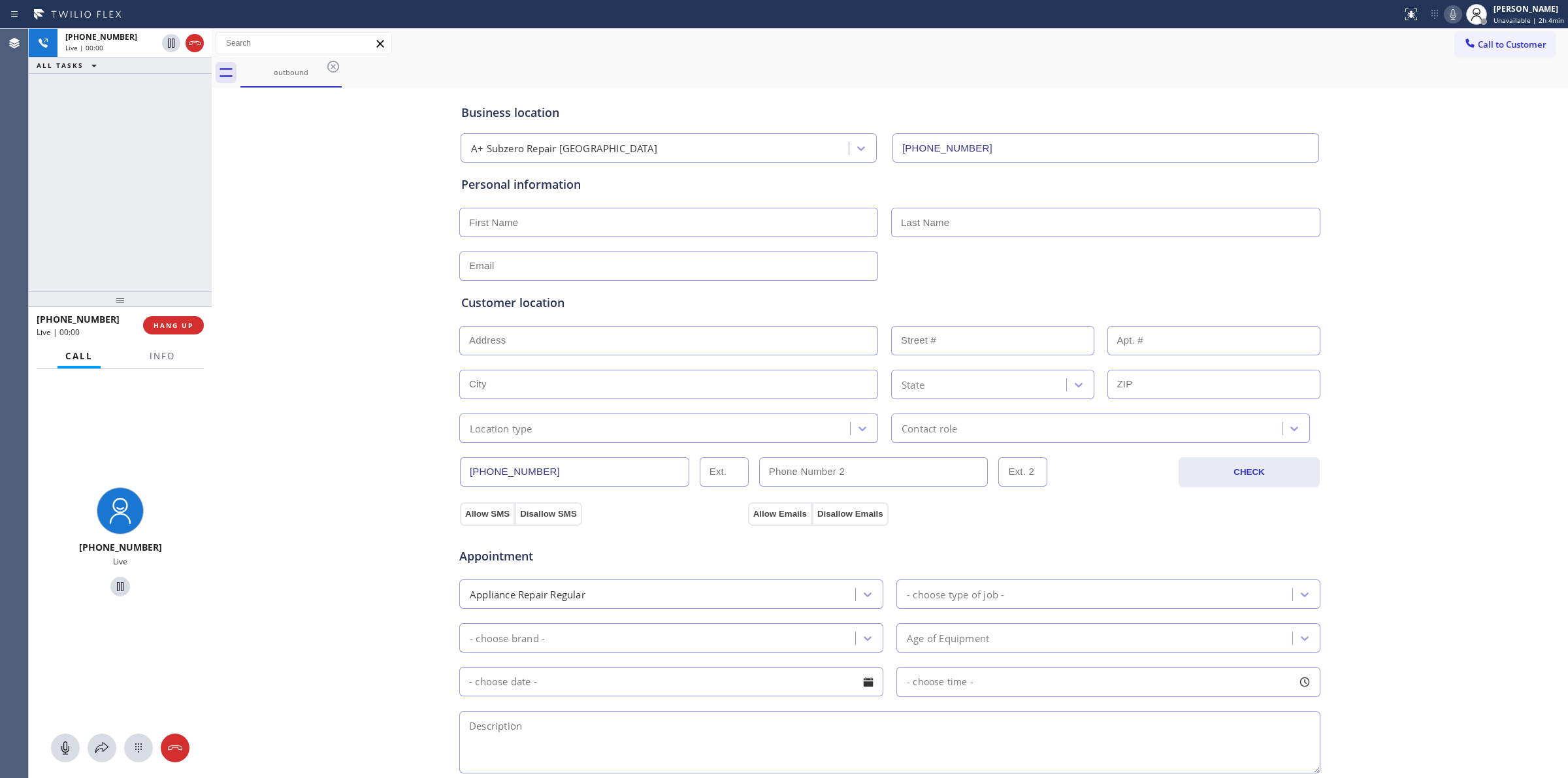
click at [1455, 13] on icon at bounding box center [1453, 15] width 16 height 16
click at [124, 27] on div "Status report No issues detected If you experience an issue, please download th…" at bounding box center [784, 14] width 1568 height 29
click at [125, 41] on div "+18053270970" at bounding box center [111, 37] width 91 height 11
click at [135, 747] on icon at bounding box center [139, 748] width 16 height 16
drag, startPoint x: 1505, startPoint y: 40, endPoint x: 1480, endPoint y: 46, distance: 25.7
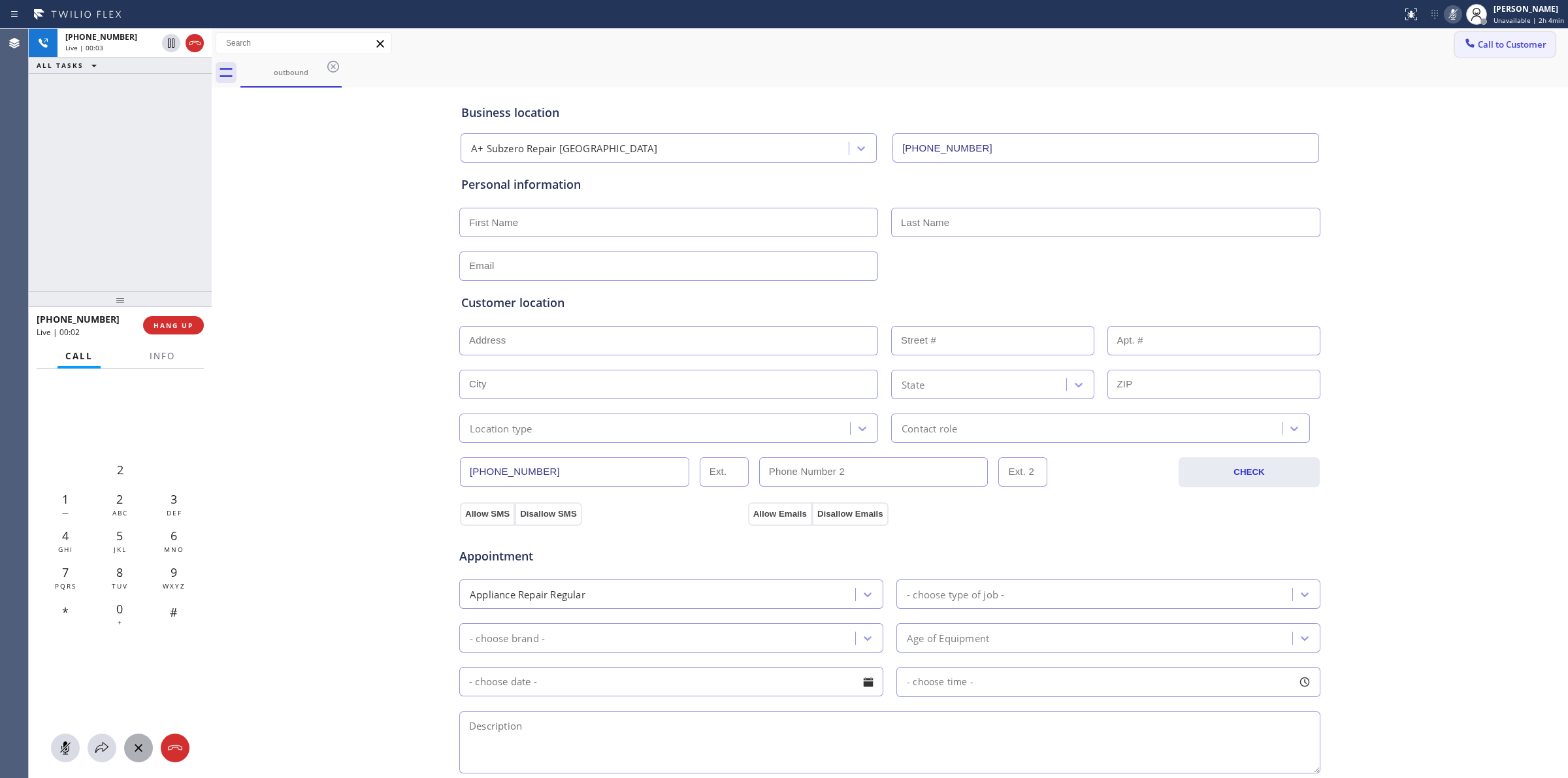
click at [1503, 40] on span "Call to Customer" at bounding box center [1512, 45] width 69 height 12
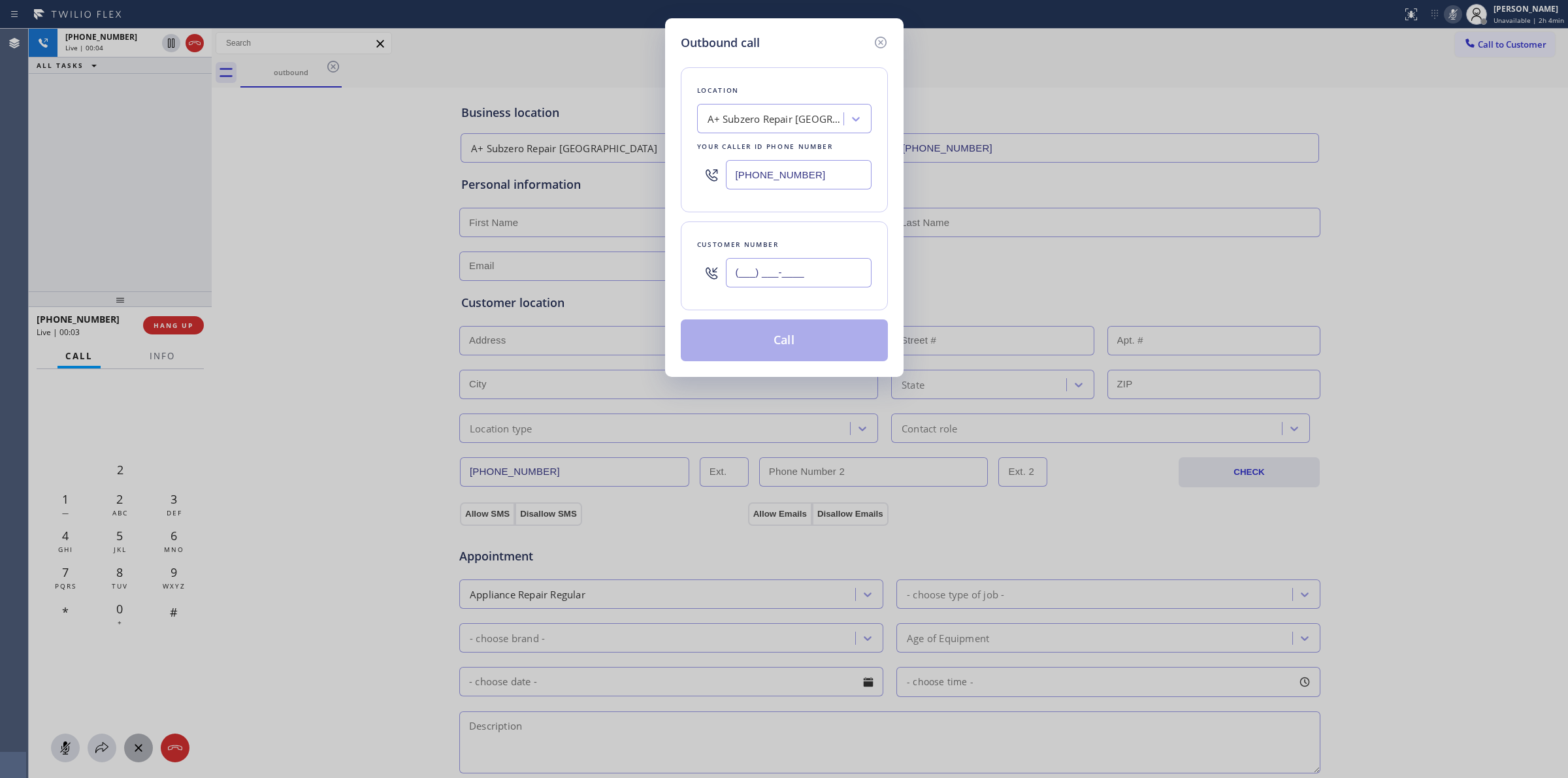
click at [827, 266] on input "(___) ___-____" at bounding box center [799, 272] width 146 height 29
paste input "805) 327-0970"
click at [881, 41] on icon at bounding box center [881, 43] width 16 height 16
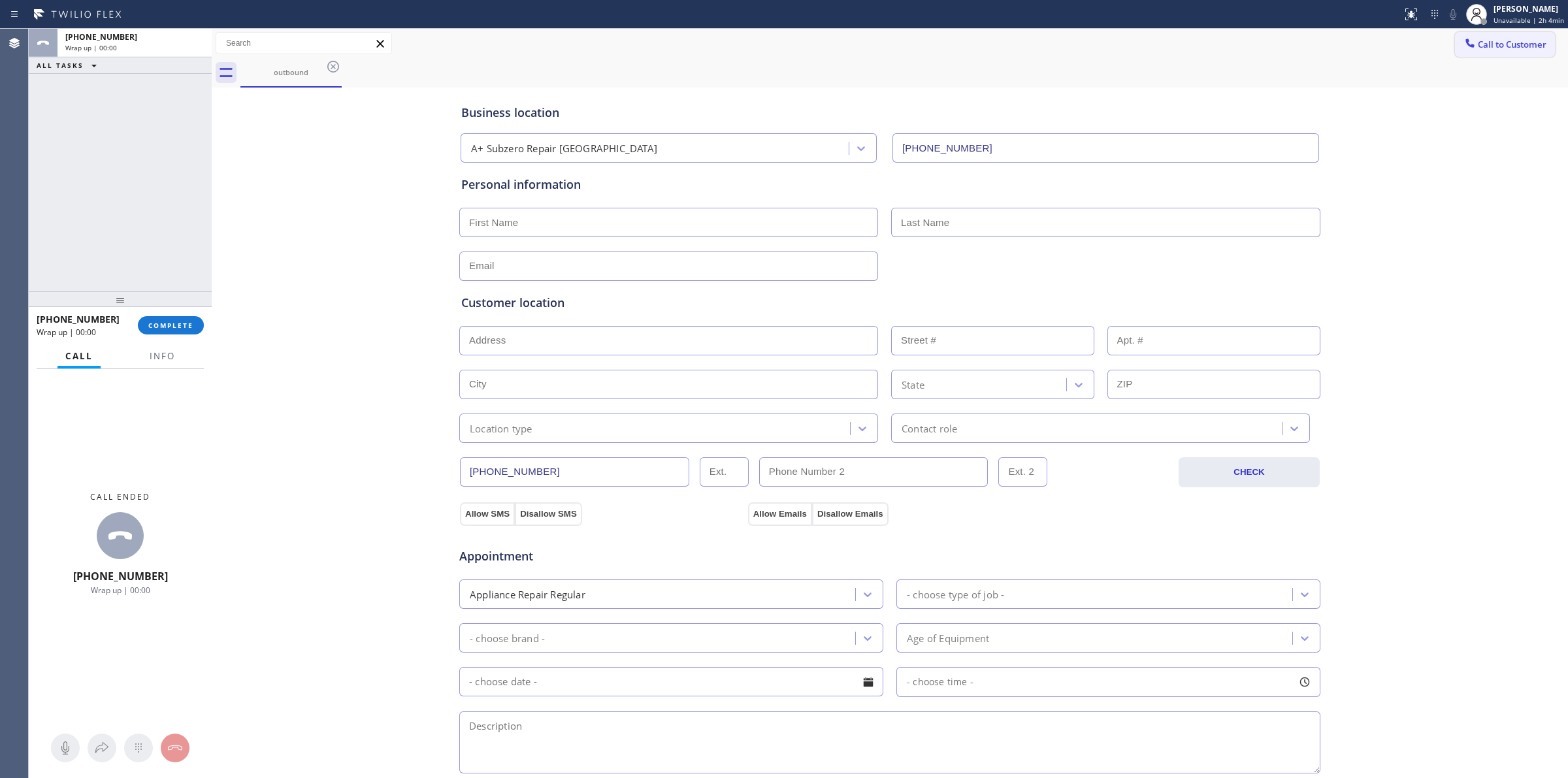
click at [1484, 52] on button "Call to Customer" at bounding box center [1505, 44] width 100 height 25
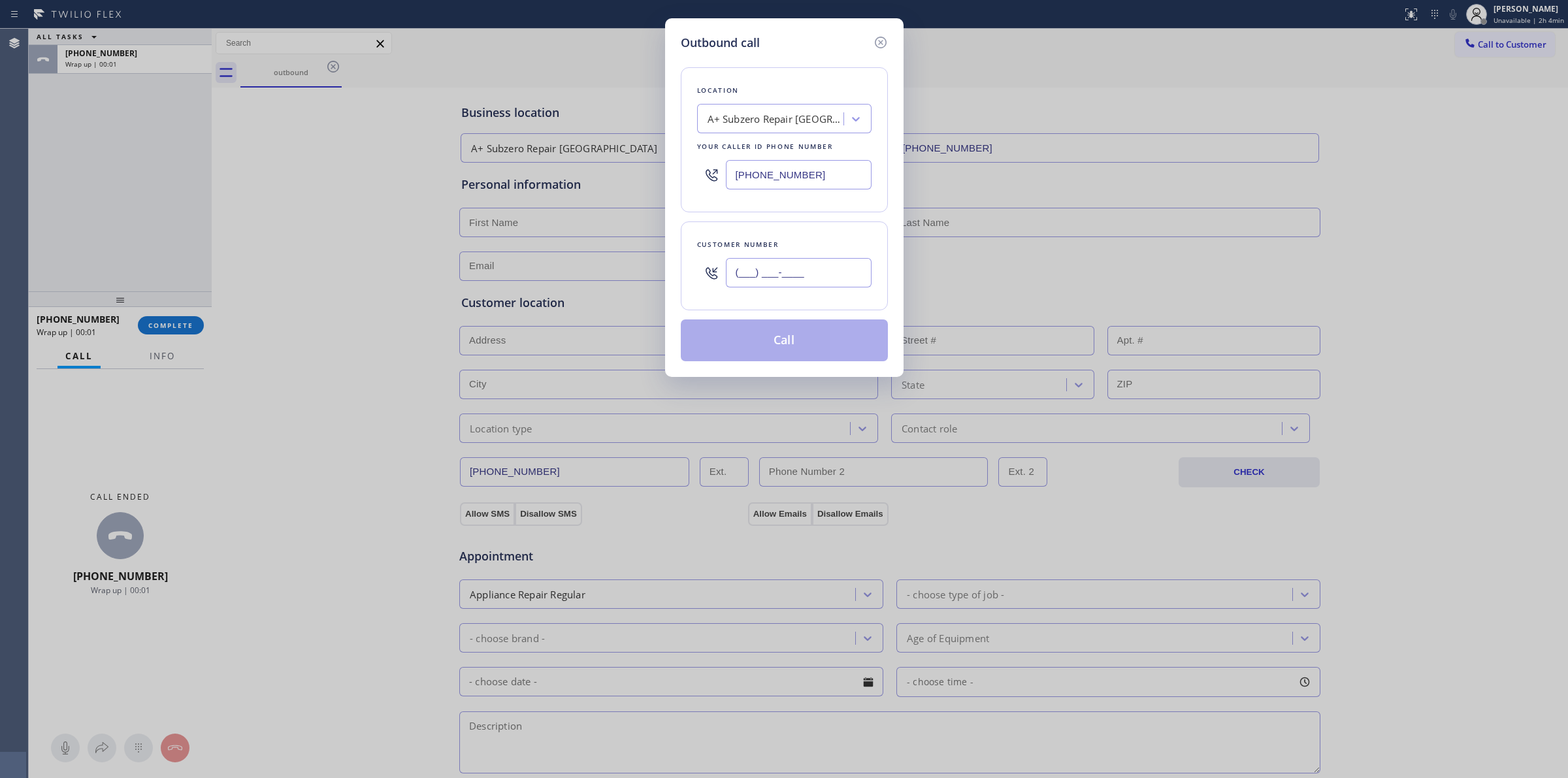
drag, startPoint x: 785, startPoint y: 268, endPoint x: 785, endPoint y: 280, distance: 12.0
click at [785, 269] on input "(___) ___-____" at bounding box center [799, 272] width 146 height 29
paste input "805) 327-0970"
type input "(805) 327-0970"
click at [810, 334] on button "Call" at bounding box center [784, 340] width 207 height 42
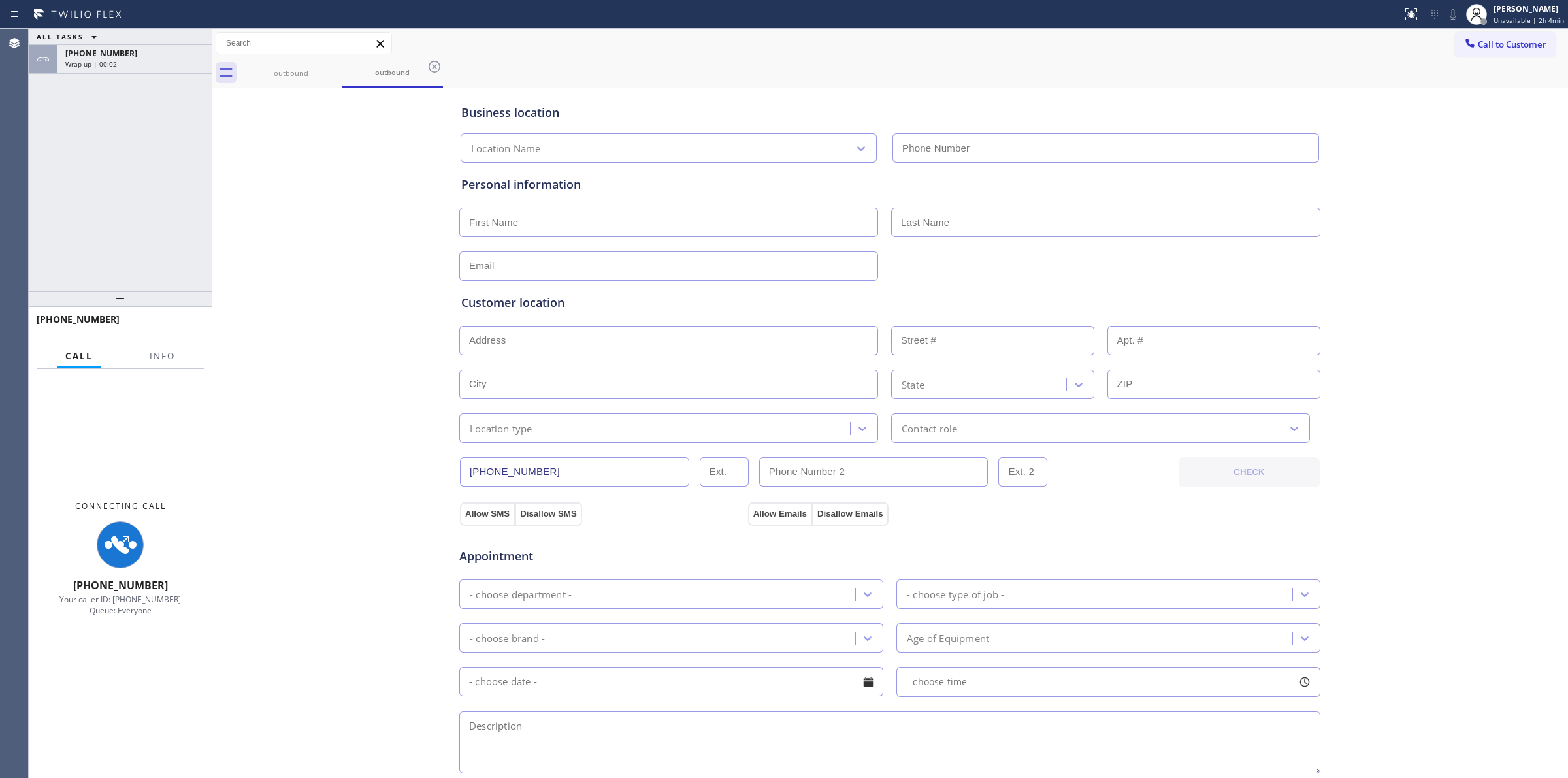
type input "(626) 779-8491"
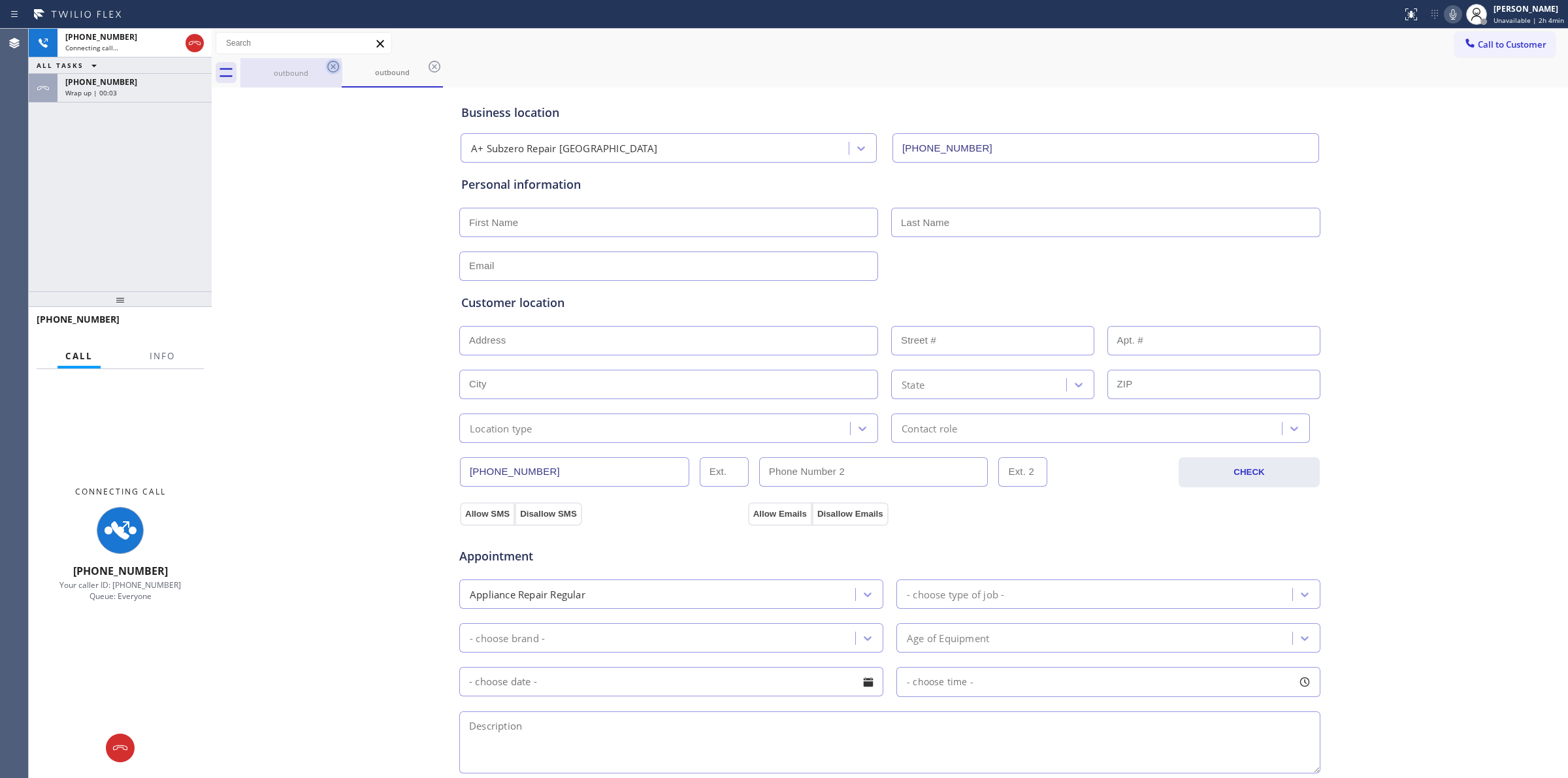
drag, startPoint x: 314, startPoint y: 77, endPoint x: 334, endPoint y: 70, distance: 21.2
click at [320, 75] on div "outbound" at bounding box center [291, 73] width 99 height 10
click at [334, 69] on icon at bounding box center [333, 67] width 16 height 16
drag, startPoint x: 109, startPoint y: 80, endPoint x: 180, endPoint y: 301, distance: 232.1
click at [109, 82] on span "+18053270970" at bounding box center [101, 82] width 72 height 11
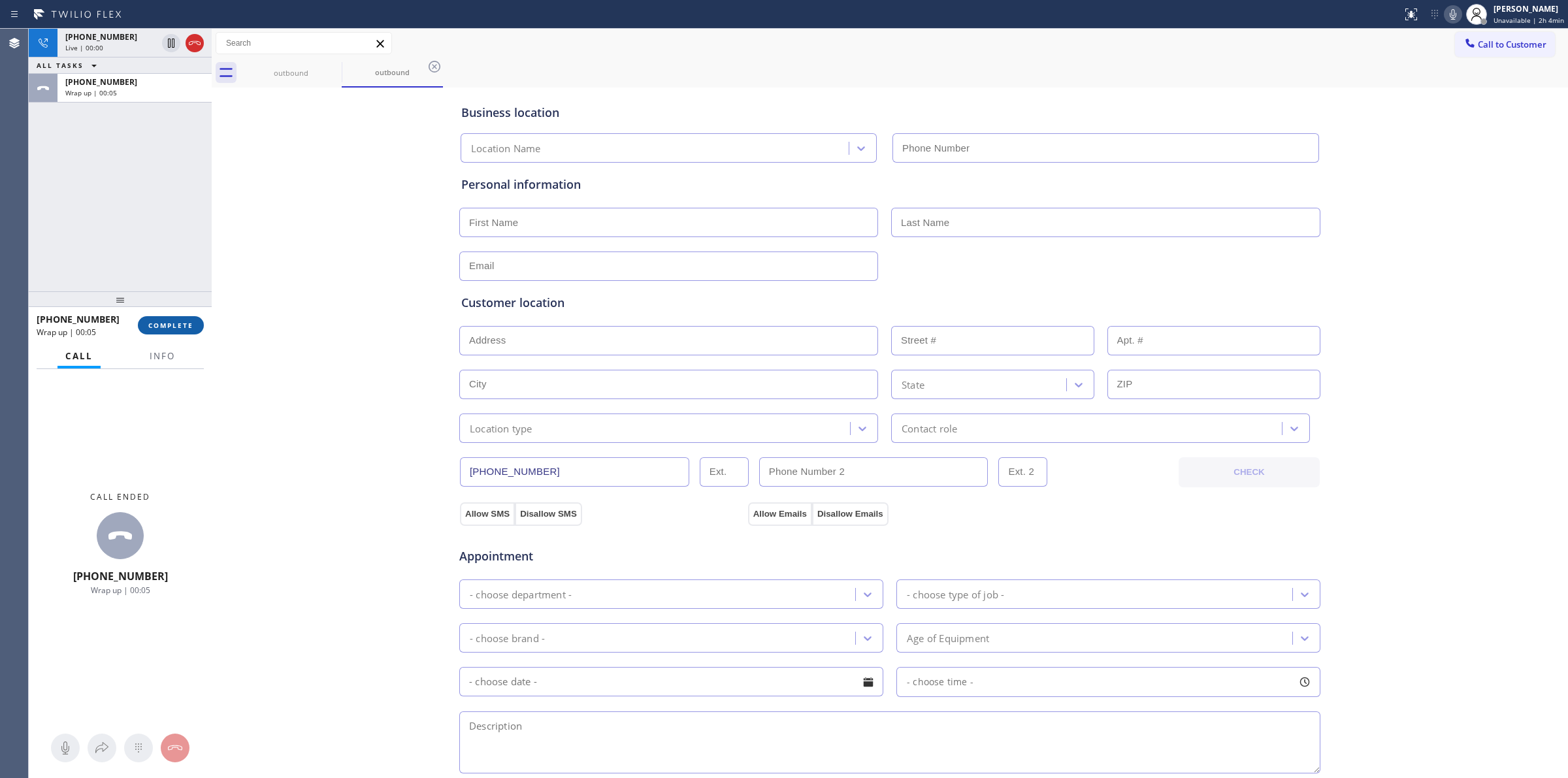
type input "(626) 779-8491"
click at [187, 324] on span "COMPLETE" at bounding box center [171, 326] width 45 height 9
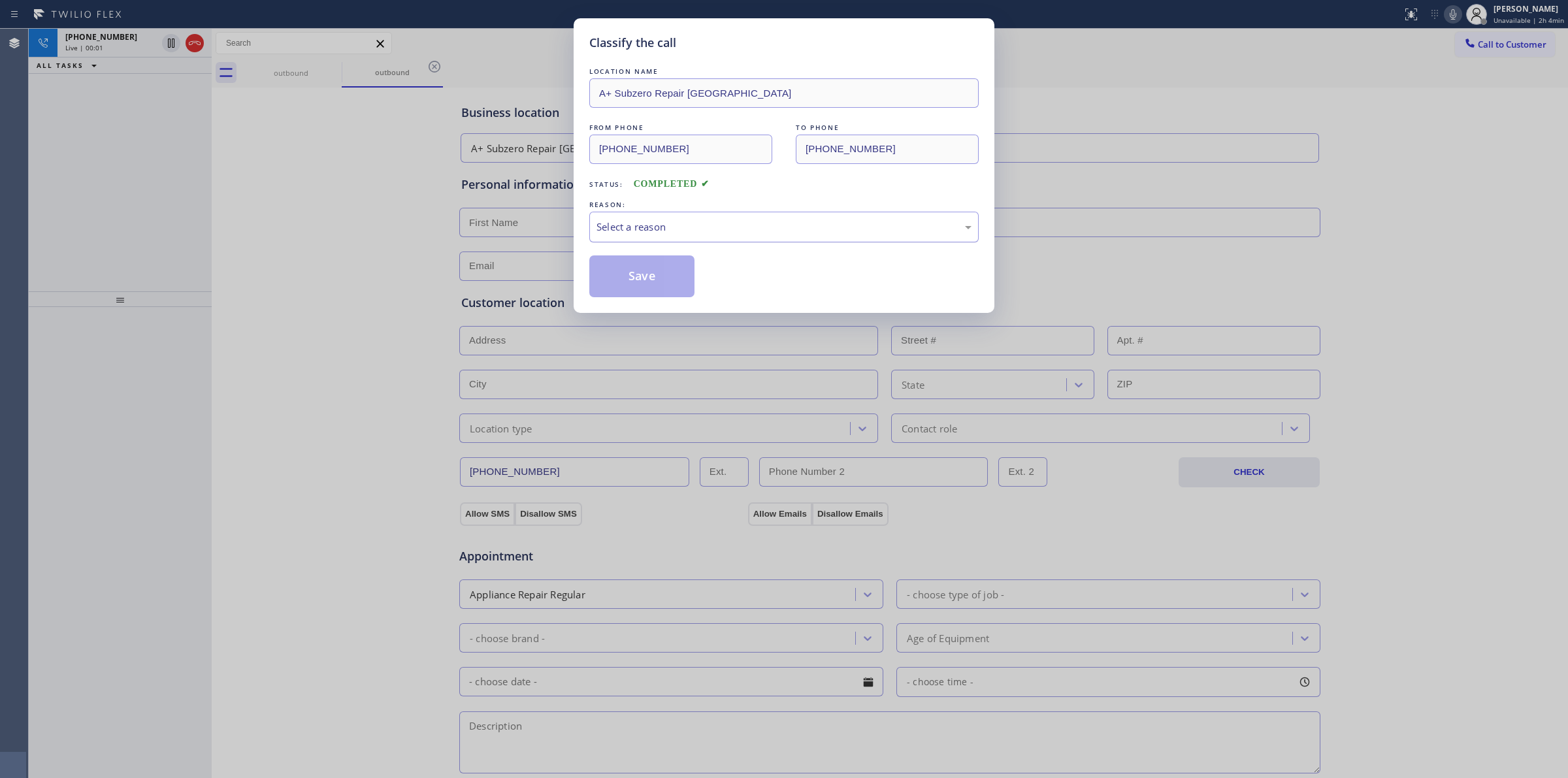
click at [739, 225] on div "Select a reason" at bounding box center [783, 227] width 375 height 15
drag, startPoint x: 687, startPoint y: 334, endPoint x: 625, endPoint y: 272, distance: 87.7
drag, startPoint x: 625, startPoint y: 272, endPoint x: 686, endPoint y: 284, distance: 62.2
click at [631, 272] on button "Save" at bounding box center [642, 276] width 105 height 42
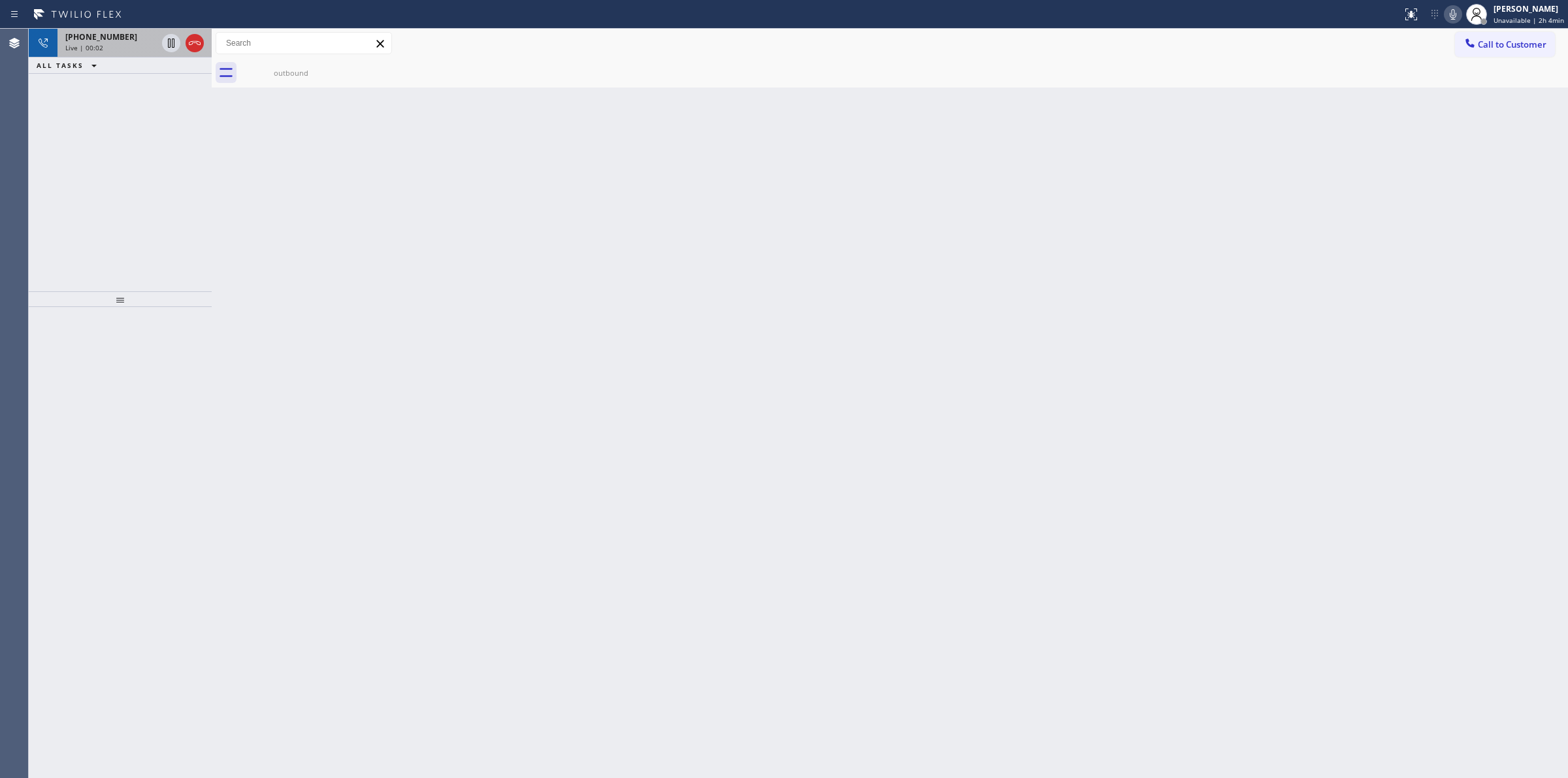
click at [131, 40] on div "+18053270970" at bounding box center [111, 37] width 91 height 11
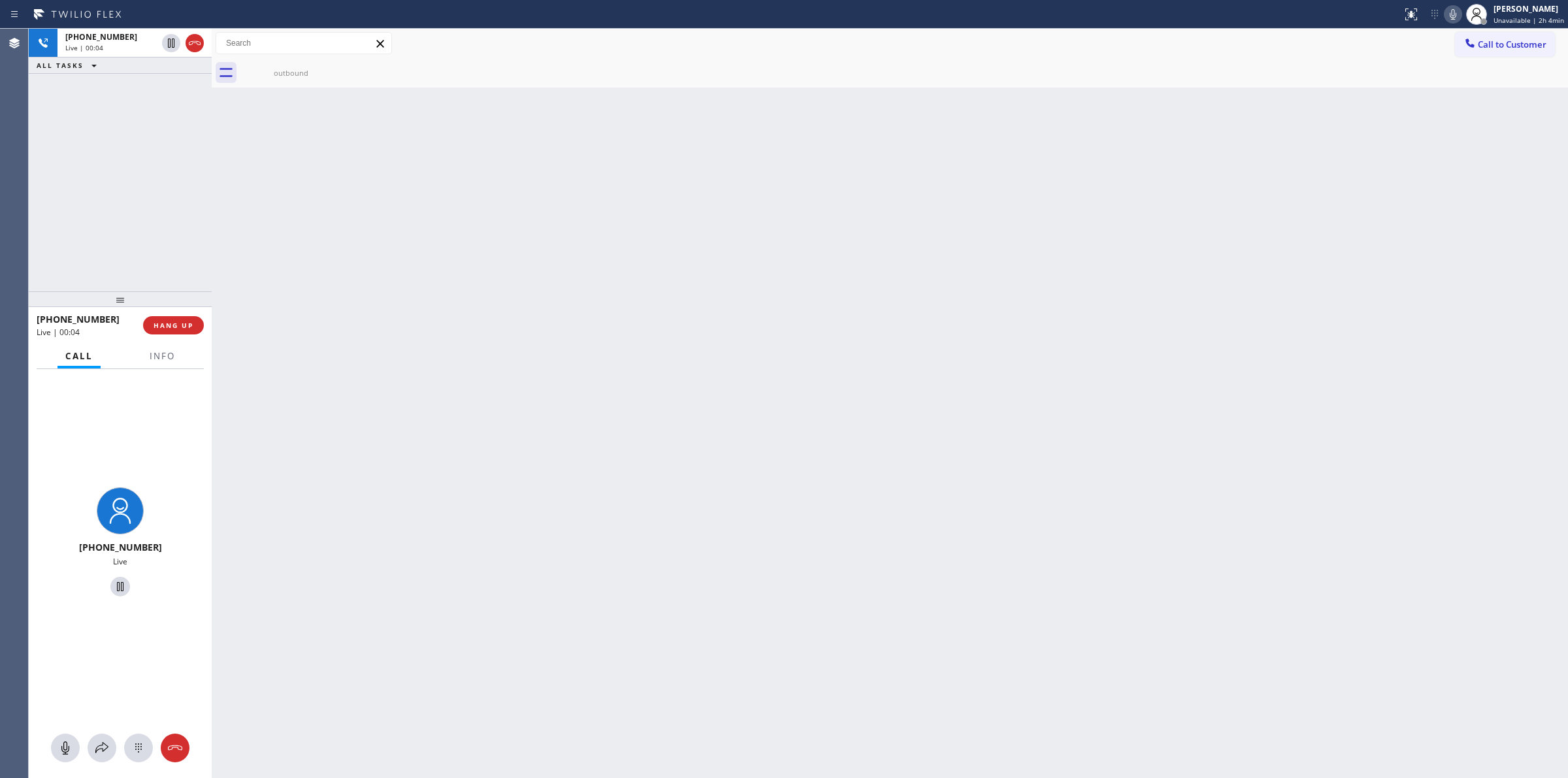
click at [145, 733] on div at bounding box center [120, 747] width 183 height 29
click at [142, 745] on icon at bounding box center [139, 748] width 16 height 16
click at [1498, 32] on button "Call to Customer" at bounding box center [1505, 44] width 100 height 25
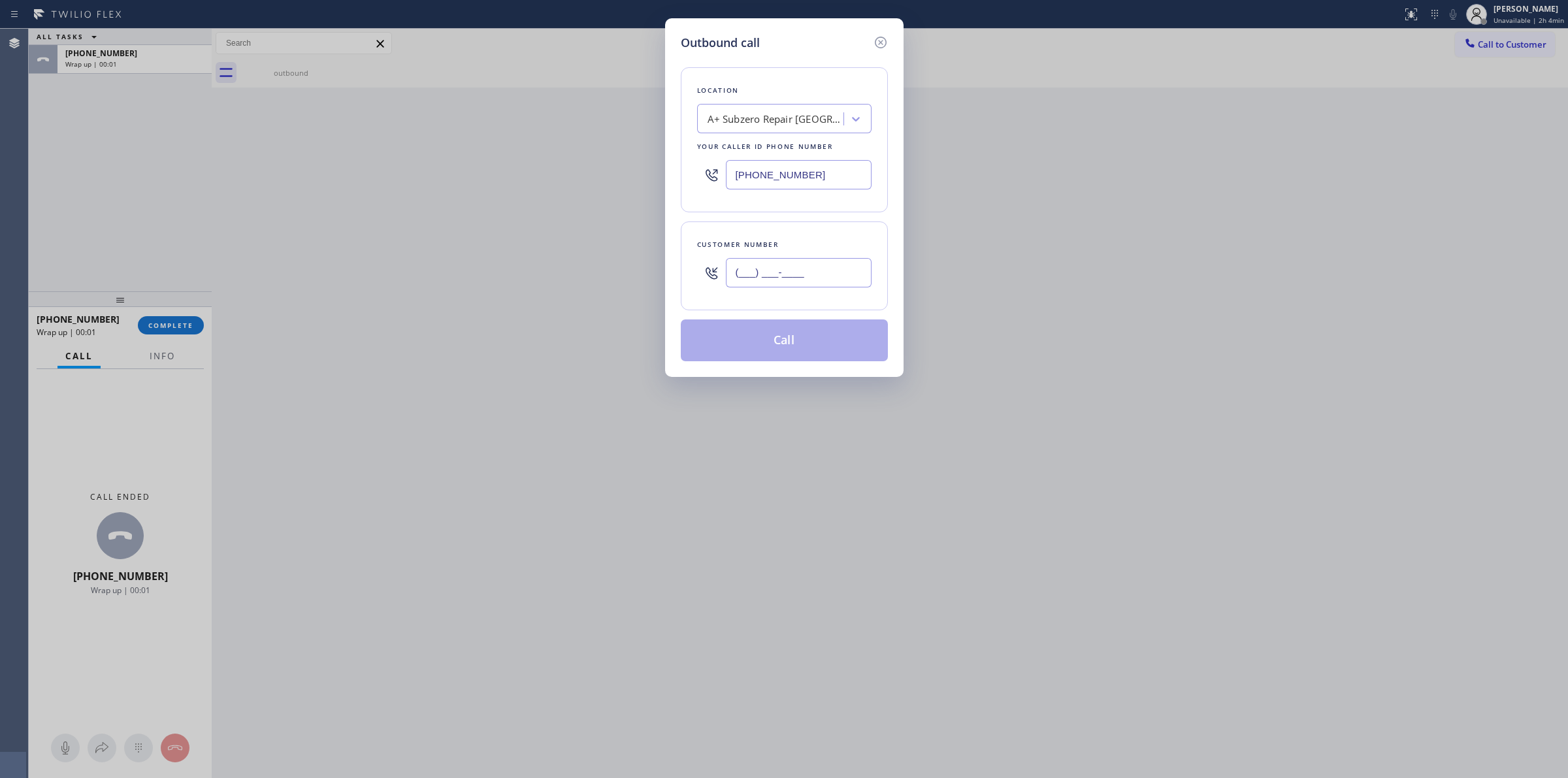
click at [835, 273] on input "(___) ___-____" at bounding box center [799, 272] width 146 height 29
paste input "805) 327-0970"
type input "(805) 327-0970"
click at [786, 338] on button "Call" at bounding box center [784, 340] width 207 height 42
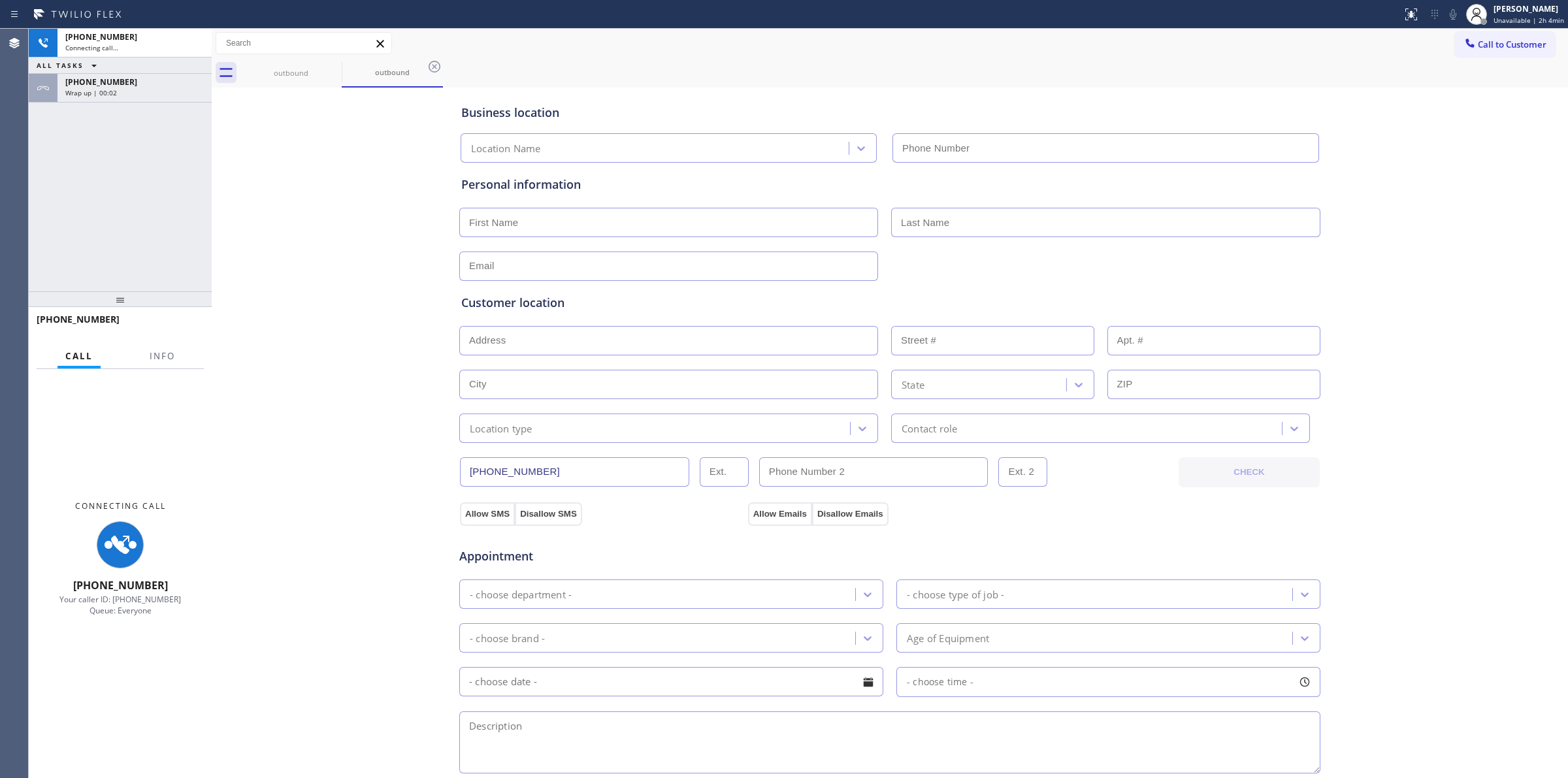
type input "(626) 779-8491"
click at [116, 88] on div "Wrap up | 00:02" at bounding box center [135, 93] width 139 height 9
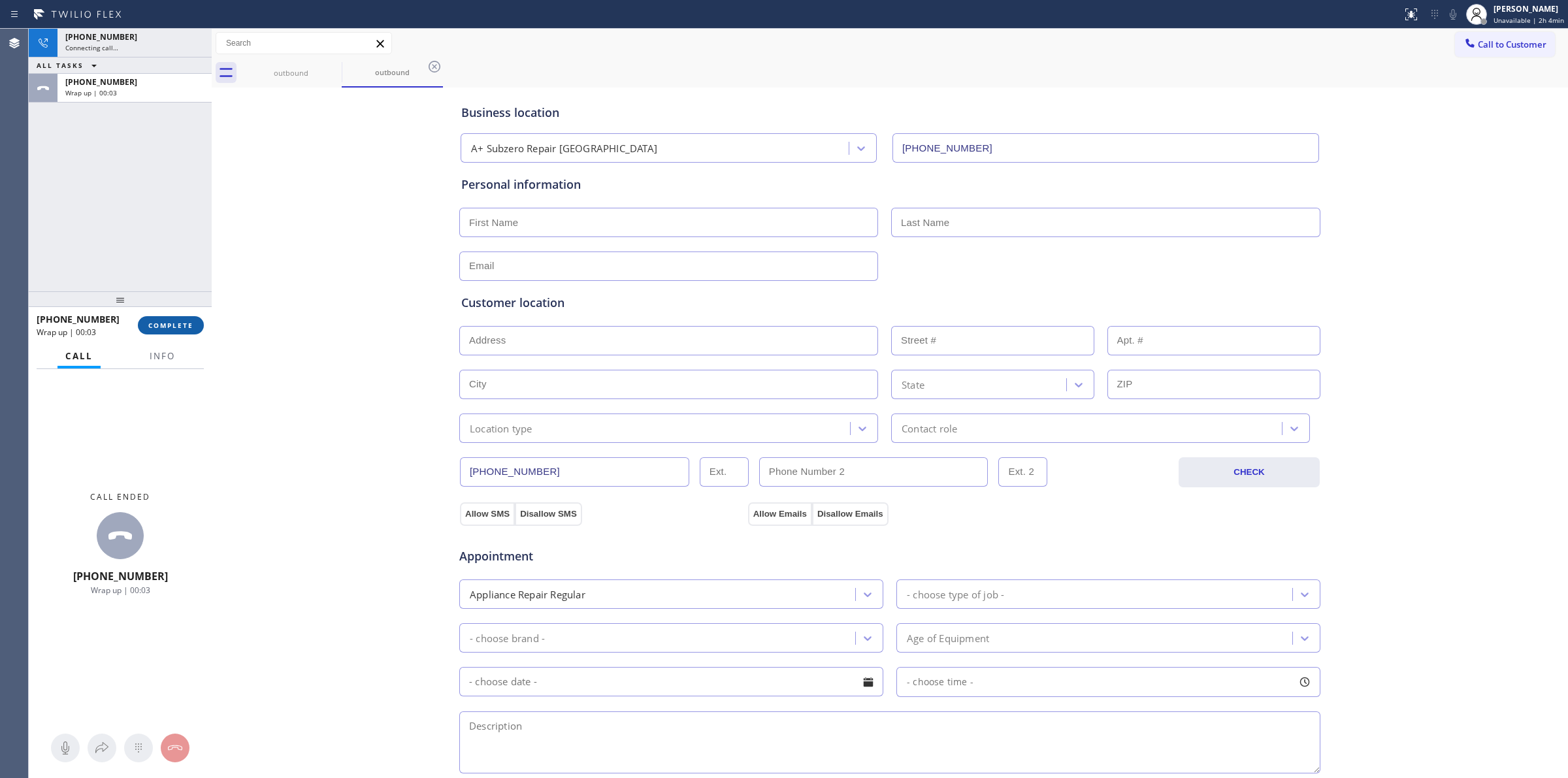
click at [179, 319] on button "COMPLETE" at bounding box center [171, 325] width 66 height 18
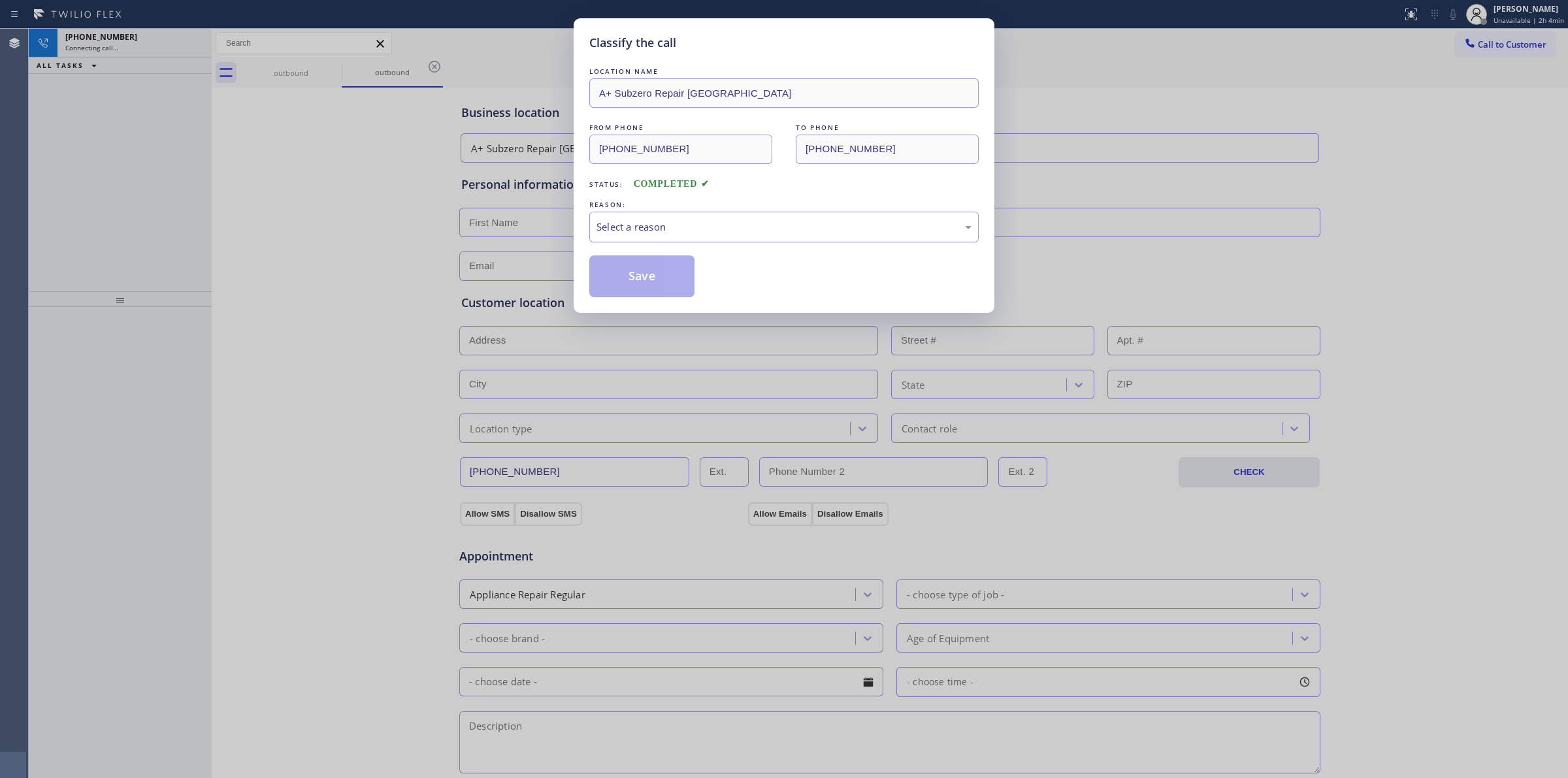
click at [674, 236] on div "Select a reason" at bounding box center [784, 227] width 390 height 31
drag, startPoint x: 696, startPoint y: 328, endPoint x: 644, endPoint y: 285, distance: 67.5
click at [644, 285] on button "Save" at bounding box center [642, 276] width 105 height 42
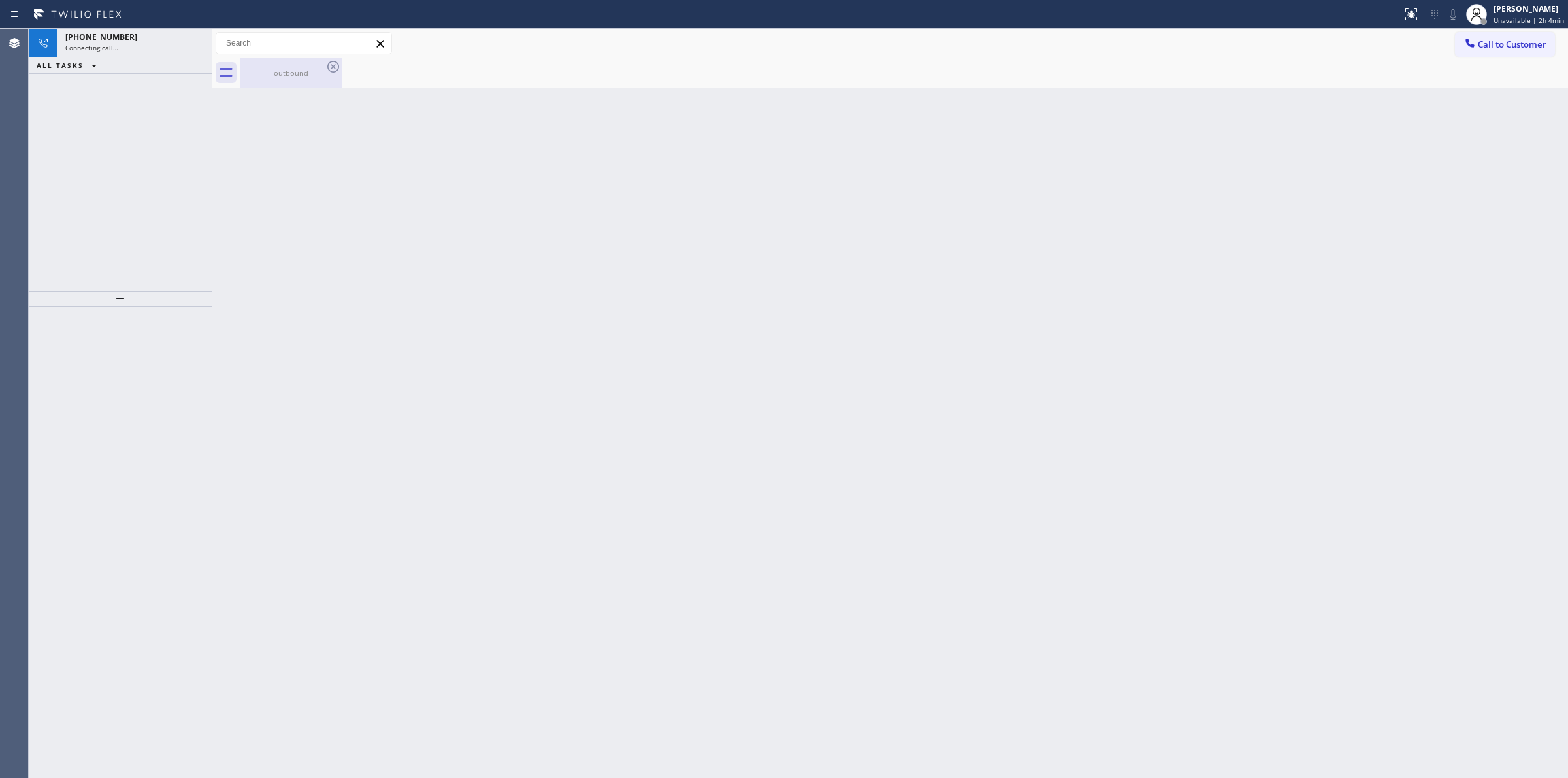
drag, startPoint x: 298, startPoint y: 69, endPoint x: 321, endPoint y: 70, distance: 23.0
click at [301, 69] on div "Classify the call LOCATION NAME Subzero Repair Professionals FROM PHONE (877) 4…" at bounding box center [798, 403] width 1539 height 749
click at [324, 69] on div "outbound" at bounding box center [291, 73] width 101 height 29
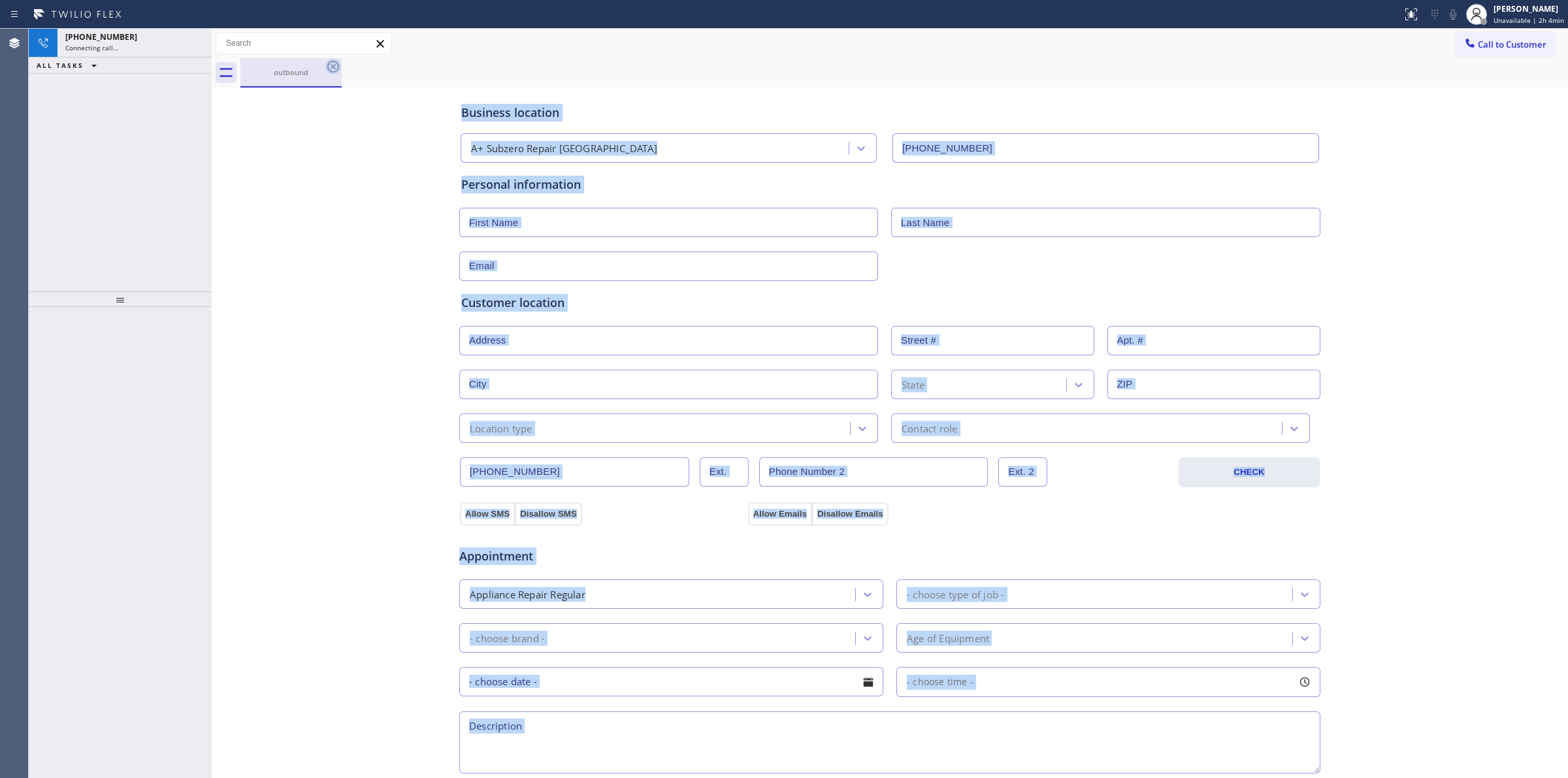
click at [328, 69] on icon at bounding box center [333, 67] width 16 height 16
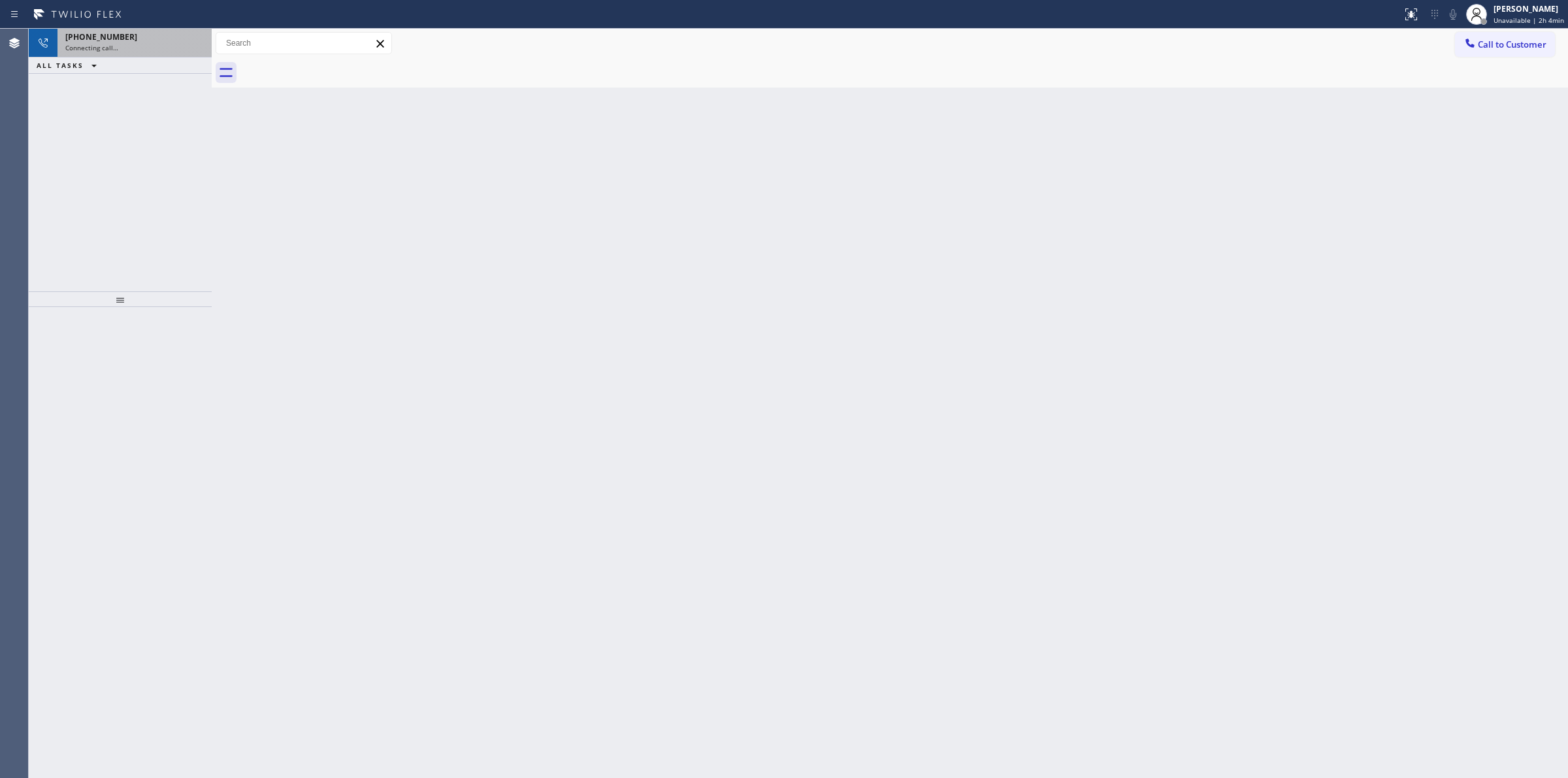
click at [149, 46] on div "Connecting call…" at bounding box center [135, 48] width 139 height 9
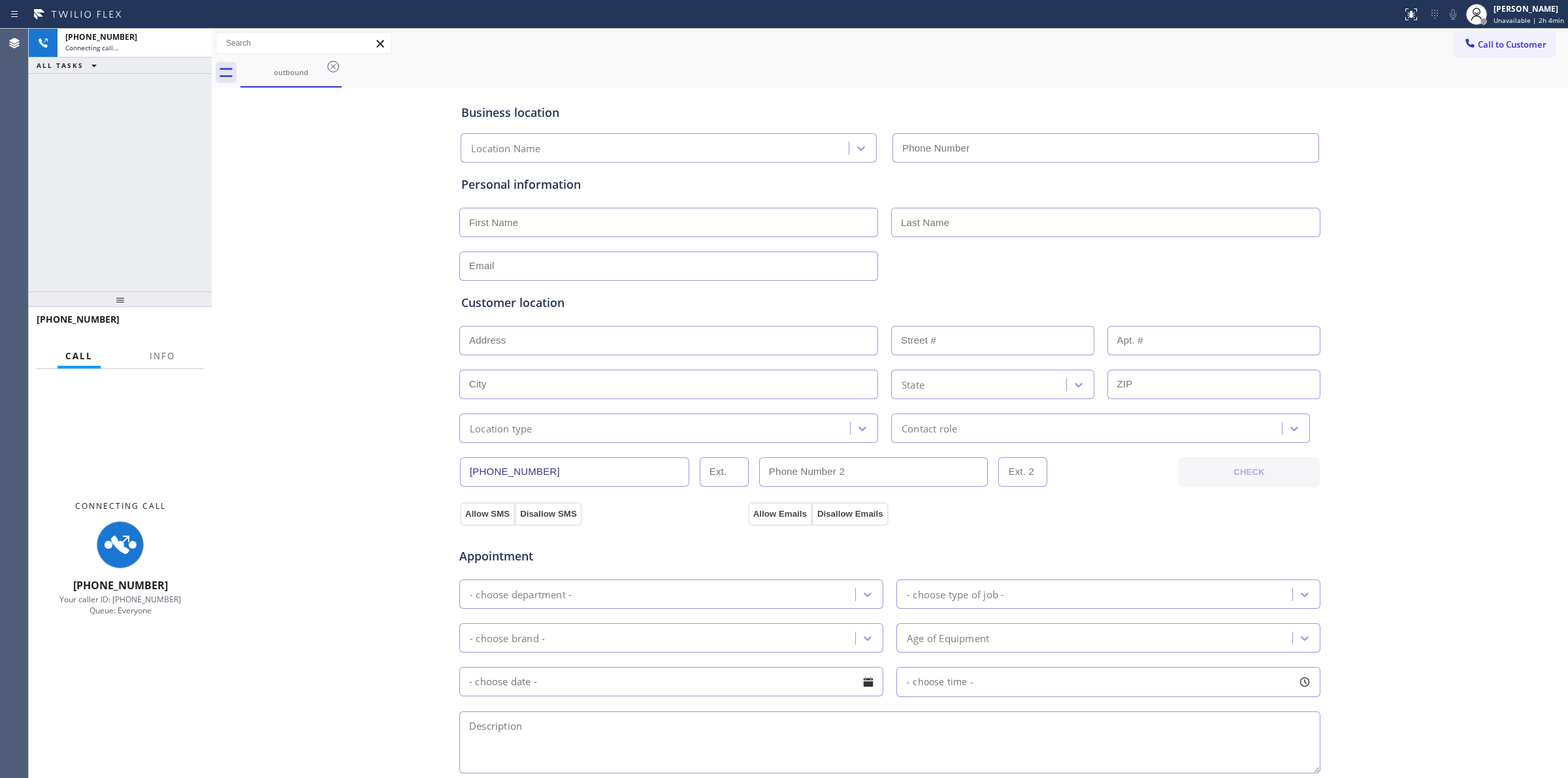
type input "(626) 779-8491"
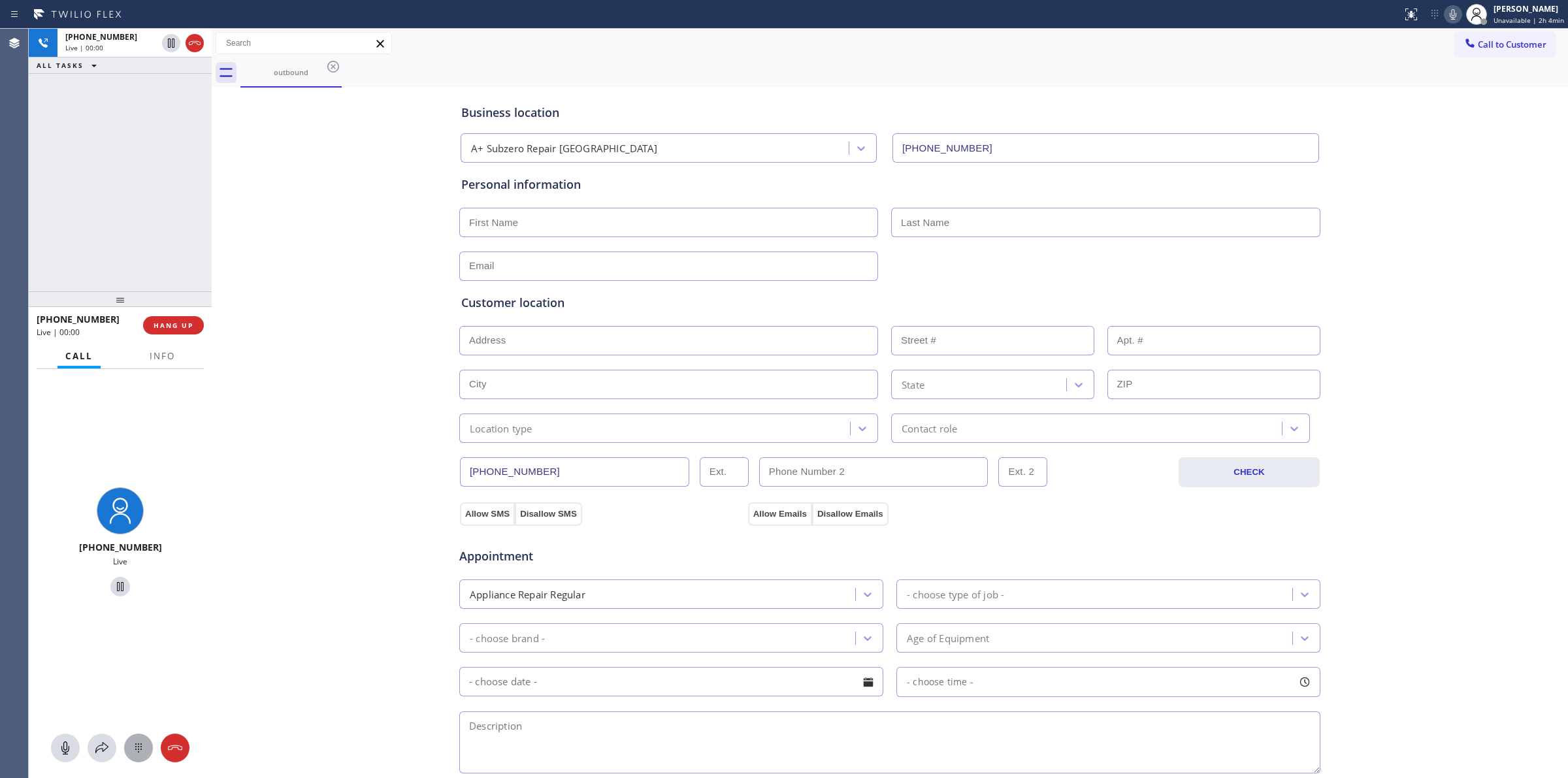
click at [129, 755] on div at bounding box center [138, 748] width 29 height 16
click at [126, 745] on div at bounding box center [138, 748] width 29 height 16
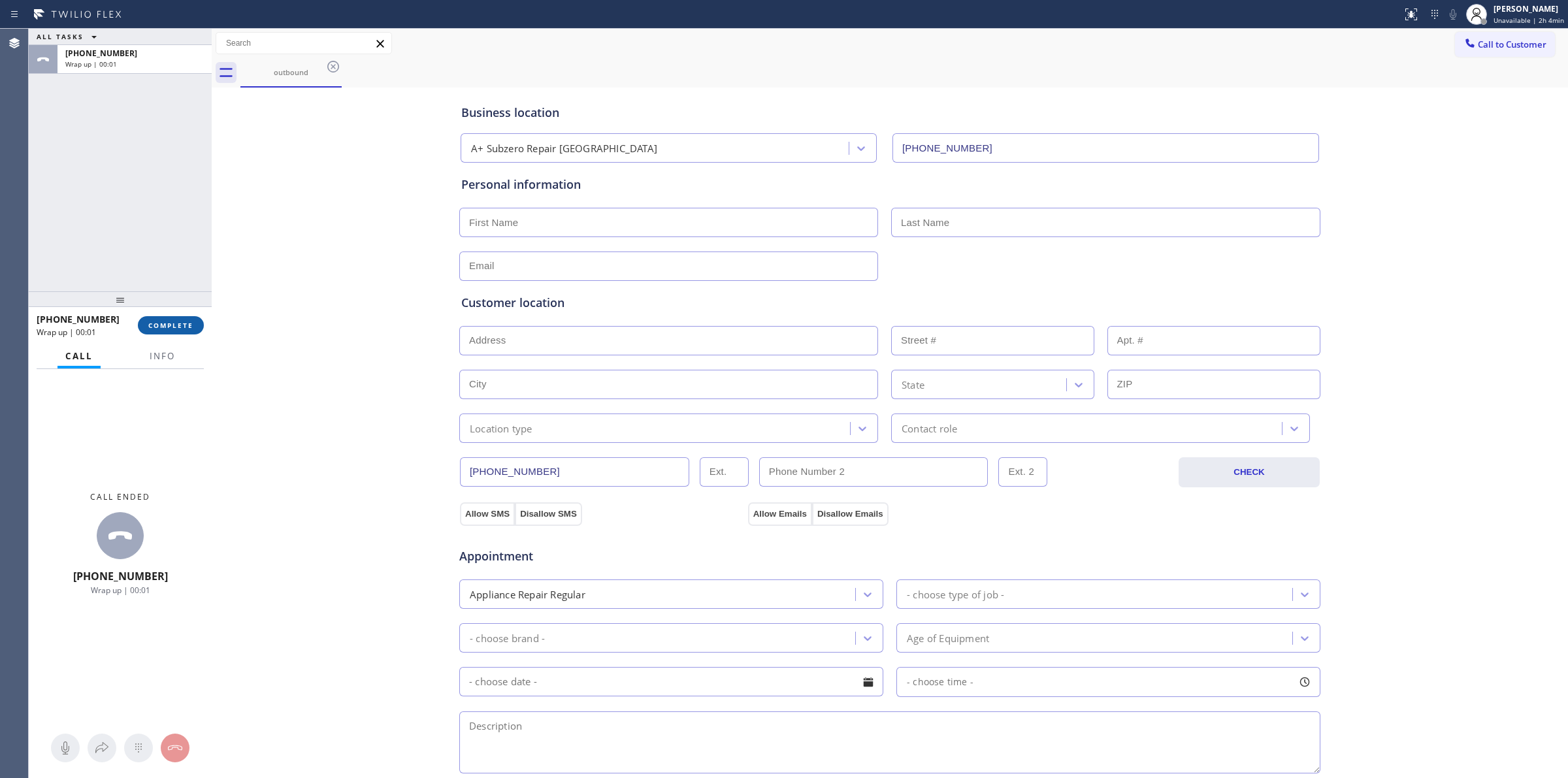
click at [179, 326] on span "COMPLETE" at bounding box center [171, 326] width 45 height 9
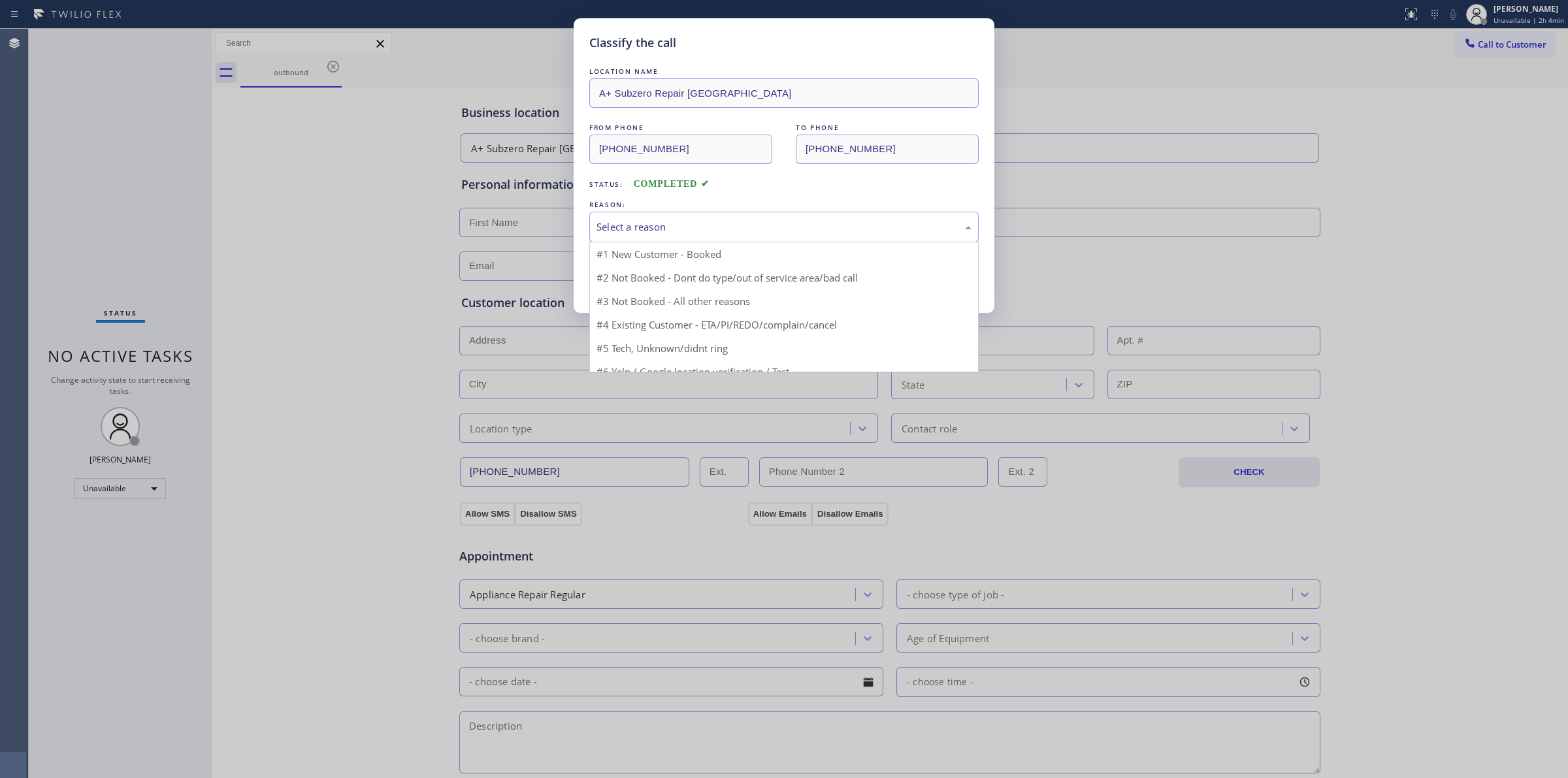
click at [711, 222] on div "Select a reason" at bounding box center [783, 227] width 375 height 15
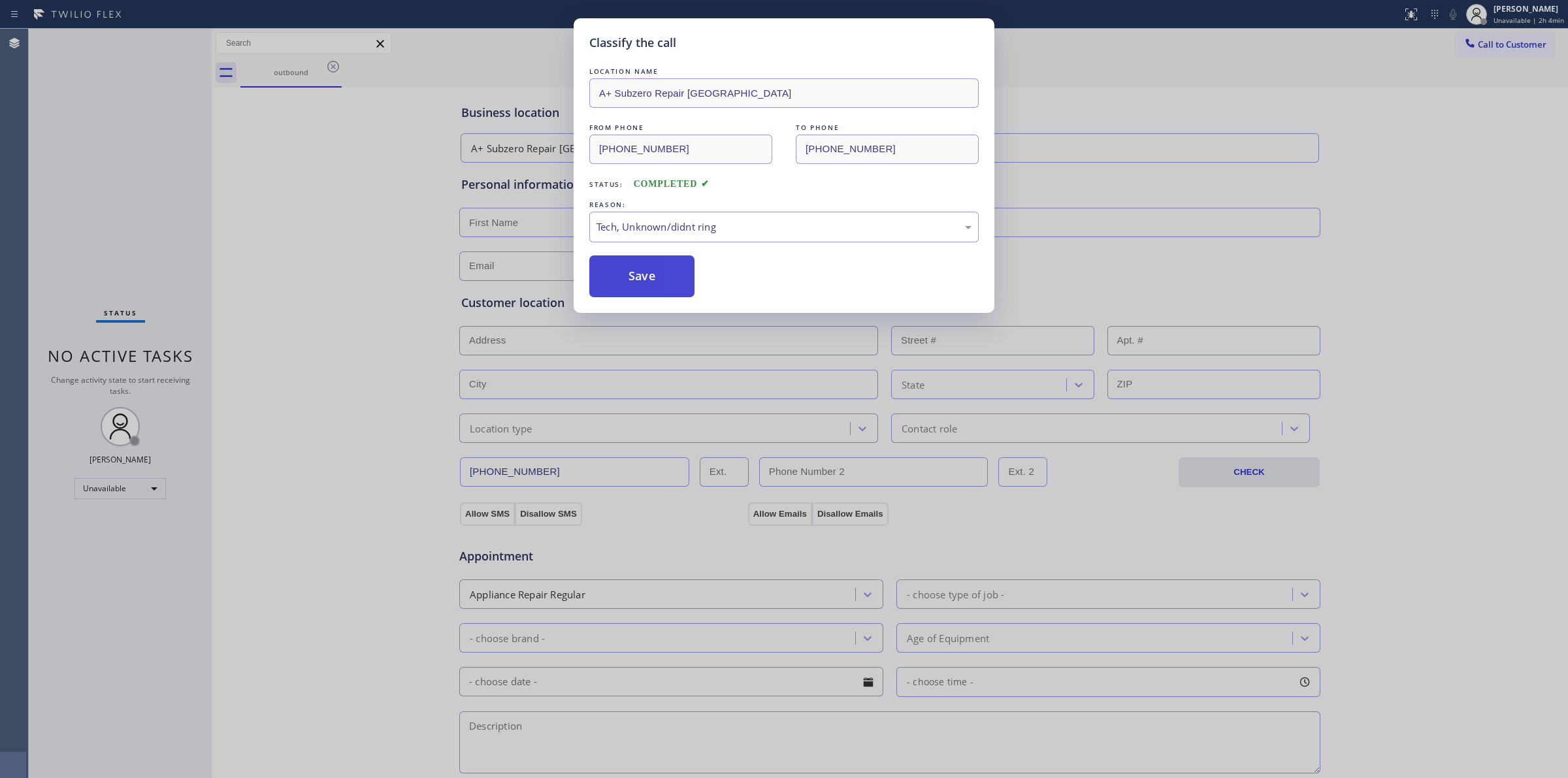
click at [655, 278] on button "Save" at bounding box center [642, 276] width 105 height 42
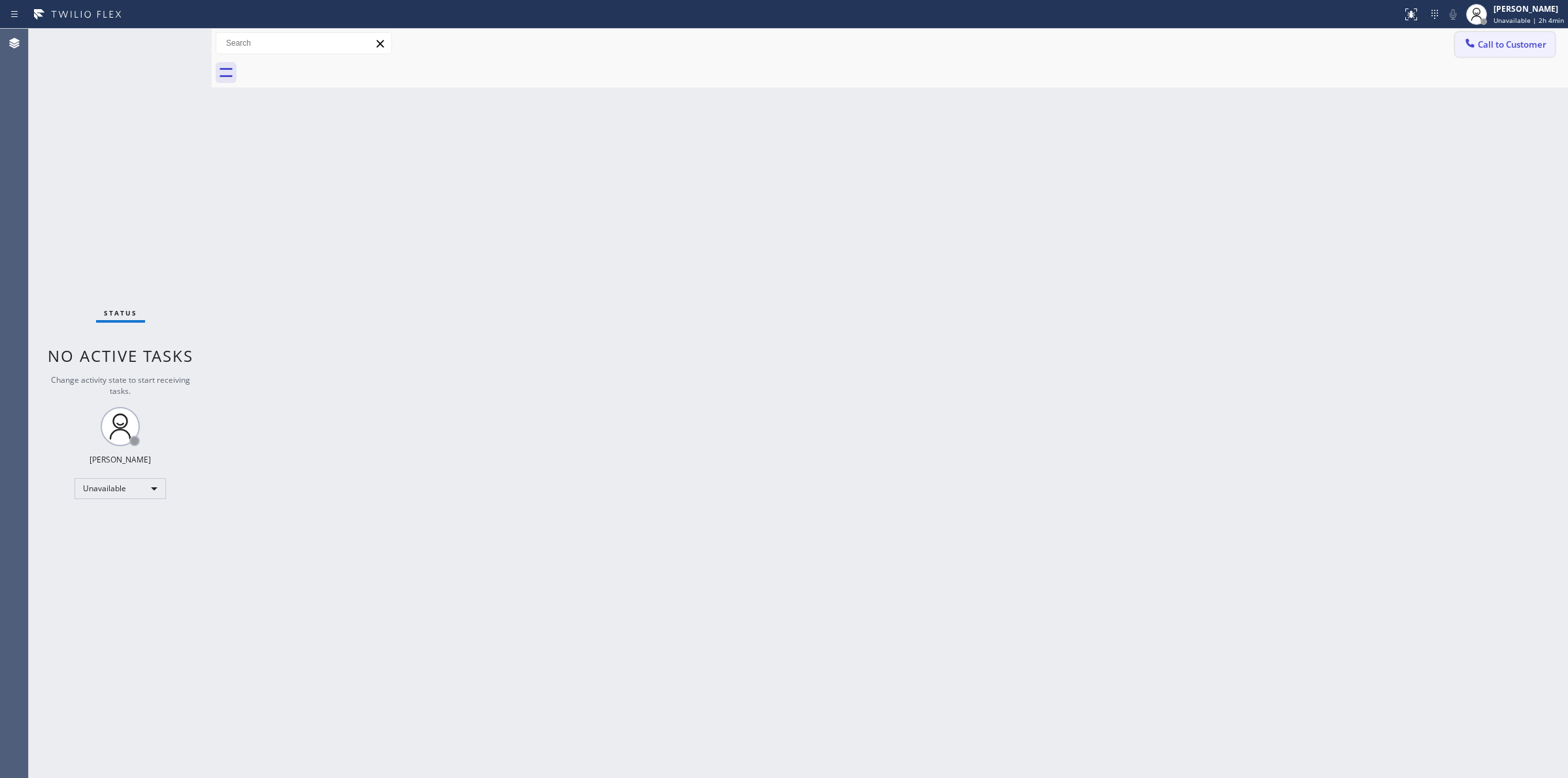
drag, startPoint x: 1442, startPoint y: 117, endPoint x: 1484, endPoint y: 55, distance: 74.9
click at [1458, 103] on div "Back to Dashboard Change Sender ID Customers Technicians Select a contact Outbo…" at bounding box center [890, 403] width 1356 height 749
click at [1496, 36] on button "Call to Customer" at bounding box center [1505, 44] width 100 height 25
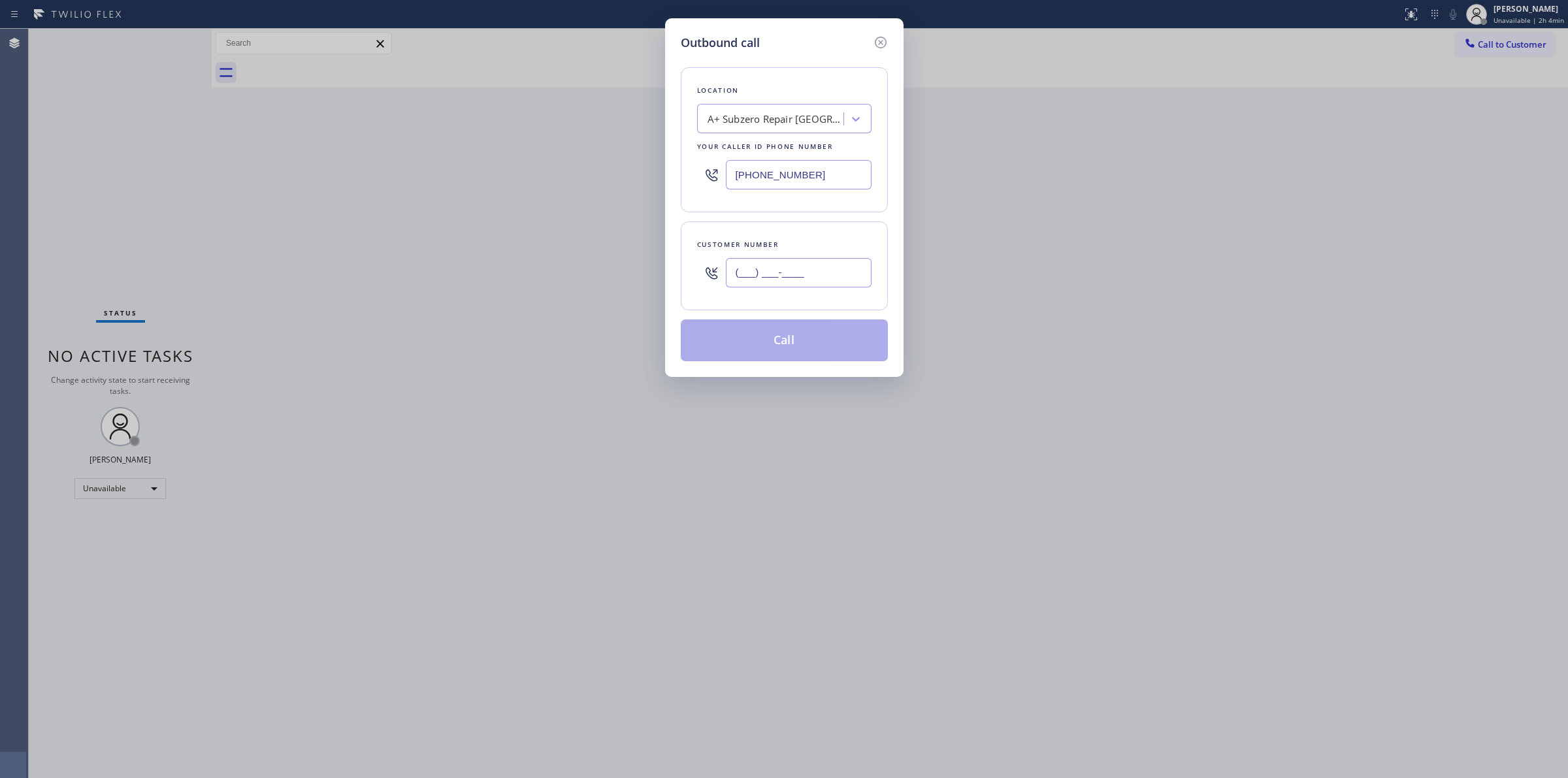
paste input "206) 336-3824"
click at [774, 288] on input "(___) ___-____" at bounding box center [799, 272] width 146 height 29
type input "(206) 336-3824"
click at [782, 129] on div "A+ Subzero Repair Pasadena" at bounding box center [772, 119] width 143 height 23
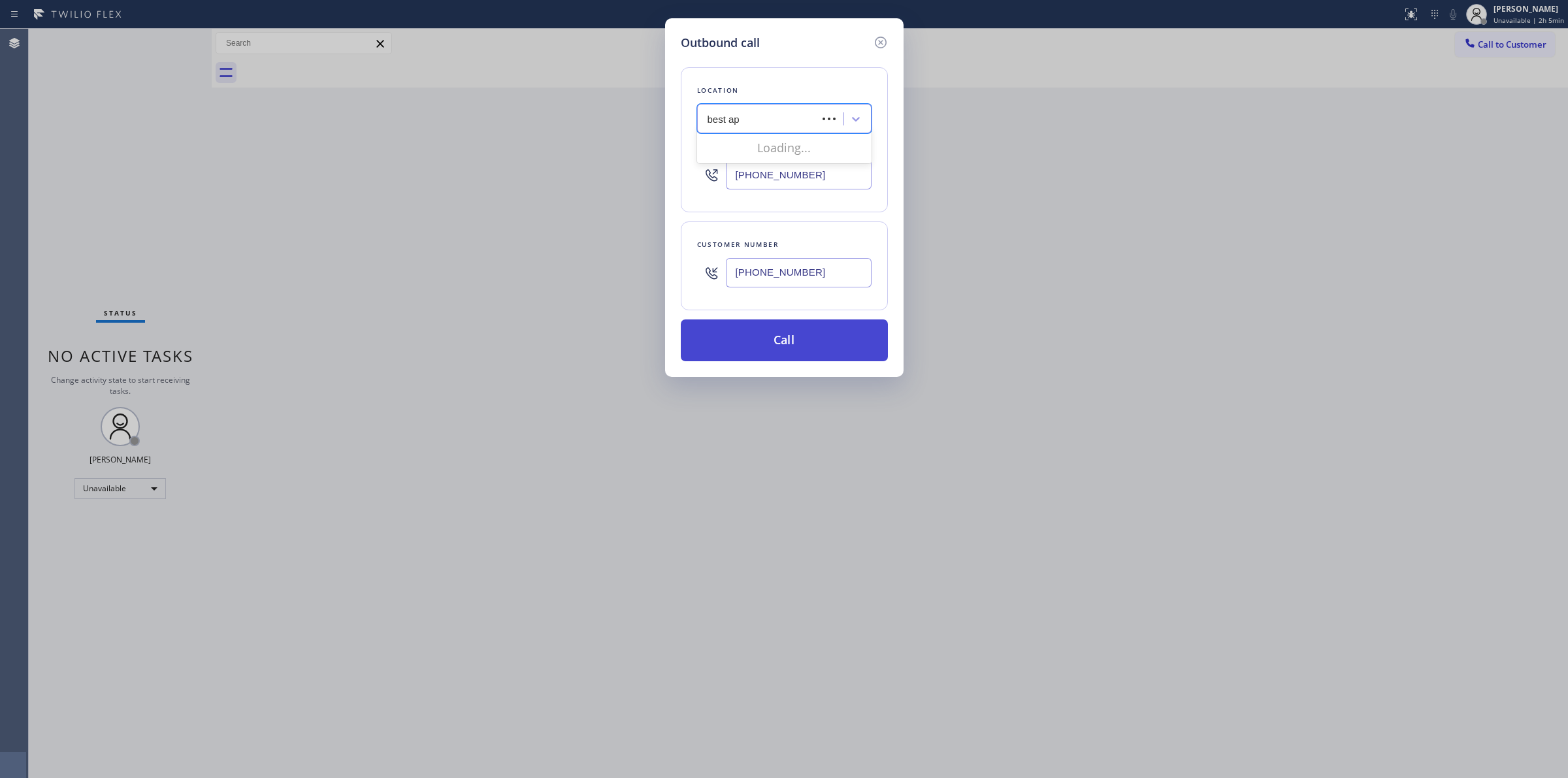
type input "best app"
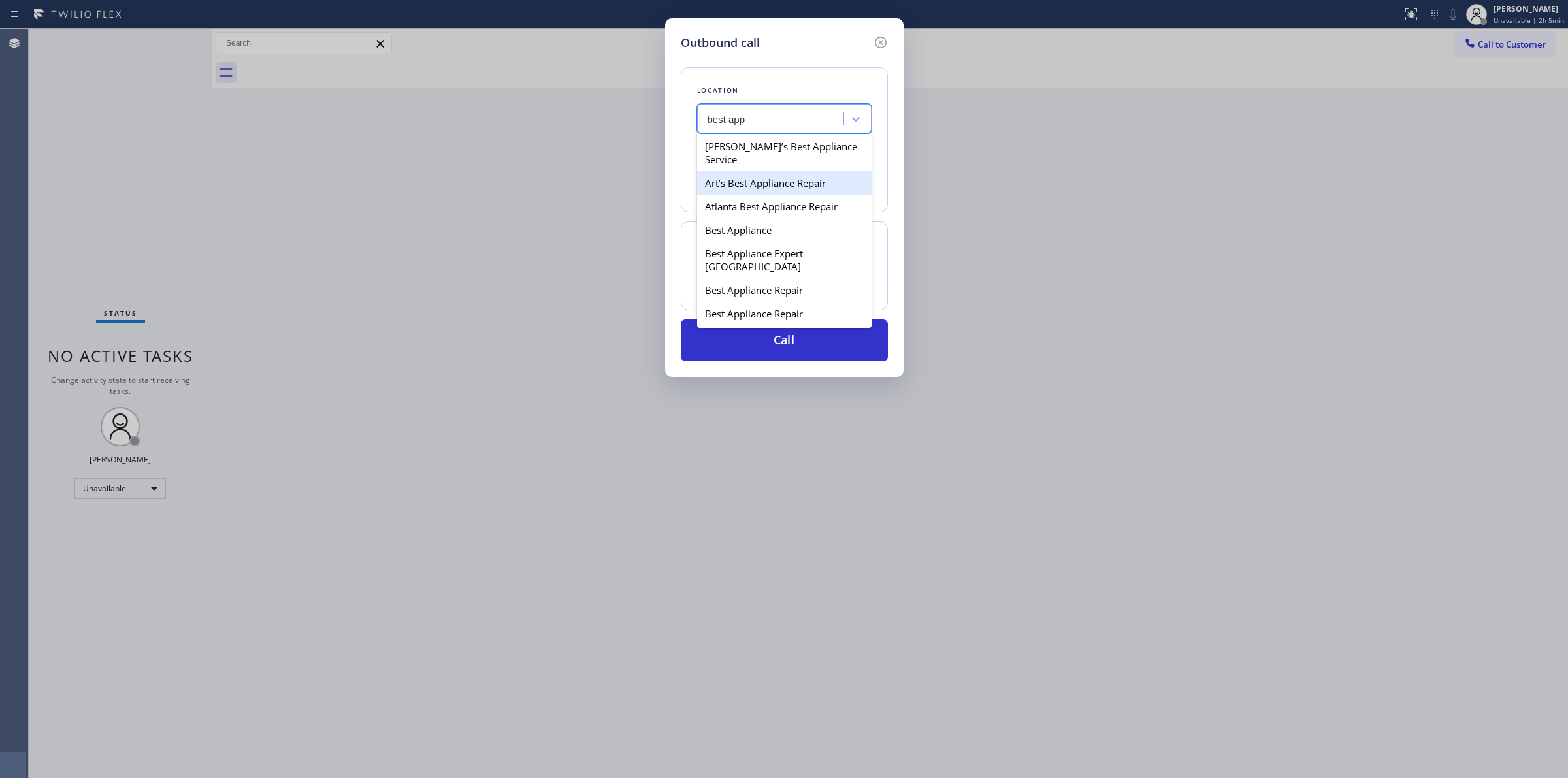
click at [759, 188] on div "Art’s Best Appliance Repair" at bounding box center [785, 183] width 175 height 23
type input "(818) 210-3817"
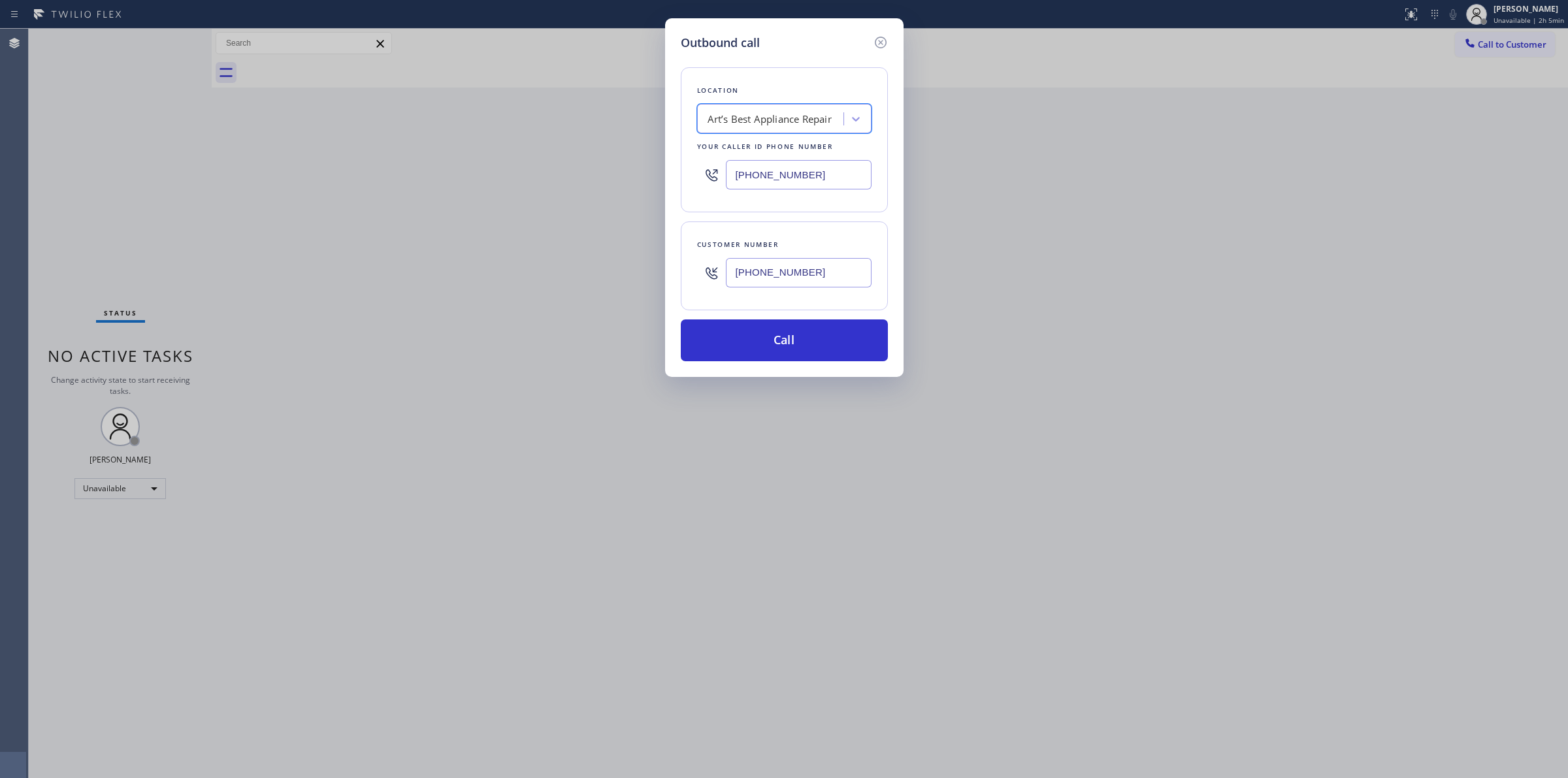
click at [781, 275] on input "(206) 336-3824" at bounding box center [799, 272] width 146 height 29
click at [795, 343] on button "Call" at bounding box center [784, 340] width 207 height 42
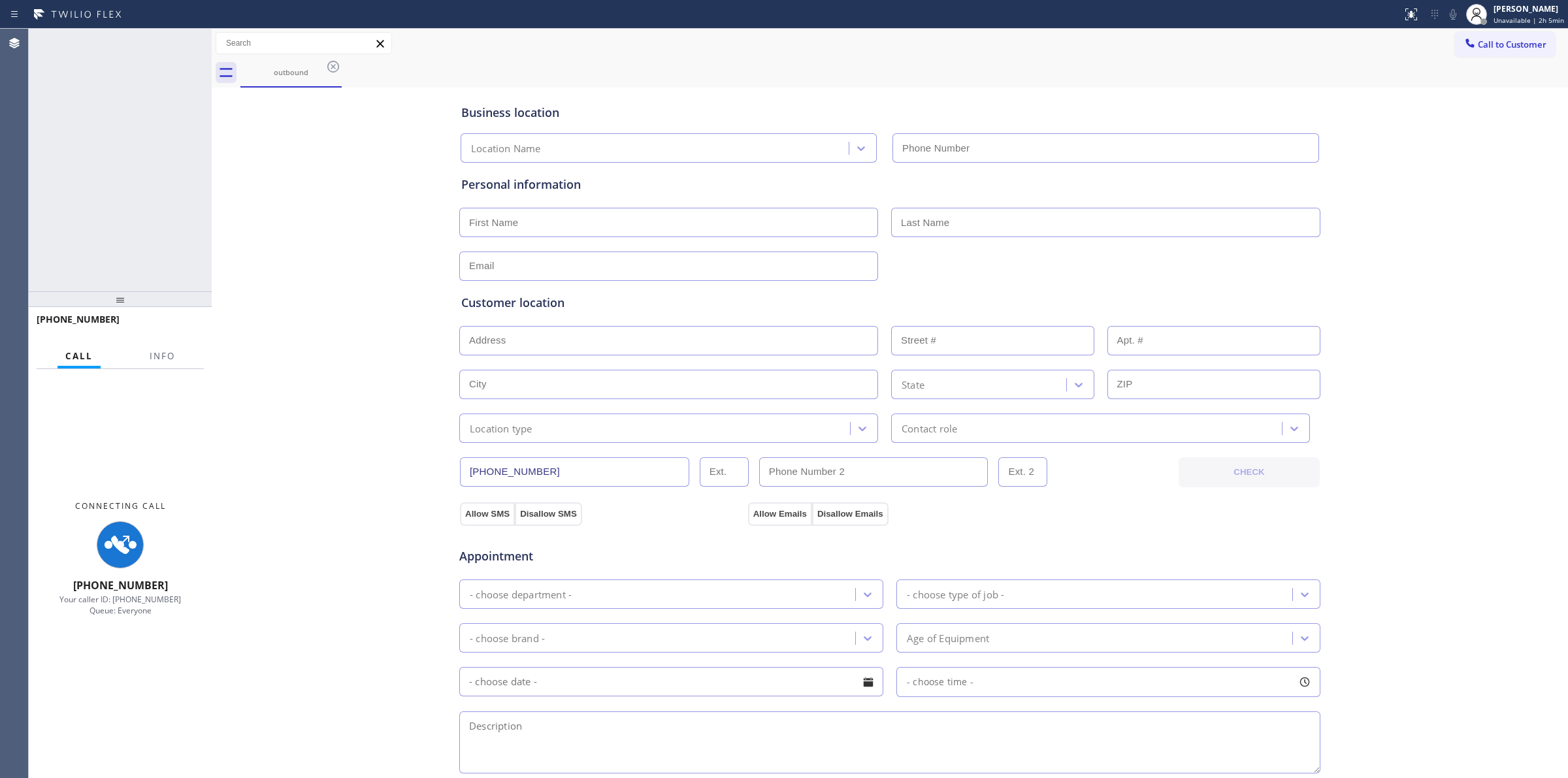
click at [1364, 131] on div "Business location Location Name Personal information Customer location >> ADD N…" at bounding box center [890, 537] width 1350 height 893
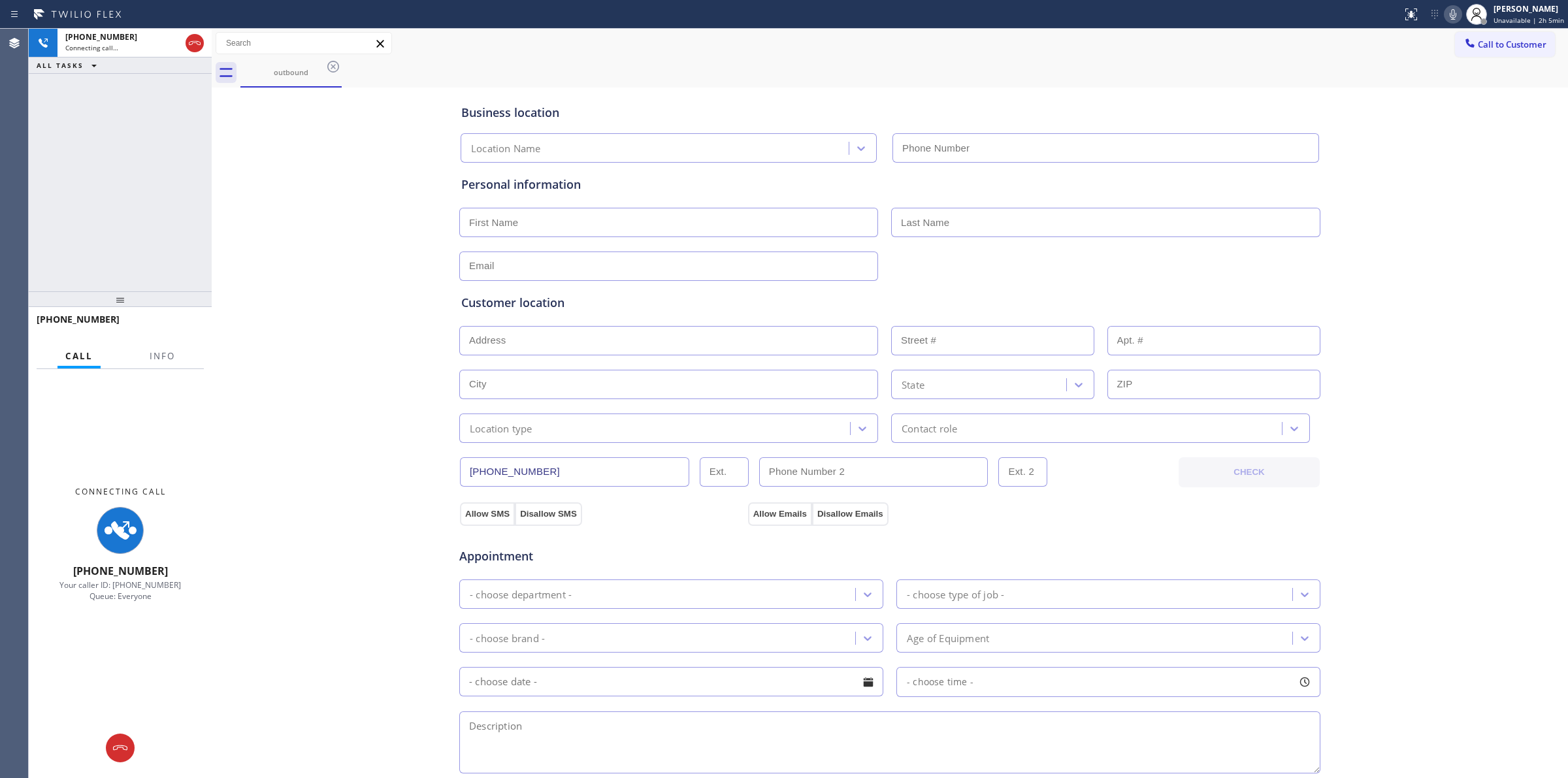
type input "(818) 210-3817"
click at [1461, 18] on icon at bounding box center [1453, 15] width 16 height 16
click at [338, 62] on icon at bounding box center [333, 67] width 16 height 16
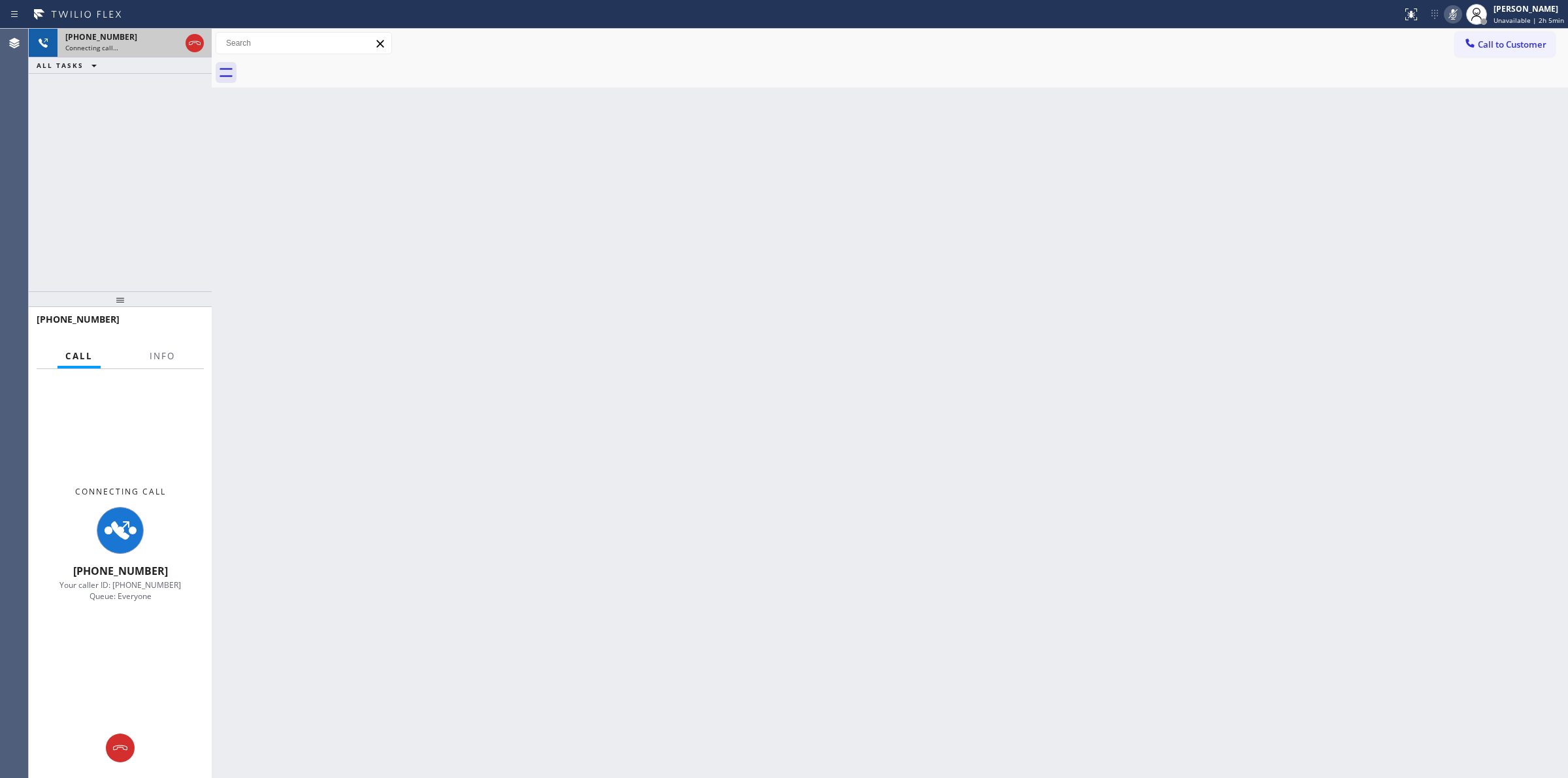
click at [116, 49] on span "Connecting call…" at bounding box center [91, 48] width 53 height 9
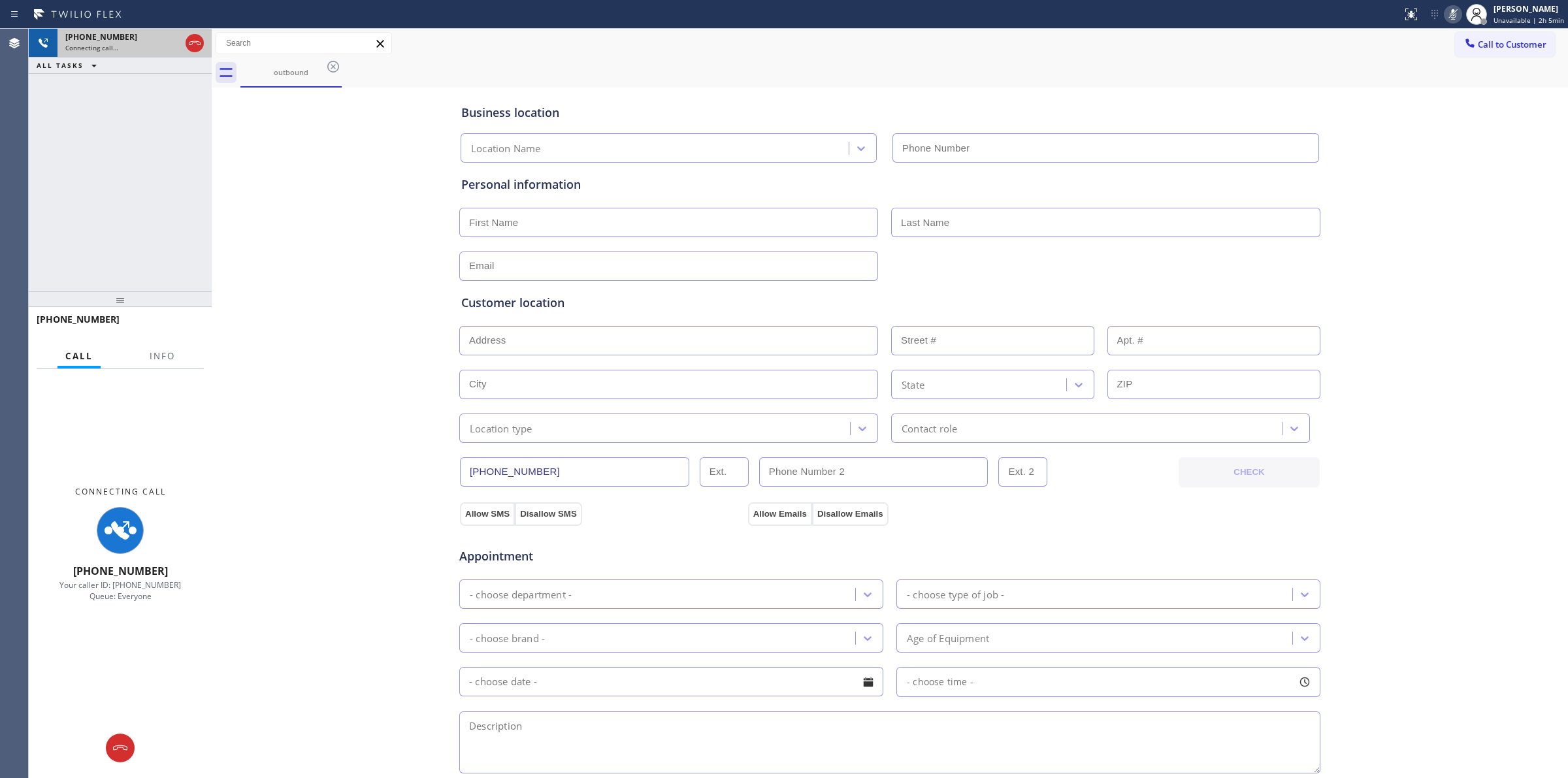
type input "(818) 210-3817"
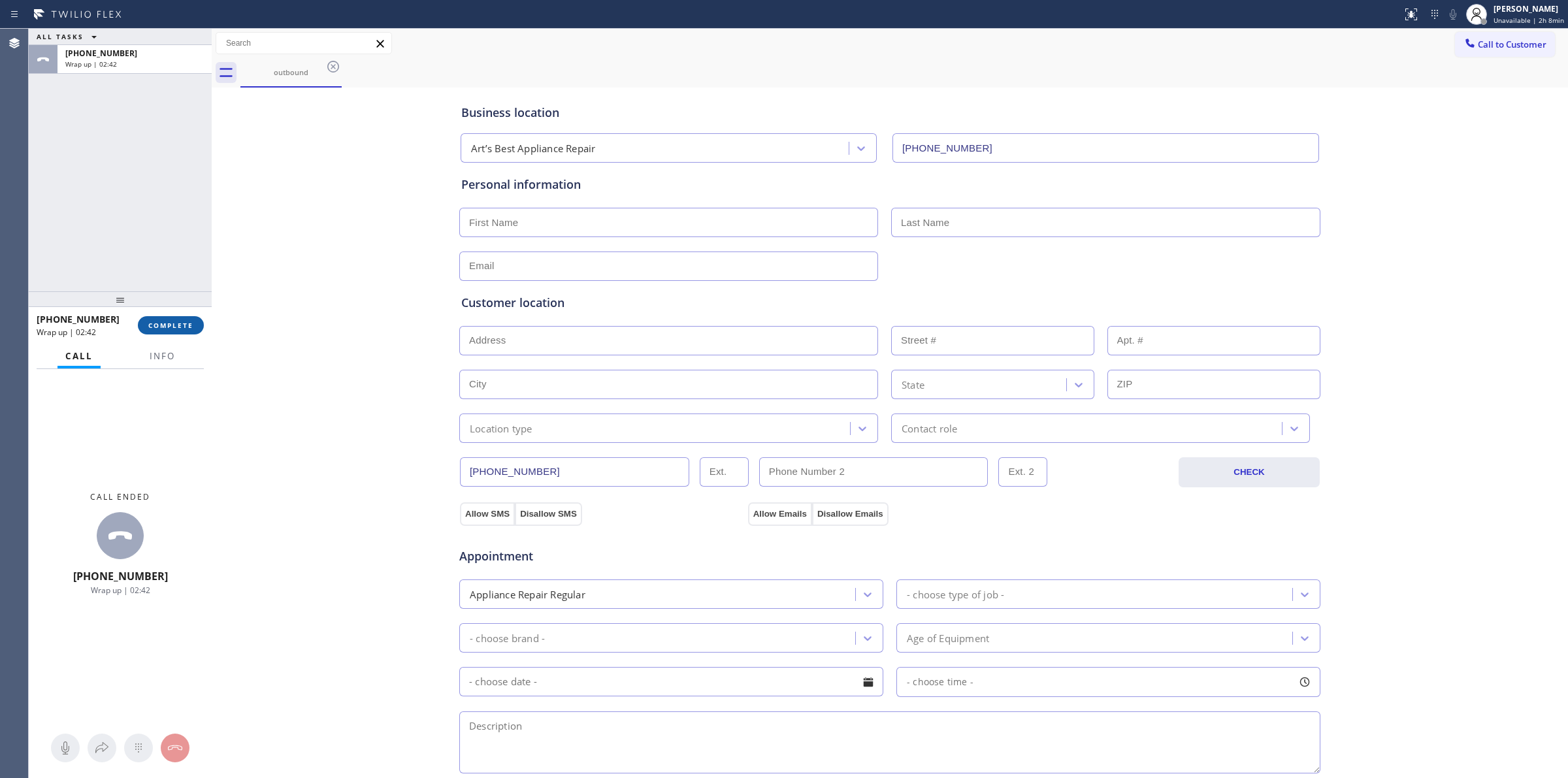
click at [187, 325] on span "COMPLETE" at bounding box center [171, 326] width 45 height 9
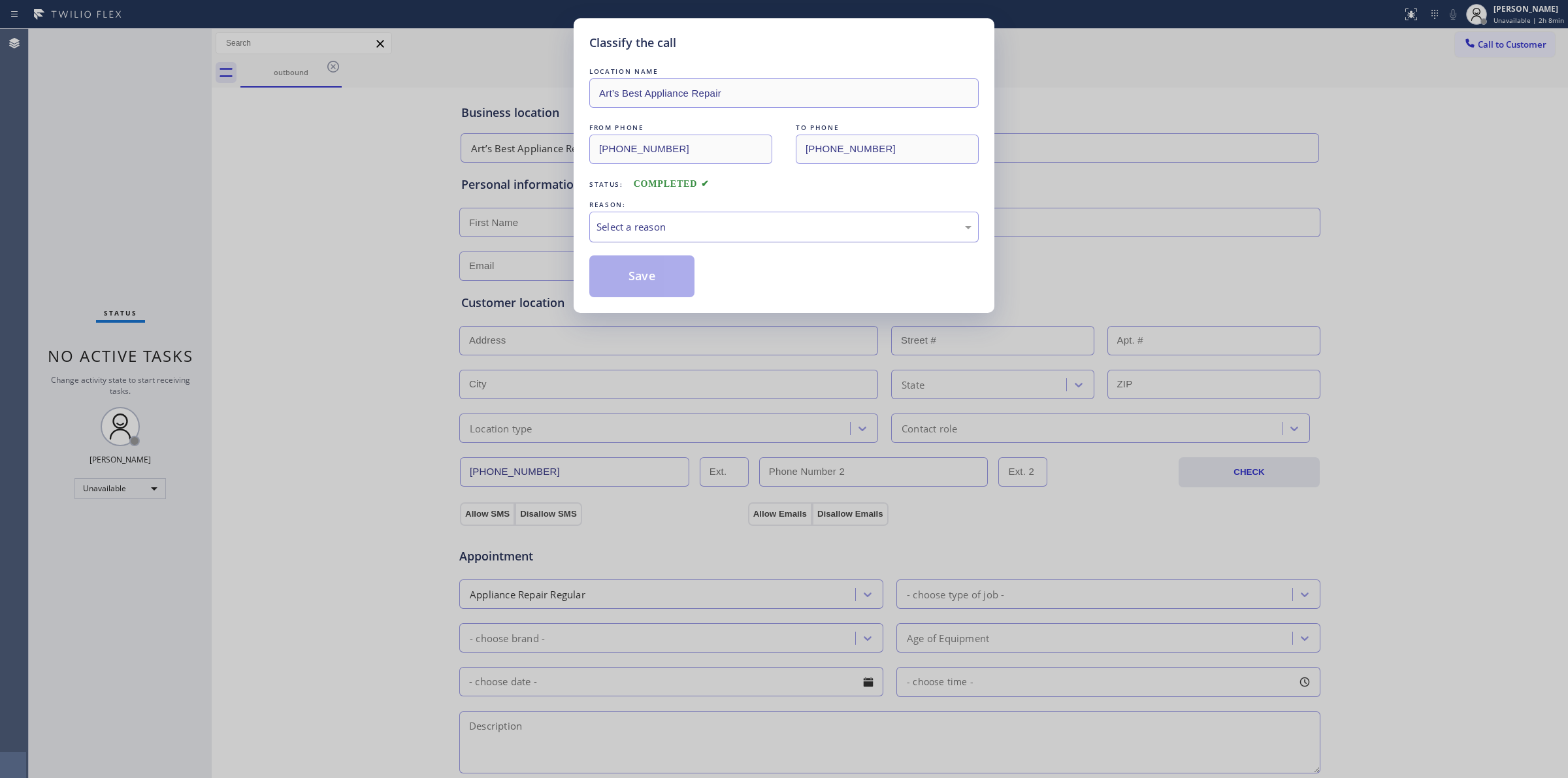
click at [697, 227] on div "Select a reason" at bounding box center [783, 227] width 375 height 15
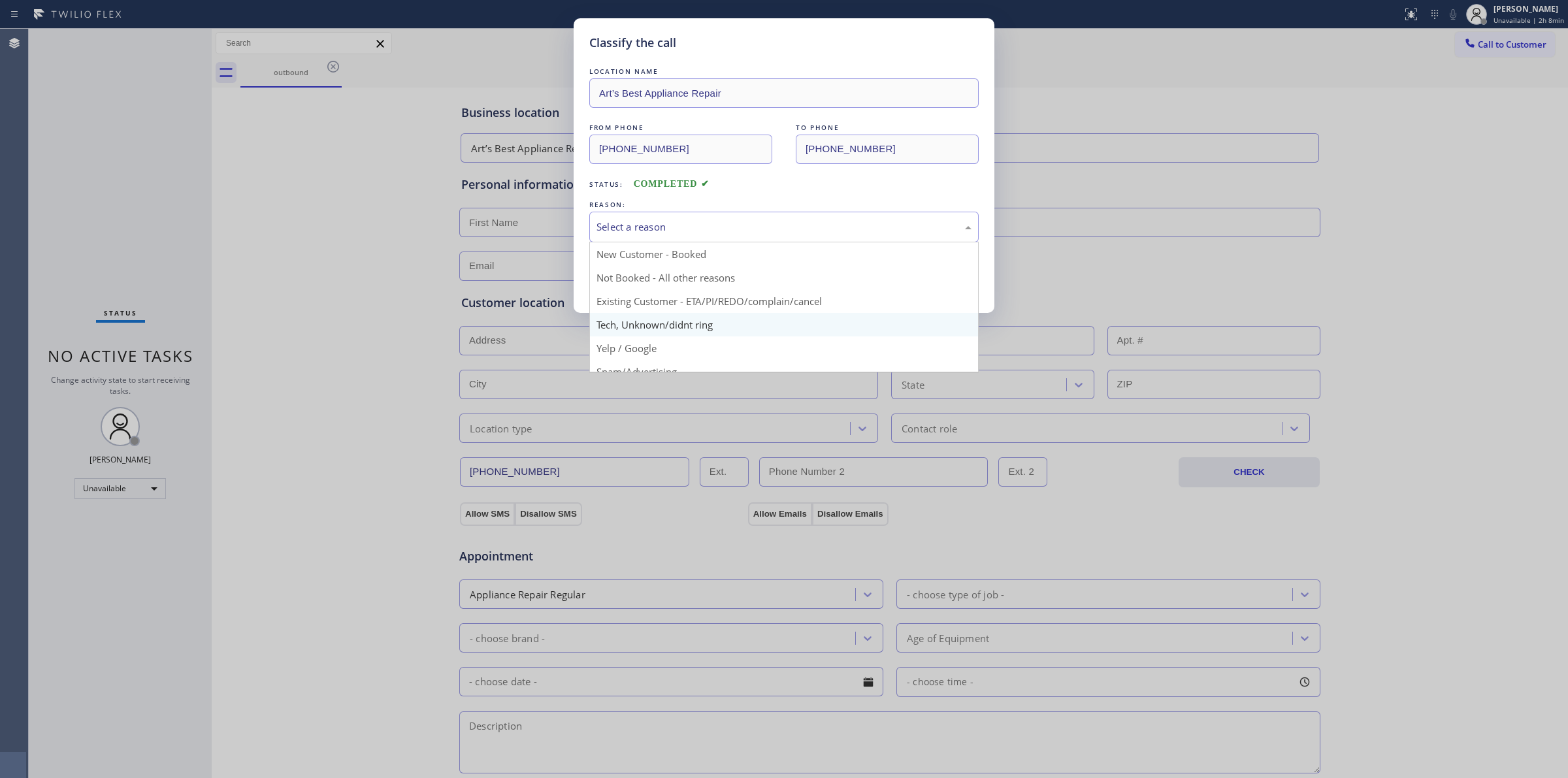
drag, startPoint x: 697, startPoint y: 333, endPoint x: 684, endPoint y: 307, distance: 29.1
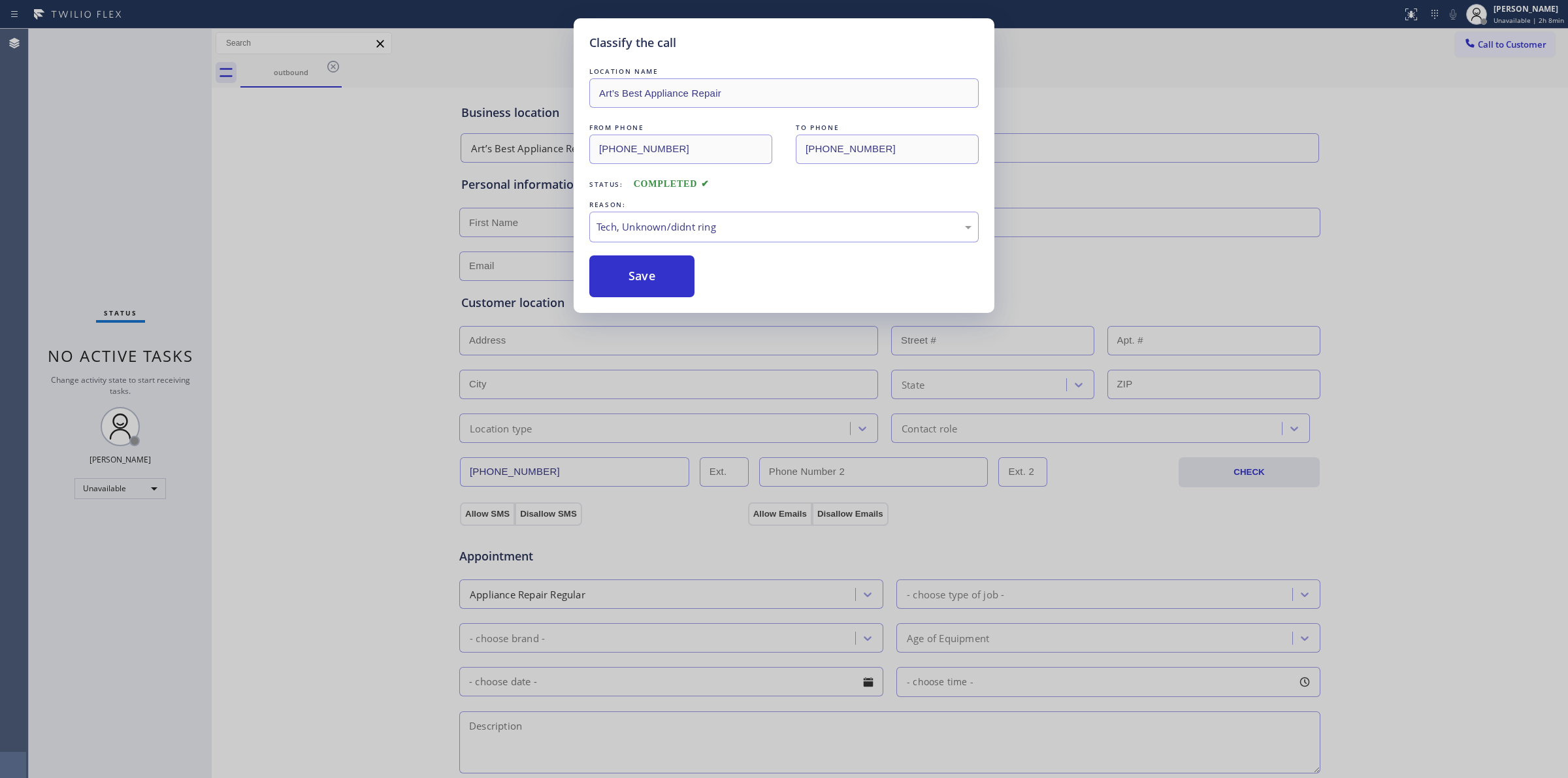
click at [684, 307] on div "Classify the call LOCATION NAME Art’s Best Appliance Repair FROM PHONE (818) 21…" at bounding box center [784, 165] width 421 height 294
click at [648, 266] on button "Save" at bounding box center [642, 276] width 105 height 42
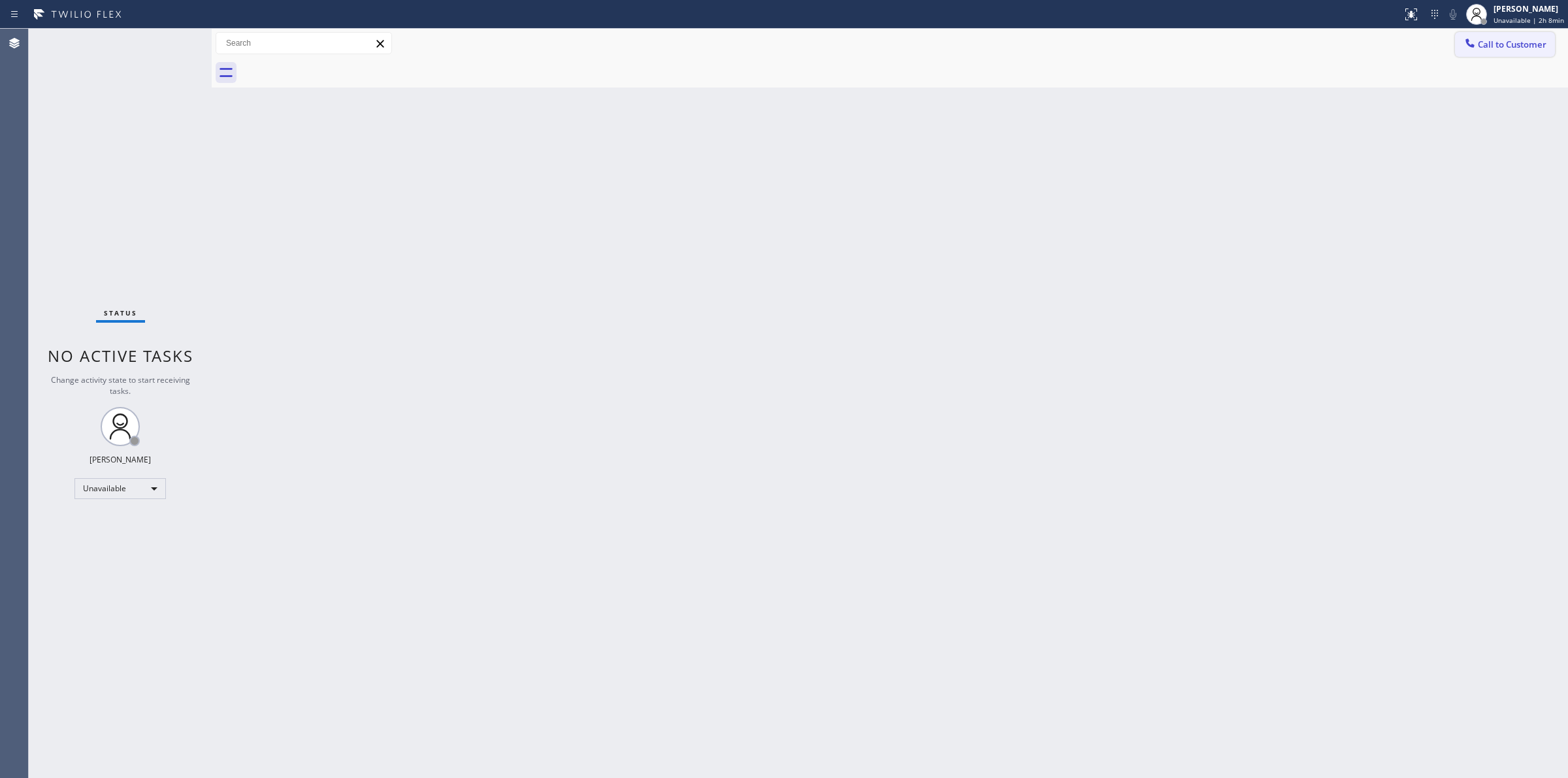
click at [1511, 46] on span "Call to Customer" at bounding box center [1512, 45] width 69 height 12
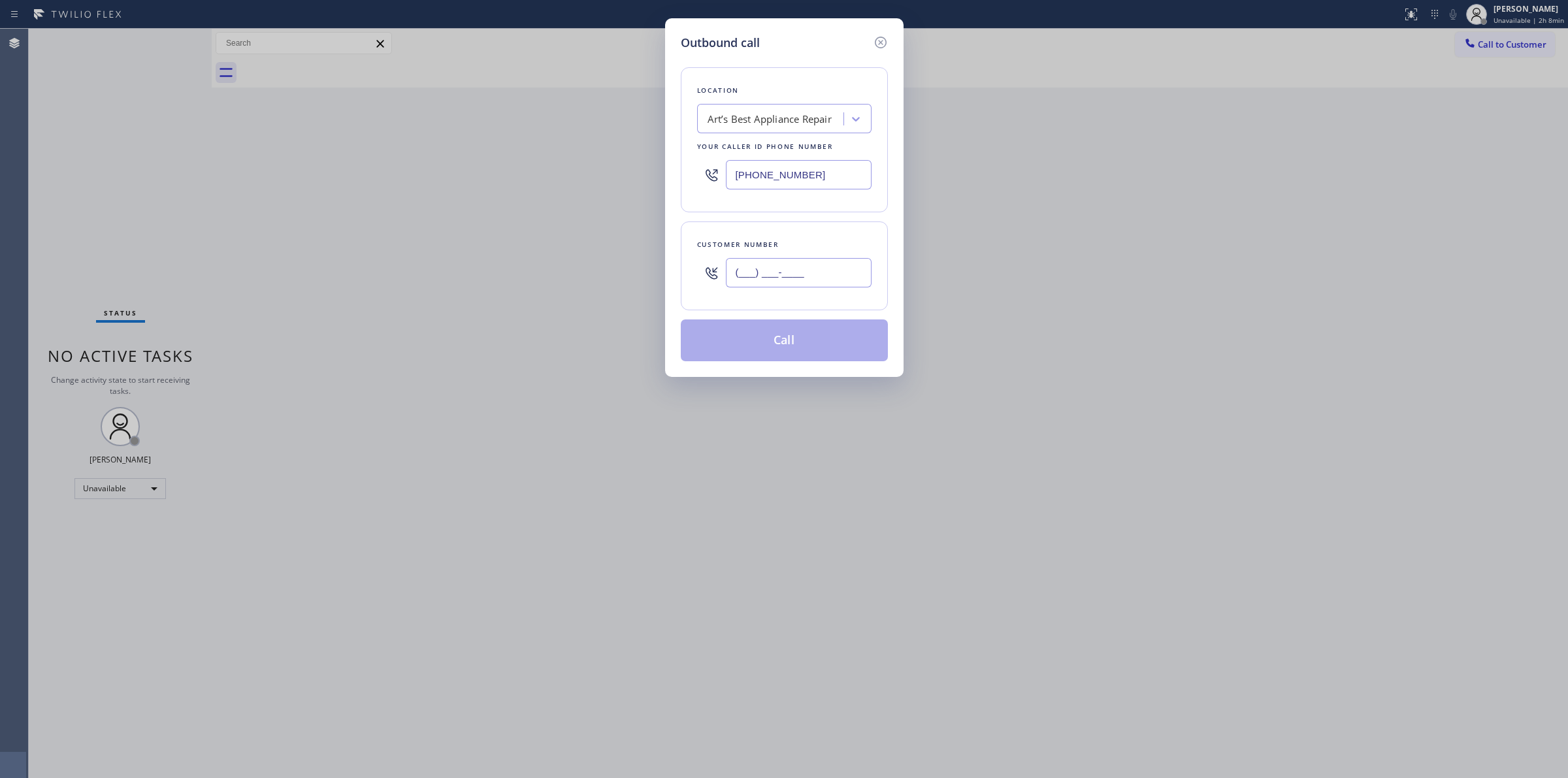
click at [831, 278] on input "(___) ___-____" at bounding box center [799, 272] width 146 height 29
paste input "626) 623-5086"
type input "(626) 623-5086"
click at [819, 141] on div "Your caller id phone number" at bounding box center [785, 147] width 175 height 14
click at [827, 117] on div "Art’s Best Appliance Repair" at bounding box center [769, 119] width 124 height 15
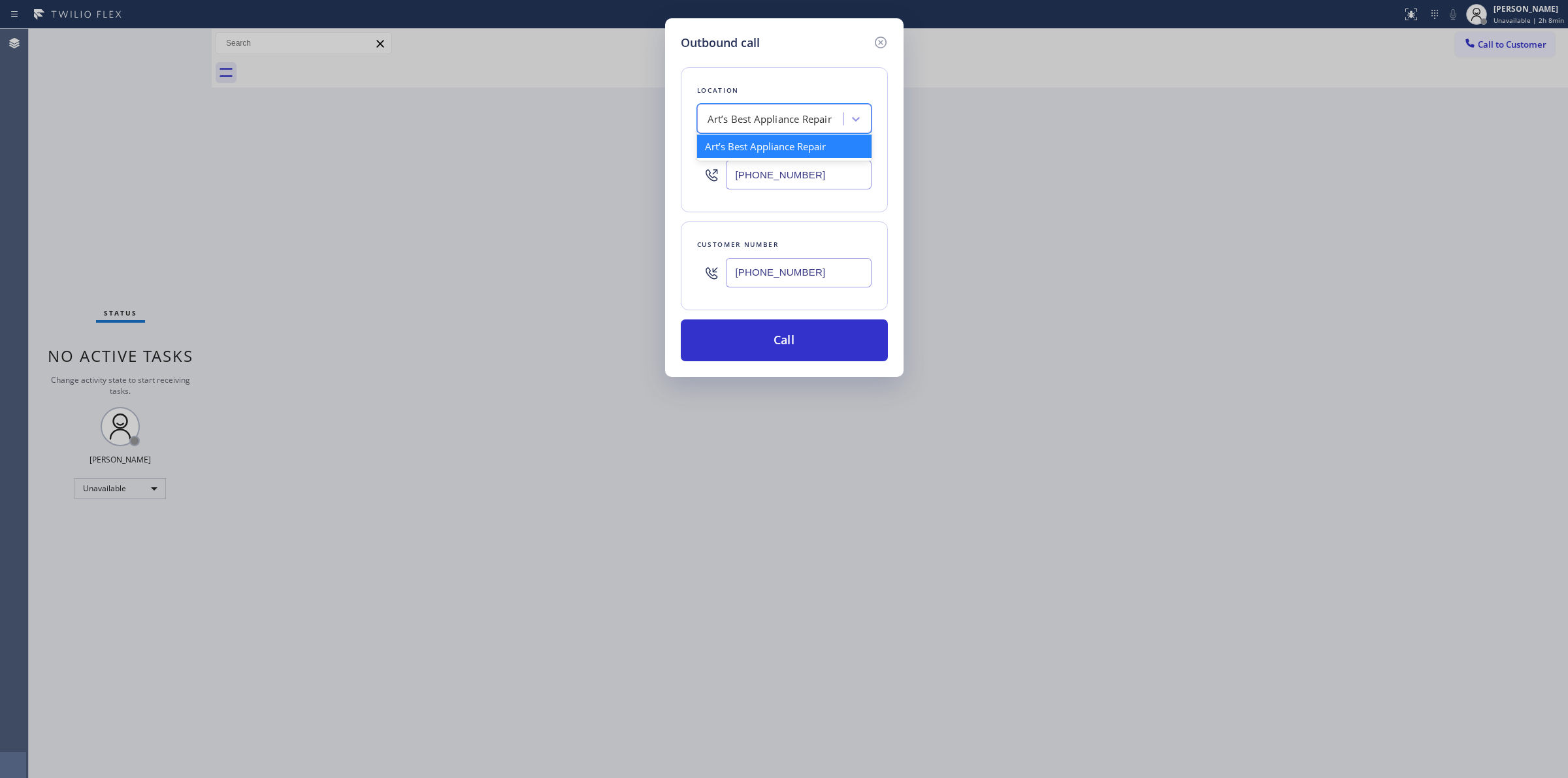
type input "q"
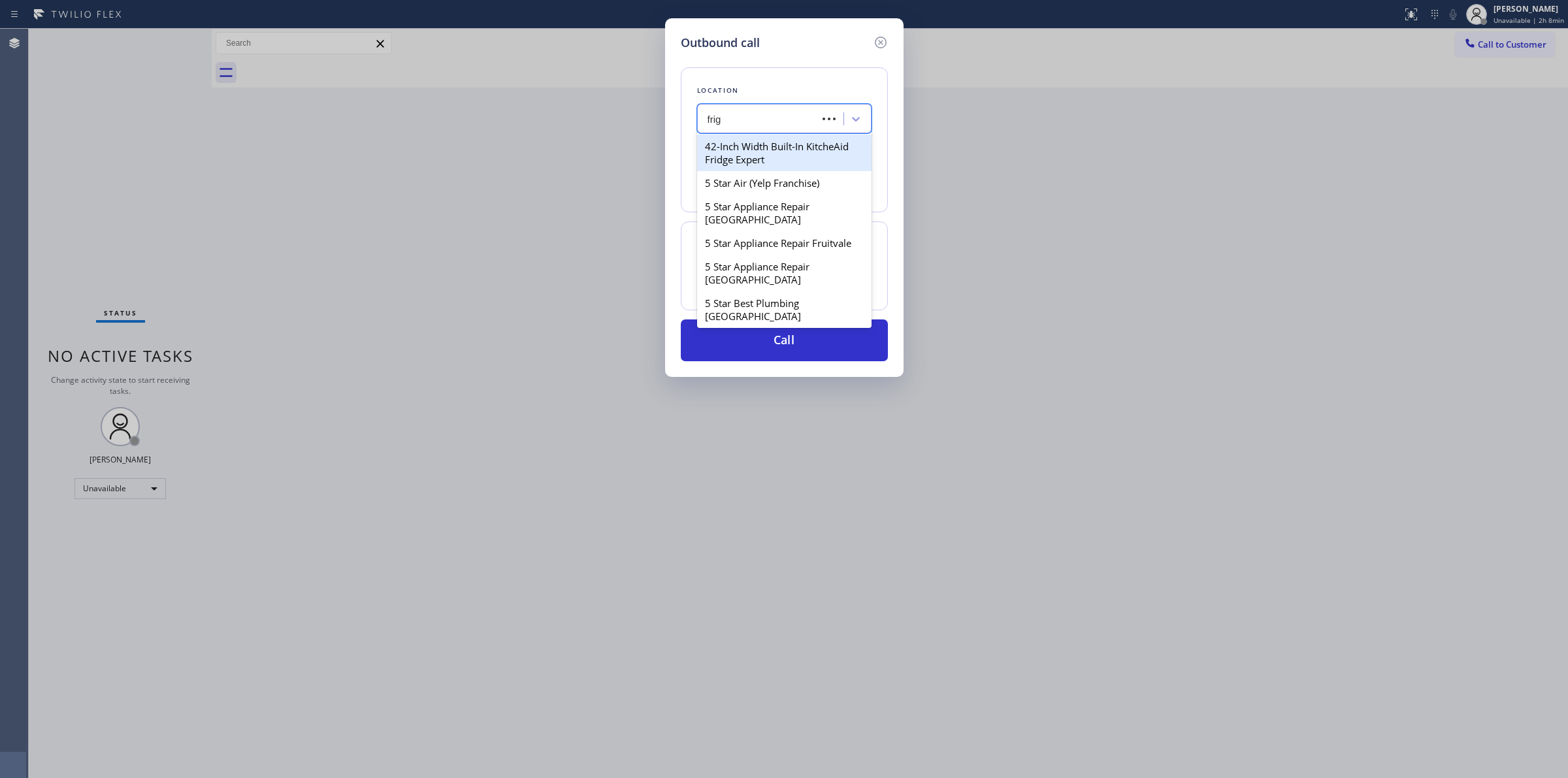
type input "frigi"
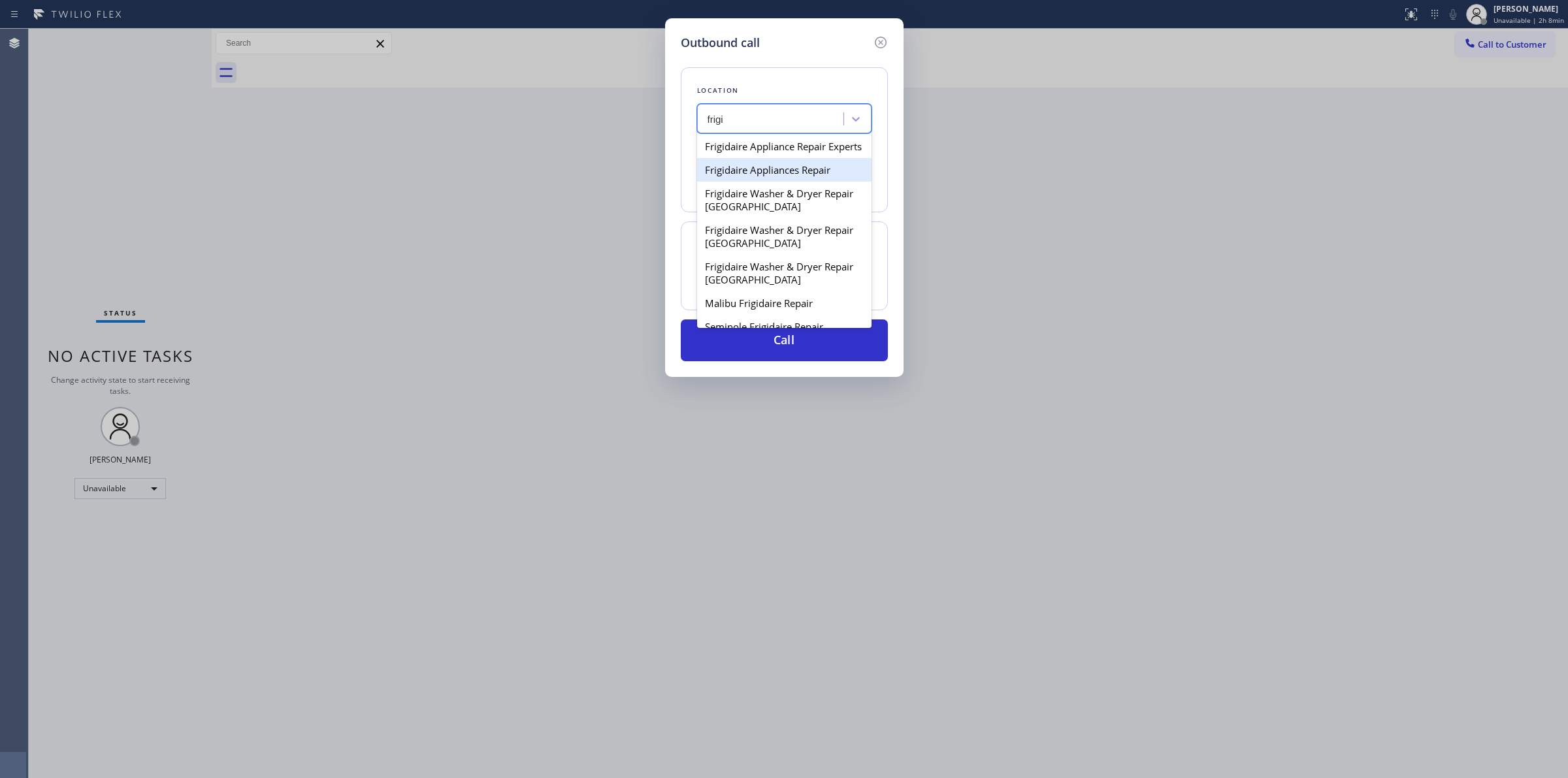
click at [782, 182] on div "Frigidaire Appliances Repair" at bounding box center [785, 169] width 175 height 23
type input "(480) 568-6101"
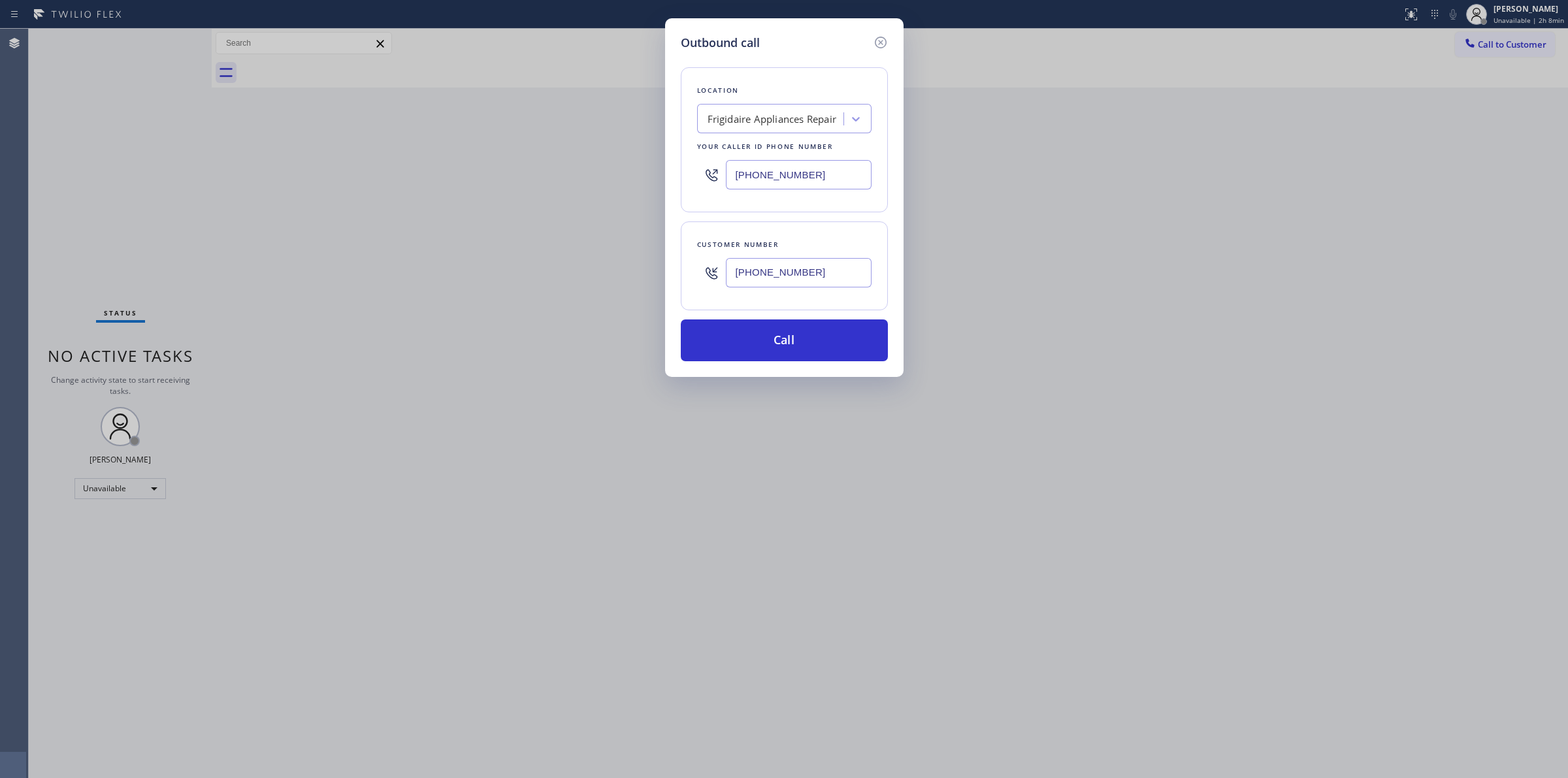
click at [757, 269] on input "(626) 623-5086" at bounding box center [799, 272] width 146 height 29
click at [758, 345] on button "Call" at bounding box center [784, 340] width 207 height 42
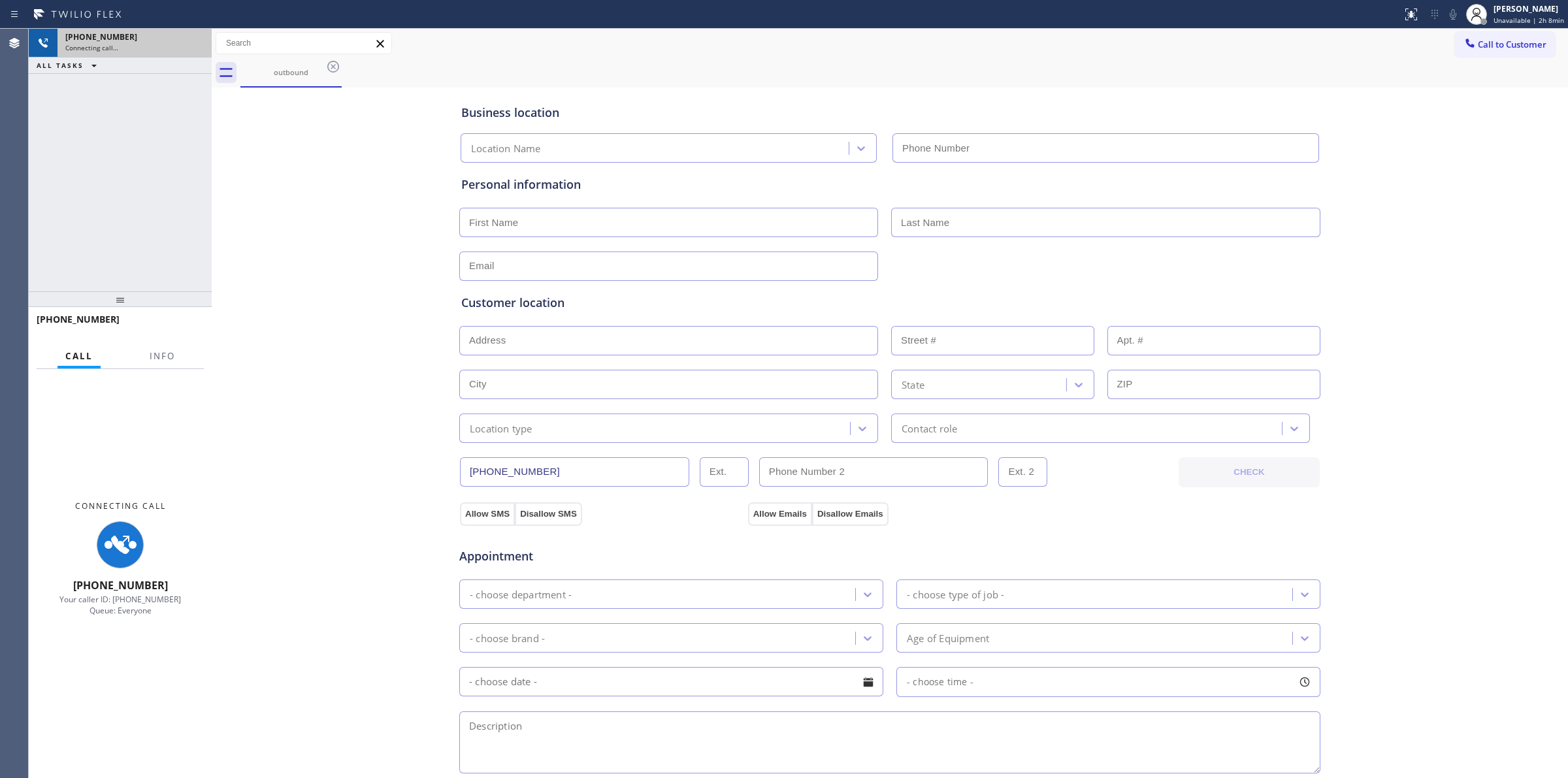
type input "(480) 568-6101"
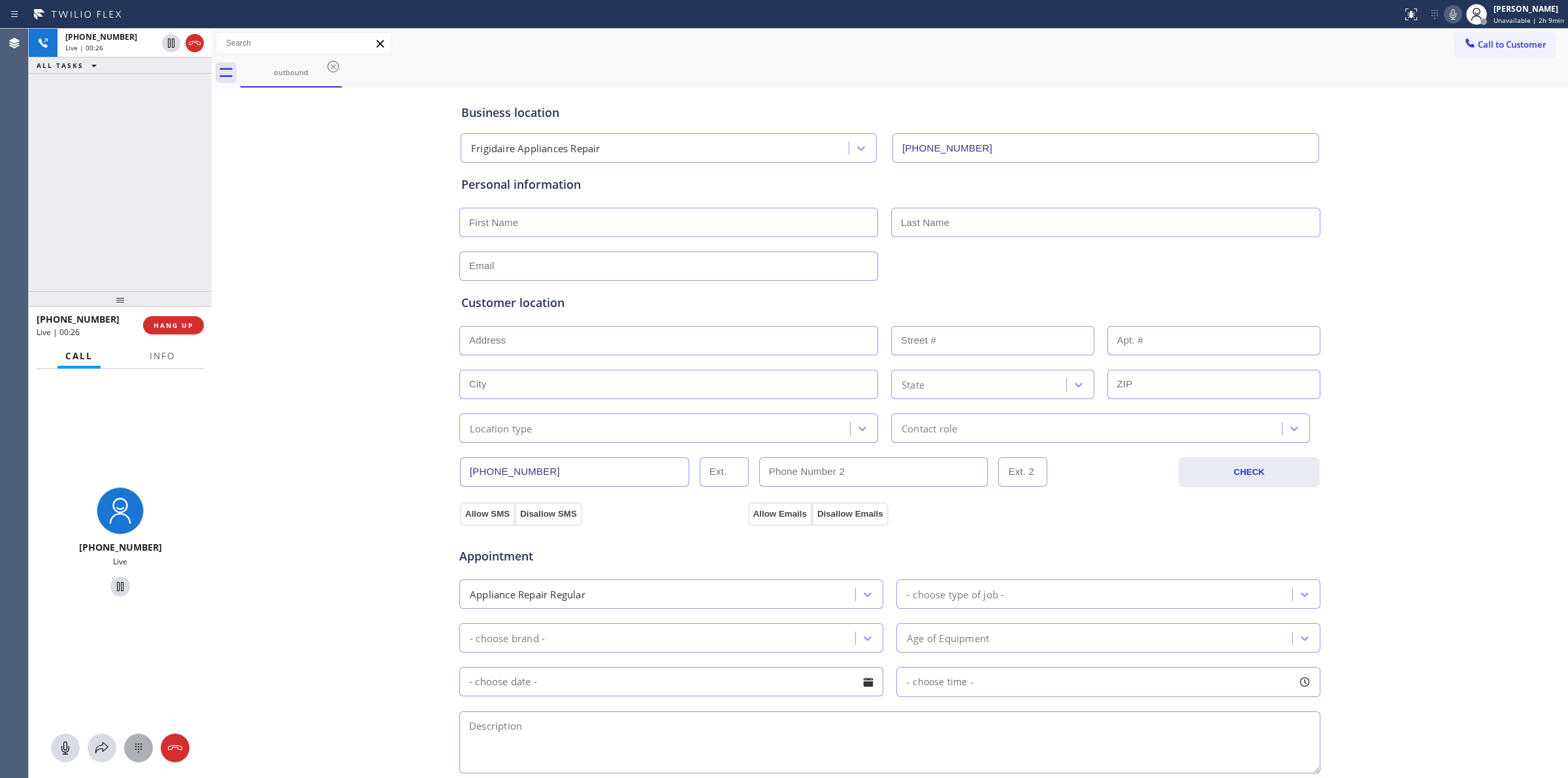
click at [137, 752] on icon at bounding box center [139, 748] width 16 height 16
click at [1459, 5] on button at bounding box center [1453, 14] width 18 height 18
click at [1497, 48] on span "Call to Customer" at bounding box center [1512, 45] width 69 height 12
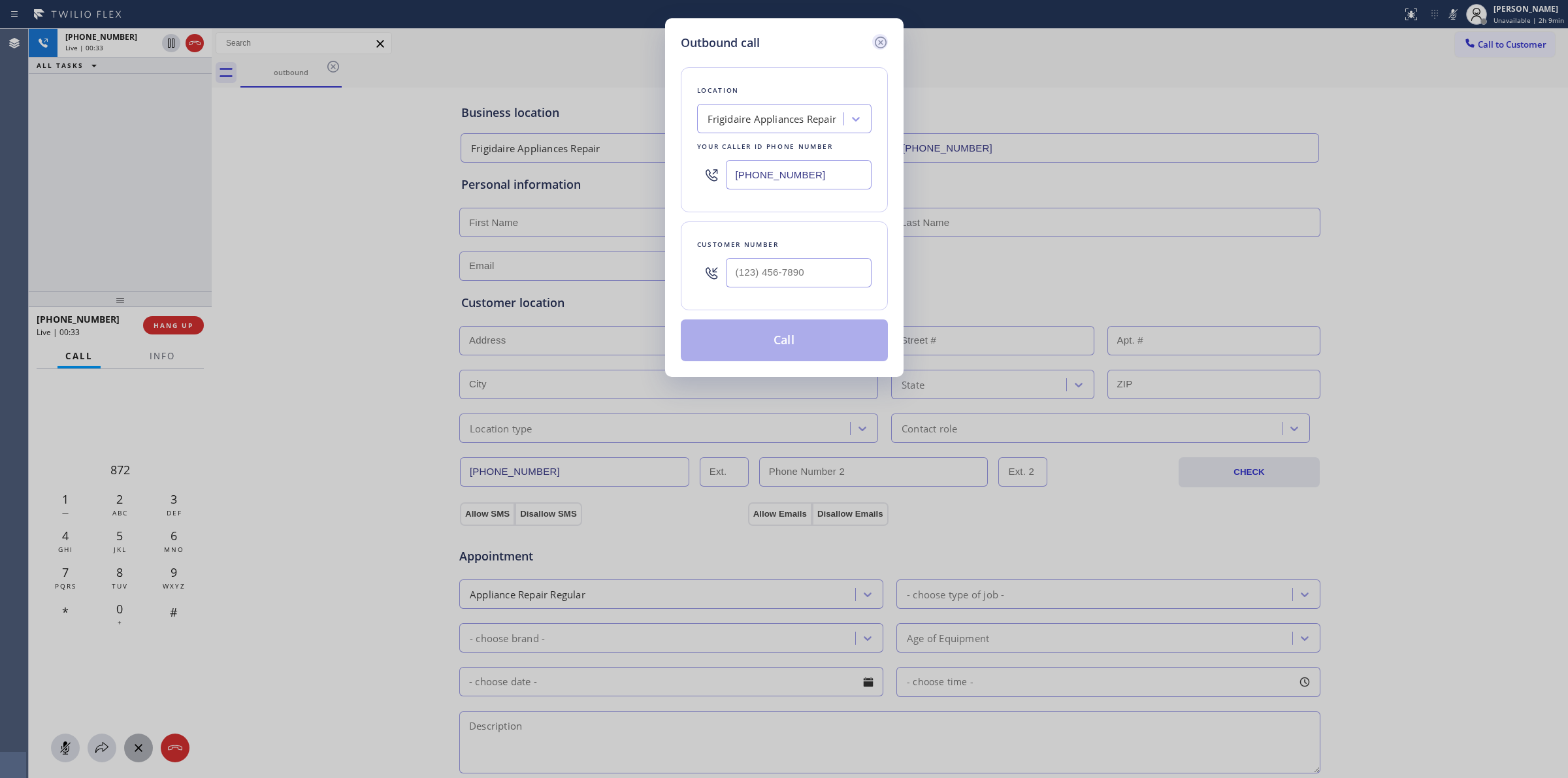
click at [879, 37] on icon at bounding box center [880, 43] width 12 height 12
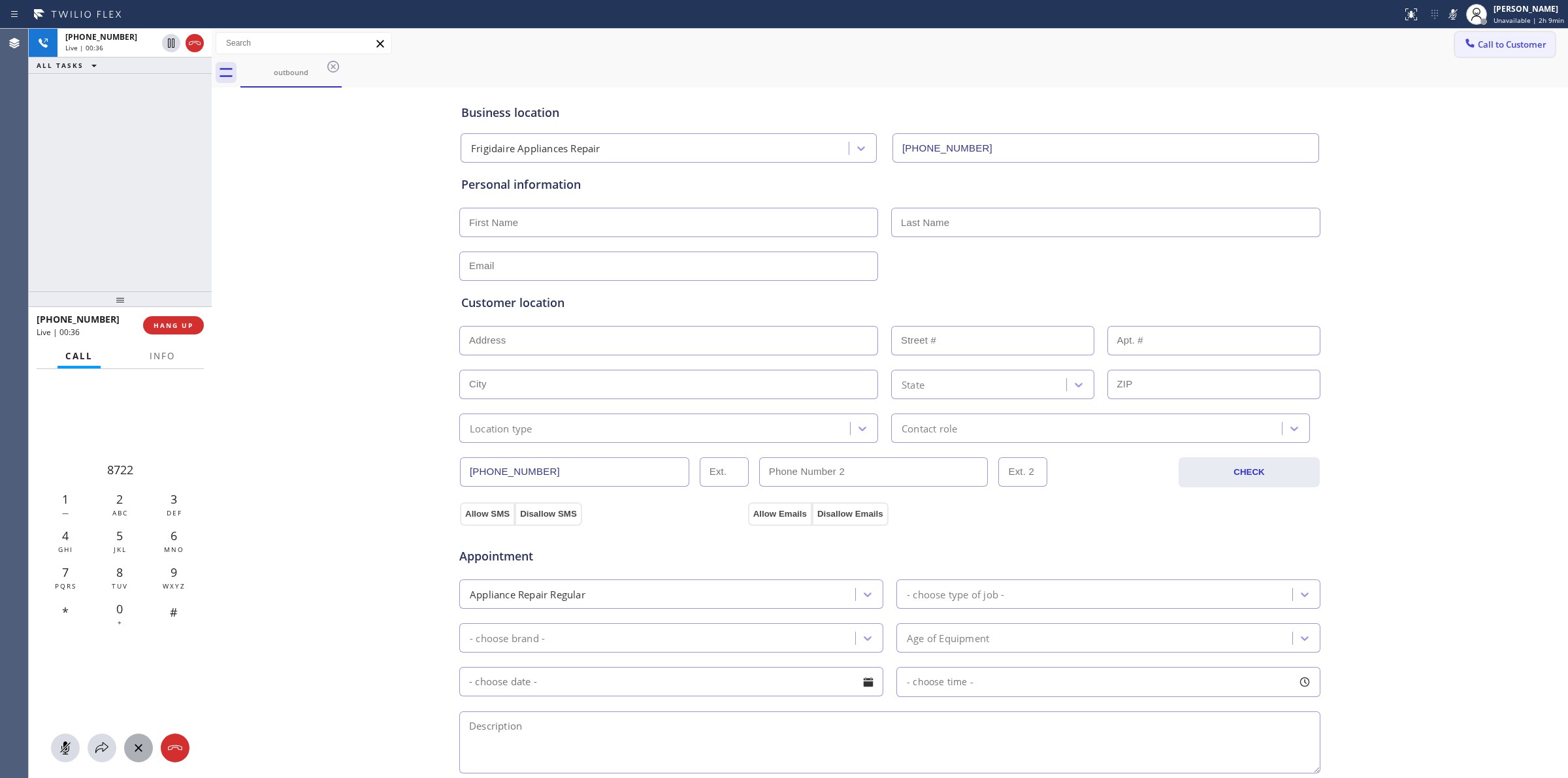
click at [1478, 39] on span "Call to Customer" at bounding box center [1512, 45] width 69 height 12
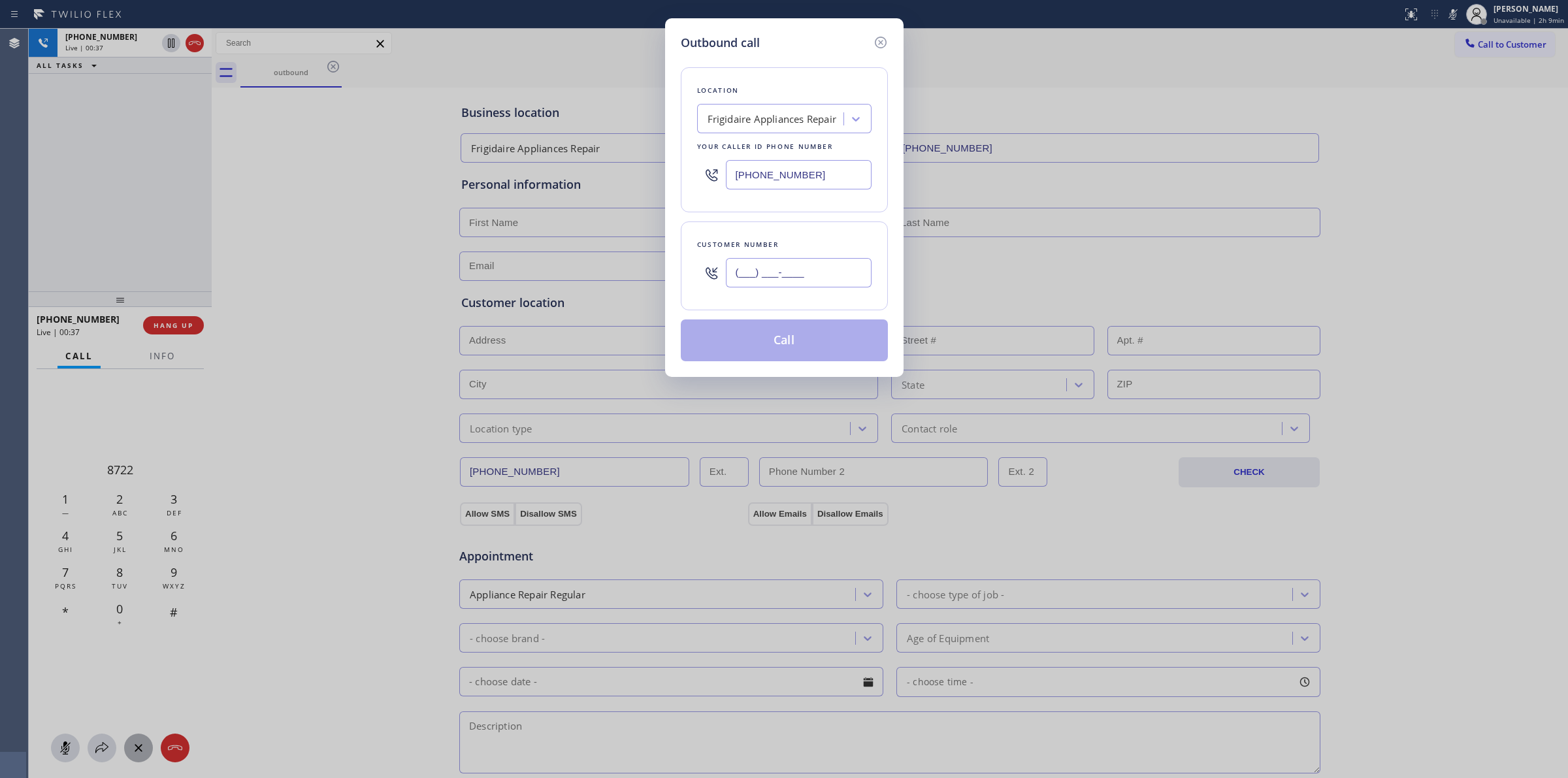
paste input "626) 623-5086"
click at [799, 278] on input "(626) 623-5086" at bounding box center [799, 272] width 146 height 29
type input "(626) 623-5086"
drag, startPoint x: 701, startPoint y: 57, endPoint x: 736, endPoint y: 101, distance: 56.2
click at [704, 59] on div "Location Frigidaire Appliances Repair Your caller id phone number (480) 568-610…" at bounding box center [784, 206] width 207 height 310
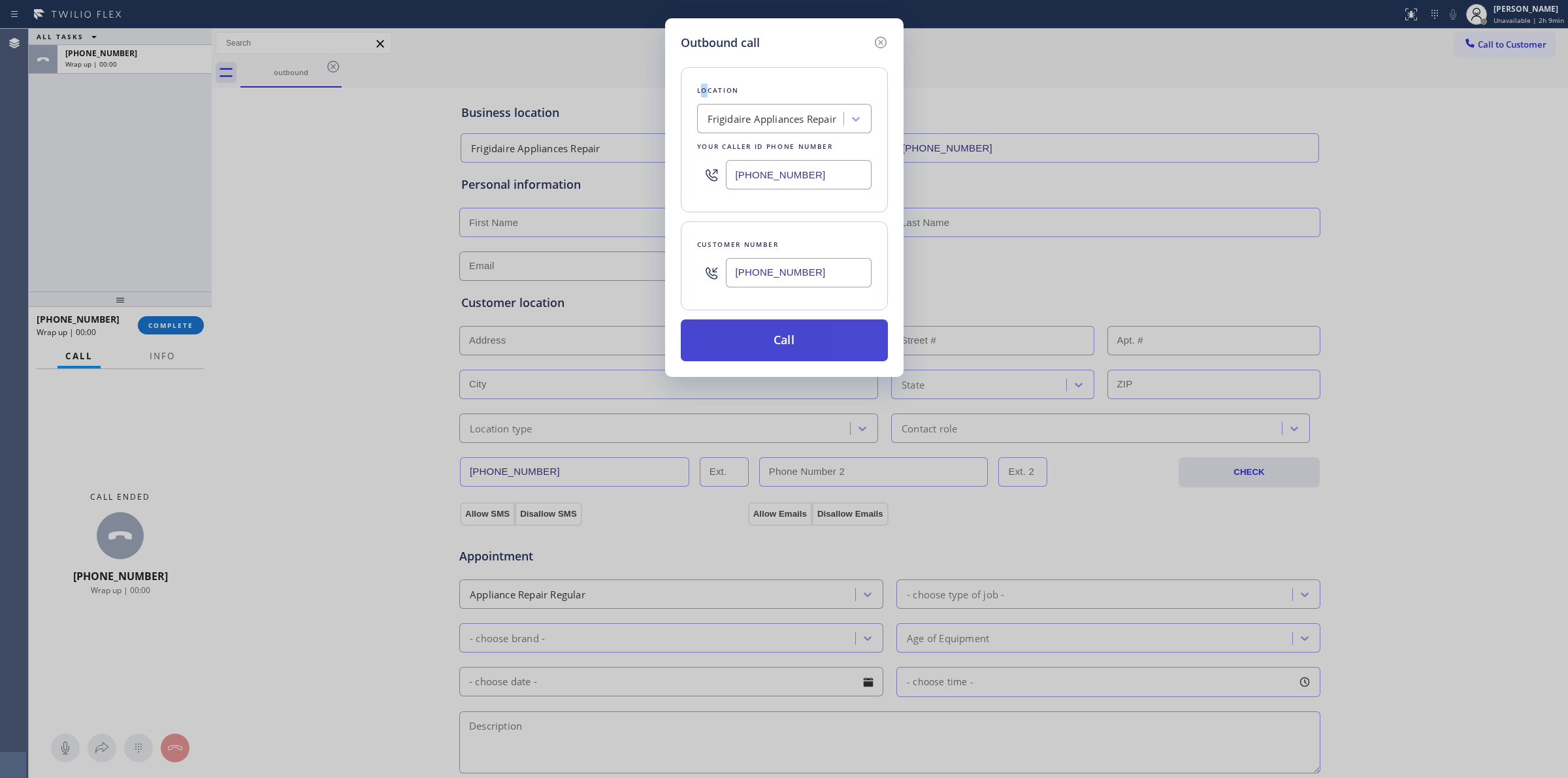
click at [779, 335] on button "Call" at bounding box center [784, 340] width 207 height 42
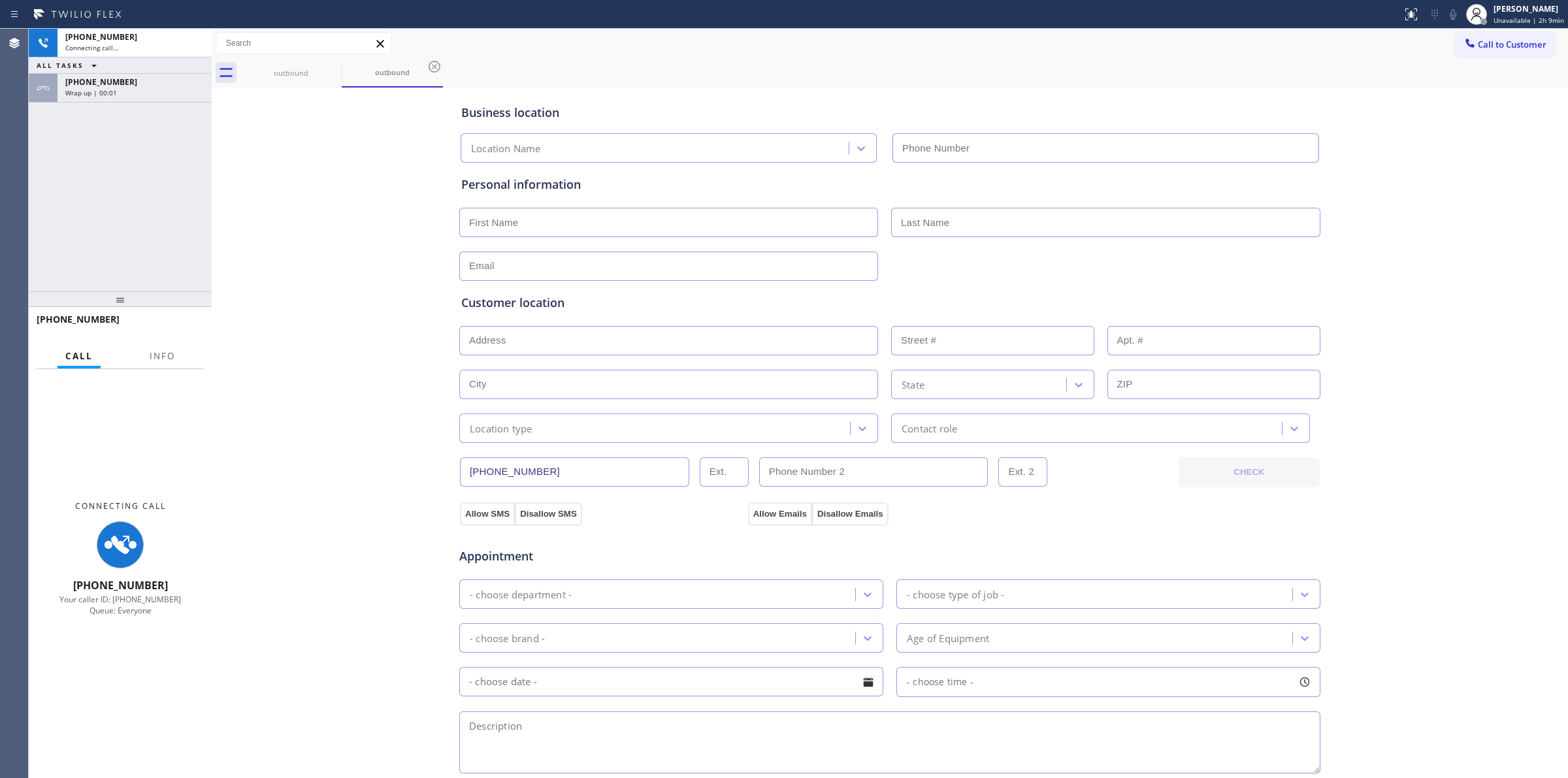
type input "(480) 568-6101"
drag, startPoint x: 141, startPoint y: 112, endPoint x: 141, endPoint y: 93, distance: 19.0
click at [141, 107] on div "+16266235086 Connecting call… ALL TASKS ALL TASKS ACTIVE TASKS TASKS IN WRAP UP…" at bounding box center [120, 160] width 183 height 262
click at [142, 89] on div "Wrap up | 00:01" at bounding box center [135, 93] width 139 height 9
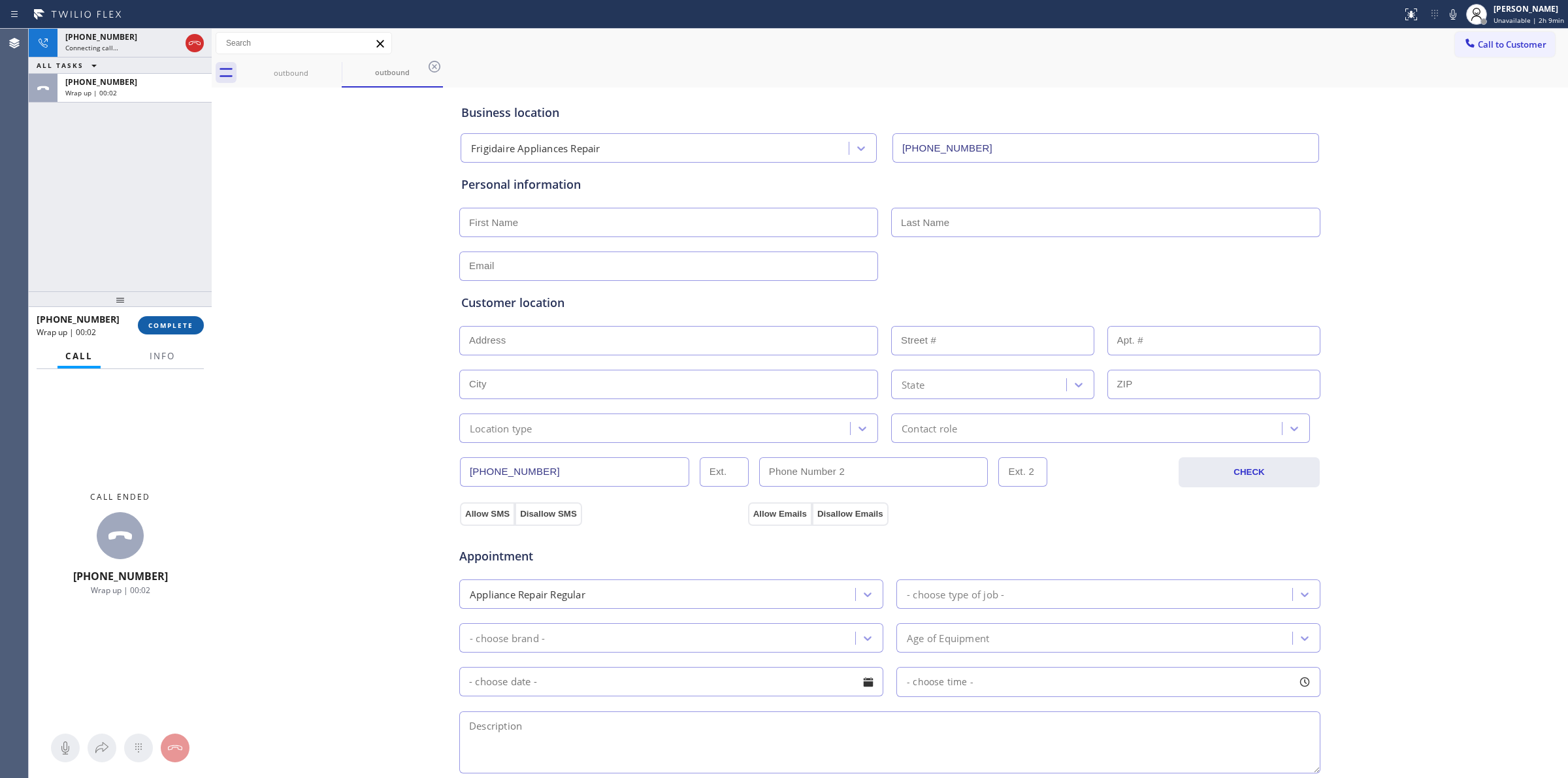
click at [169, 321] on span "COMPLETE" at bounding box center [171, 326] width 45 height 9
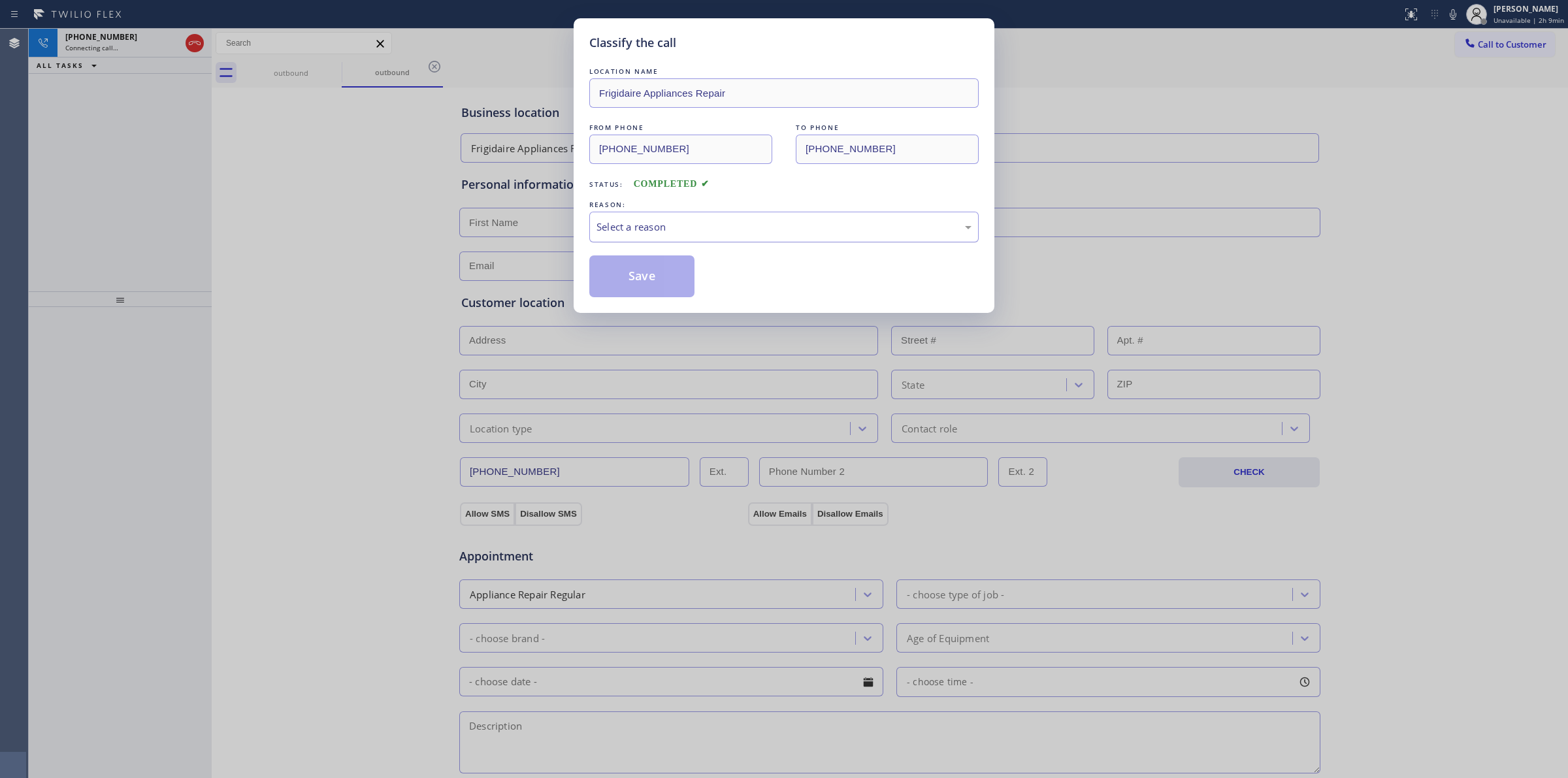
click at [681, 222] on div "Select a reason" at bounding box center [783, 227] width 375 height 15
drag, startPoint x: 680, startPoint y: 239, endPoint x: 645, endPoint y: 276, distance: 50.9
drag, startPoint x: 645, startPoint y: 276, endPoint x: 510, endPoint y: 172, distance: 170.4
click at [645, 276] on button "Save" at bounding box center [642, 276] width 105 height 42
click at [343, 75] on div "outbound" at bounding box center [392, 72] width 99 height 10
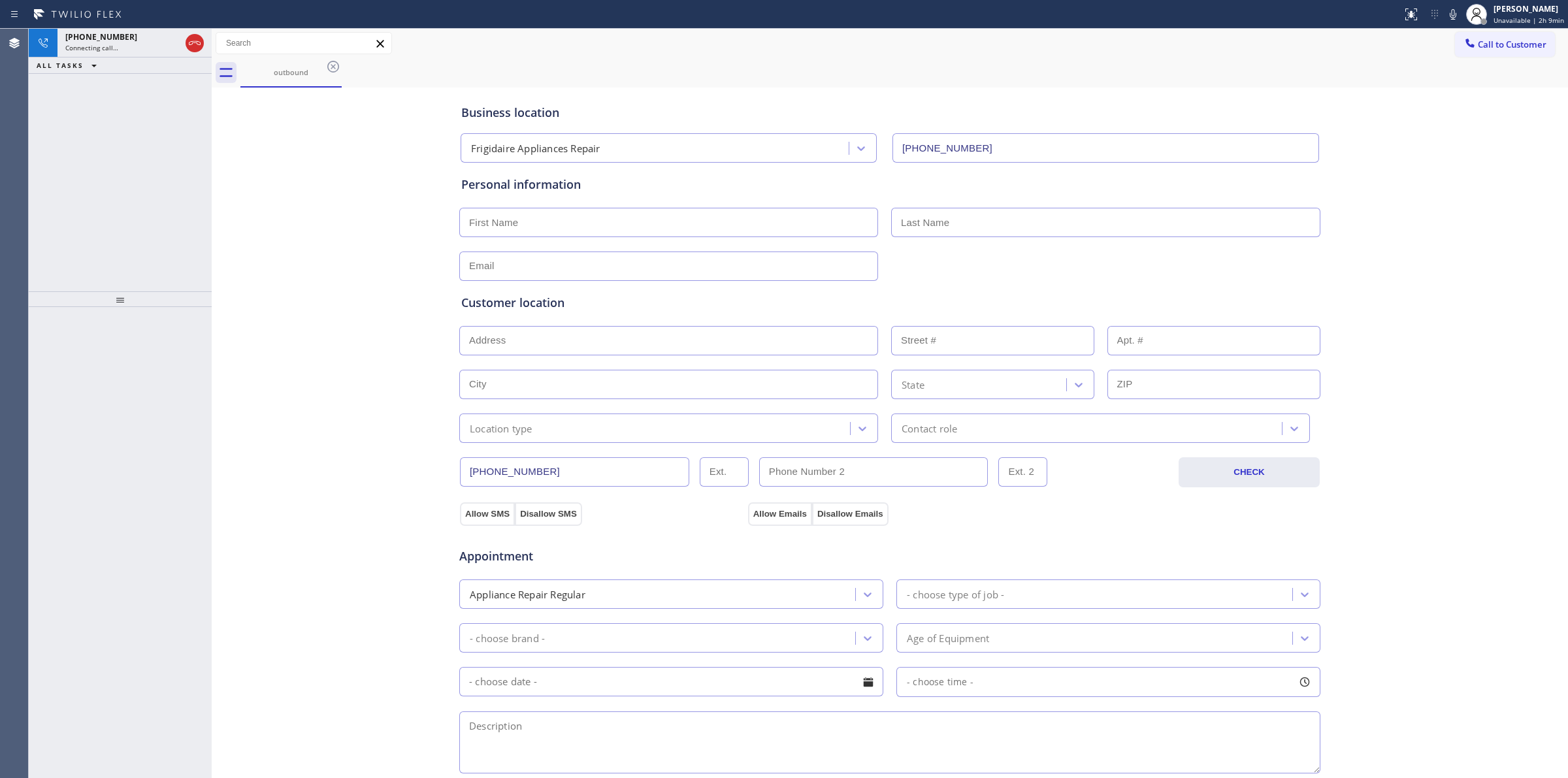
click at [330, 66] on icon at bounding box center [333, 67] width 16 height 16
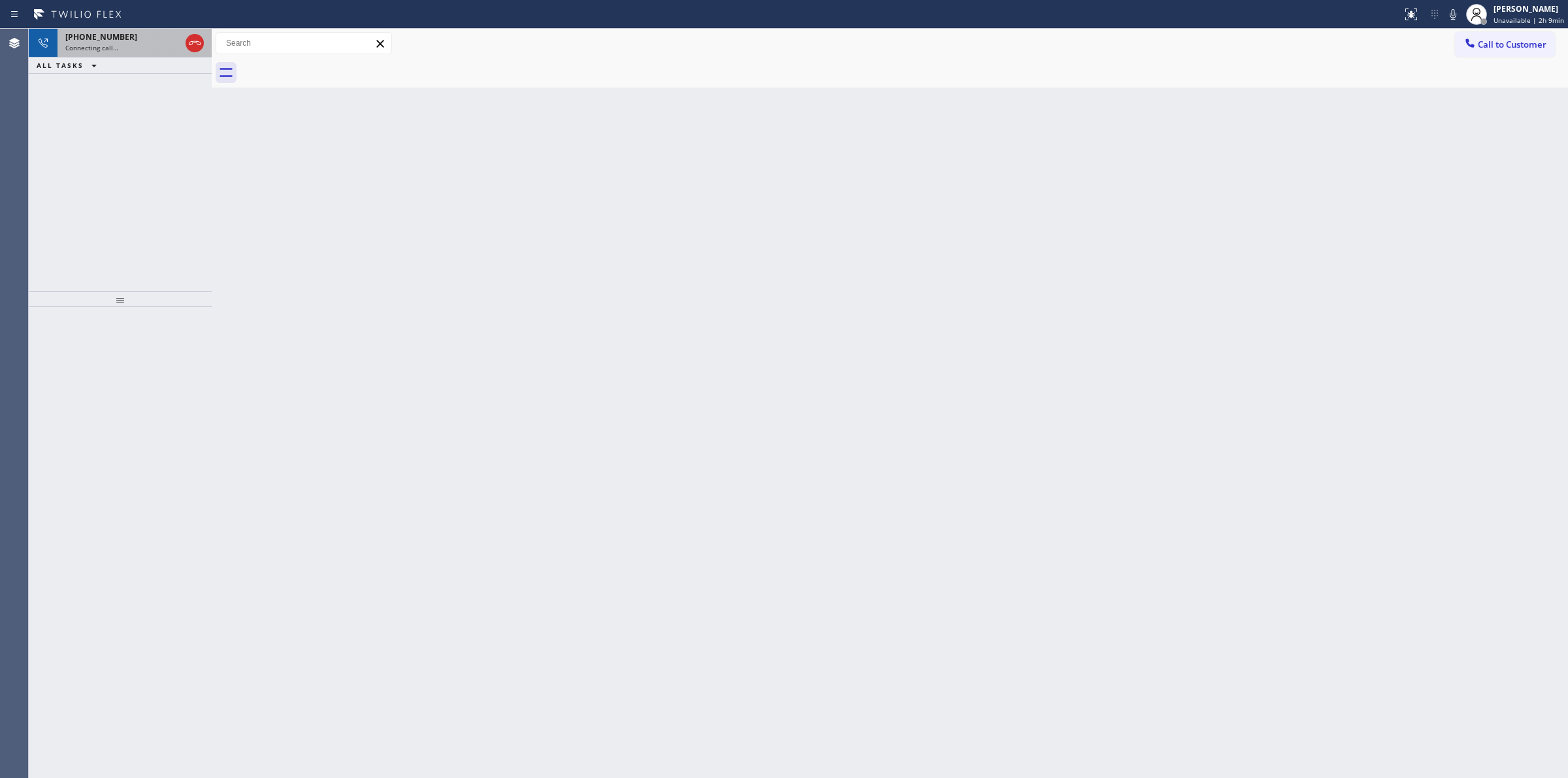
drag, startPoint x: 155, startPoint y: 36, endPoint x: 1218, endPoint y: 33, distance: 1063.0
click at [165, 36] on div "+16266235086" at bounding box center [123, 37] width 115 height 11
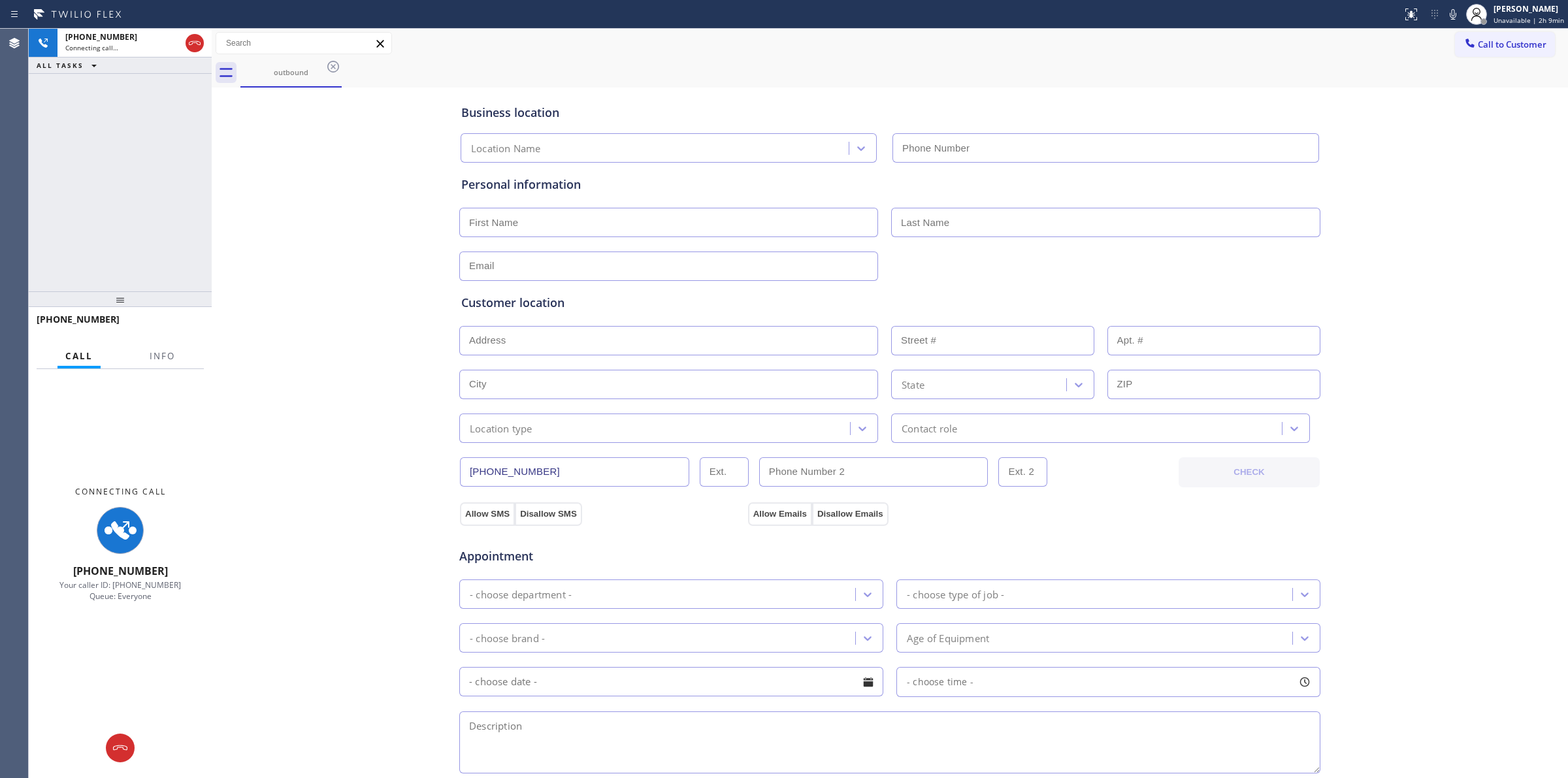
type input "(480) 568-6101"
click at [1448, 11] on icon at bounding box center [1453, 15] width 16 height 16
drag, startPoint x: 344, startPoint y: 61, endPoint x: 334, endPoint y: 64, distance: 10.4
click at [343, 60] on div "outbound" at bounding box center [904, 73] width 1328 height 29
click at [334, 64] on icon at bounding box center [333, 67] width 16 height 16
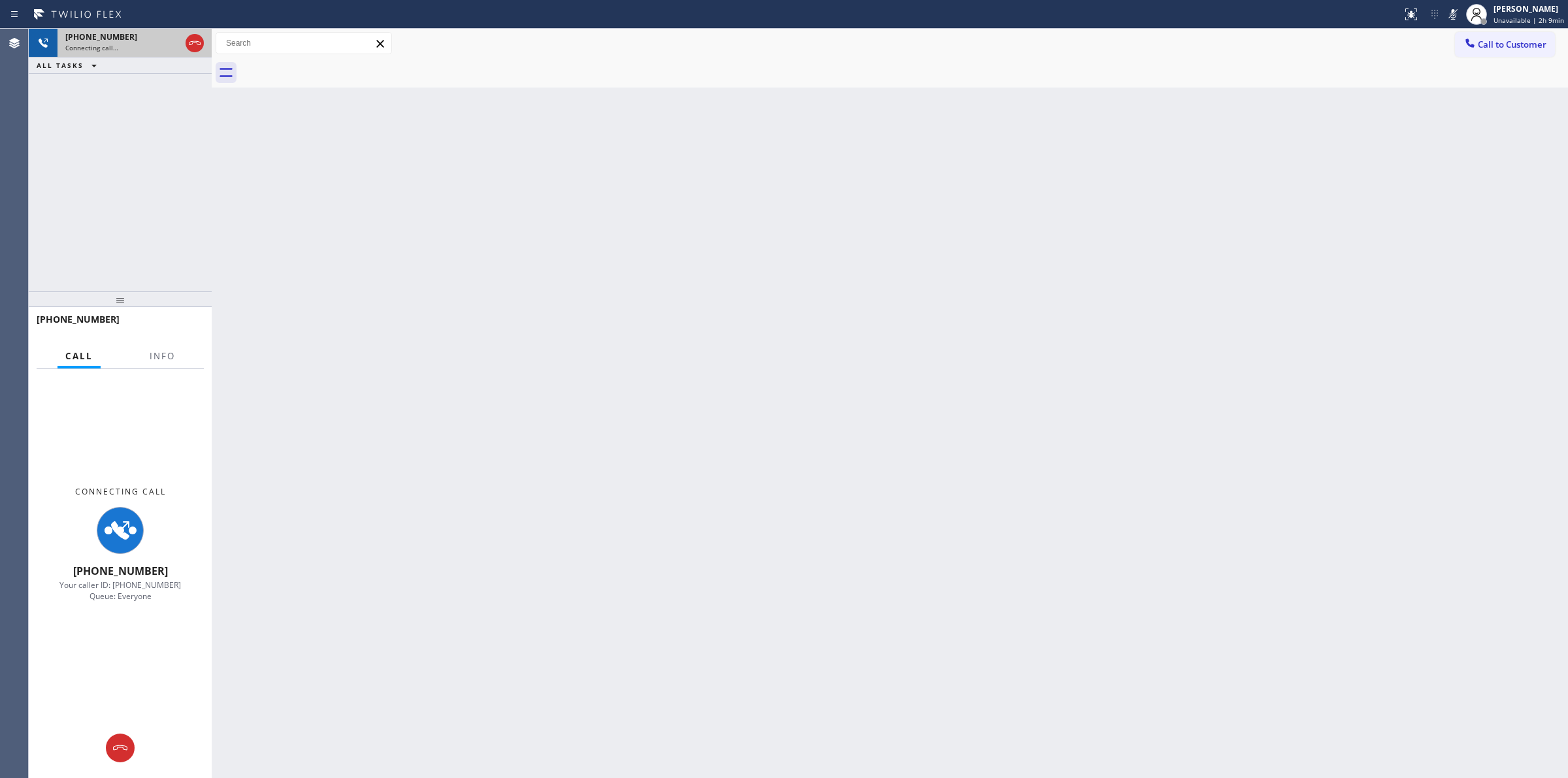
click at [115, 37] on span "+16266235086" at bounding box center [101, 37] width 72 height 11
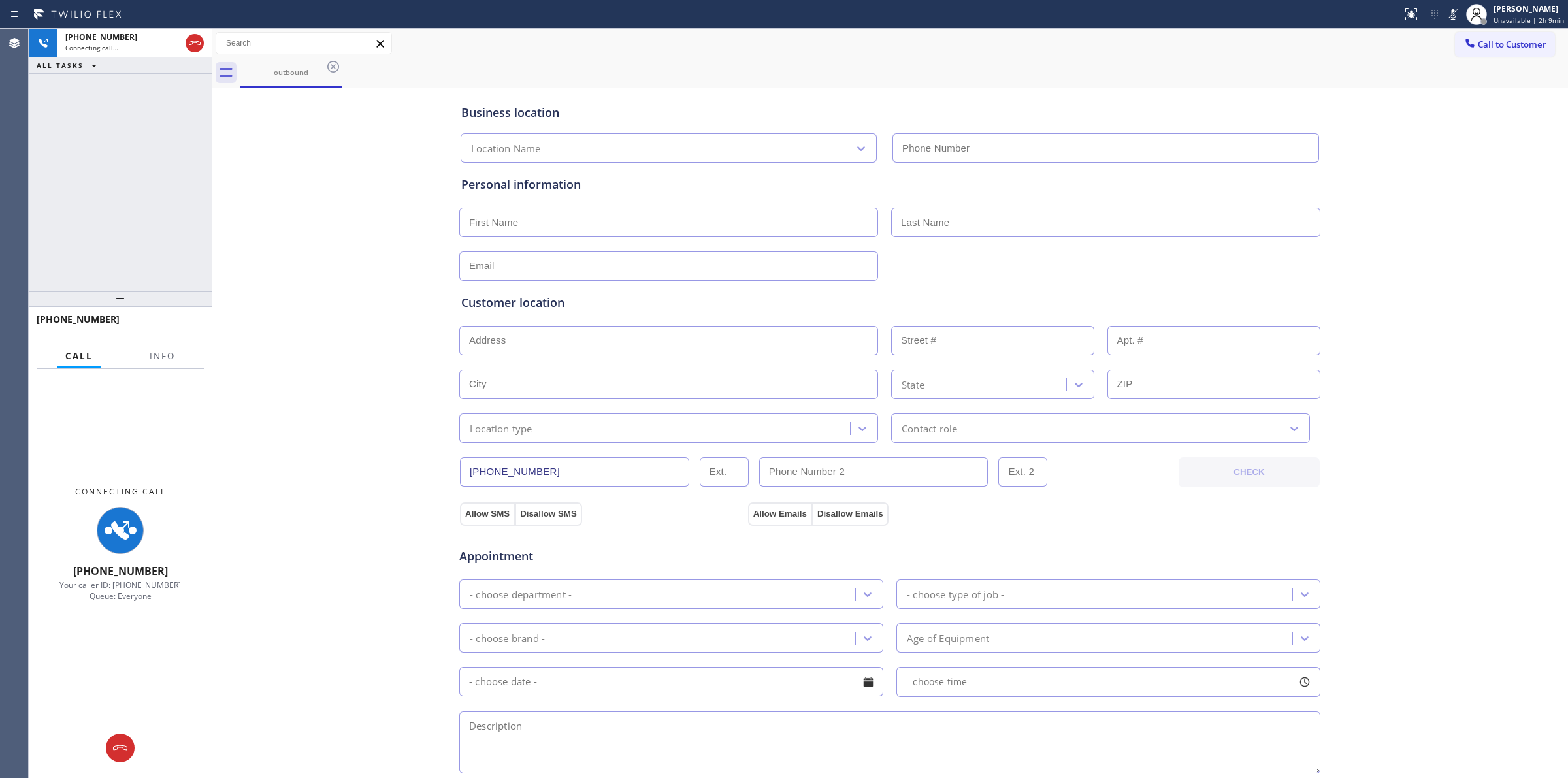
type input "(480) 568-6101"
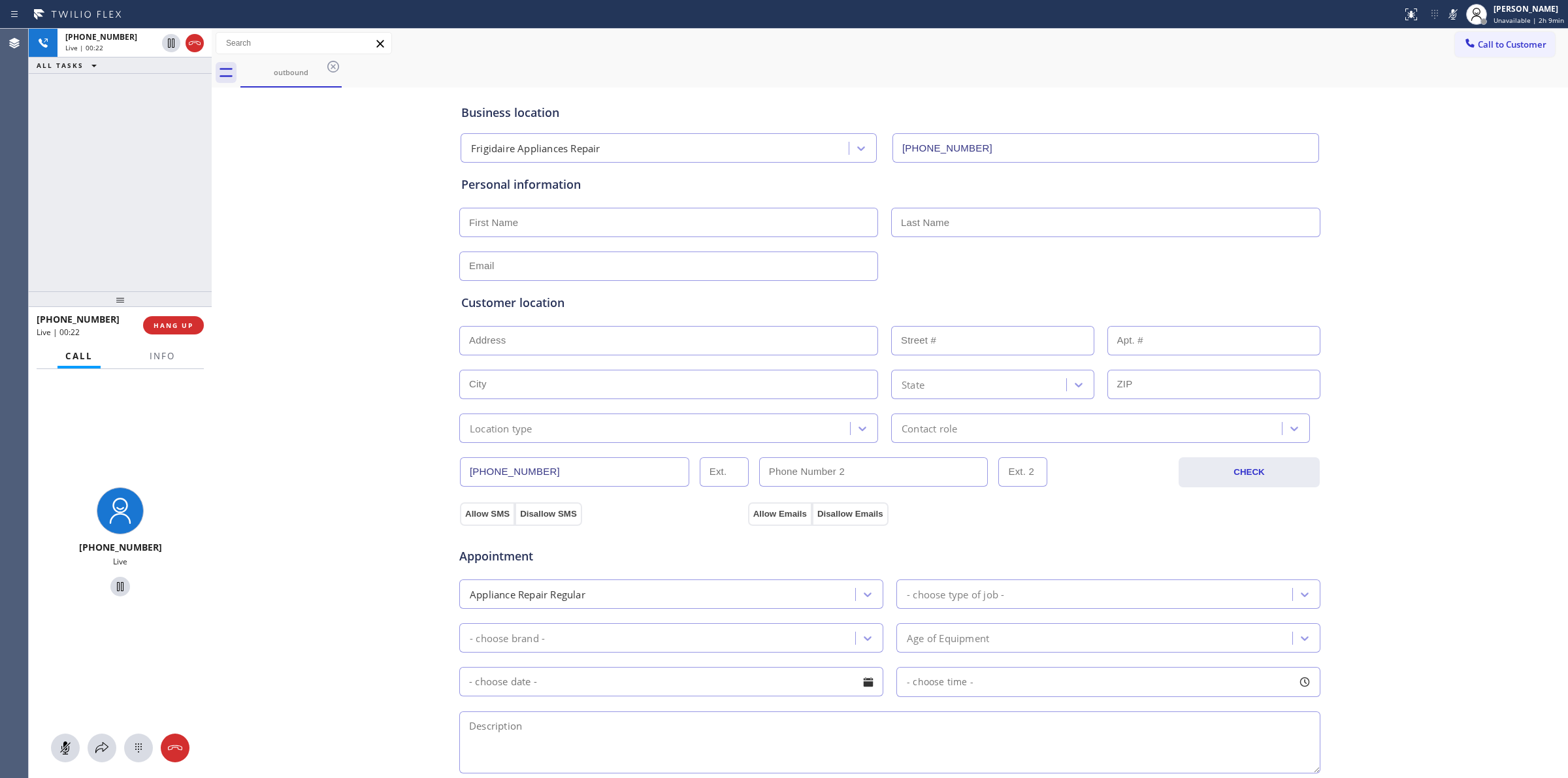
click at [286, 161] on div "Business location Frigidaire Appliances Repair (480) 568-6101 Personal informat…" at bounding box center [890, 537] width 1350 height 893
click at [142, 748] on icon at bounding box center [139, 748] width 16 height 16
click at [1473, 58] on div "outbound" at bounding box center [904, 73] width 1328 height 29
click at [1478, 49] on span "Call to Customer" at bounding box center [1512, 45] width 69 height 12
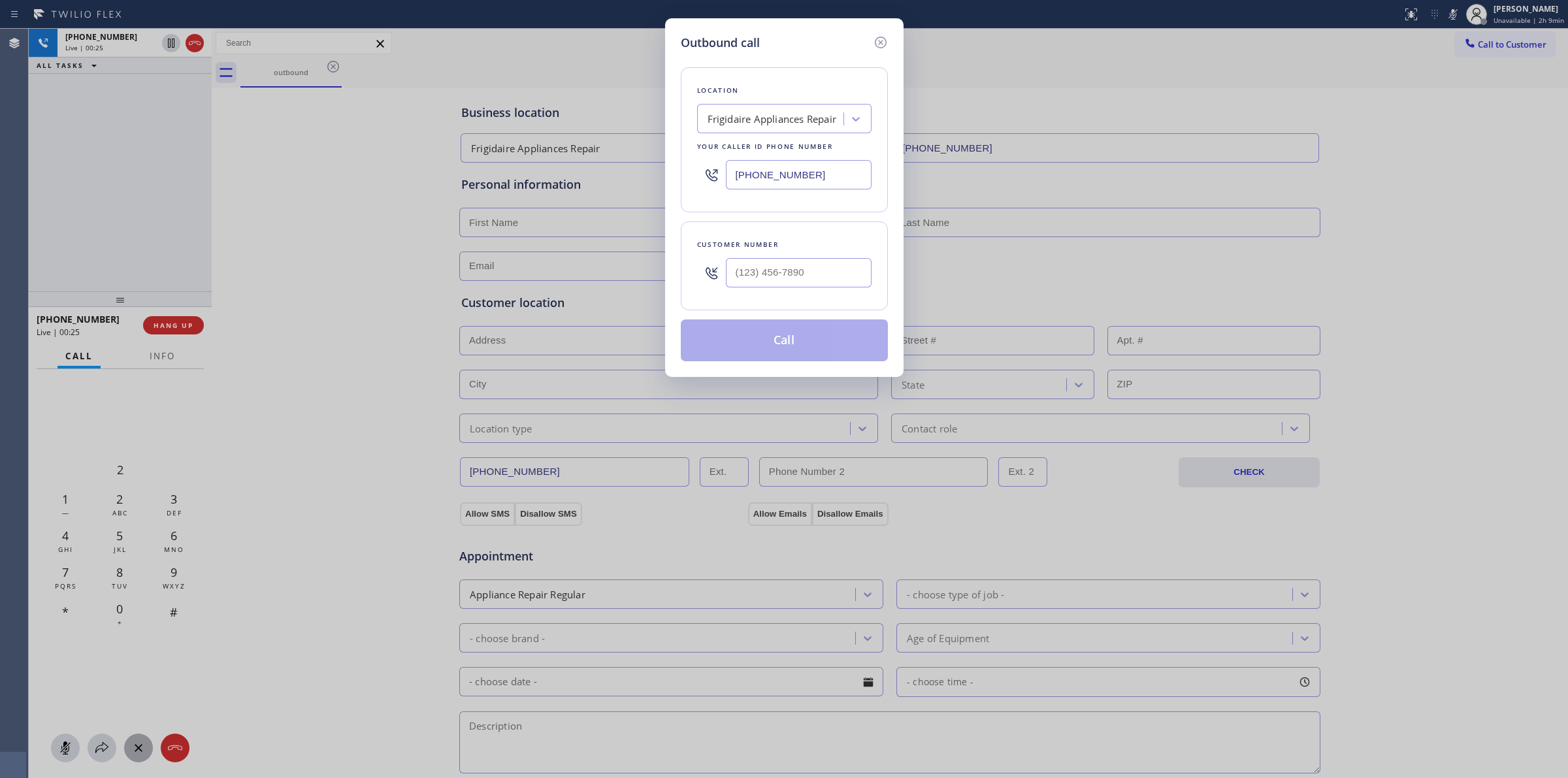
type input "(___) ___-____"
click at [797, 269] on input "(___) ___-____" at bounding box center [799, 272] width 146 height 29
click at [881, 39] on icon at bounding box center [881, 43] width 16 height 16
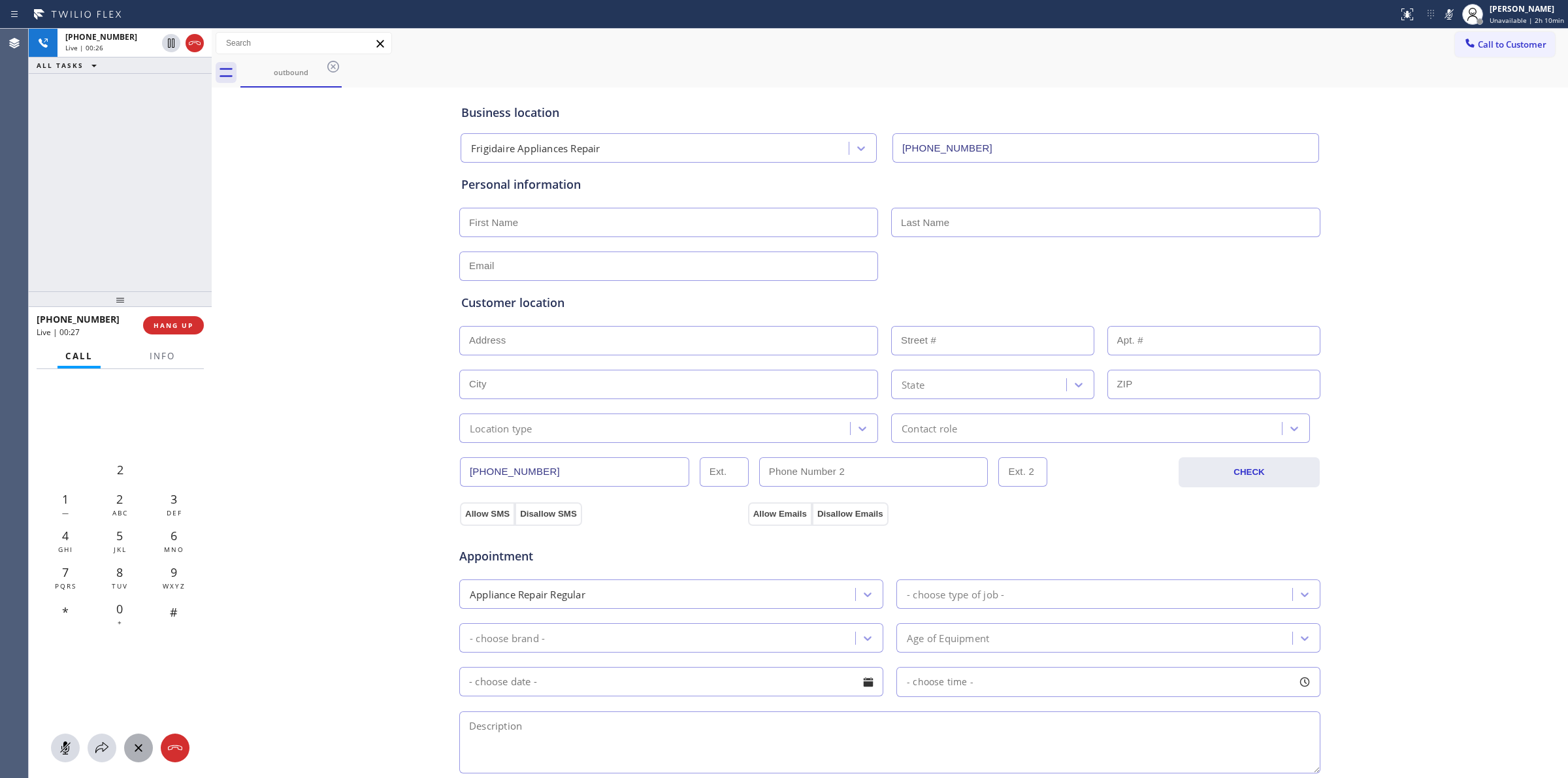
type input "(480) 568-6101"
click at [1488, 41] on span "Call to Customer" at bounding box center [1512, 45] width 69 height 12
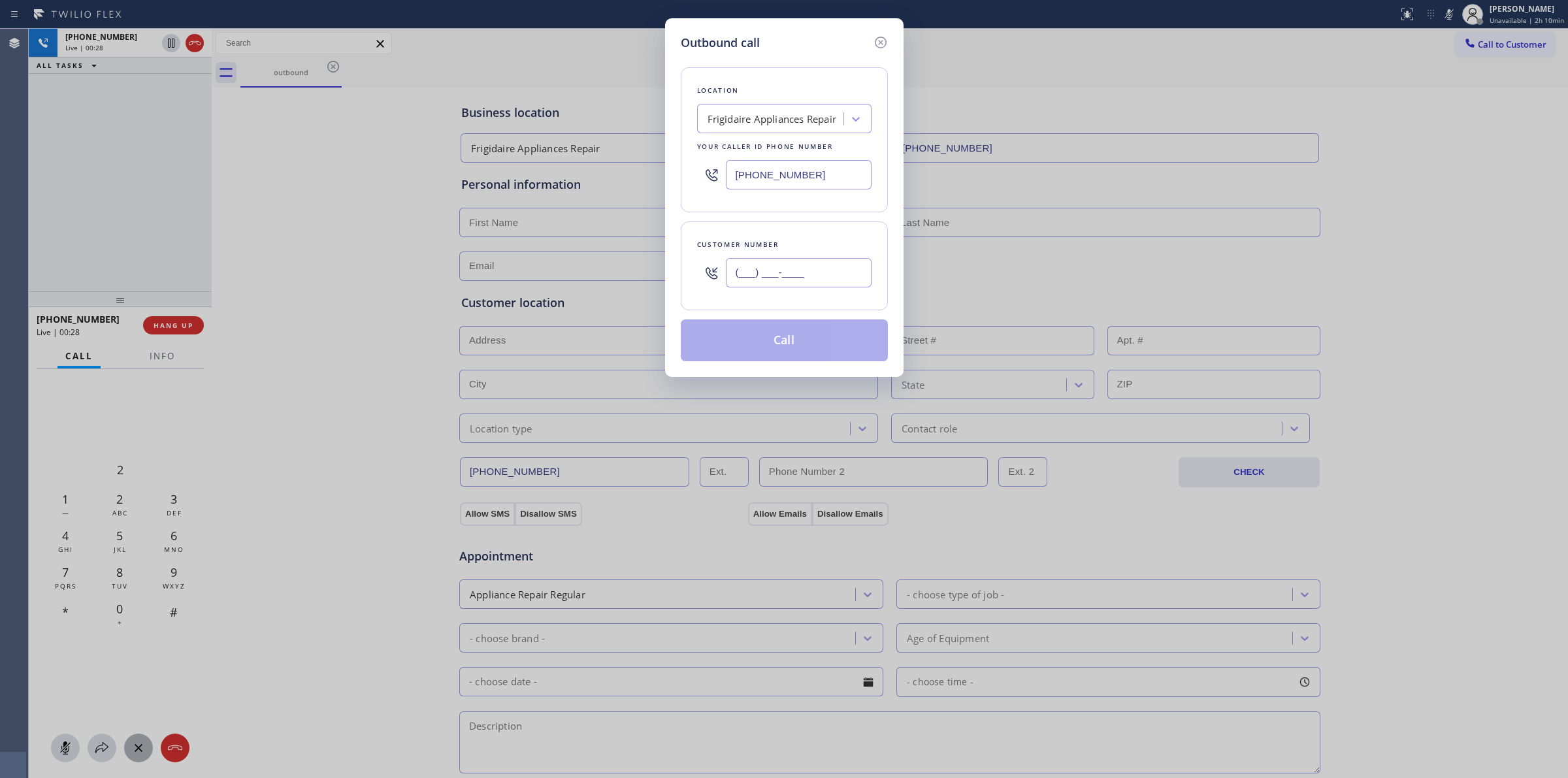
click at [813, 260] on input "(___) ___-____" at bounding box center [799, 272] width 146 height 29
paste input "626) 623-5086"
type input "(626) 623-5086"
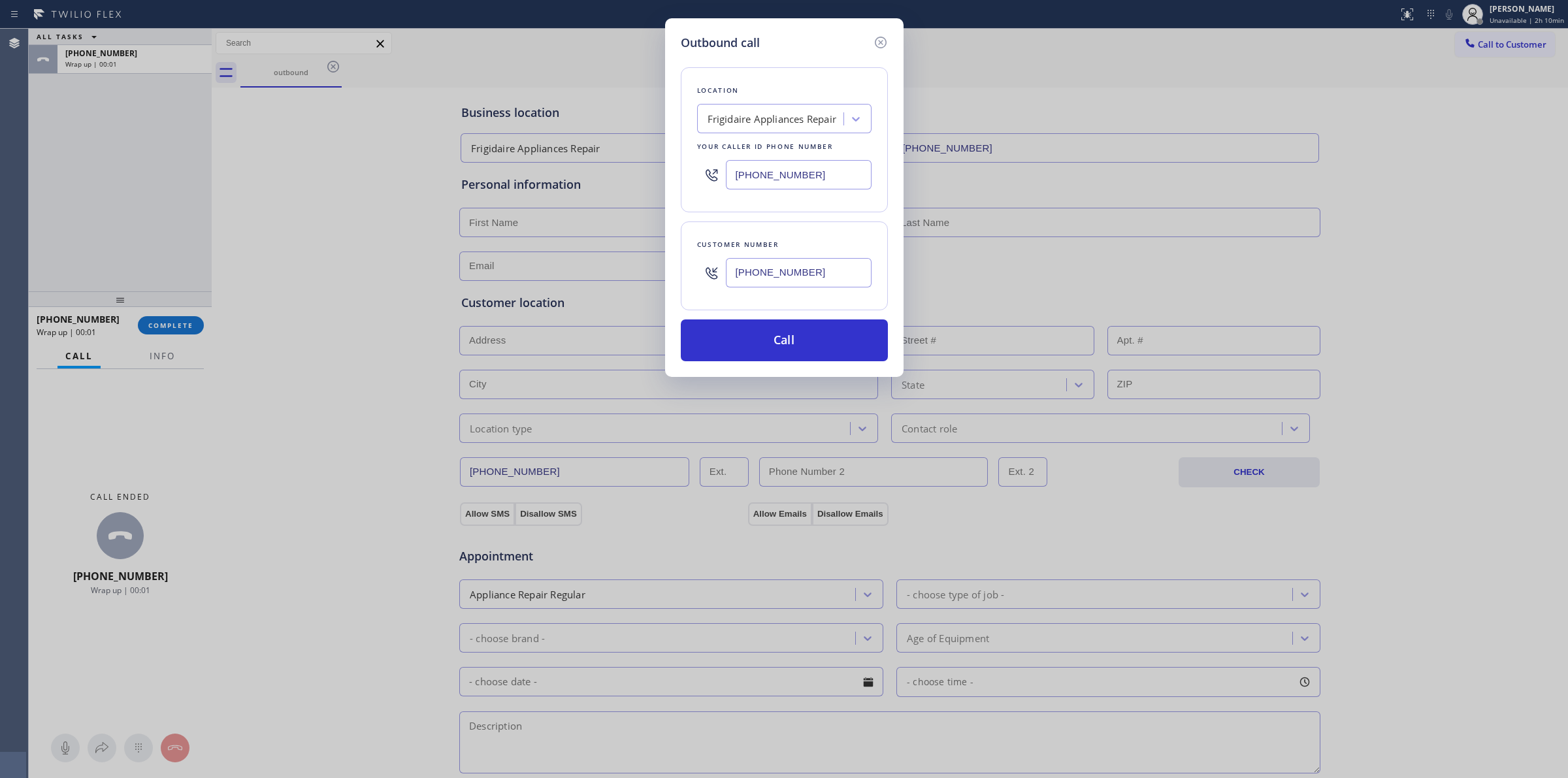
click at [719, 63] on div "Location Frigidaire Appliances Repair Your caller id phone number (480) 568-610…" at bounding box center [784, 206] width 207 height 310
click at [765, 330] on button "Call" at bounding box center [784, 340] width 207 height 42
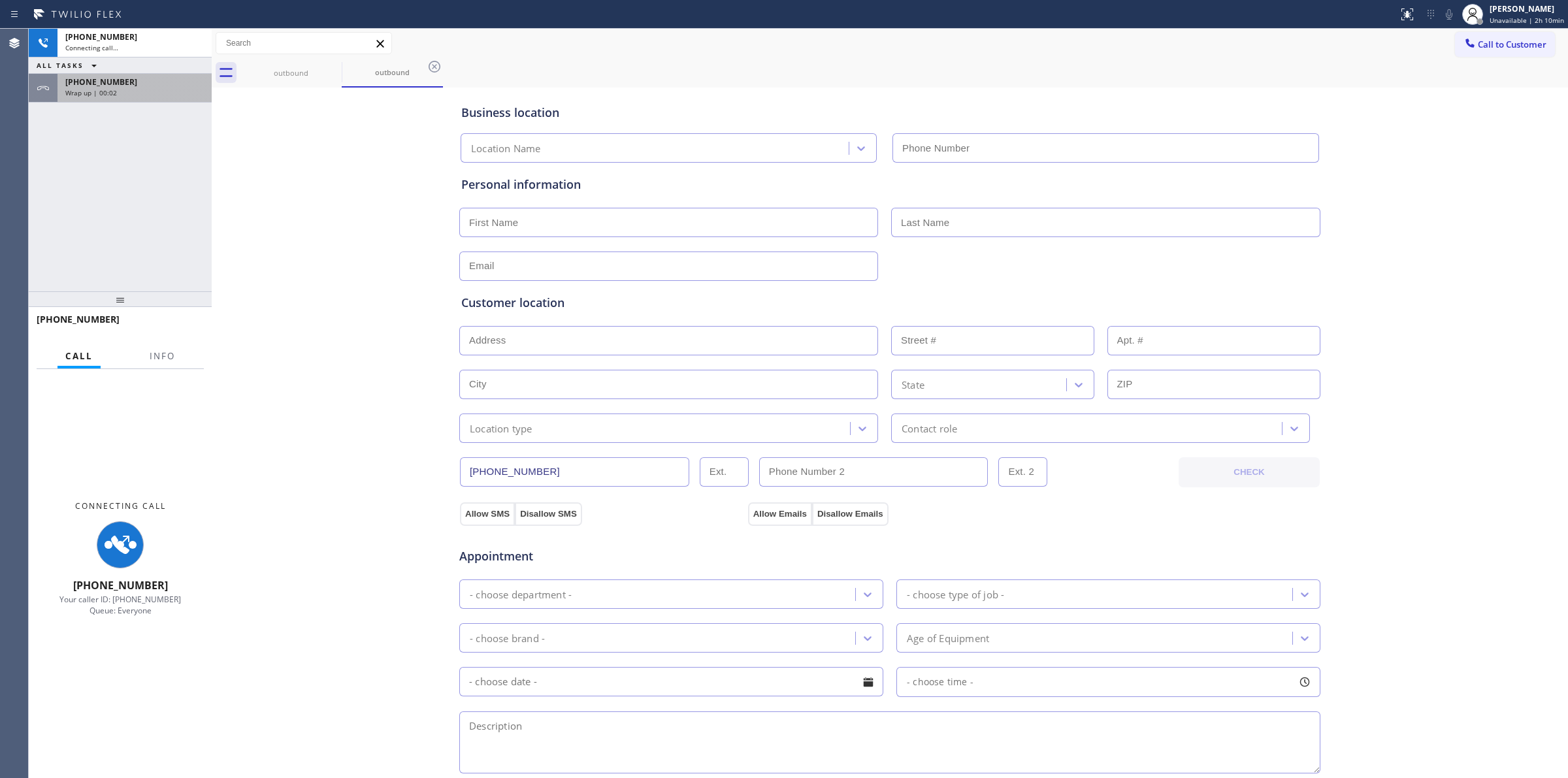
type input "(480) 568-6101"
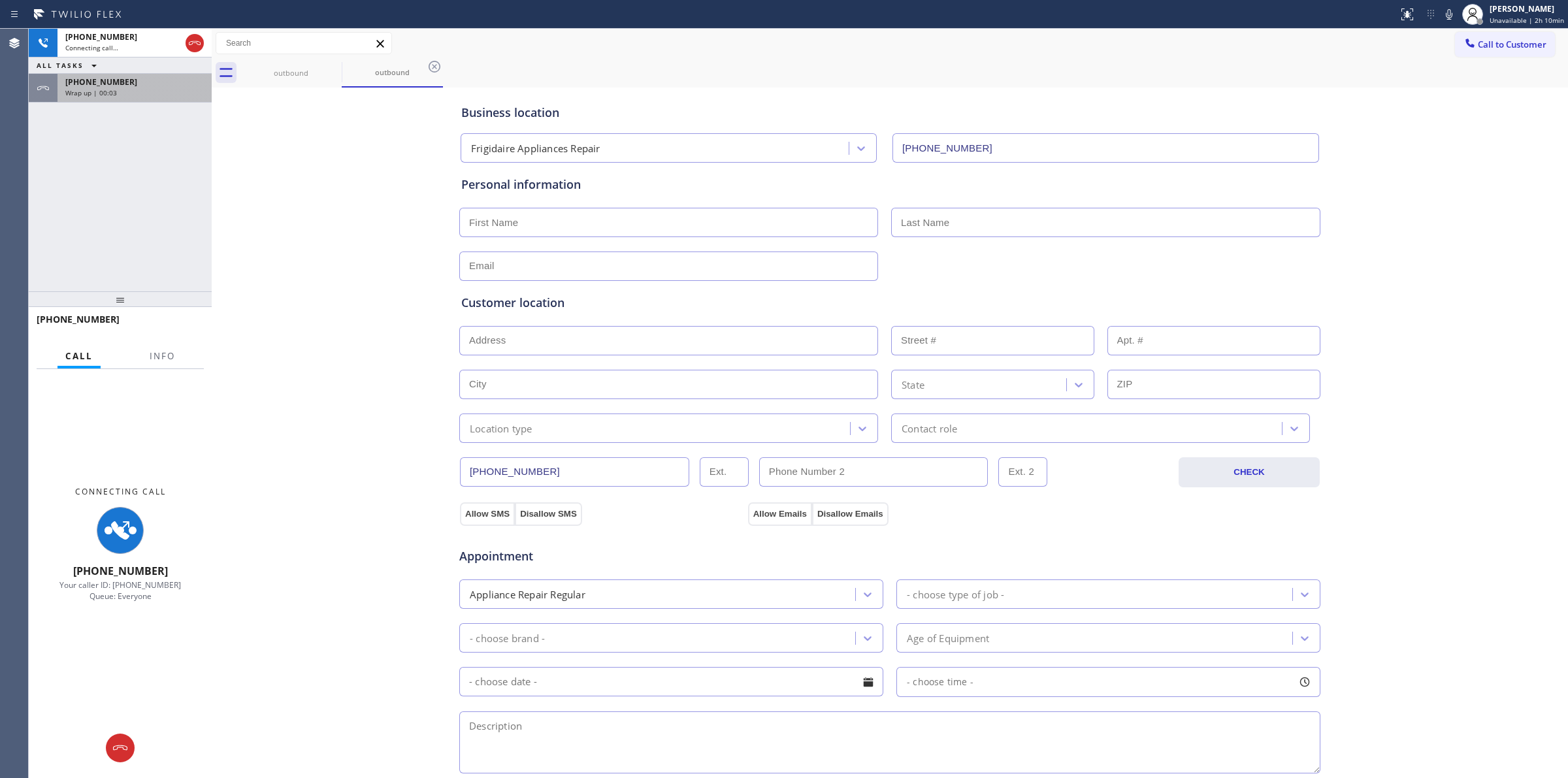
click at [145, 88] on div "Wrap up | 00:03" at bounding box center [135, 93] width 139 height 9
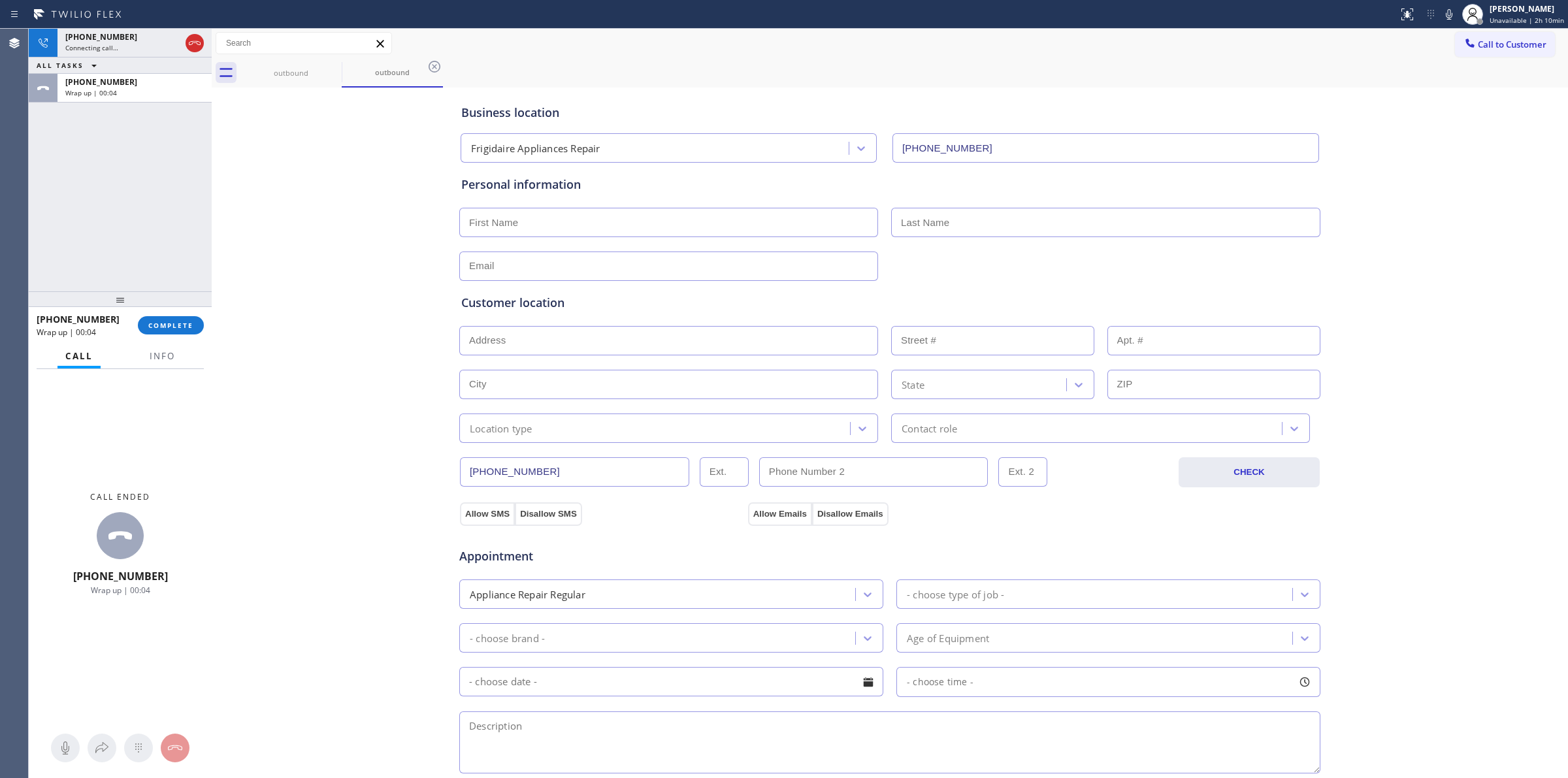
click at [190, 334] on div "+16266235086 Wrap up | 00:04 COMPLETE" at bounding box center [120, 325] width 167 height 34
click at [190, 330] on button "COMPLETE" at bounding box center [171, 325] width 66 height 18
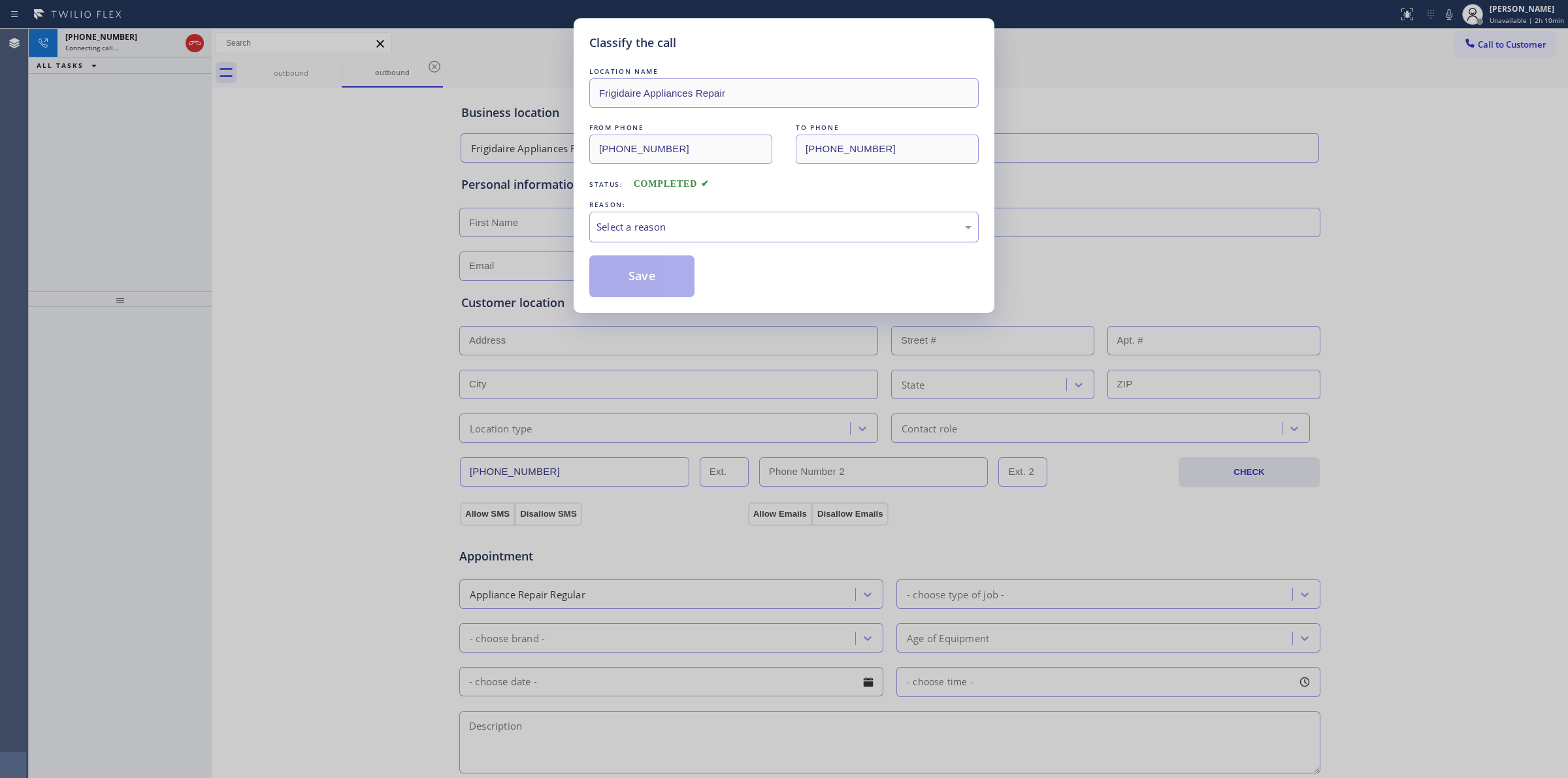
click at [639, 230] on div "Select a reason" at bounding box center [783, 227] width 375 height 15
click at [641, 291] on button "Save" at bounding box center [642, 276] width 105 height 42
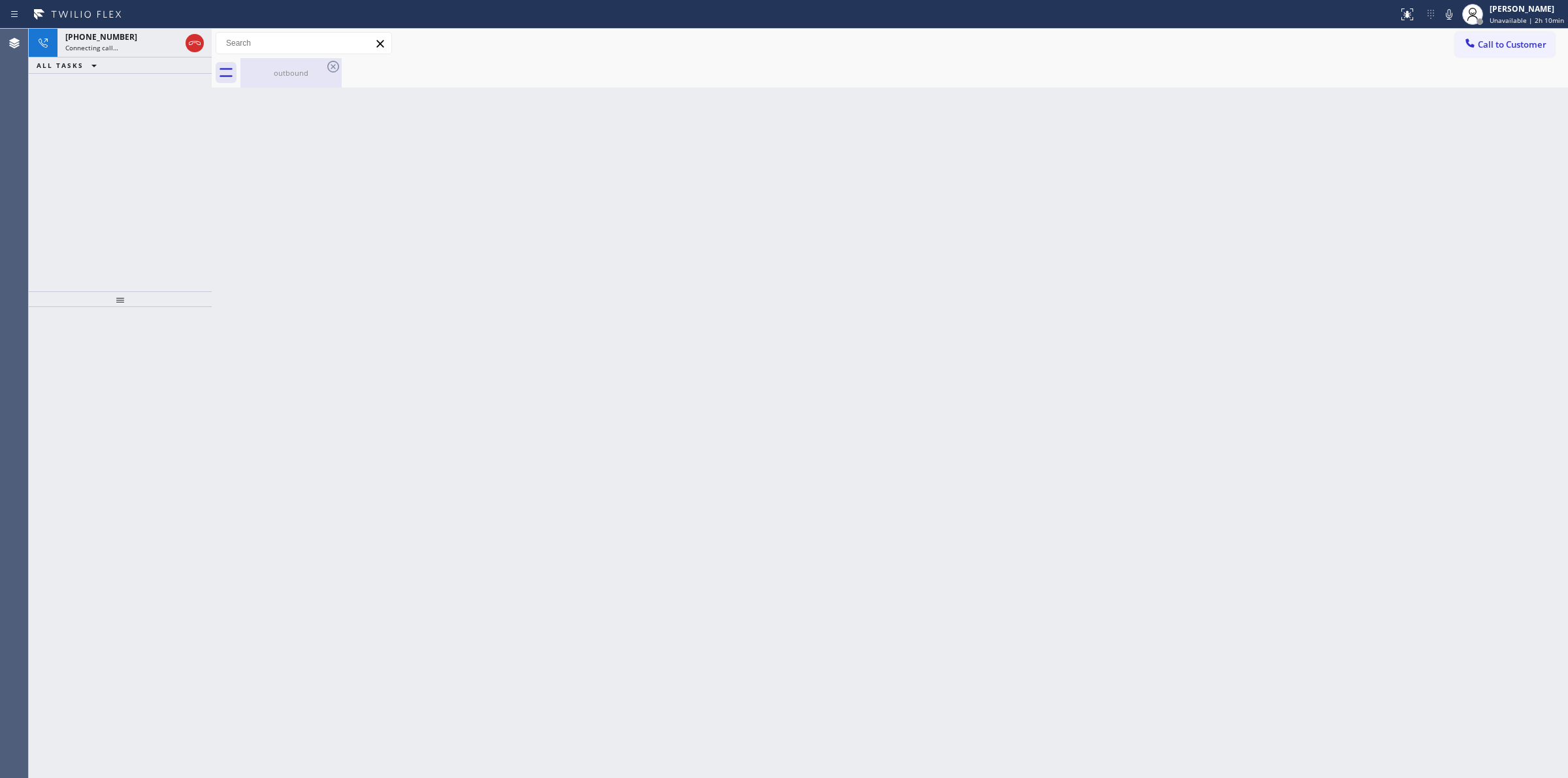
click at [330, 76] on div "outbound" at bounding box center [291, 73] width 99 height 10
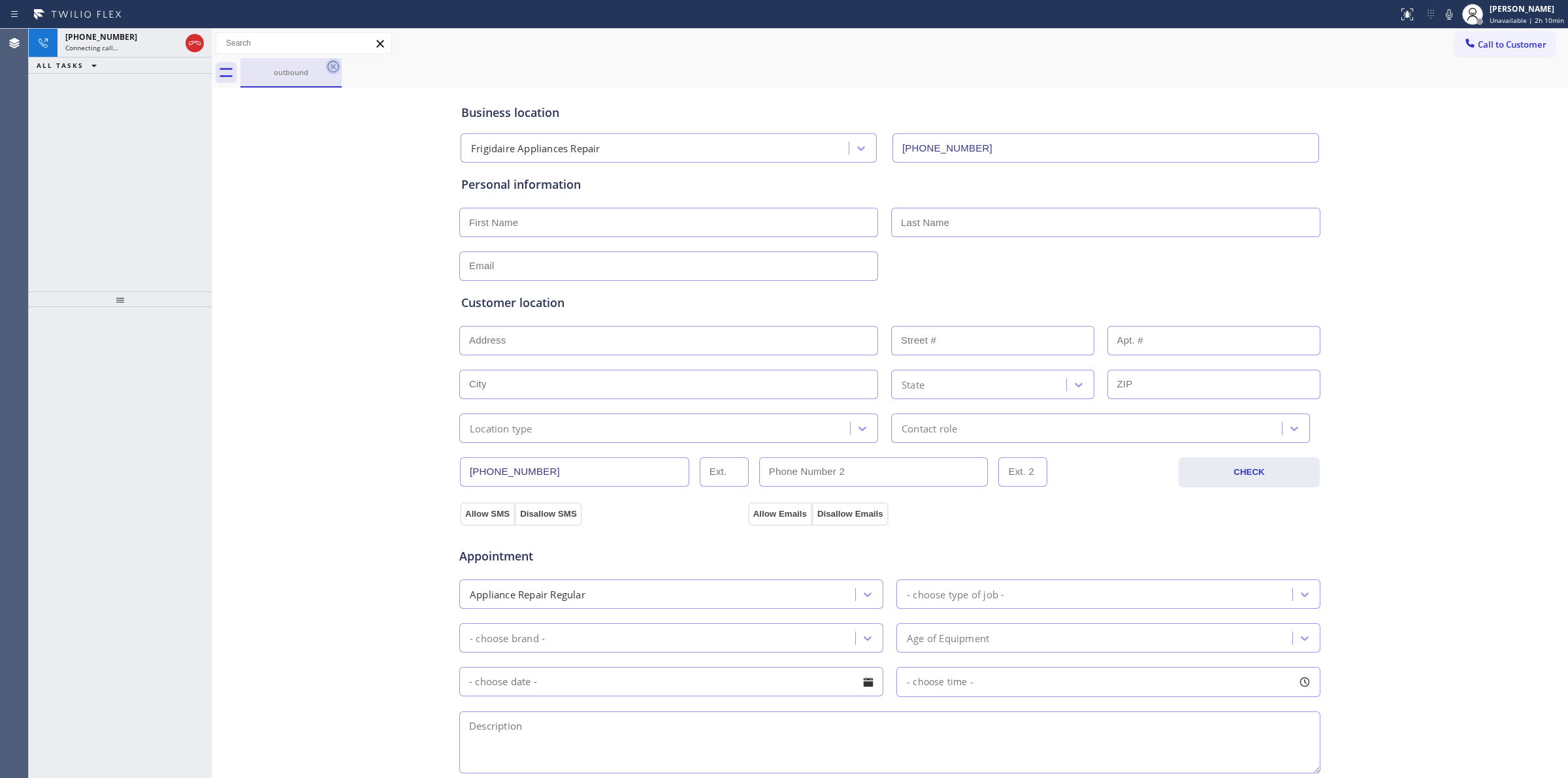
click at [328, 69] on icon at bounding box center [333, 67] width 12 height 12
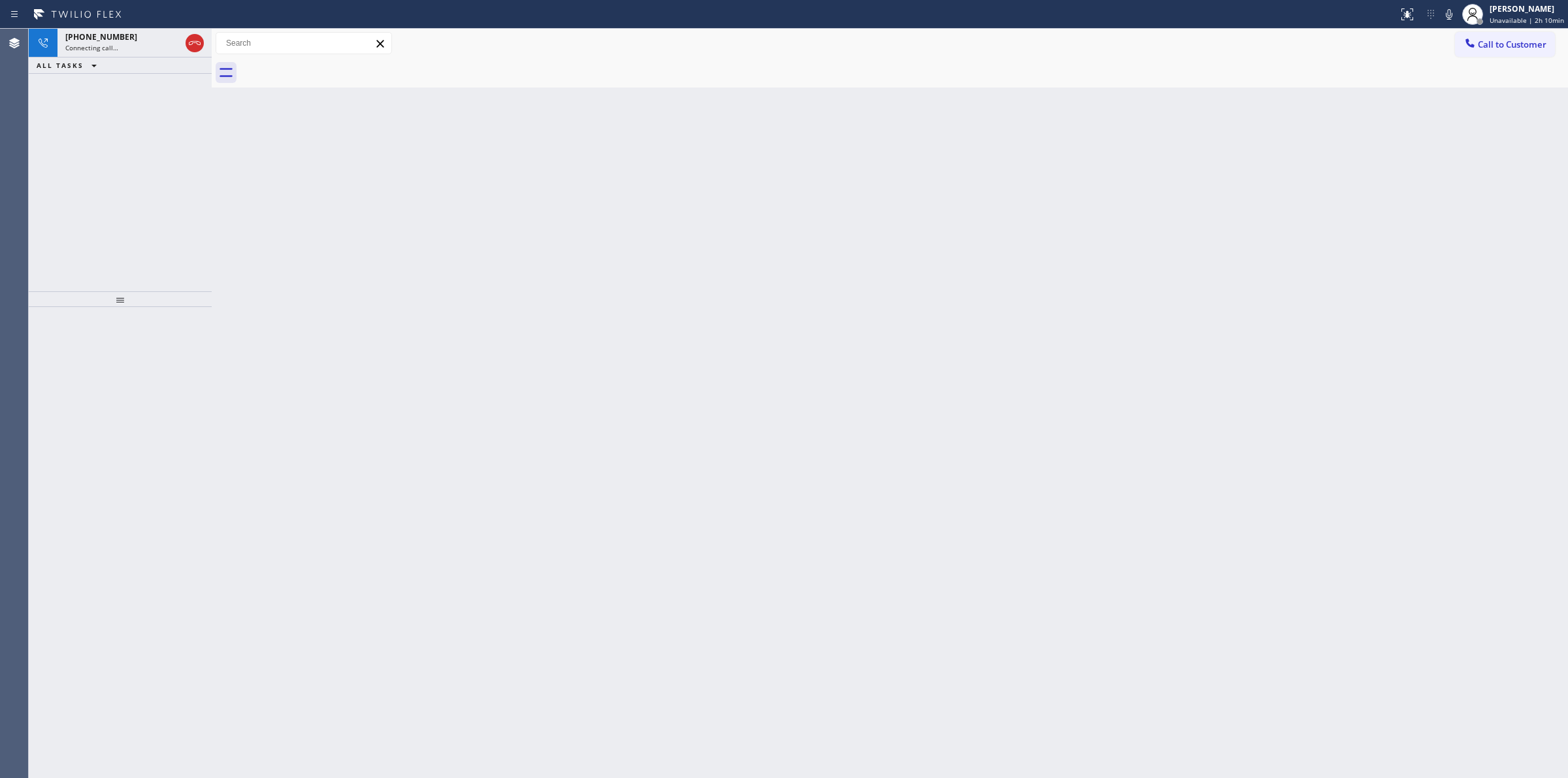
drag, startPoint x: 151, startPoint y: 43, endPoint x: 951, endPoint y: 53, distance: 800.1
click at [151, 41] on div "+16266235086 Connecting call…" at bounding box center [120, 43] width 125 height 29
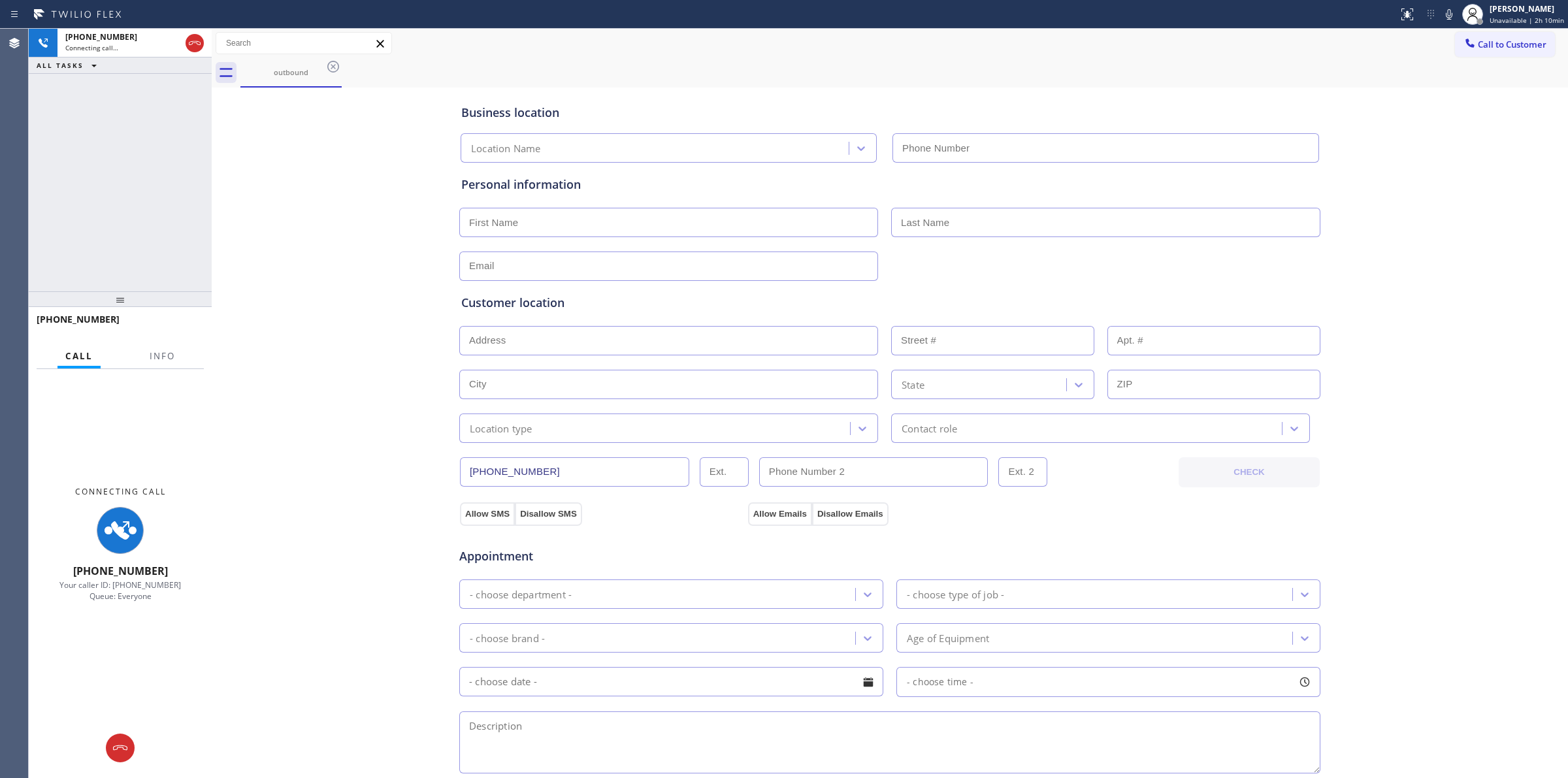
type input "(480) 568-6101"
click at [1452, 12] on icon at bounding box center [1449, 15] width 7 height 11
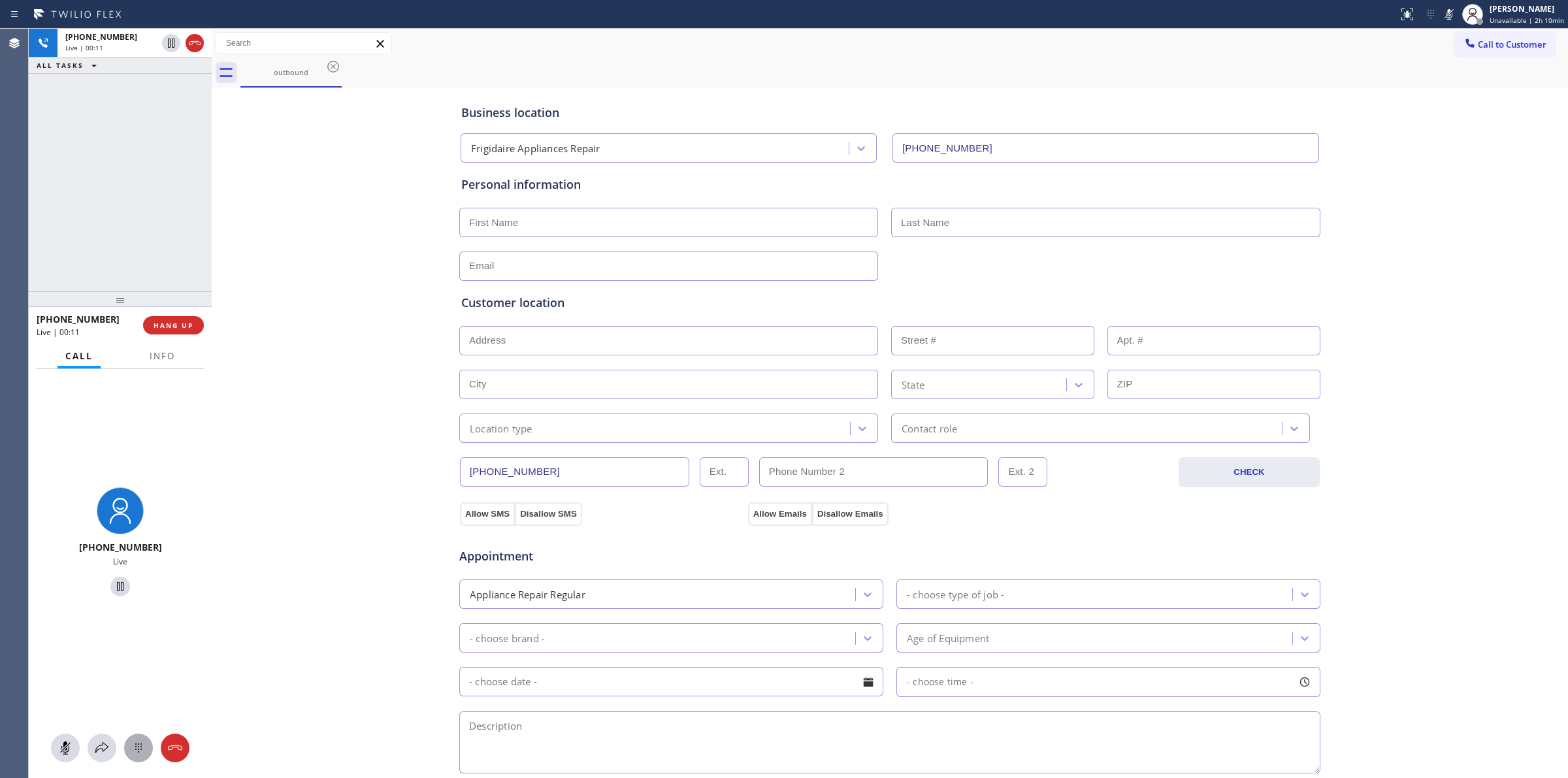
click at [136, 751] on icon at bounding box center [139, 748] width 16 height 16
drag, startPoint x: 1449, startPoint y: 171, endPoint x: 1469, endPoint y: 93, distance: 80.5
click at [1455, 155] on div "Business location Frigidaire Appliances Repair (480) 568-6101 Personal informat…" at bounding box center [890, 537] width 1350 height 893
click at [1481, 46] on span "Call to Customer" at bounding box center [1512, 45] width 69 height 12
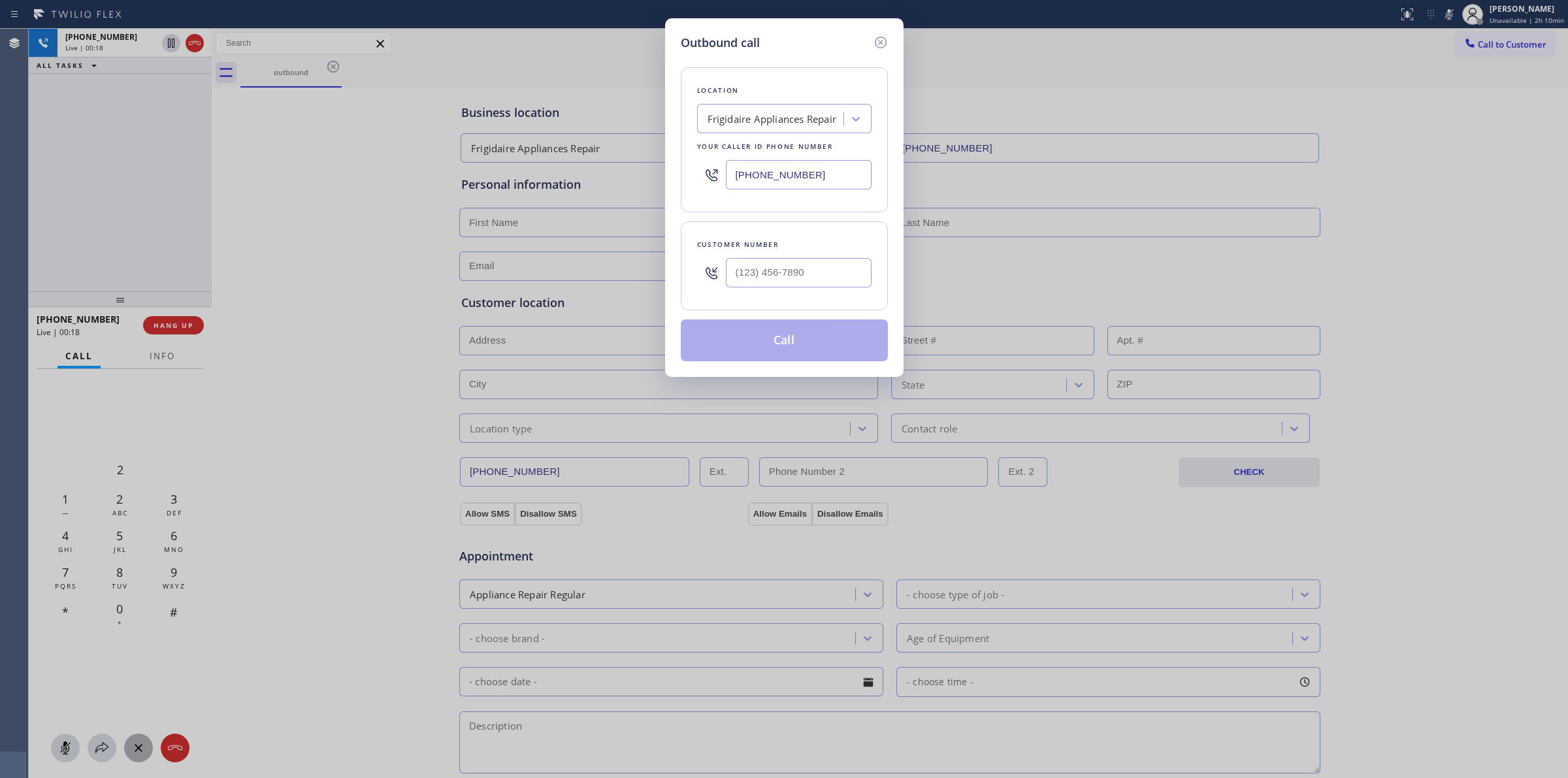
click at [801, 294] on div at bounding box center [799, 273] width 146 height 43
paste input "564) 201-6330"
click at [803, 272] on input "(___) ___-____" at bounding box center [799, 272] width 146 height 29
type input "(564) 201-6330"
click at [776, 141] on div "Your caller id phone number" at bounding box center [785, 147] width 175 height 14
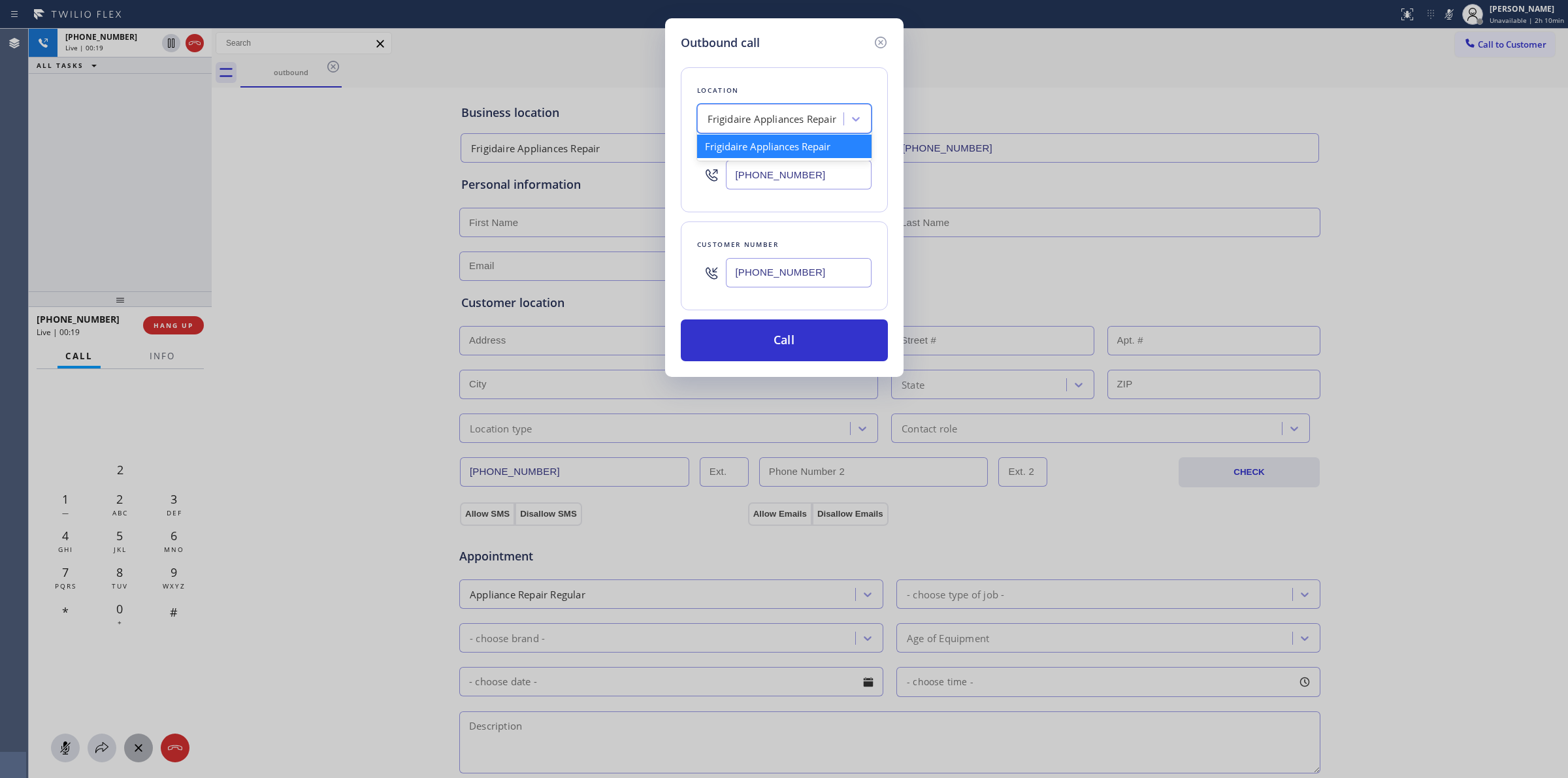
click at [793, 113] on div "Frigidaire Appliances Repair" at bounding box center [772, 119] width 129 height 15
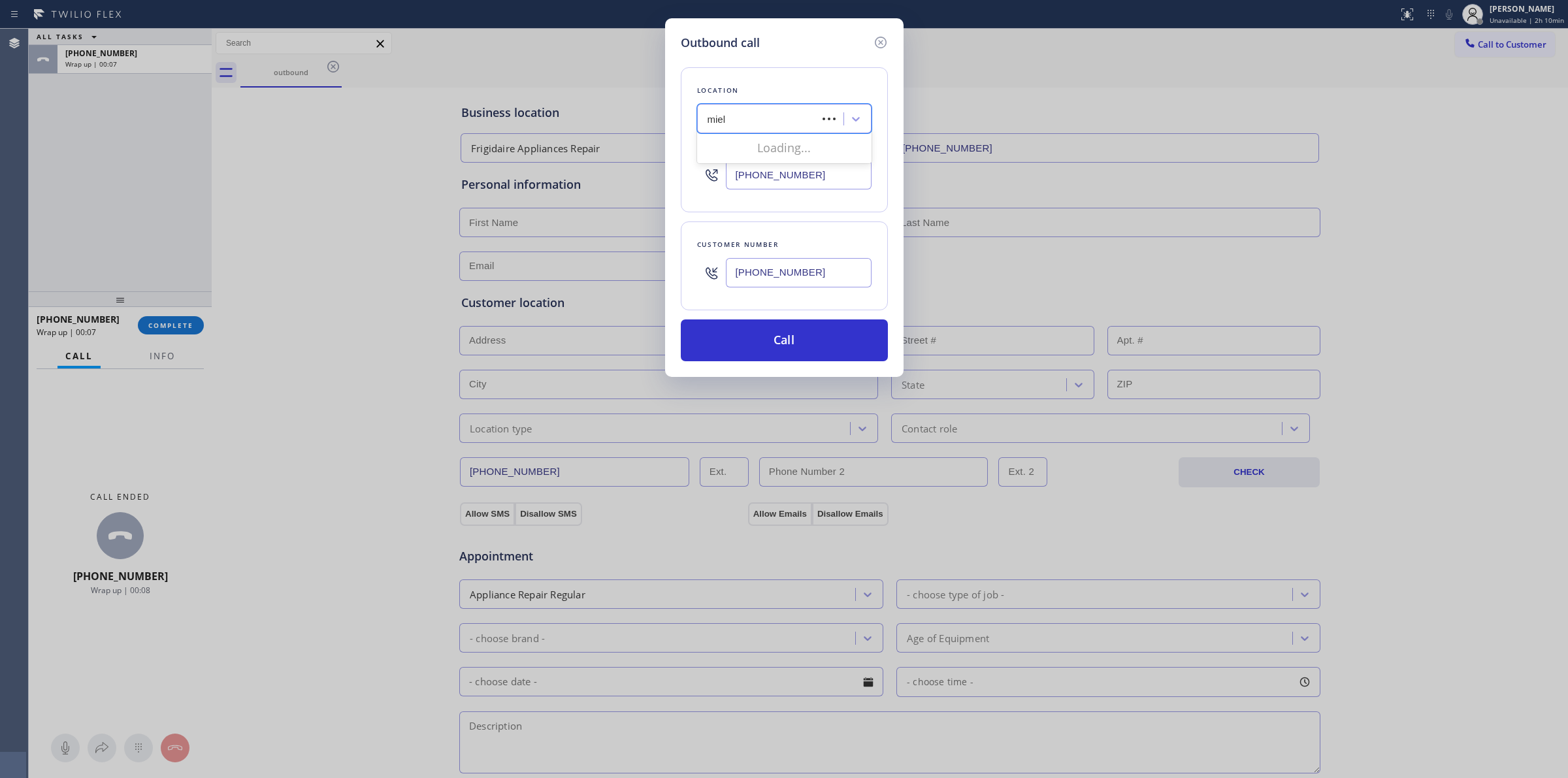
type input "miele"
click at [771, 196] on div "Longboat Key Miele Repair" at bounding box center [785, 193] width 175 height 23
type input "(941) 304-4547"
click at [765, 259] on input "(564) 201-6330" at bounding box center [799, 272] width 146 height 29
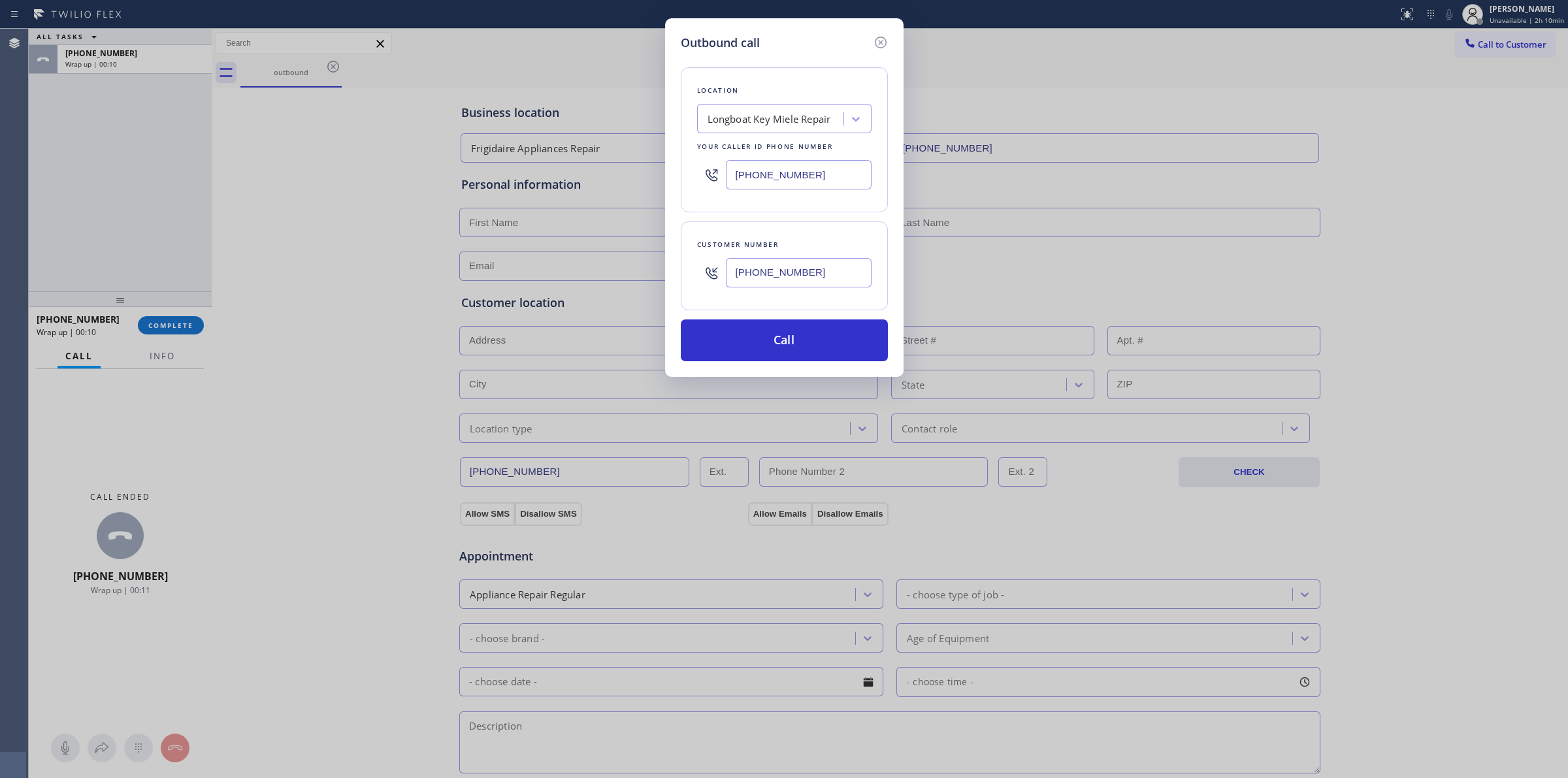
click at [765, 259] on input "(564) 201-6330" at bounding box center [799, 272] width 146 height 29
click at [767, 344] on button "Call" at bounding box center [784, 340] width 207 height 42
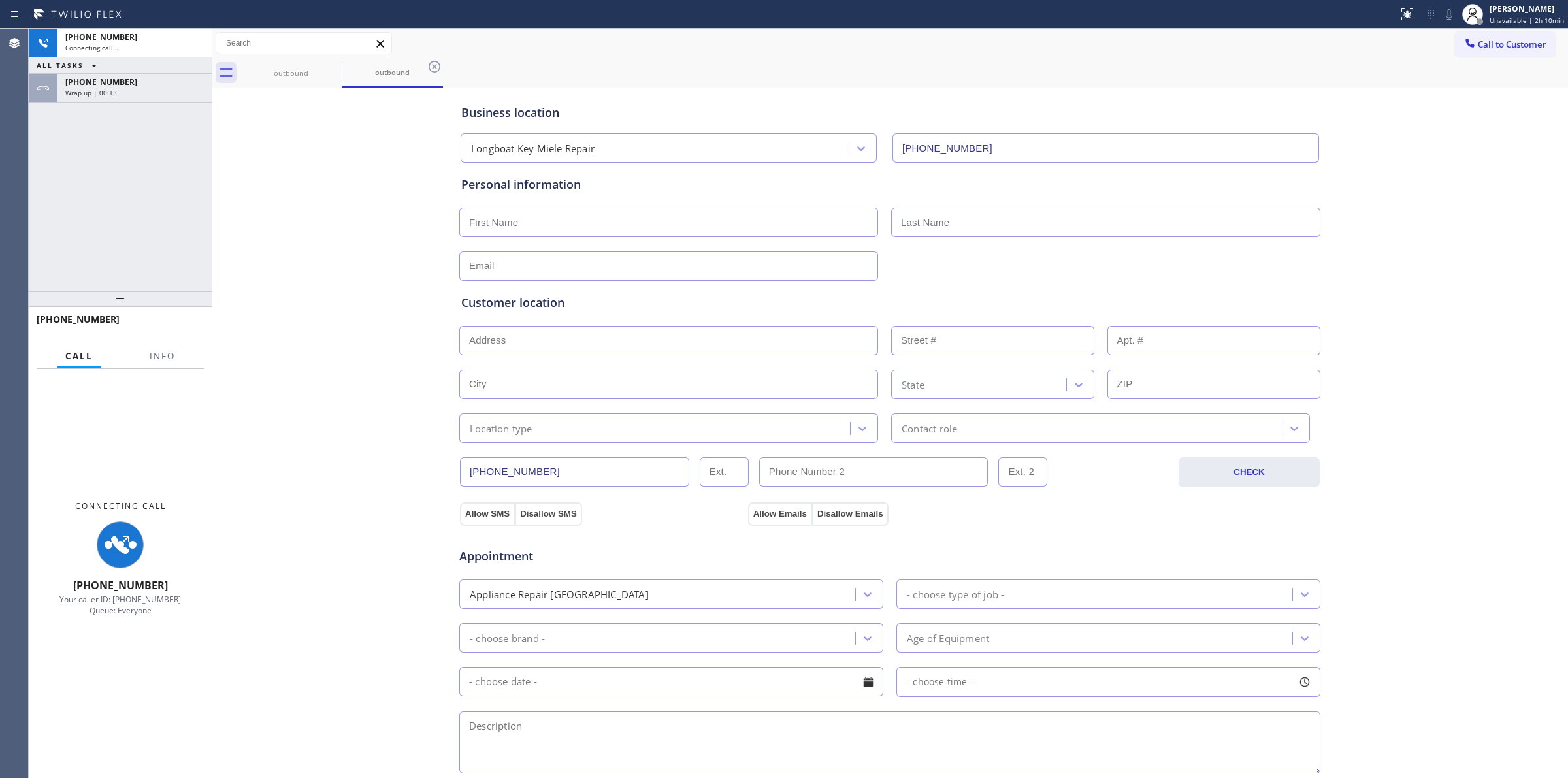
type input "(941) 304-4547"
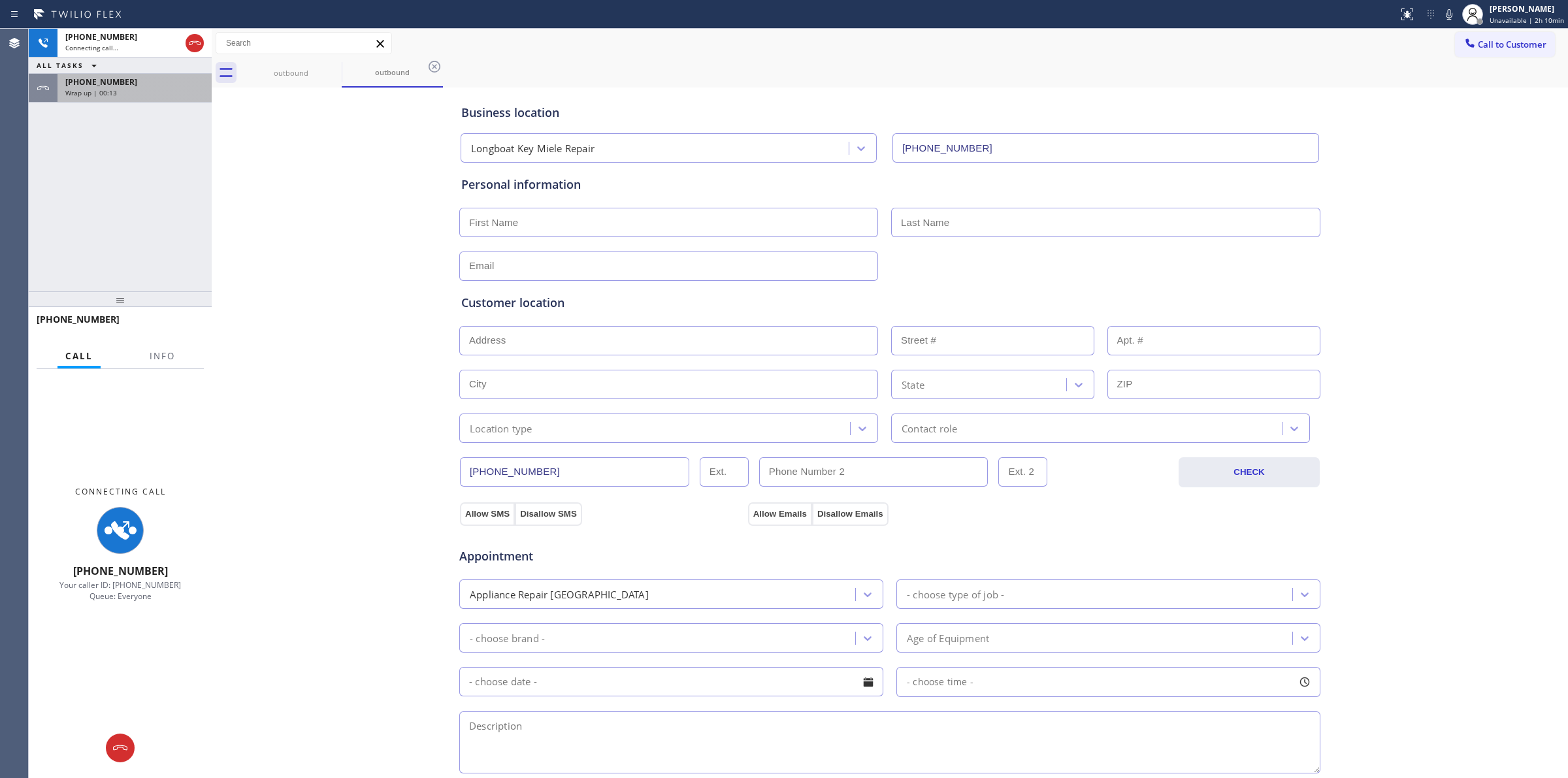
click at [157, 84] on div "+16266235086" at bounding box center [135, 82] width 139 height 11
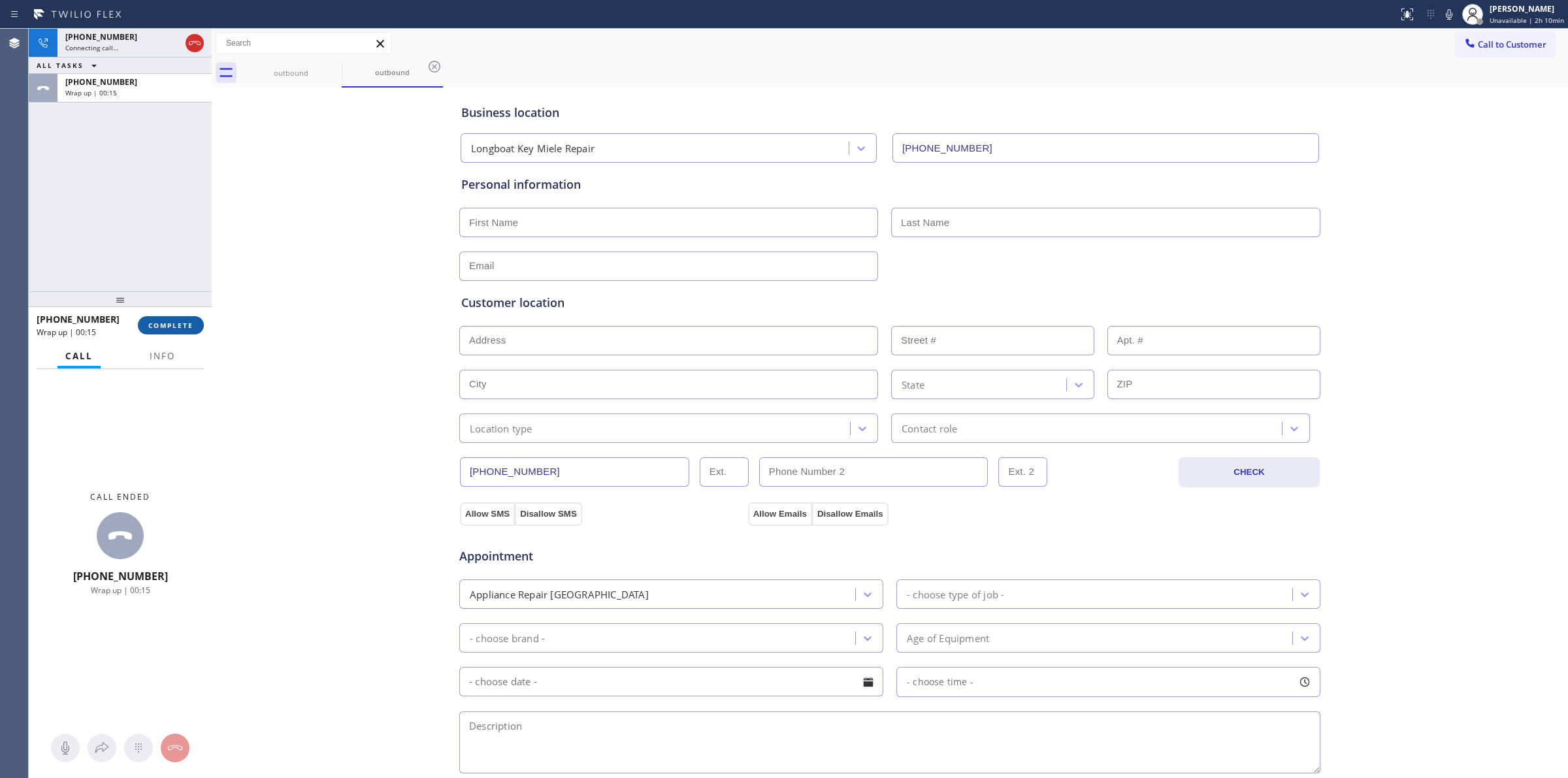
click at [175, 326] on span "COMPLETE" at bounding box center [171, 326] width 45 height 9
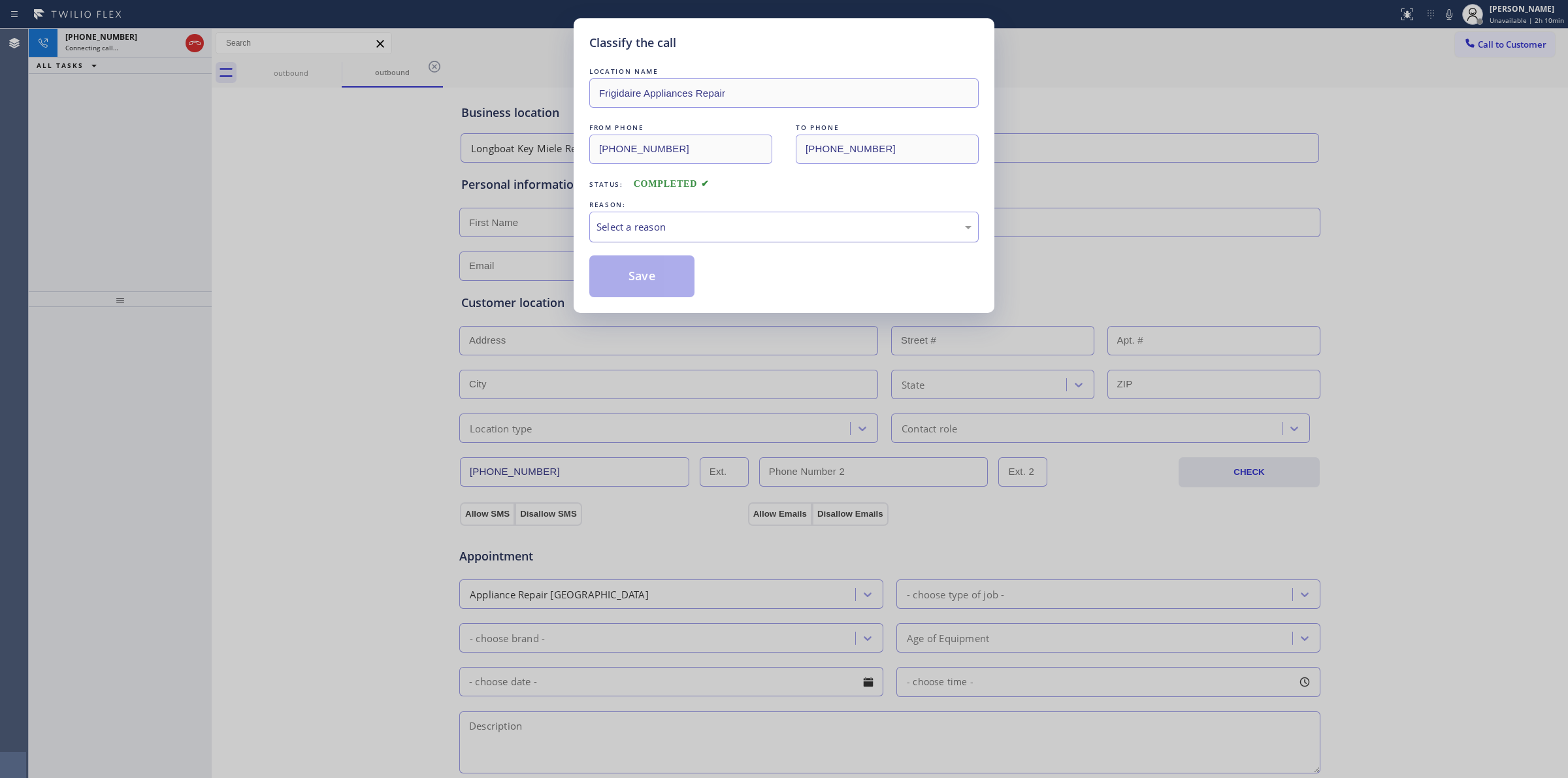
drag, startPoint x: 697, startPoint y: 249, endPoint x: 712, endPoint y: 236, distance: 19.8
click at [697, 248] on div "LOCATION NAME Frigidaire Appliances Repair FROM PHONE (480) 568-6101 TO PHONE (…" at bounding box center [784, 181] width 390 height 232
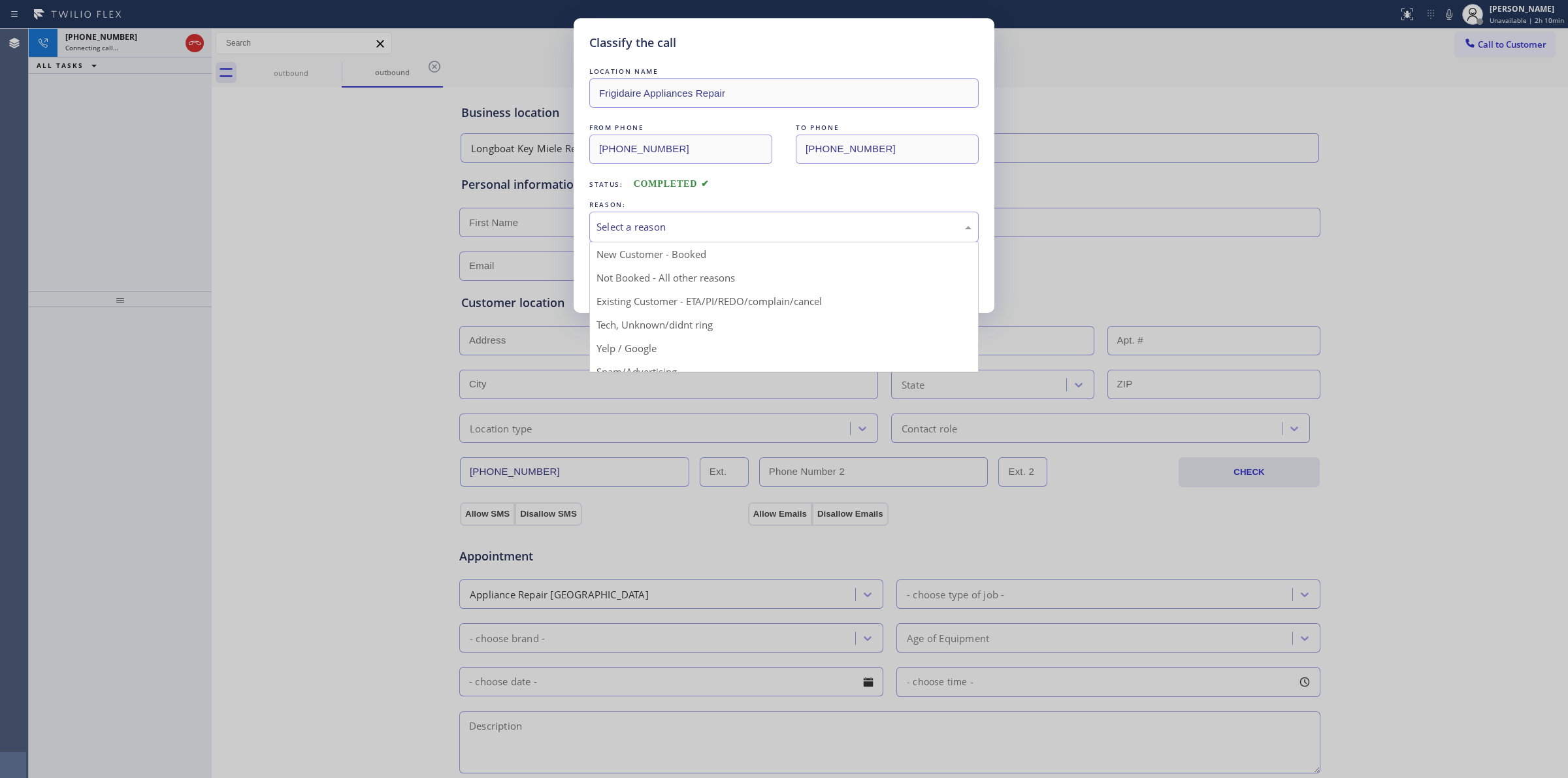
click at [713, 236] on div "Select a reason" at bounding box center [784, 227] width 390 height 31
drag, startPoint x: 680, startPoint y: 325, endPoint x: 675, endPoint y: 317, distance: 9.4
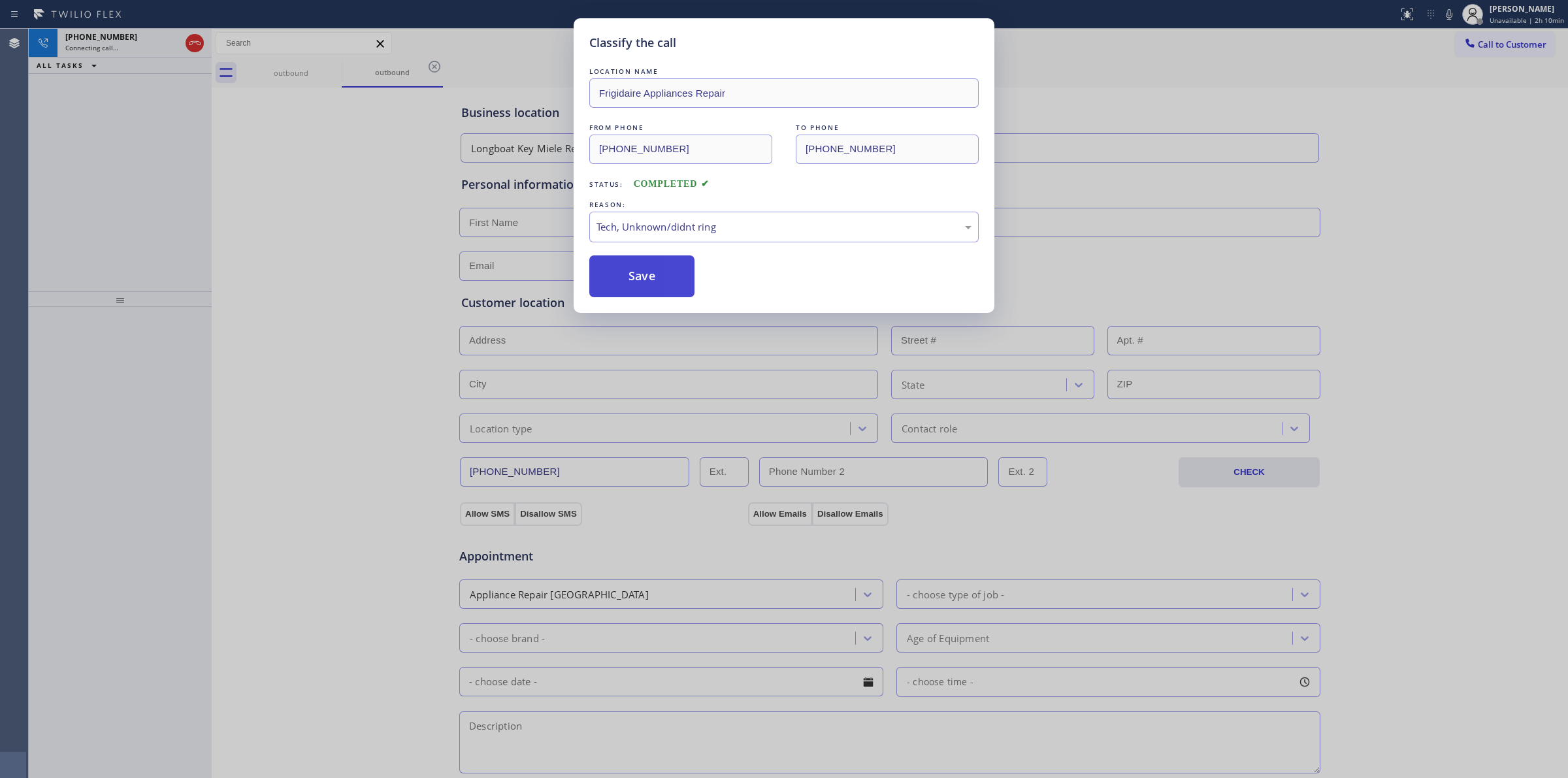
drag, startPoint x: 642, startPoint y: 268, endPoint x: 741, endPoint y: 31, distance: 256.8
click at [644, 262] on button "Save" at bounding box center [642, 276] width 105 height 42
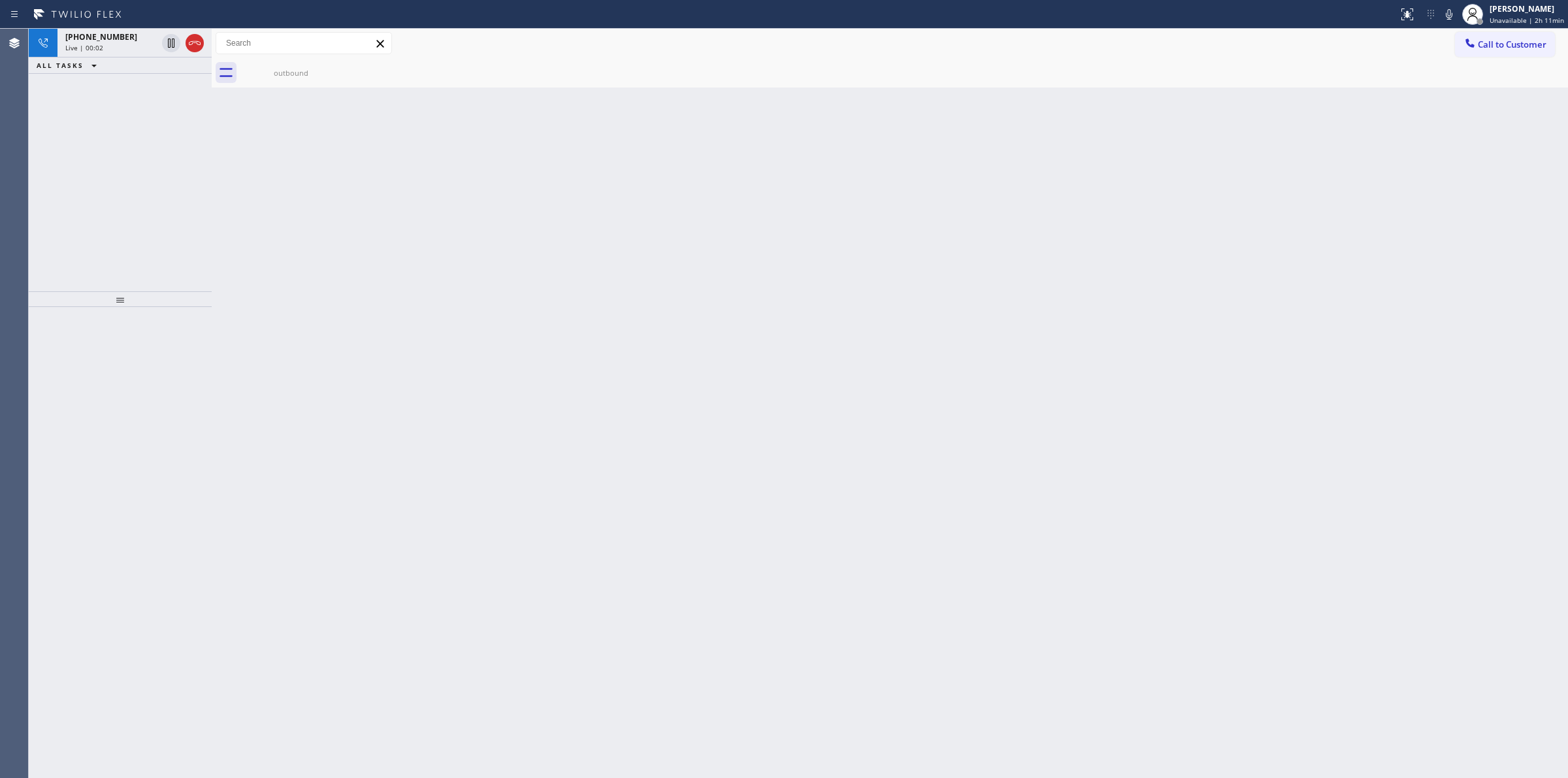
drag, startPoint x: 1451, startPoint y: 15, endPoint x: 1409, endPoint y: 37, distance: 47.4
click at [1451, 15] on icon at bounding box center [1449, 15] width 16 height 16
drag, startPoint x: 1501, startPoint y: 50, endPoint x: 1445, endPoint y: 49, distance: 56.0
click at [1499, 49] on span "Call to Customer" at bounding box center [1512, 45] width 69 height 12
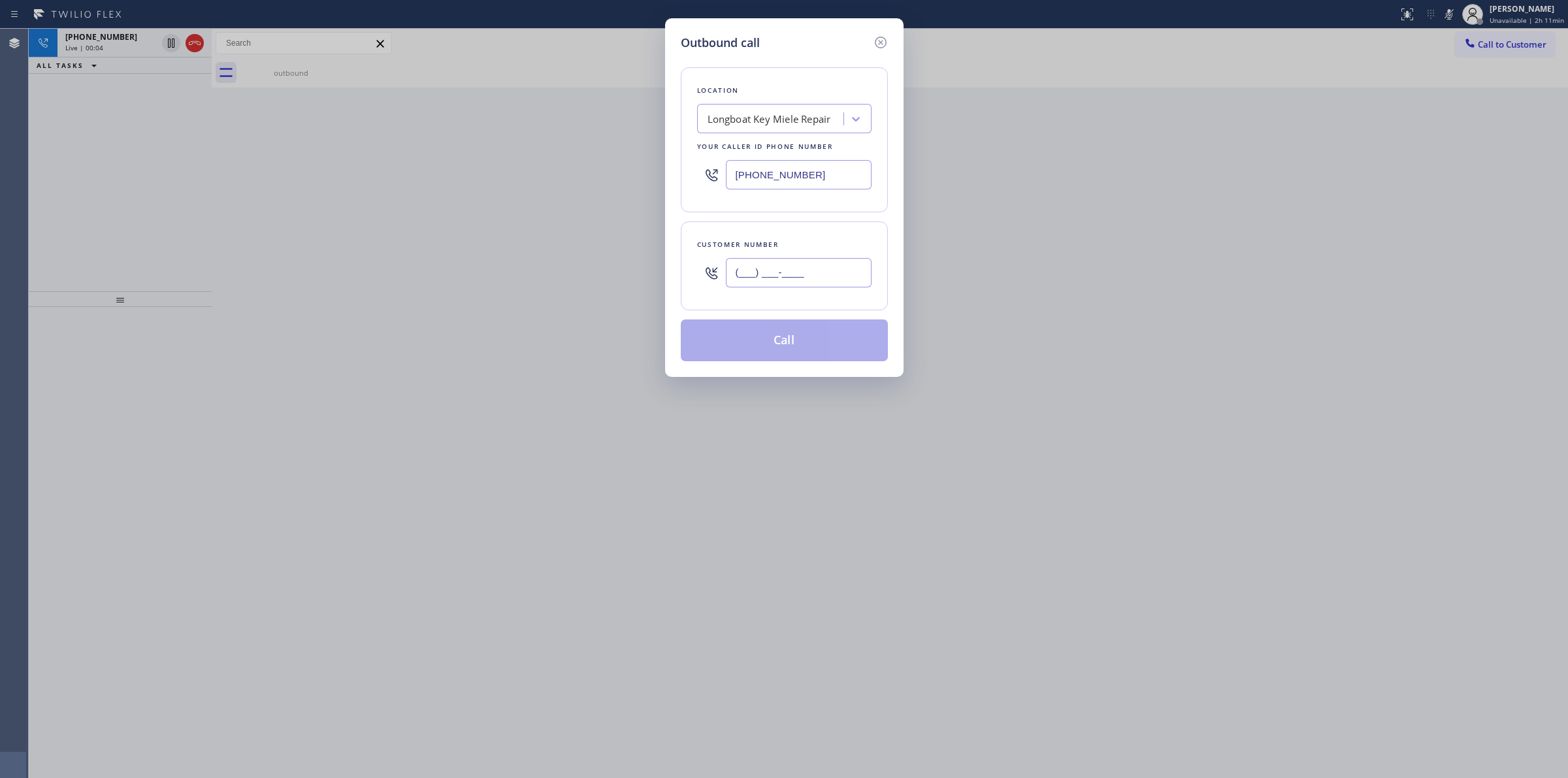
paste input "564) 201-6330"
click at [767, 266] on input "(564) 201-6330" at bounding box center [799, 272] width 146 height 29
type input "(564) 201-6330"
click at [795, 338] on button "Call" at bounding box center [784, 340] width 207 height 42
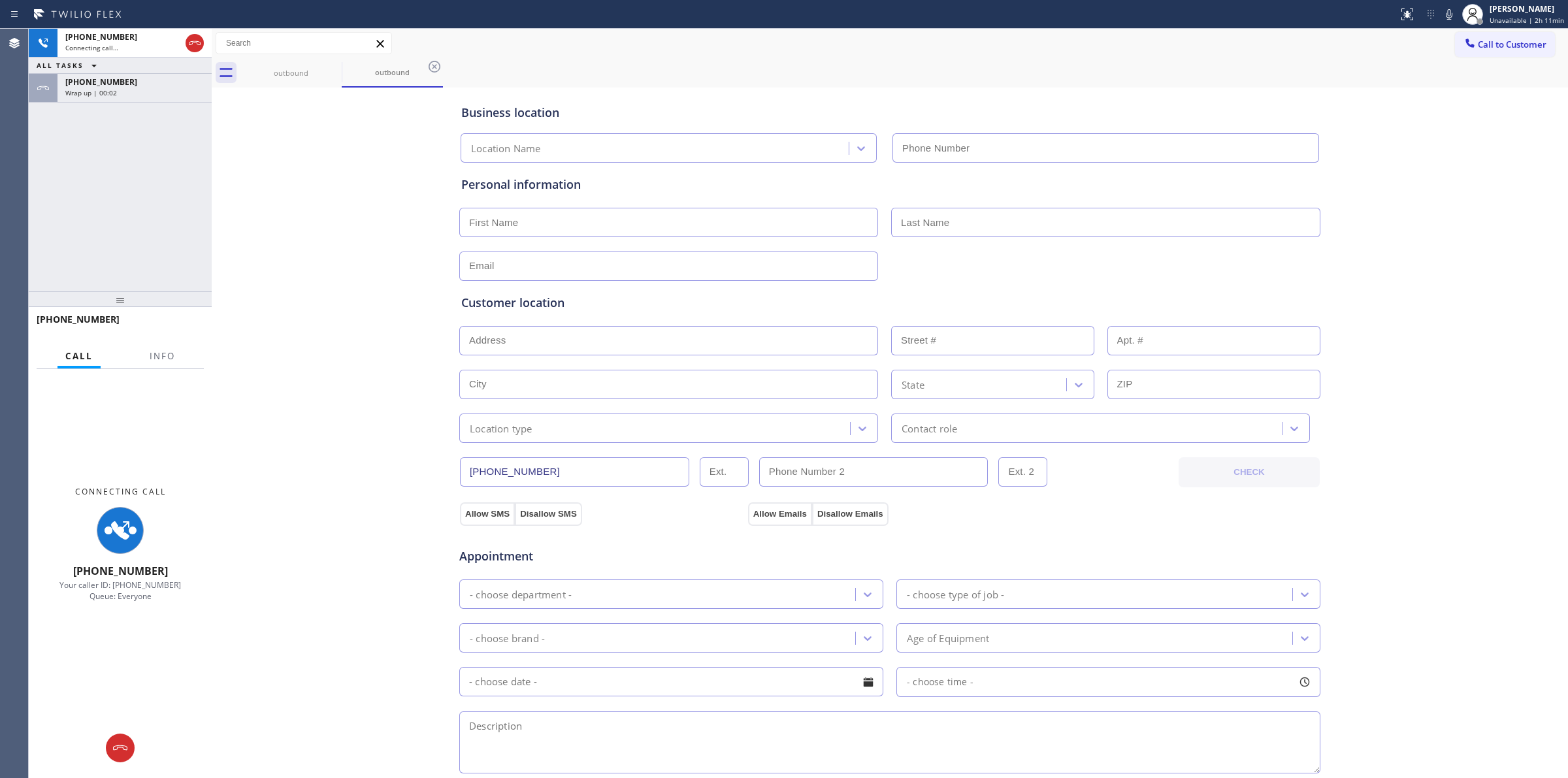
type input "(941) 304-4547"
drag, startPoint x: 146, startPoint y: 89, endPoint x: 149, endPoint y: 117, distance: 28.2
click at [146, 89] on div "Wrap up | 00:42" at bounding box center [135, 93] width 139 height 9
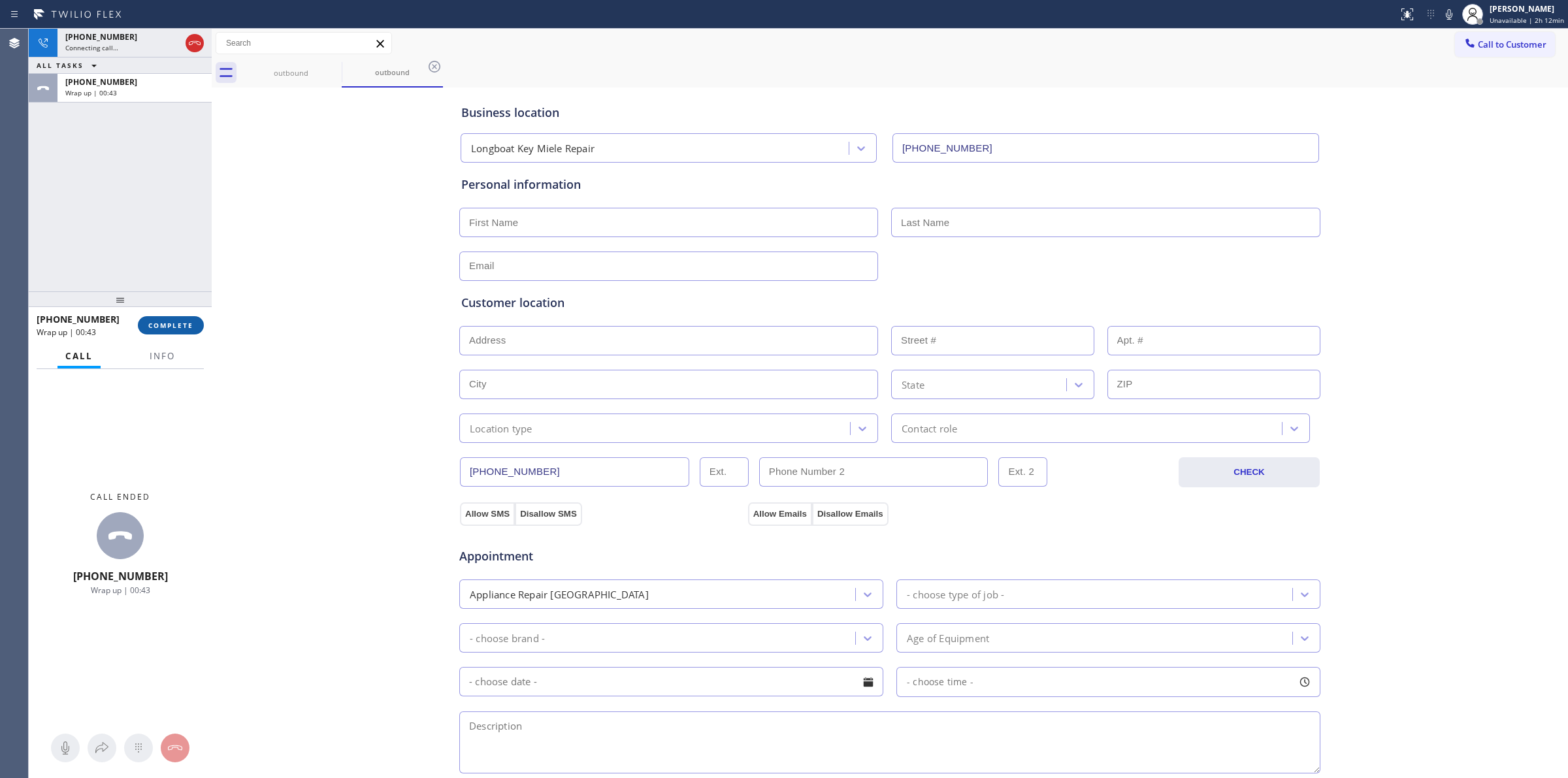
click at [185, 326] on span "COMPLETE" at bounding box center [171, 326] width 45 height 9
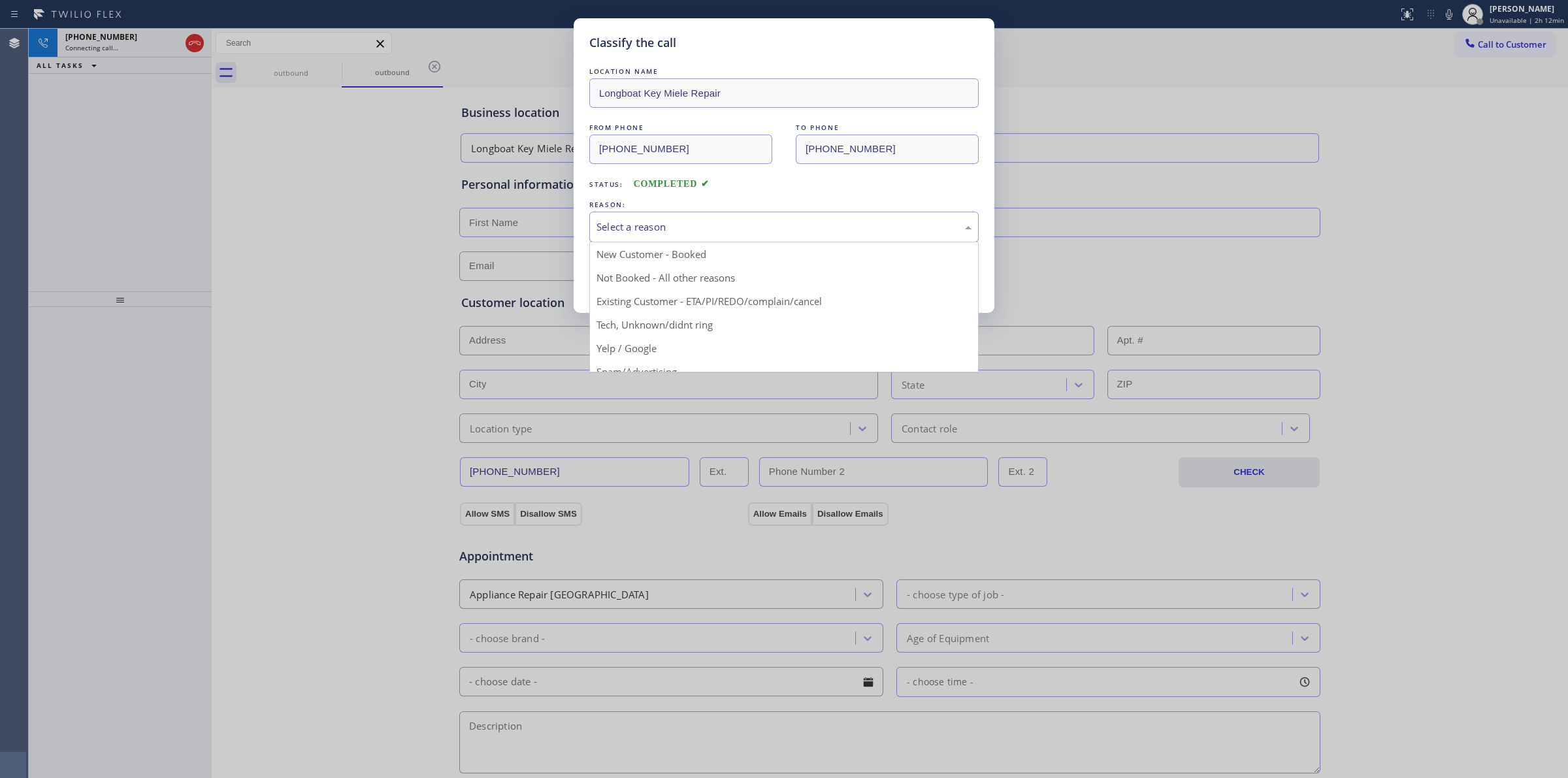
click at [714, 230] on div "Select a reason" at bounding box center [783, 227] width 375 height 15
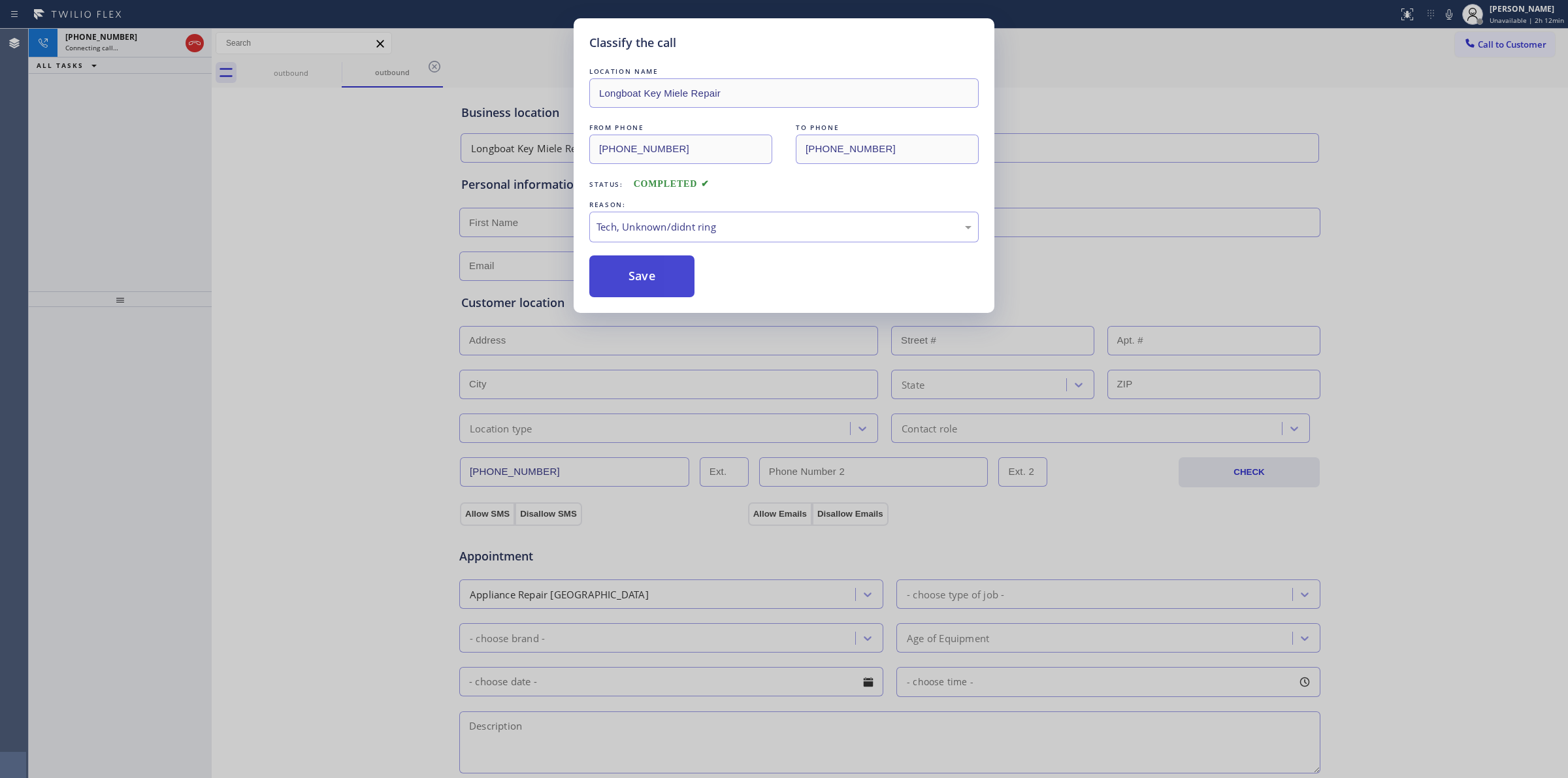
click at [644, 275] on button "Save" at bounding box center [642, 276] width 105 height 42
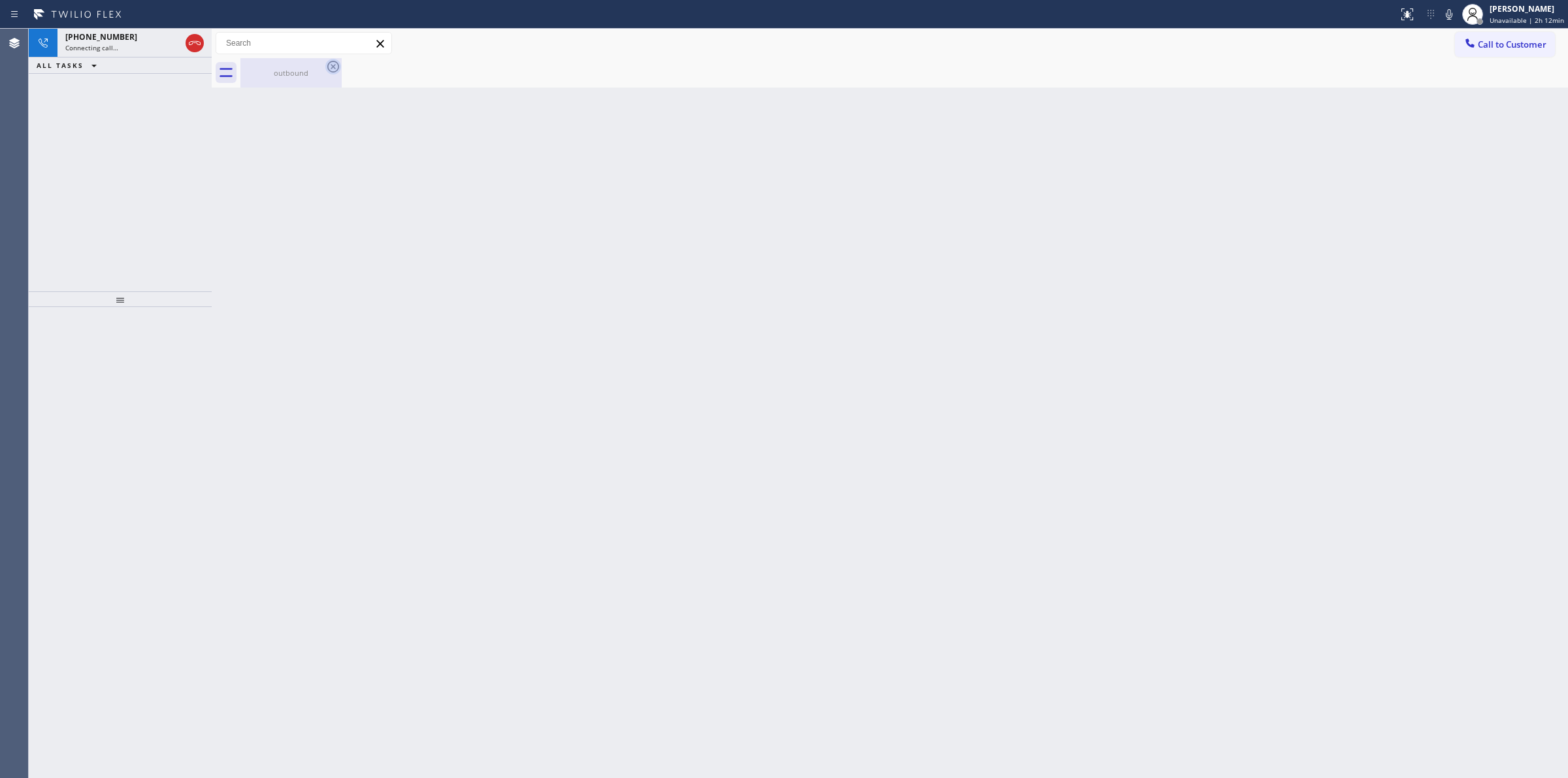
click at [325, 63] on icon at bounding box center [333, 67] width 16 height 16
click at [312, 71] on div "outbound" at bounding box center [291, 73] width 99 height 10
click at [1454, 13] on icon at bounding box center [1449, 15] width 16 height 16
drag, startPoint x: 81, startPoint y: 51, endPoint x: 151, endPoint y: 187, distance: 153.0
click at [82, 51] on span "+15642016330" at bounding box center [101, 53] width 72 height 11
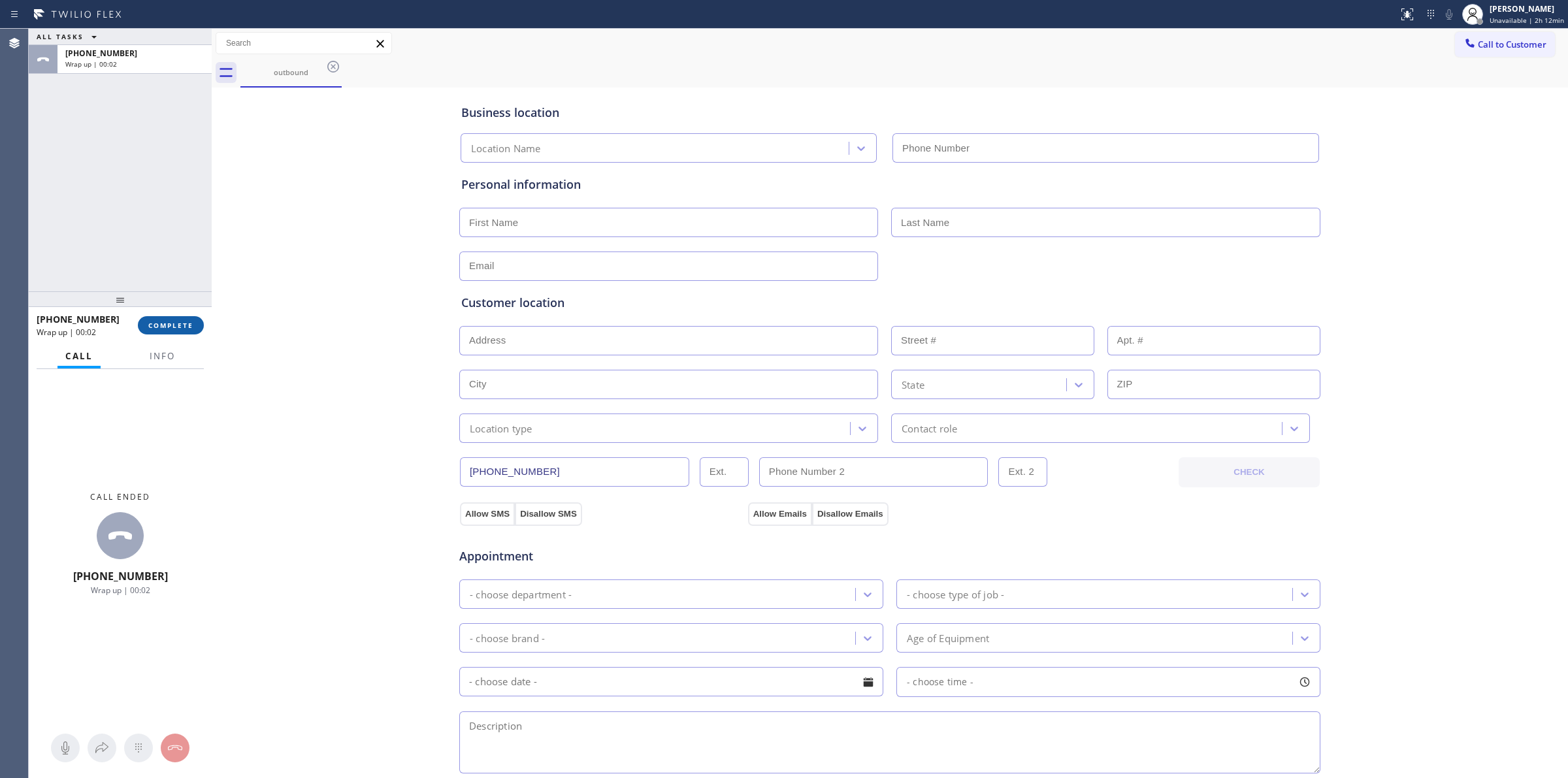
click at [161, 322] on span "COMPLETE" at bounding box center [171, 326] width 45 height 9
type input "(941) 304-4547"
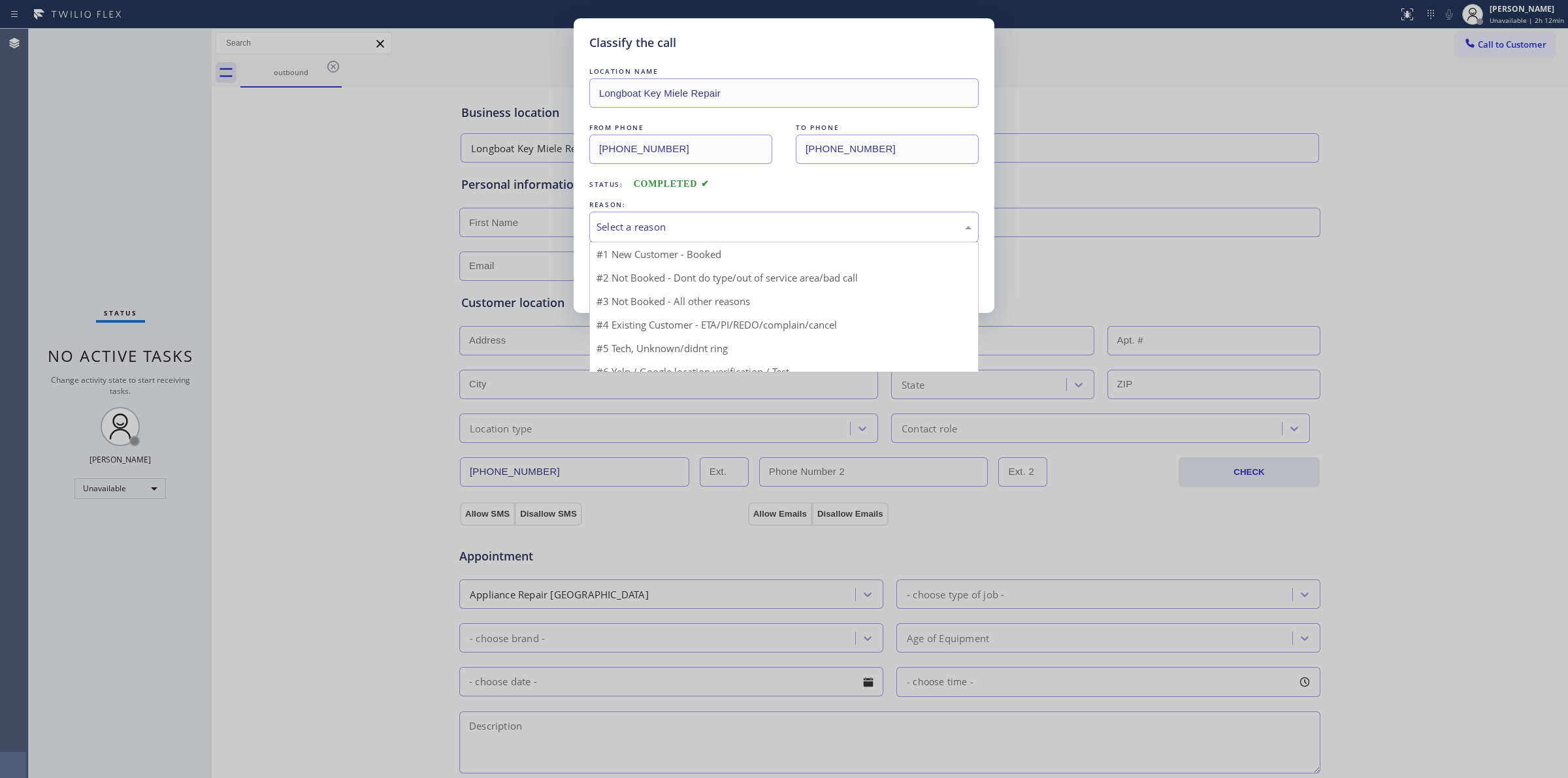
click at [738, 219] on div "Select a reason" at bounding box center [784, 227] width 390 height 31
drag, startPoint x: 702, startPoint y: 324, endPoint x: 697, endPoint y: 318, distance: 7.8
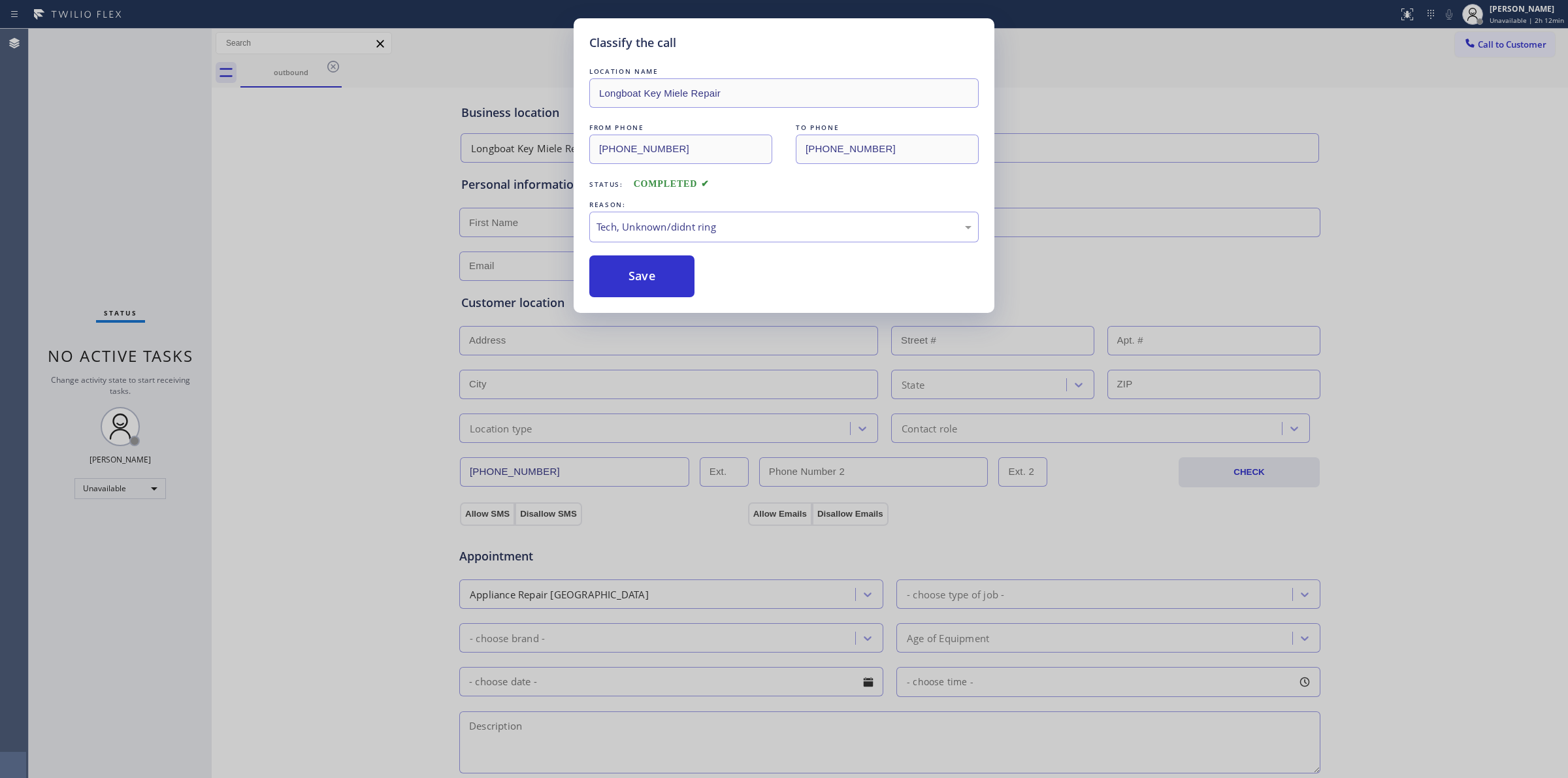
drag, startPoint x: 662, startPoint y: 285, endPoint x: 818, endPoint y: 280, distance: 156.1
click at [663, 282] on button "Save" at bounding box center [642, 276] width 105 height 42
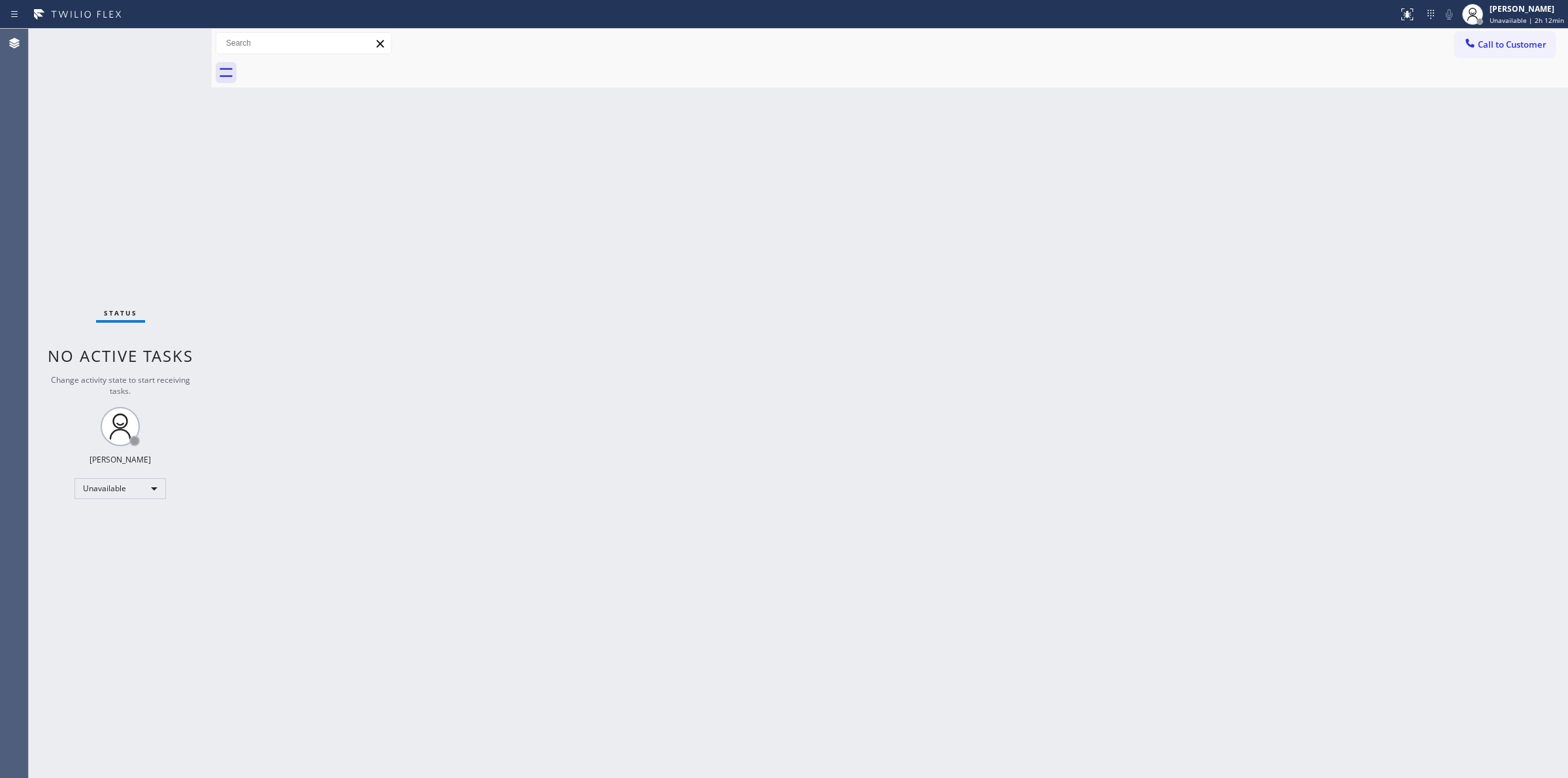
click at [1493, 105] on div "Back to Dashboard Change Sender ID Customers Technicians Select a contact Outbo…" at bounding box center [890, 403] width 1356 height 749
click at [1504, 44] on span "Call to Customer" at bounding box center [1512, 45] width 69 height 12
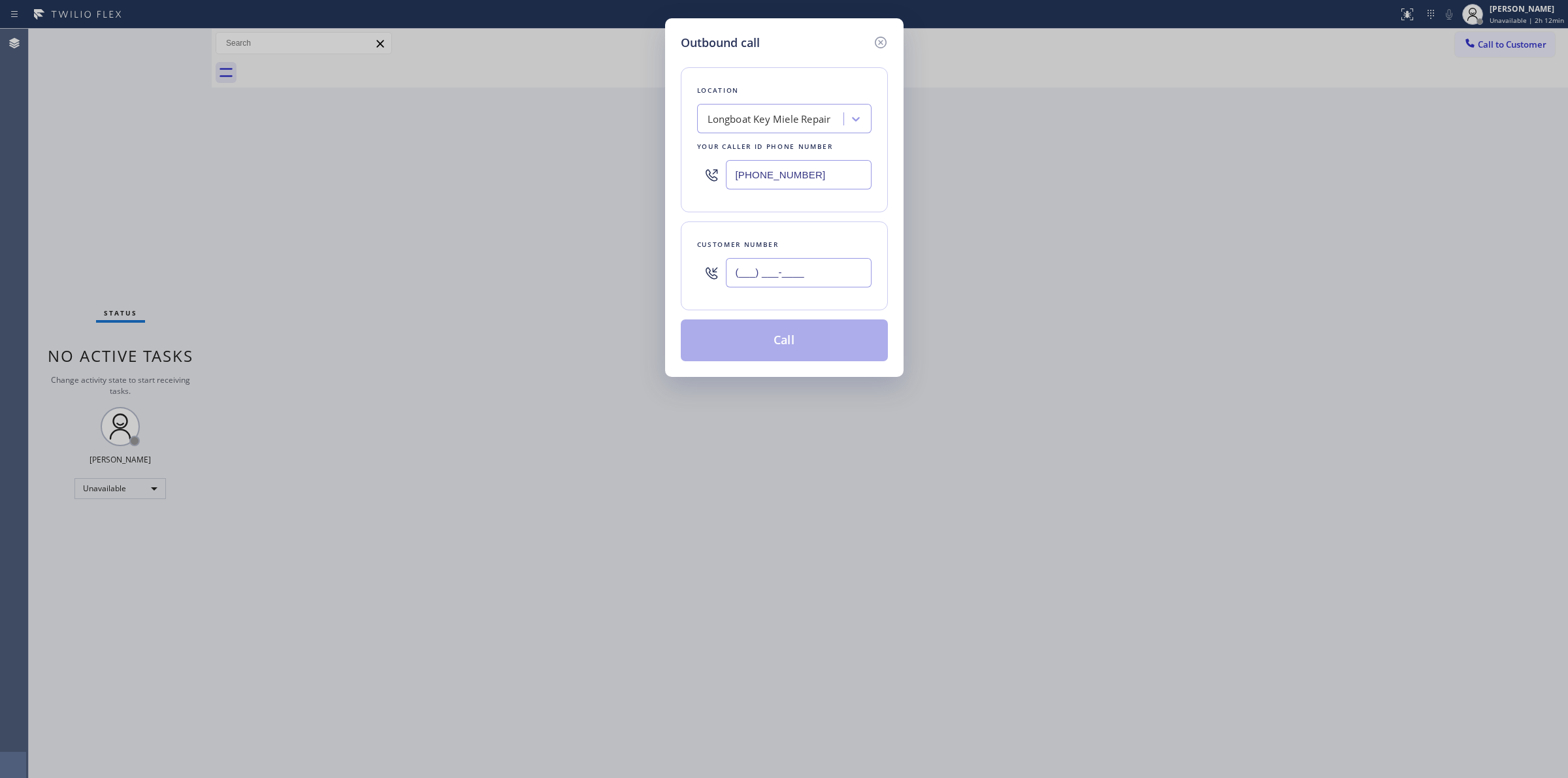
click at [811, 278] on input "(___) ___-____" at bounding box center [799, 272] width 146 height 29
paste input "350) 999-8678"
type input "(350) 999-8678"
click at [796, 89] on div "Location" at bounding box center [785, 91] width 175 height 14
click at [789, 110] on div "Longboat Key Miele Repair" at bounding box center [772, 119] width 143 height 23
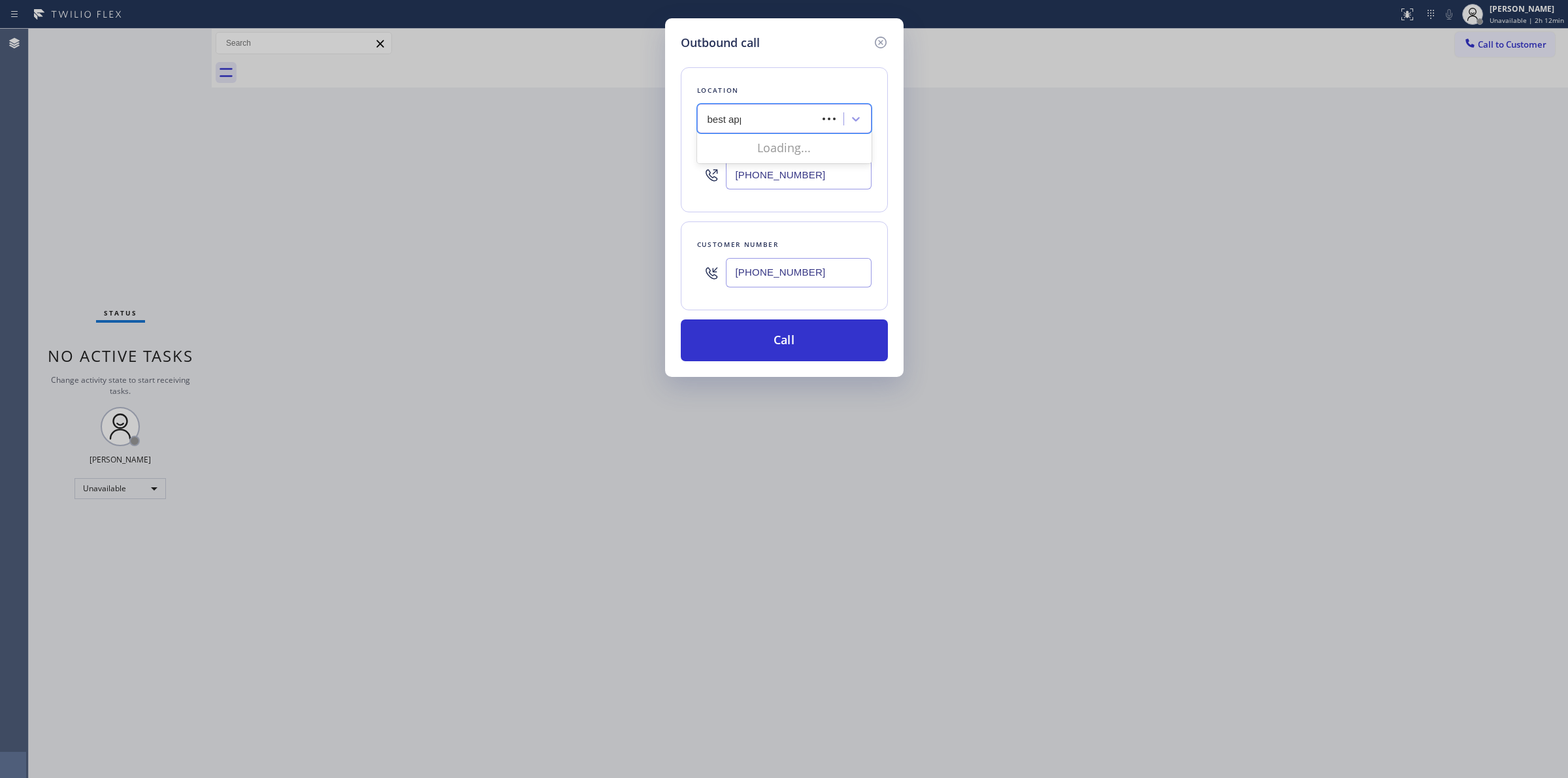
type input "best appl"
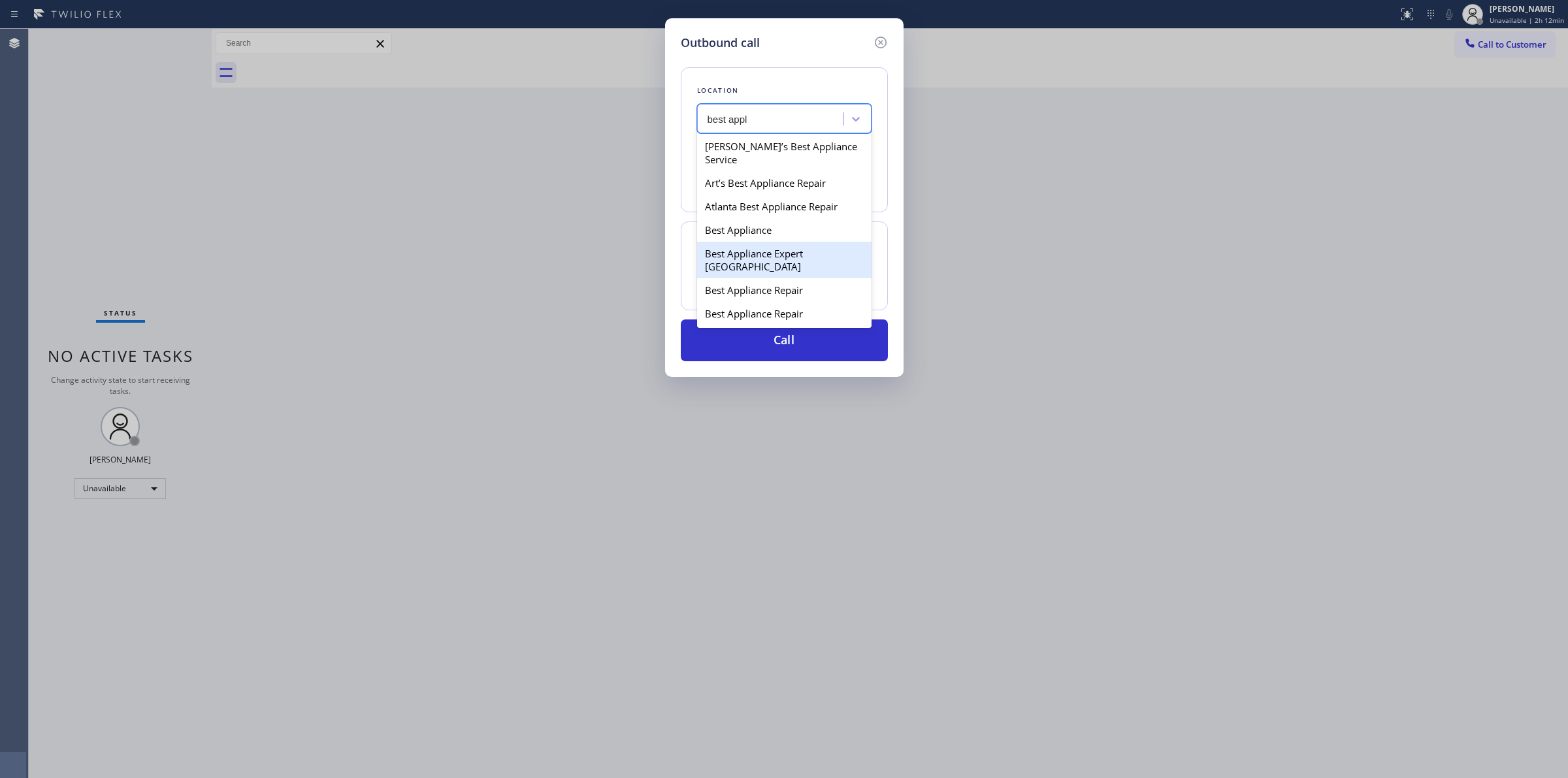
click at [752, 255] on div "Best Appliance Expert San Francisco" at bounding box center [785, 260] width 175 height 37
type input "(415) 366-9494"
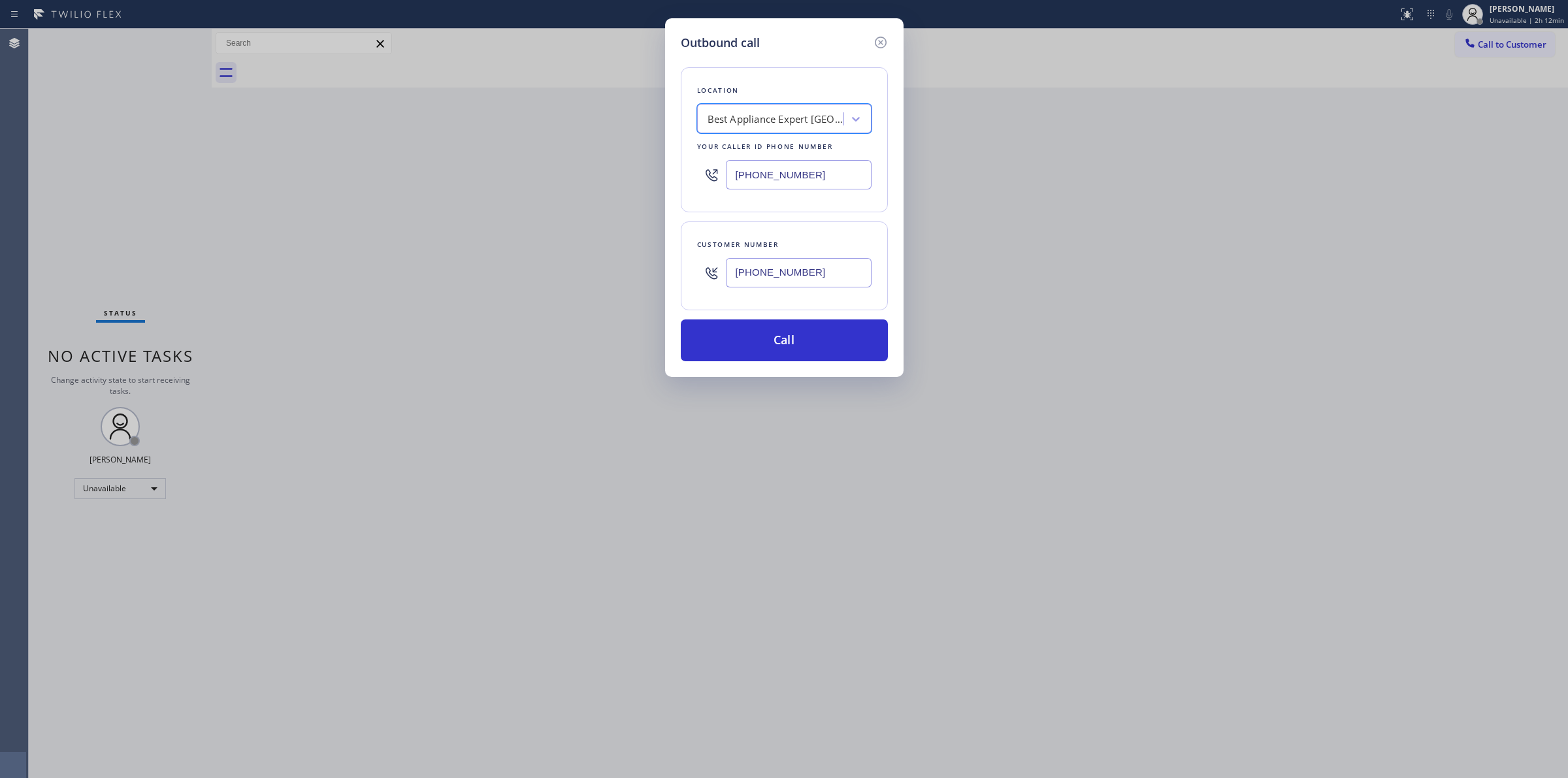
click at [757, 276] on input "(350) 999-8678" at bounding box center [799, 272] width 146 height 29
click at [763, 361] on button "Call" at bounding box center [784, 340] width 207 height 42
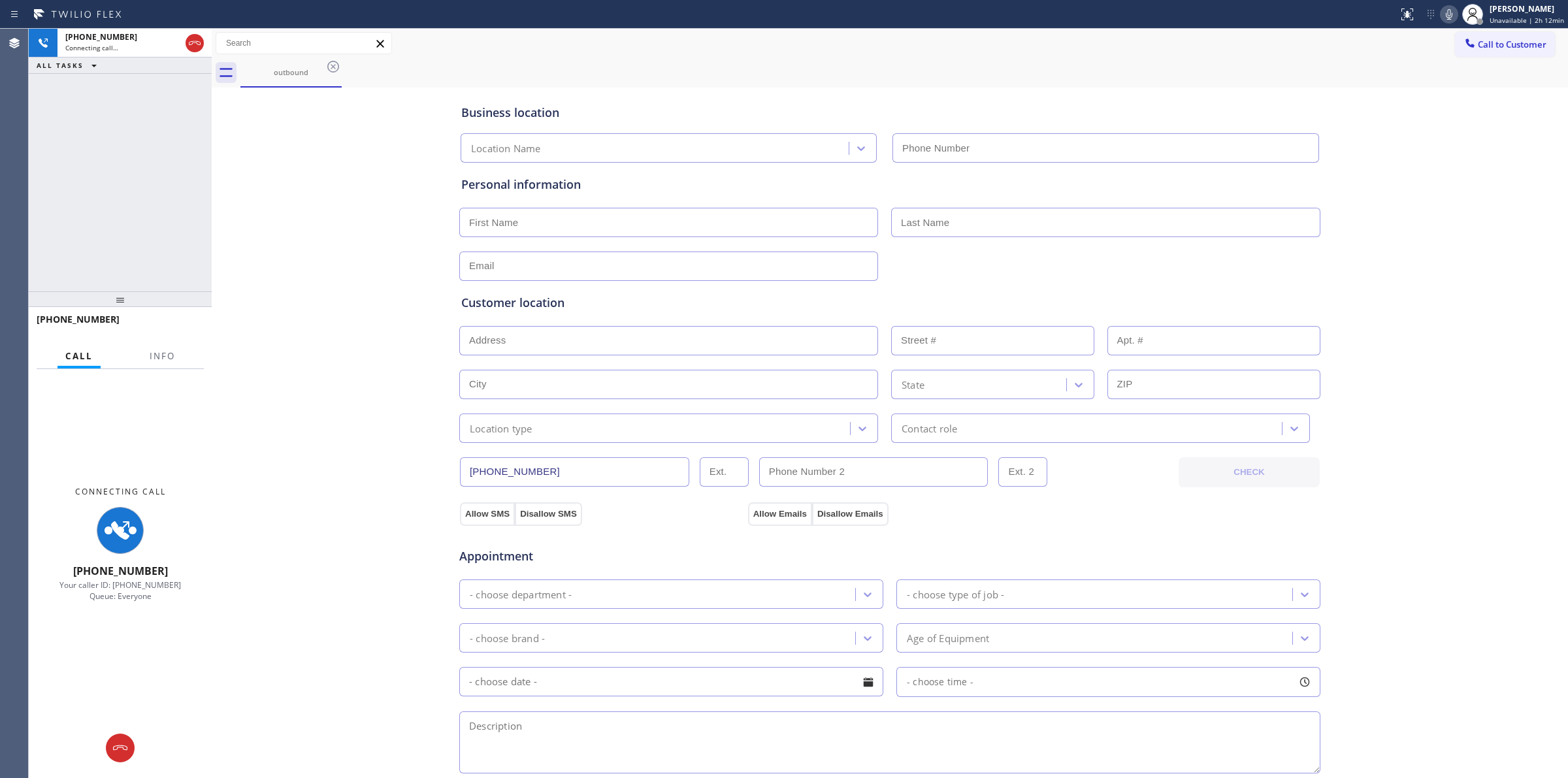
type input "(415) 366-9494"
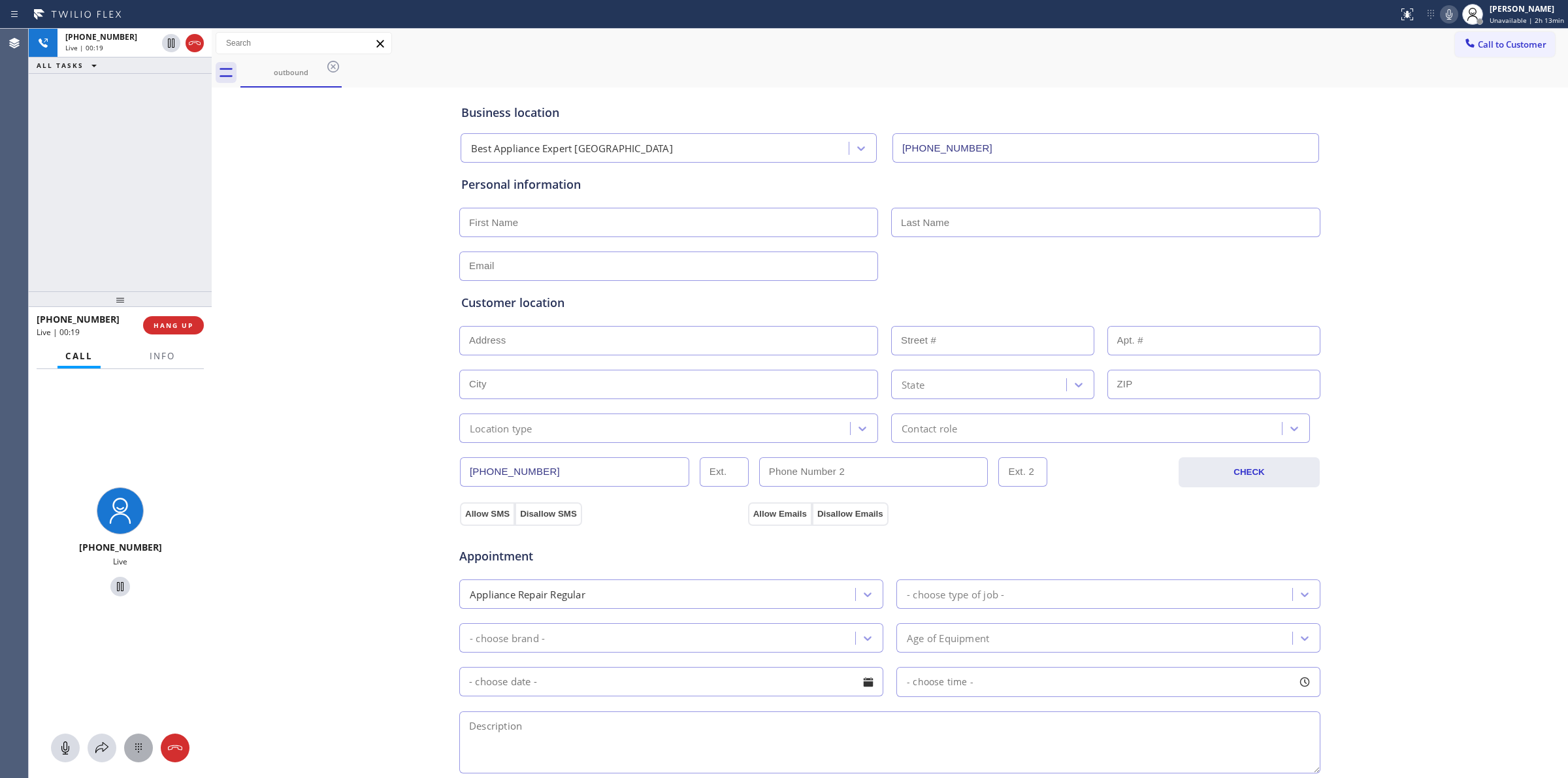
click at [131, 747] on icon at bounding box center [139, 748] width 16 height 16
click at [1478, 45] on span "Call to Customer" at bounding box center [1512, 45] width 69 height 12
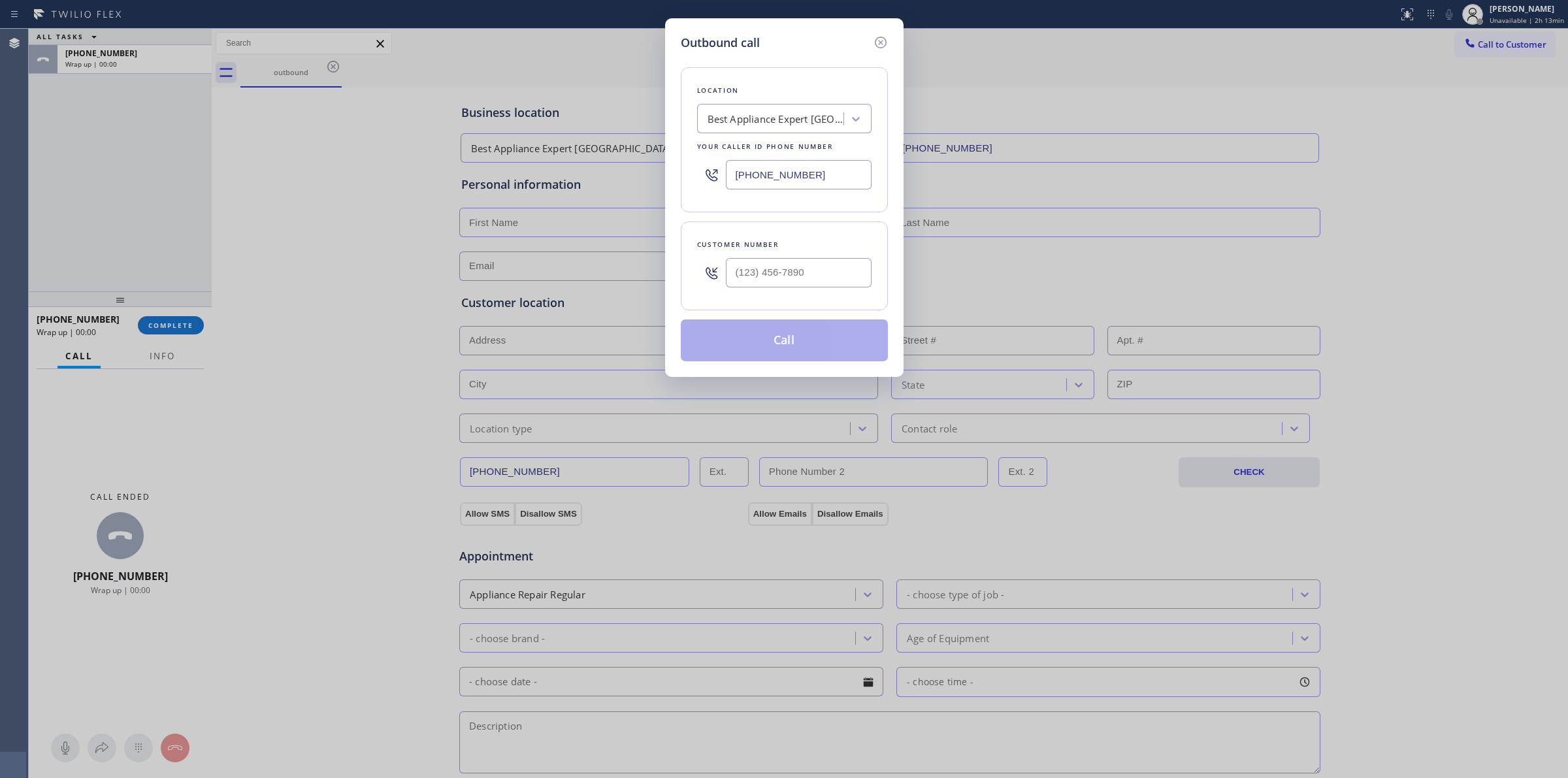
click at [820, 295] on div "Customer number" at bounding box center [784, 265] width 207 height 89
click at [825, 275] on input "(___) ___-____" at bounding box center [799, 272] width 146 height 29
paste input "350) 999-8678"
type input "(350) 999-8678"
click at [792, 344] on button "Call" at bounding box center [784, 340] width 207 height 42
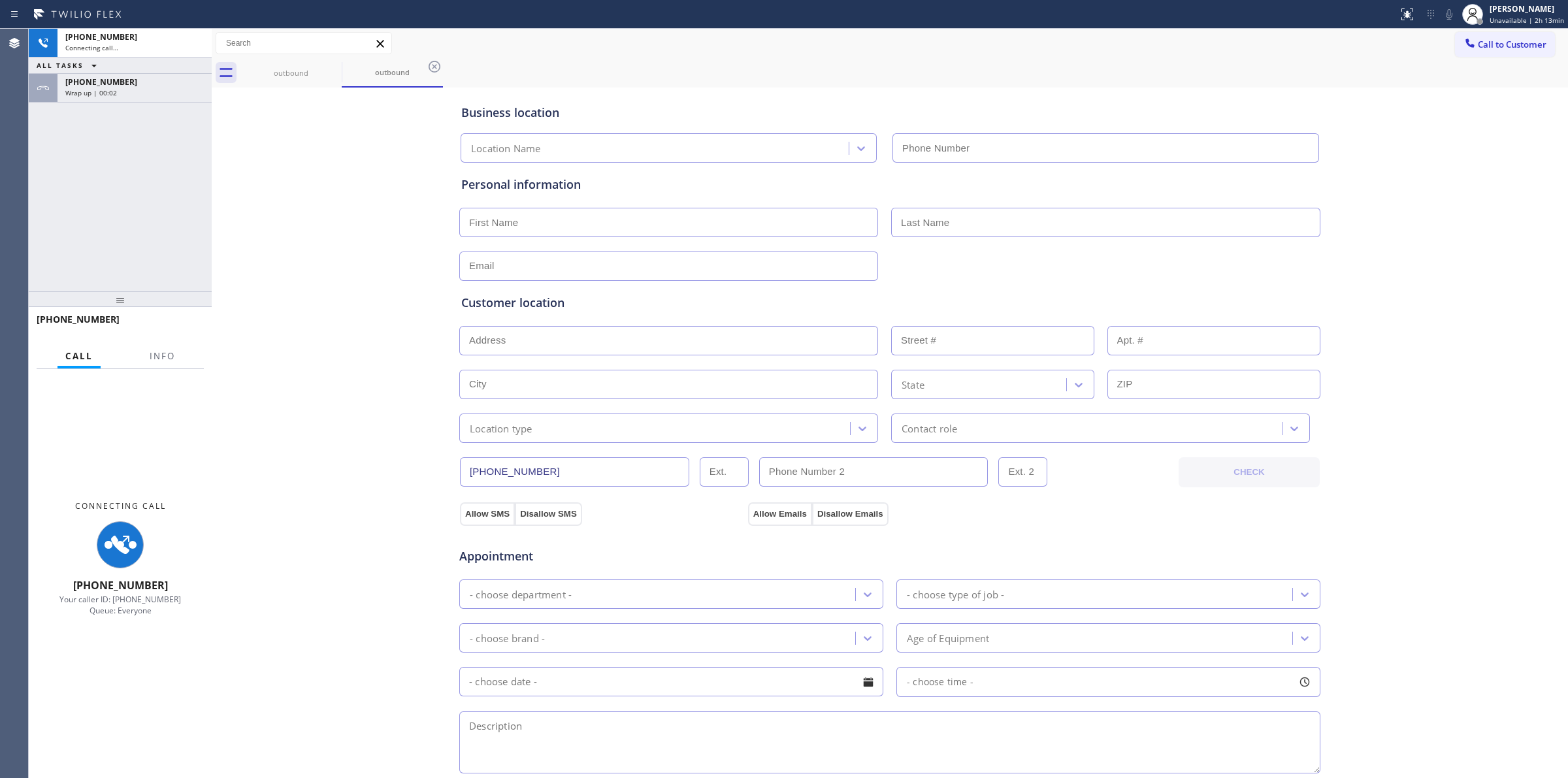
type input "(415) 366-9494"
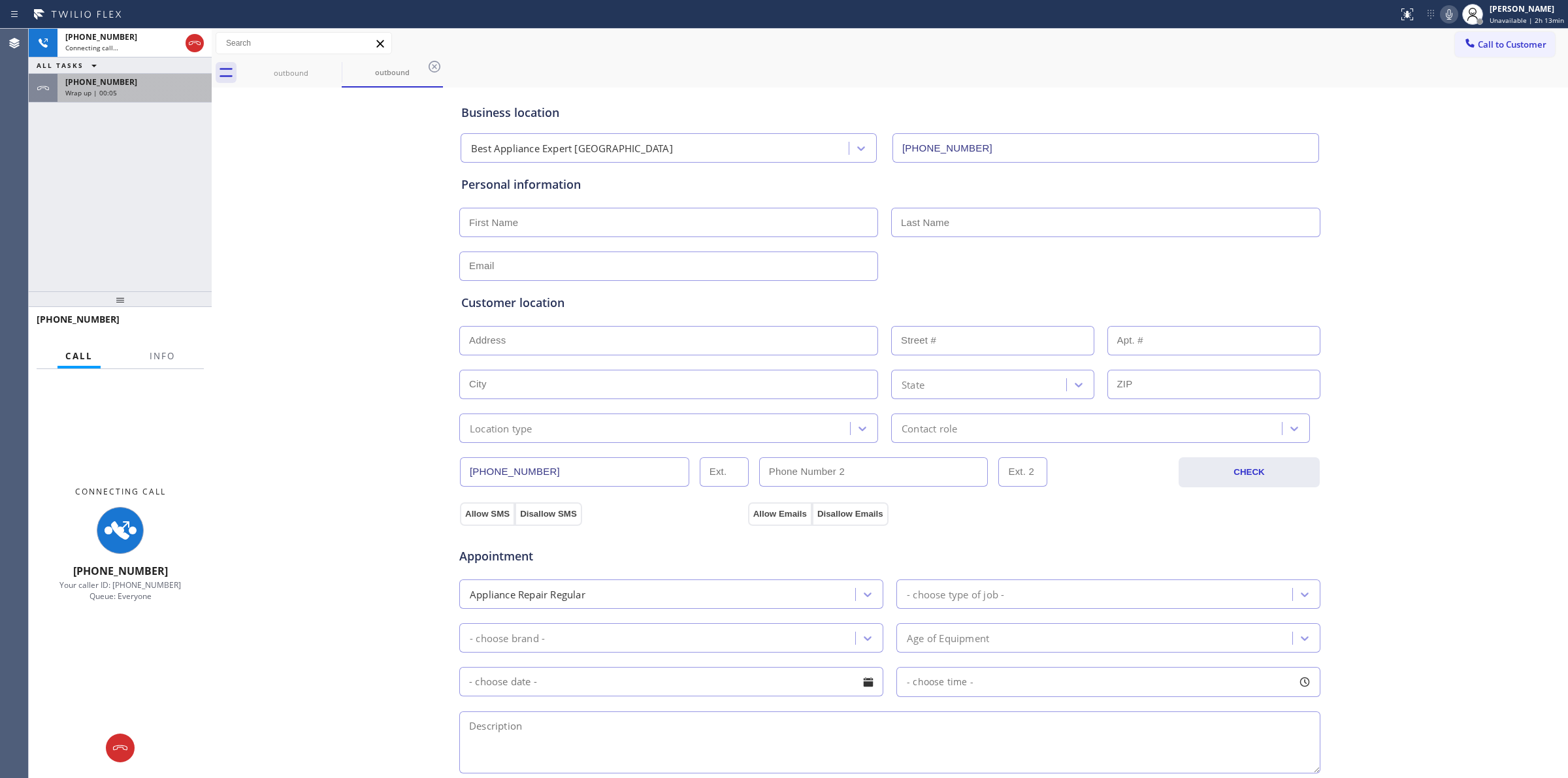
click at [177, 83] on div "+13509998678" at bounding box center [135, 82] width 139 height 11
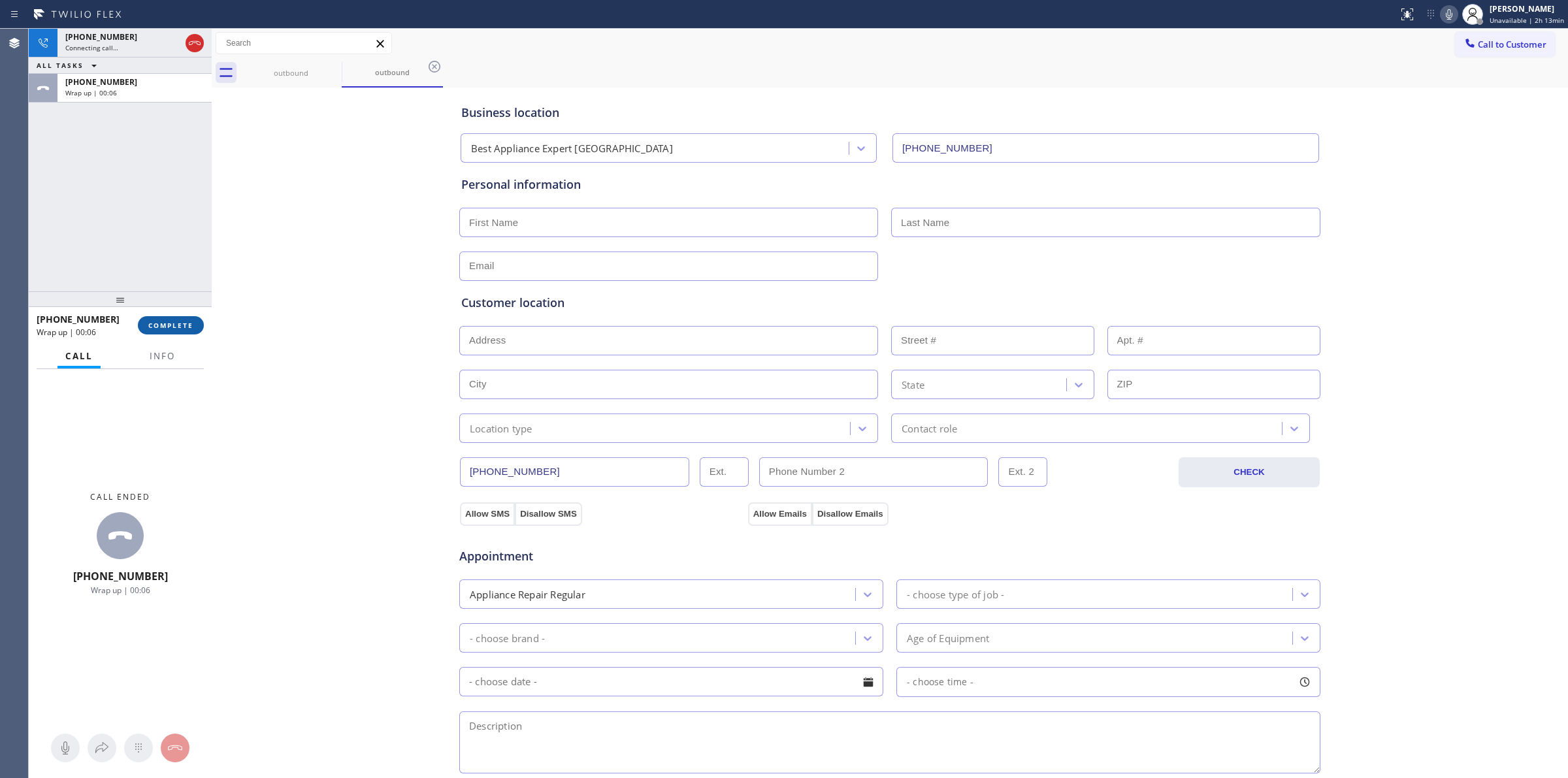
click at [175, 330] on button "COMPLETE" at bounding box center [171, 325] width 66 height 18
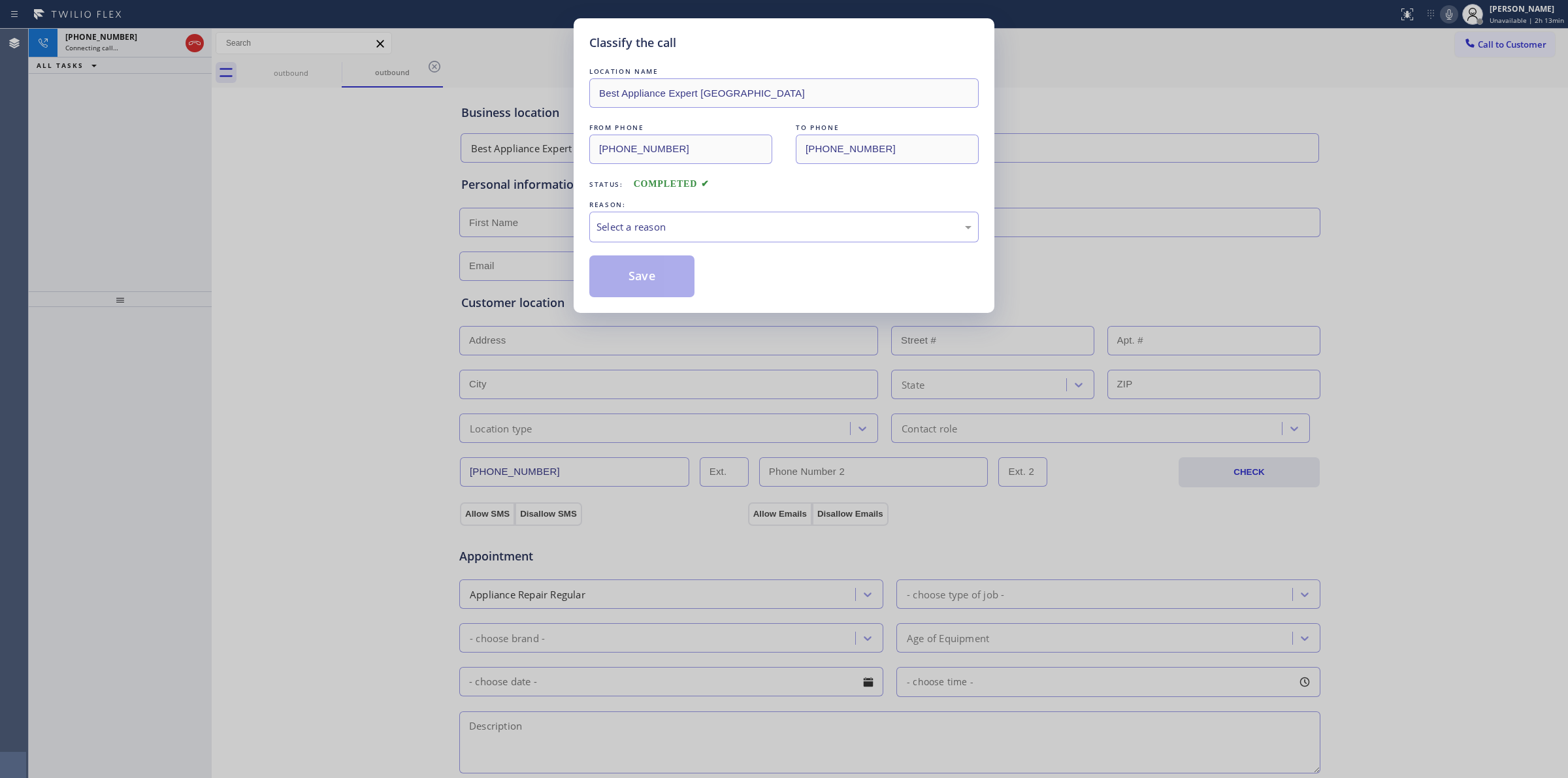
click at [730, 200] on div "LOCATION NAME Best Appliance Expert San Francisco FROM PHONE (415) 366-9494 TO …" at bounding box center [784, 181] width 390 height 232
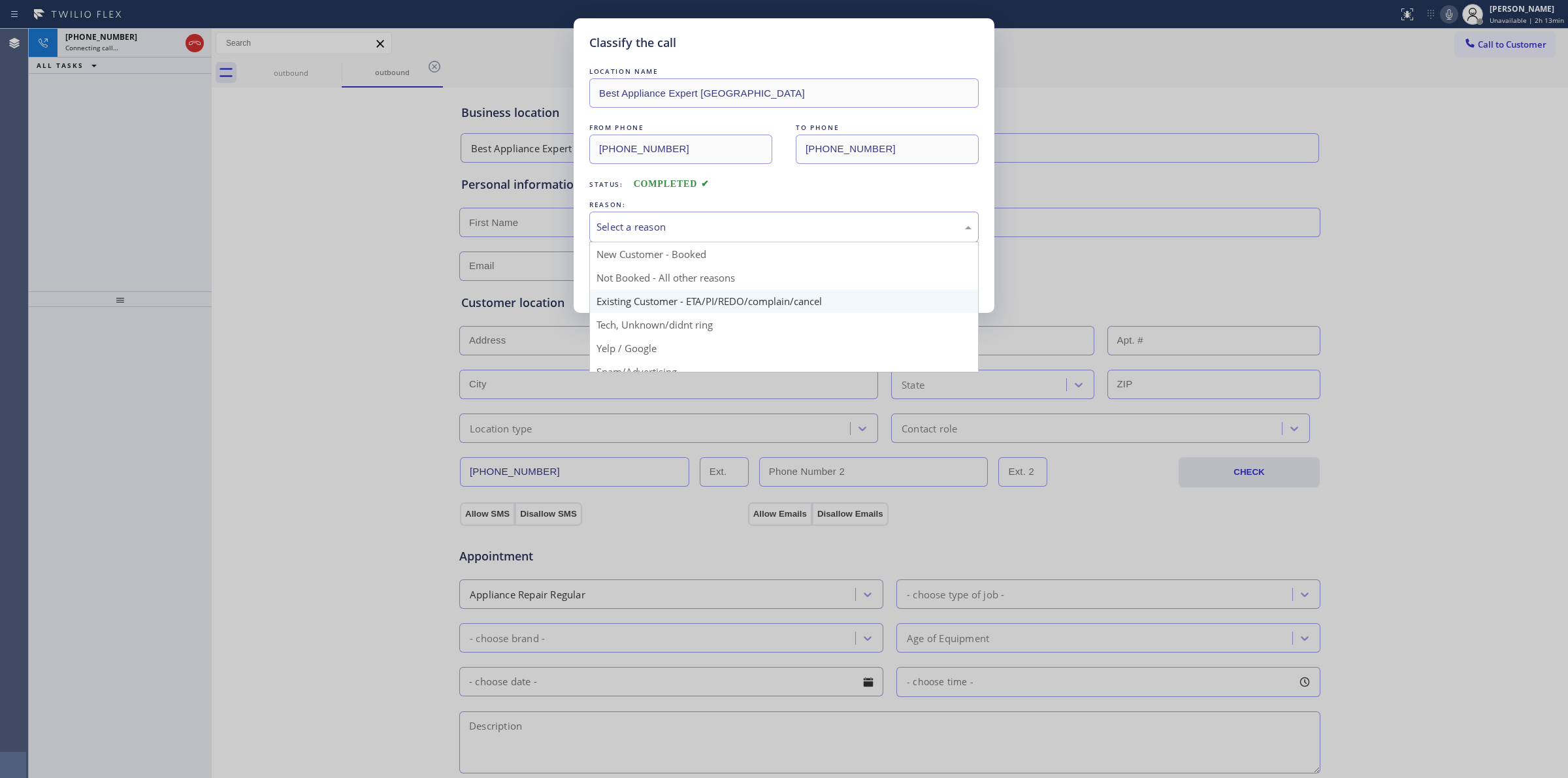
drag, startPoint x: 730, startPoint y: 226, endPoint x: 714, endPoint y: 309, distance: 84.5
click at [730, 232] on div "Select a reason" at bounding box center [783, 227] width 375 height 15
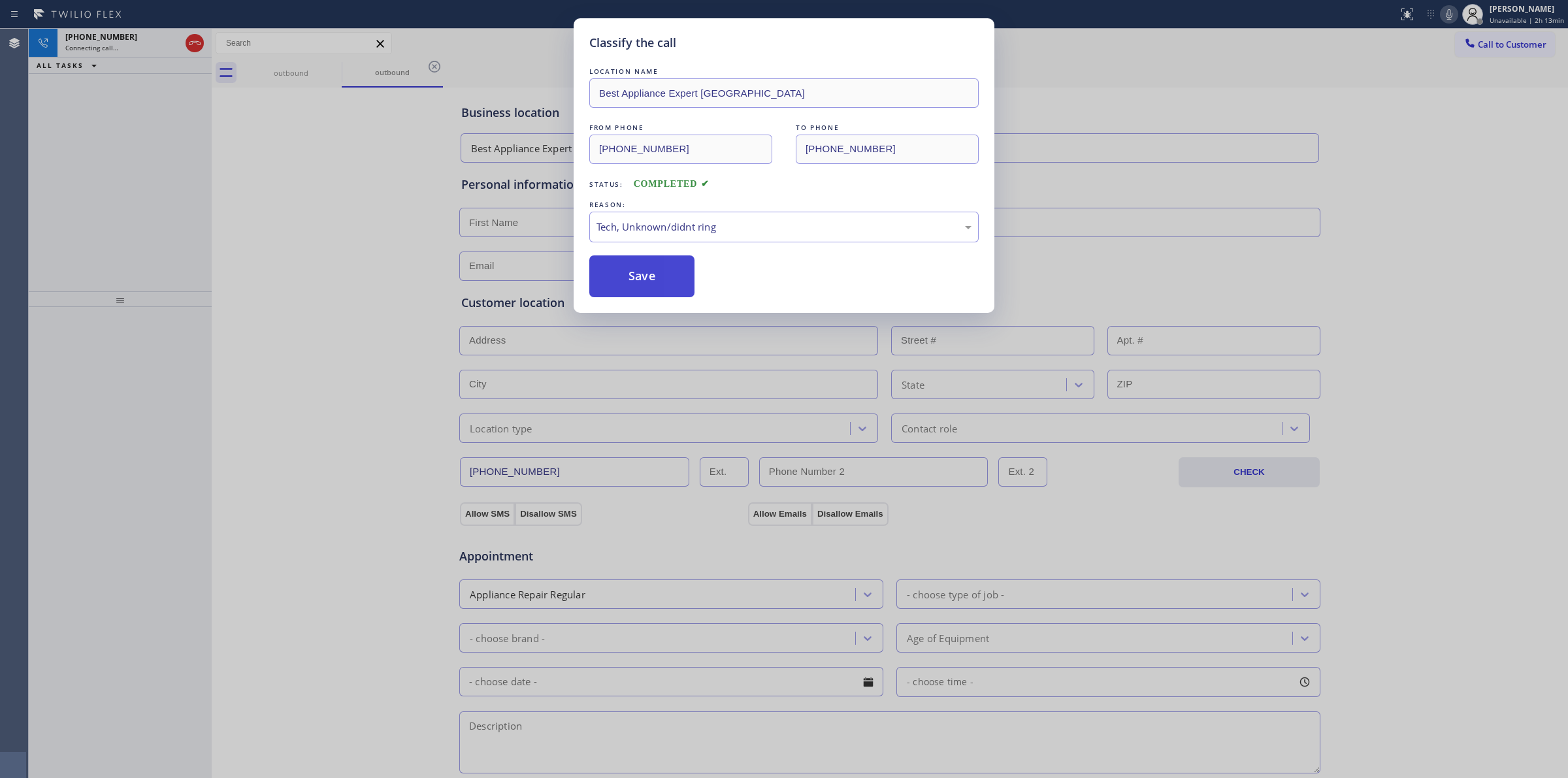
click at [627, 266] on button "Save" at bounding box center [642, 276] width 105 height 42
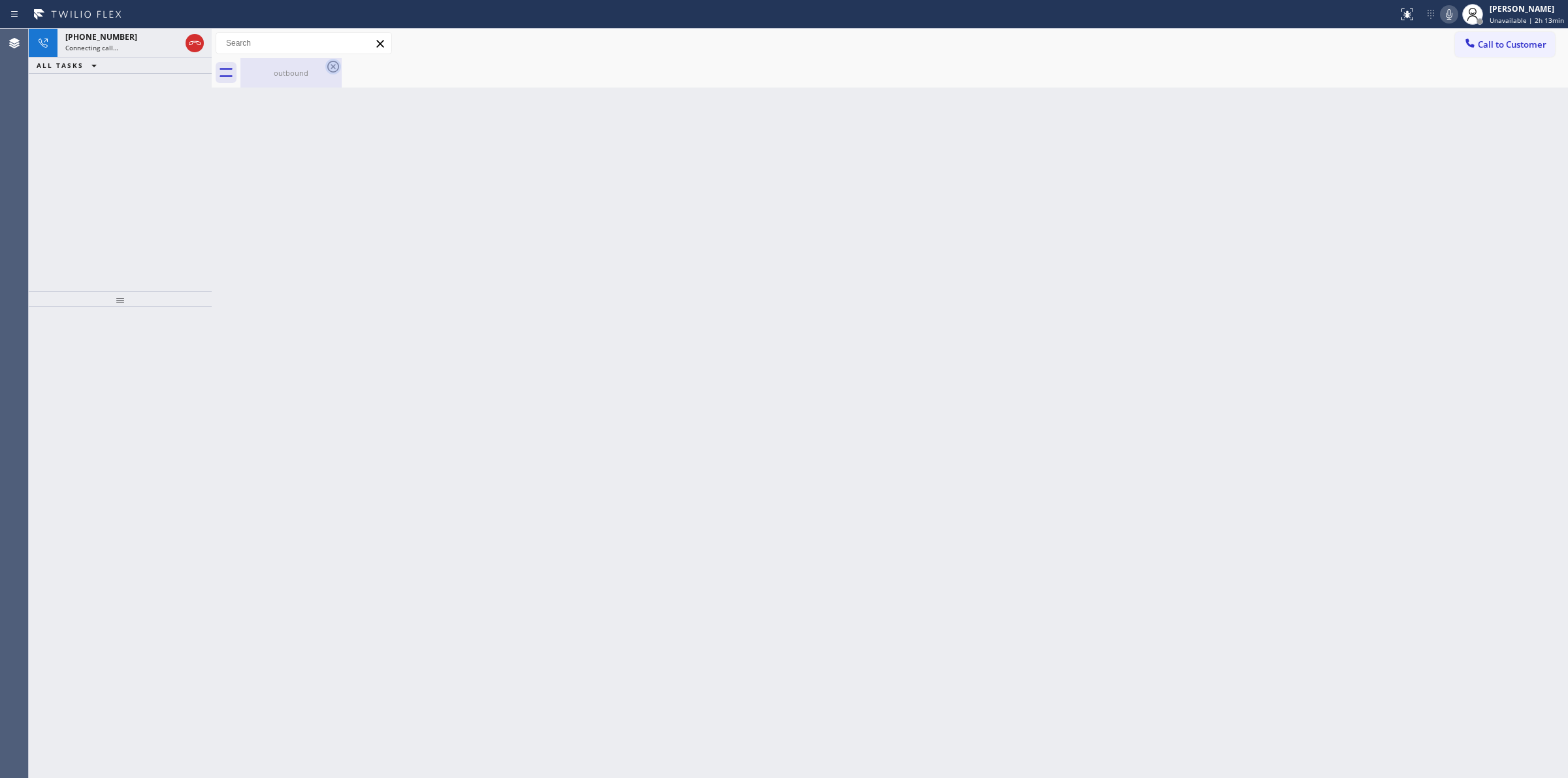
click at [330, 71] on icon at bounding box center [333, 67] width 12 height 12
drag, startPoint x: 327, startPoint y: 63, endPoint x: 314, endPoint y: 63, distance: 13.0
click at [321, 63] on div "outbound" at bounding box center [291, 73] width 101 height 29
drag, startPoint x: 314, startPoint y: 63, endPoint x: 191, endPoint y: 47, distance: 124.0
click at [314, 64] on div at bounding box center [904, 73] width 1328 height 29
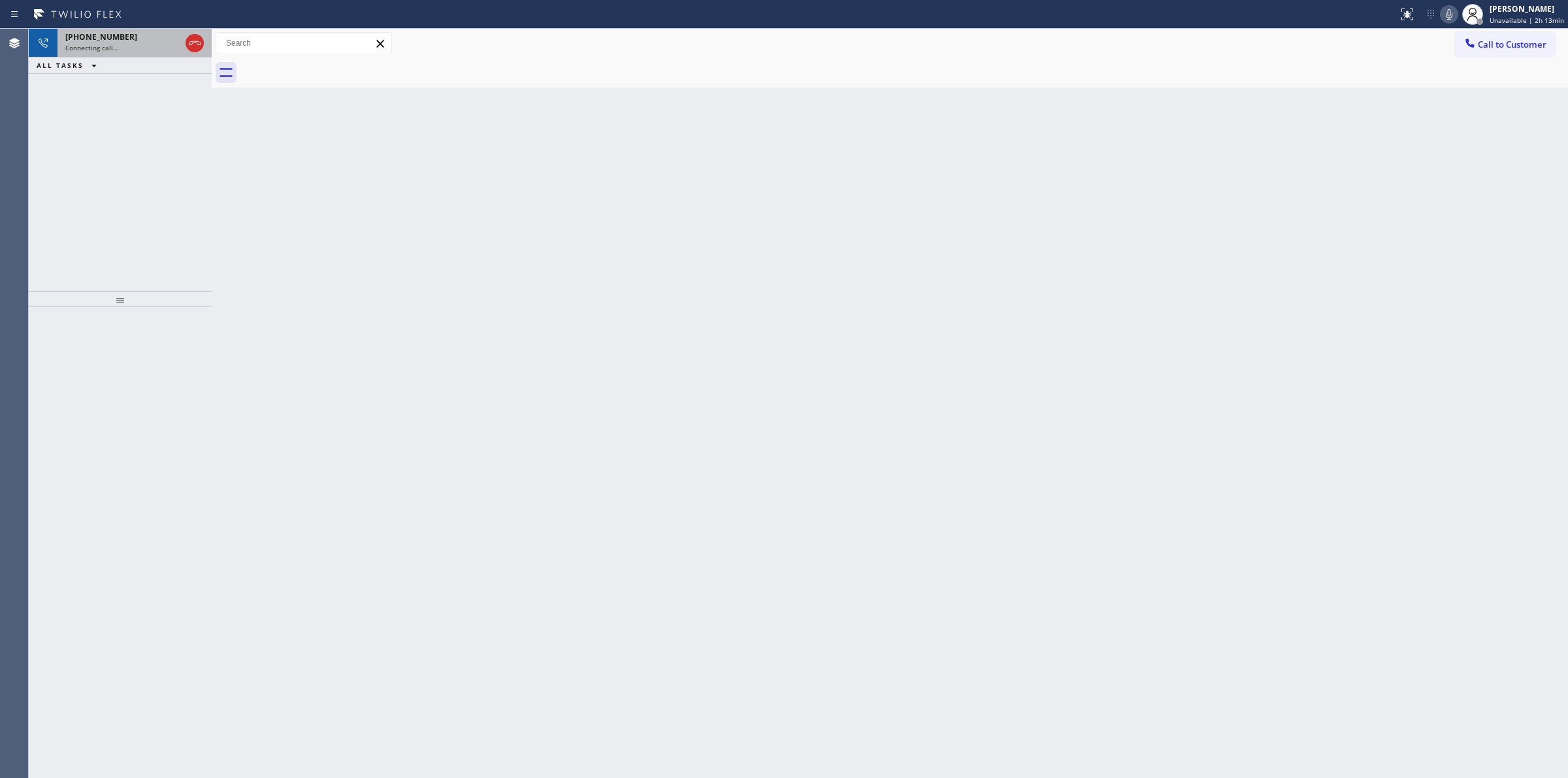
click at [157, 44] on div "Connecting call…" at bounding box center [123, 48] width 115 height 9
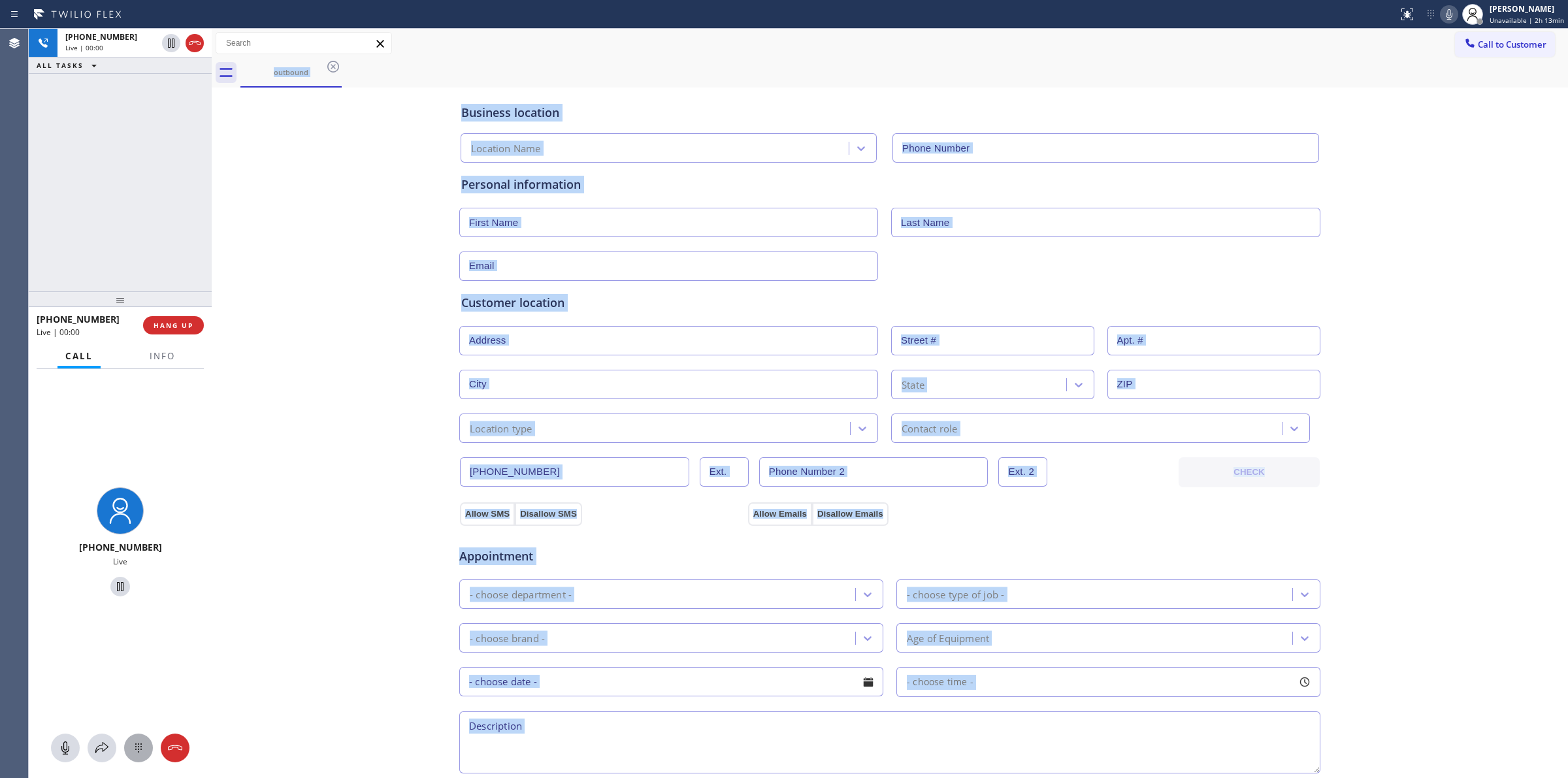
type input "(415) 366-9494"
click at [144, 756] on button at bounding box center [138, 747] width 29 height 29
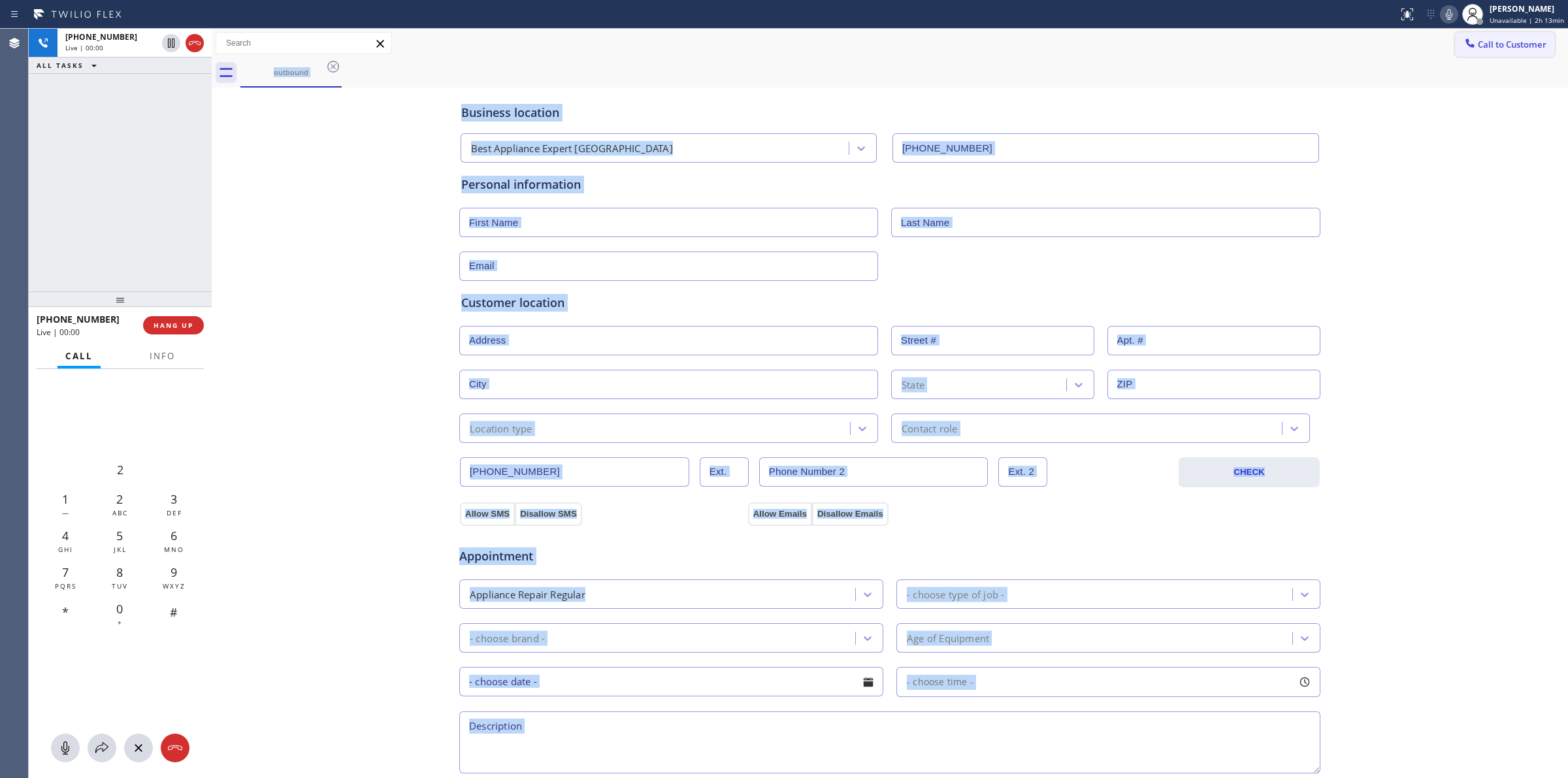
drag, startPoint x: 1454, startPoint y: 43, endPoint x: 1435, endPoint y: 55, distance: 22.5
click at [1463, 41] on icon at bounding box center [1470, 43] width 13 height 13
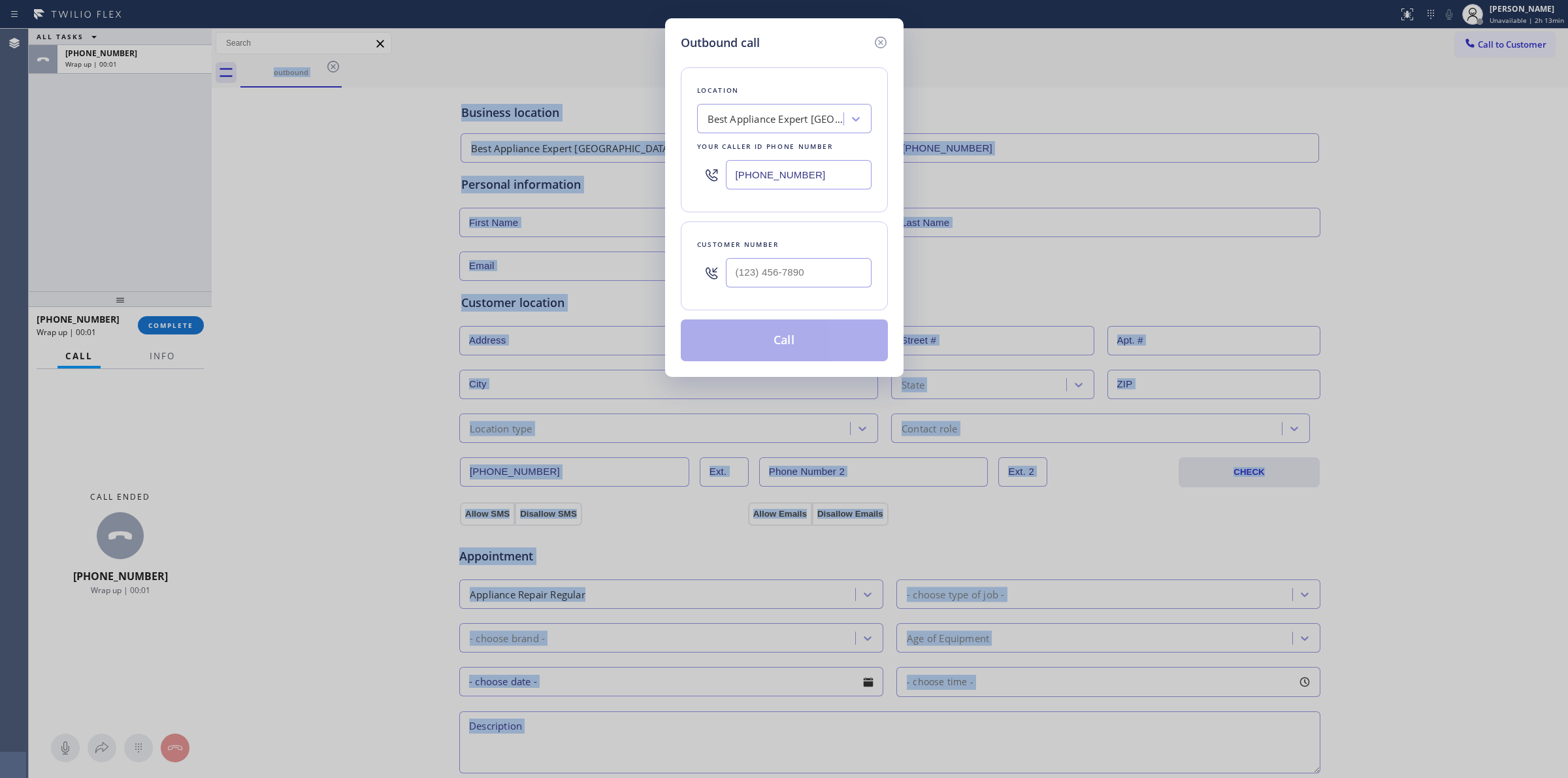
click at [795, 255] on div at bounding box center [799, 273] width 146 height 43
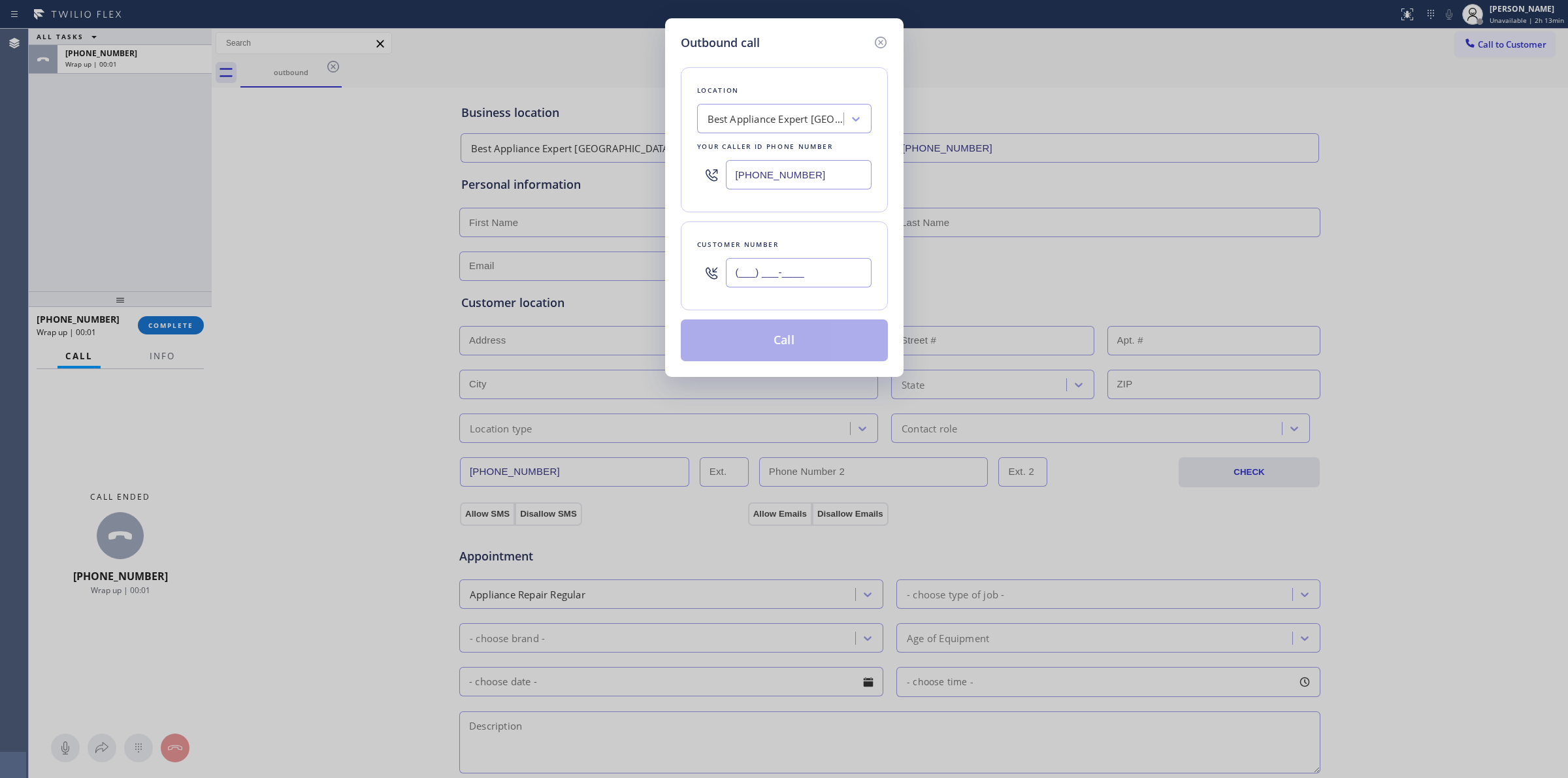
click at [799, 272] on input "(___) ___-____" at bounding box center [799, 272] width 146 height 29
paste input "350) 999-8678"
type input "(350) 999-8678"
click at [749, 335] on button "Call" at bounding box center [784, 340] width 207 height 42
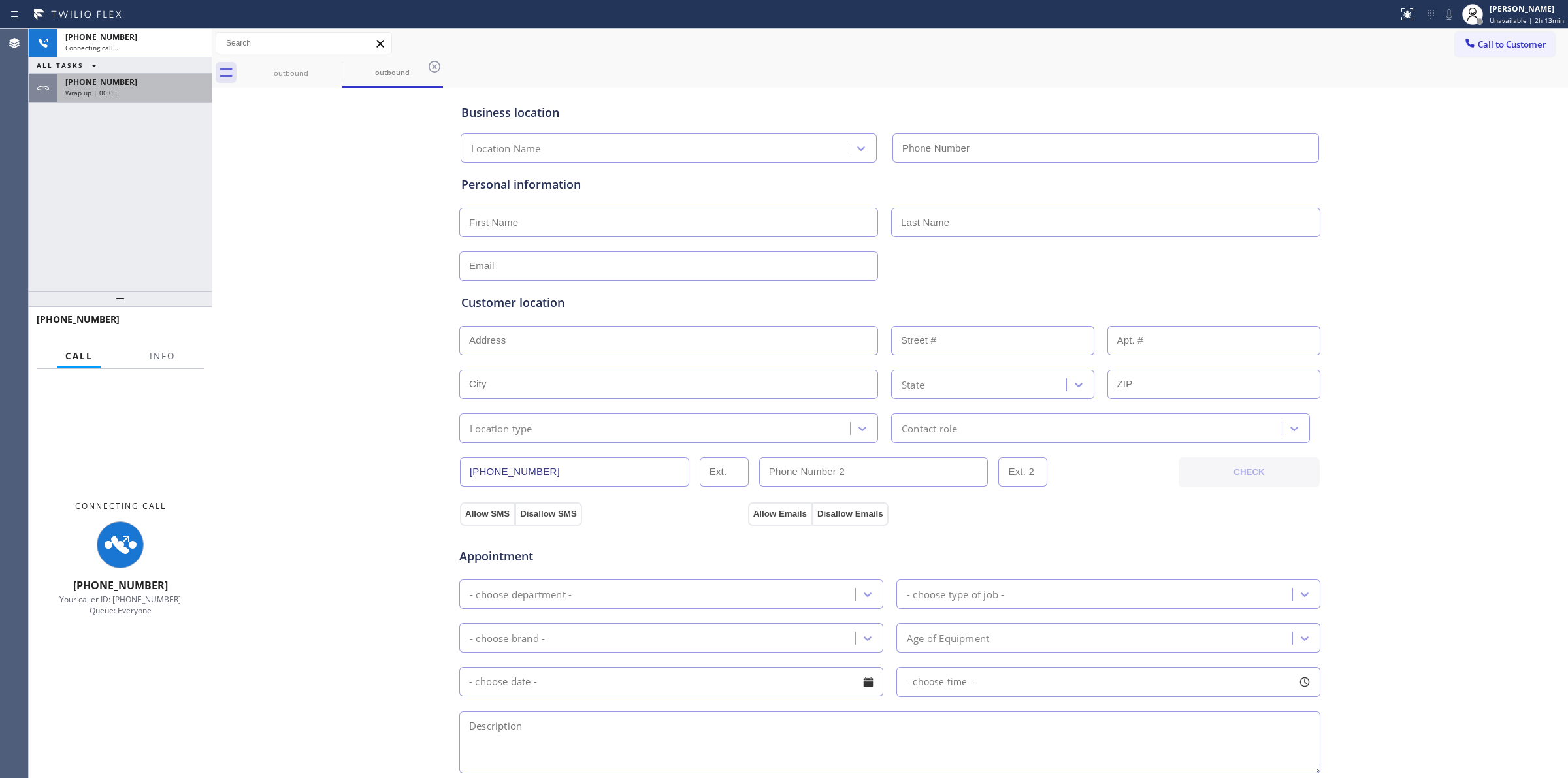
type input "(415) 366-9494"
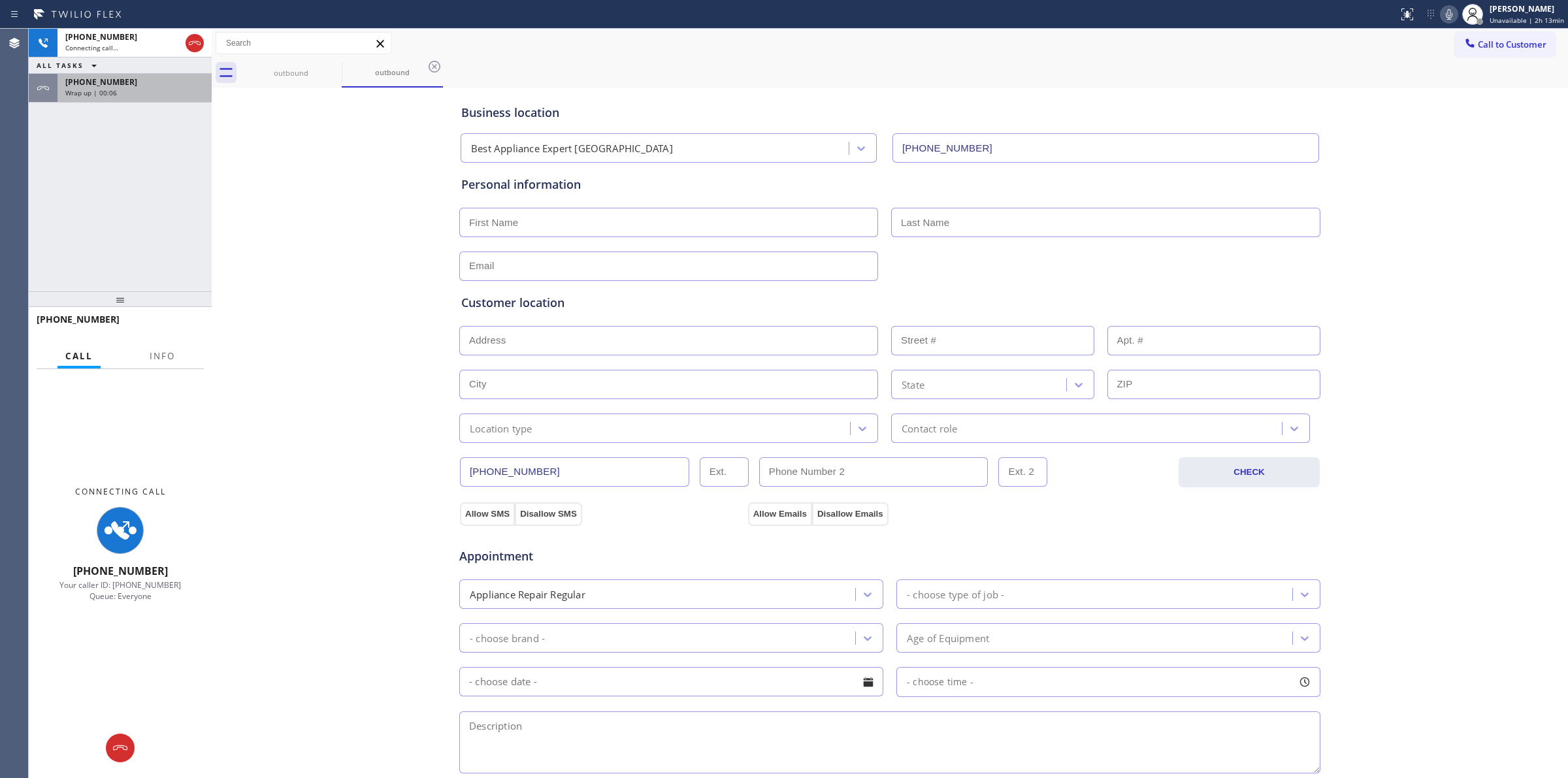
click at [155, 88] on div "Wrap up | 00:06" at bounding box center [135, 93] width 139 height 9
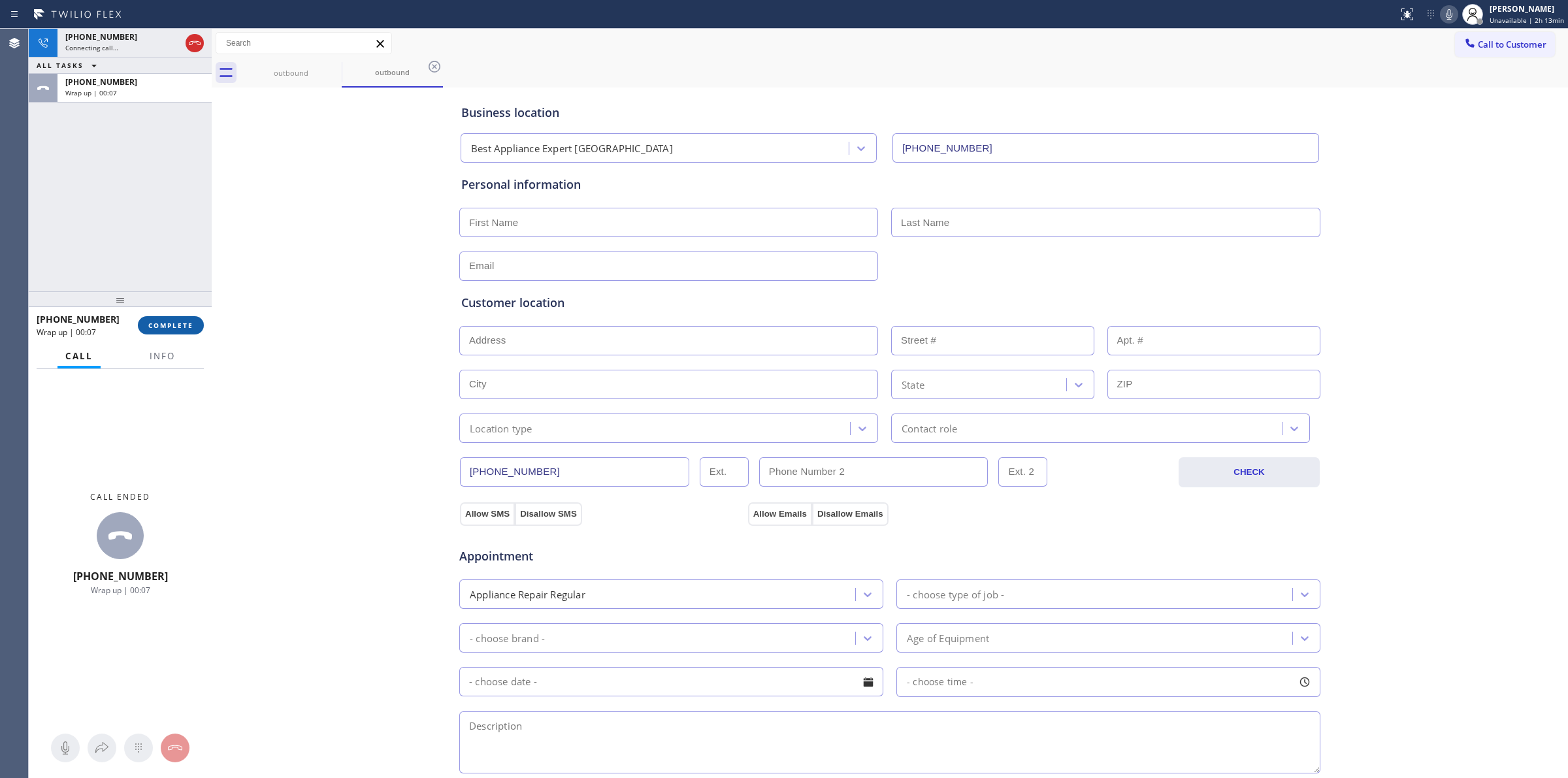
click at [179, 331] on button "COMPLETE" at bounding box center [171, 325] width 66 height 18
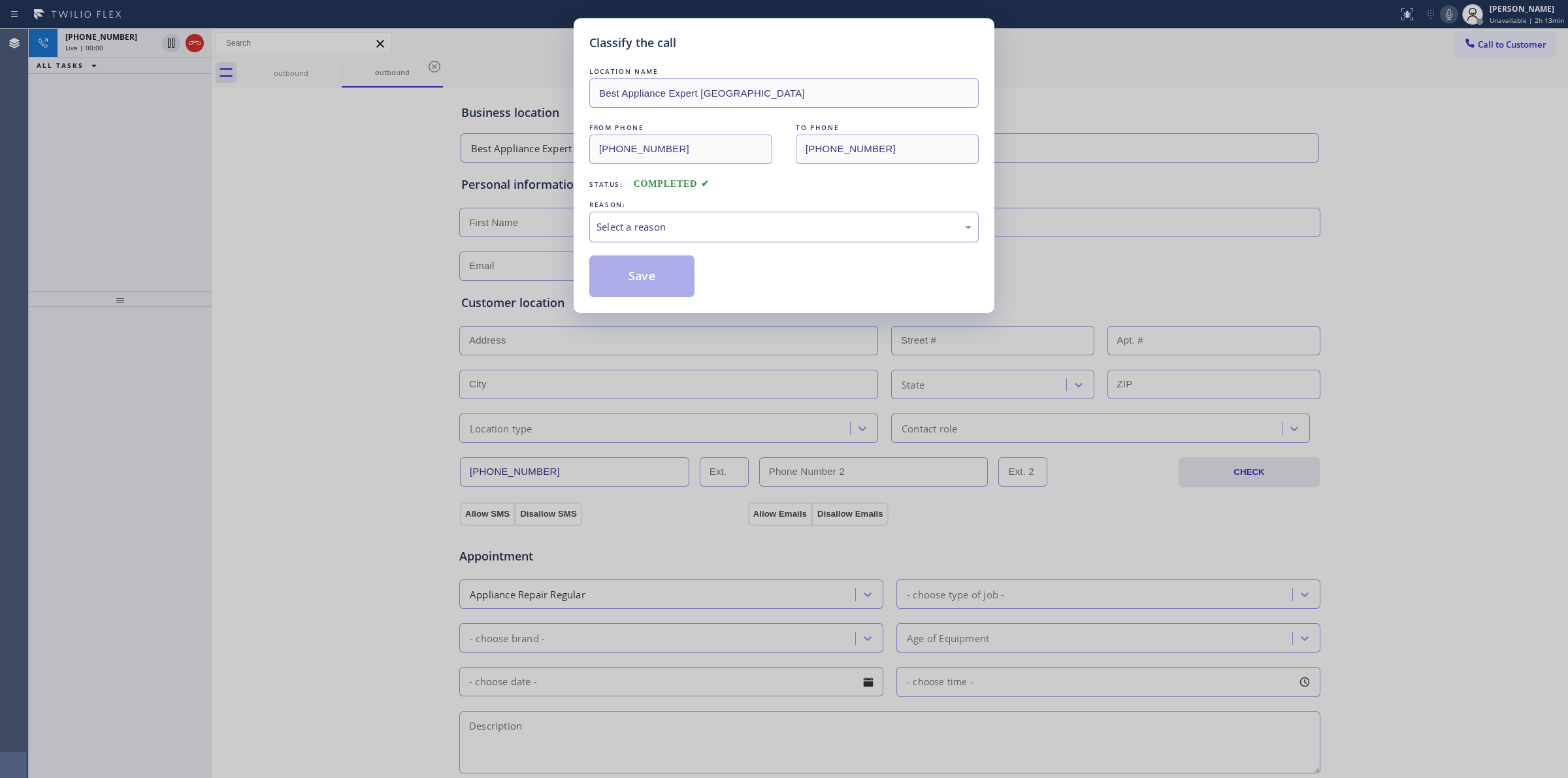
click at [674, 214] on div "Select a reason" at bounding box center [784, 227] width 390 height 31
click at [644, 294] on button "Save" at bounding box center [642, 276] width 105 height 42
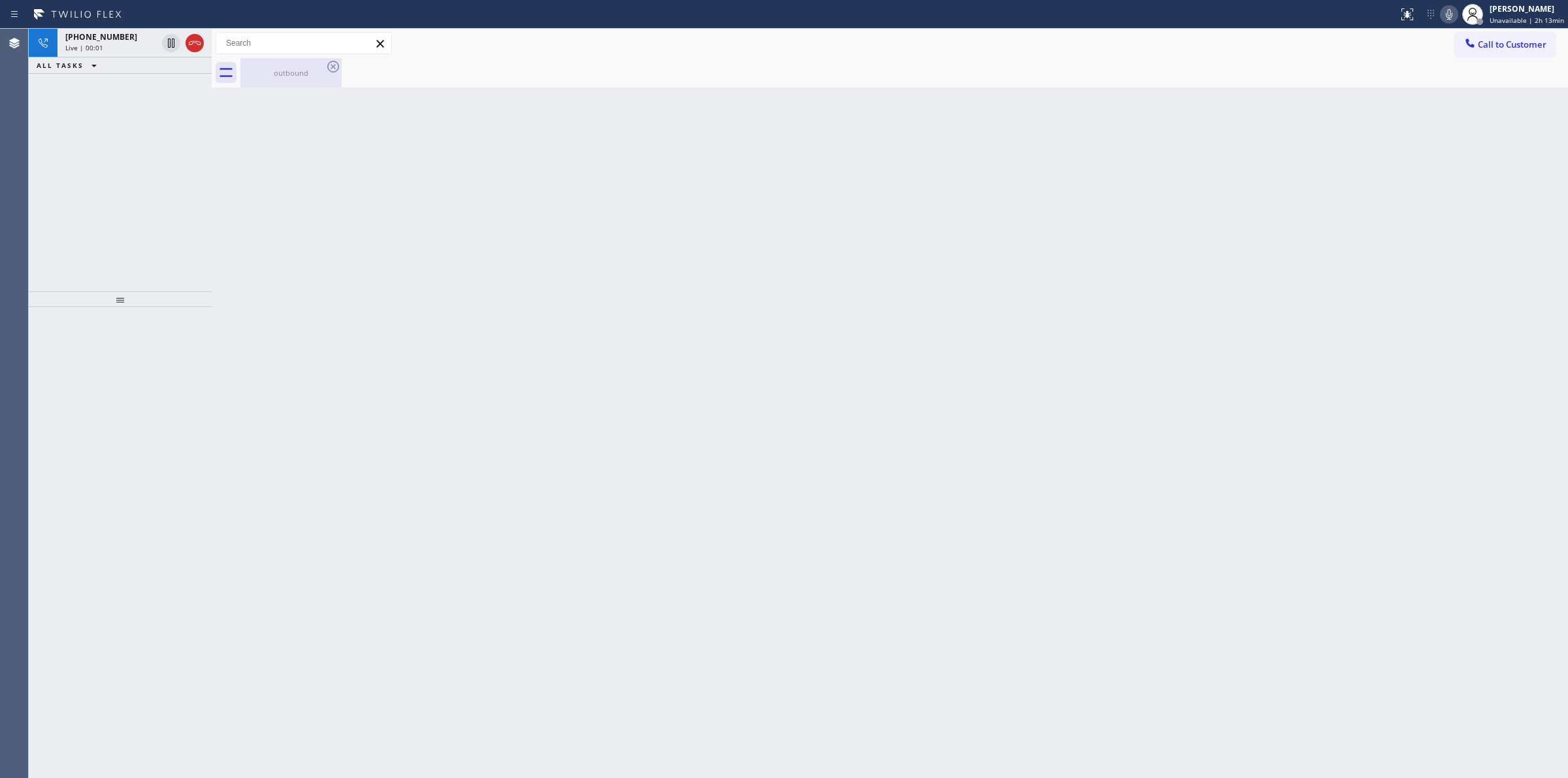
click at [321, 63] on div "outbound" at bounding box center [291, 73] width 99 height 29
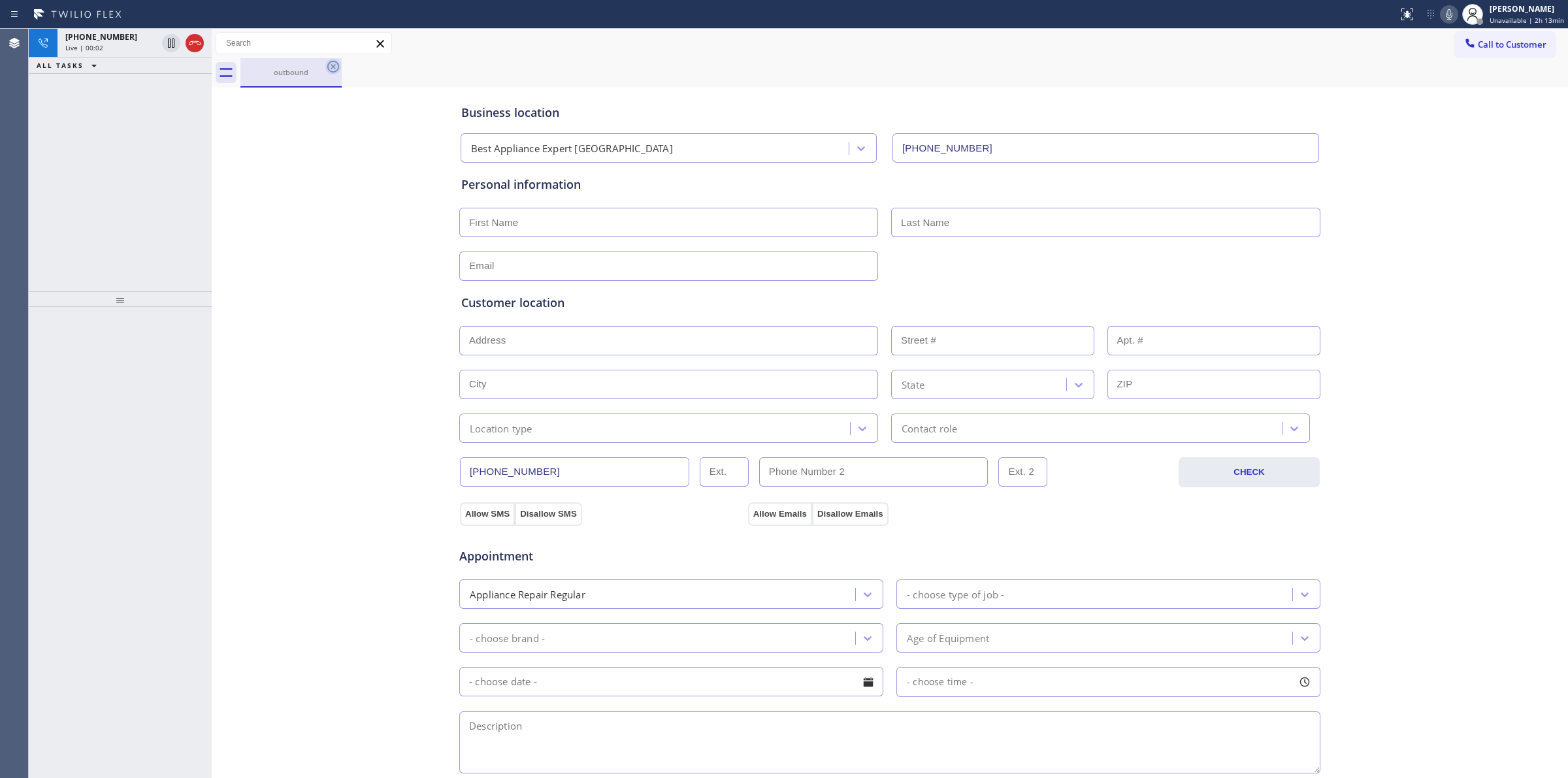
click at [327, 73] on icon at bounding box center [333, 67] width 16 height 16
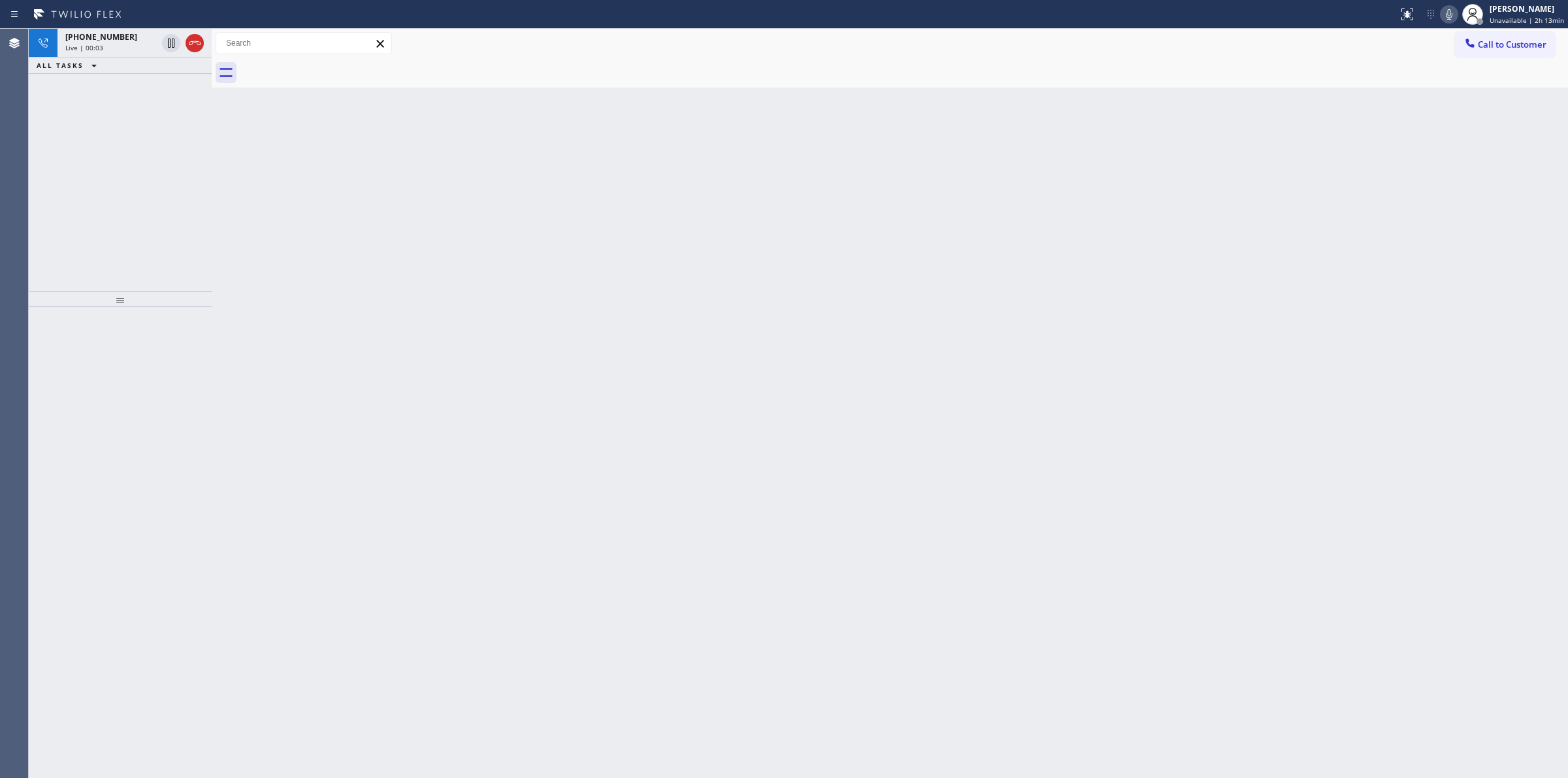
click at [1445, 17] on icon at bounding box center [1449, 15] width 16 height 16
click at [125, 47] on div "Live | 00:03" at bounding box center [111, 48] width 91 height 9
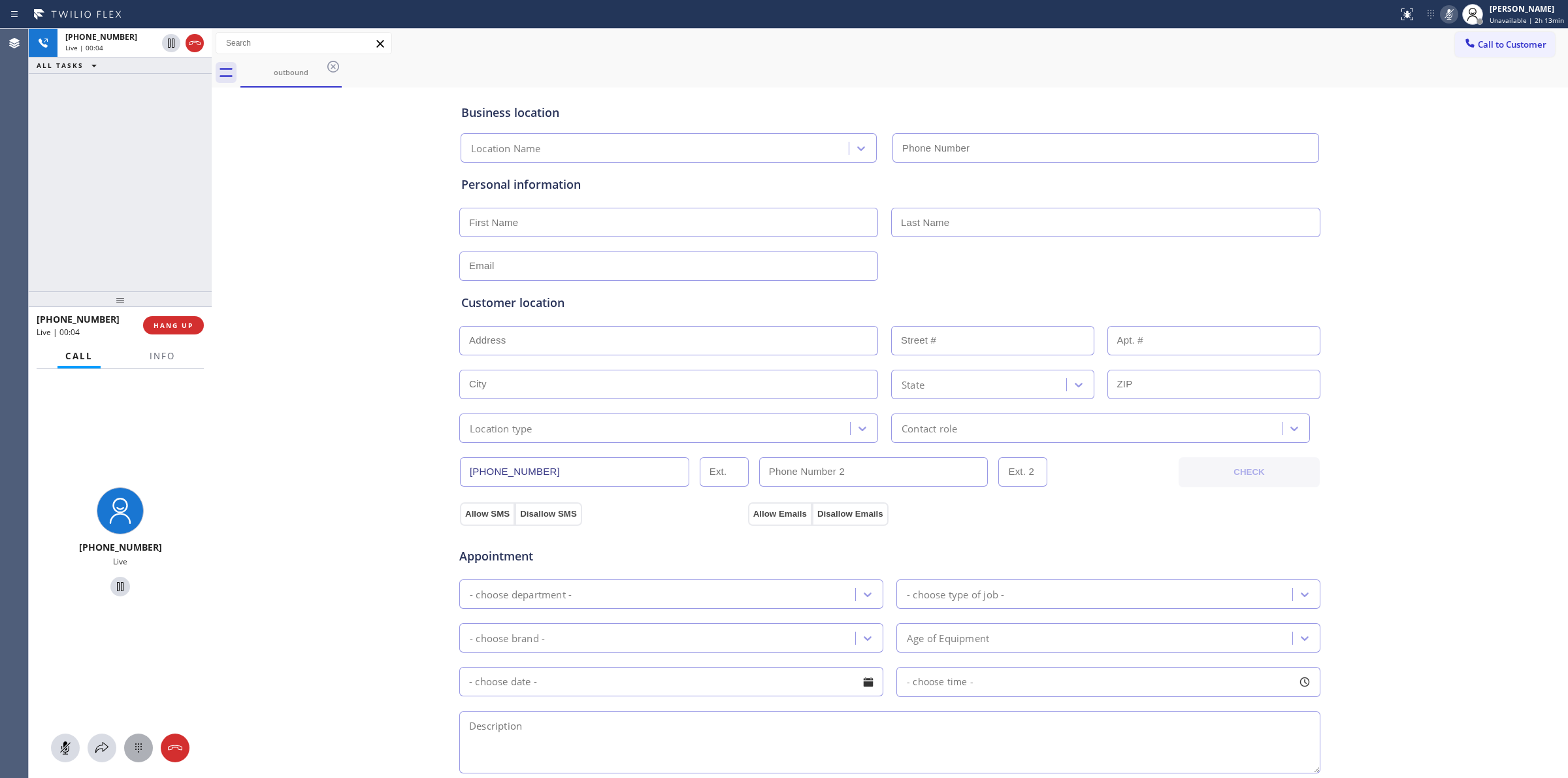
type input "(415) 366-9494"
click at [124, 750] on div at bounding box center [138, 748] width 29 height 16
click at [1475, 34] on button "Call to Customer" at bounding box center [1505, 44] width 100 height 25
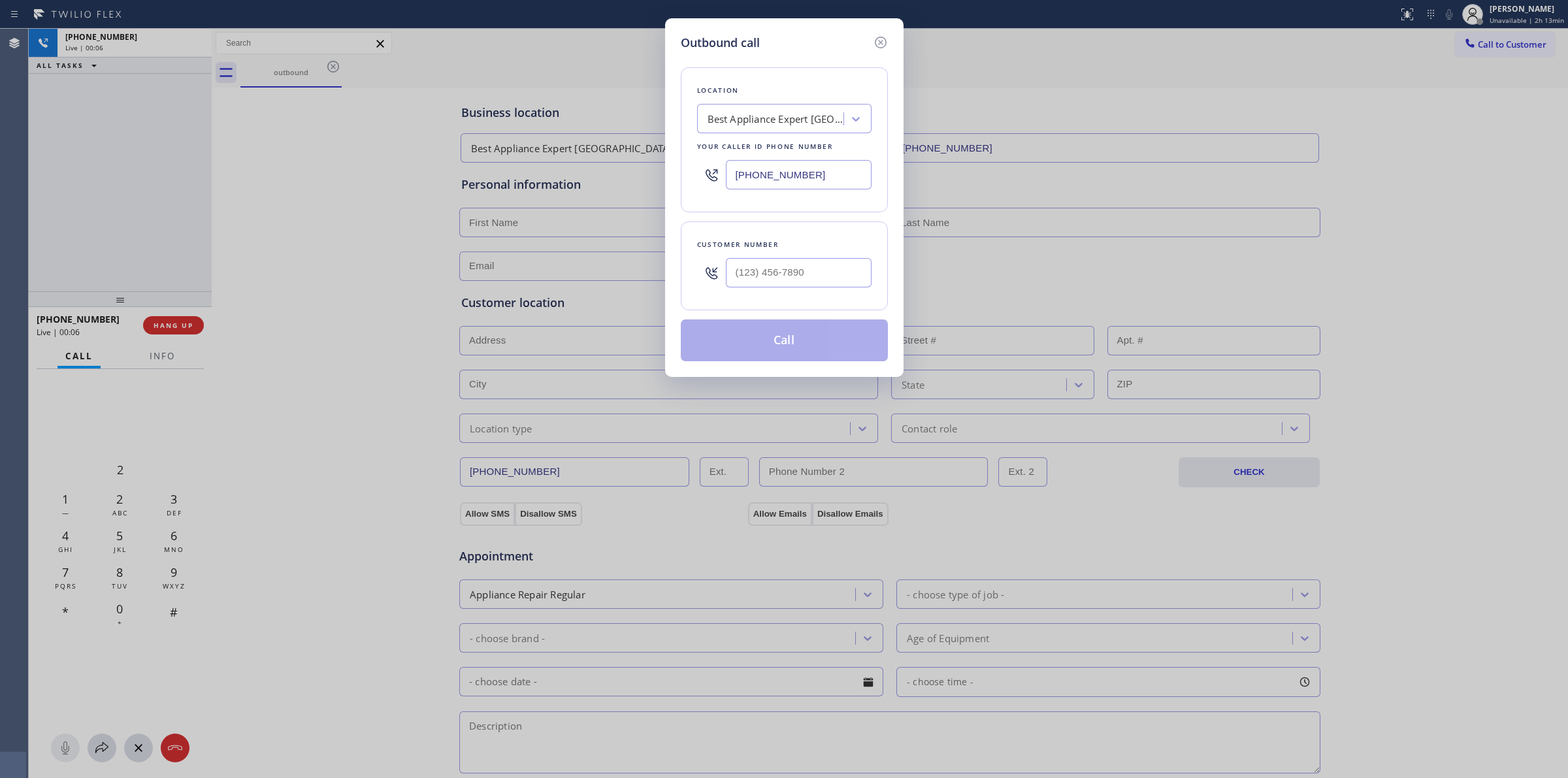
click at [841, 247] on div "Customer number" at bounding box center [784, 265] width 207 height 89
click at [792, 279] on input "(___) ___-____" at bounding box center [799, 272] width 146 height 29
paste input "350) 999-8678"
type input "(350) 999-8678"
click at [793, 334] on button "Call" at bounding box center [784, 340] width 207 height 42
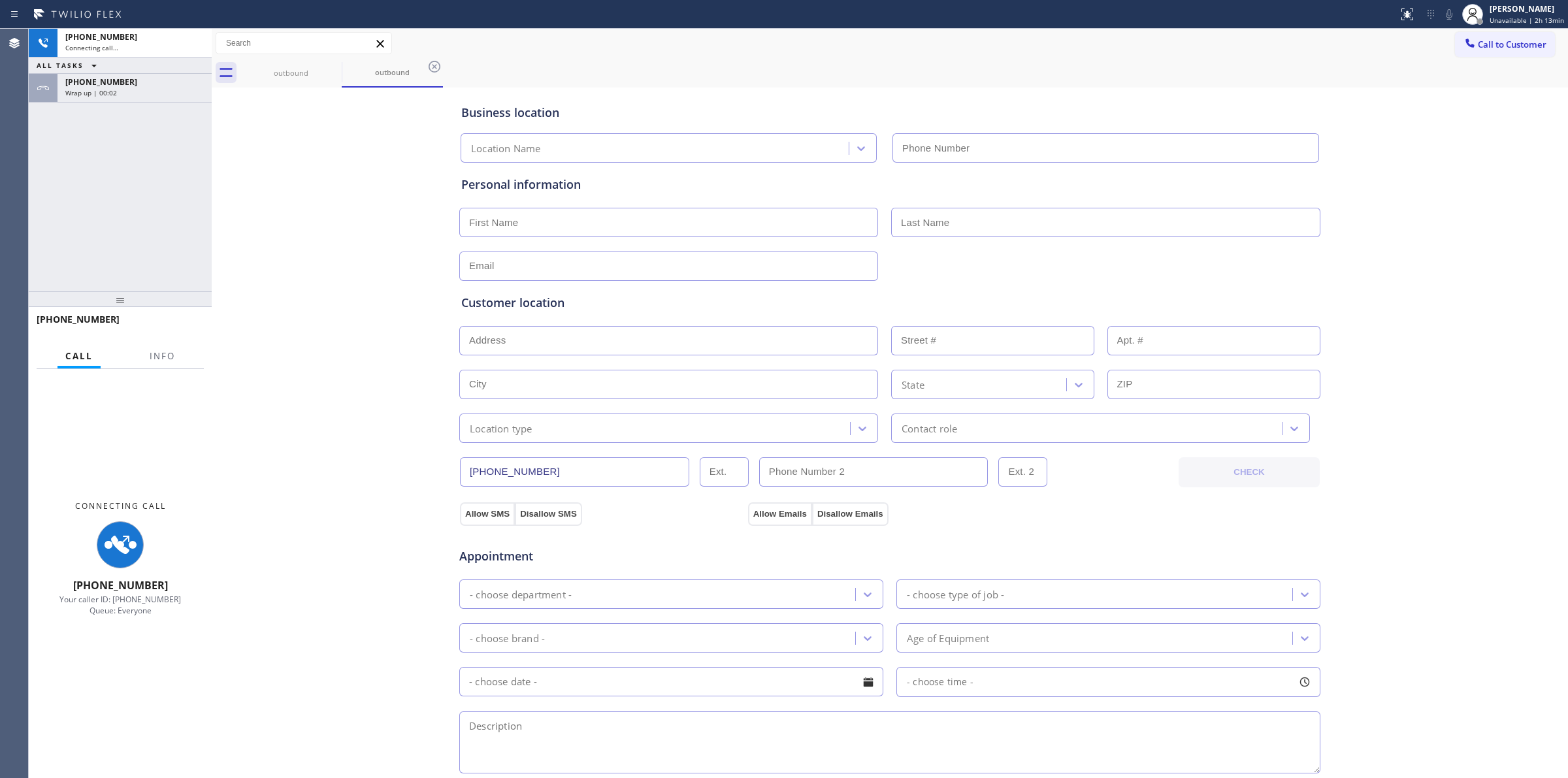
type input "(415) 366-9494"
click at [157, 93] on div "Wrap up | 00:02" at bounding box center [135, 93] width 139 height 9
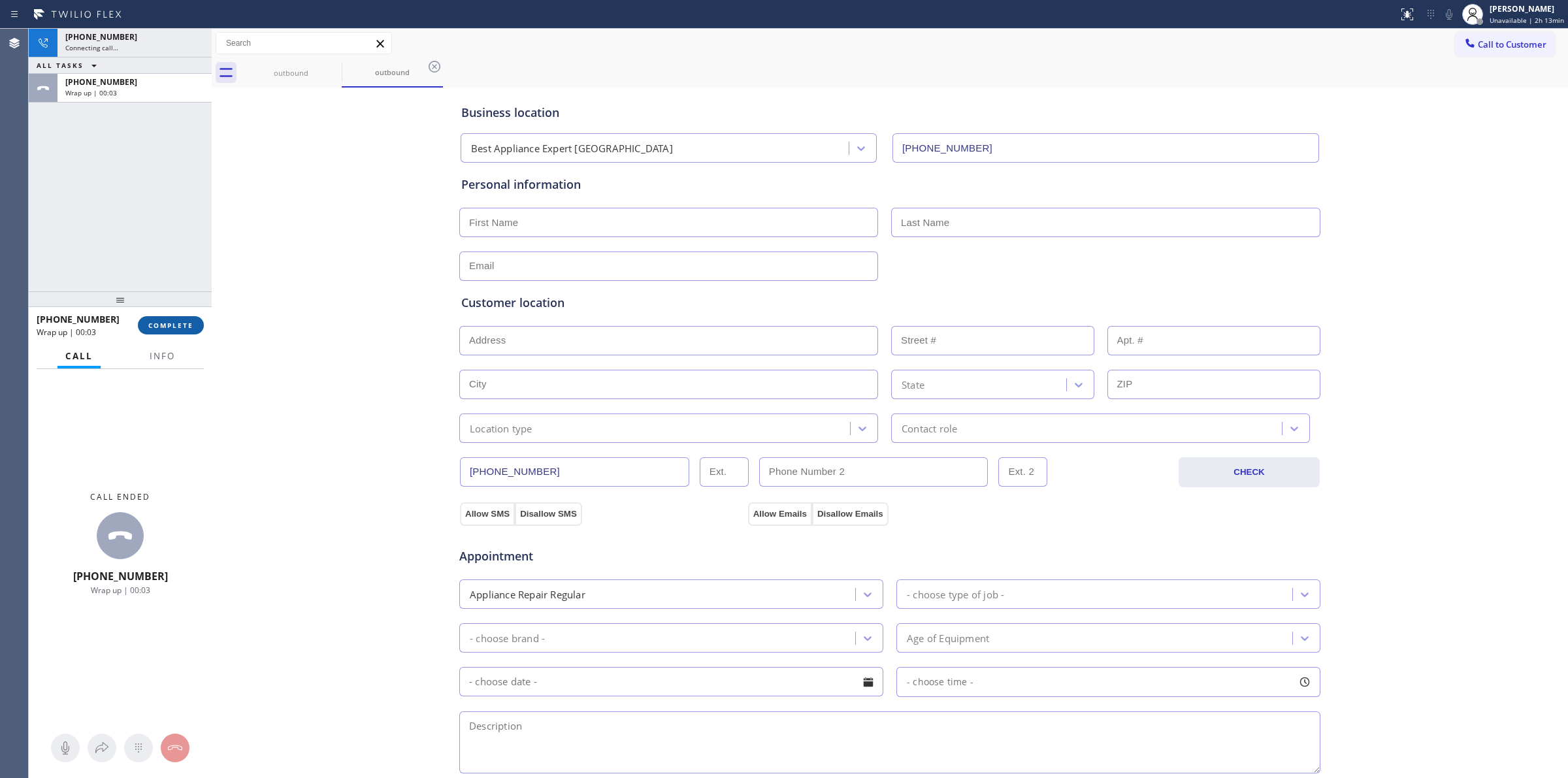
click at [196, 317] on button "COMPLETE" at bounding box center [171, 325] width 66 height 18
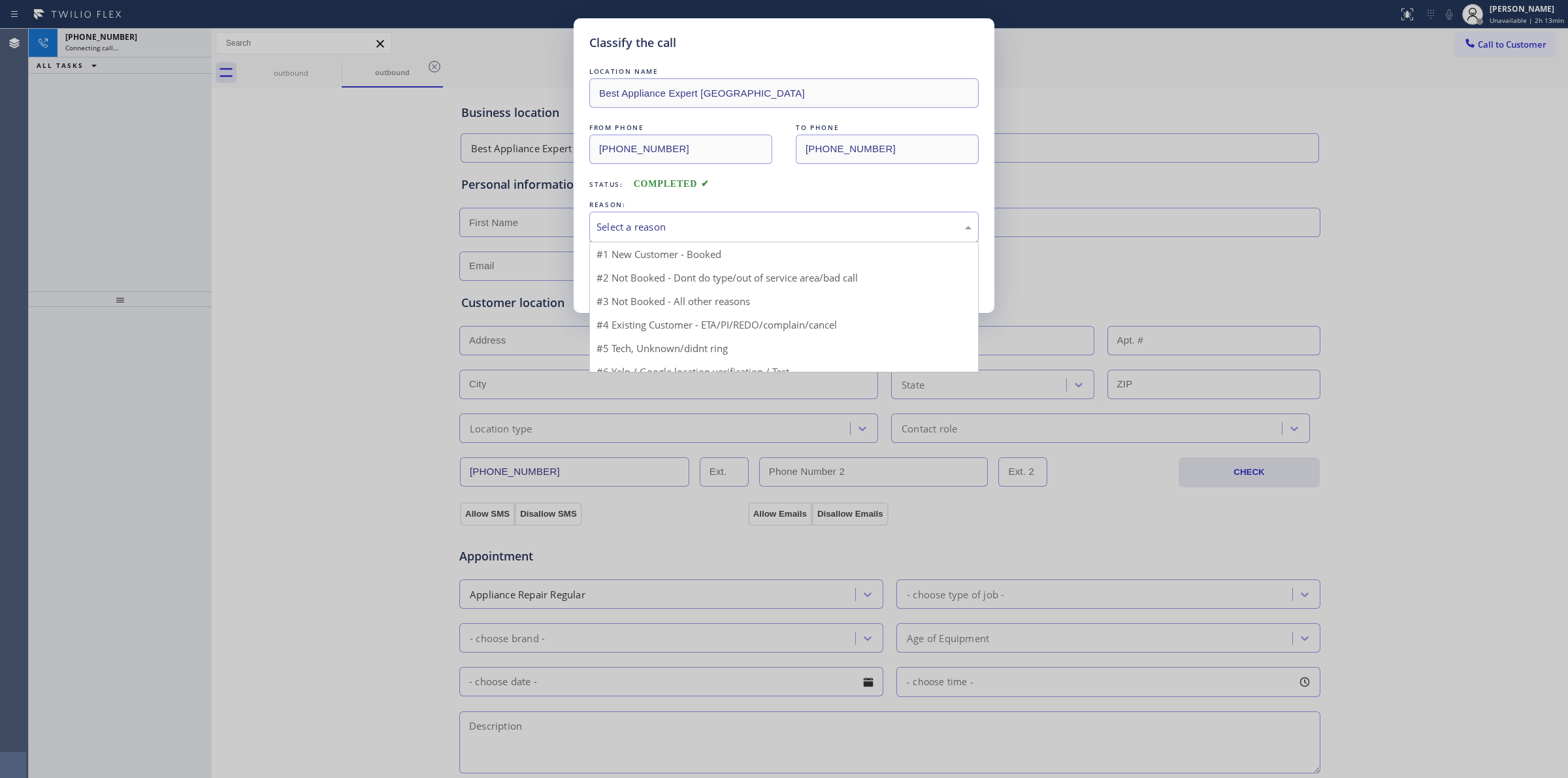
click at [657, 226] on div "Select a reason" at bounding box center [783, 227] width 375 height 15
click at [624, 276] on button "Save" at bounding box center [642, 276] width 105 height 42
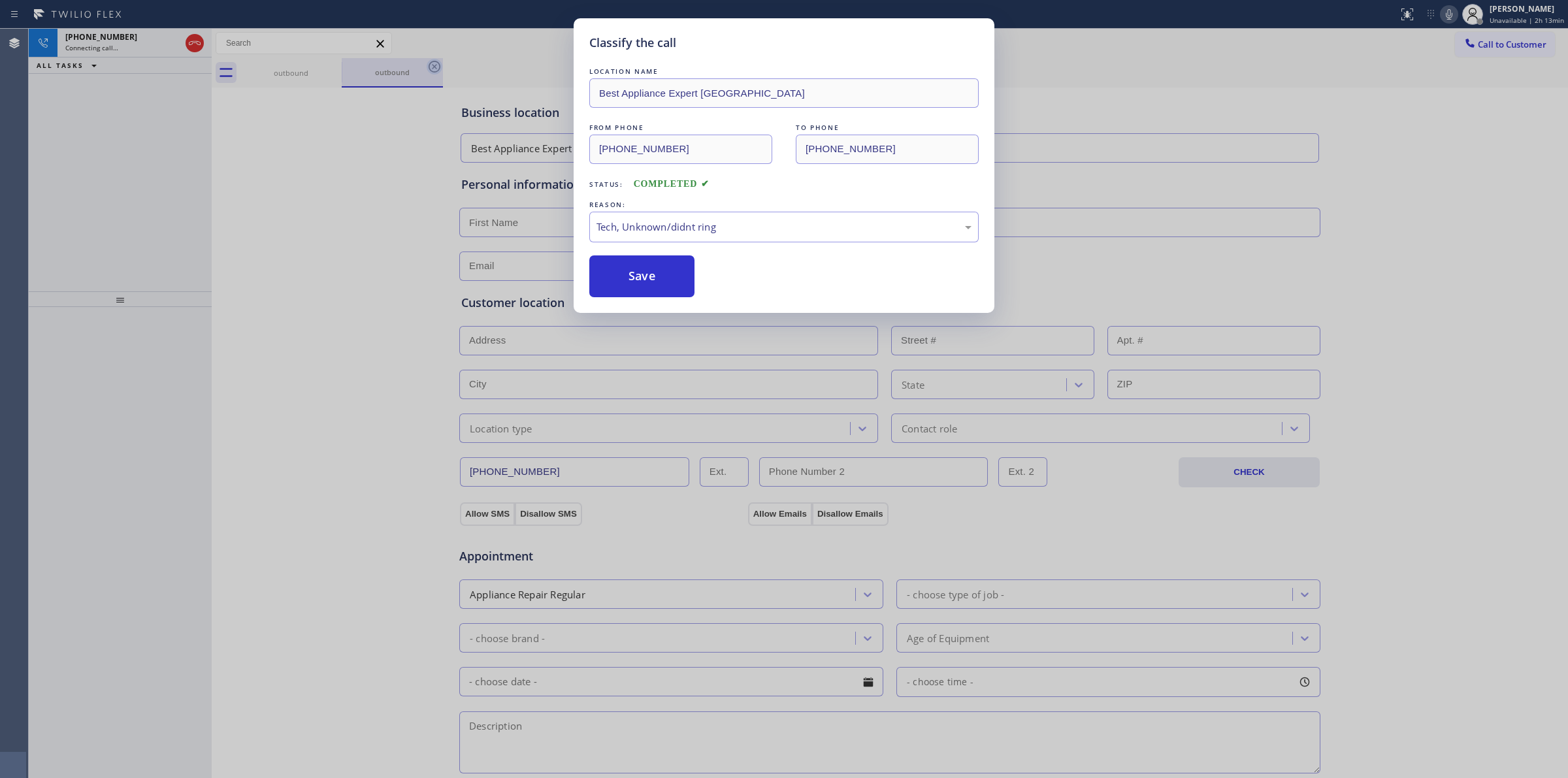
drag, startPoint x: 125, startPoint y: 36, endPoint x: 328, endPoint y: 67, distance: 205.4
click at [126, 36] on div "+13509998678" at bounding box center [123, 37] width 115 height 11
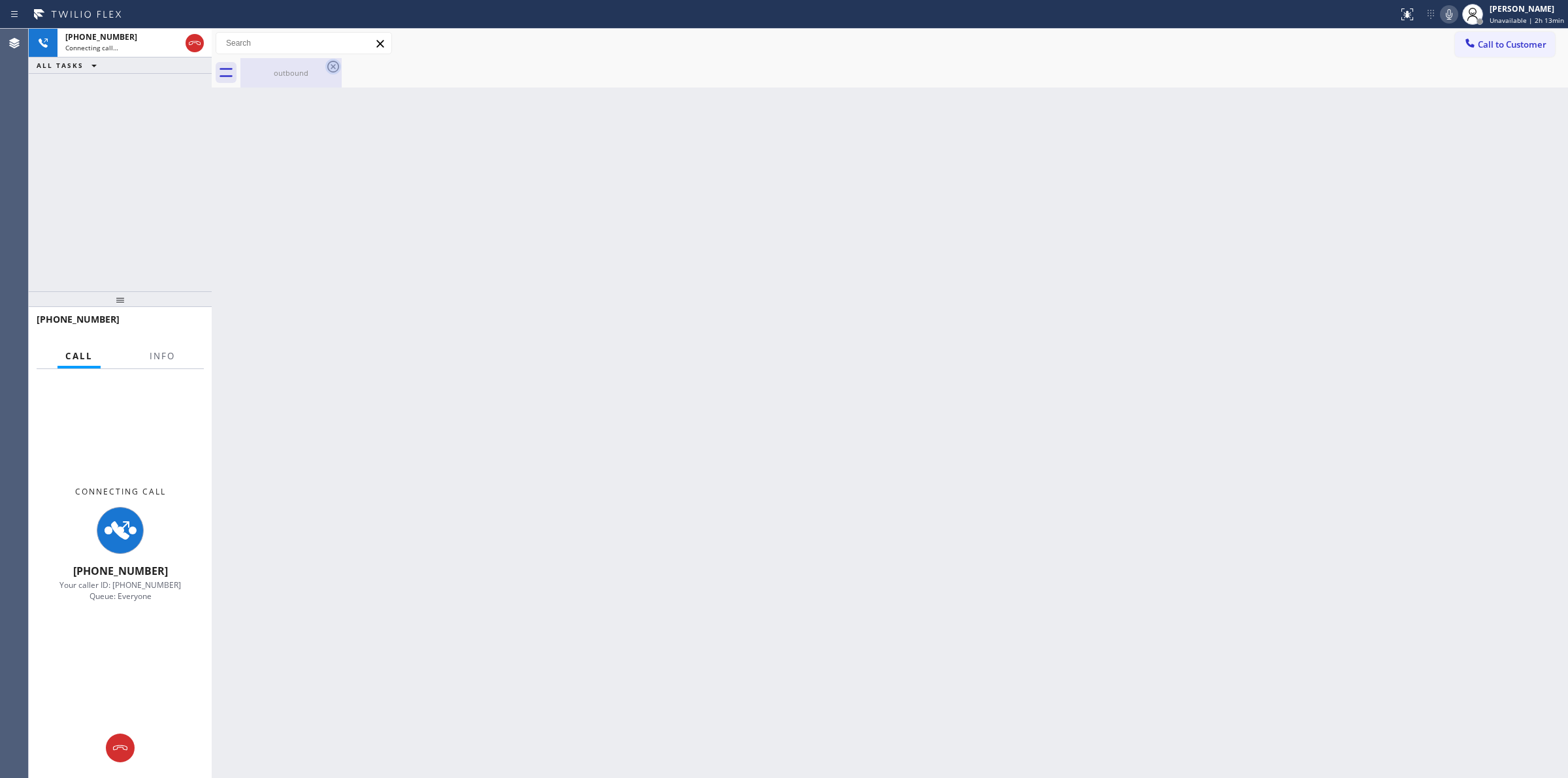
click at [328, 67] on icon at bounding box center [333, 67] width 12 height 12
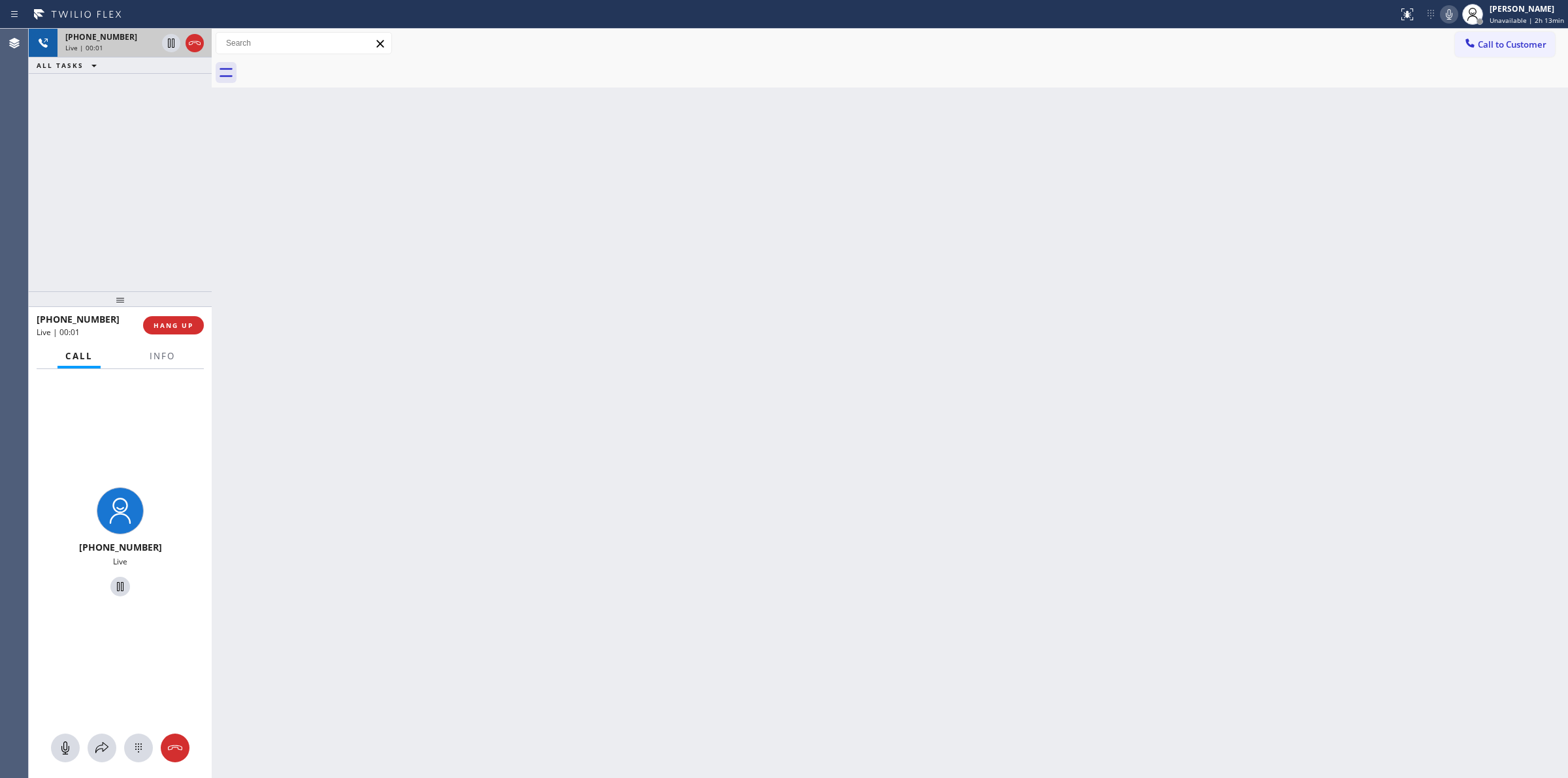
click at [133, 34] on div "+13509998678" at bounding box center [111, 37] width 91 height 11
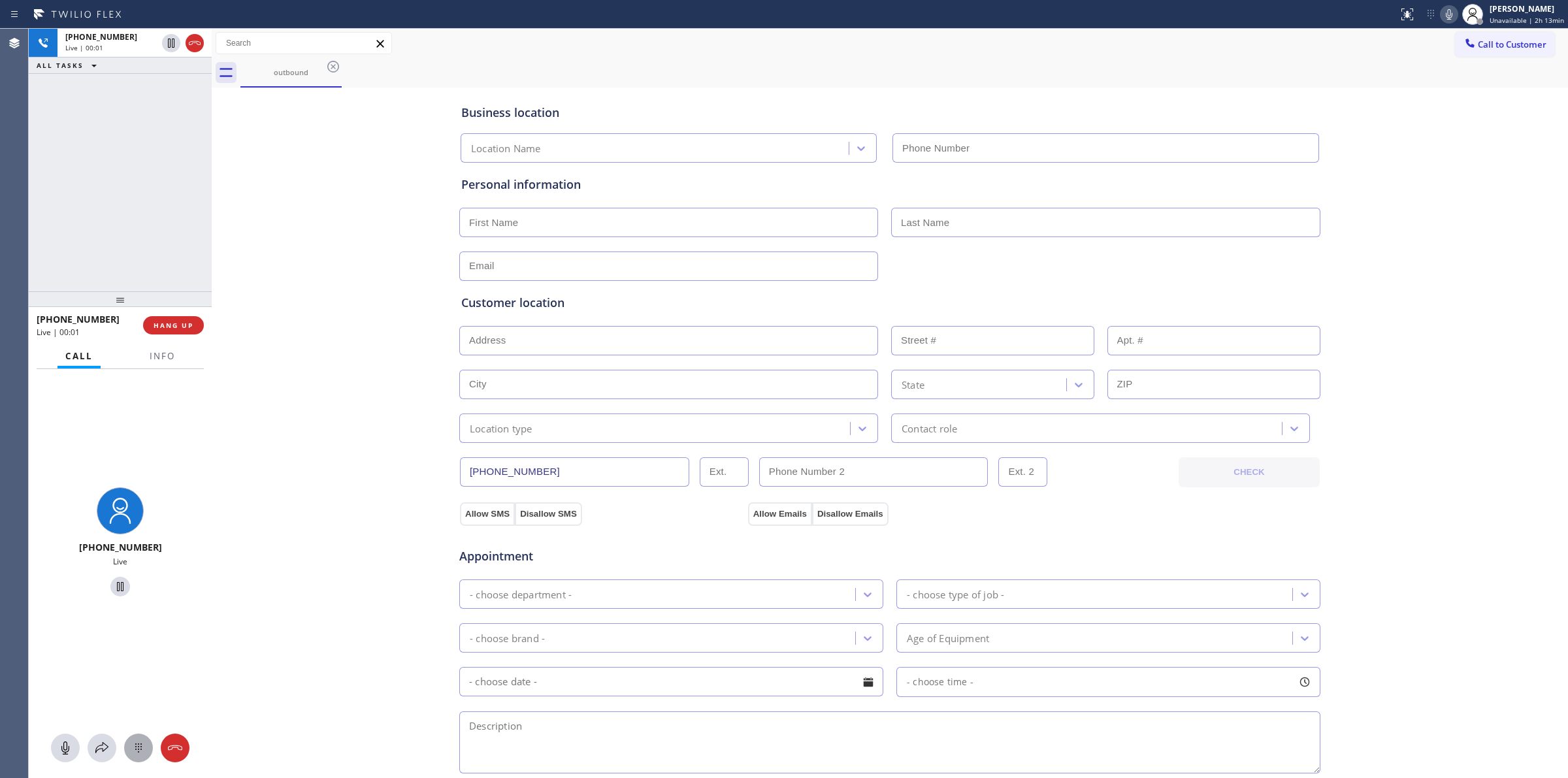
click at [147, 748] on div at bounding box center [138, 748] width 29 height 16
type input "(415) 366-9494"
drag, startPoint x: 1496, startPoint y: 49, endPoint x: 1463, endPoint y: 51, distance: 33.1
click at [1490, 48] on span "Call to Customer" at bounding box center [1512, 45] width 69 height 12
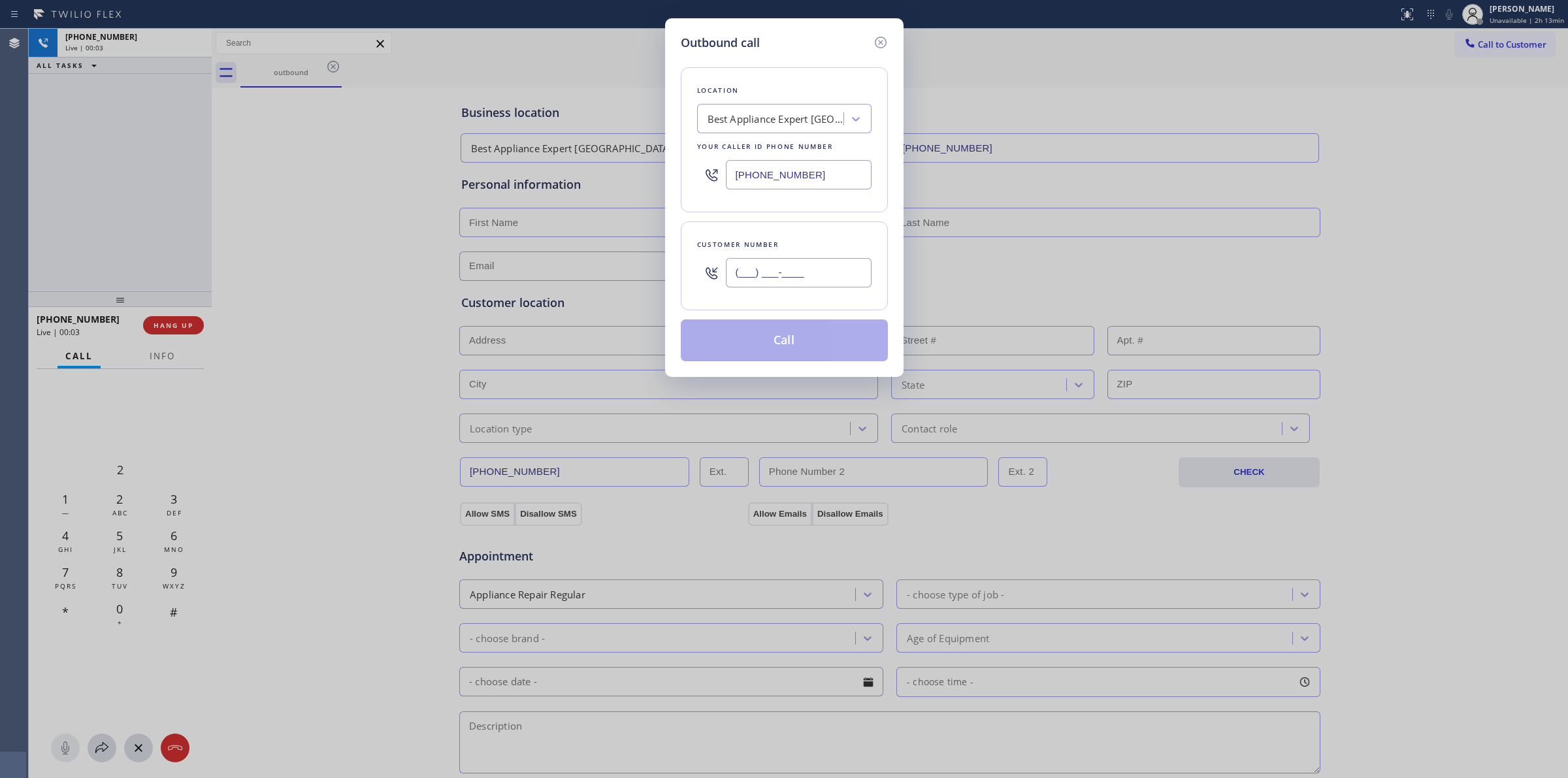
paste input "350) 999-8678"
drag, startPoint x: 796, startPoint y: 281, endPoint x: 818, endPoint y: 333, distance: 56.5
click at [798, 282] on input "(___) ___-____" at bounding box center [799, 272] width 146 height 29
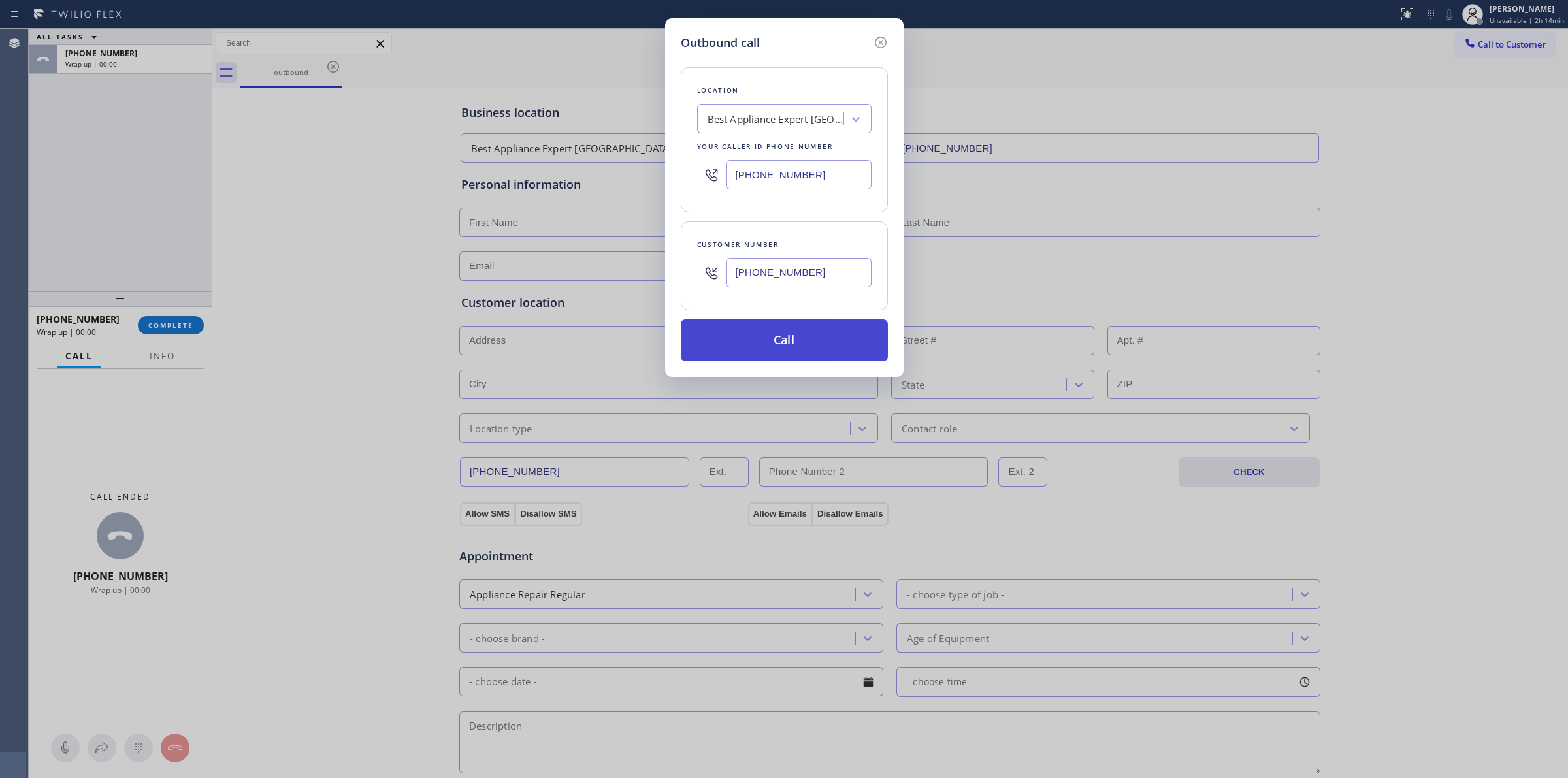
type input "(350) 999-8678"
click at [819, 354] on button "Call" at bounding box center [784, 340] width 207 height 42
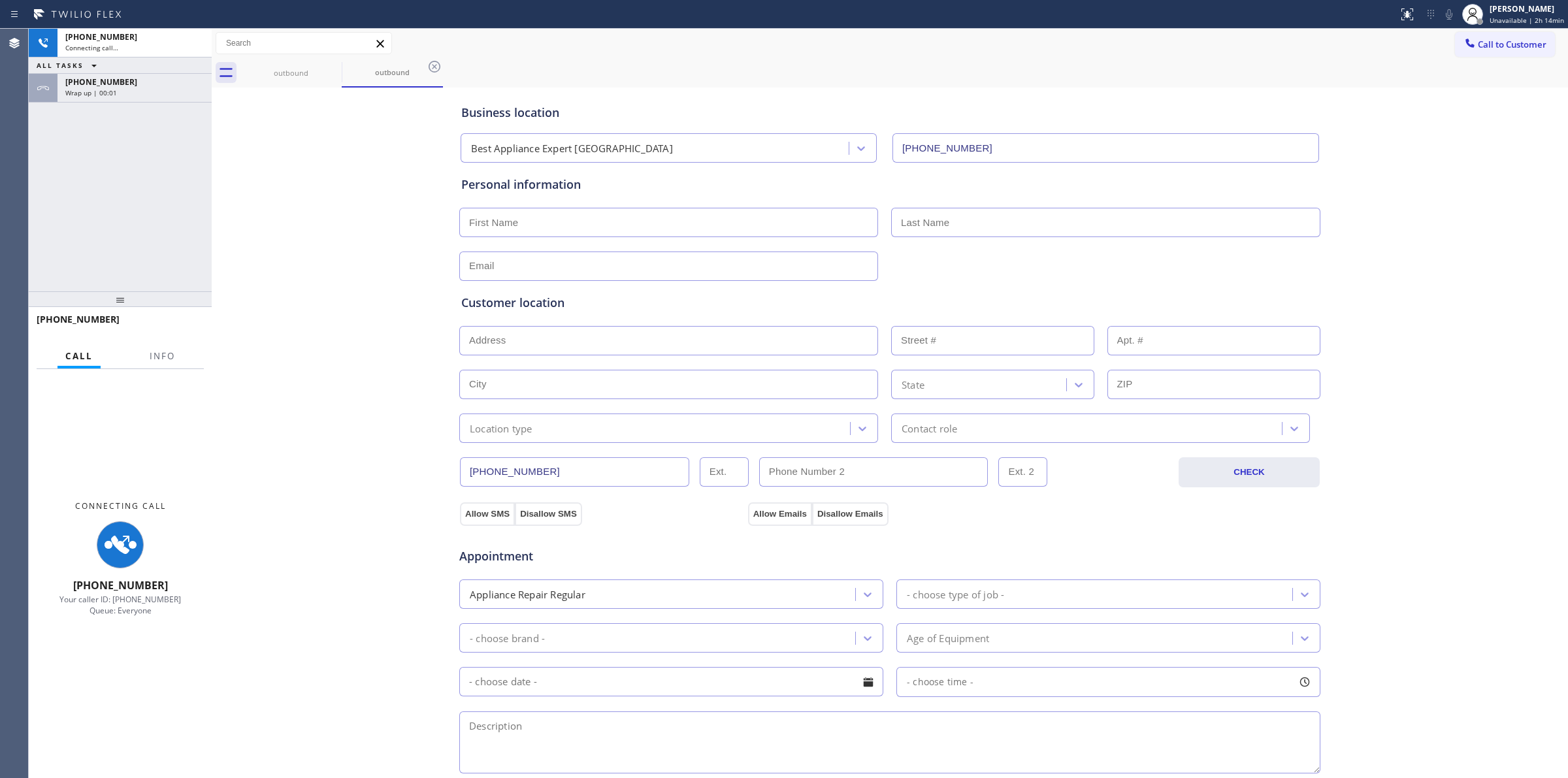
type input "(415) 366-9494"
click at [149, 98] on div "+13509998678 Wrap up | 00:02" at bounding box center [132, 88] width 149 height 29
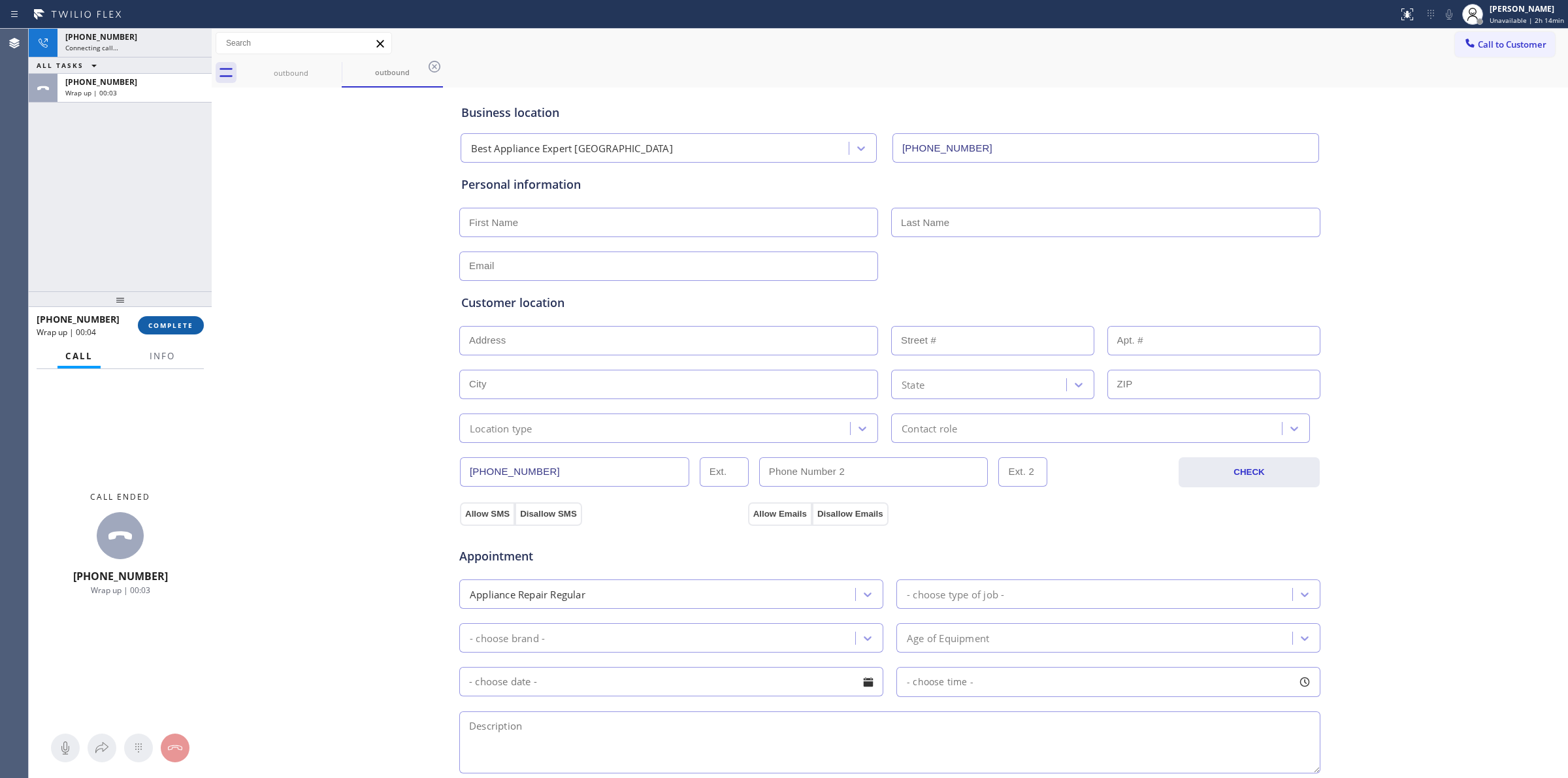
click at [181, 331] on button "COMPLETE" at bounding box center [171, 325] width 66 height 18
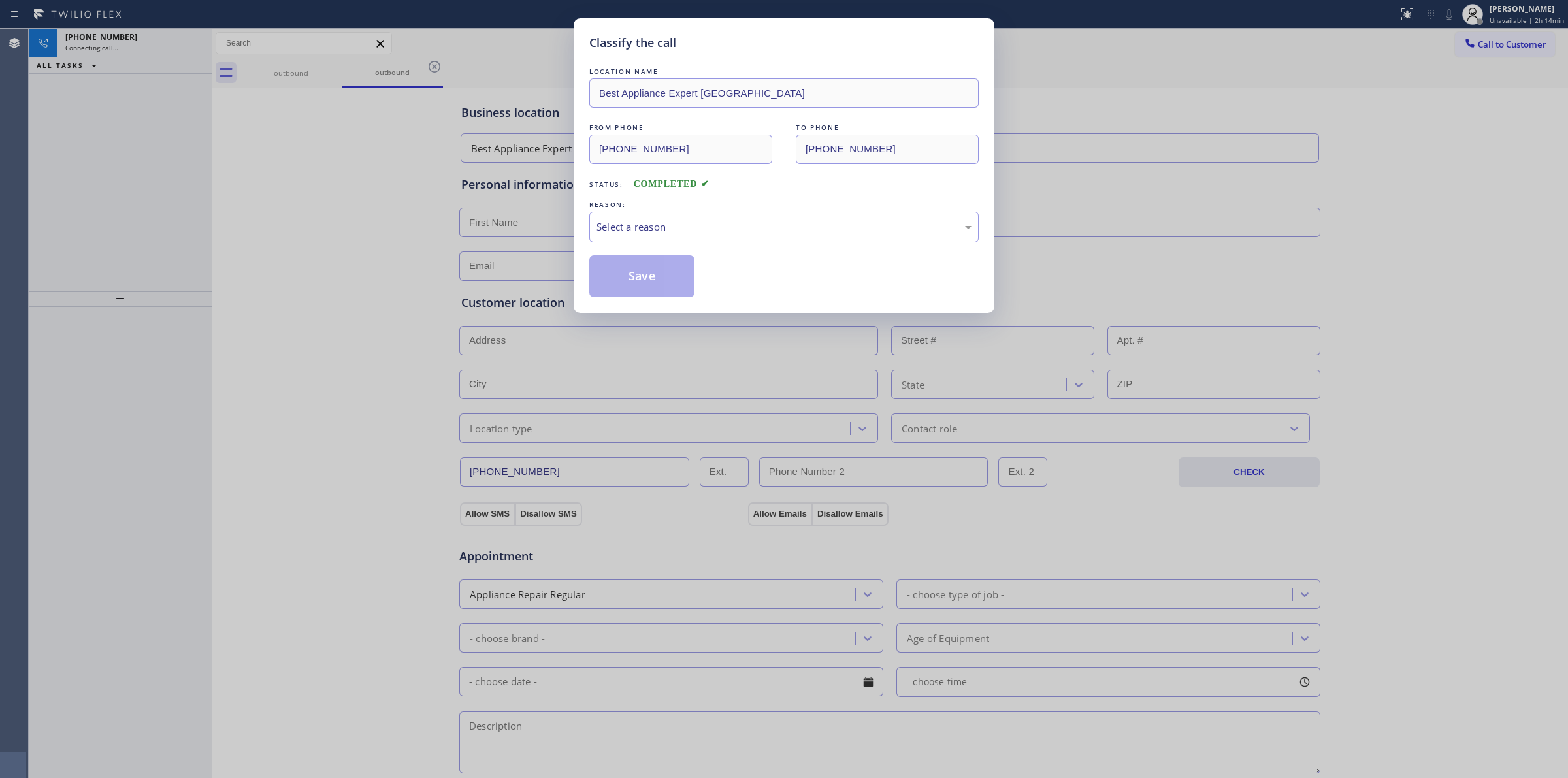
click at [755, 203] on div "REASON:" at bounding box center [784, 204] width 390 height 14
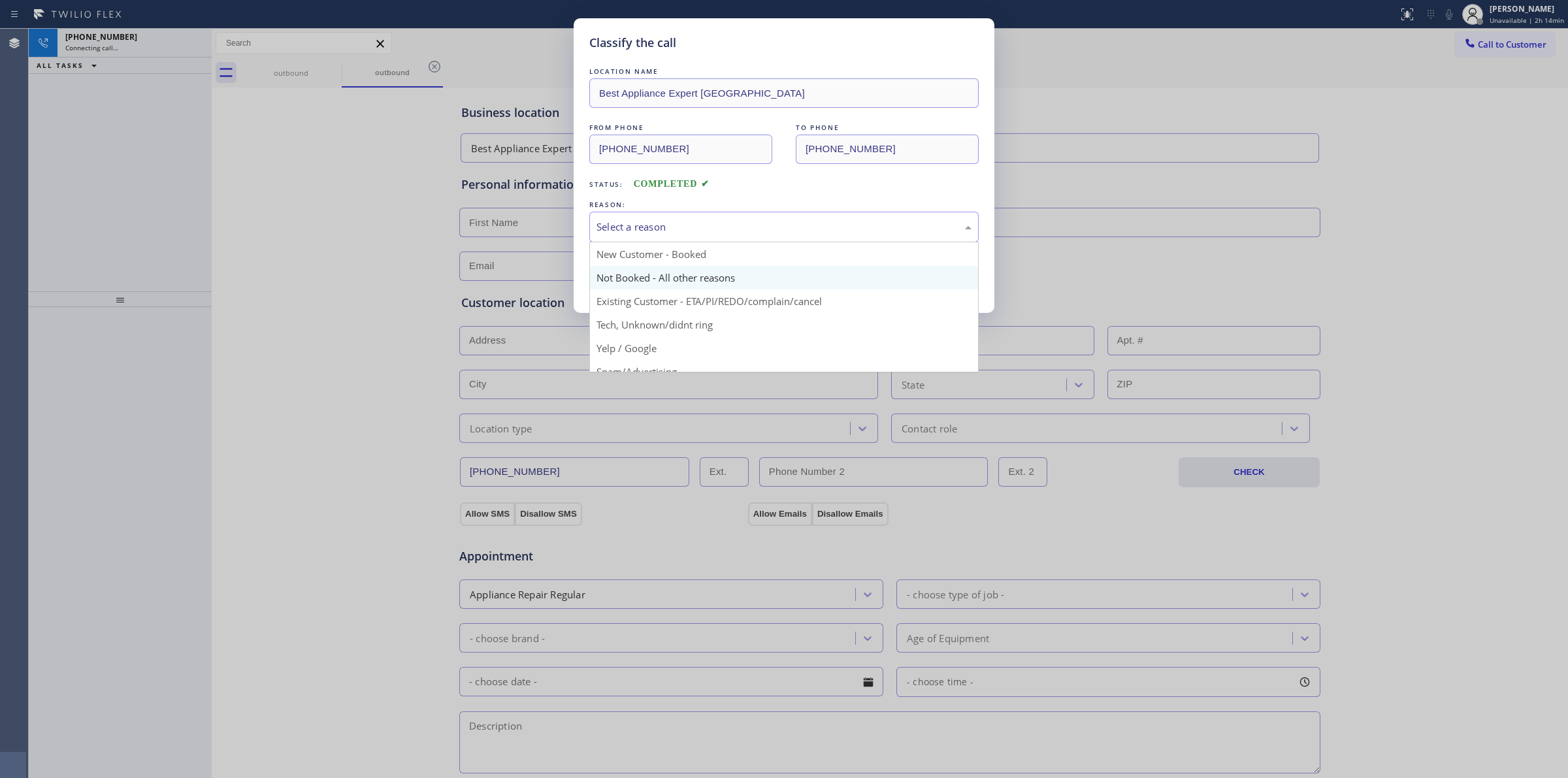
drag, startPoint x: 742, startPoint y: 232, endPoint x: 695, endPoint y: 275, distance: 63.7
click at [737, 240] on div "Select a reason" at bounding box center [784, 227] width 390 height 31
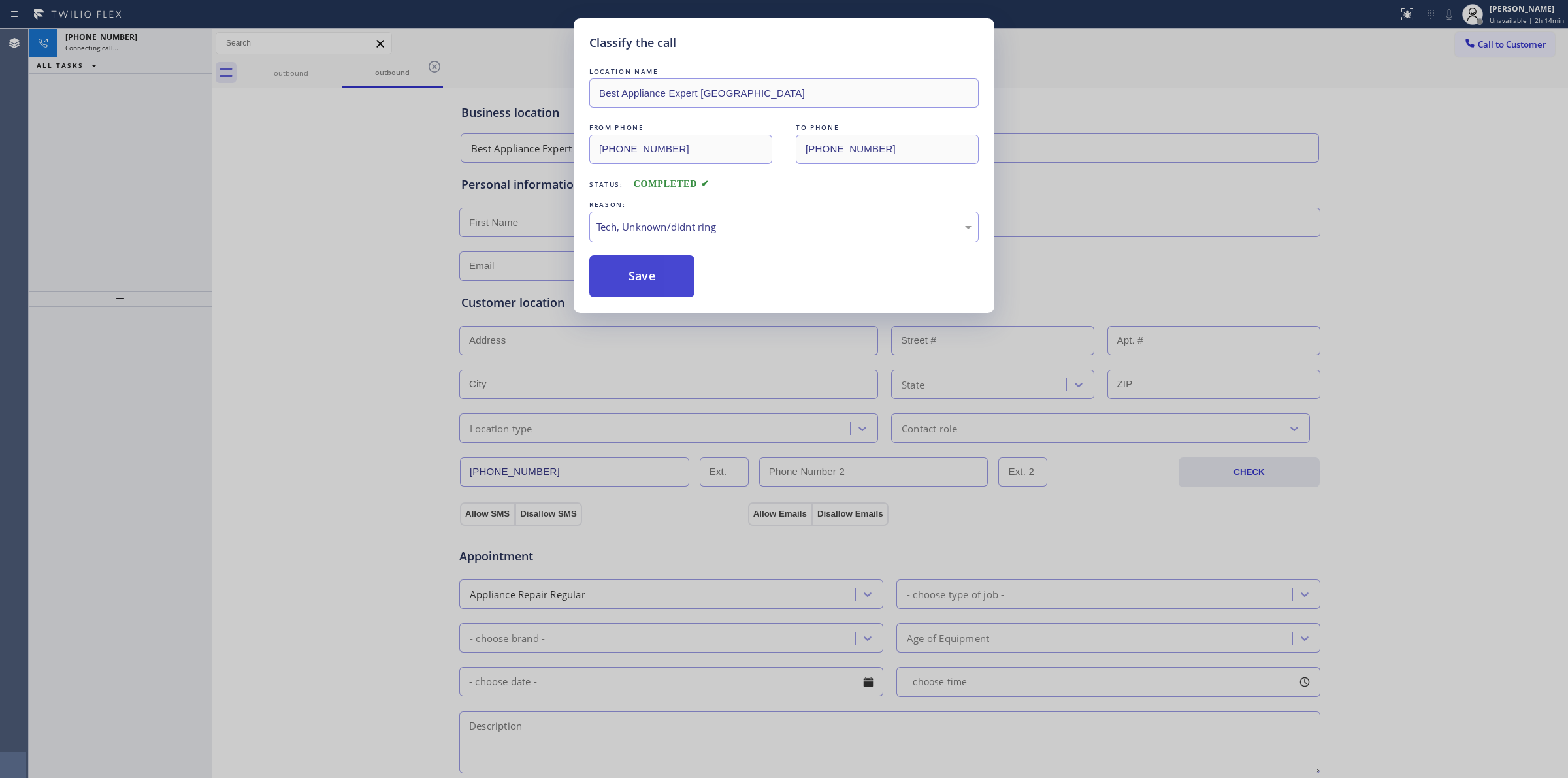
click at [659, 280] on button "Save" at bounding box center [642, 276] width 105 height 42
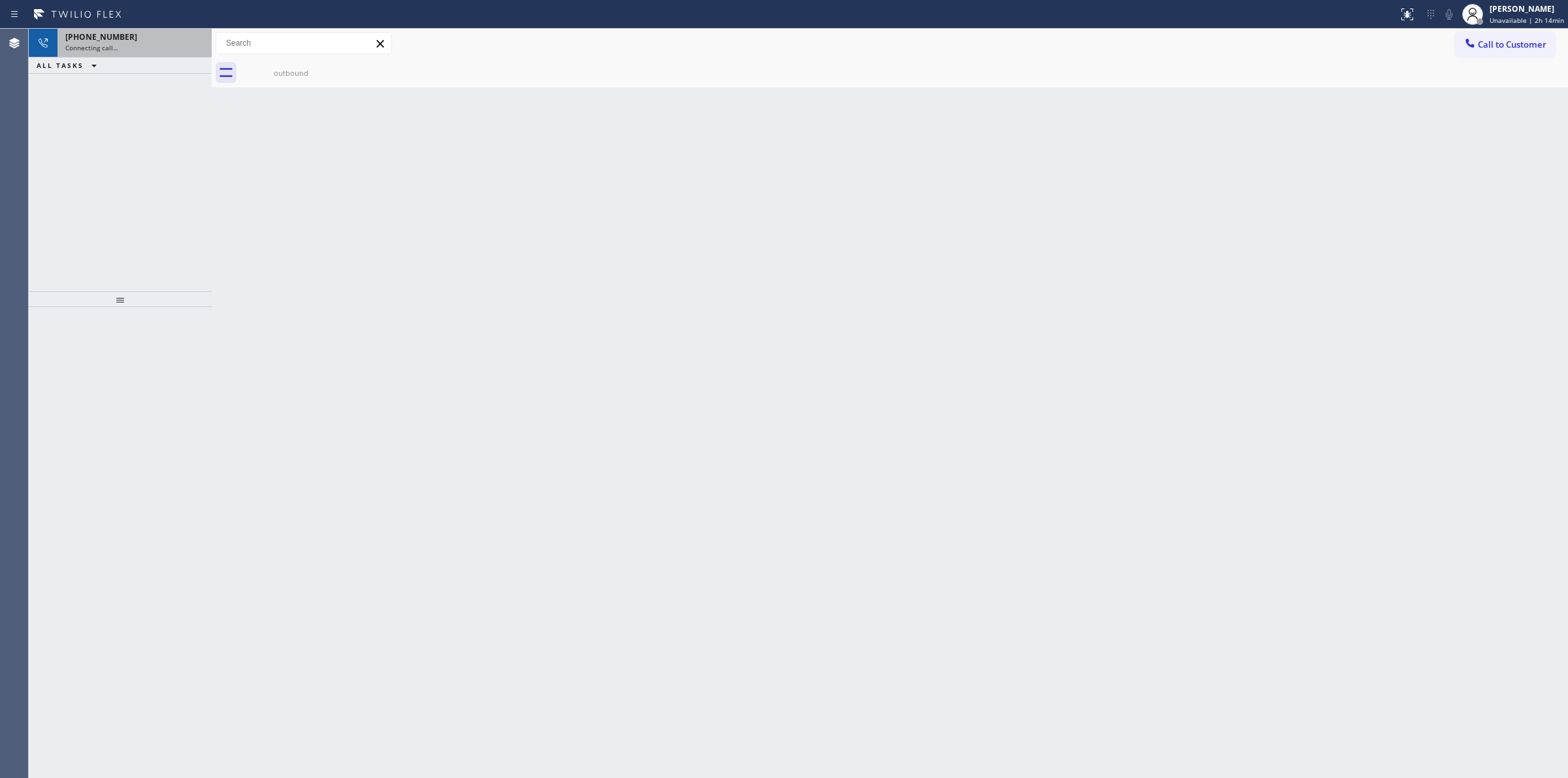
click at [155, 44] on div "Connecting call…" at bounding box center [135, 48] width 139 height 9
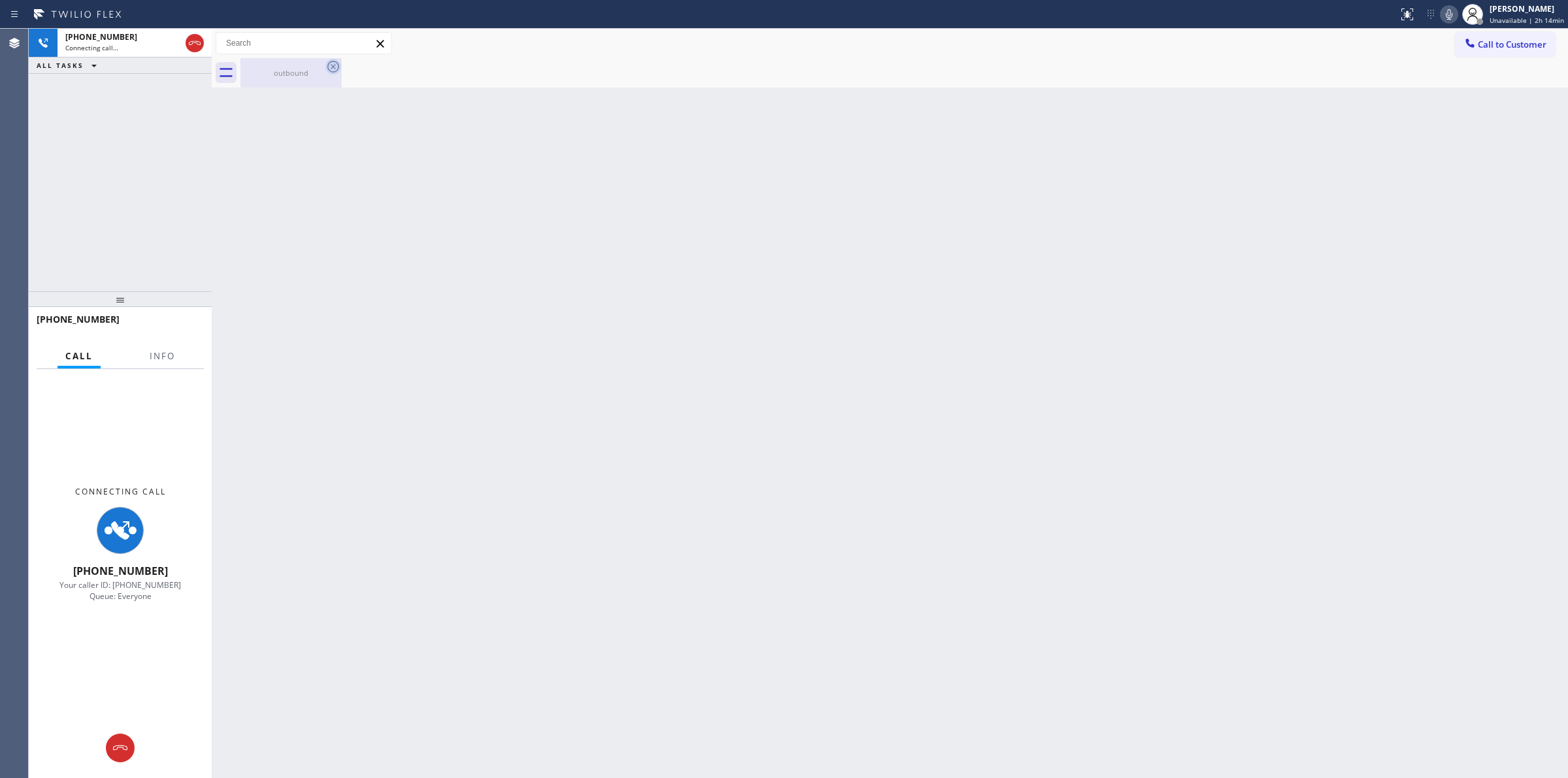
drag, startPoint x: 300, startPoint y: 69, endPoint x: 325, endPoint y: 65, distance: 25.3
click at [308, 68] on div "outbound" at bounding box center [291, 73] width 99 height 10
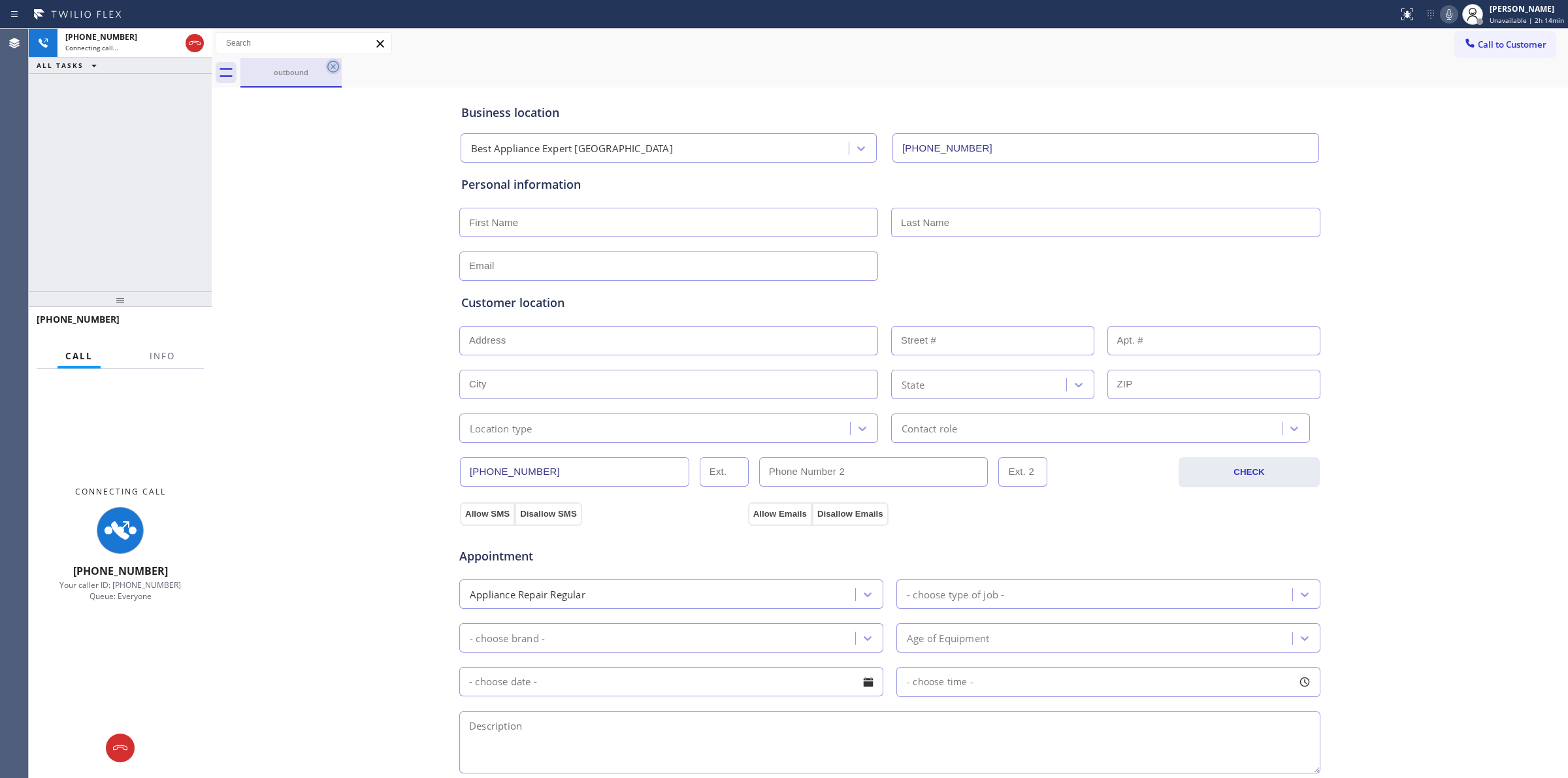
click at [325, 65] on icon at bounding box center [333, 67] width 16 height 16
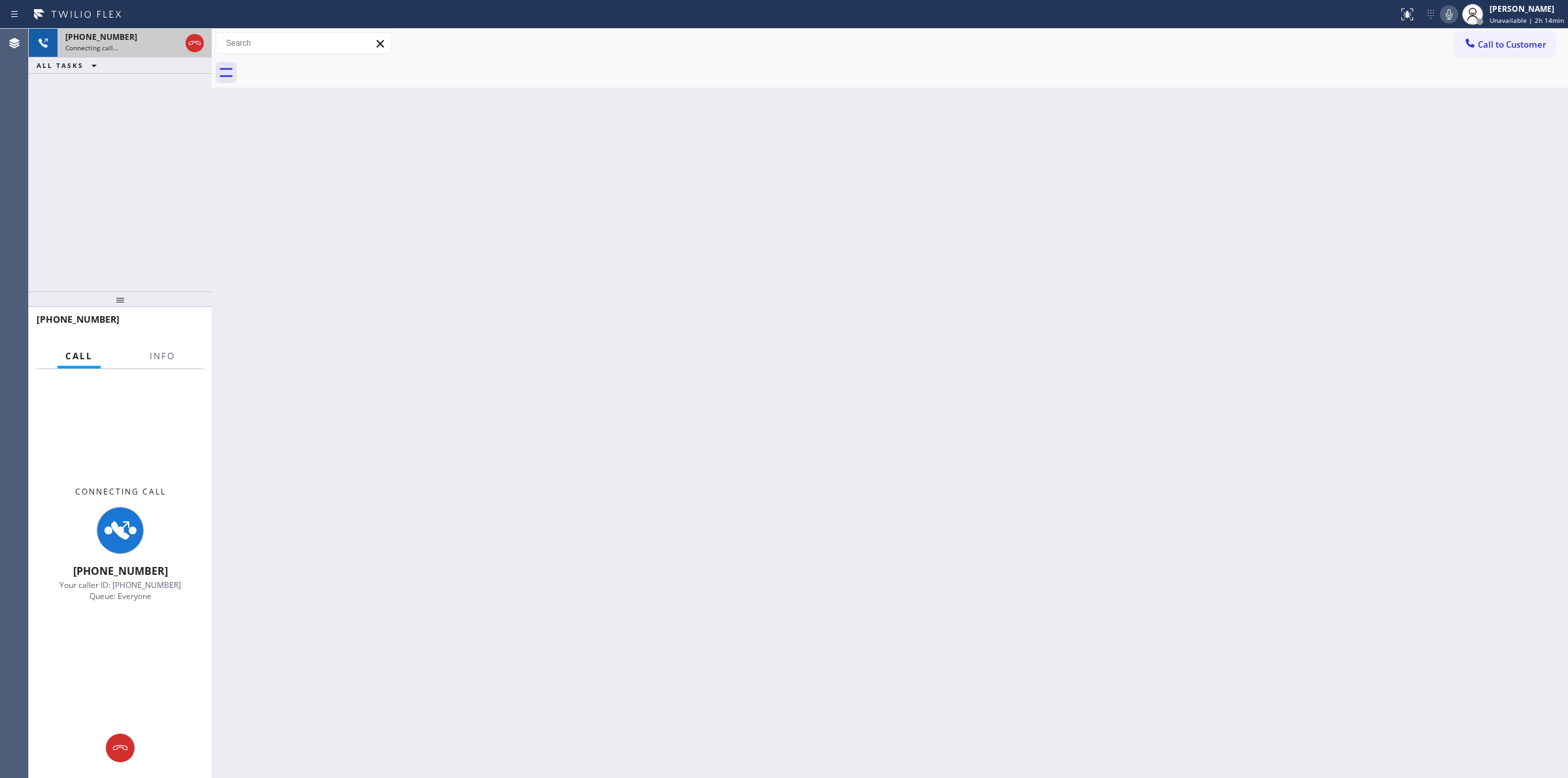
click at [73, 41] on span "+13509998678" at bounding box center [101, 37] width 72 height 11
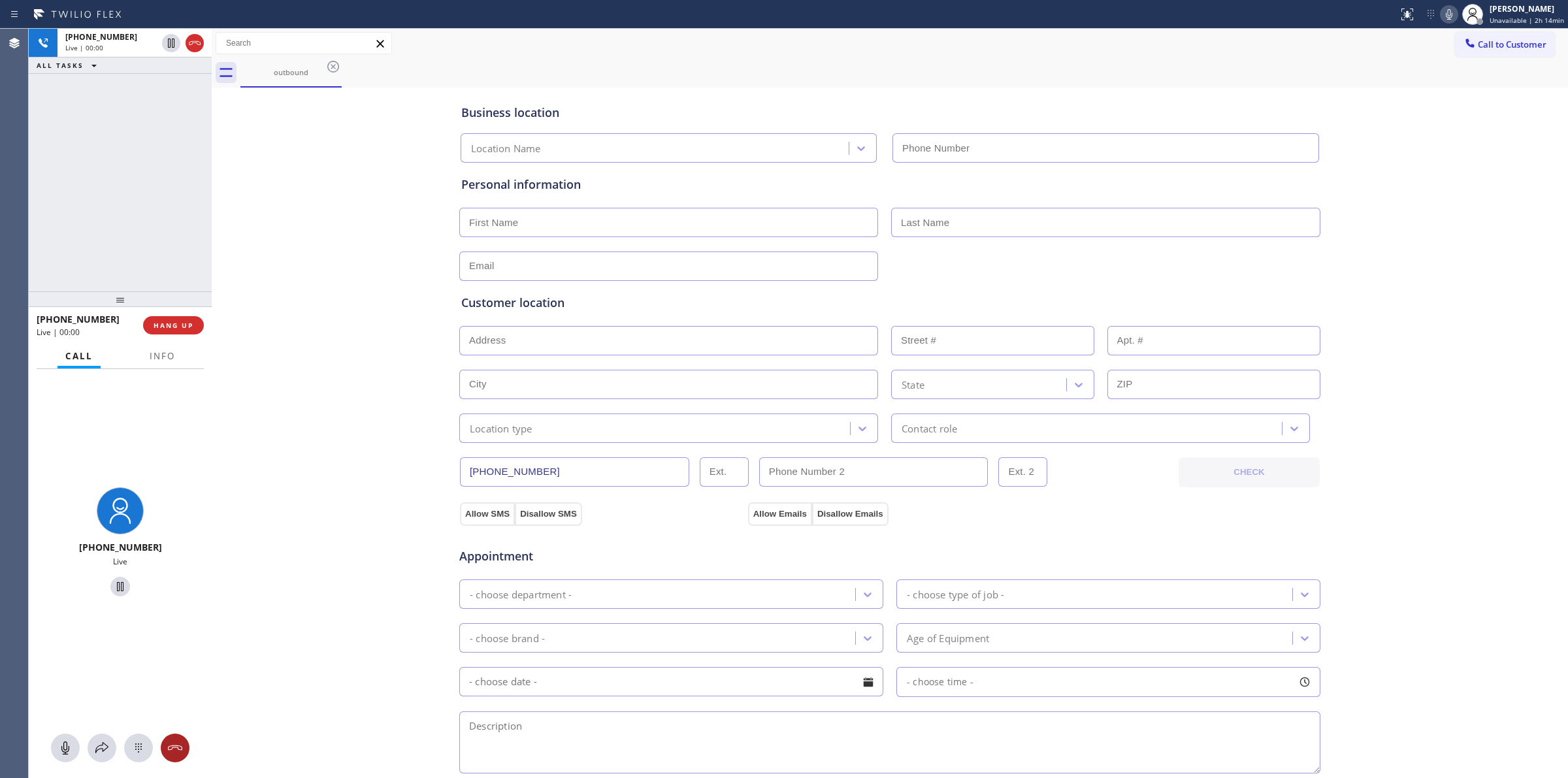
type input "(415) 366-9494"
click at [143, 753] on icon at bounding box center [139, 748] width 16 height 16
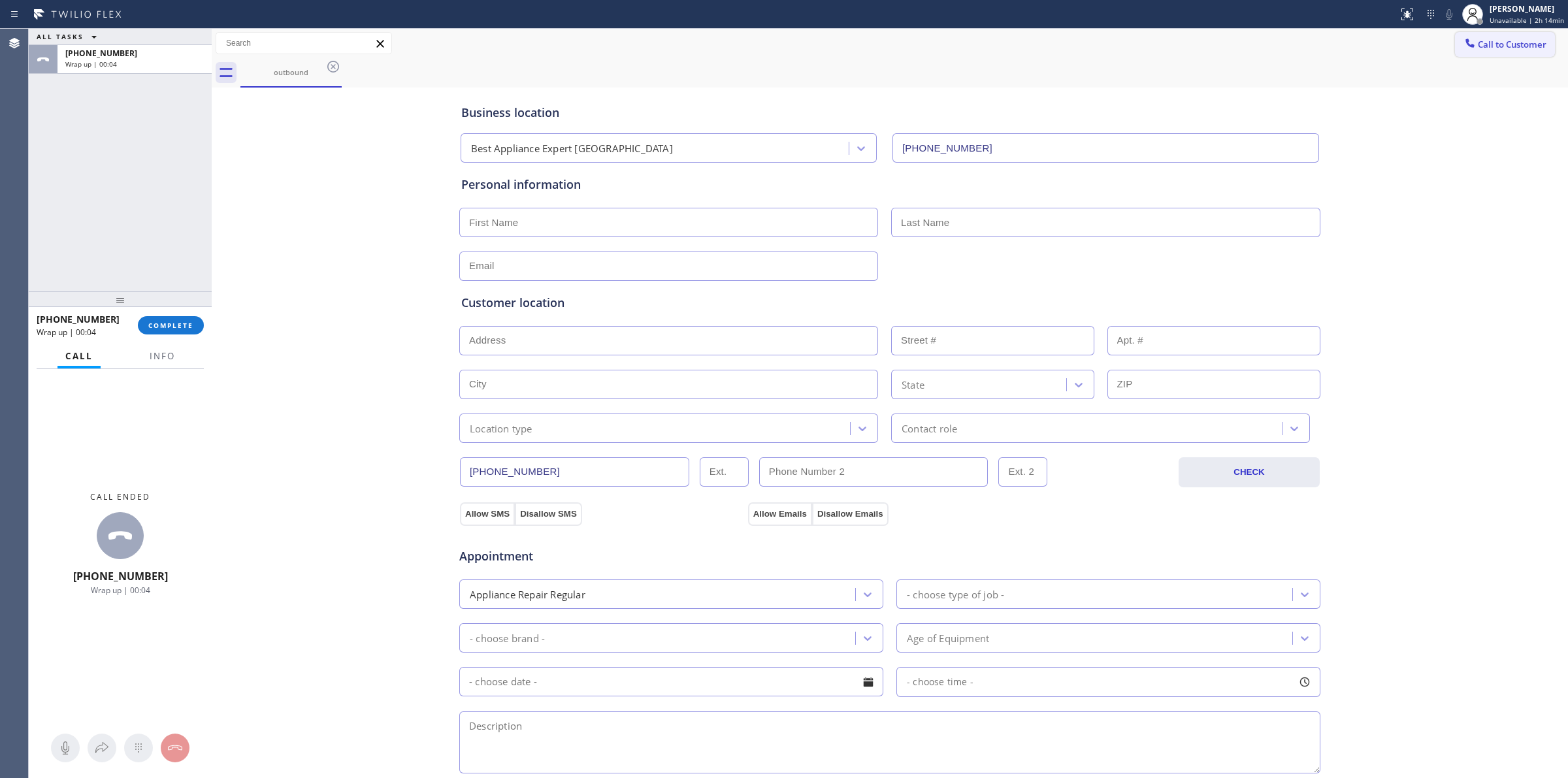
click at [1493, 46] on span "Call to Customer" at bounding box center [1512, 45] width 69 height 12
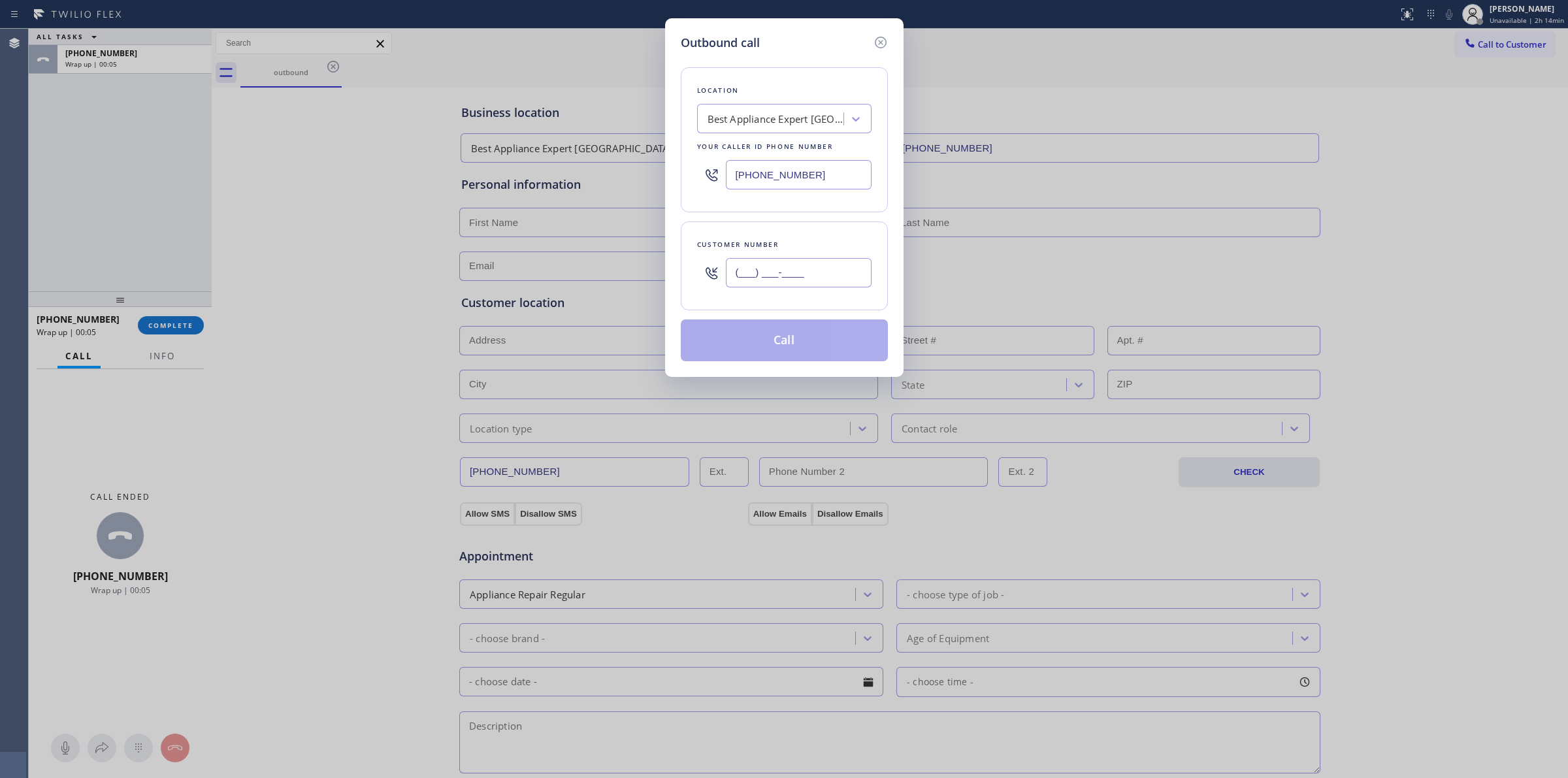
paste input "628) 266-6797"
click at [821, 276] on input "(___) ___-____" at bounding box center [799, 272] width 146 height 29
type input "(628) 266-6797"
click at [795, 108] on div "Best Appliance Expert San Francisco" at bounding box center [772, 119] width 143 height 23
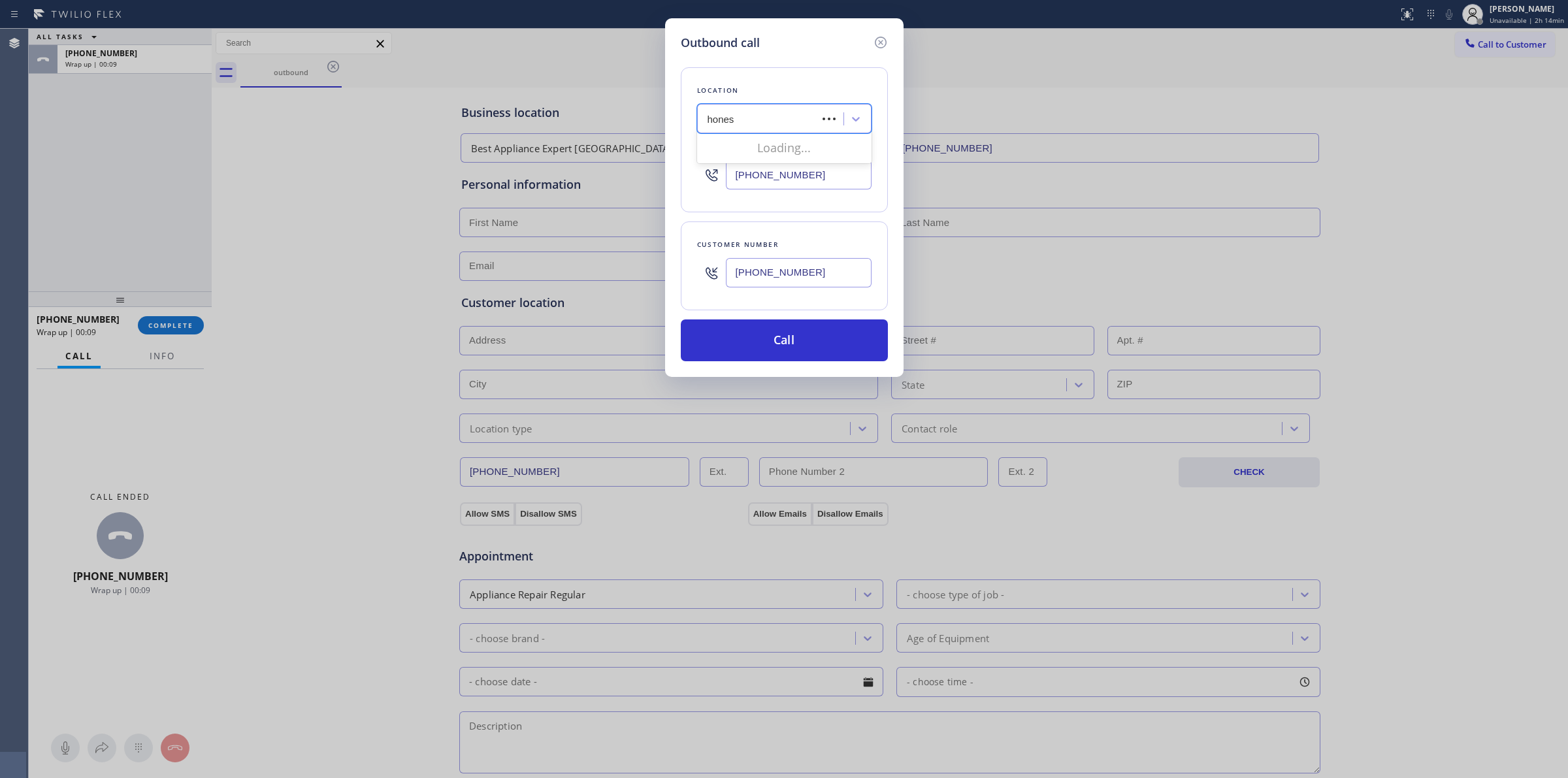
type input "honest"
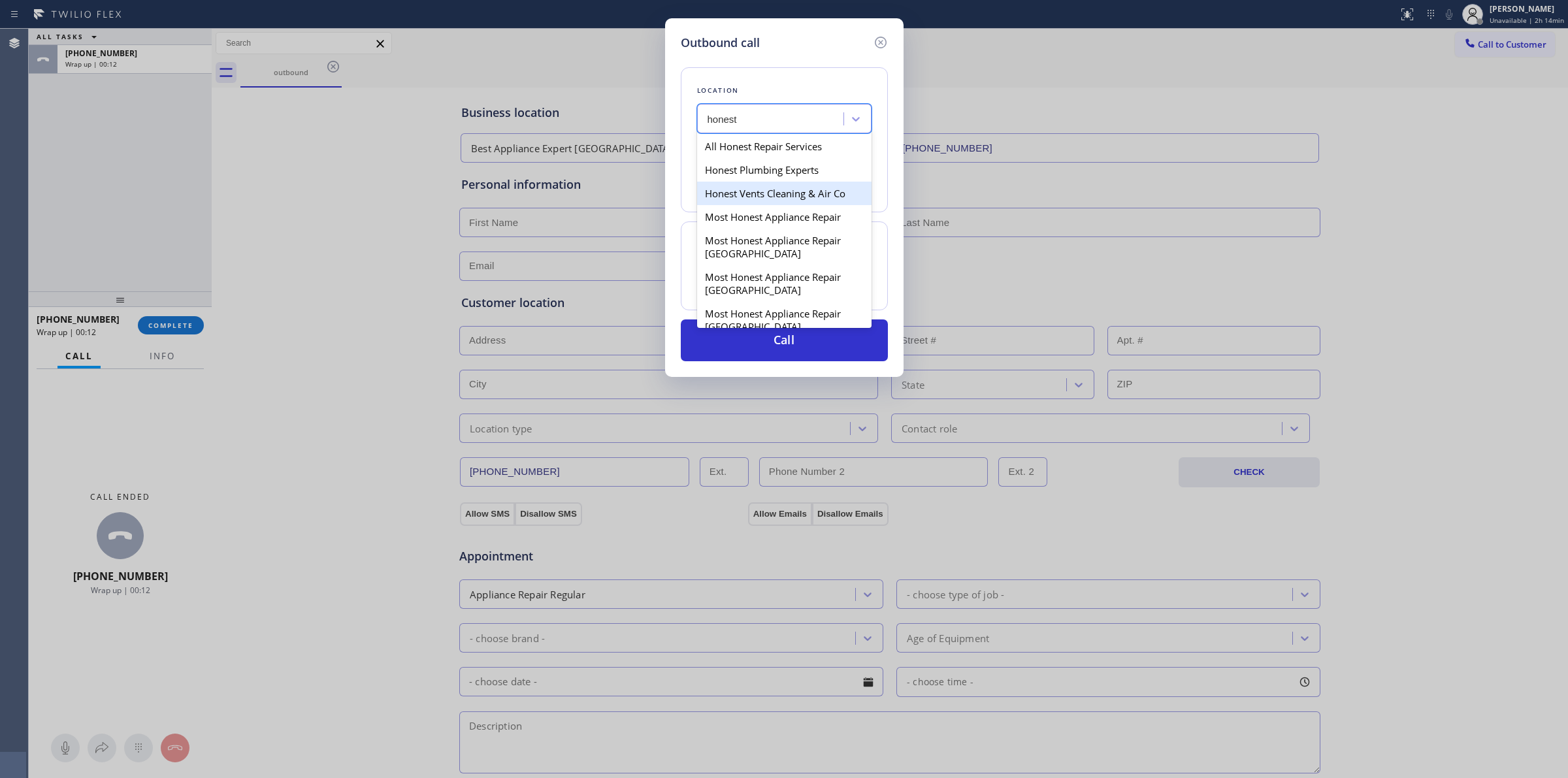
click at [722, 183] on div "Honest Vents Cleaning & Air Co" at bounding box center [785, 193] width 175 height 23
click at [779, 119] on div "Honest Vents Cleaning & Air Co" at bounding box center [776, 119] width 137 height 15
click at [767, 143] on div "All Honest Repair Services" at bounding box center [785, 146] width 175 height 23
type input "(415) 980-6776"
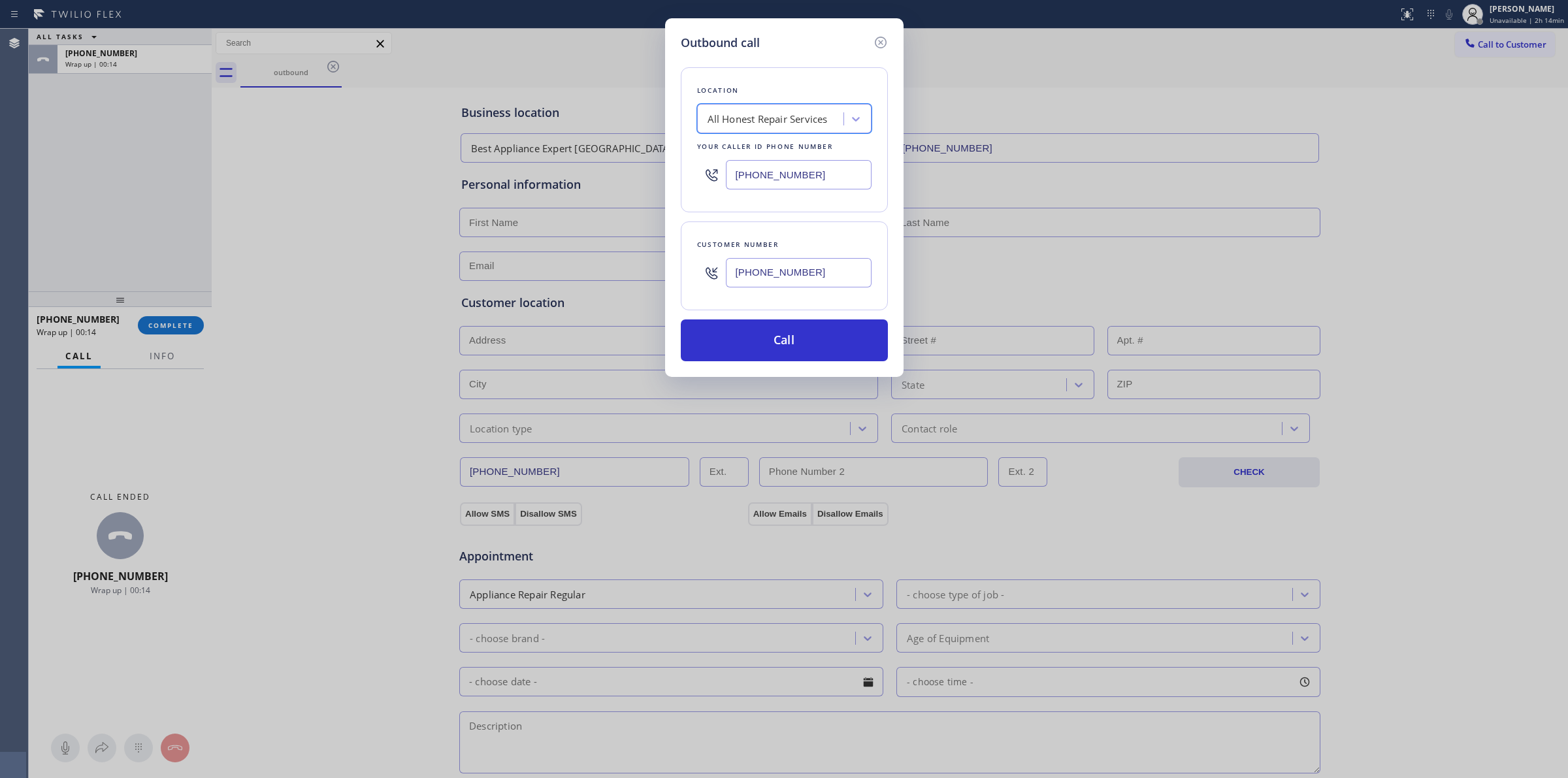
click at [779, 272] on input "(628) 266-6797" at bounding box center [799, 272] width 146 height 29
click at [785, 348] on button "Call" at bounding box center [784, 340] width 207 height 42
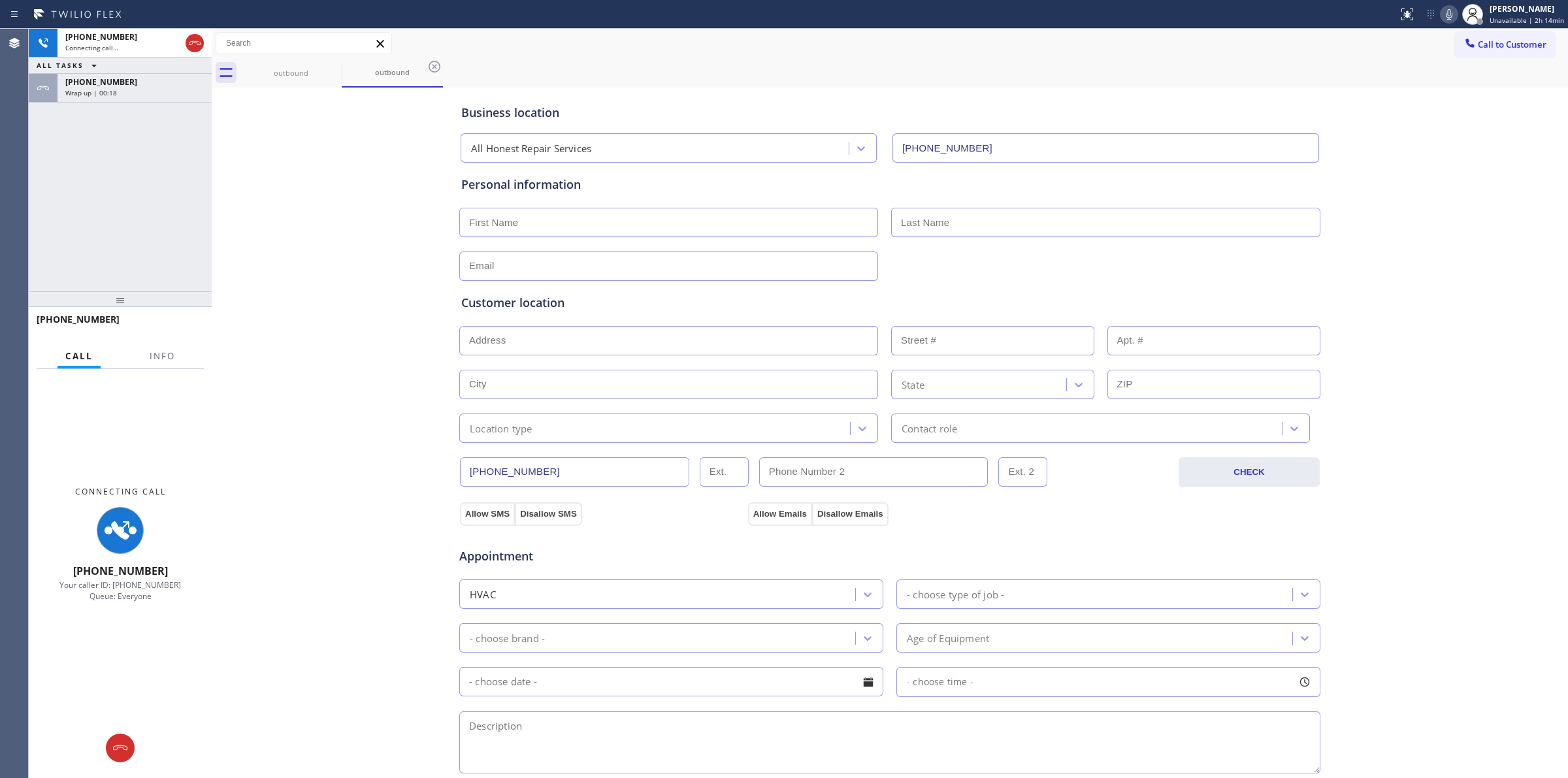
click at [142, 85] on div "+13509998678" at bounding box center [135, 82] width 139 height 11
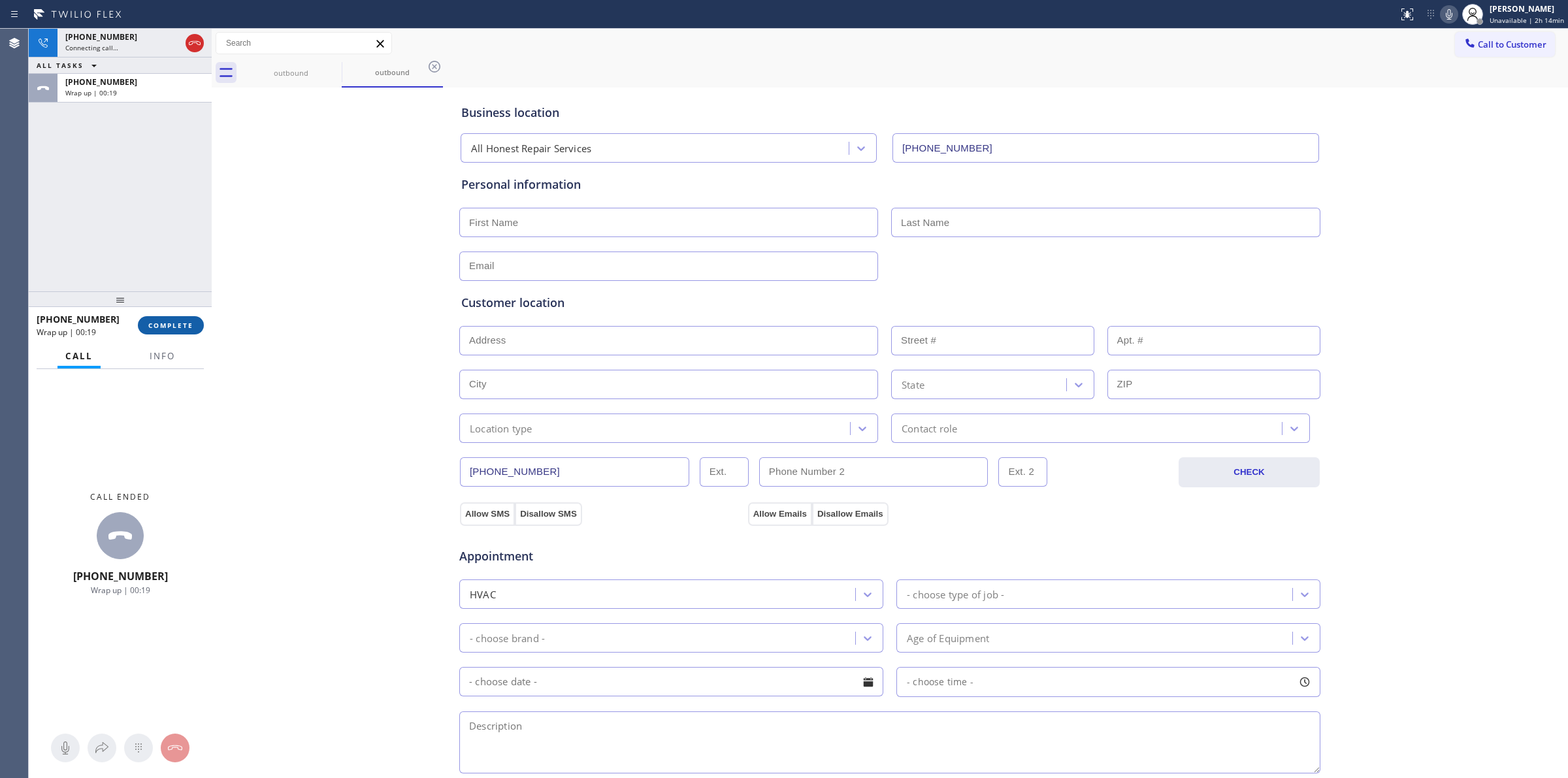
click at [181, 328] on span "COMPLETE" at bounding box center [171, 326] width 45 height 9
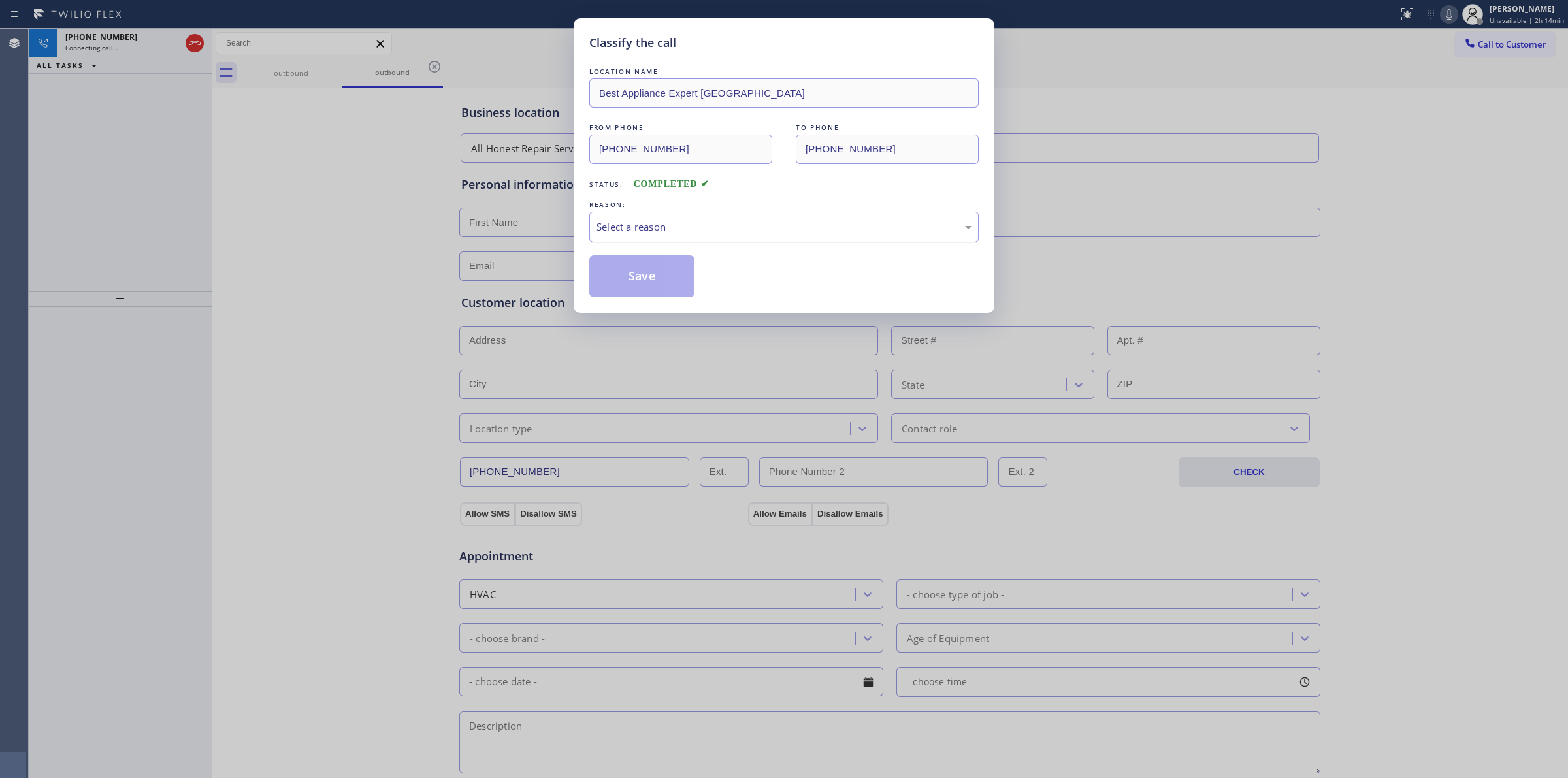
click at [695, 218] on div "Select a reason" at bounding box center [784, 227] width 390 height 31
drag, startPoint x: 643, startPoint y: 280, endPoint x: 666, endPoint y: 265, distance: 27.5
click at [643, 278] on button "Save" at bounding box center [642, 276] width 105 height 42
click at [122, 45] on div "Classify the call LOCATION NAME Best Appliance Expert San Francisco FROM PHONE …" at bounding box center [784, 389] width 1568 height 778
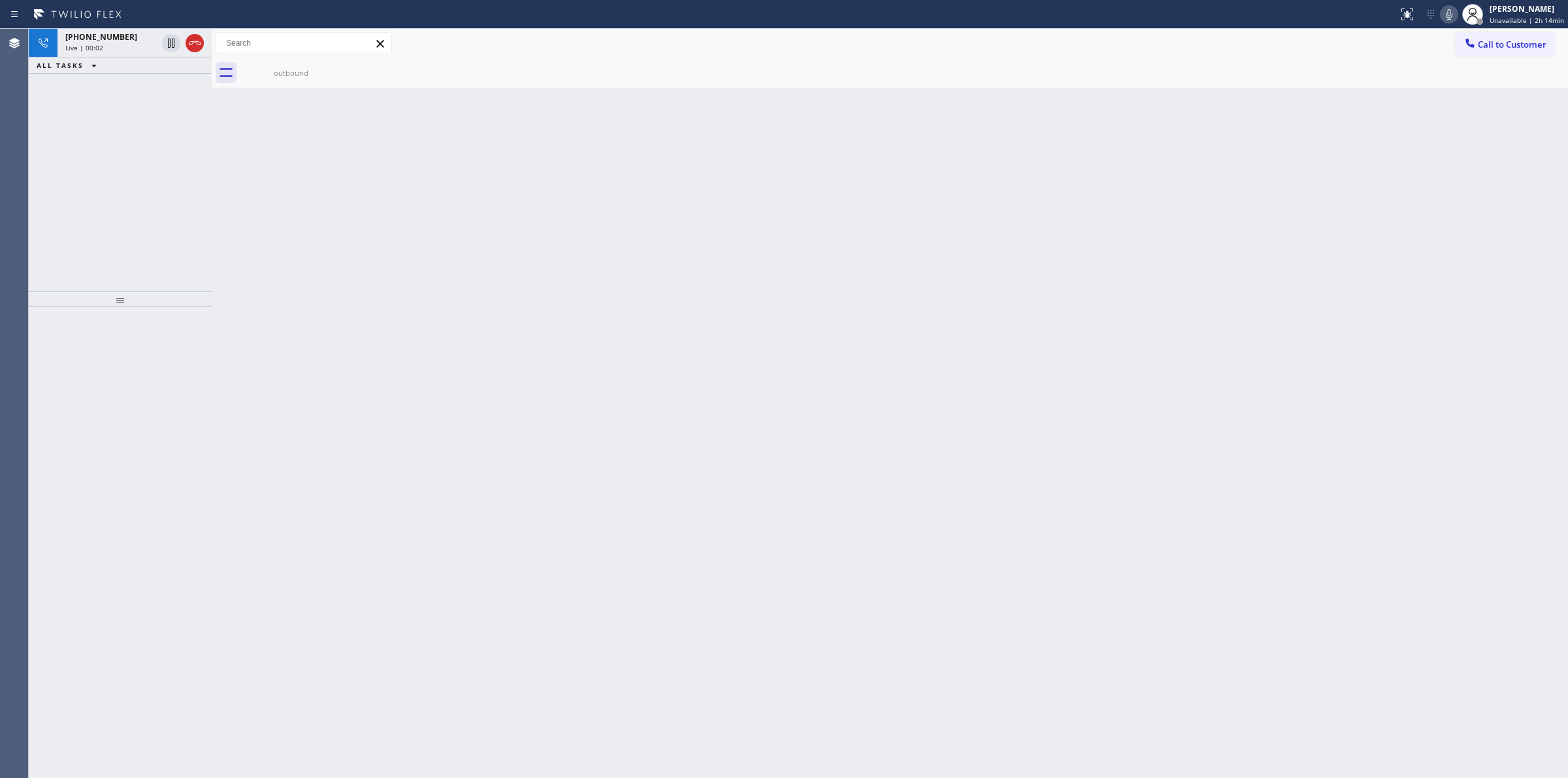
click at [141, 57] on div "ALL TASKS ALL TASKS ACTIVE TASKS TASKS IN WRAP UP" at bounding box center [120, 65] width 183 height 17
click at [139, 48] on div "Live | 00:02" at bounding box center [111, 48] width 91 height 9
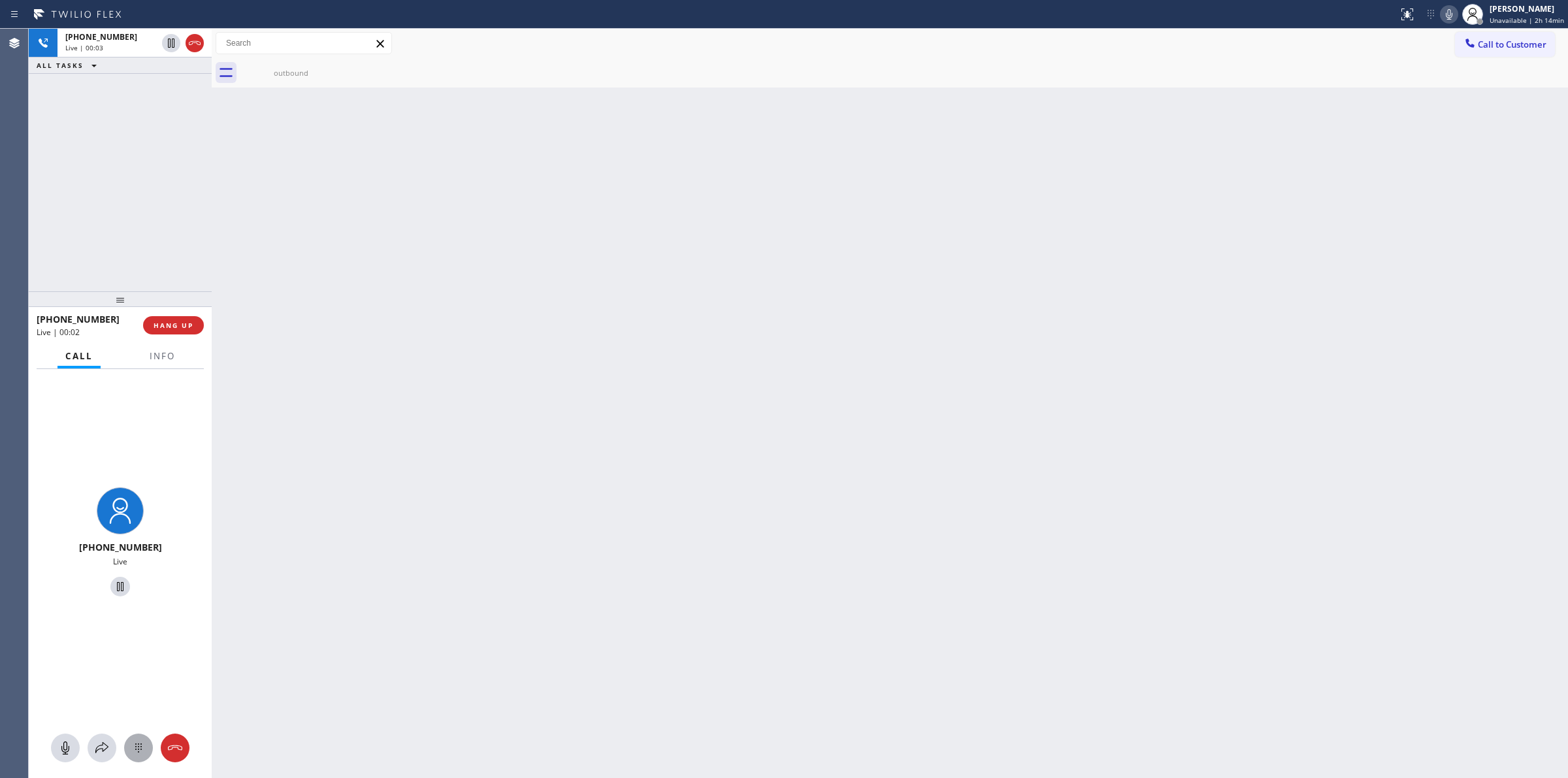
click at [141, 745] on icon at bounding box center [139, 748] width 7 height 9
click at [1503, 40] on span "Call to Customer" at bounding box center [1512, 45] width 69 height 12
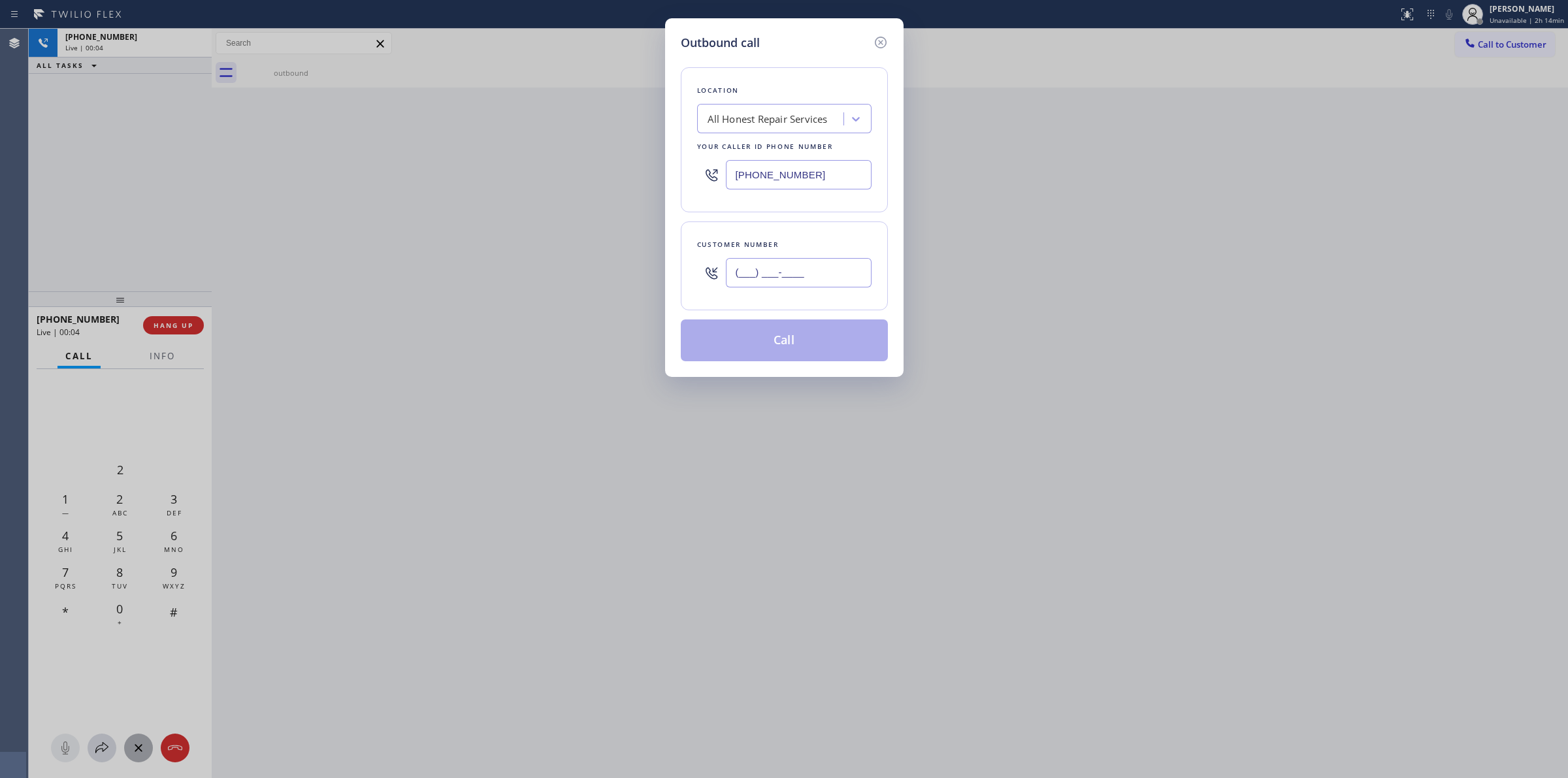
paste input "628) 266-6797"
click at [755, 272] on input "(___) ___-____" at bounding box center [799, 272] width 146 height 29
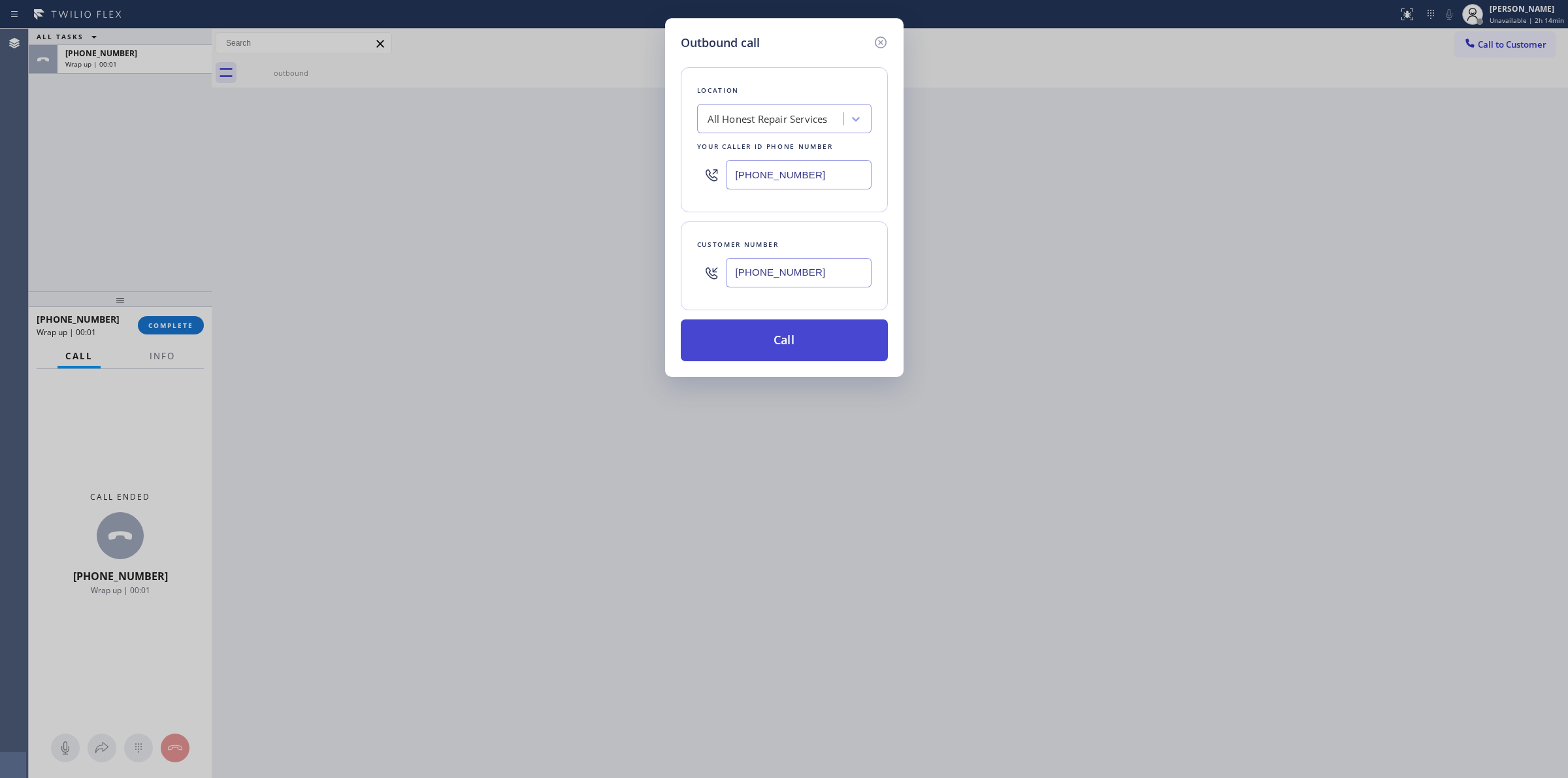
click at [796, 332] on button "Call" at bounding box center [784, 340] width 207 height 42
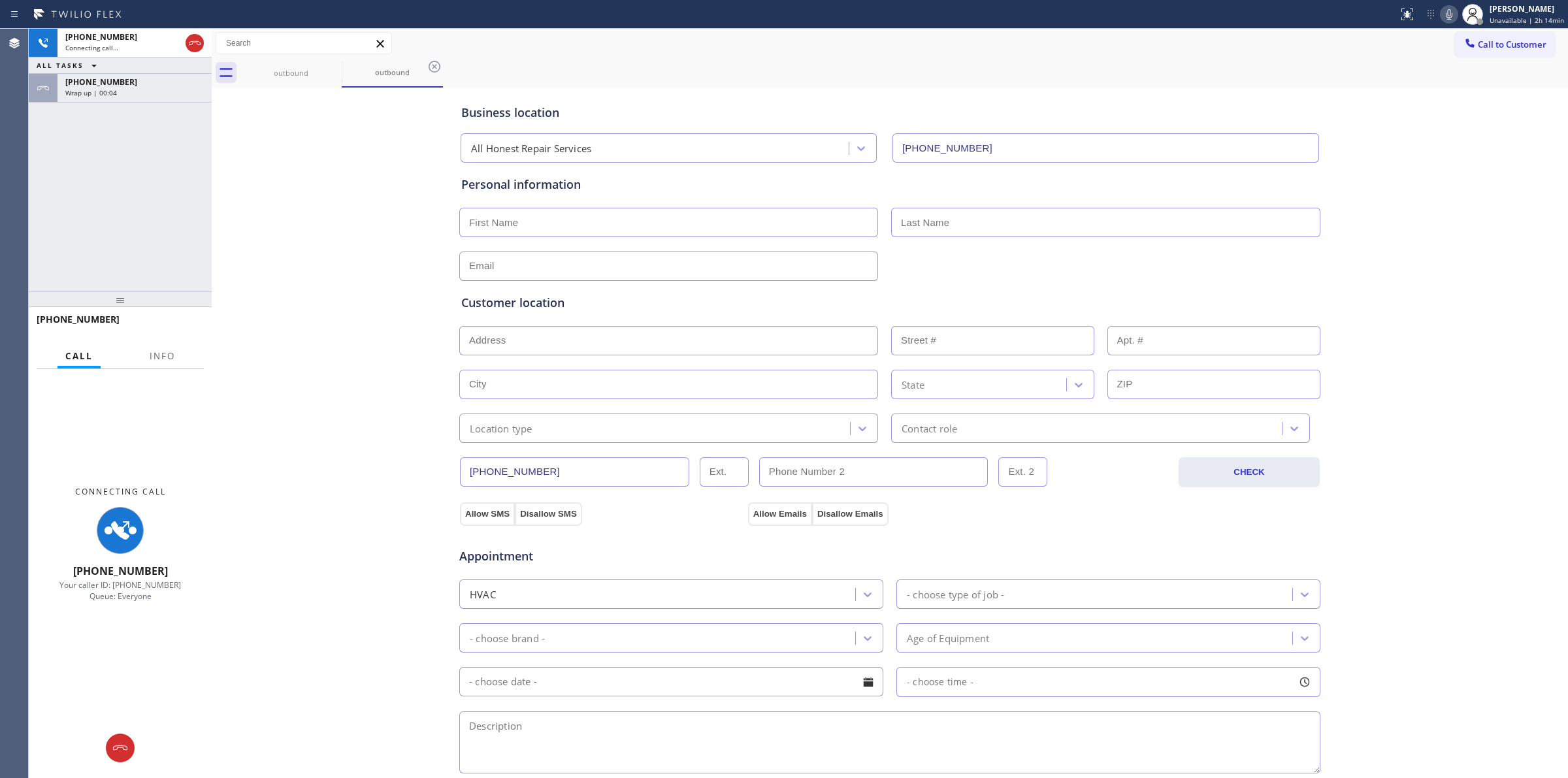
click at [129, 71] on div "ALL TASKS ALL TASKS ACTIVE TASKS TASKS IN WRAP UP" at bounding box center [120, 65] width 183 height 17
click at [133, 81] on div "+16282666797" at bounding box center [135, 82] width 139 height 11
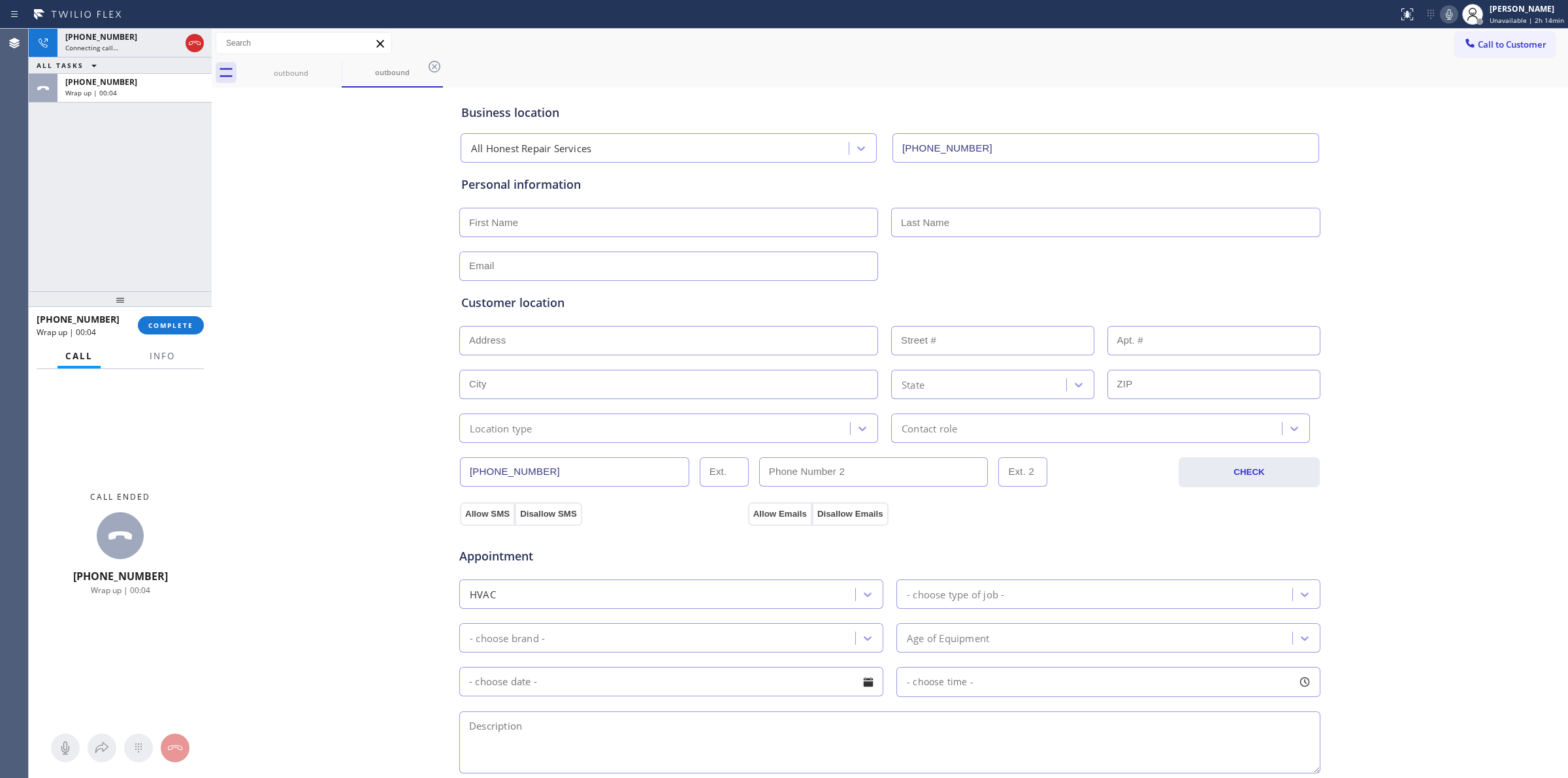
click at [177, 314] on div "+16282666797 Wrap up | 00:04 COMPLETE" at bounding box center [120, 325] width 167 height 34
click at [178, 325] on span "COMPLETE" at bounding box center [171, 326] width 45 height 9
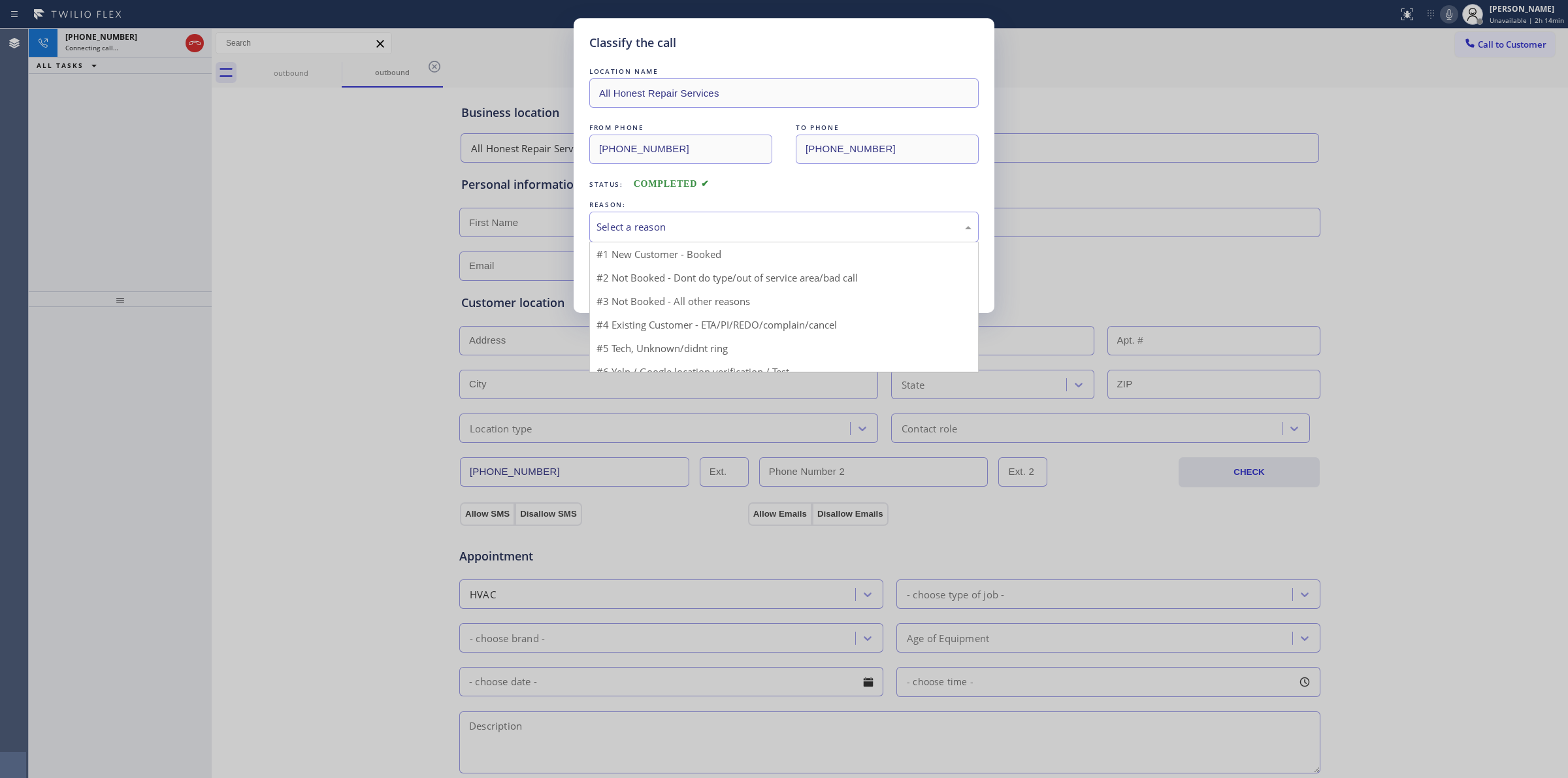
click at [703, 228] on div "Select a reason" at bounding box center [783, 227] width 375 height 15
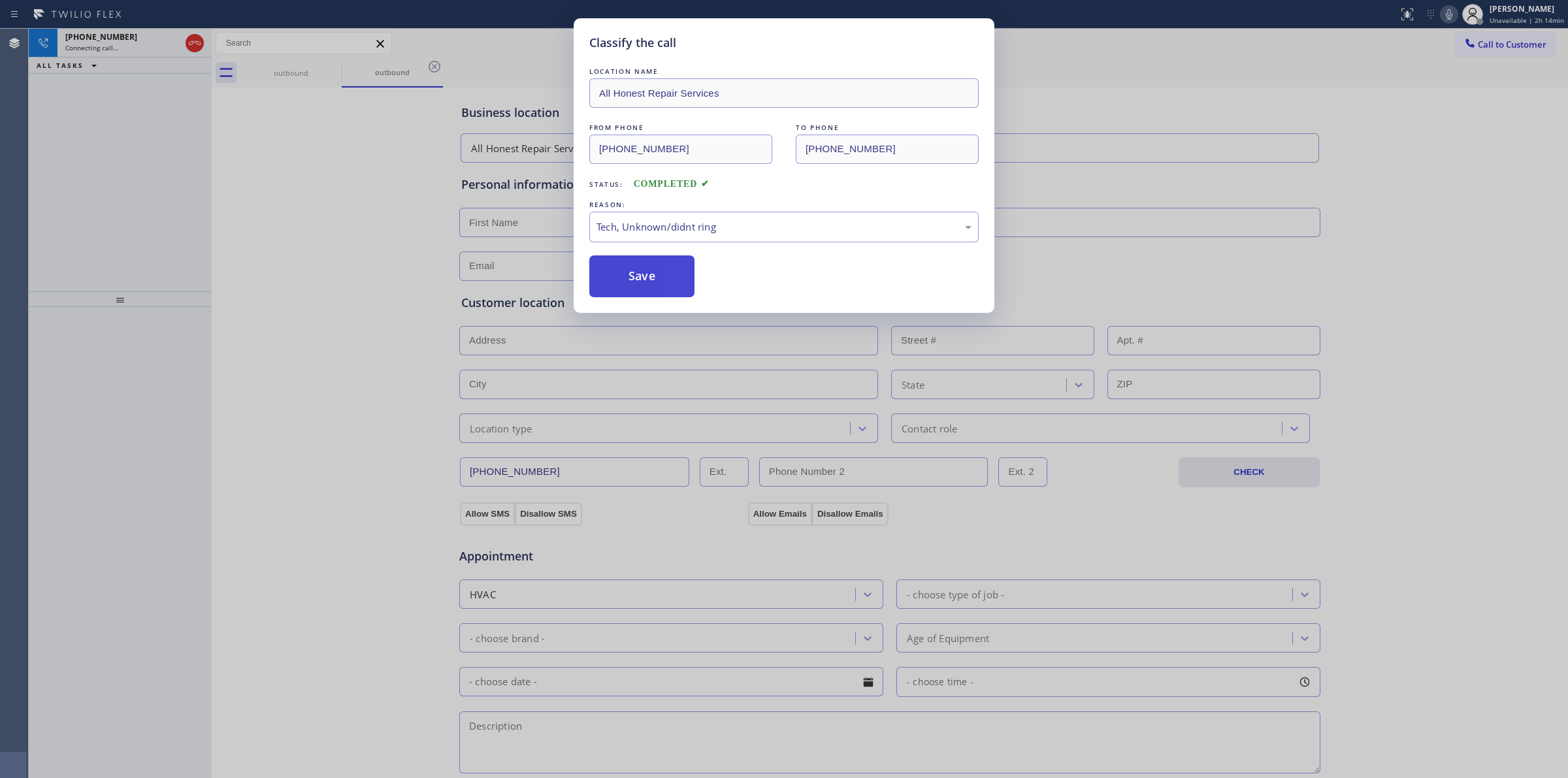
click at [655, 278] on button "Save" at bounding box center [642, 276] width 105 height 42
click at [323, 73] on div "Classify the call LOCATION NAME Subzero Repair Professionals FROM PHONE (877) 4…" at bounding box center [798, 403] width 1539 height 749
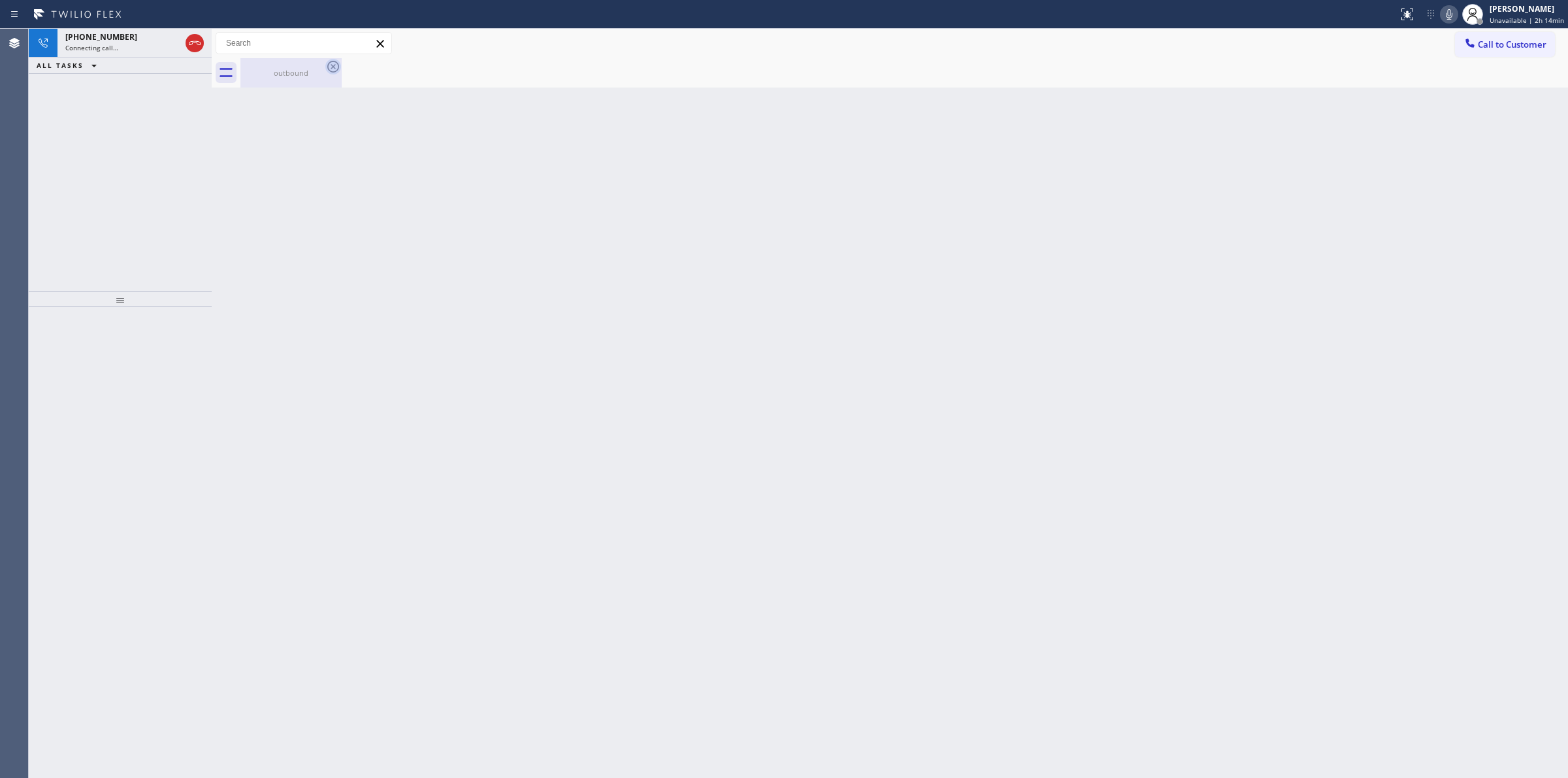
click at [330, 65] on icon at bounding box center [333, 67] width 16 height 16
drag, startPoint x: 1457, startPoint y: 10, endPoint x: 1421, endPoint y: 15, distance: 36.3
click at [1457, 11] on icon at bounding box center [1449, 15] width 16 height 16
click at [113, 50] on span "Connecting call…" at bounding box center [91, 48] width 53 height 9
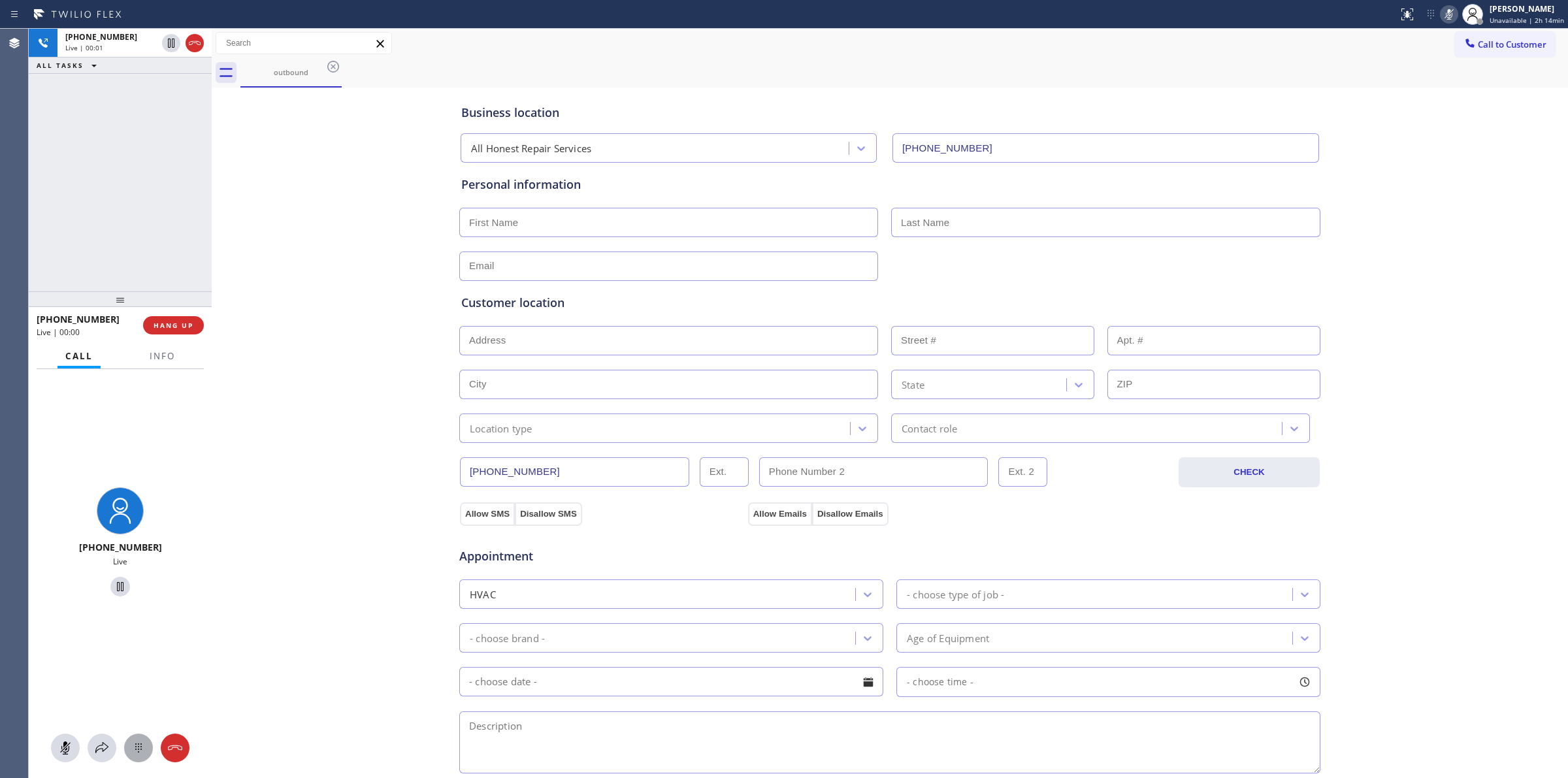
click at [139, 741] on icon at bounding box center [139, 748] width 16 height 16
drag, startPoint x: 1499, startPoint y: 40, endPoint x: 1462, endPoint y: 47, distance: 37.7
click at [1497, 40] on span "Call to Customer" at bounding box center [1512, 45] width 69 height 12
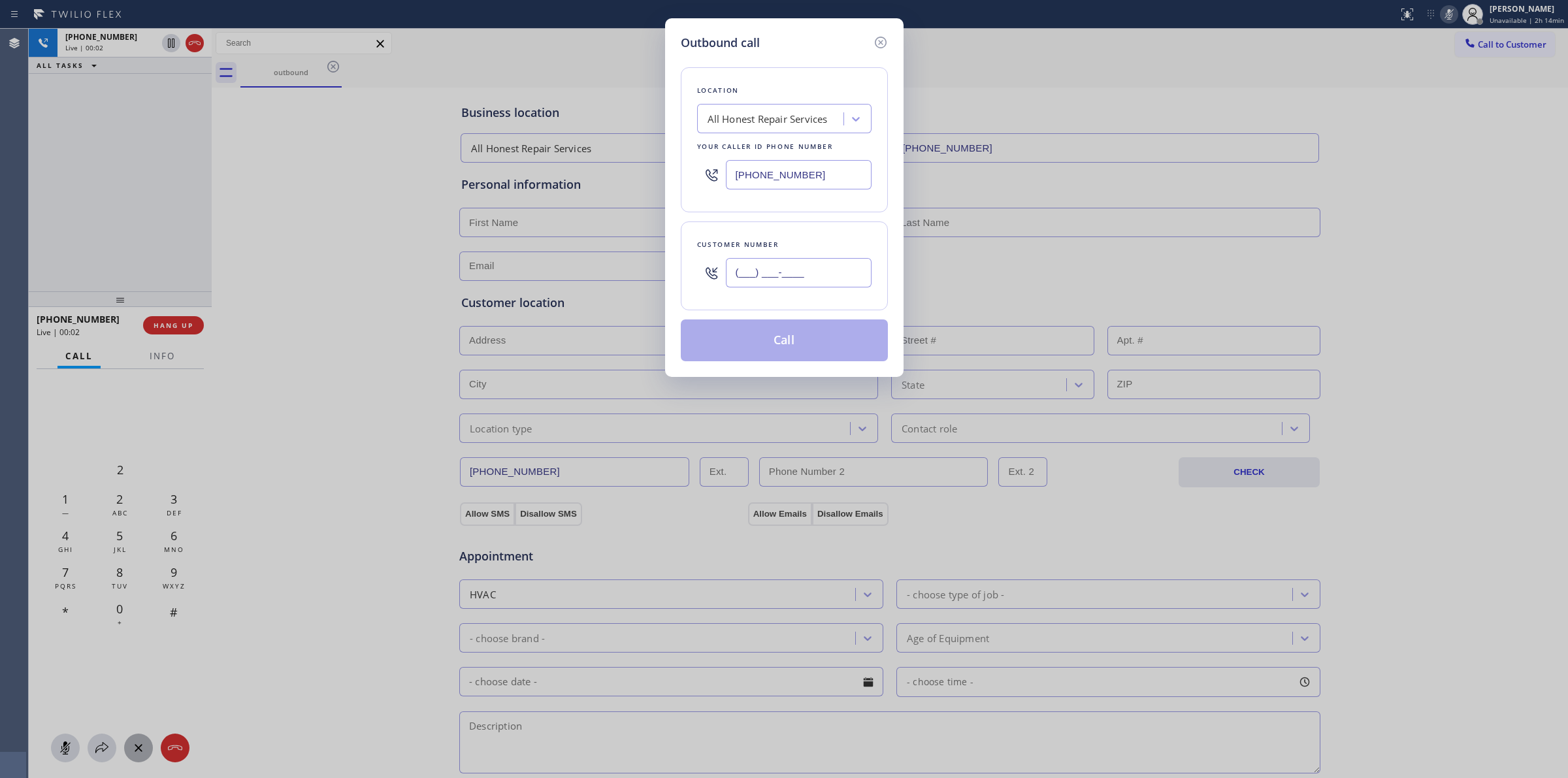
paste input "6282"
click at [781, 276] on input "(___) ___-____" at bounding box center [799, 272] width 146 height 29
drag, startPoint x: 836, startPoint y: 272, endPoint x: 704, endPoint y: 264, distance: 132.2
click at [705, 265] on div "(___) ___-6282" at bounding box center [785, 273] width 175 height 43
paste input "628) 266-6797"
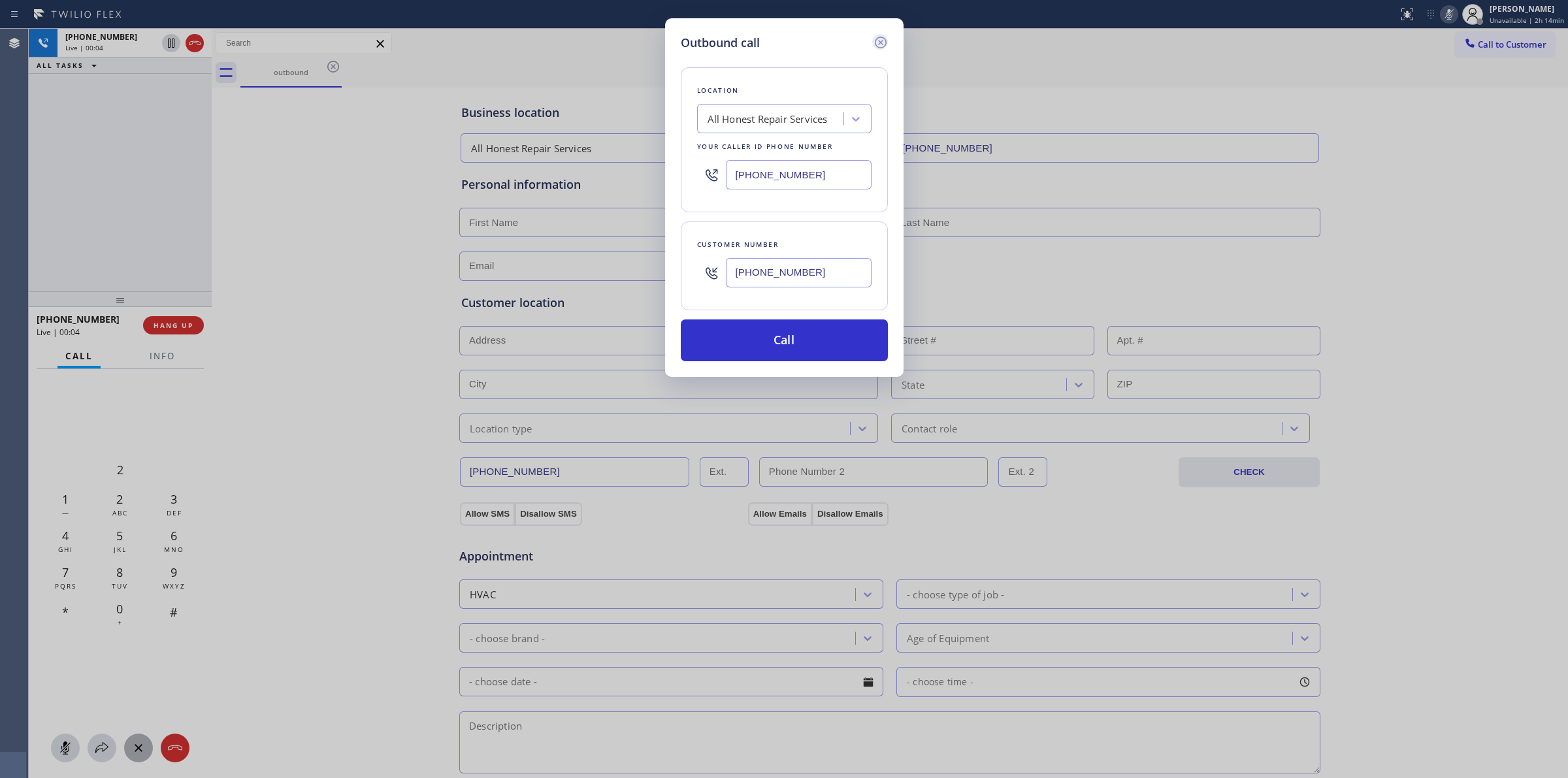
click at [883, 38] on icon at bounding box center [880, 43] width 12 height 12
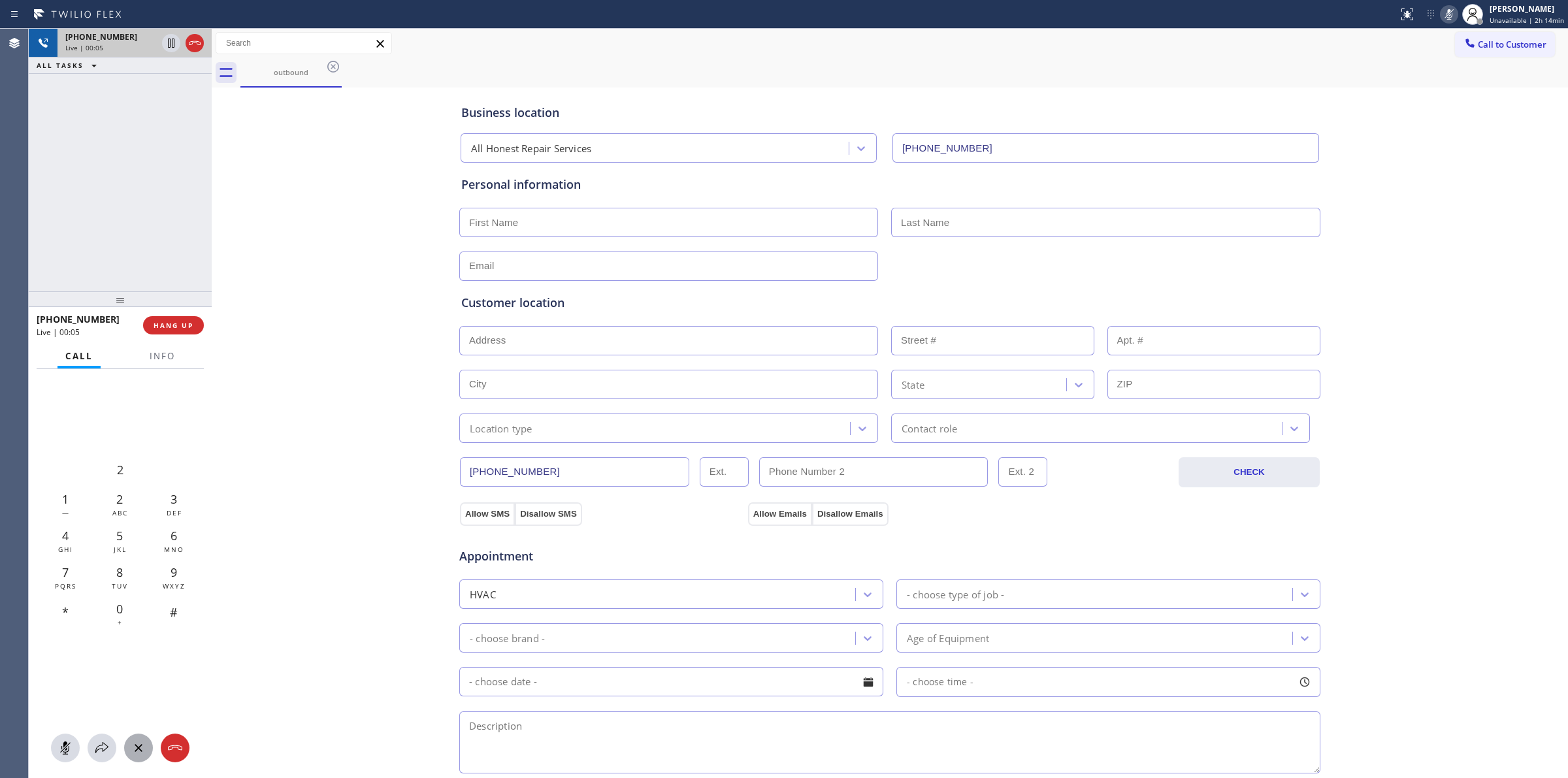
click at [139, 41] on div "+16282666797" at bounding box center [111, 37] width 91 height 11
click at [196, 45] on icon at bounding box center [195, 43] width 16 height 16
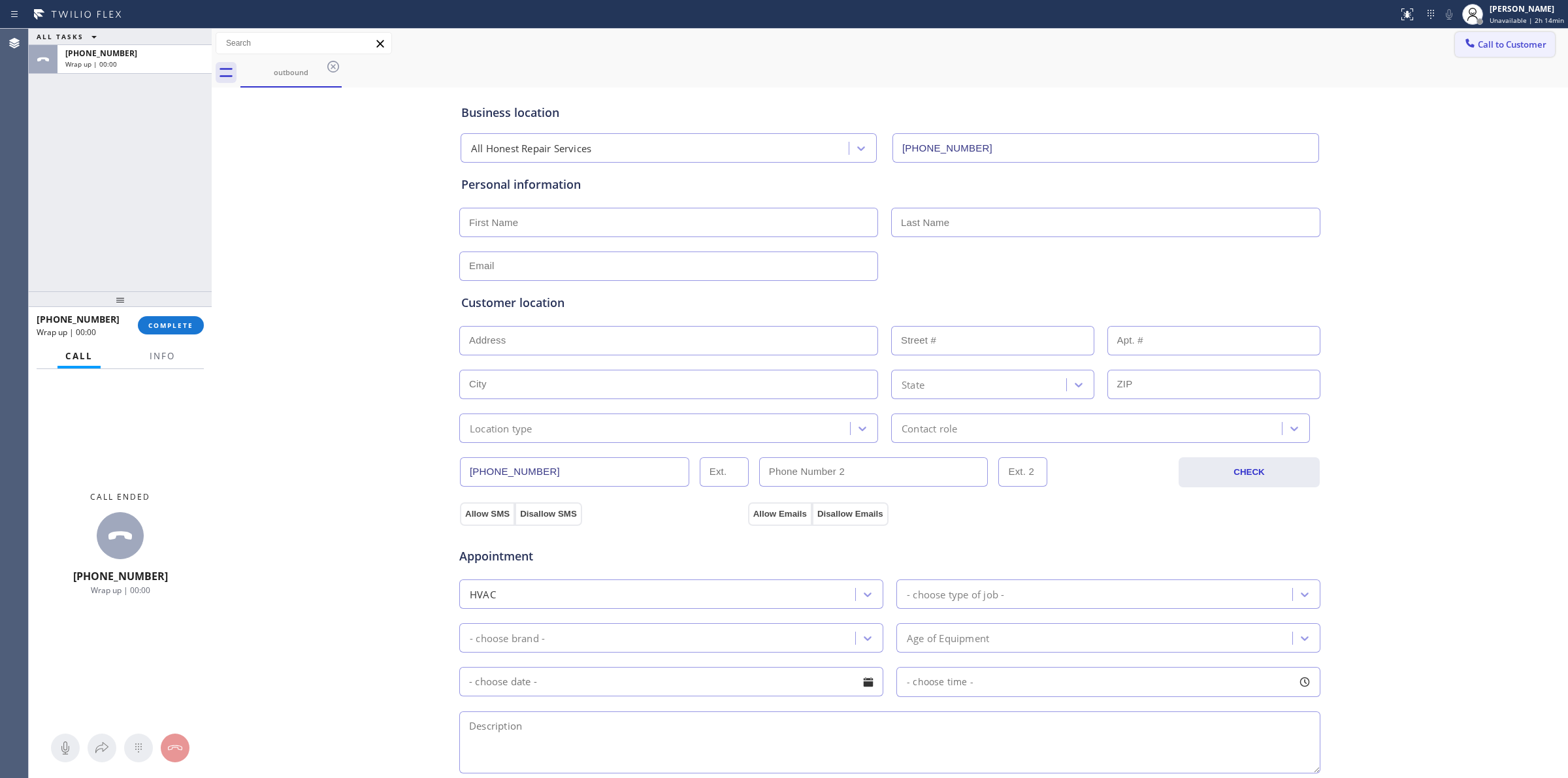
click at [1496, 48] on span "Call to Customer" at bounding box center [1512, 45] width 69 height 12
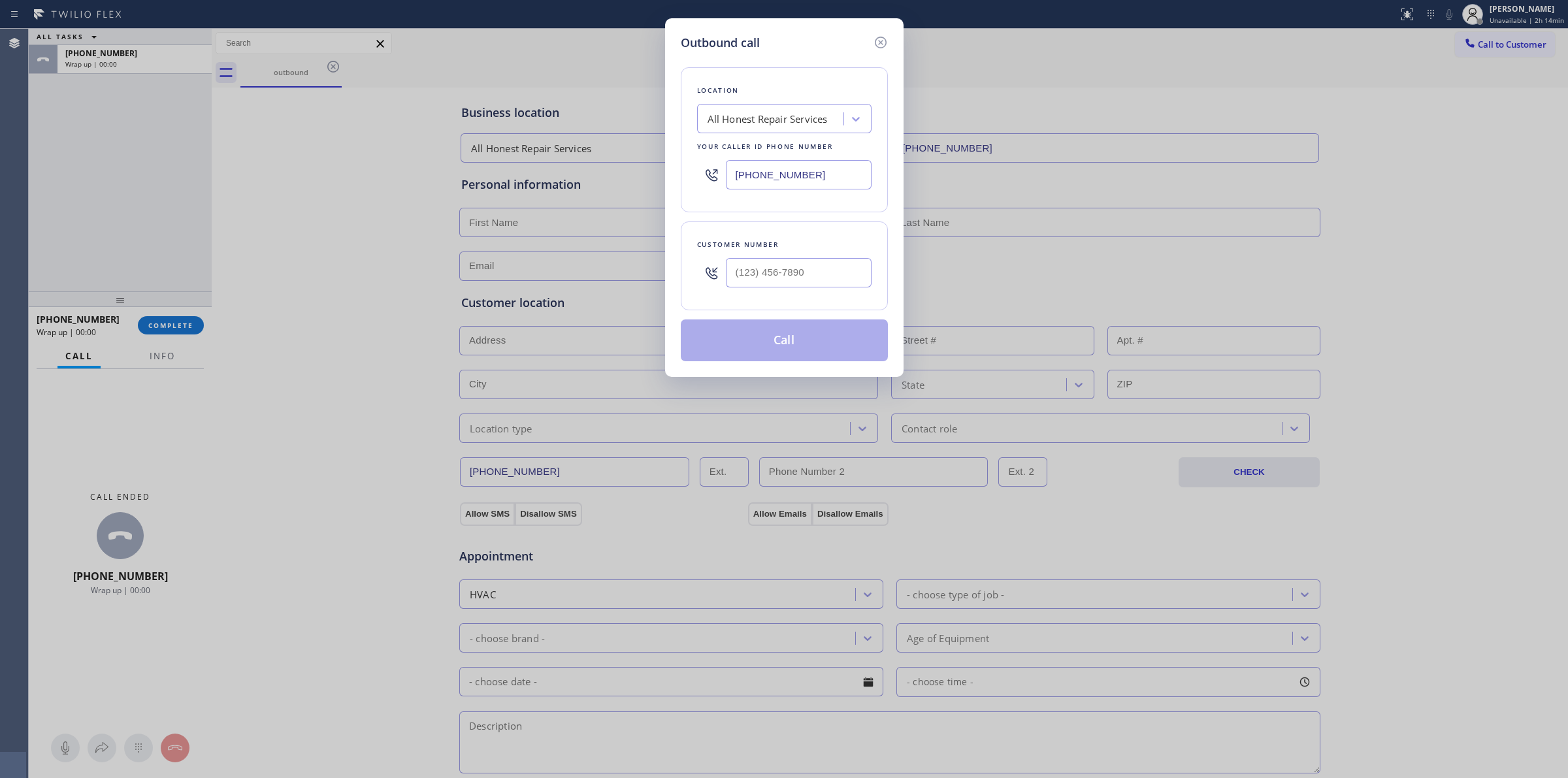
click at [789, 291] on div at bounding box center [799, 273] width 146 height 43
paste input "628) 266-6797"
click at [804, 278] on input "(___) ___-____" at bounding box center [799, 272] width 146 height 29
click at [795, 335] on button "Call" at bounding box center [784, 340] width 207 height 42
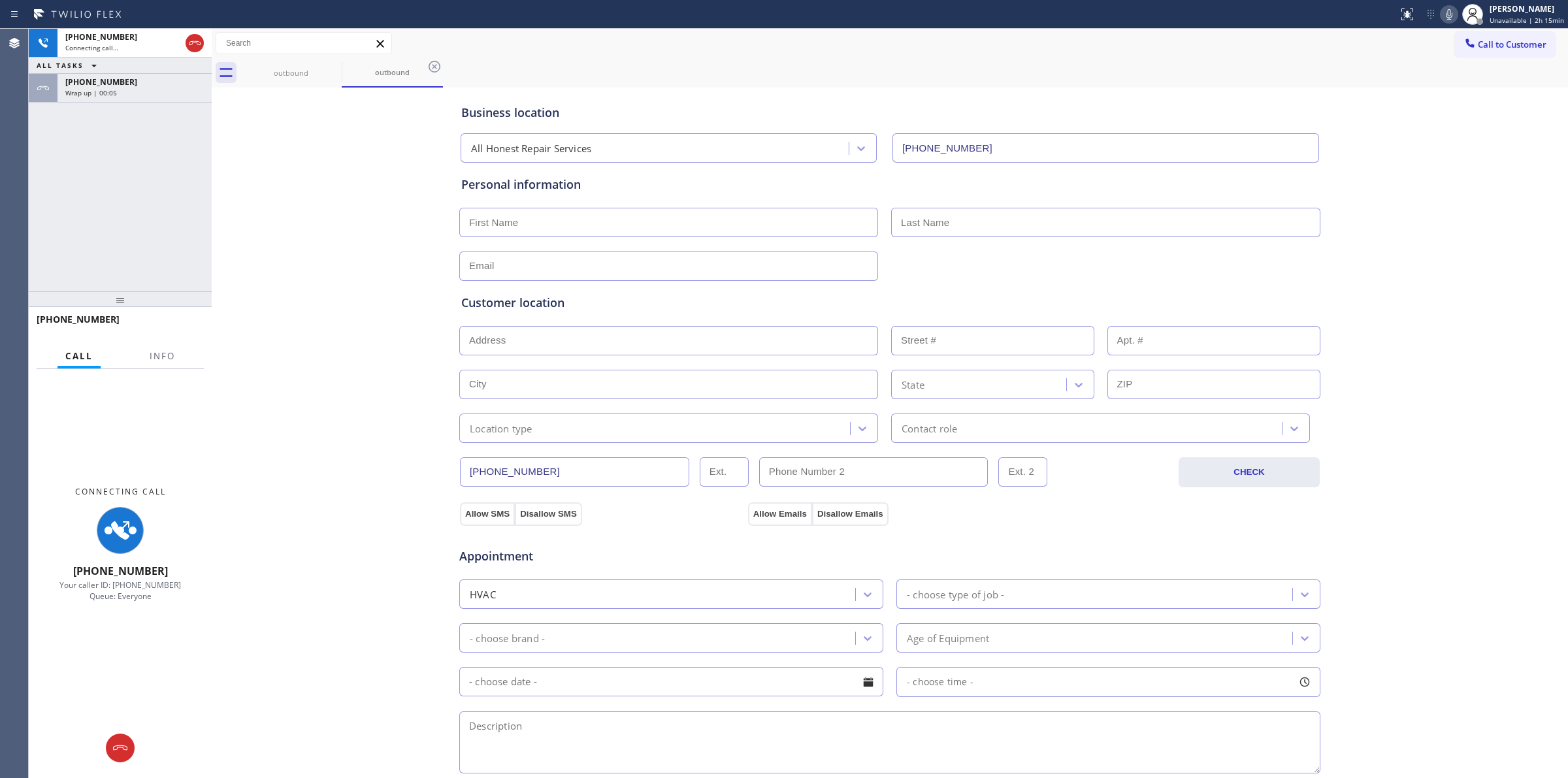
drag, startPoint x: 161, startPoint y: 92, endPoint x: 165, endPoint y: 207, distance: 115.1
click at [161, 92] on div "Wrap up | 00:05" at bounding box center [135, 93] width 139 height 9
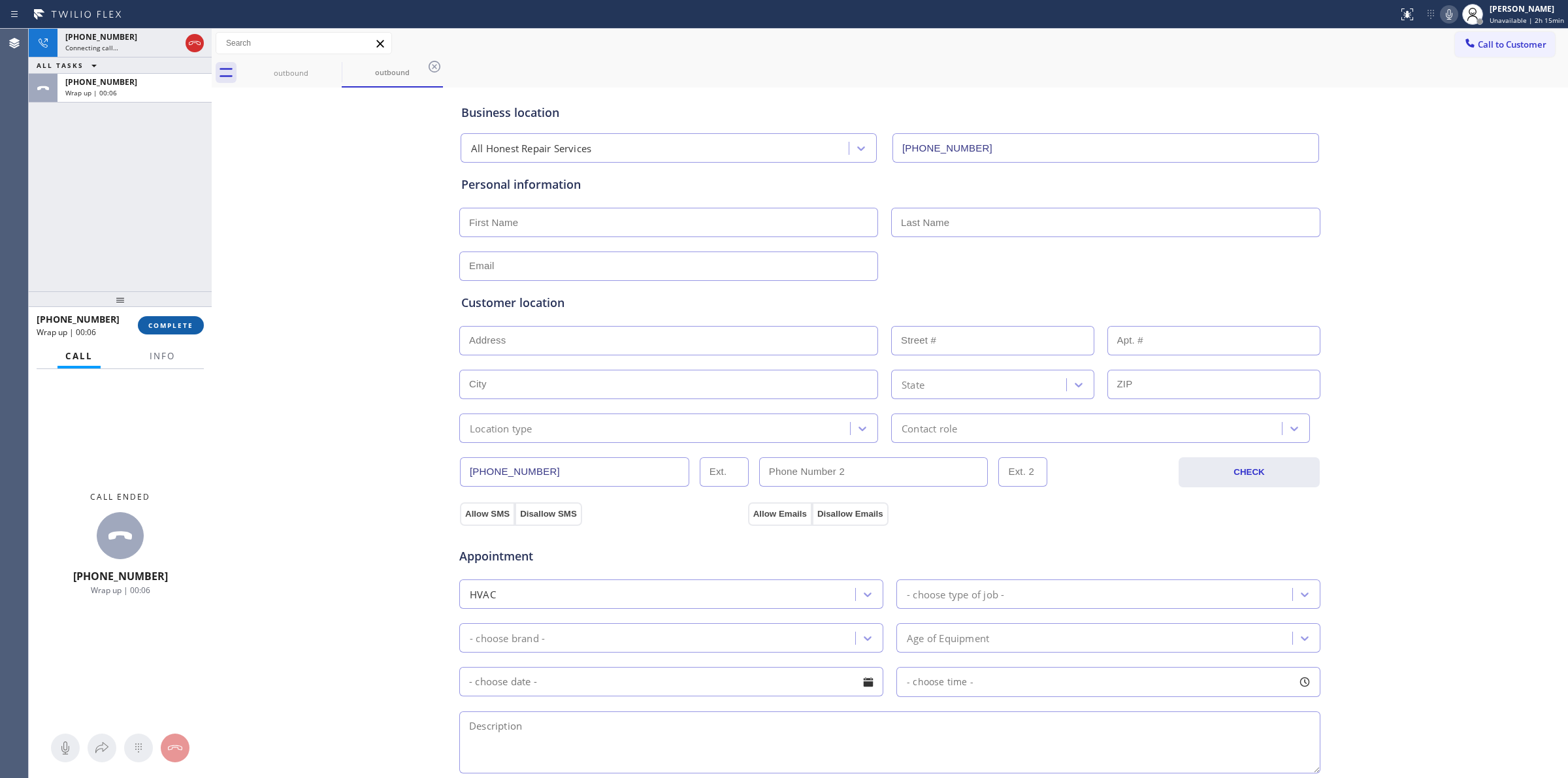
click at [183, 330] on button "COMPLETE" at bounding box center [171, 325] width 66 height 18
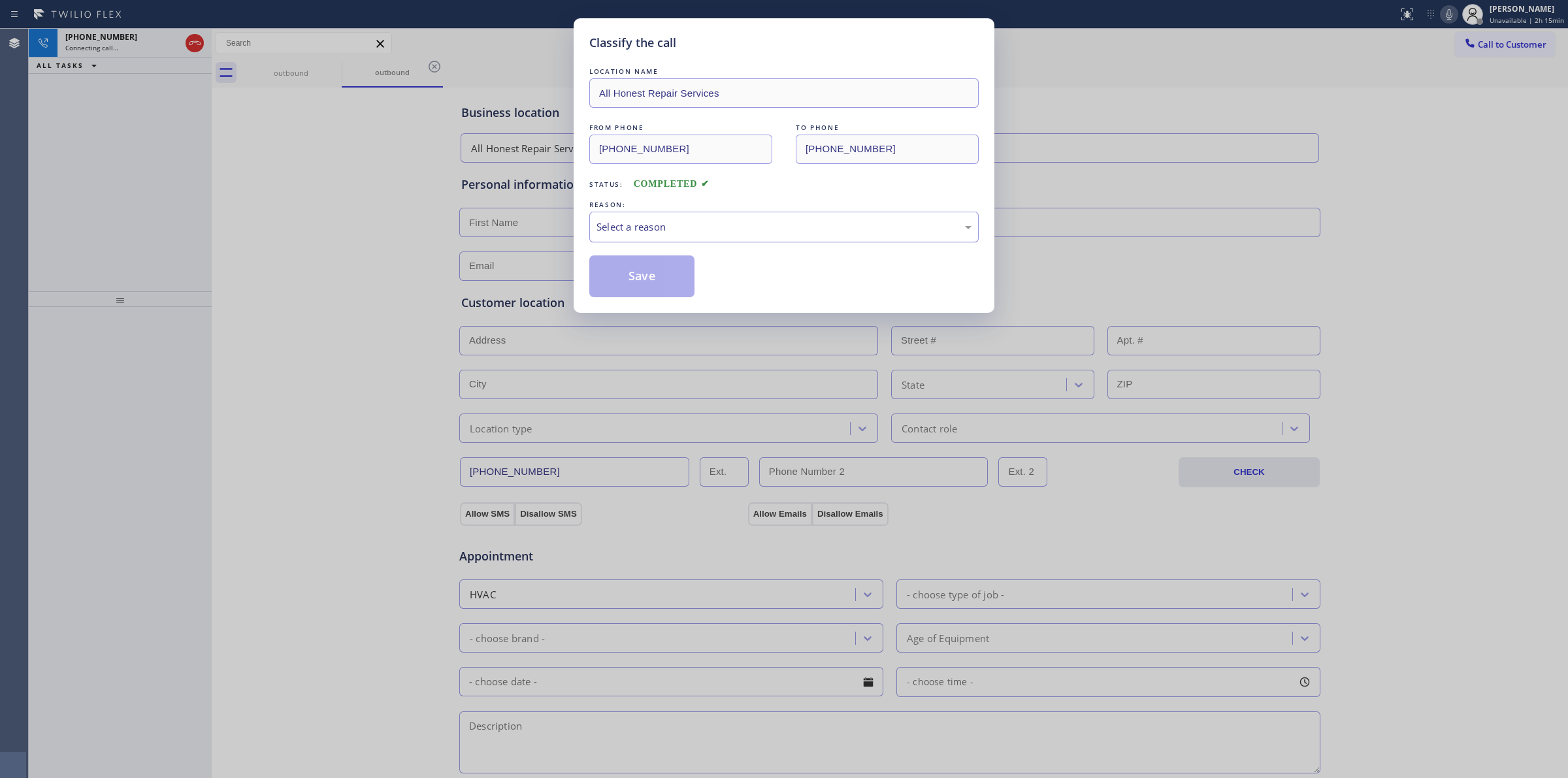
drag, startPoint x: 693, startPoint y: 217, endPoint x: 693, endPoint y: 232, distance: 15.0
click at [694, 220] on div "Select a reason" at bounding box center [784, 227] width 390 height 31
click at [642, 270] on button "Save" at bounding box center [642, 276] width 105 height 42
click at [428, 72] on icon at bounding box center [434, 67] width 12 height 12
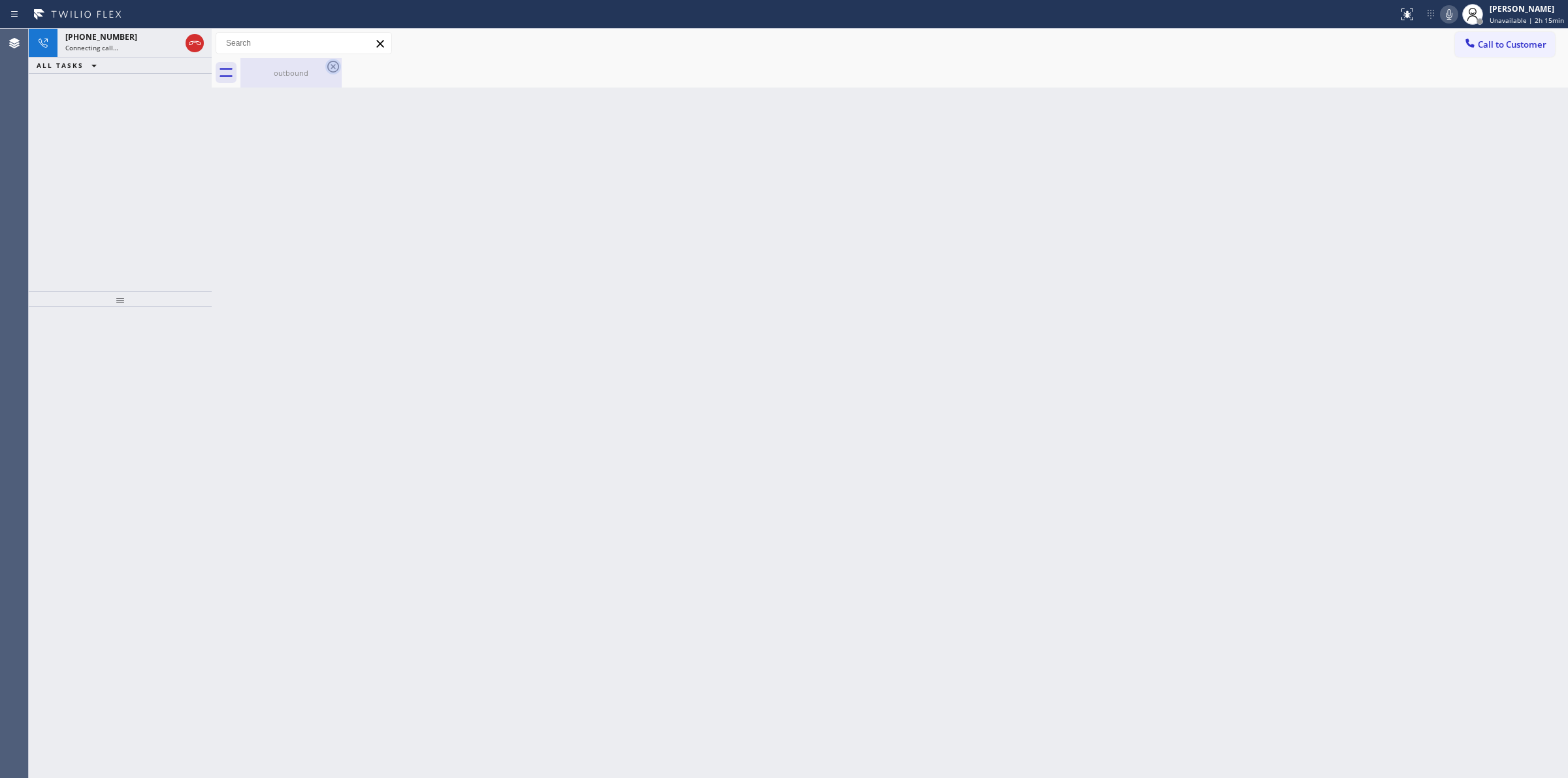
drag, startPoint x: 336, startPoint y: 71, endPoint x: 326, endPoint y: 66, distance: 11.2
click at [336, 70] on icon at bounding box center [333, 67] width 12 height 12
click at [326, 66] on icon at bounding box center [333, 67] width 16 height 16
click at [322, 72] on div "outbound" at bounding box center [291, 73] width 99 height 10
click at [1452, 14] on icon at bounding box center [1449, 15] width 7 height 11
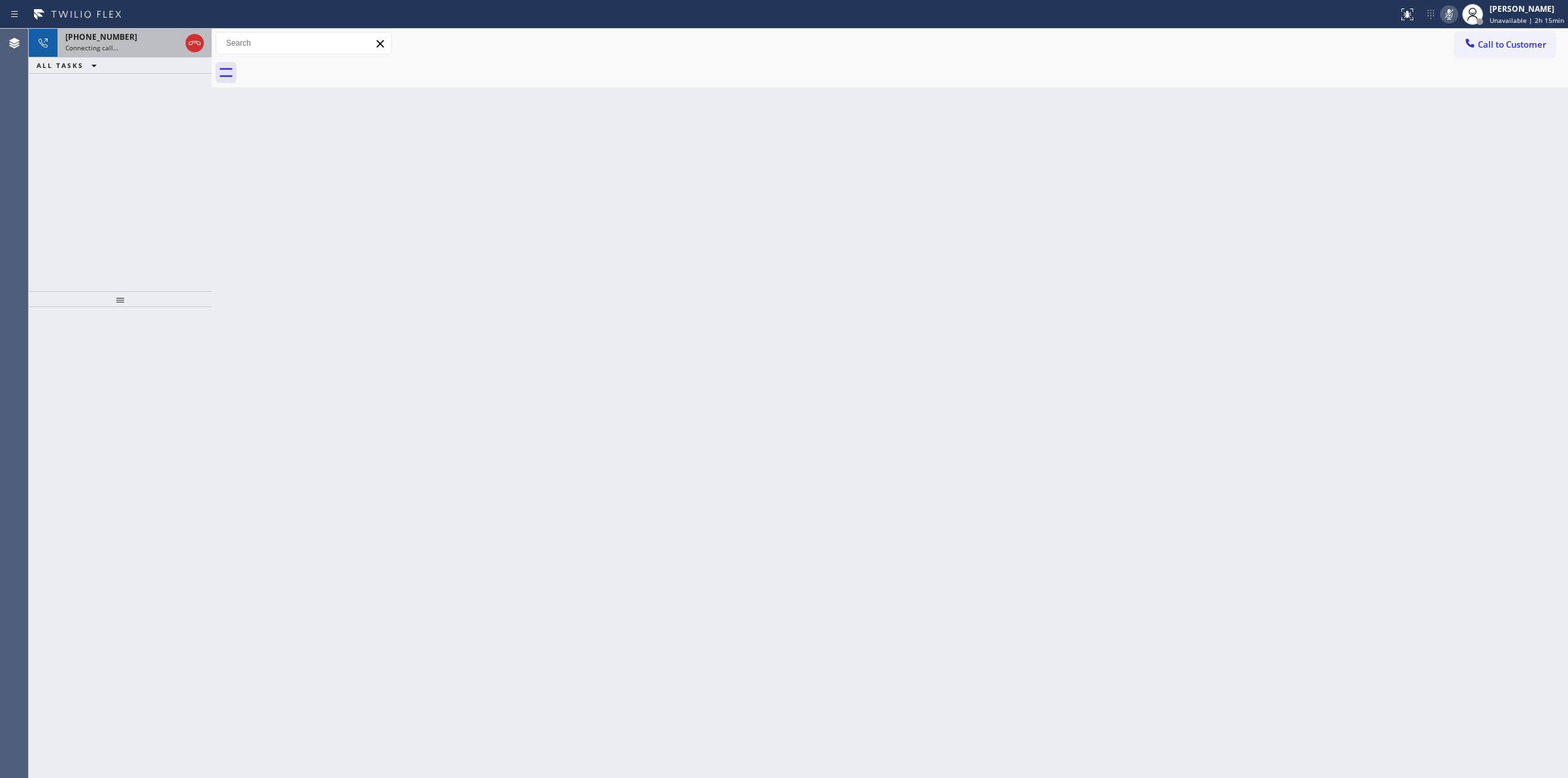
click at [142, 37] on div "+16282666797" at bounding box center [123, 37] width 115 height 11
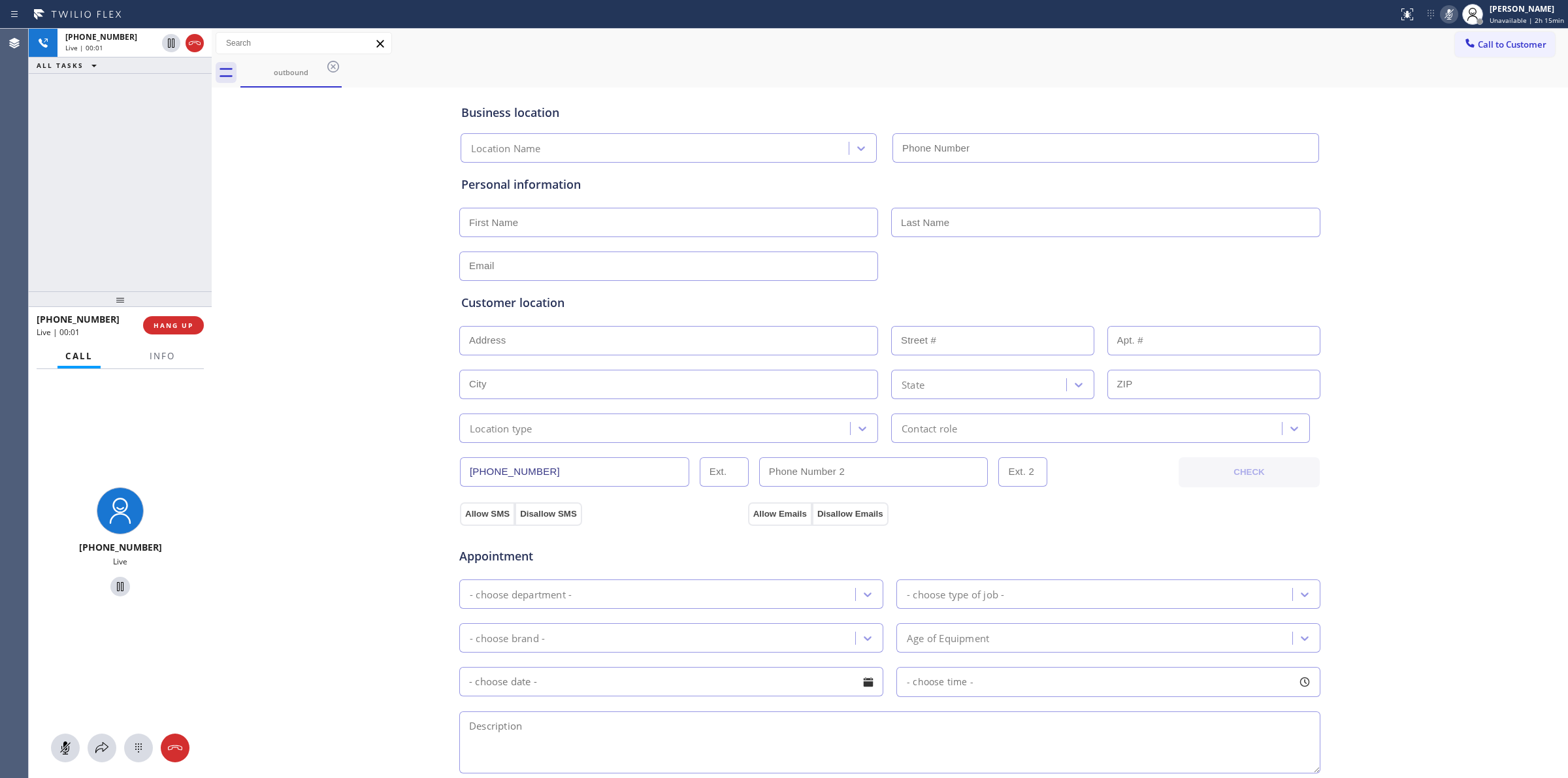
click at [142, 732] on div "+16282666797 Live" at bounding box center [120, 574] width 183 height 409
click at [142, 740] on icon at bounding box center [139, 748] width 16 height 16
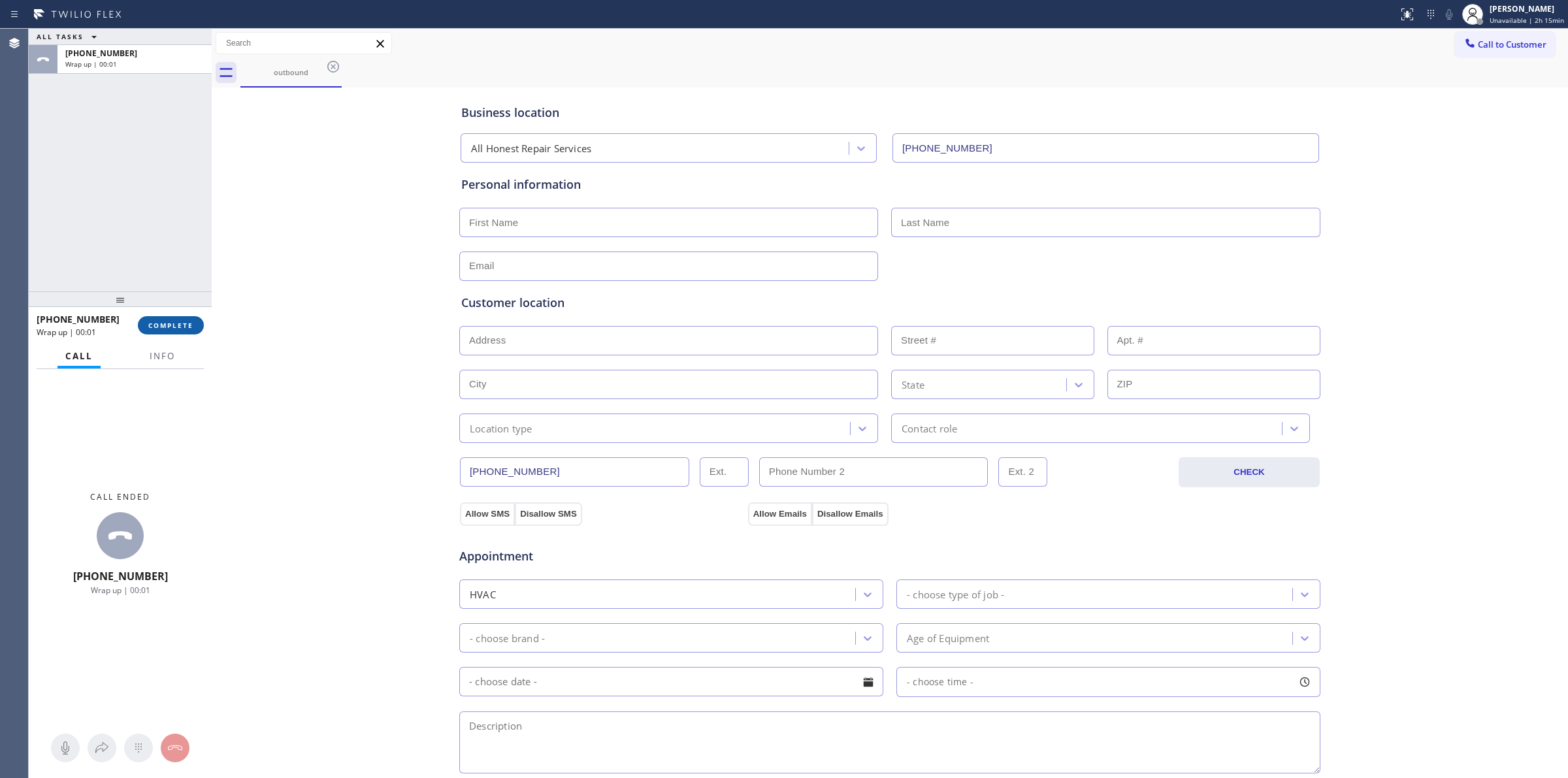
click at [191, 328] on span "COMPLETE" at bounding box center [171, 326] width 45 height 9
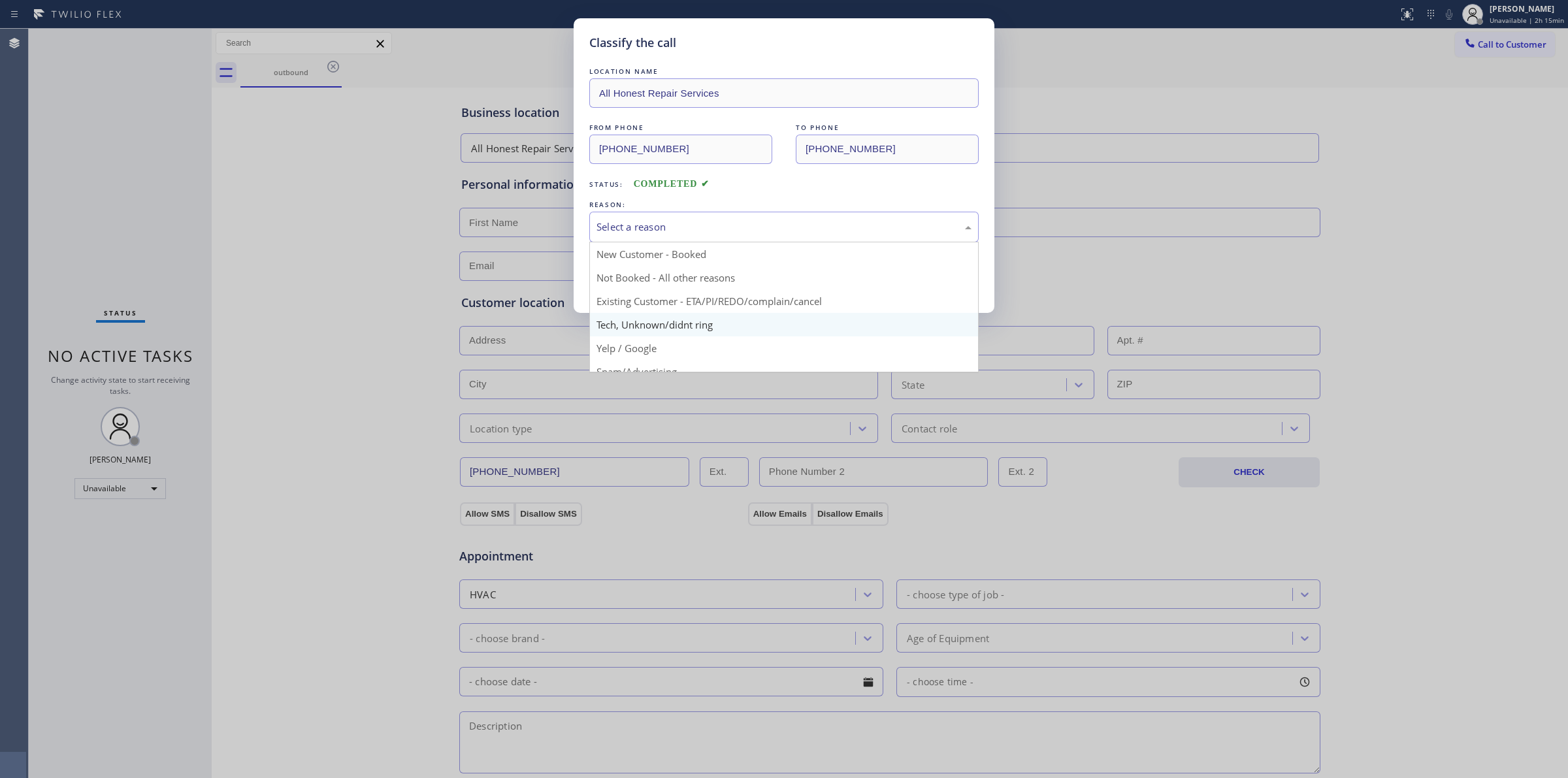
drag, startPoint x: 629, startPoint y: 232, endPoint x: 645, endPoint y: 316, distance: 85.5
click at [629, 232] on div "Select a reason" at bounding box center [783, 227] width 375 height 15
drag, startPoint x: 645, startPoint y: 331, endPoint x: 641, endPoint y: 308, distance: 23.3
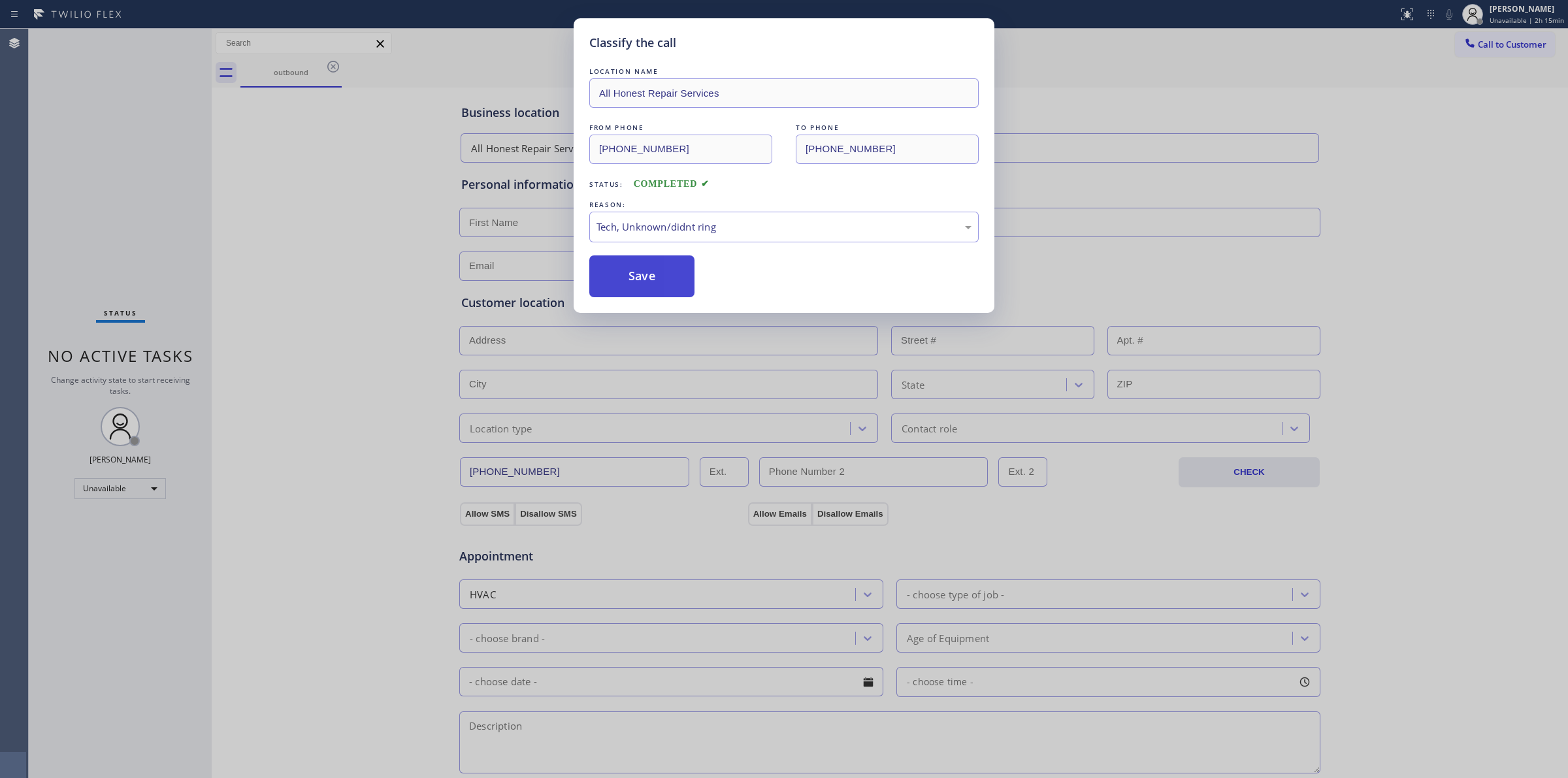
click at [637, 289] on button "Save" at bounding box center [642, 276] width 105 height 42
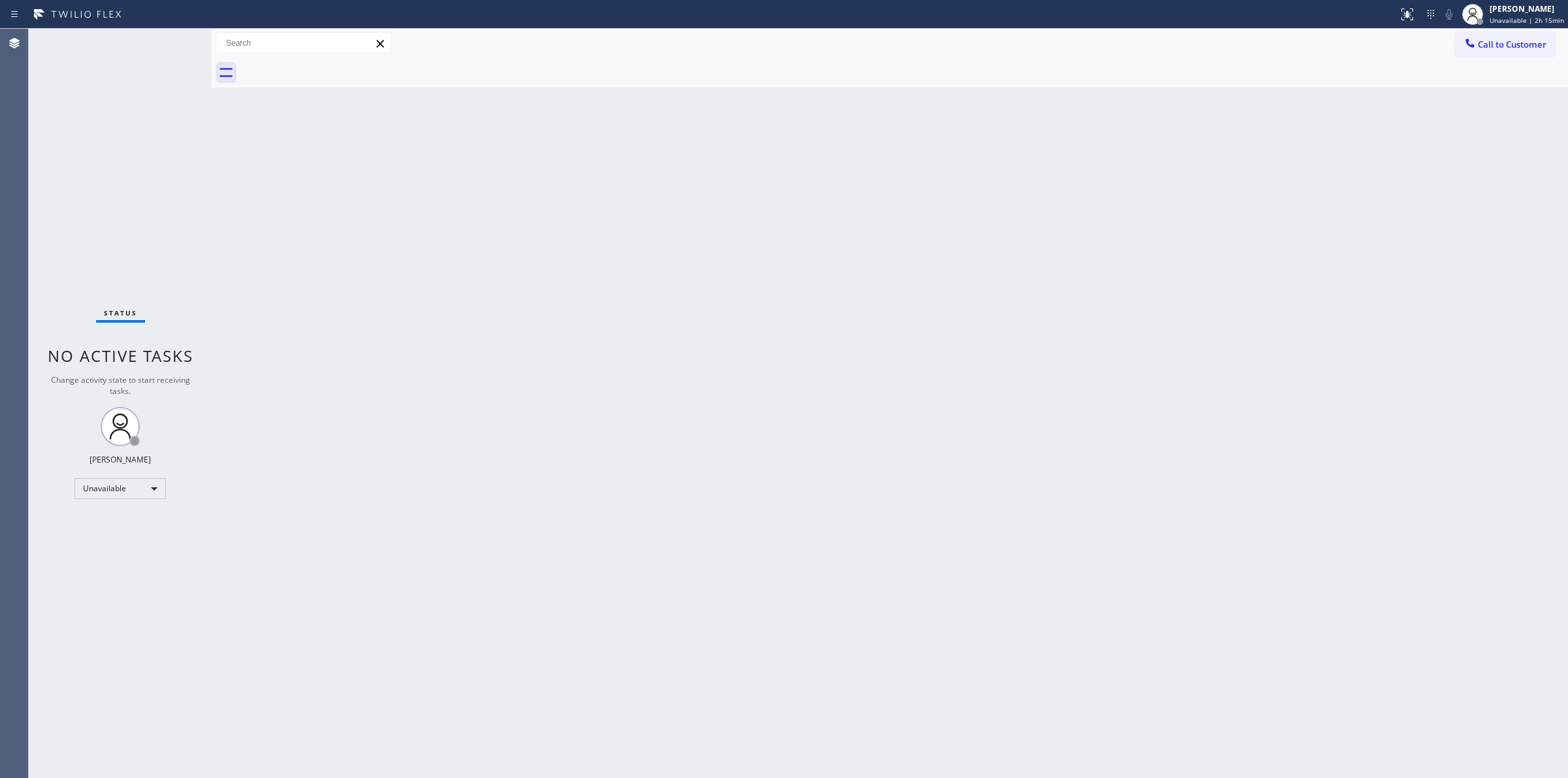
click at [1457, 144] on div "Back to Dashboard Change Sender ID Customers Technicians Select a contact Outbo…" at bounding box center [890, 403] width 1356 height 749
click at [1488, 39] on span "Call to Customer" at bounding box center [1512, 45] width 69 height 12
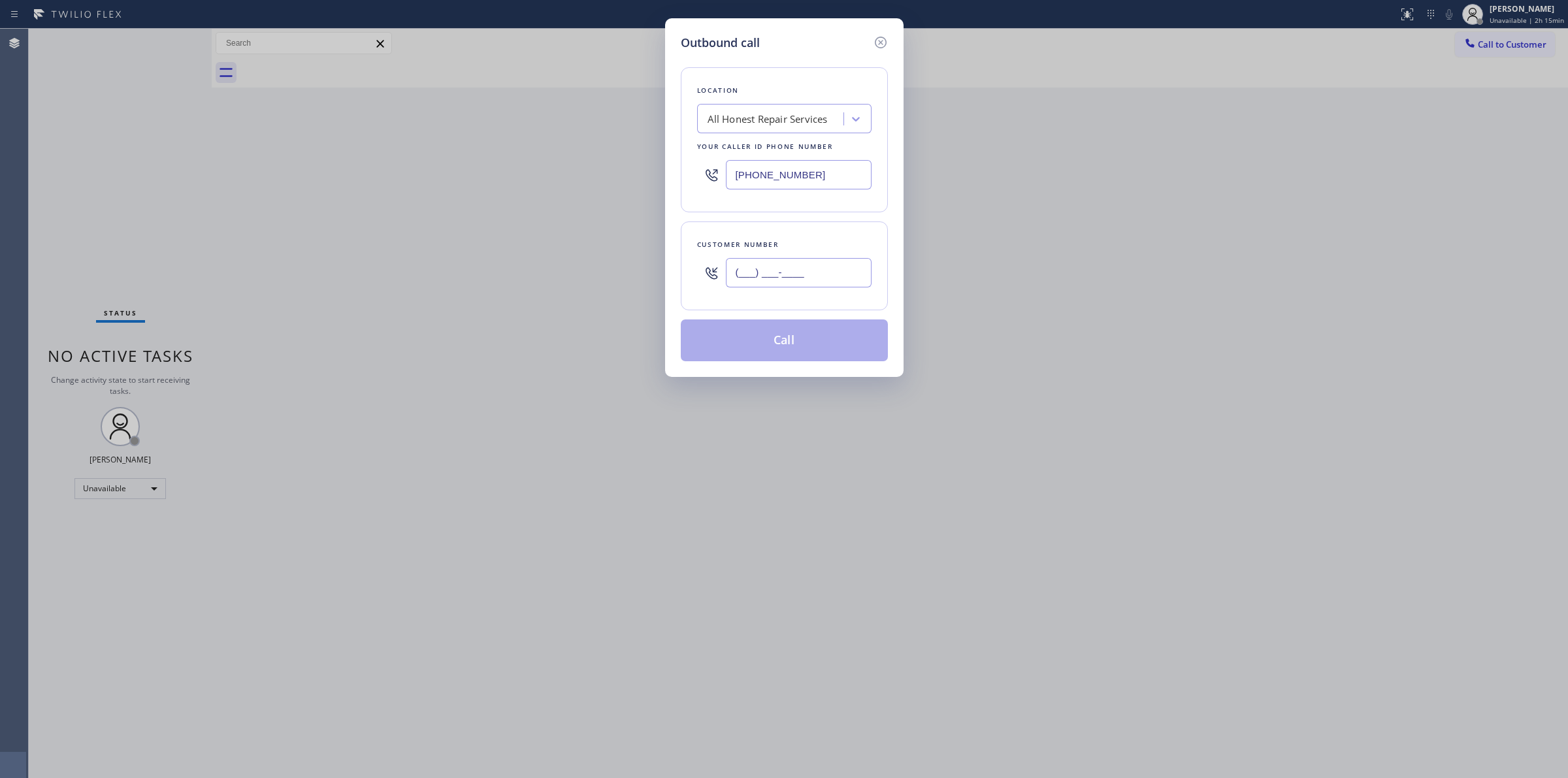
paste input "640) 239-1477"
click at [808, 268] on input "(___) ___-____" at bounding box center [799, 272] width 146 height 29
click at [788, 118] on div "All Honest Repair Services" at bounding box center [767, 119] width 120 height 15
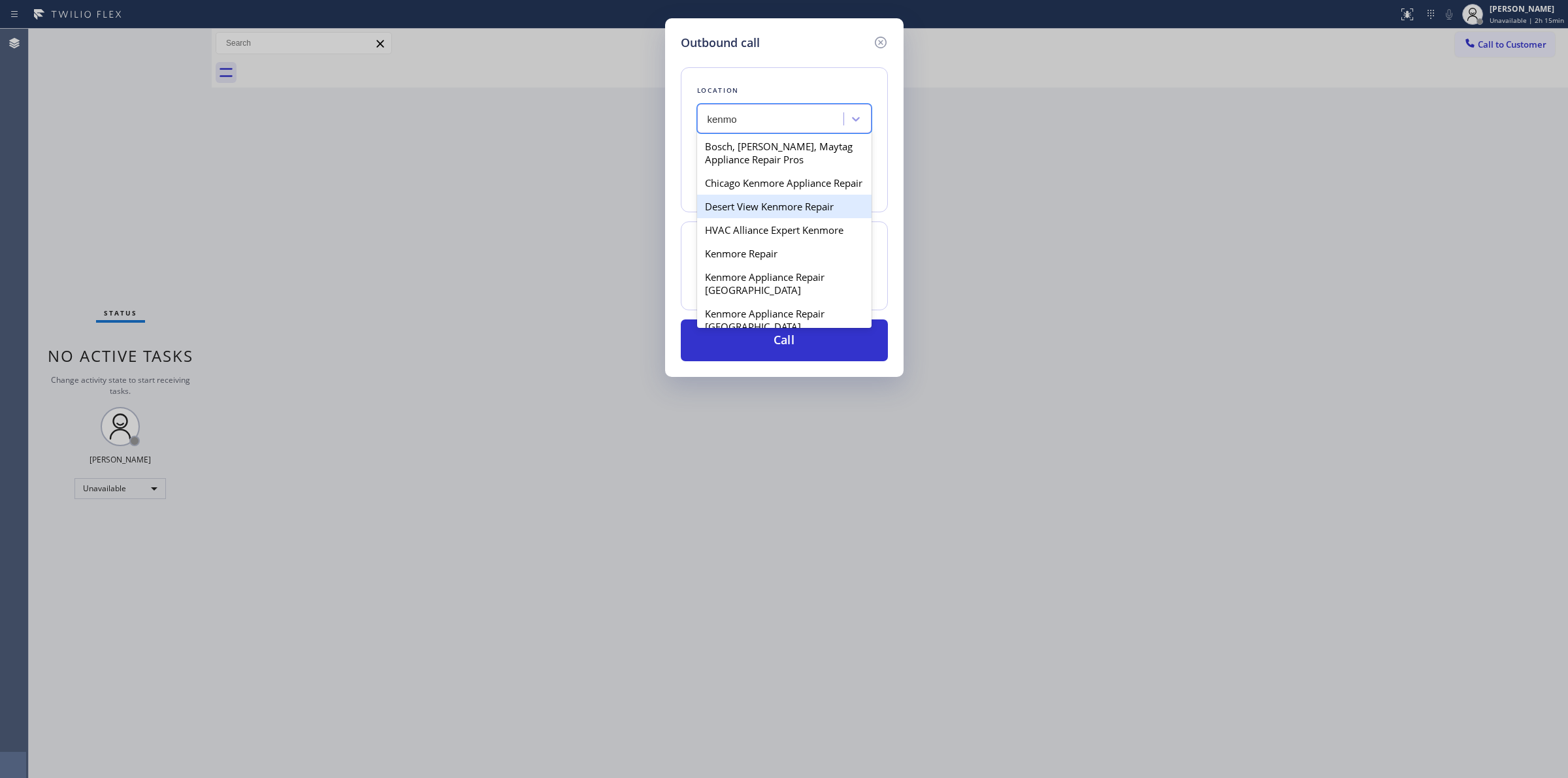
click at [784, 218] on div "Desert View Kenmore Repair" at bounding box center [785, 206] width 175 height 23
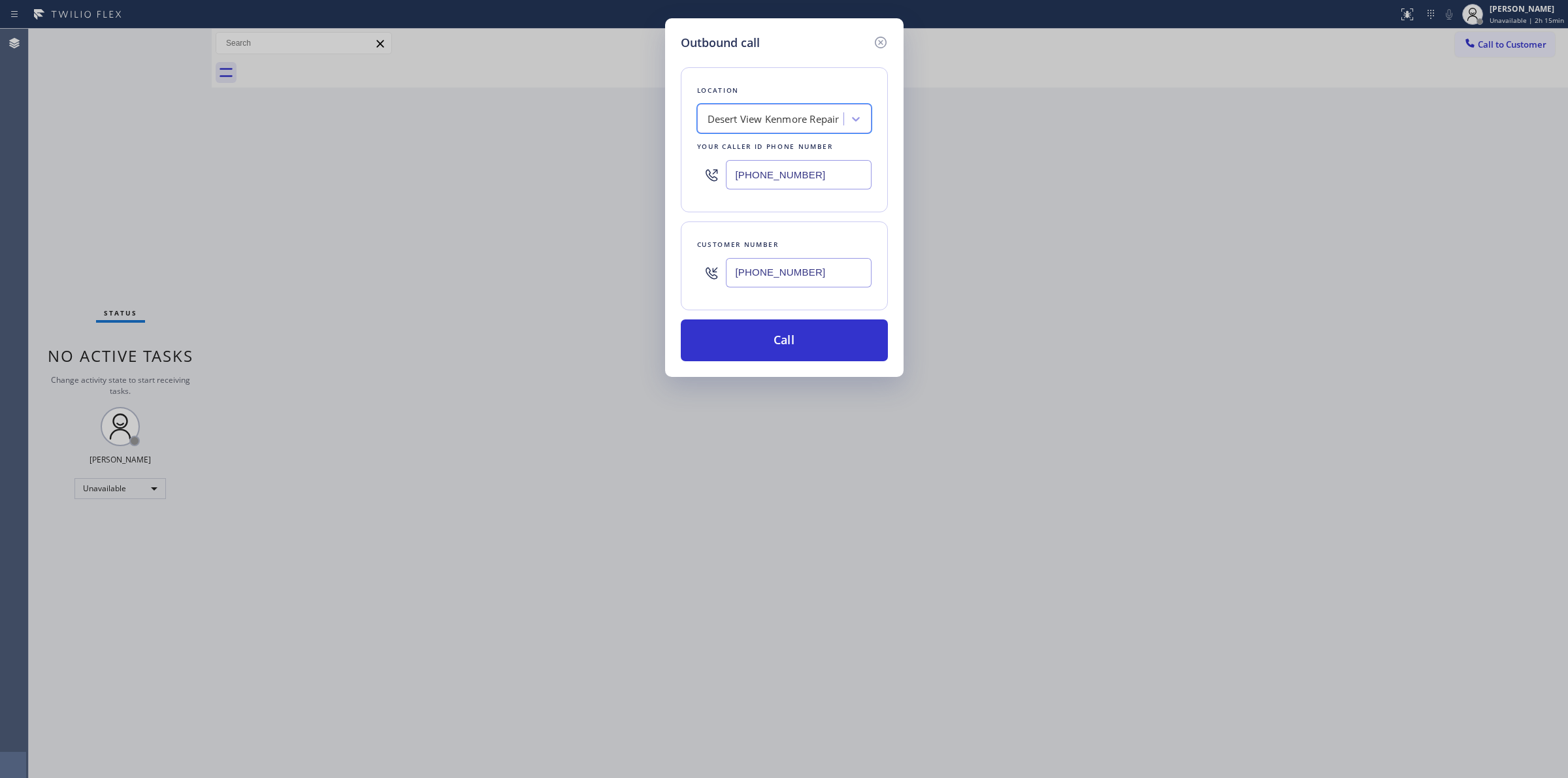
click at [755, 276] on input "(640) 239-1477" at bounding box center [799, 272] width 146 height 29
click at [762, 333] on button "Call" at bounding box center [784, 340] width 207 height 42
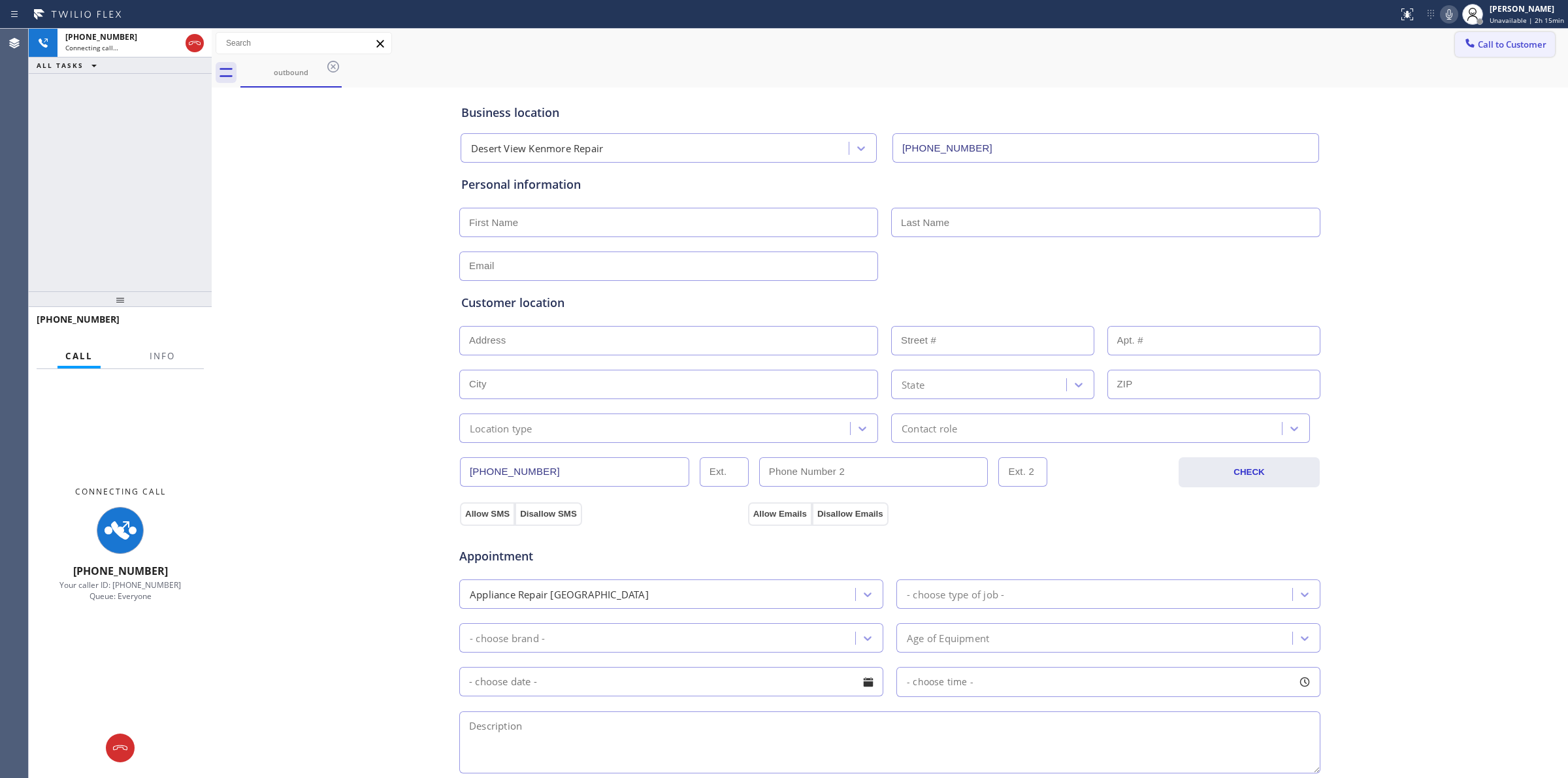
drag, startPoint x: 1452, startPoint y: 135, endPoint x: 1467, endPoint y: 52, distance: 84.3
click at [1453, 133] on div "Business location Desert View Kenmore Repair (760) 313-7552 Personal informatio…" at bounding box center [890, 537] width 1350 height 893
click at [1457, 14] on icon at bounding box center [1449, 15] width 16 height 16
click at [302, 76] on div "outbound" at bounding box center [291, 72] width 99 height 10
click at [328, 65] on div "outbound" at bounding box center [291, 73] width 101 height 29
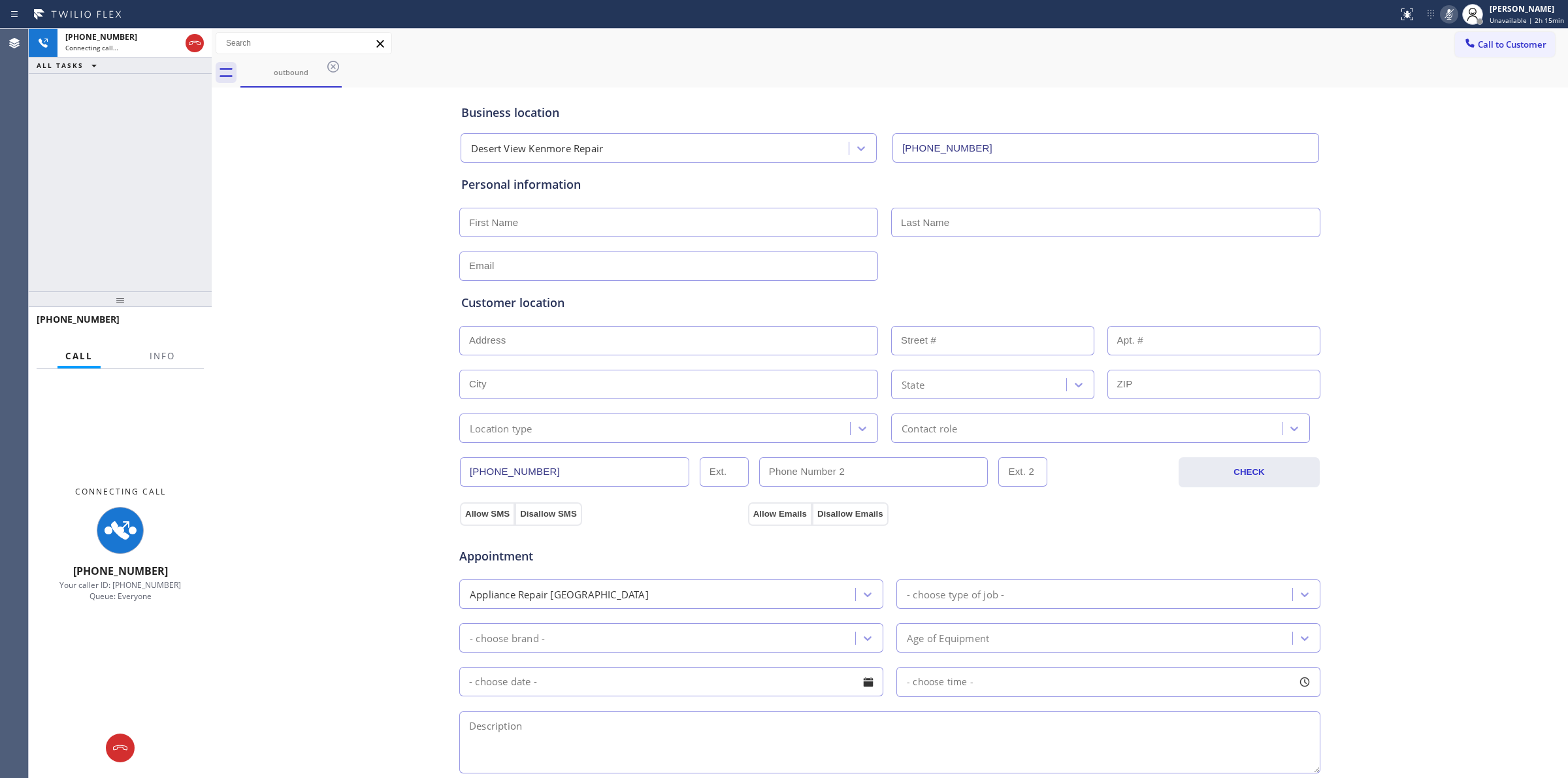
click at [342, 67] on div "outbound" at bounding box center [904, 73] width 1328 height 29
click at [332, 67] on icon at bounding box center [333, 67] width 12 height 12
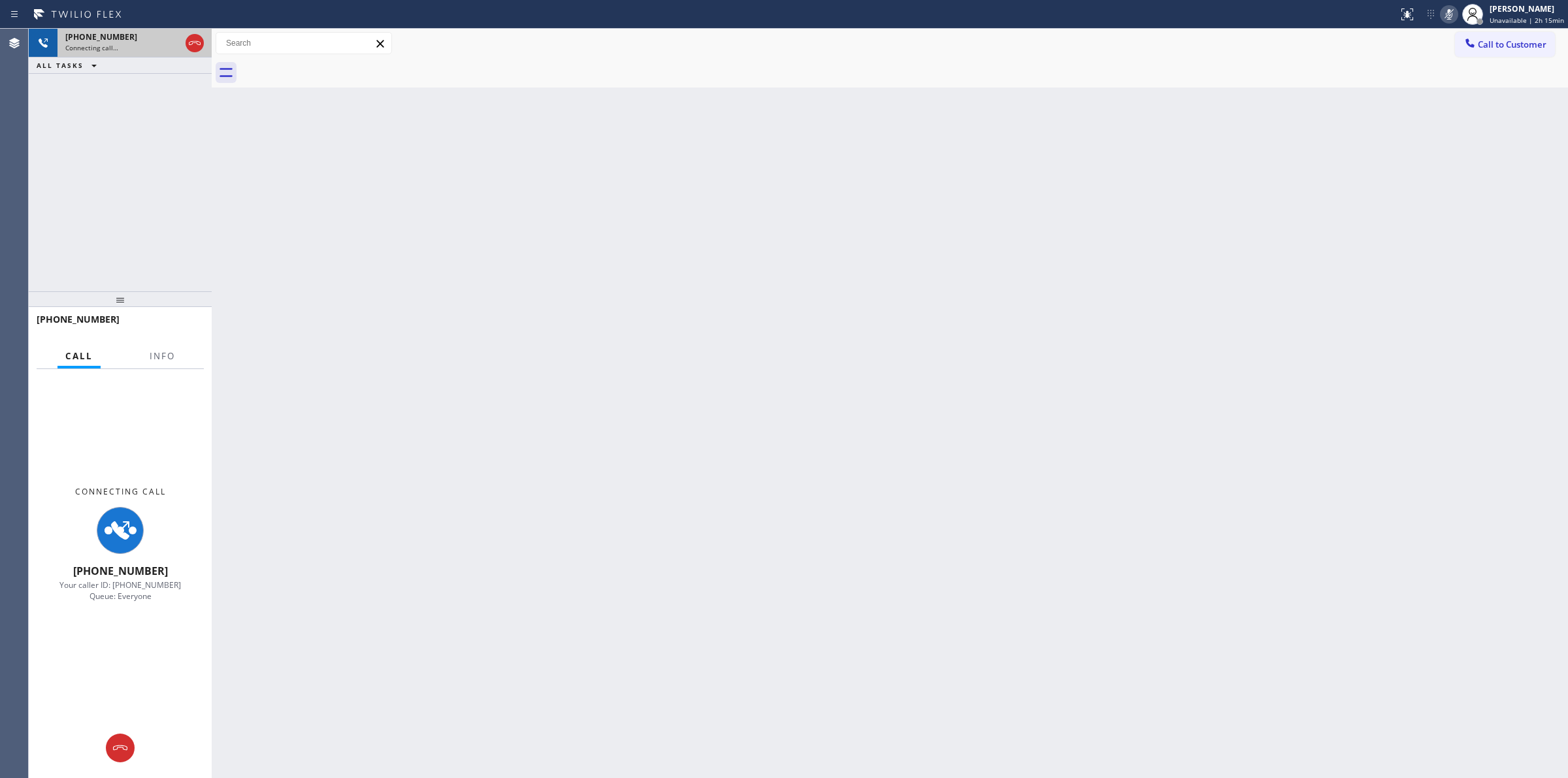
click at [163, 46] on div "Connecting call…" at bounding box center [123, 48] width 115 height 9
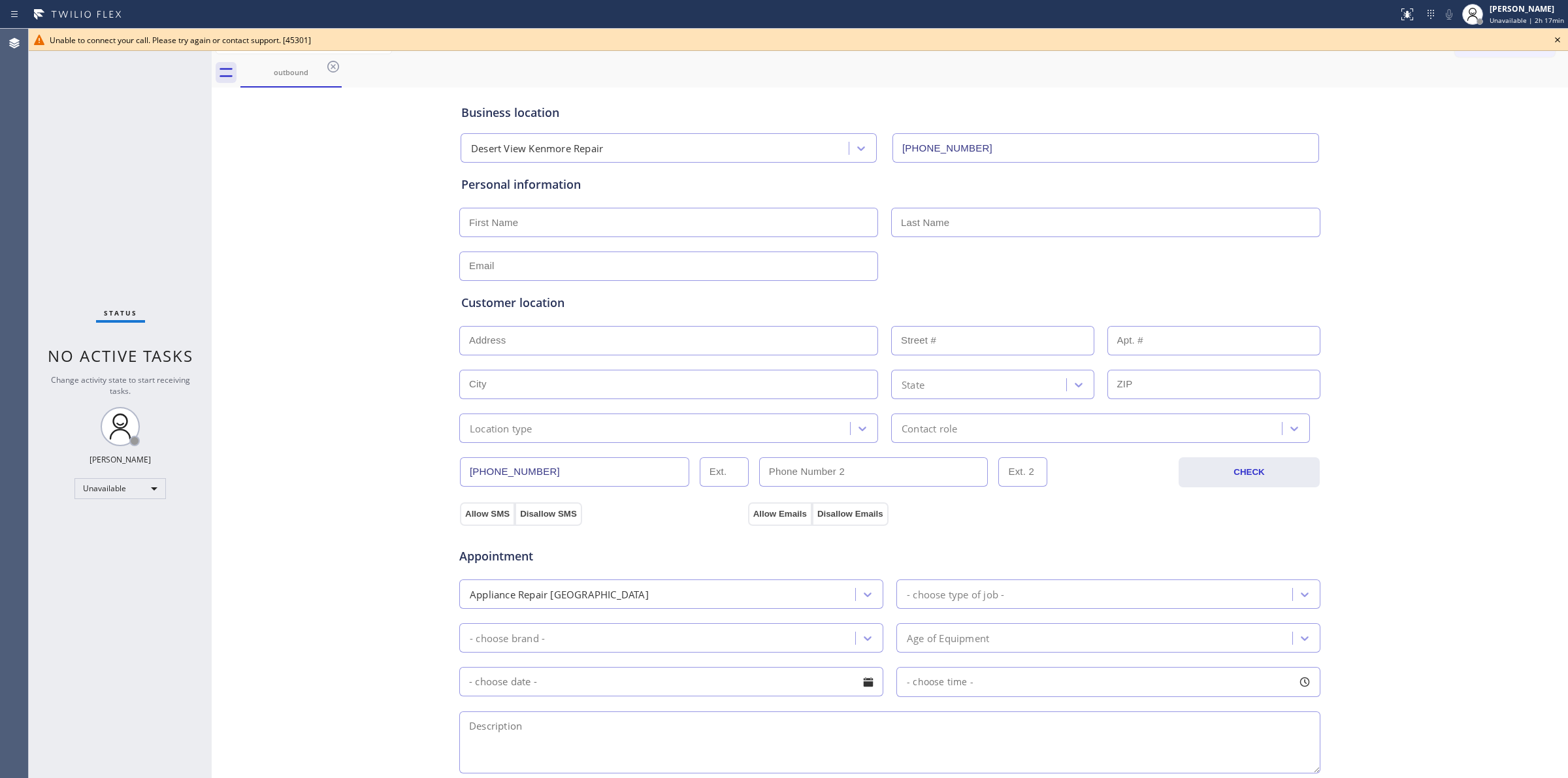
click at [1563, 34] on icon at bounding box center [1557, 40] width 16 height 16
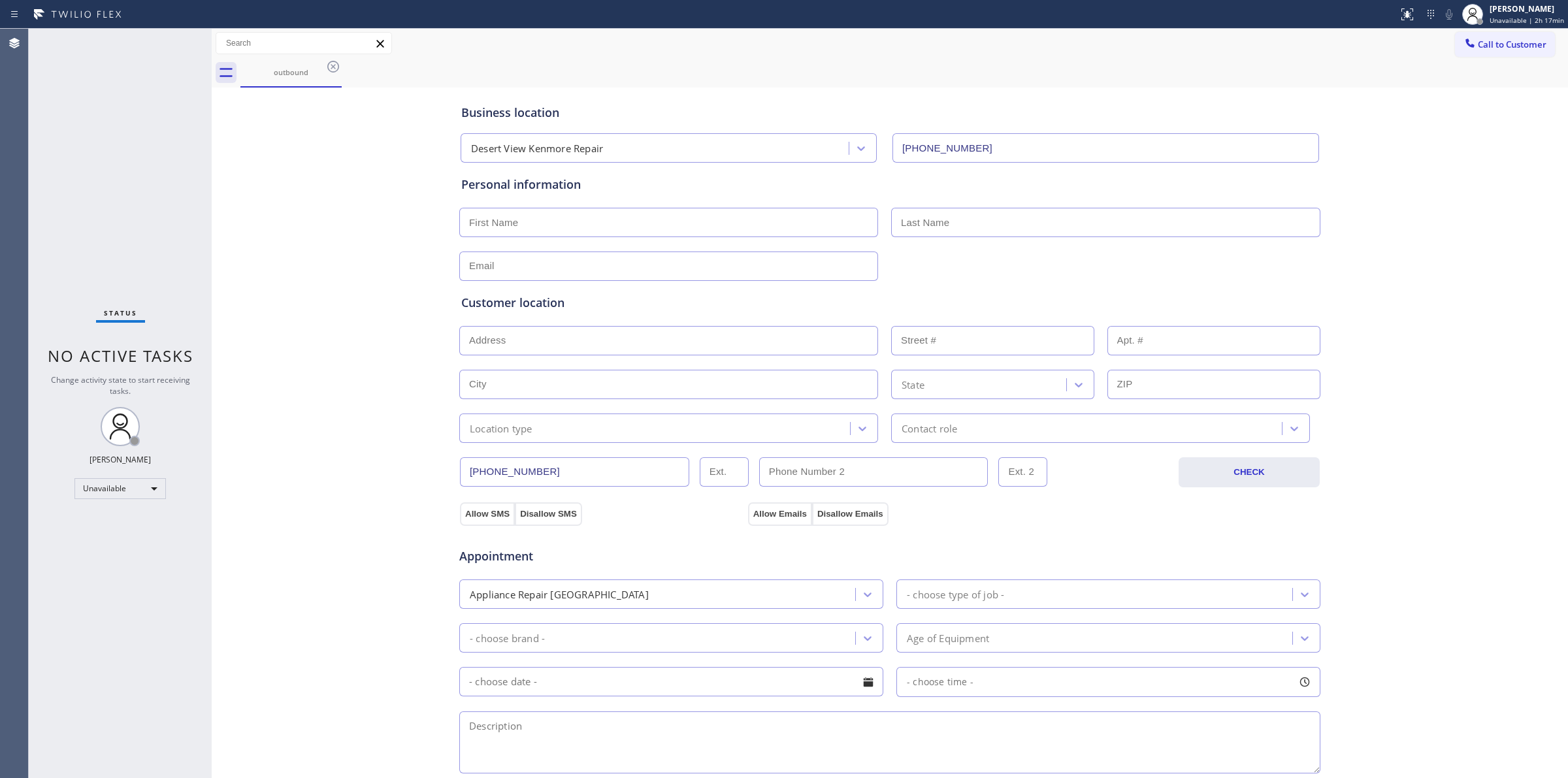
drag, startPoint x: 1497, startPoint y: 41, endPoint x: 1471, endPoint y: 51, distance: 27.9
click at [1488, 43] on span "Call to Customer" at bounding box center [1512, 45] width 69 height 12
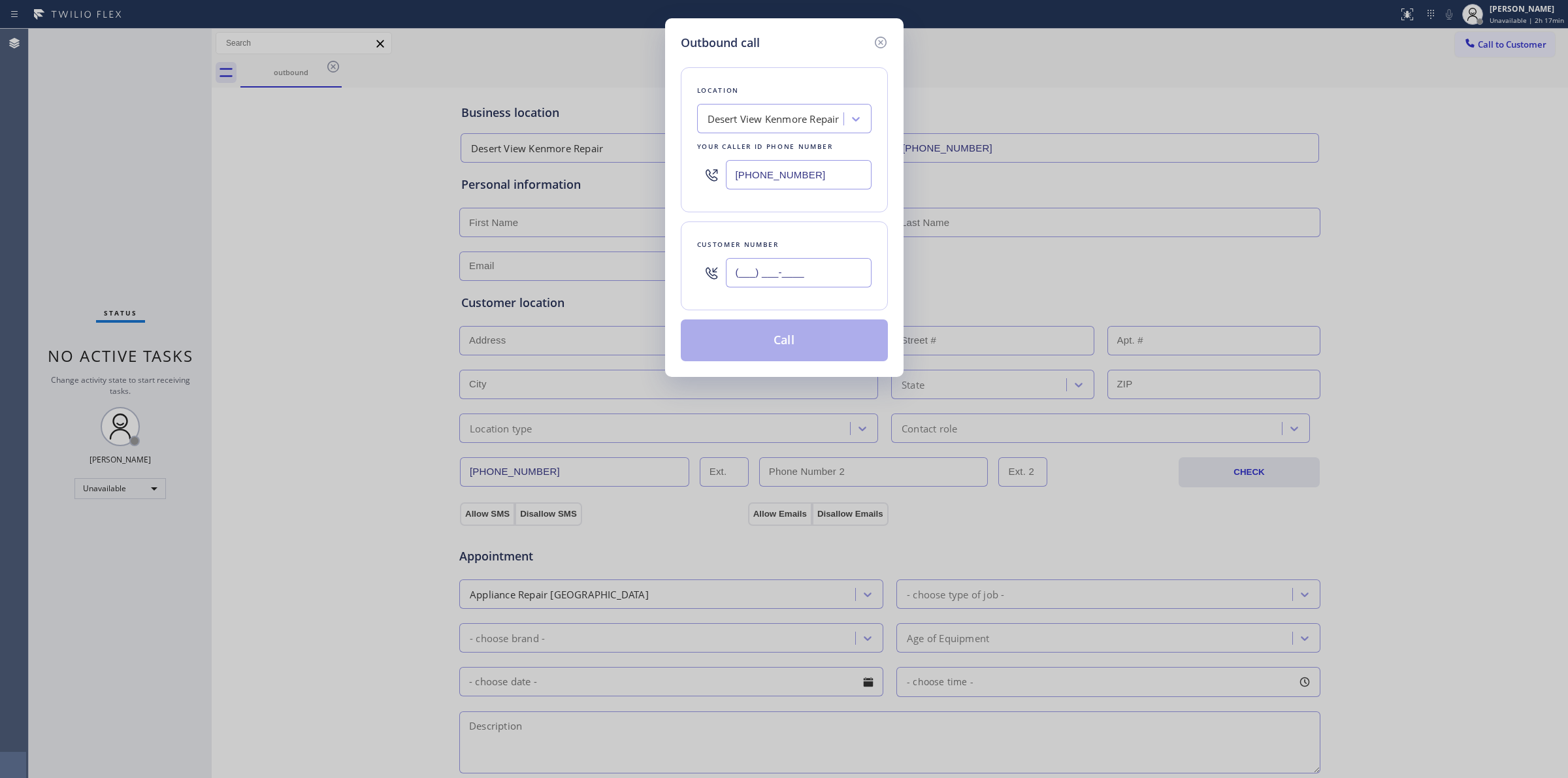
click at [781, 276] on input "(___) ___-____" at bounding box center [799, 272] width 146 height 29
paste input "640) 239-1477"
click at [797, 347] on button "Call" at bounding box center [784, 340] width 207 height 42
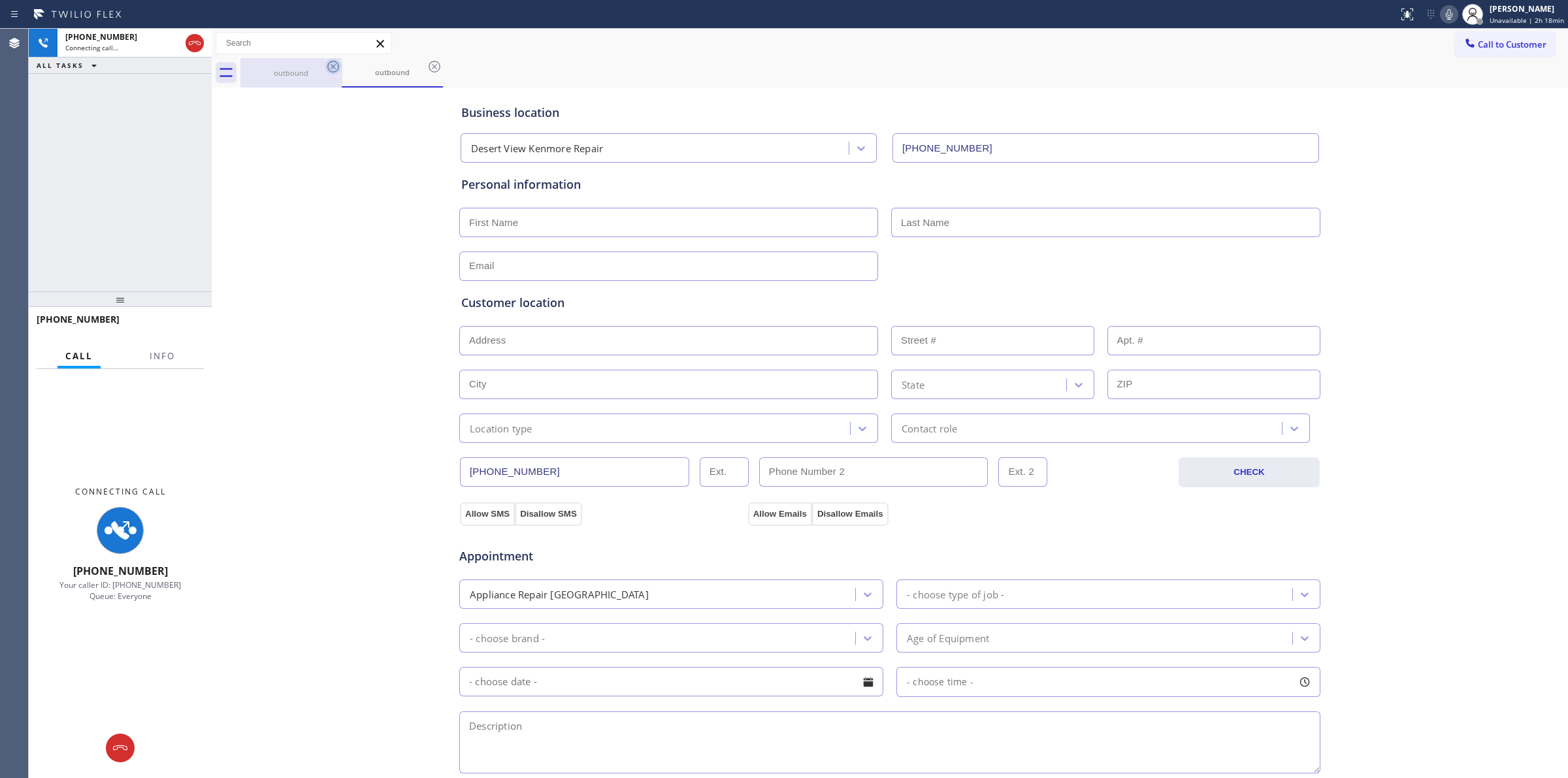
drag, startPoint x: 246, startPoint y: 84, endPoint x: 336, endPoint y: 72, distance: 90.8
click at [278, 83] on div "outbound" at bounding box center [291, 73] width 99 height 29
click at [336, 72] on icon at bounding box center [333, 67] width 16 height 16
click at [335, 69] on icon at bounding box center [333, 67] width 16 height 16
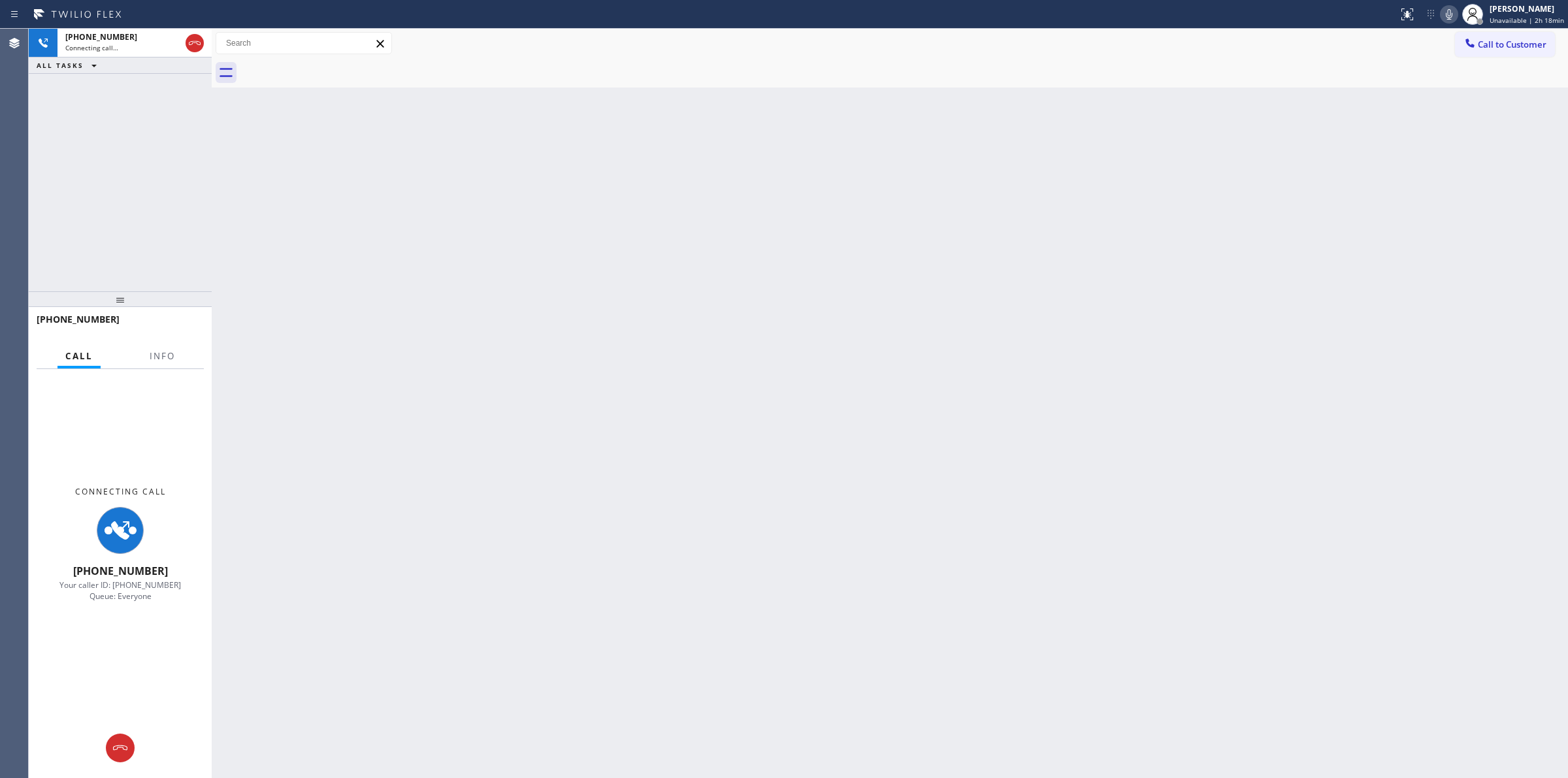
click at [335, 69] on div at bounding box center [904, 73] width 1328 height 29
click at [110, 50] on span "Connecting call…" at bounding box center [91, 48] width 53 height 9
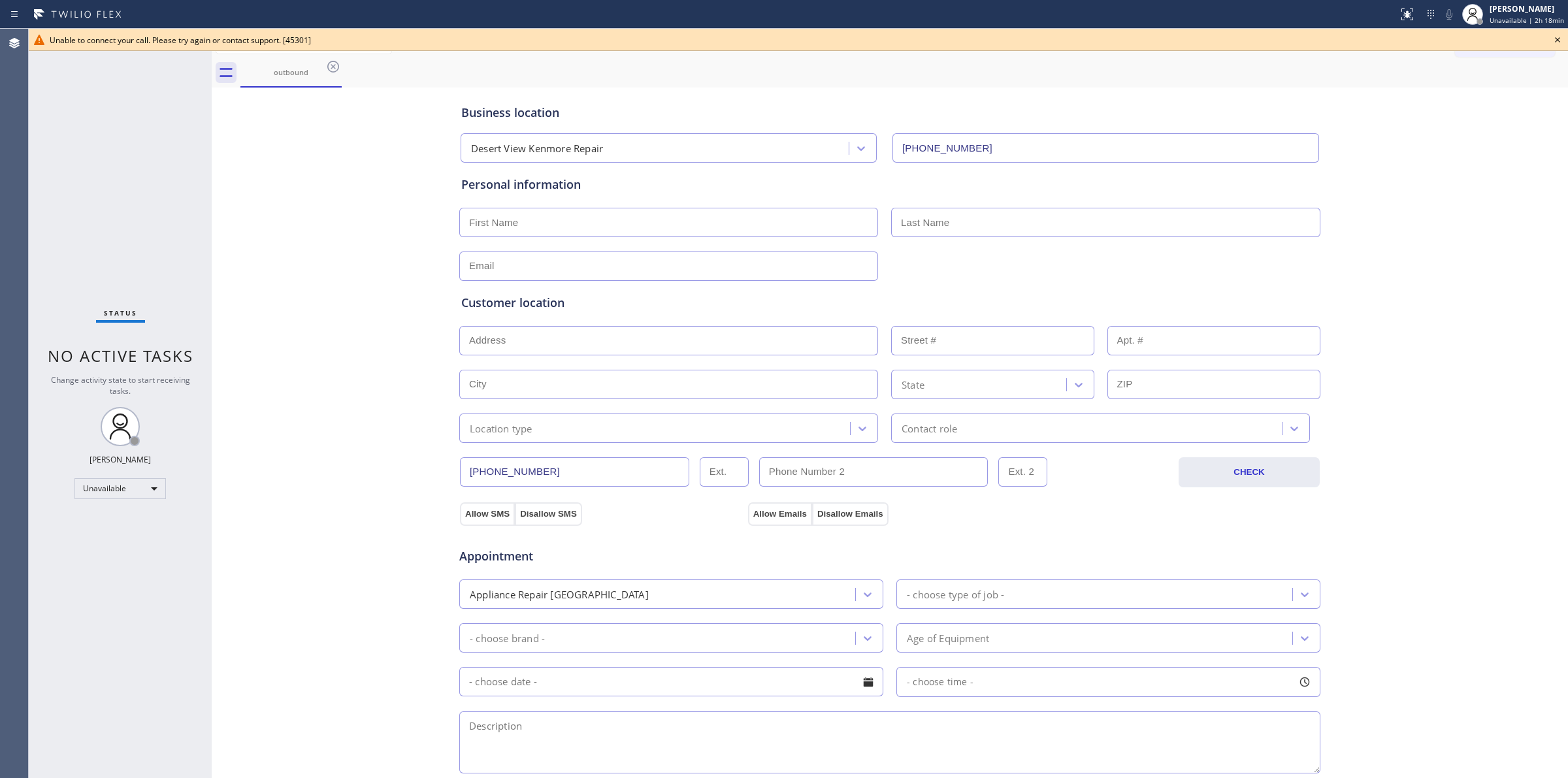
click at [1559, 43] on icon at bounding box center [1557, 40] width 16 height 16
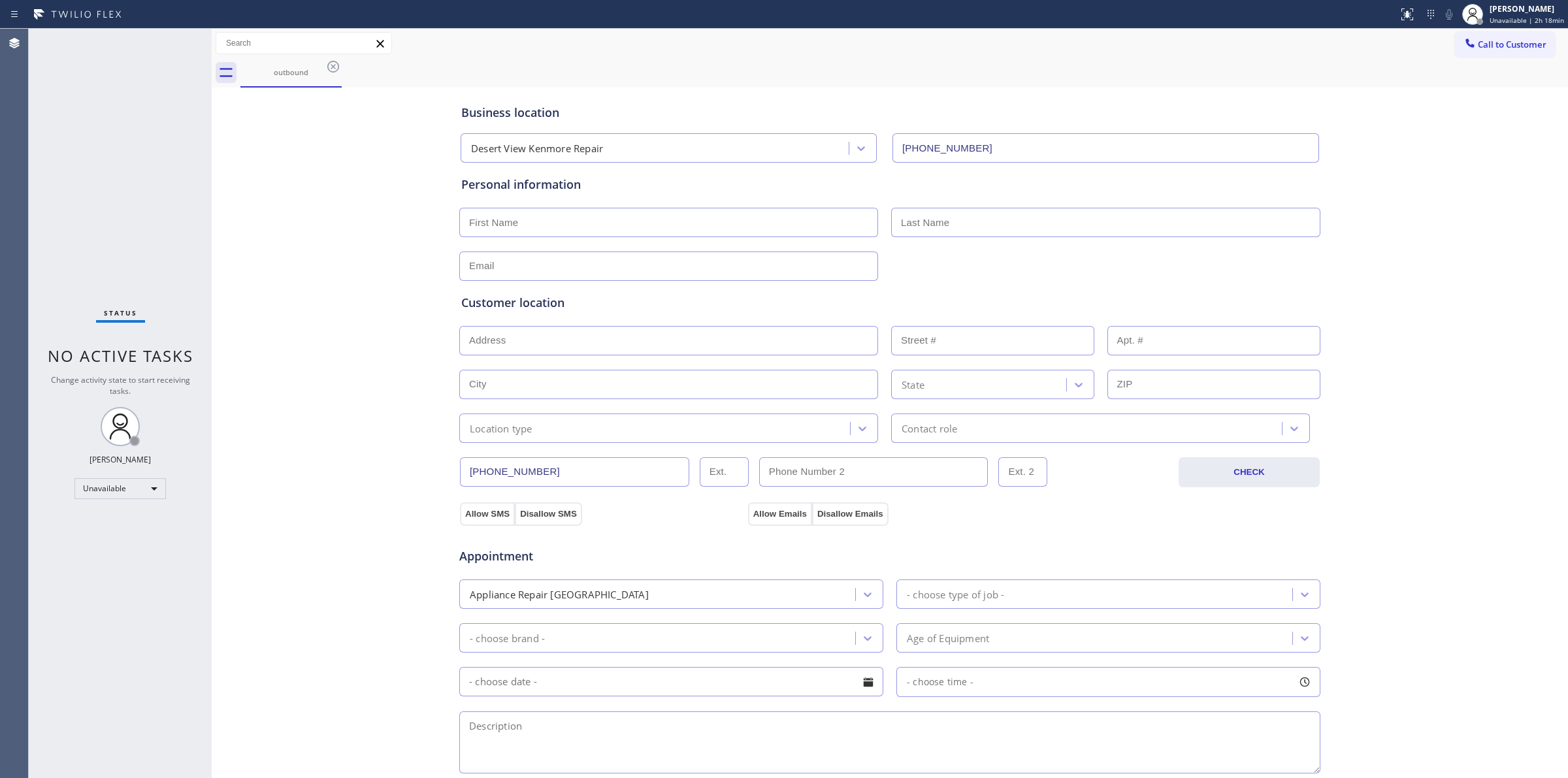
click at [342, 69] on div "outbound" at bounding box center [904, 73] width 1328 height 29
click at [337, 70] on icon at bounding box center [333, 67] width 12 height 12
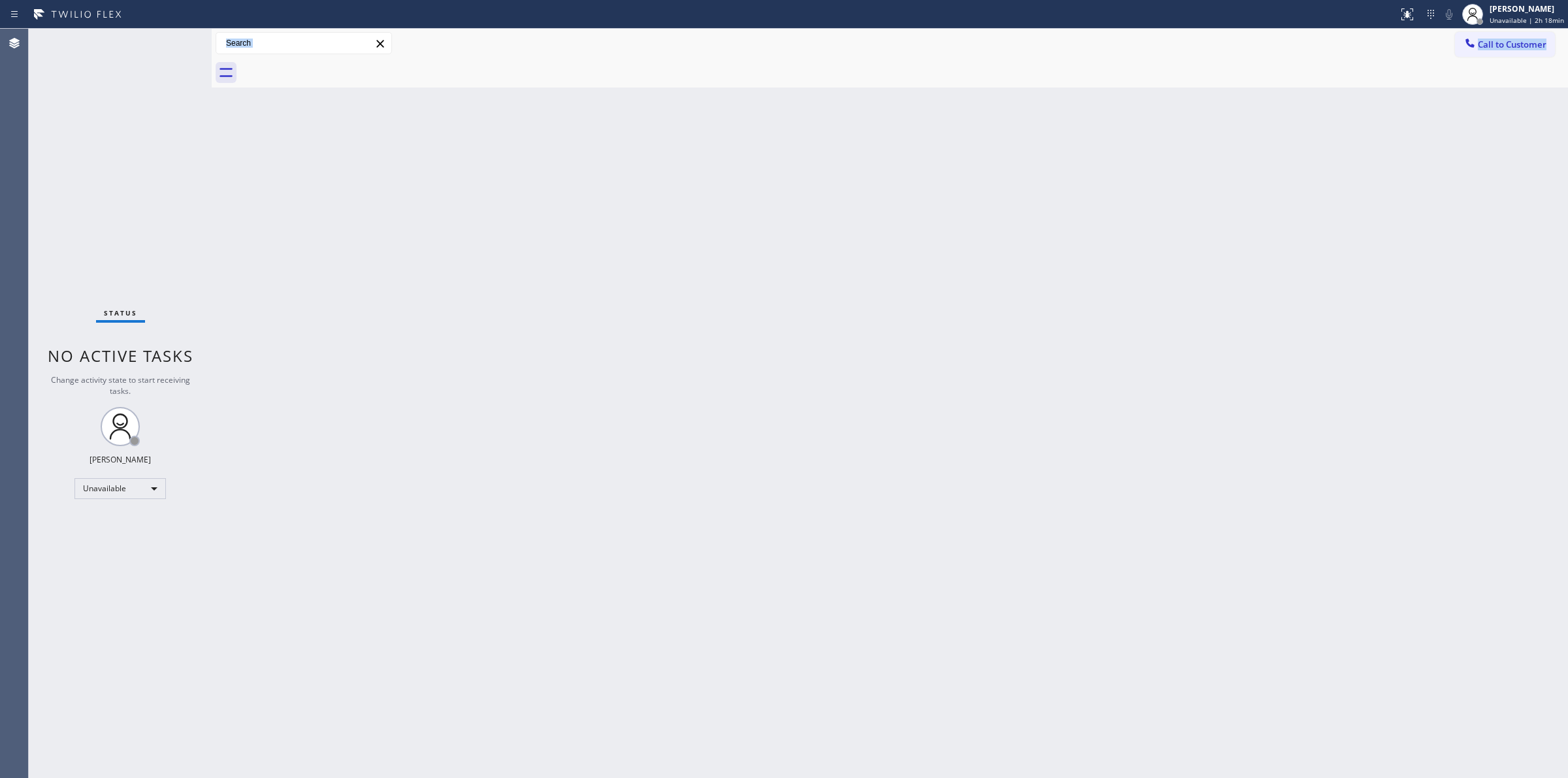
click at [1500, 154] on div "Back to Dashboard Change Sender ID Customers Technicians Select a contact Outbo…" at bounding box center [890, 403] width 1356 height 749
click at [1514, 44] on span "Call to Customer" at bounding box center [1512, 45] width 69 height 12
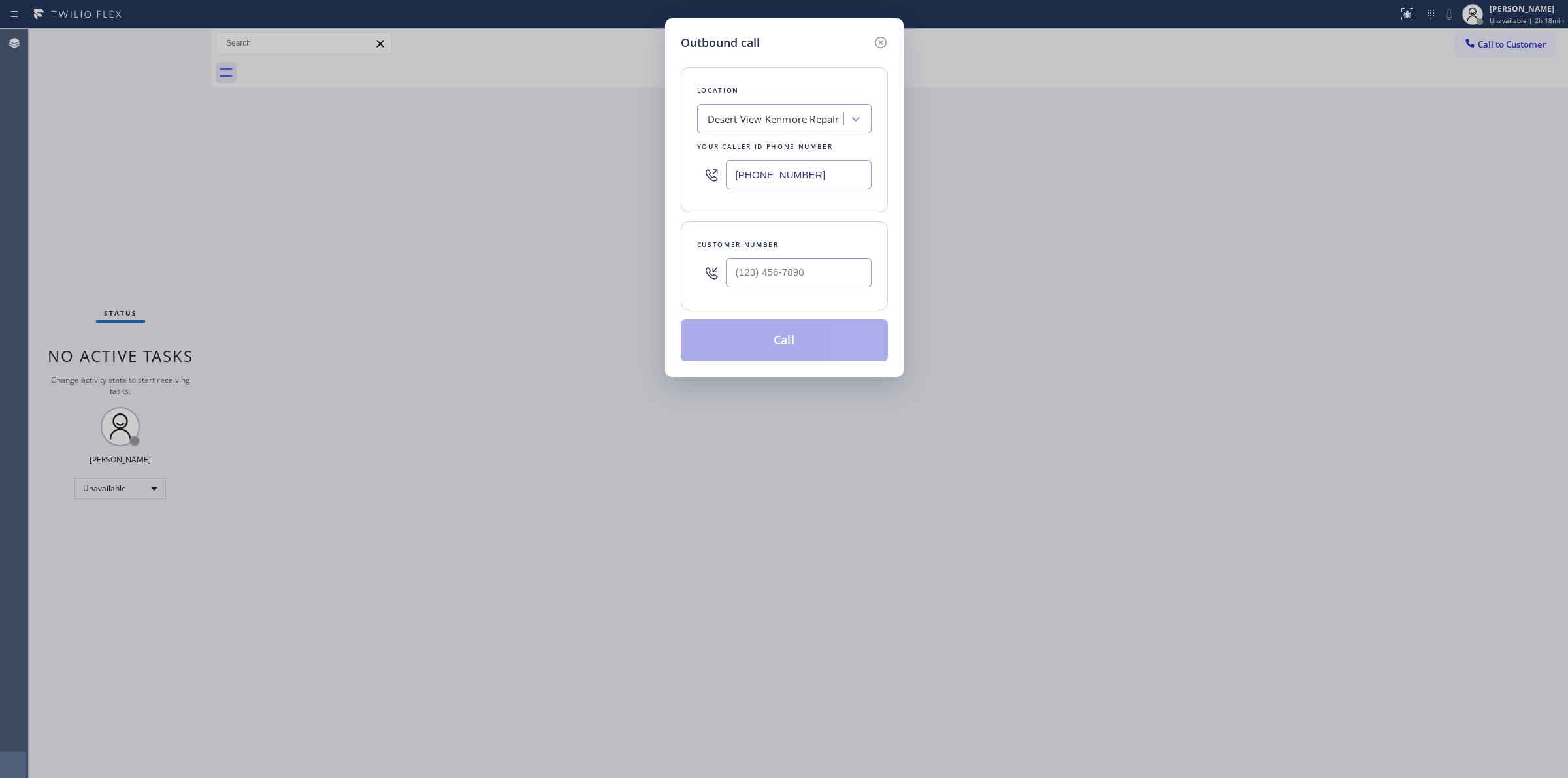
click at [713, 282] on div at bounding box center [711, 273] width 29 height 43
paste input "989) 361-6920"
click at [795, 261] on input "(___) ___-____" at bounding box center [799, 272] width 146 height 29
click at [794, 132] on div "Desert View Kenmore Repair" at bounding box center [785, 119] width 175 height 29
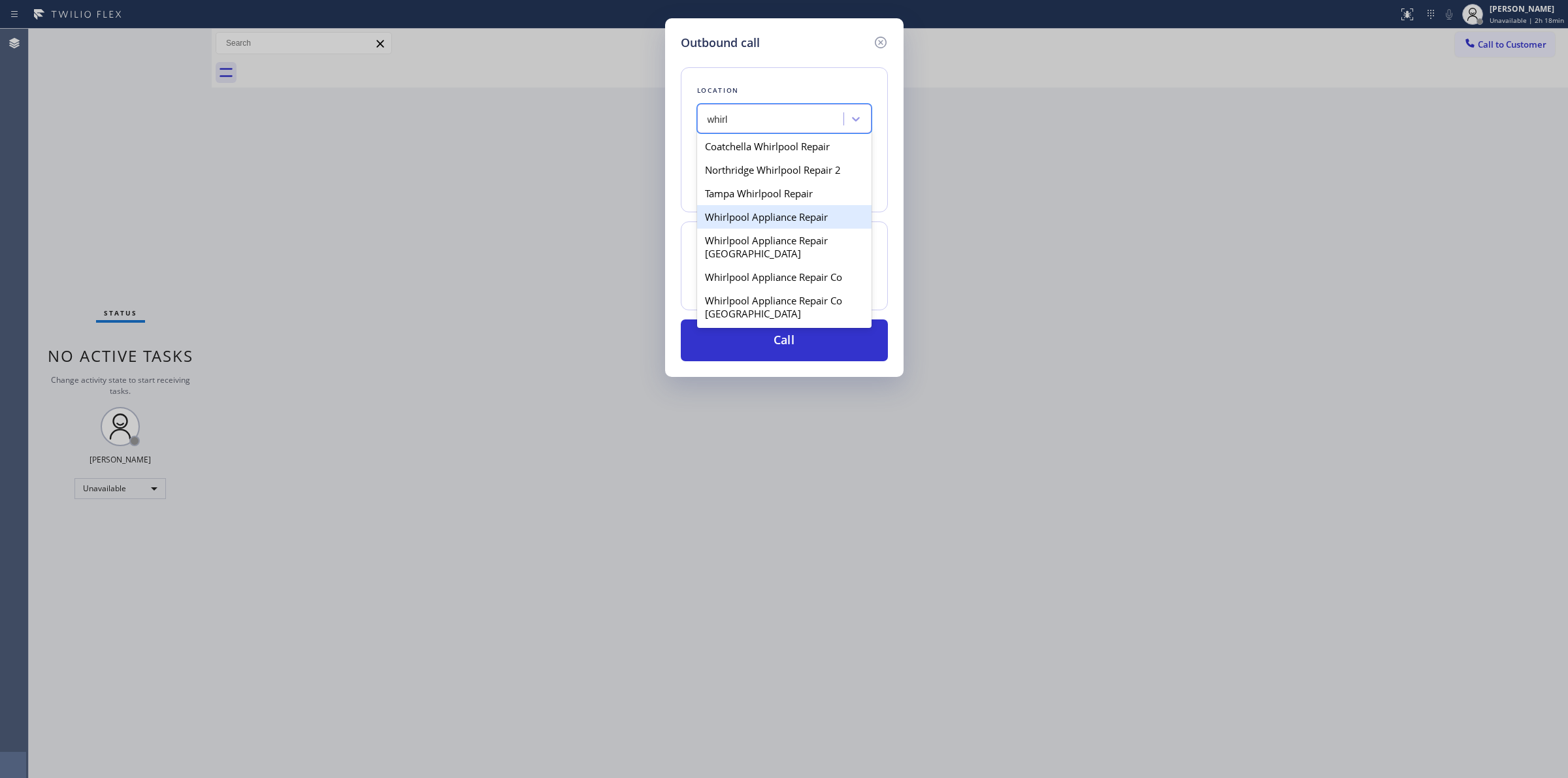
click at [761, 225] on div "Whirlpool Appliance Repair" at bounding box center [785, 216] width 175 height 23
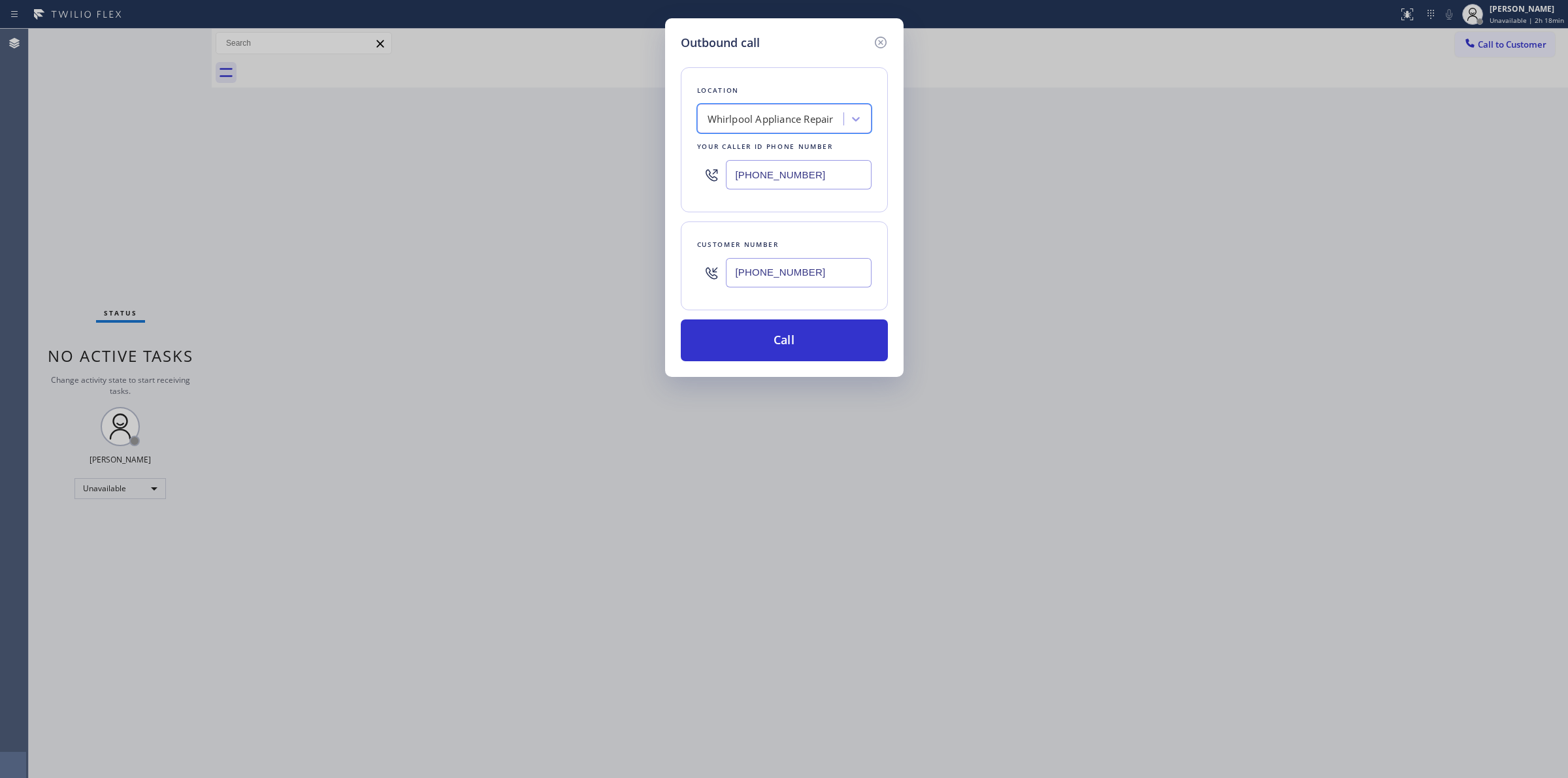
click at [785, 280] on input "(989) 361-6920" at bounding box center [799, 272] width 146 height 29
click at [785, 342] on button "Call" at bounding box center [784, 340] width 207 height 42
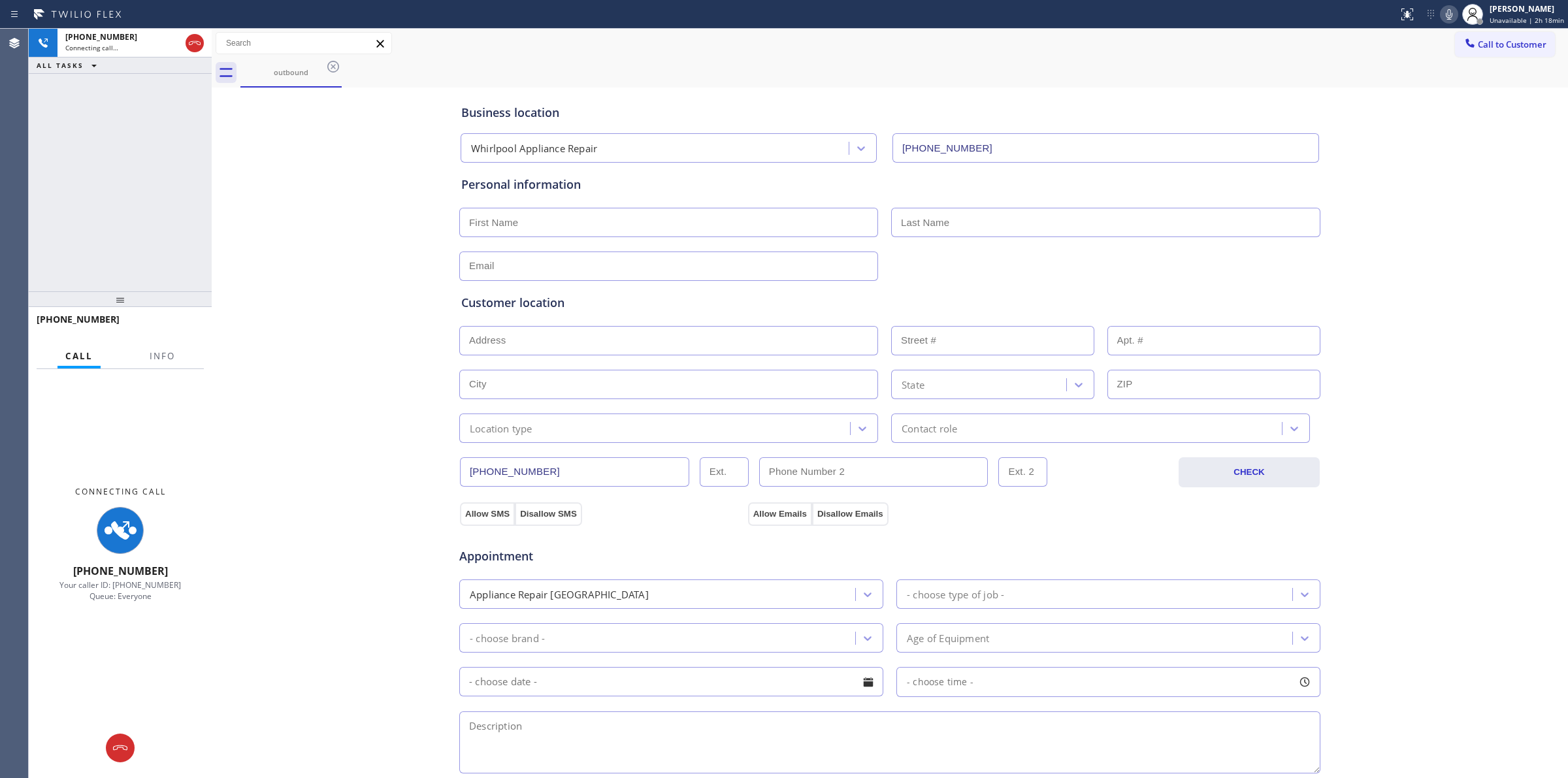
click at [1447, 17] on icon at bounding box center [1449, 15] width 16 height 16
drag, startPoint x: 292, startPoint y: 76, endPoint x: 326, endPoint y: 69, distance: 34.7
click at [309, 72] on div "outbound" at bounding box center [291, 72] width 99 height 10
click at [345, 61] on div "outbound" at bounding box center [904, 73] width 1328 height 29
click at [325, 67] on icon at bounding box center [333, 67] width 16 height 16
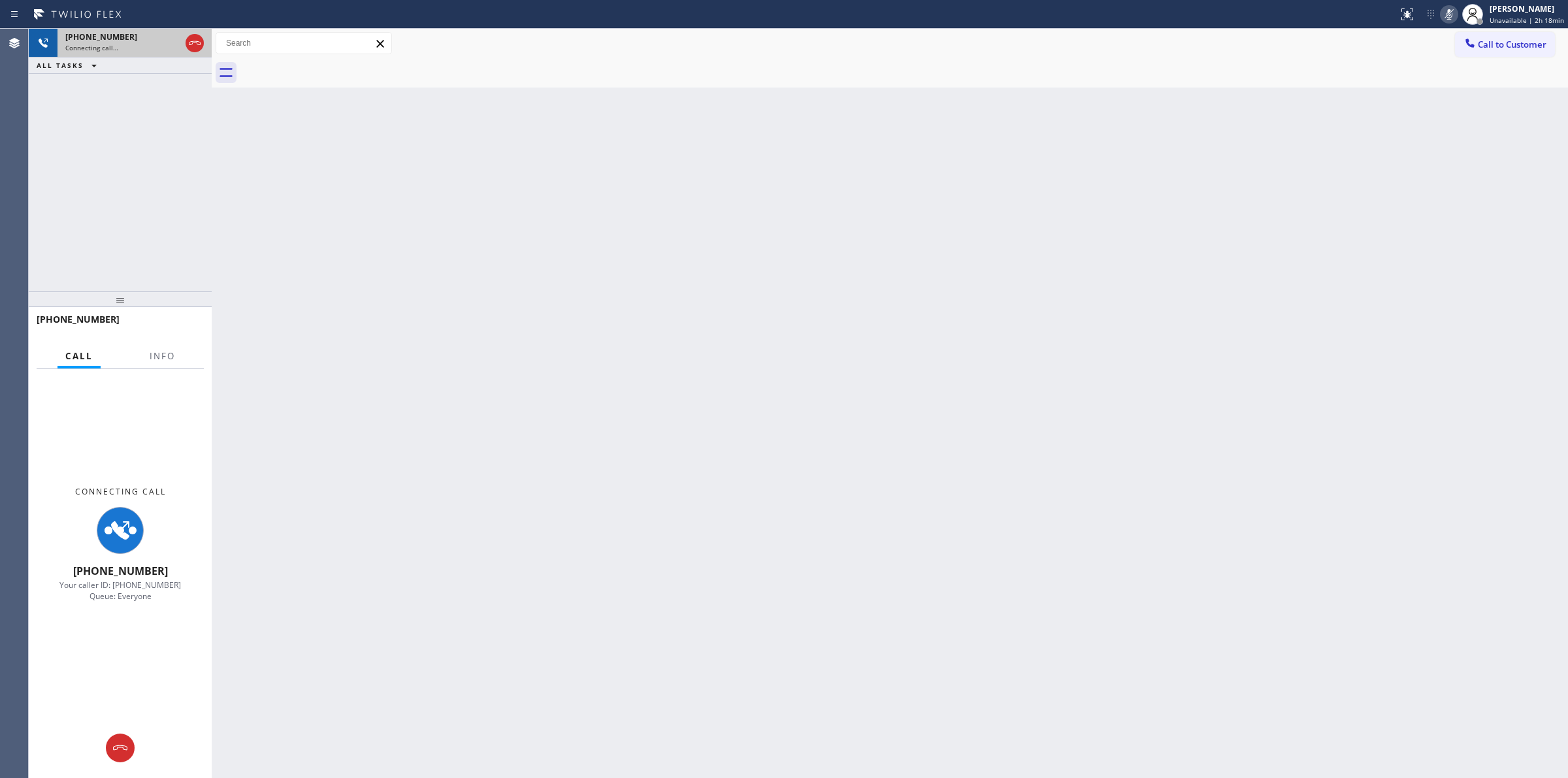
click at [153, 39] on div "+19893616920" at bounding box center [123, 37] width 115 height 11
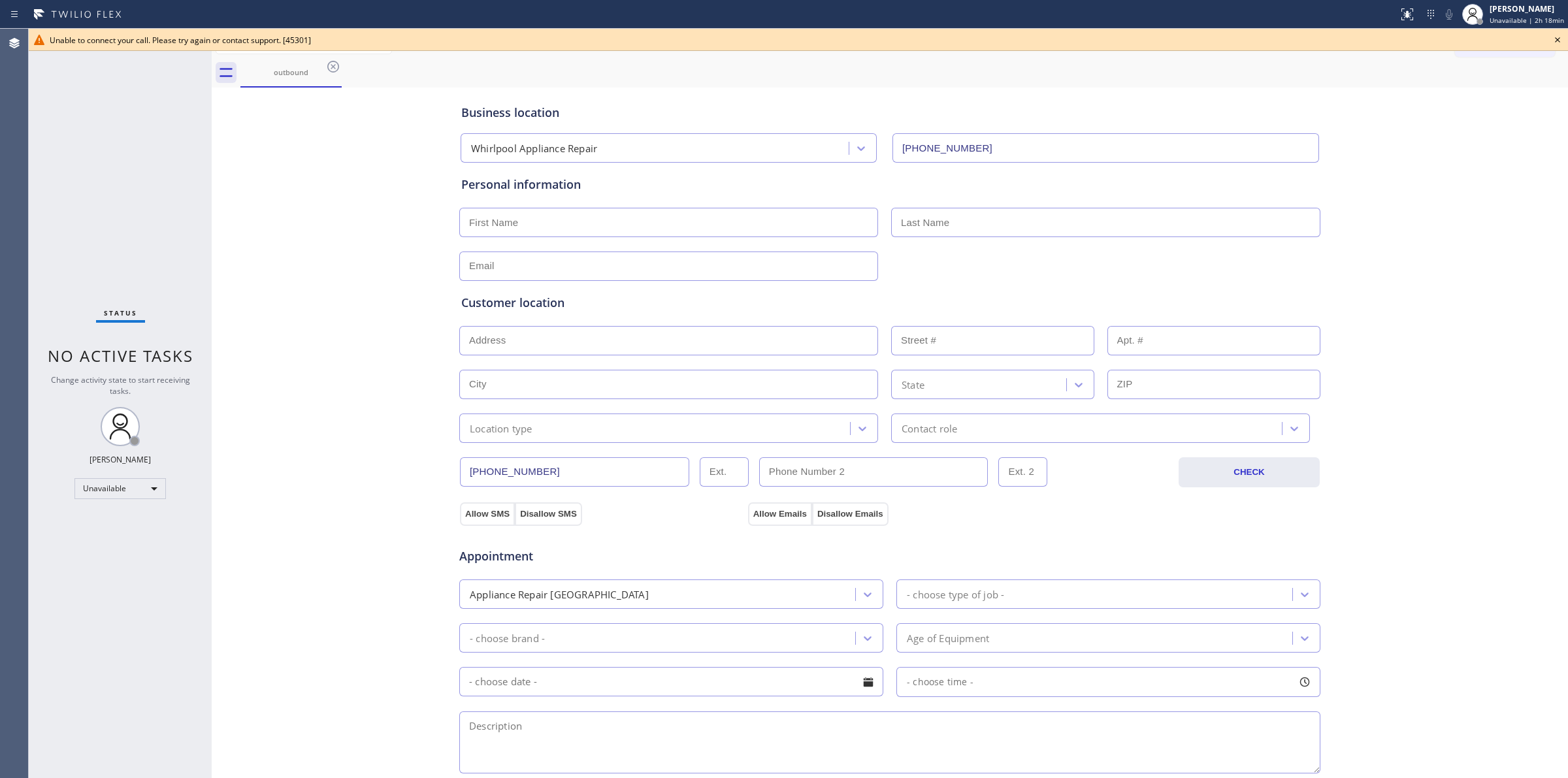
click at [1562, 38] on icon at bounding box center [1557, 40] width 16 height 16
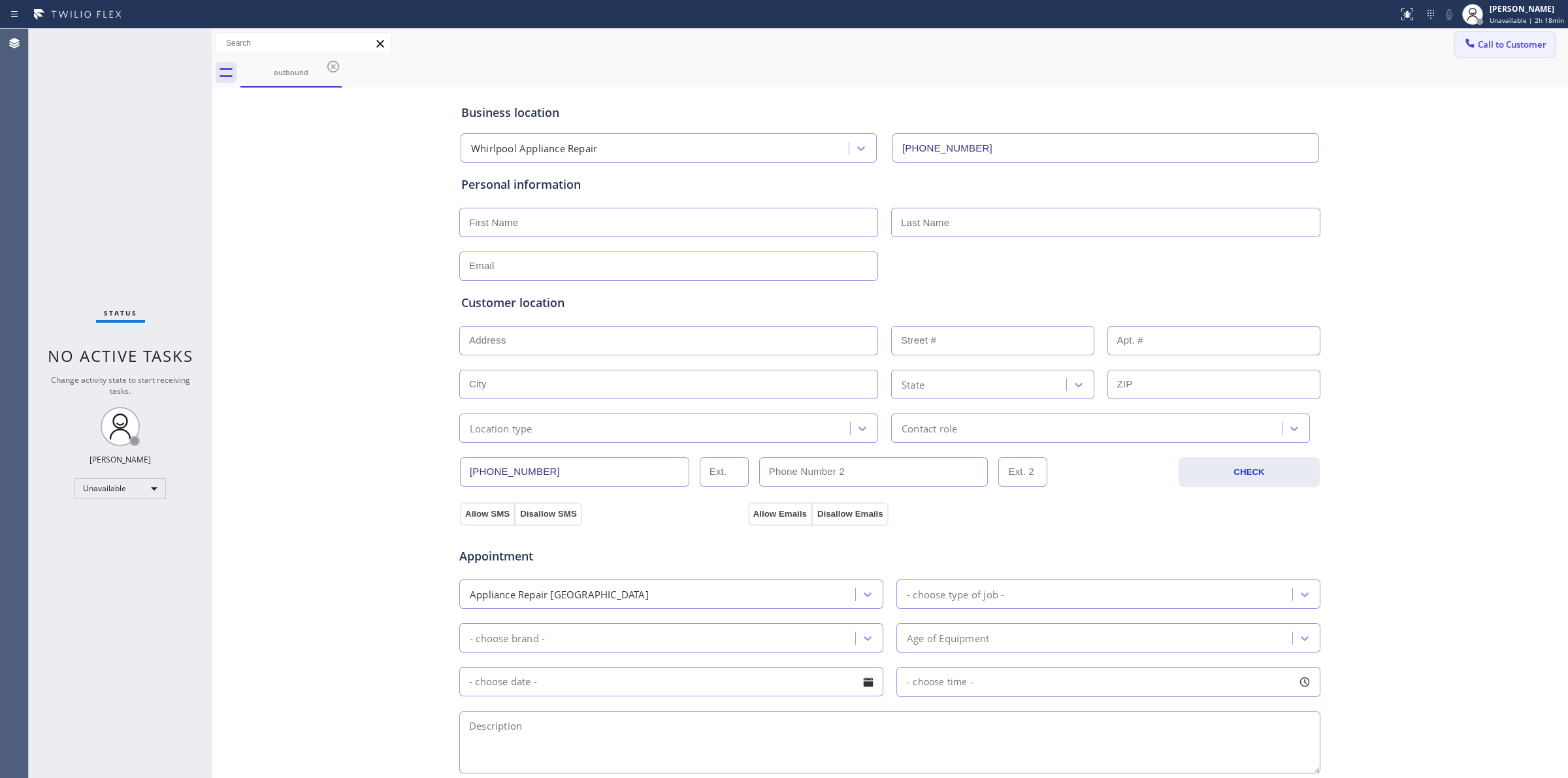
click at [1507, 43] on span "Call to Customer" at bounding box center [1512, 45] width 69 height 12
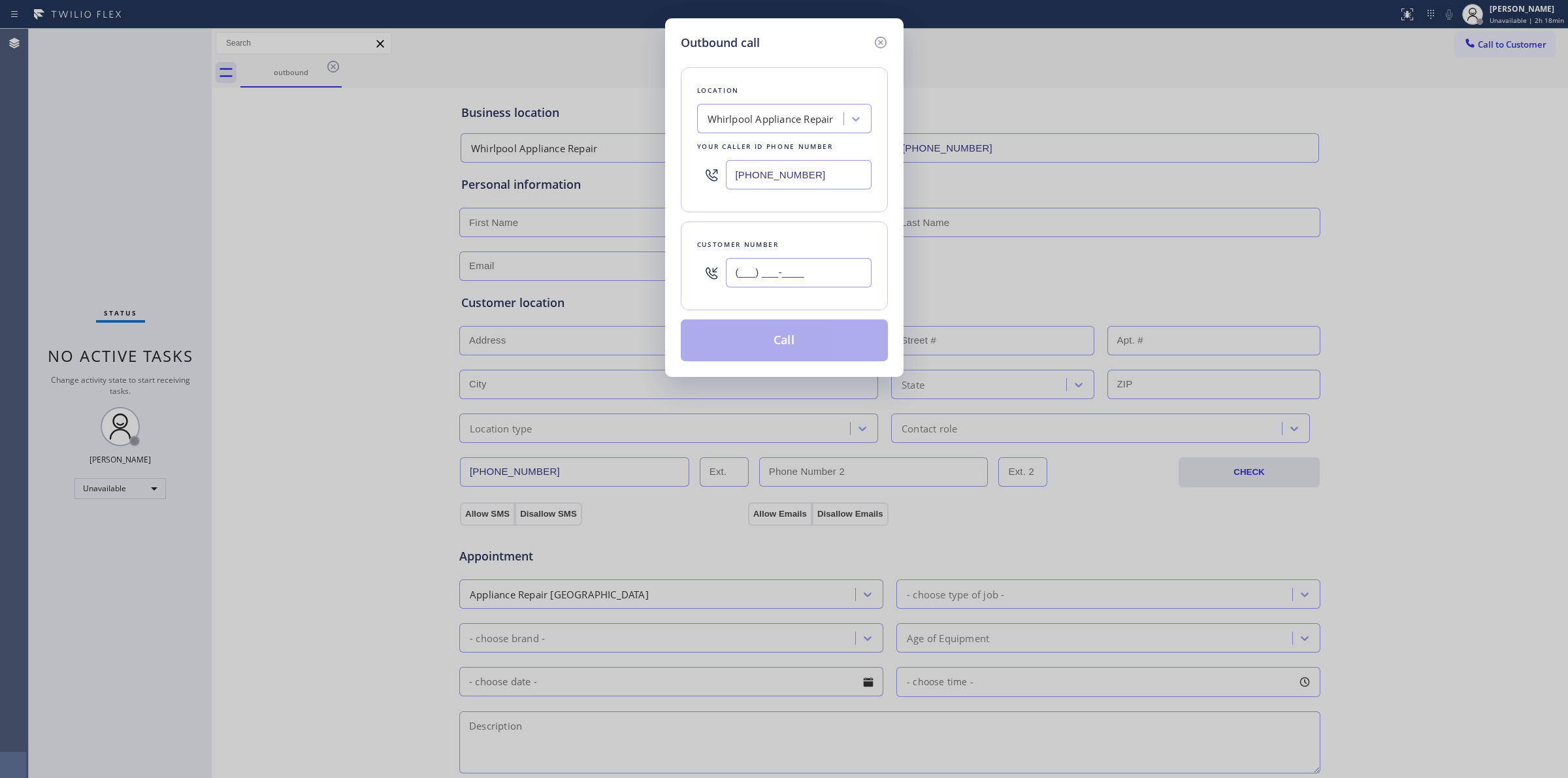
paste input "text"
drag, startPoint x: 850, startPoint y: 261, endPoint x: 822, endPoint y: 264, distance: 28.2
click at [843, 263] on input "(___) ___-____" at bounding box center [799, 272] width 146 height 29
drag, startPoint x: 813, startPoint y: 273, endPoint x: 544, endPoint y: 255, distance: 269.6
click at [544, 255] on div "Outbound call Location Whirlpool Appliance Repair Your caller id phone number (…" at bounding box center [784, 389] width 1568 height 778
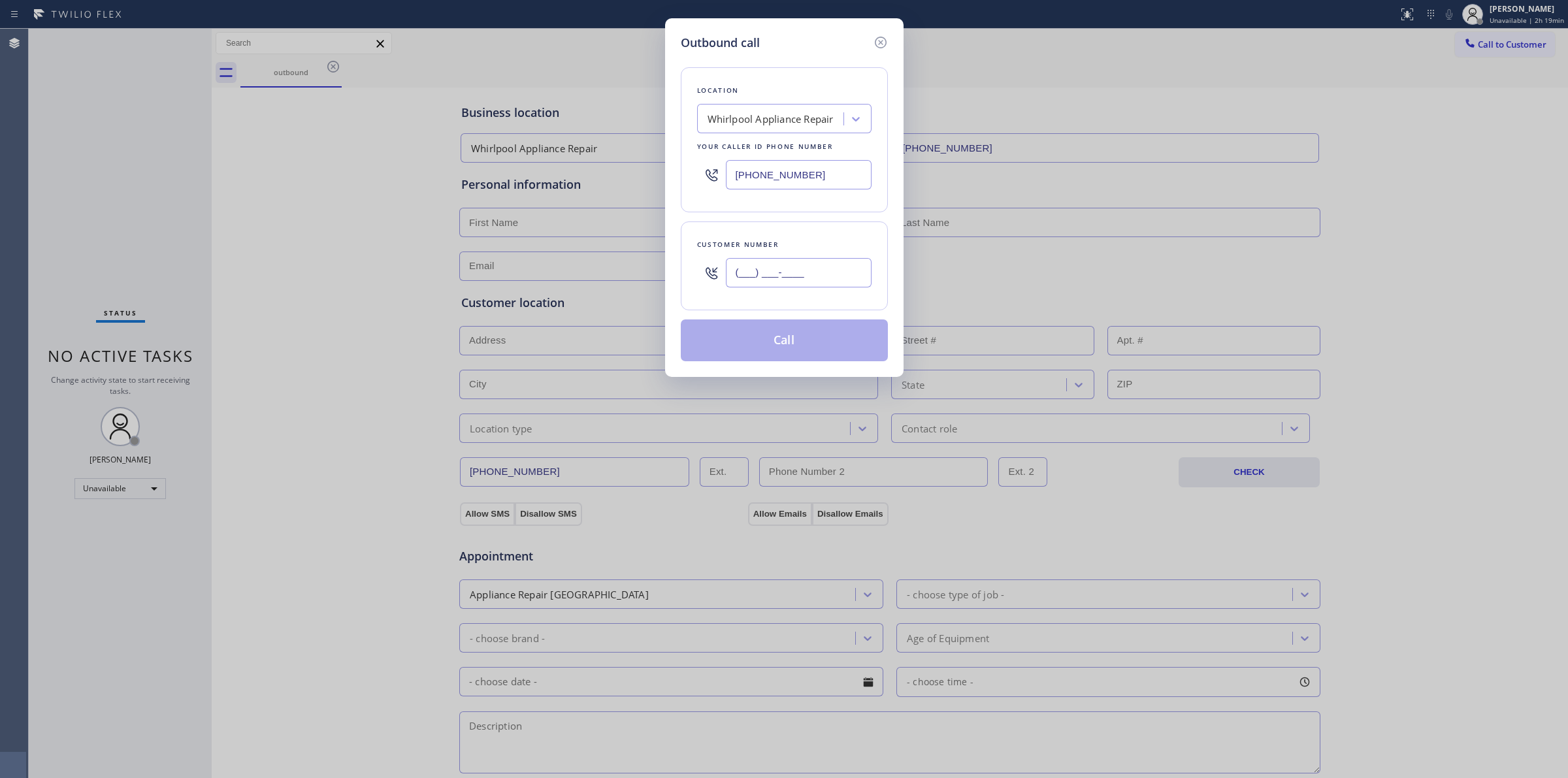
paste input "989) 361-6920"
click at [793, 332] on button "Call" at bounding box center [784, 340] width 207 height 42
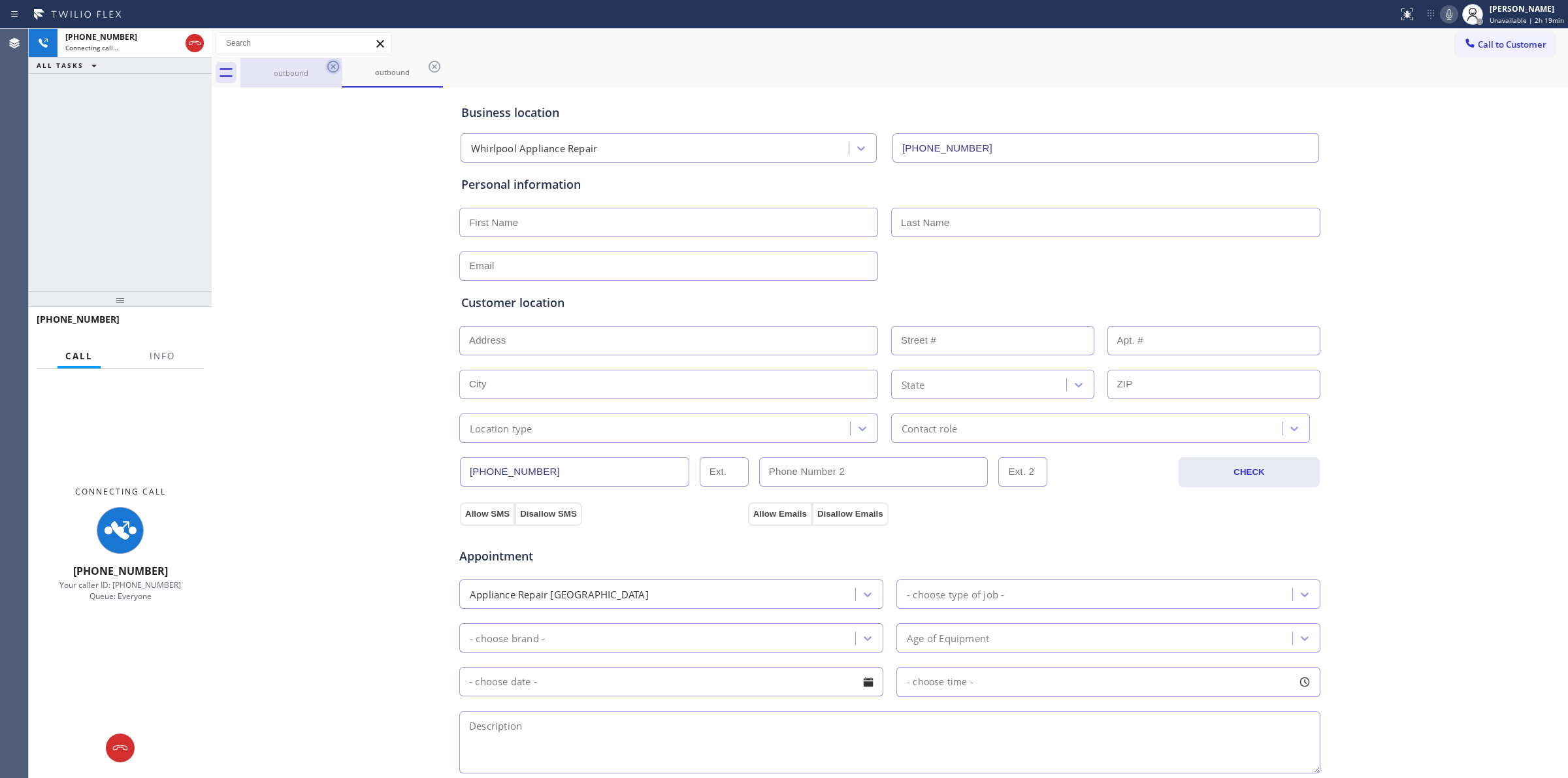
click at [332, 67] on icon at bounding box center [333, 67] width 12 height 12
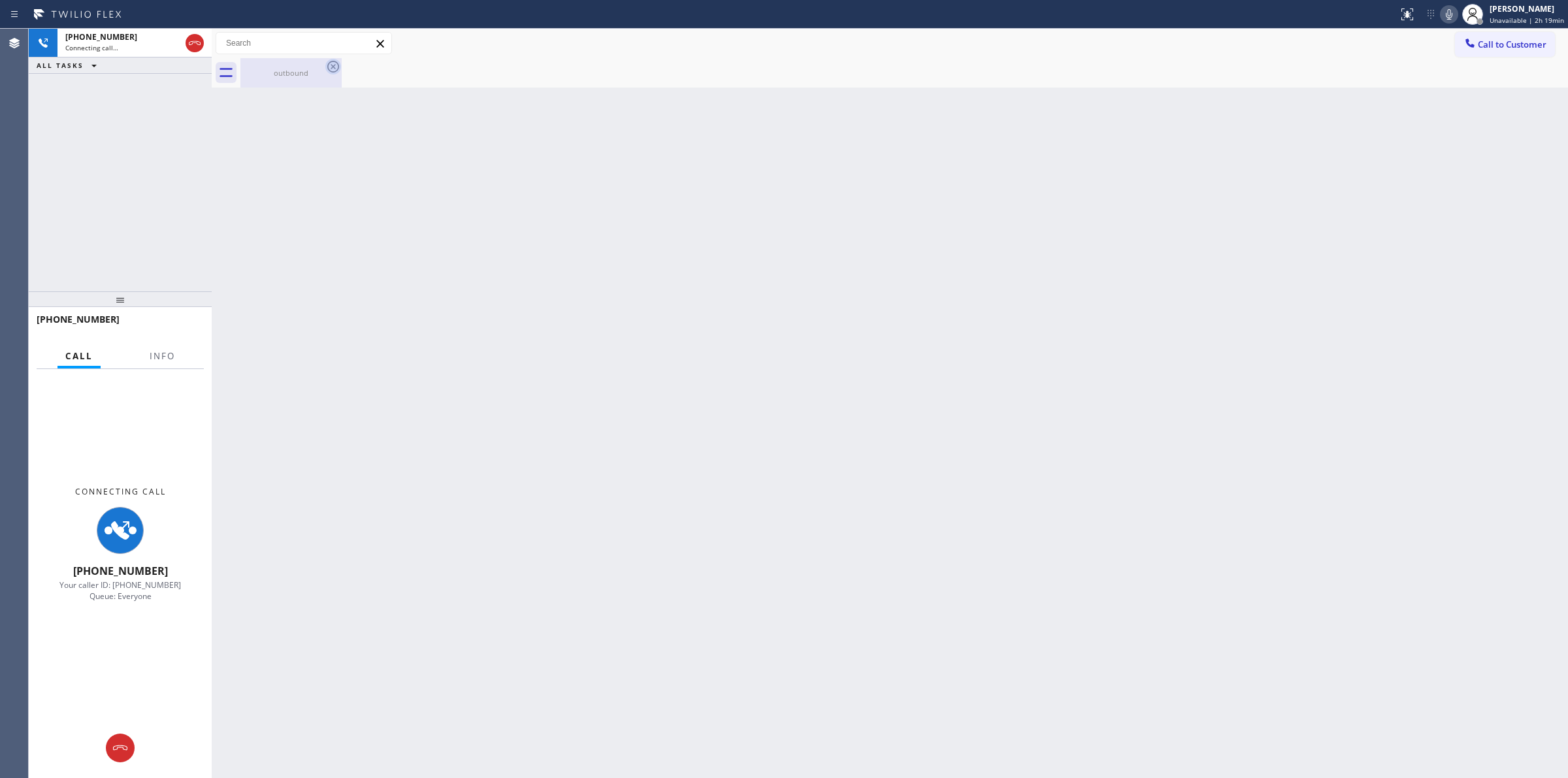
click at [331, 69] on icon at bounding box center [333, 67] width 16 height 16
drag, startPoint x: 317, startPoint y: 67, endPoint x: 323, endPoint y: 69, distance: 6.3
click at [318, 68] on div "outbound" at bounding box center [291, 73] width 99 height 10
click at [331, 66] on div at bounding box center [904, 73] width 1328 height 29
click at [157, 46] on div "Connecting call…" at bounding box center [123, 48] width 115 height 9
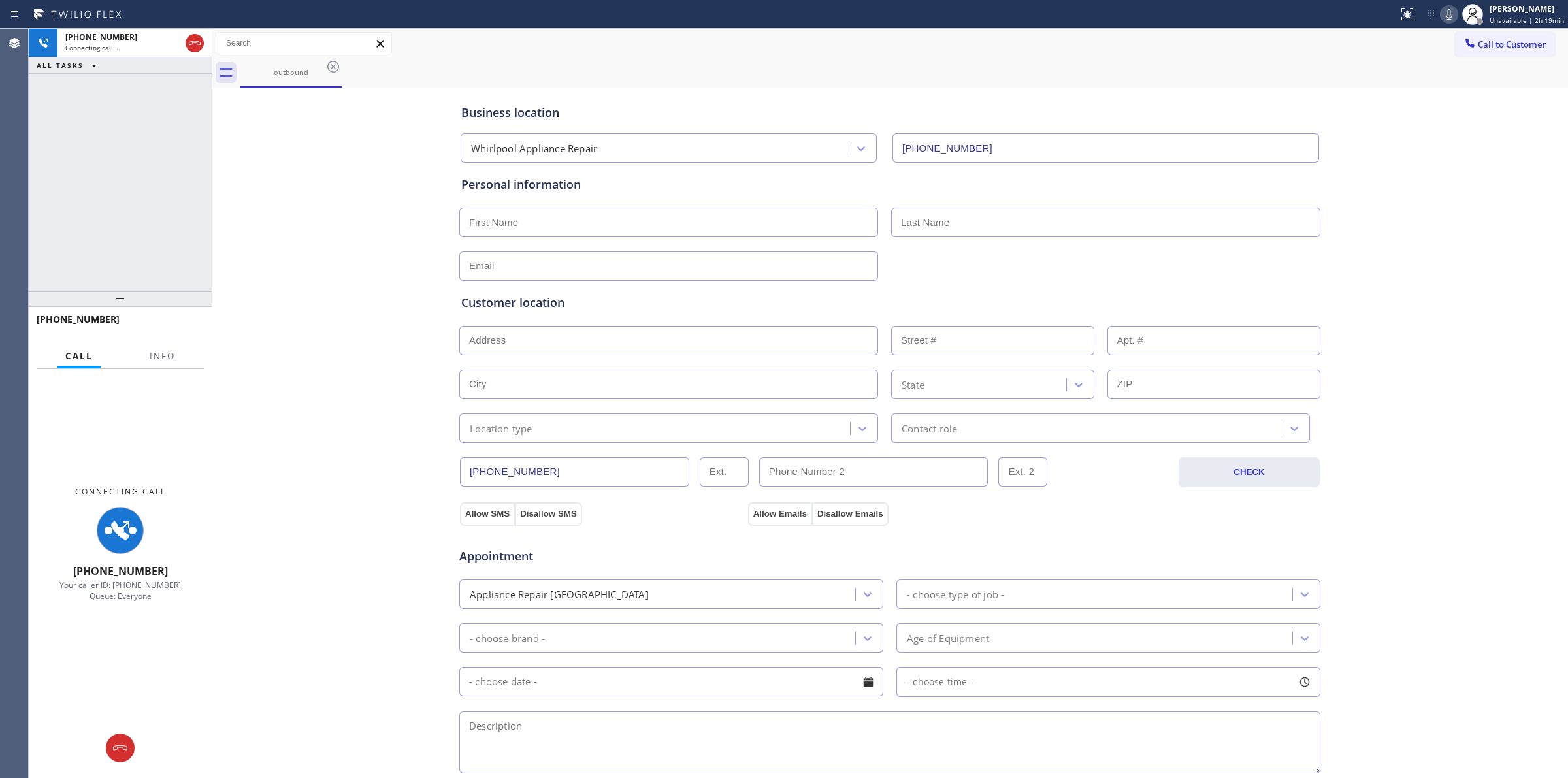
click at [1447, 10] on icon at bounding box center [1449, 15] width 16 height 16
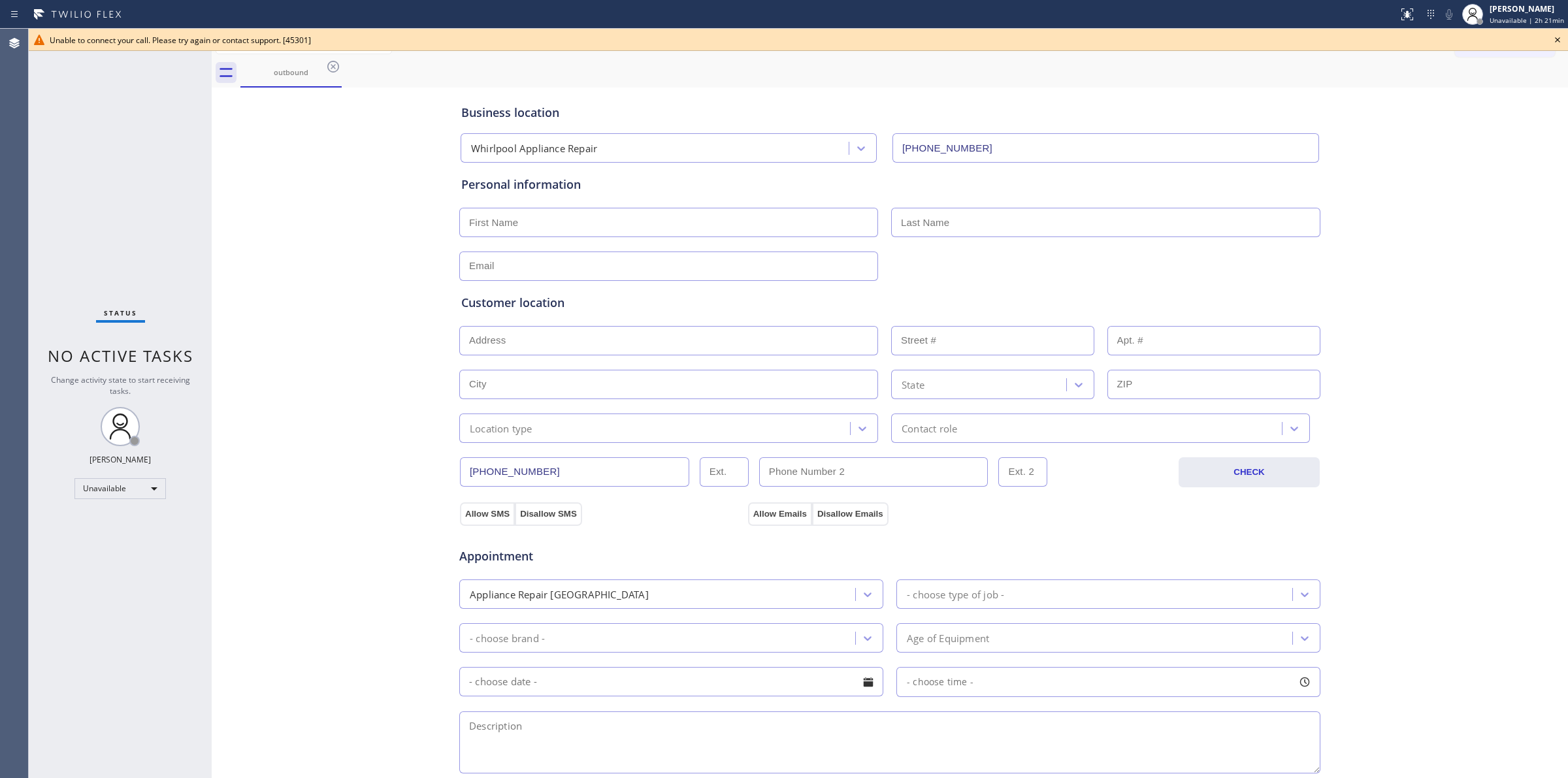
click at [288, 334] on div "Business location Whirlpool Appliance Repair (888) 992-3457 Personal informatio…" at bounding box center [890, 537] width 1350 height 893
click at [1560, 43] on icon at bounding box center [1557, 40] width 16 height 16
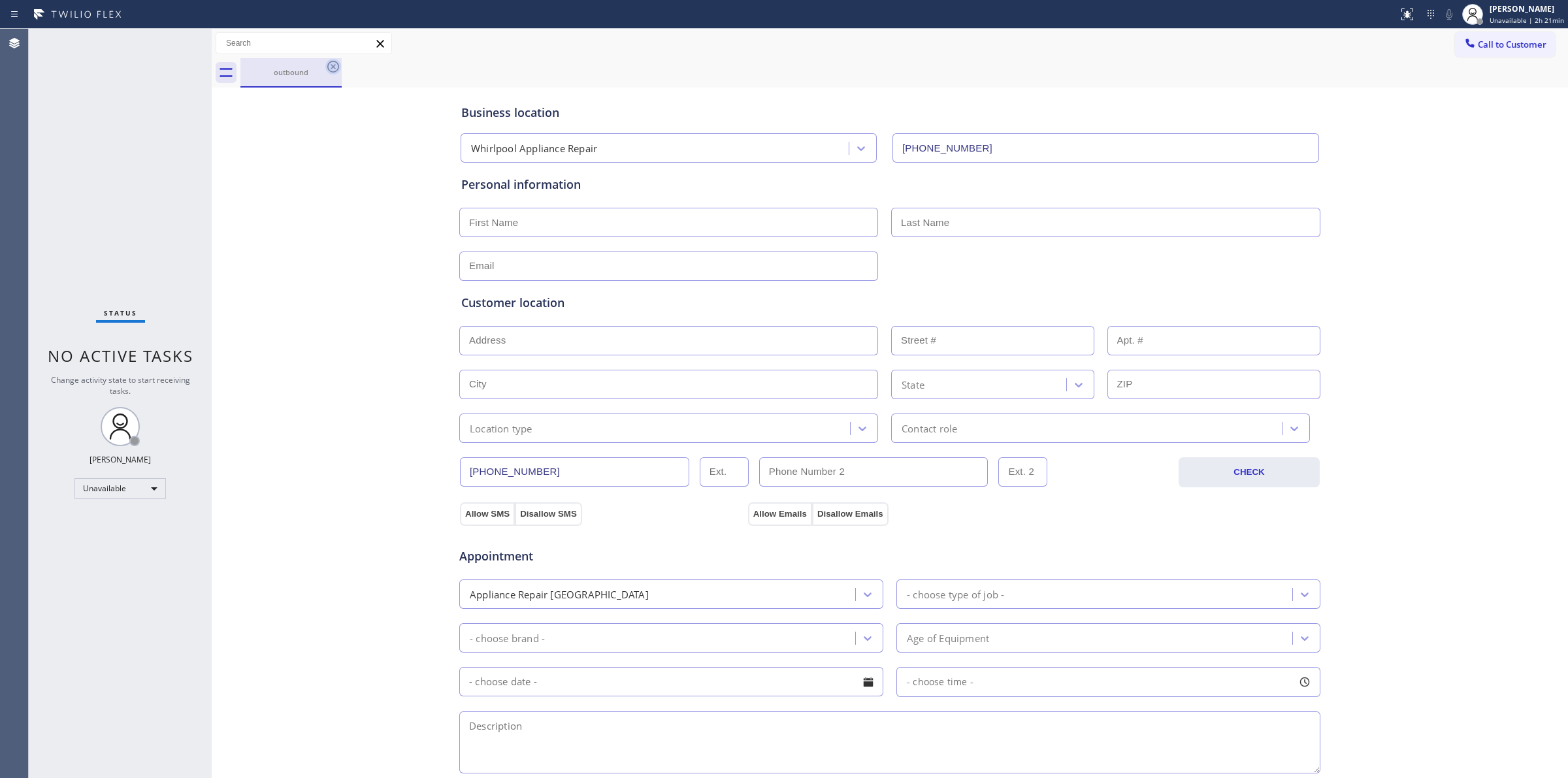
click at [331, 69] on icon at bounding box center [333, 67] width 16 height 16
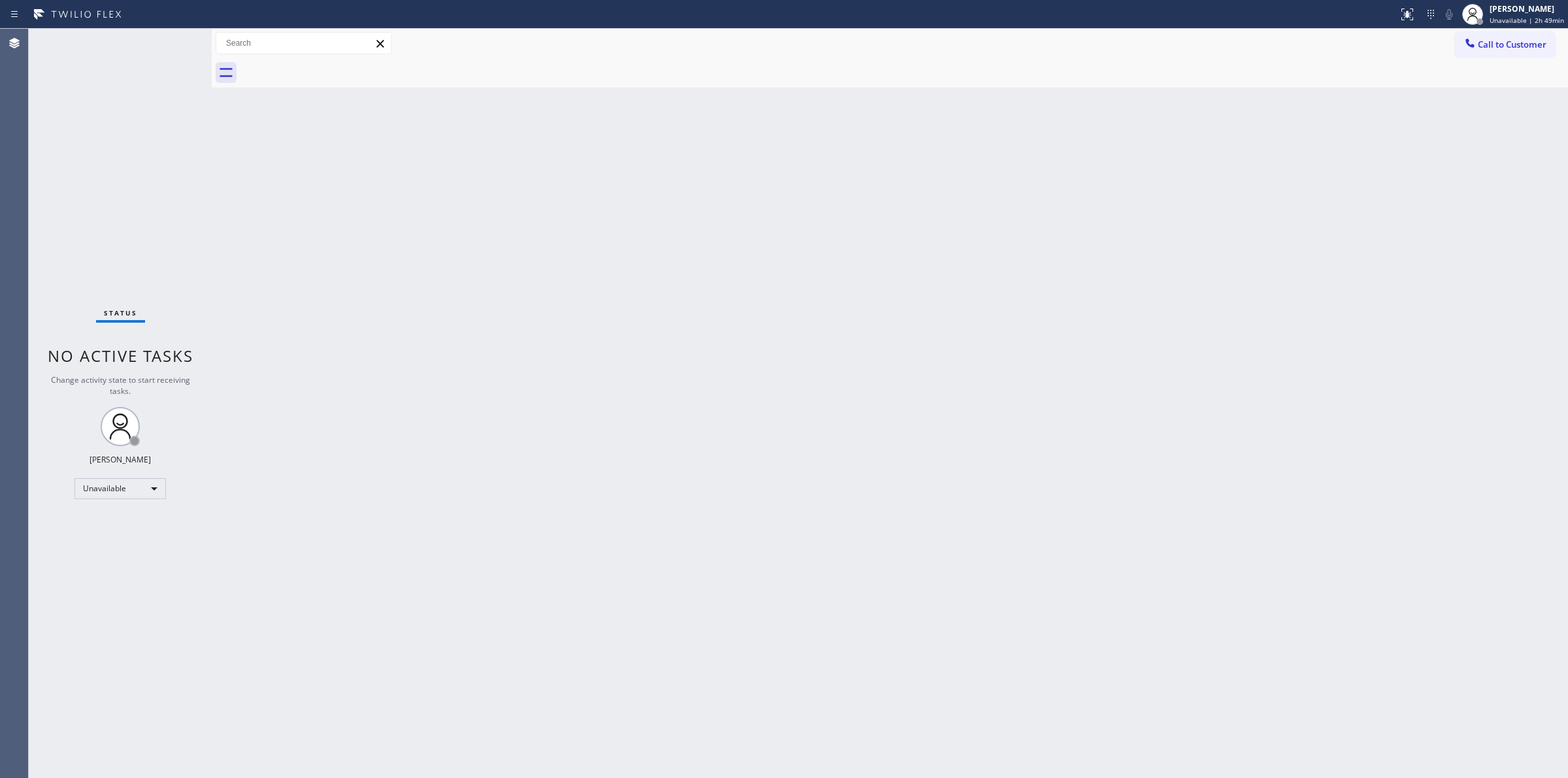
drag, startPoint x: 1437, startPoint y: 141, endPoint x: 1437, endPoint y: 153, distance: 12.0
click at [1437, 151] on div "Back to Dashboard Change Sender ID Customers Technicians Select a contact Outbo…" at bounding box center [890, 403] width 1356 height 749
click at [1471, 259] on div "Back to Dashboard Change Sender ID Customers Technicians Select a contact Outbo…" at bounding box center [890, 403] width 1356 height 749
drag, startPoint x: 1523, startPoint y: 17, endPoint x: 1523, endPoint y: 26, distance: 9.0
click at [1523, 26] on div "Jasper Timkang Unavailable | 3h 6min" at bounding box center [1515, 14] width 106 height 29
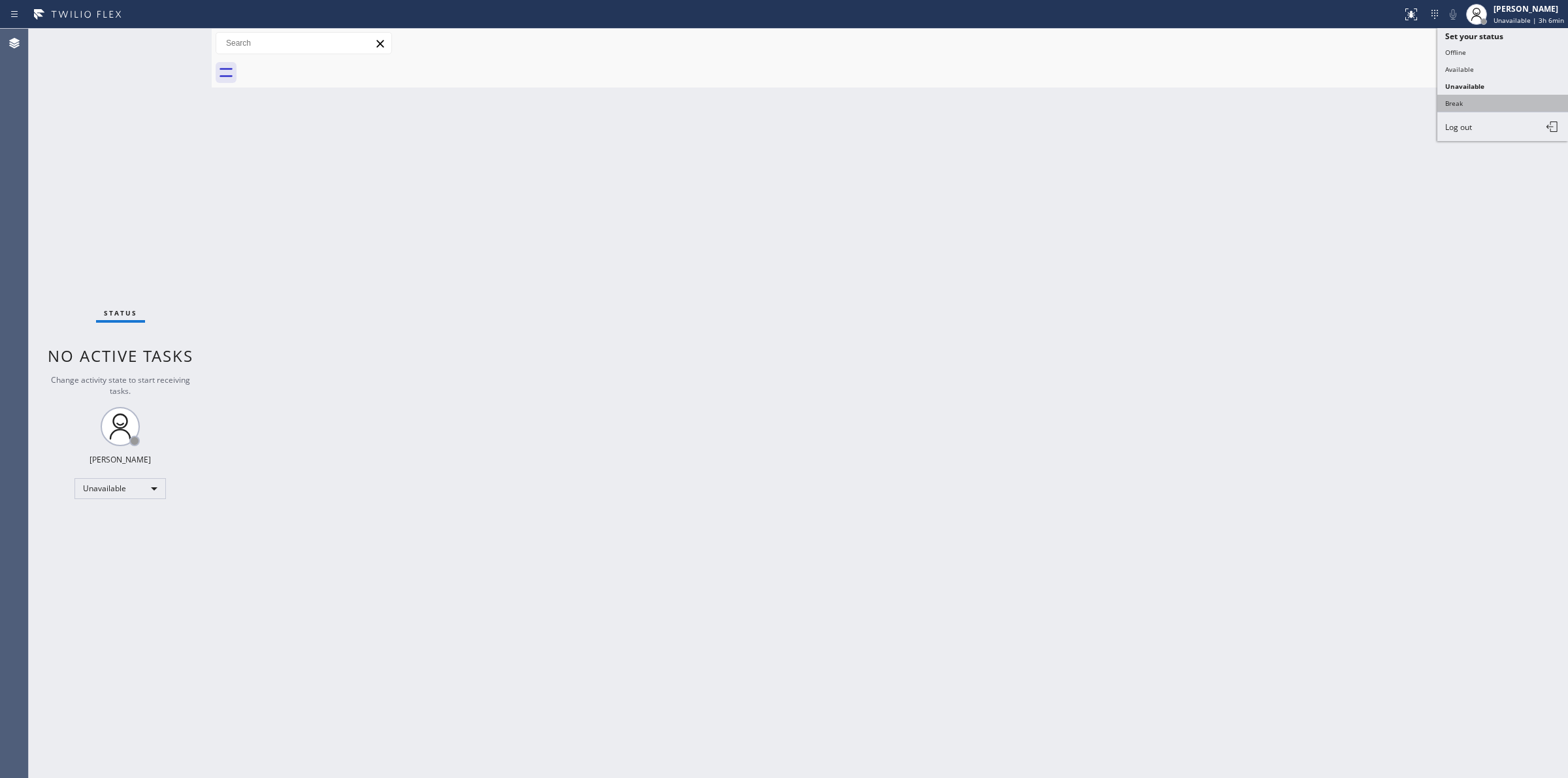
click at [1485, 105] on button "Break" at bounding box center [1503, 103] width 131 height 17
click at [1567, 123] on div "Back to Dashboard Change Sender ID Customers Technicians Select a contact Outbo…" at bounding box center [890, 403] width 1356 height 749
click at [1524, 17] on span "Break | 17:40" at bounding box center [1521, 21] width 43 height 9
click at [1477, 89] on button "Unavailable" at bounding box center [1503, 87] width 131 height 17
drag, startPoint x: 312, startPoint y: 17, endPoint x: 383, endPoint y: 49, distance: 77.9
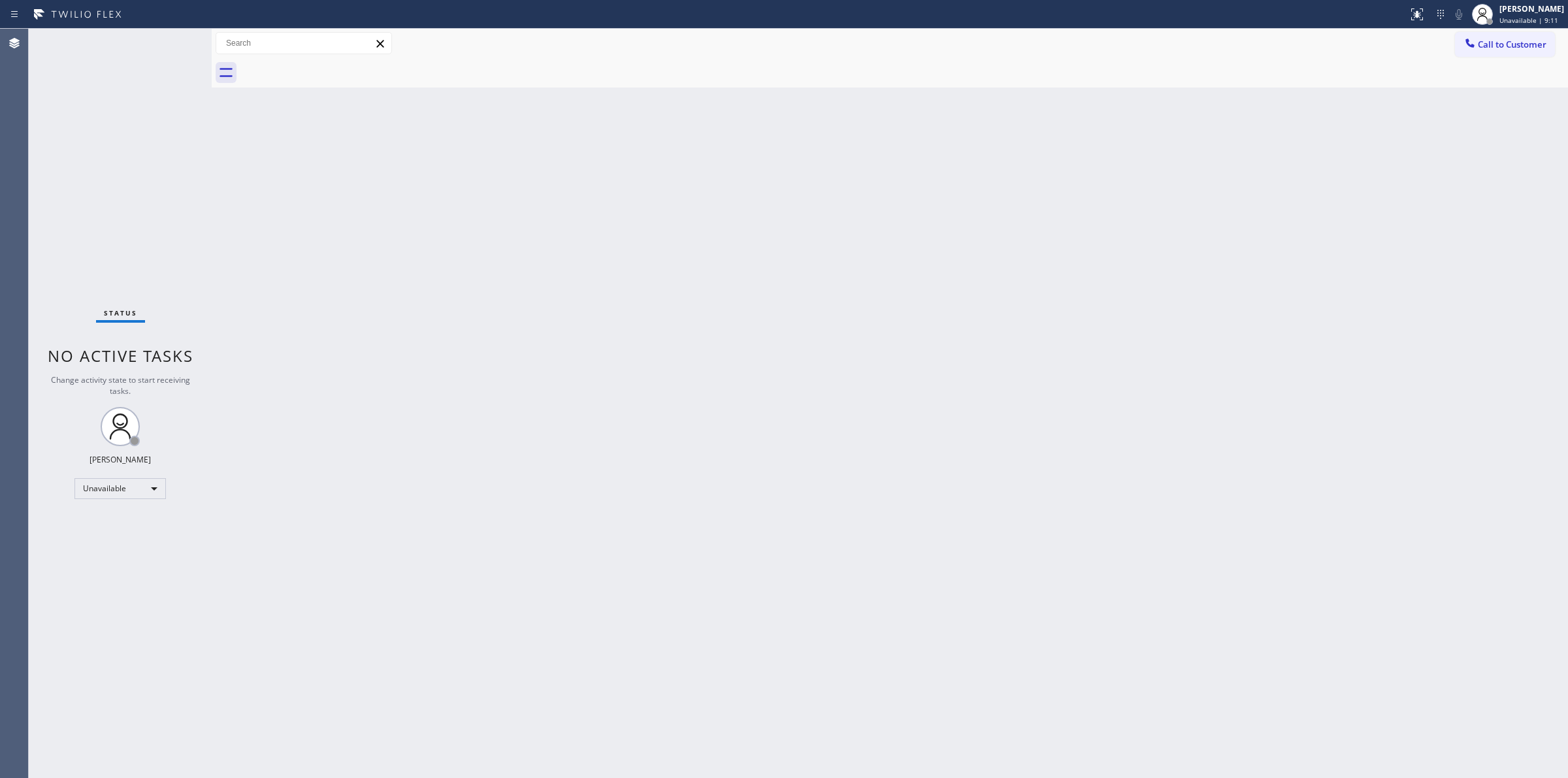
drag, startPoint x: 383, startPoint y: 49, endPoint x: 713, endPoint y: 379, distance: 466.7
click at [713, 379] on div "Back to Dashboard Change Sender ID Customers Technicians Select a contact Outbo…" at bounding box center [890, 403] width 1356 height 749
drag, startPoint x: 25, startPoint y: 495, endPoint x: 0, endPoint y: 810, distance: 316.0
click at [1501, 37] on button "Call to Customer" at bounding box center [1505, 44] width 100 height 25
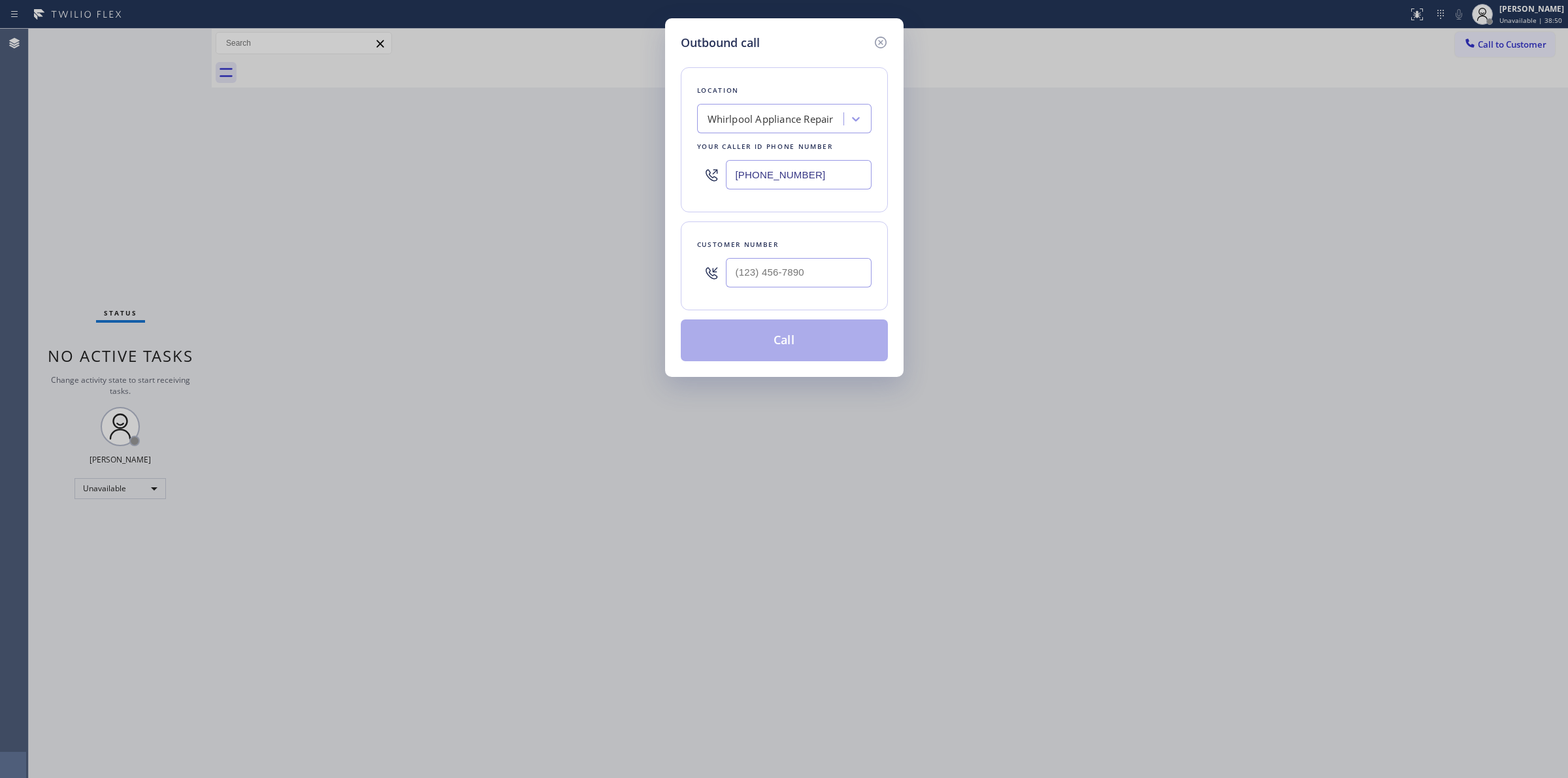
click at [771, 103] on div "Location Whirlpool Appliance Repair Your caller id phone number (888) 992-3457" at bounding box center [784, 140] width 207 height 145
click at [769, 115] on div "Whirlpool Appliance Repair" at bounding box center [770, 119] width 126 height 15
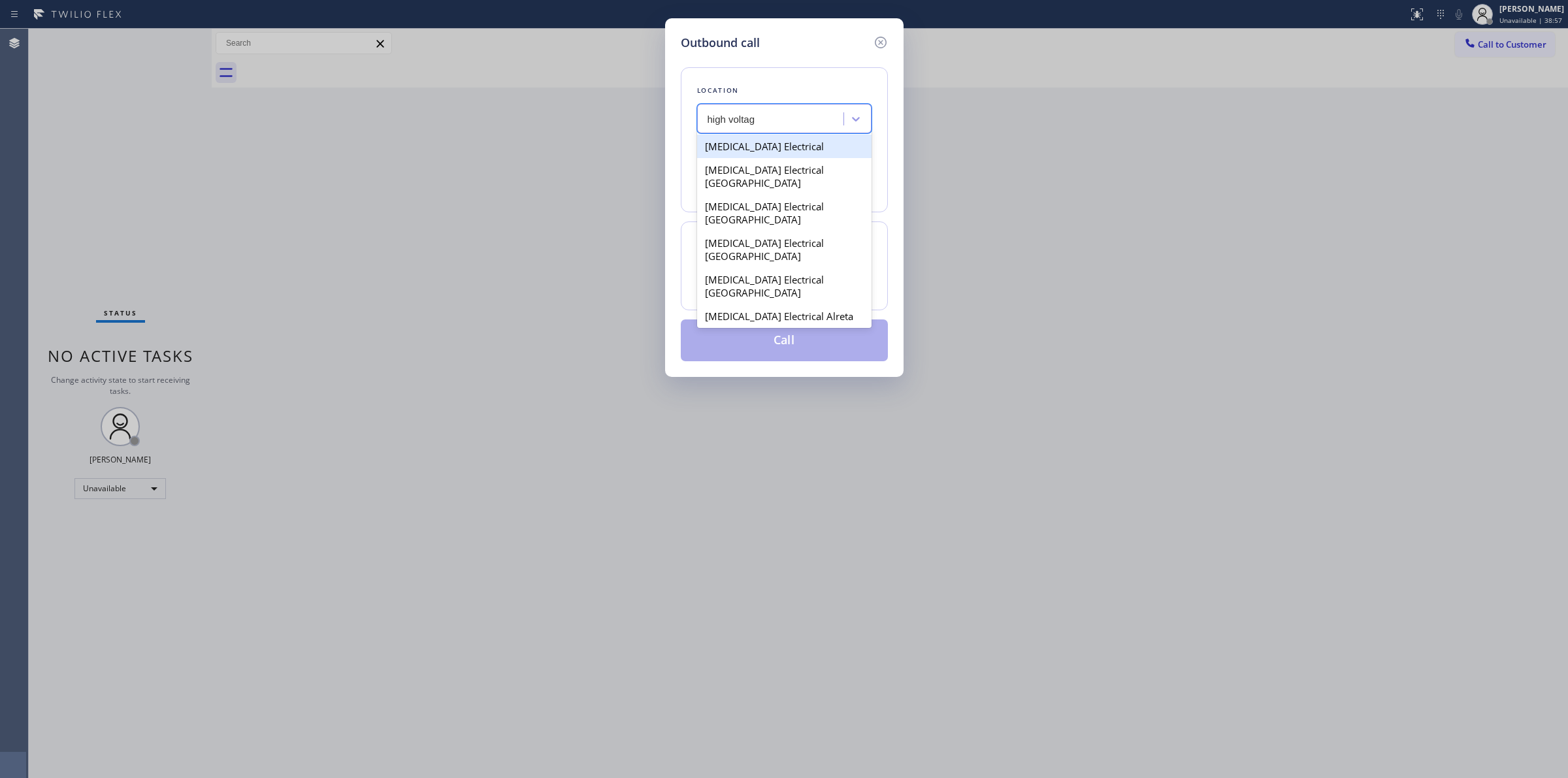
click at [725, 143] on div "High Voltage Electrical" at bounding box center [785, 146] width 175 height 23
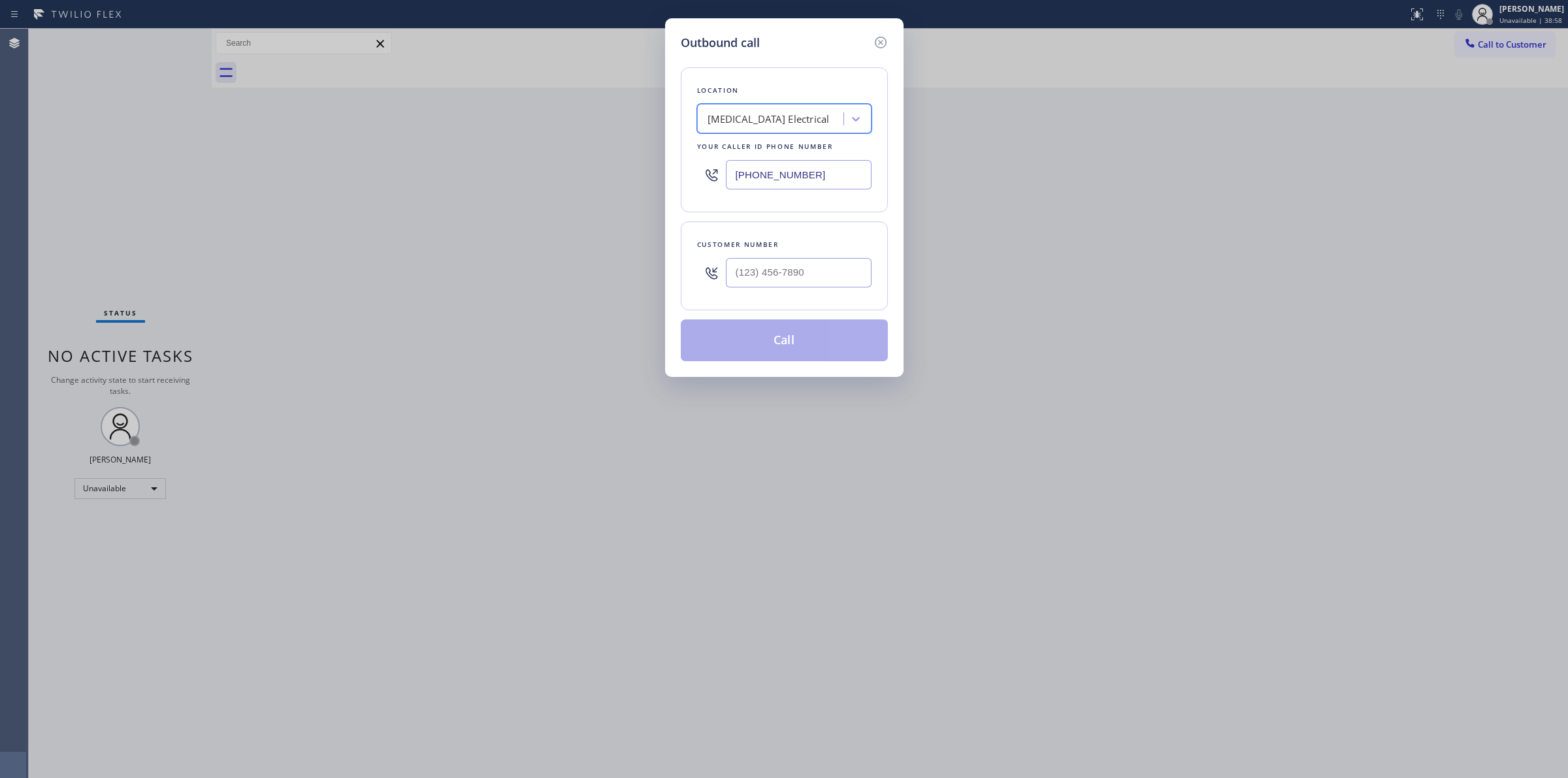
click at [753, 191] on div "(855) 501-7800" at bounding box center [785, 175] width 175 height 43
click at [755, 184] on input "(855) 501-7800" at bounding box center [799, 175] width 146 height 29
